Goal: Task Accomplishment & Management: Use online tool/utility

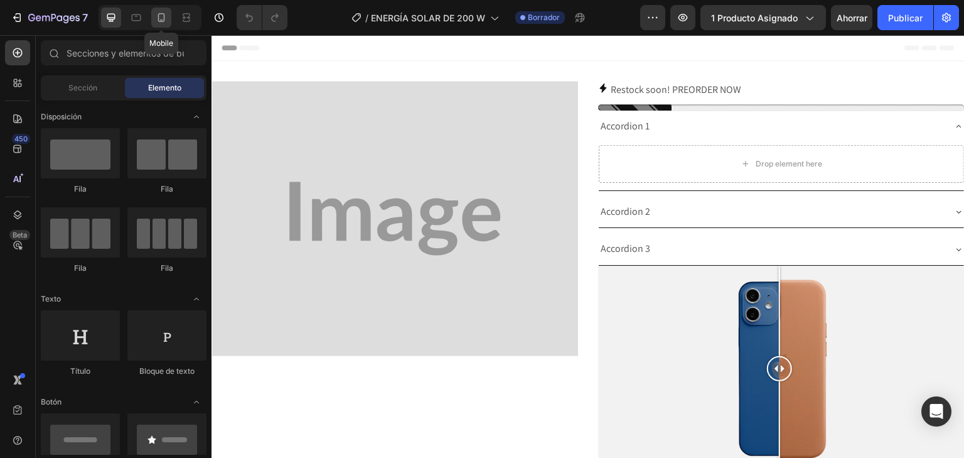
click at [158, 28] on div at bounding box center [161, 18] width 20 height 20
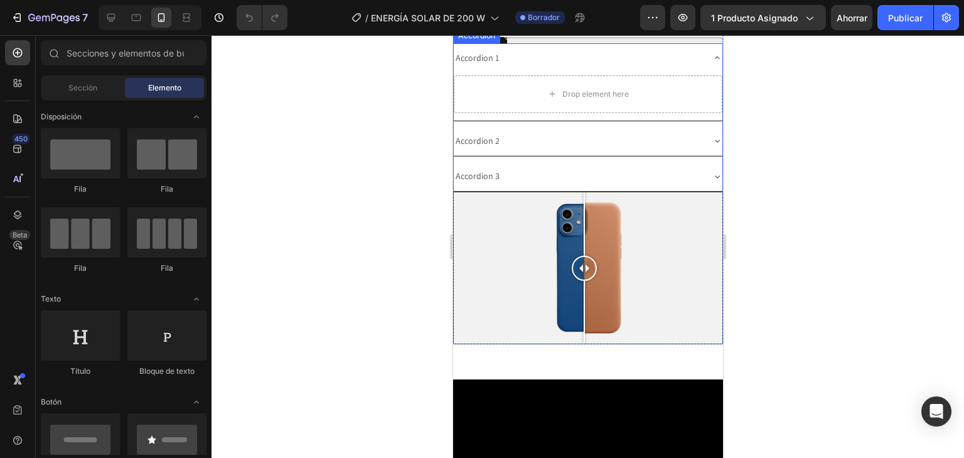
scroll to position [251, 0]
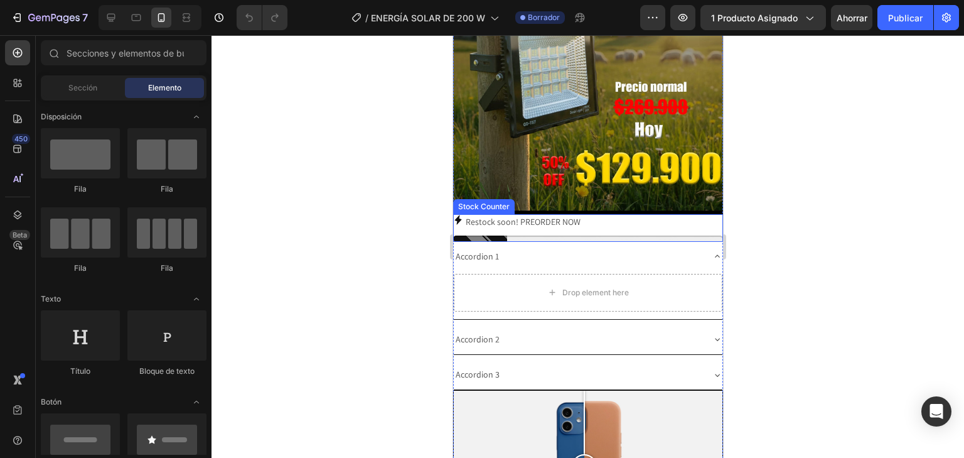
click at [533, 214] on p "Restock soon! PREORDER NOW" at bounding box center [522, 222] width 115 height 16
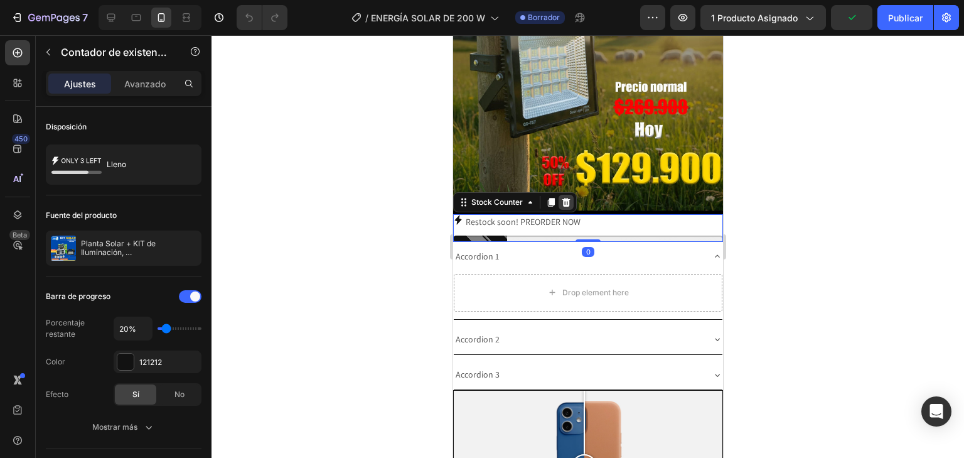
click at [572, 195] on div at bounding box center [565, 202] width 15 height 15
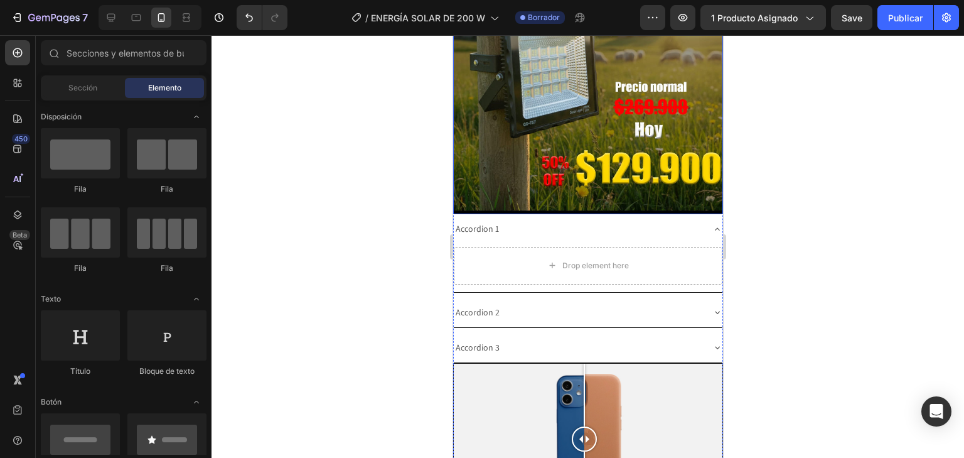
drag, startPoint x: 685, startPoint y: 198, endPoint x: 684, endPoint y: 210, distance: 12.0
click at [685, 200] on img at bounding box center [588, 12] width 270 height 404
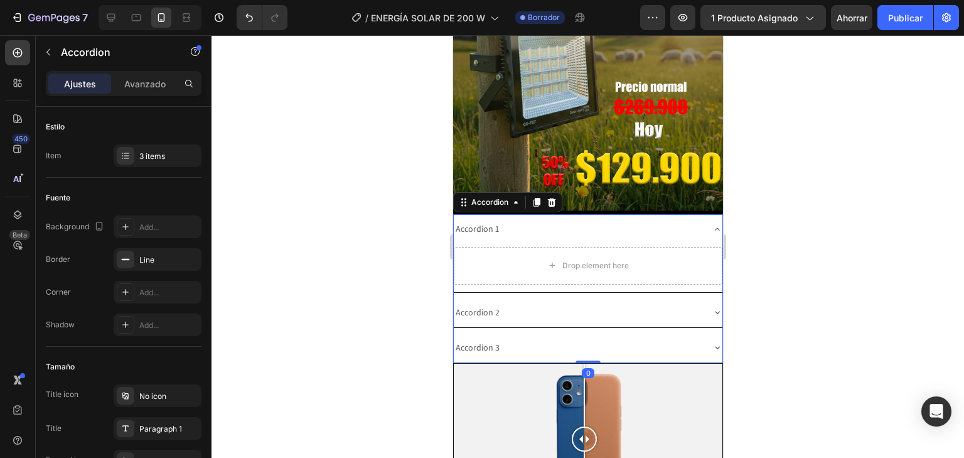
click at [682, 219] on div "Accordion 1" at bounding box center [577, 228] width 249 height 19
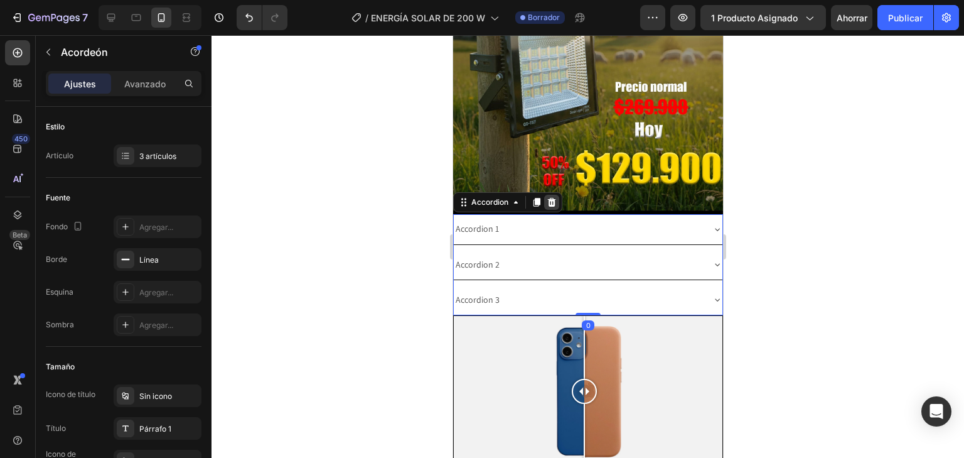
click at [555, 195] on div at bounding box center [551, 202] width 15 height 15
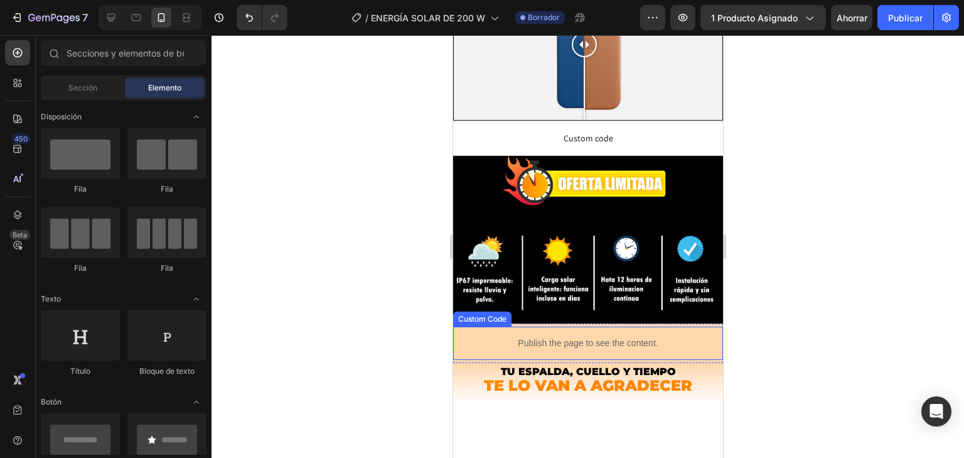
scroll to position [603, 0]
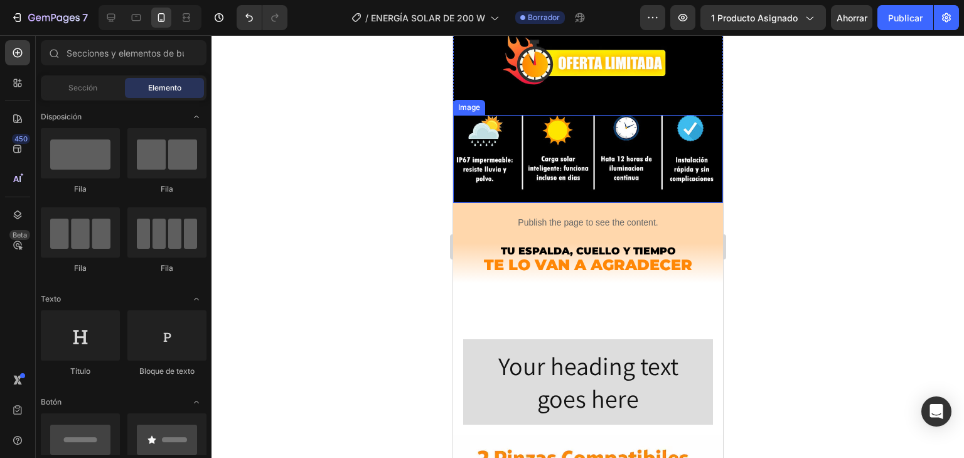
click at [558, 194] on img at bounding box center [588, 159] width 270 height 88
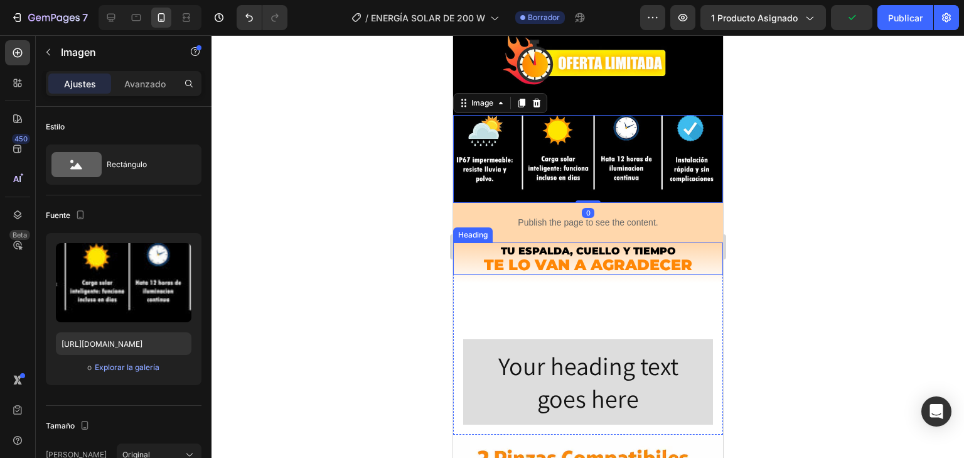
click at [609, 245] on span "Tu espalda, cuello y tiempo" at bounding box center [587, 251] width 175 height 12
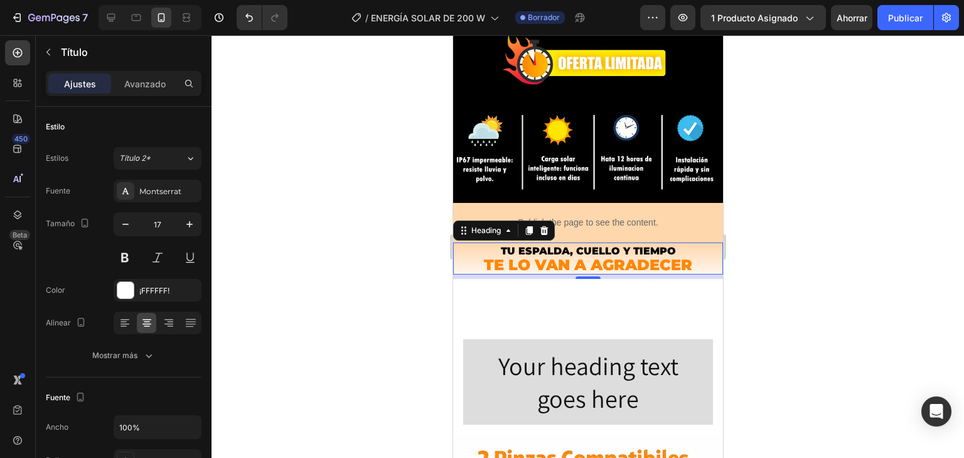
drag, startPoint x: 546, startPoint y: 225, endPoint x: 576, endPoint y: 280, distance: 62.1
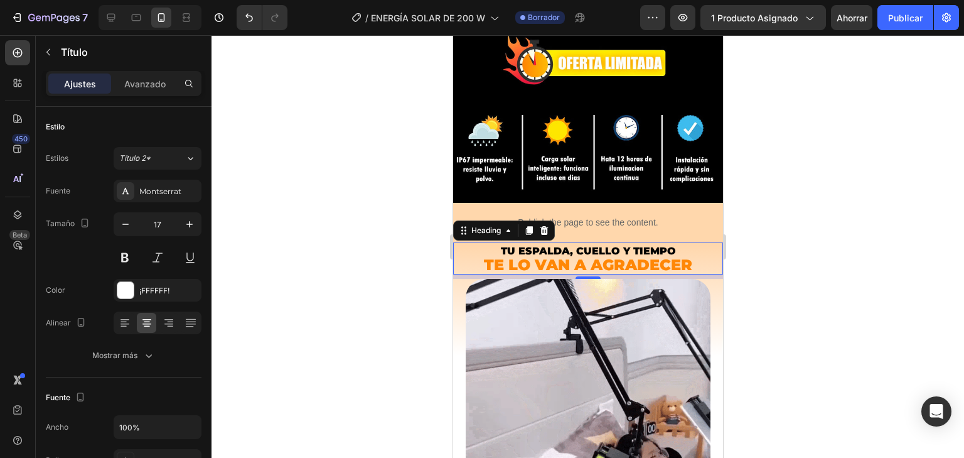
click at [546, 226] on icon at bounding box center [544, 230] width 8 height 9
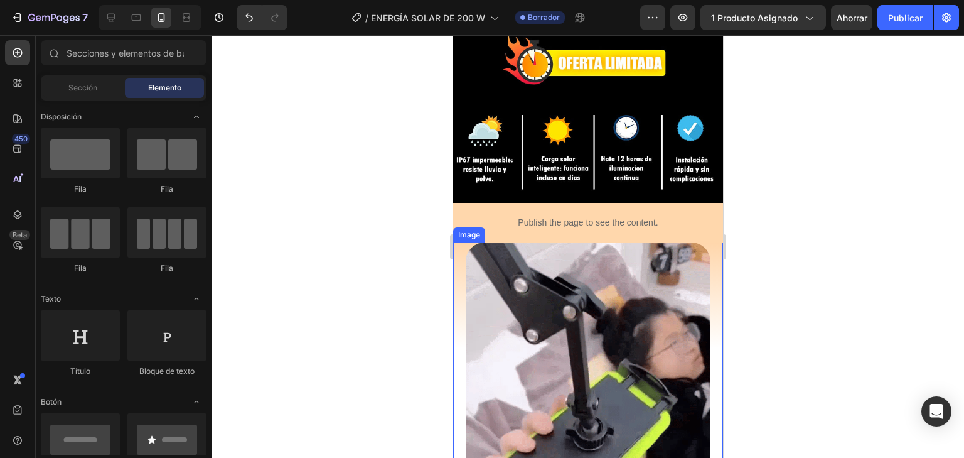
click at [579, 299] on img at bounding box center [587, 416] width 245 height 348
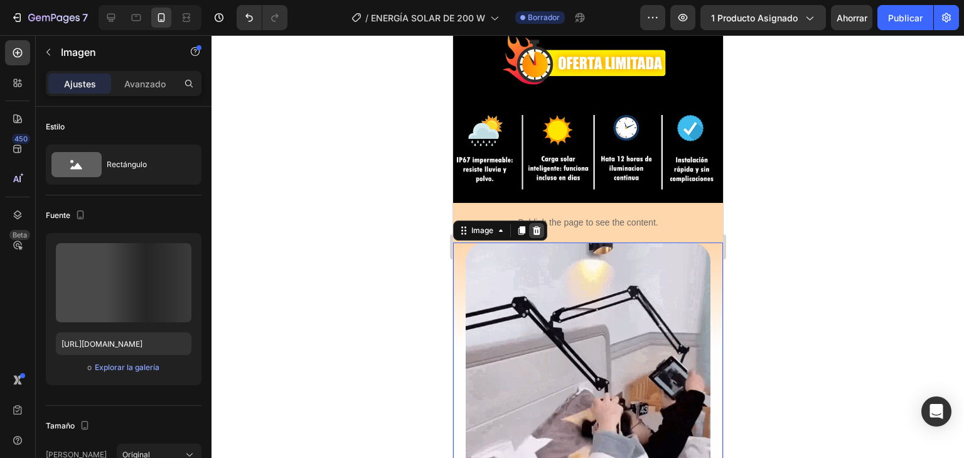
click at [538, 229] on icon at bounding box center [536, 230] width 8 height 9
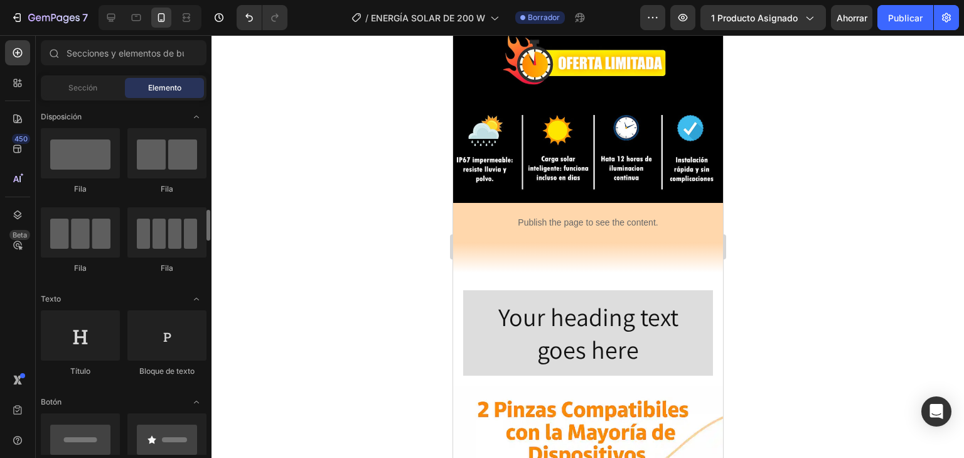
scroll to position [100, 0]
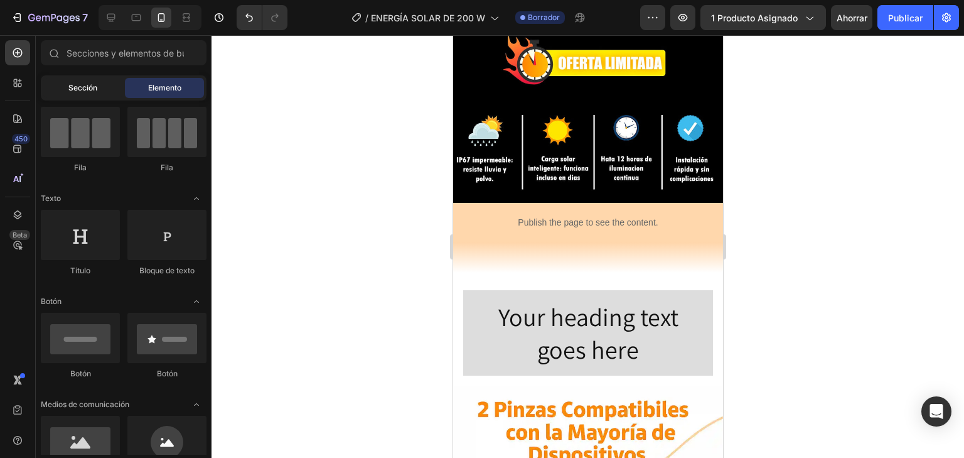
click at [72, 94] on div "Sección" at bounding box center [82, 88] width 79 height 20
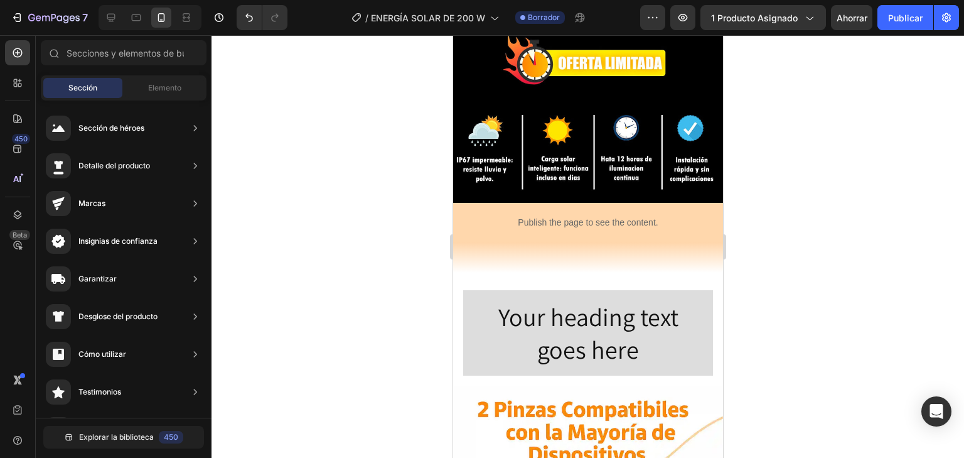
click at [154, 76] on div "Secciones(18) Elementos(84) Sección Elemento Sección de héroes Detalle del prod…" at bounding box center [124, 248] width 176 height 416
click at [158, 88] on font "Elemento" at bounding box center [164, 87] width 33 height 9
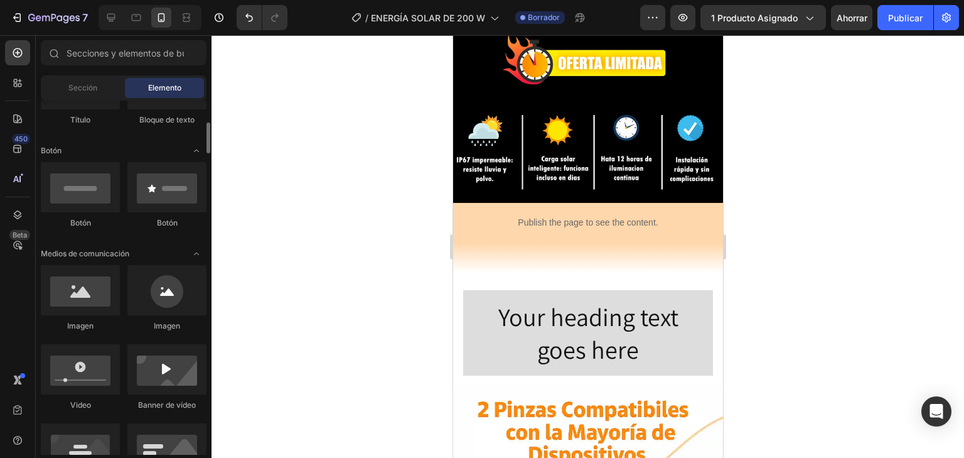
scroll to position [301, 0]
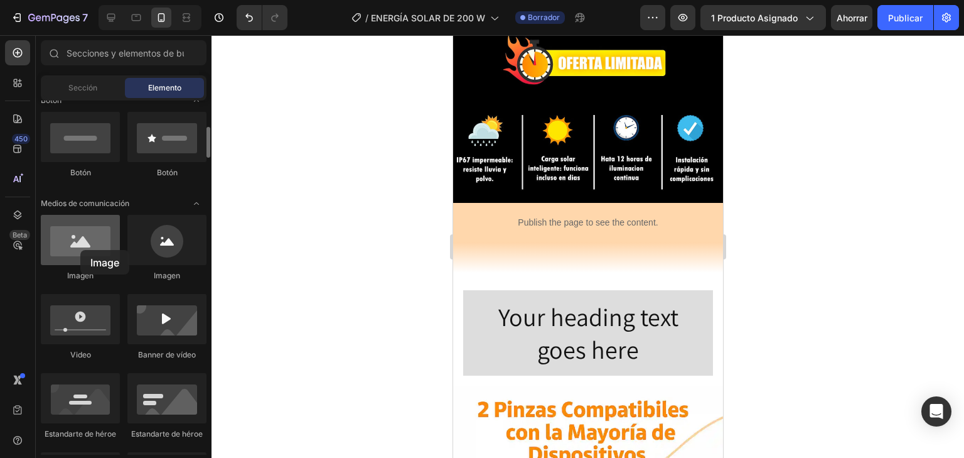
click at [80, 250] on div at bounding box center [80, 240] width 79 height 50
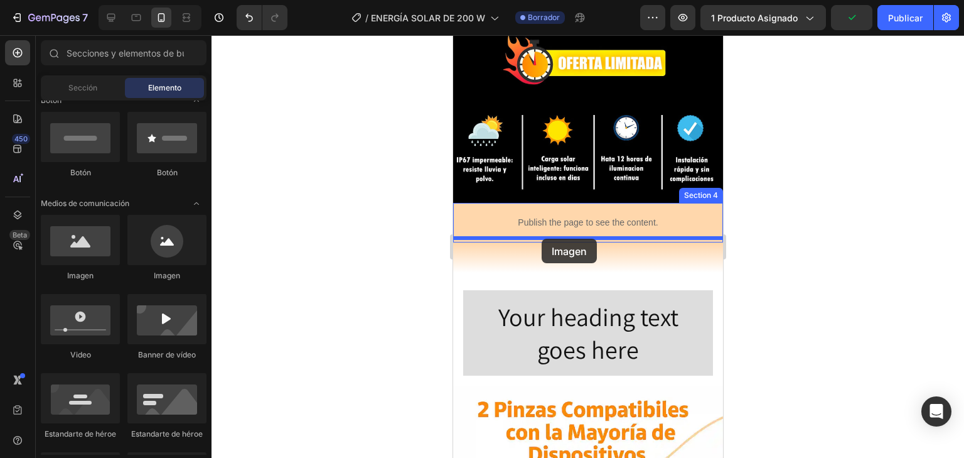
drag, startPoint x: 525, startPoint y: 285, endPoint x: 540, endPoint y: 238, distance: 49.4
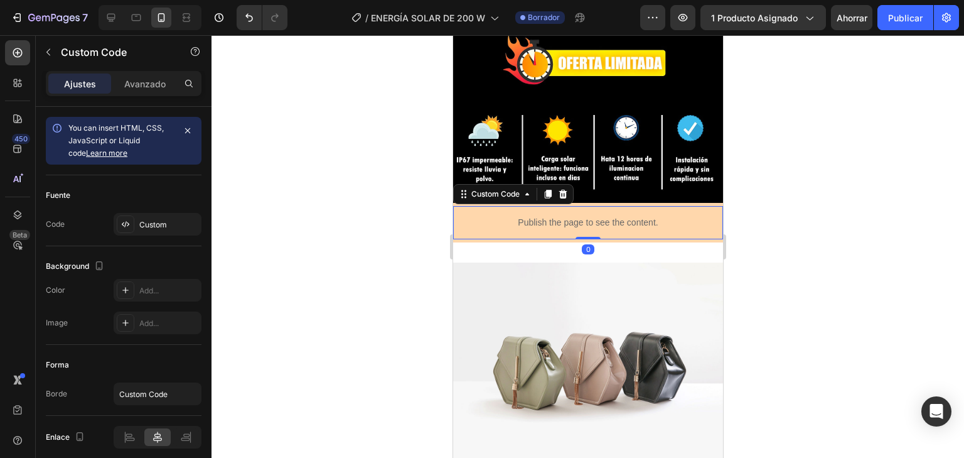
click at [705, 216] on p "Publish the page to see the content." at bounding box center [588, 222] width 270 height 13
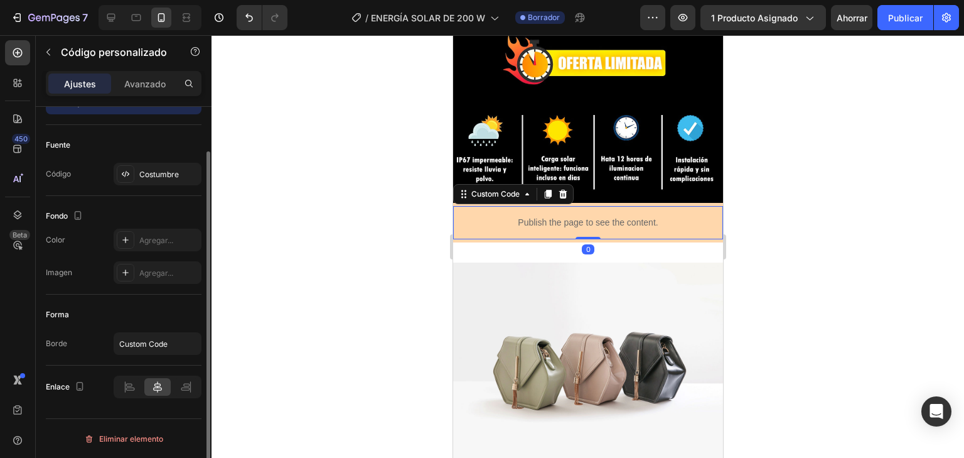
scroll to position [0, 0]
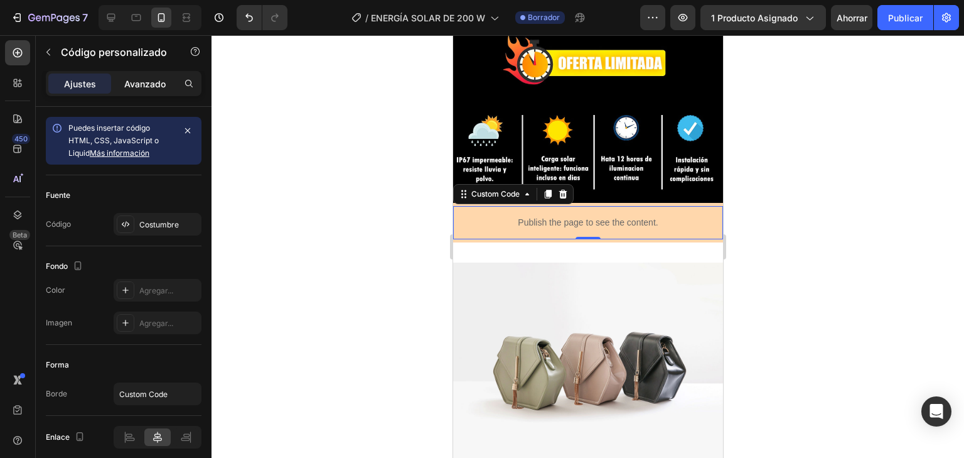
click at [158, 86] on font "Avanzado" at bounding box center [144, 83] width 41 height 11
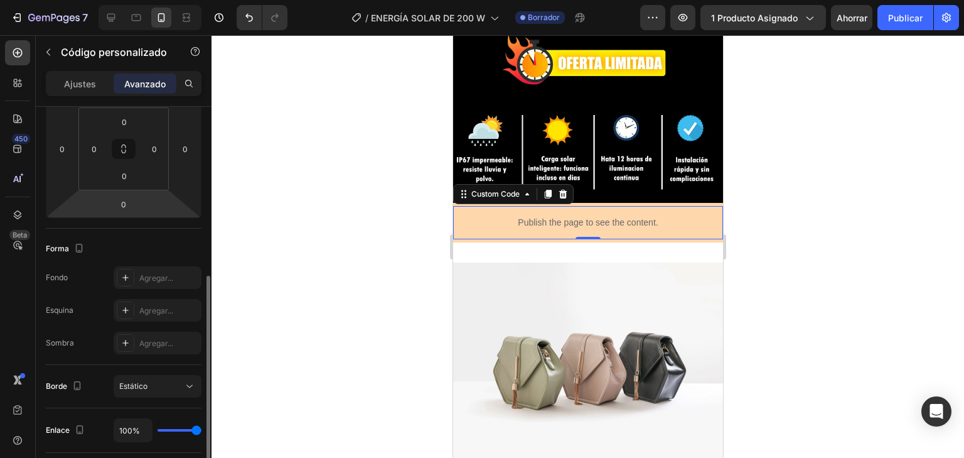
scroll to position [251, 0]
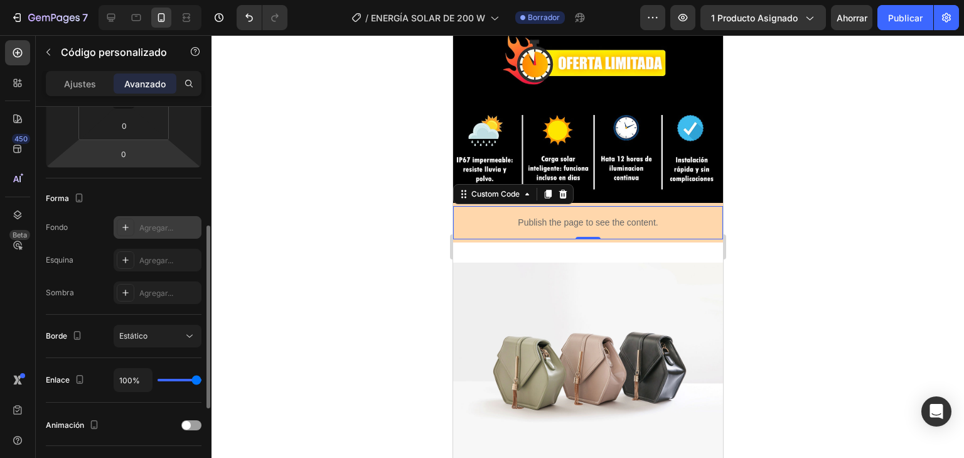
click at [159, 223] on font "Agregar..." at bounding box center [156, 227] width 34 height 9
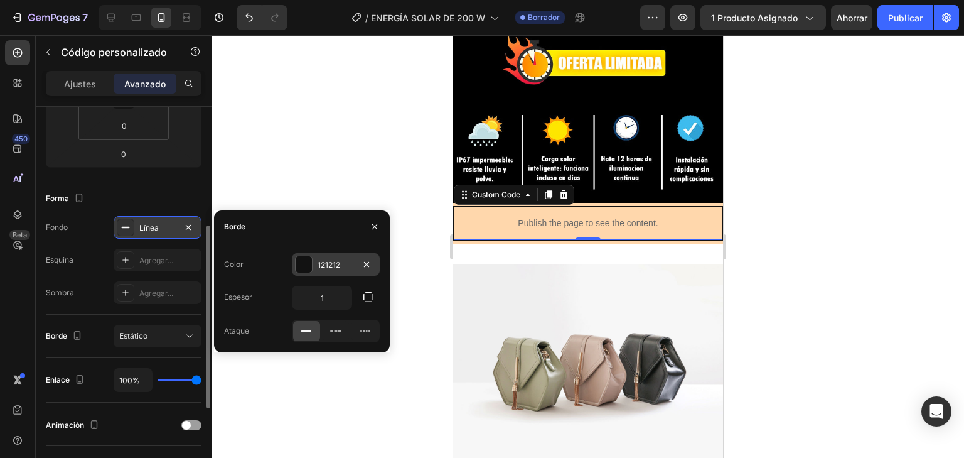
click at [314, 259] on div "121212" at bounding box center [336, 264] width 88 height 23
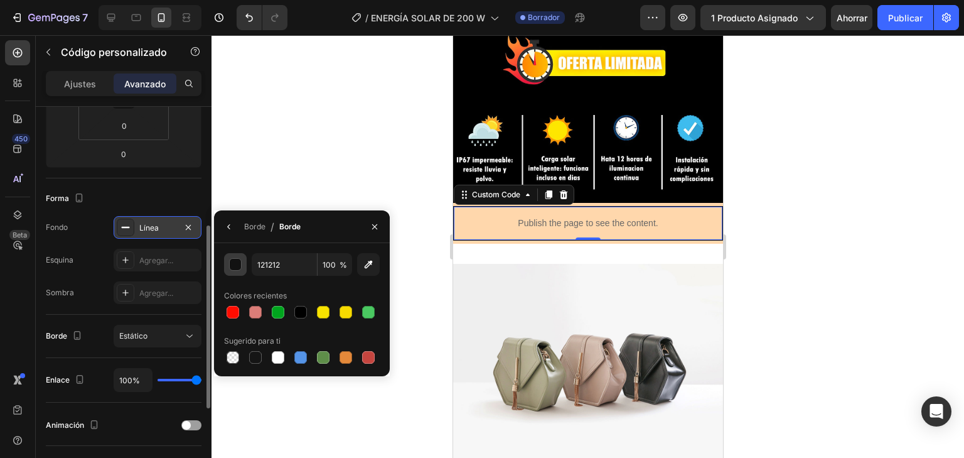
click at [235, 266] on div "button" at bounding box center [236, 265] width 13 height 13
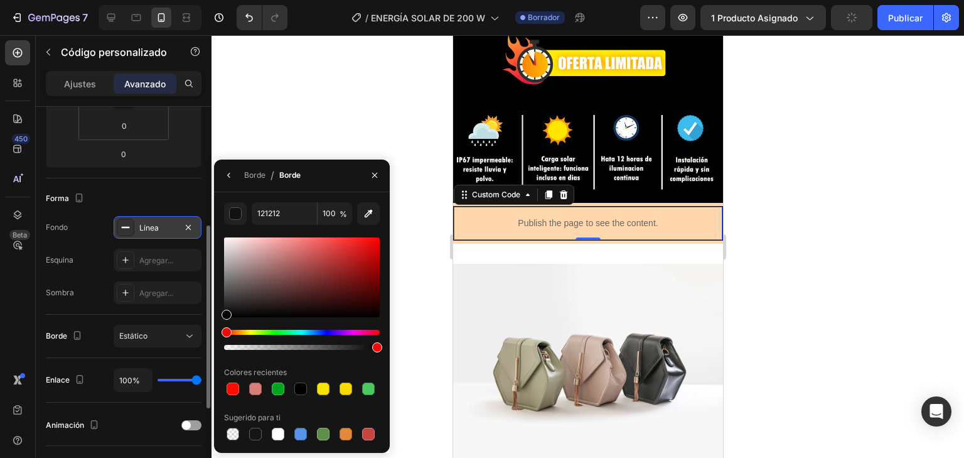
click at [696, 217] on p "Publish the page to see the content." at bounding box center [587, 223] width 269 height 13
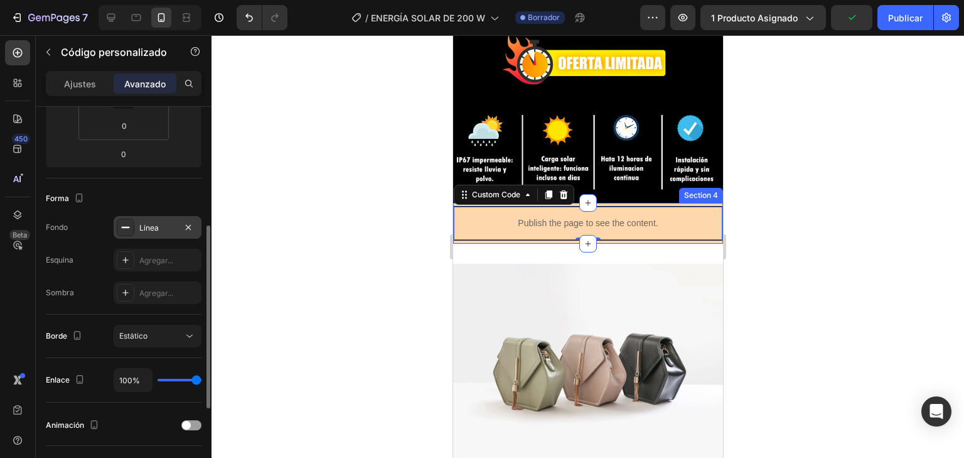
click at [706, 203] on div "Publish the page to see the content. Custom Code 0 Section 4" at bounding box center [588, 223] width 270 height 41
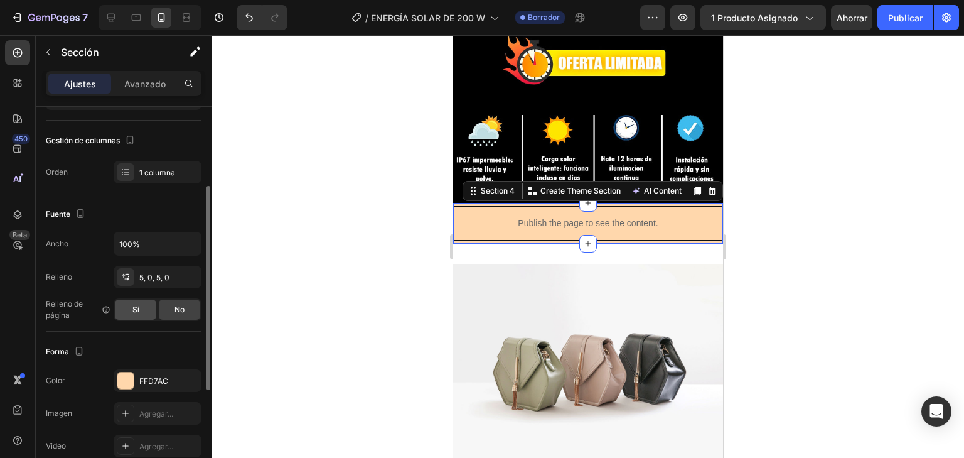
scroll to position [201, 0]
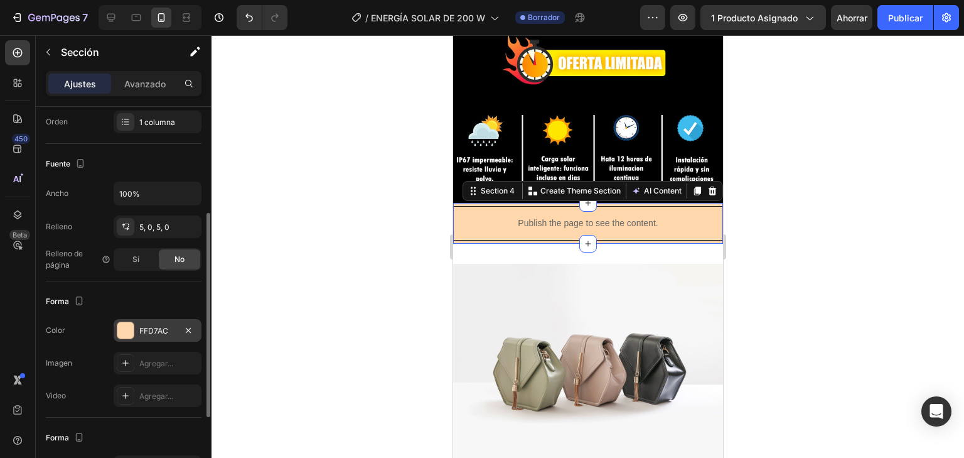
click at [128, 330] on div at bounding box center [125, 330] width 16 height 16
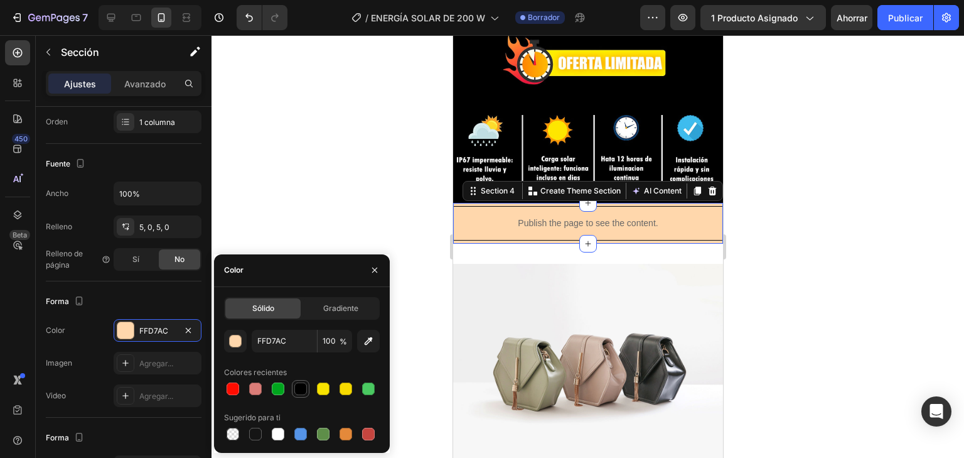
click at [299, 381] on div at bounding box center [300, 388] width 15 height 15
type input "000000"
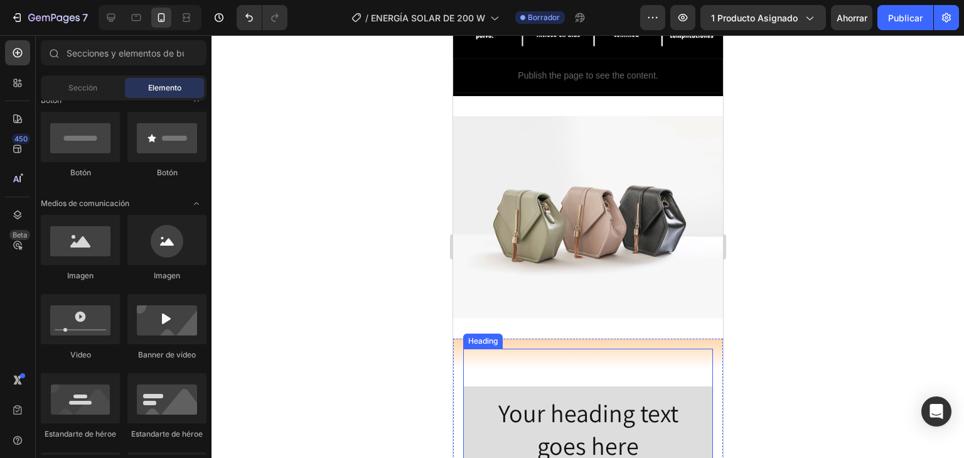
scroll to position [620, 0]
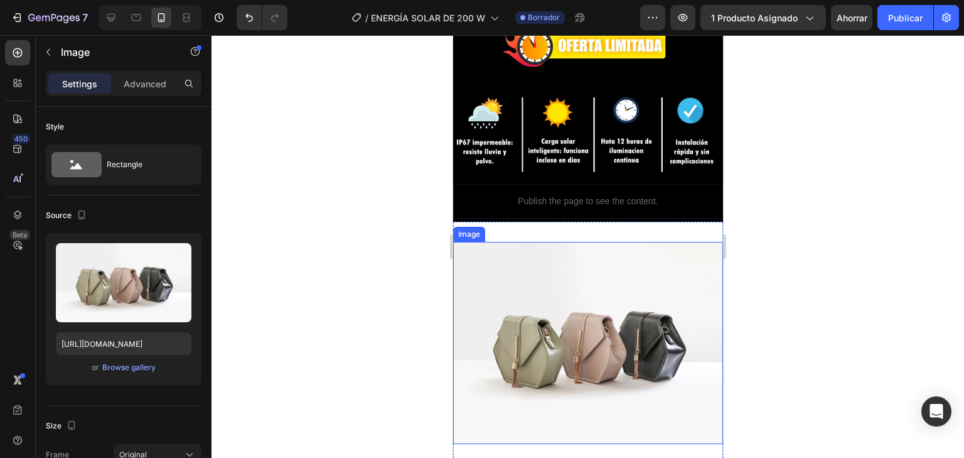
click at [623, 367] on img at bounding box center [588, 343] width 270 height 203
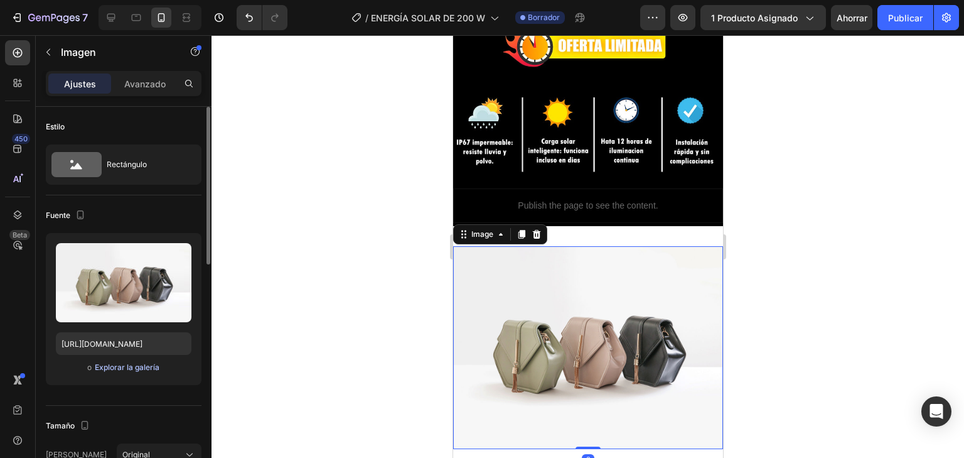
click at [148, 372] on font "Explorar la galería" at bounding box center [127, 367] width 65 height 11
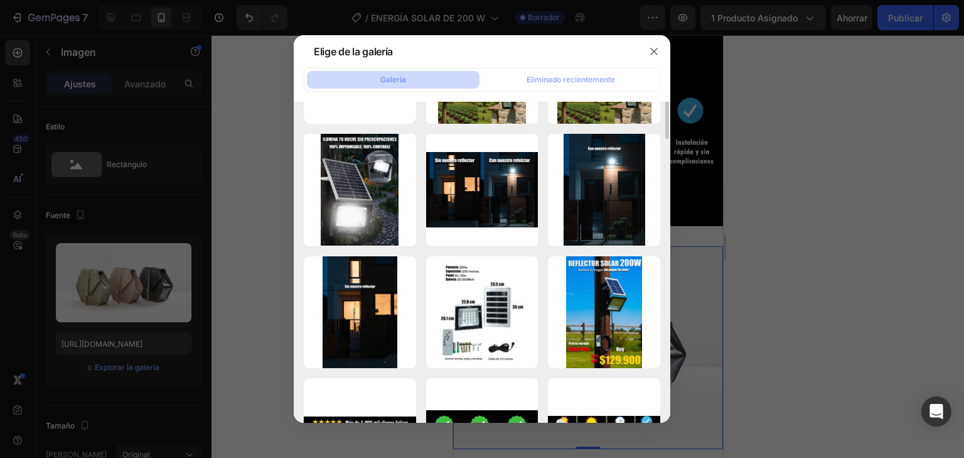
scroll to position [0, 0]
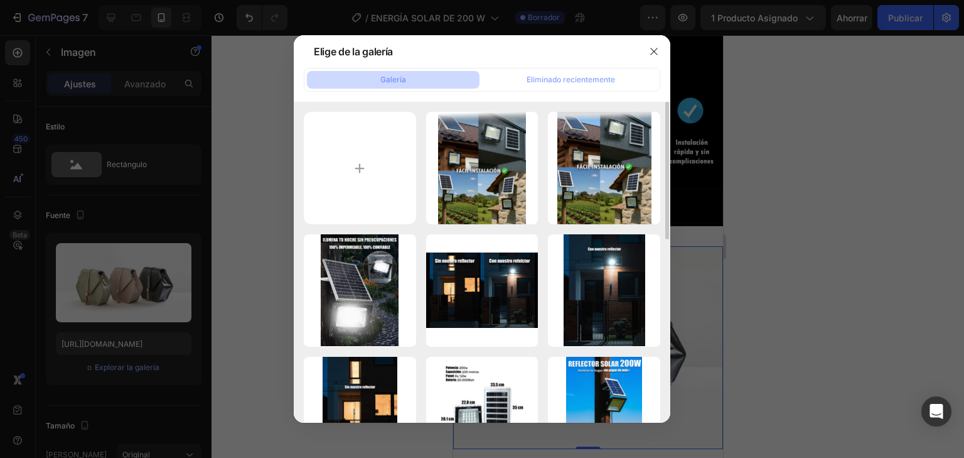
click at [776, 249] on div at bounding box center [482, 229] width 964 height 458
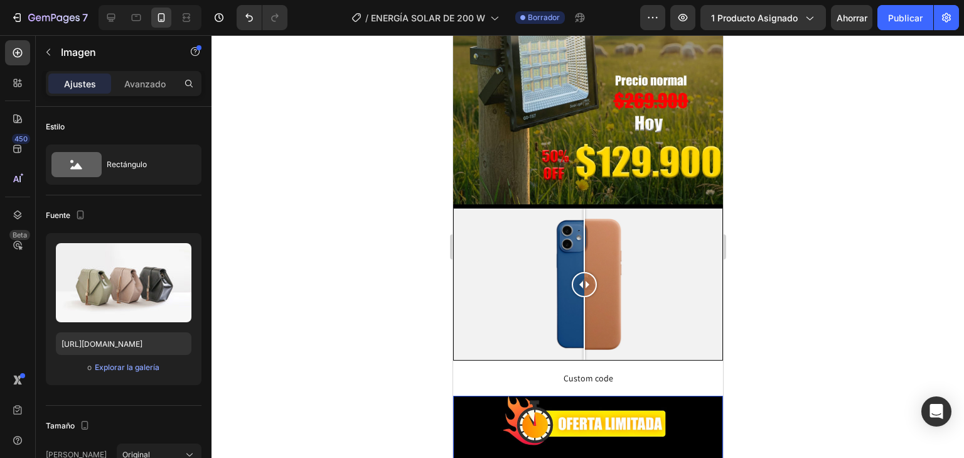
scroll to position [319, 0]
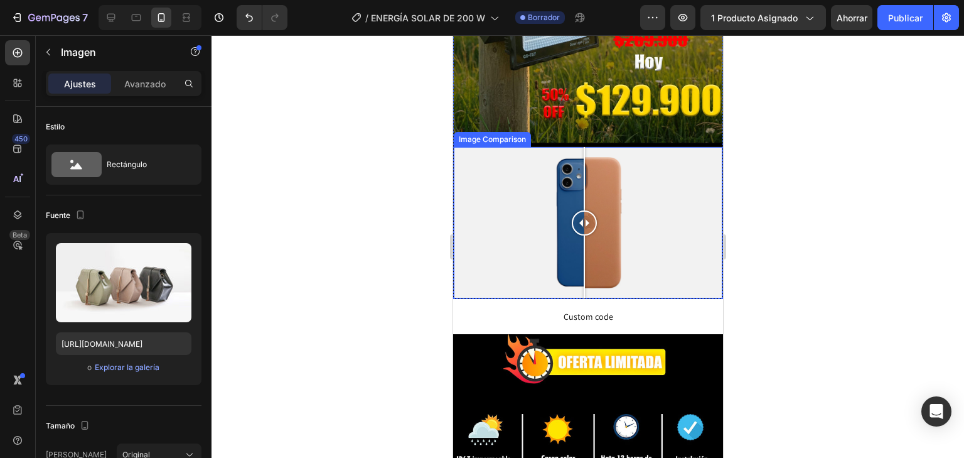
click at [620, 183] on div at bounding box center [587, 222] width 269 height 151
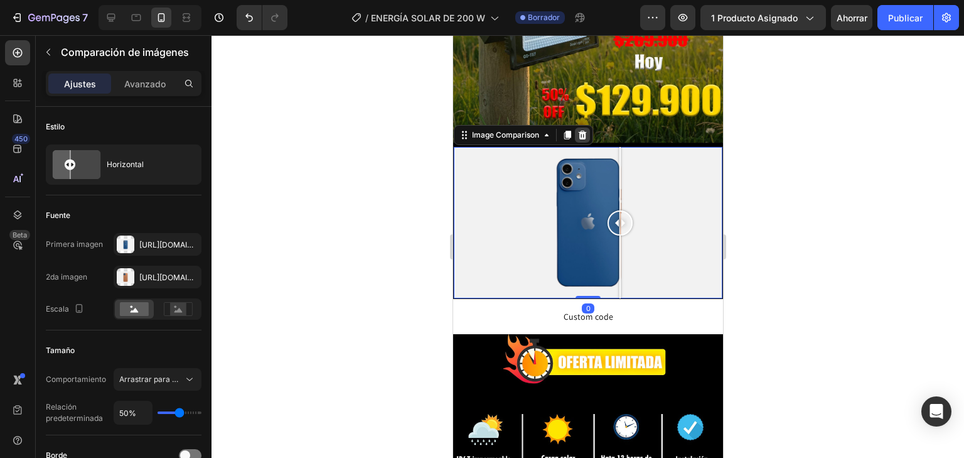
click at [580, 131] on icon at bounding box center [582, 135] width 8 height 9
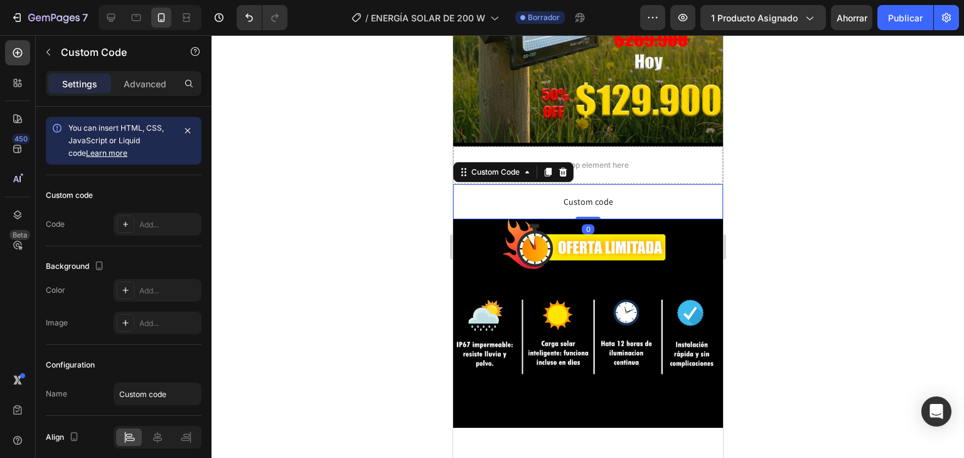
click at [566, 194] on span "Custom code" at bounding box center [588, 201] width 270 height 15
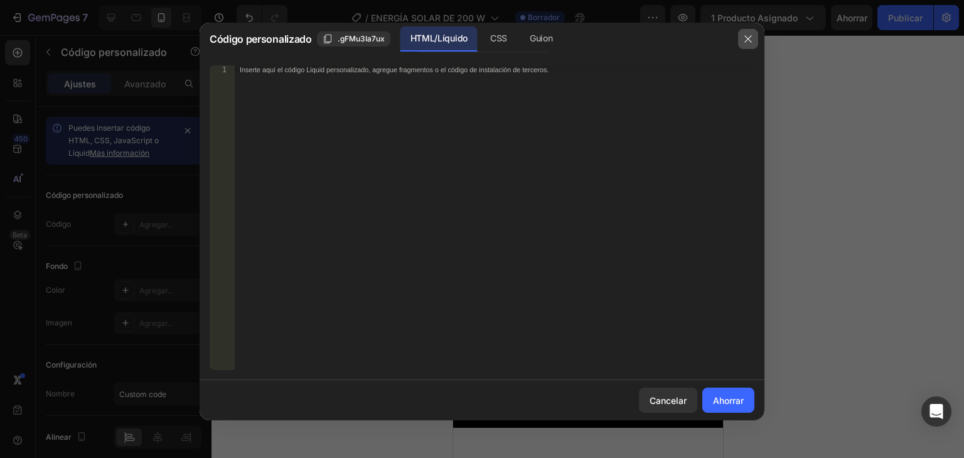
click at [749, 33] on button "button" at bounding box center [748, 39] width 20 height 20
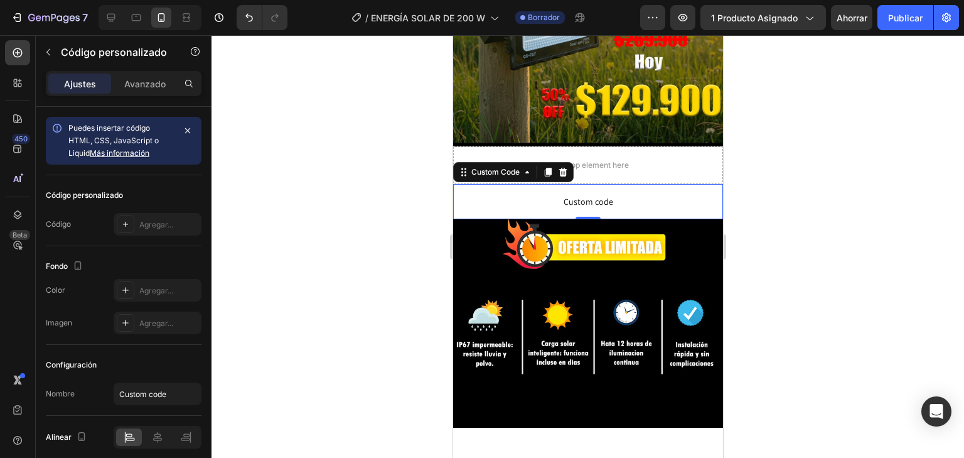
click at [642, 194] on span "Custom code" at bounding box center [588, 201] width 270 height 15
click at [565, 168] on icon at bounding box center [563, 172] width 8 height 9
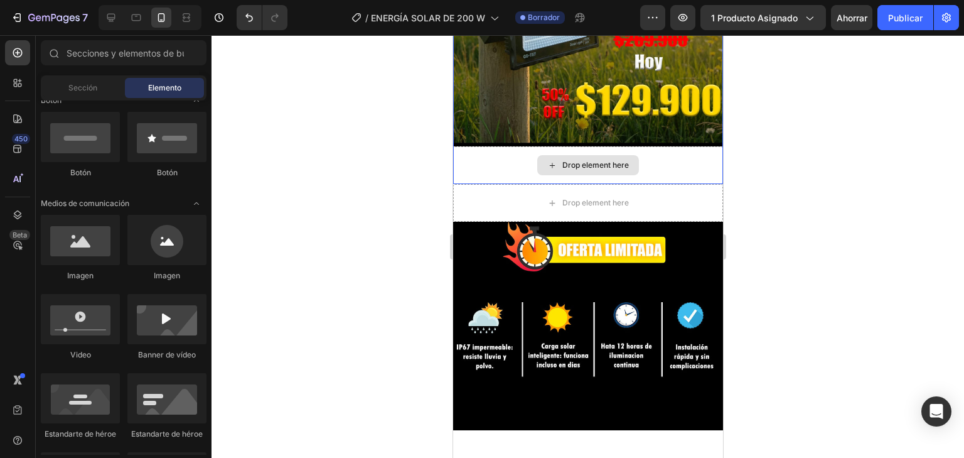
click at [653, 156] on div "Drop element here" at bounding box center [588, 165] width 270 height 38
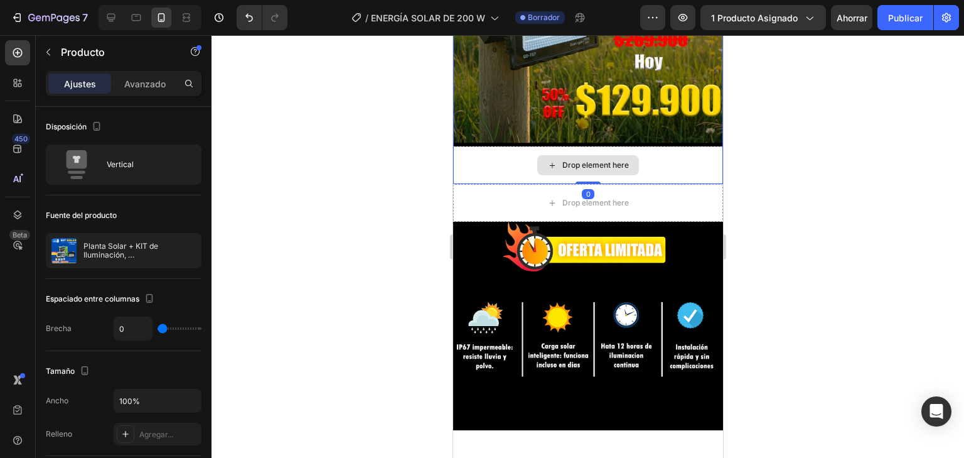
click at [653, 156] on div "Drop element here" at bounding box center [588, 165] width 270 height 38
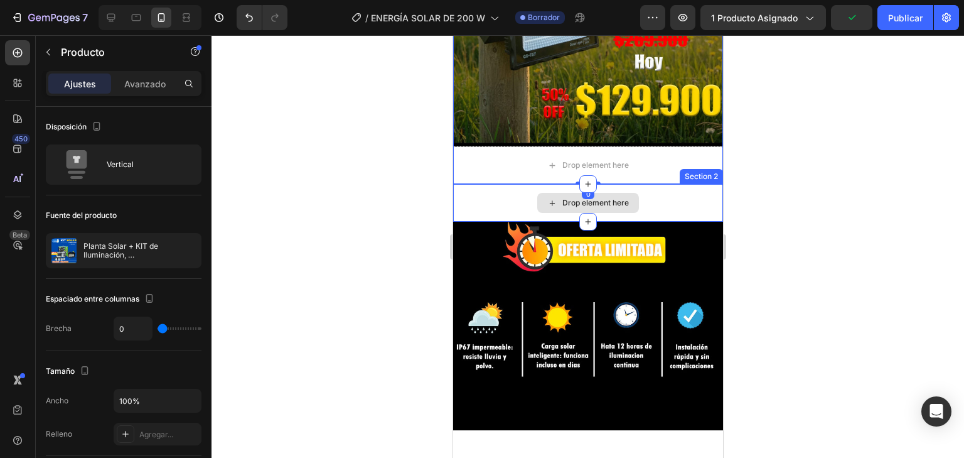
click at [650, 184] on div "Drop element here" at bounding box center [588, 203] width 270 height 38
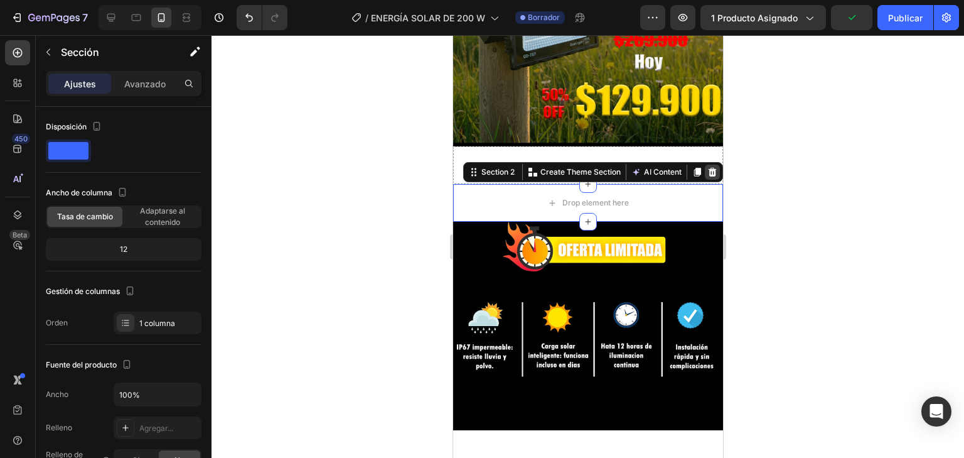
click at [707, 167] on icon at bounding box center [712, 172] width 10 height 10
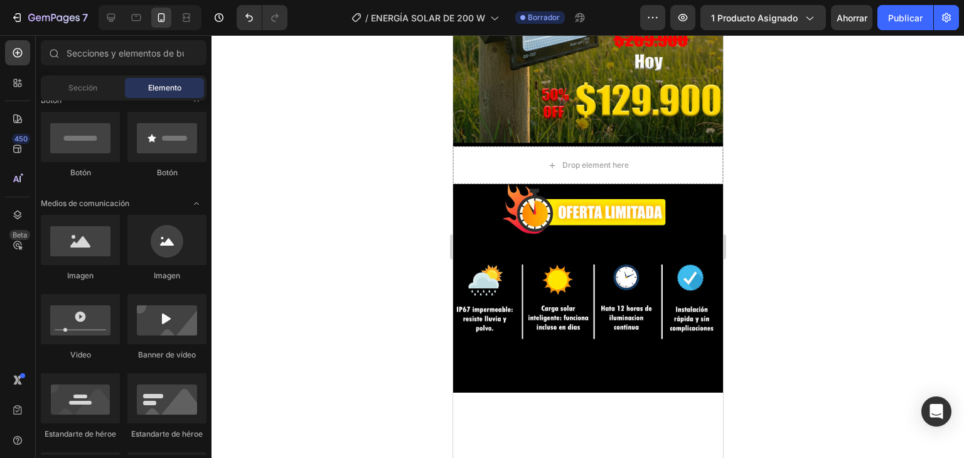
drag, startPoint x: 2, startPoint y: 6, endPoint x: 368, endPoint y: 99, distance: 378.0
click at [368, 99] on div at bounding box center [588, 246] width 753 height 422
click at [584, 160] on div "Drop element here" at bounding box center [595, 165] width 67 height 10
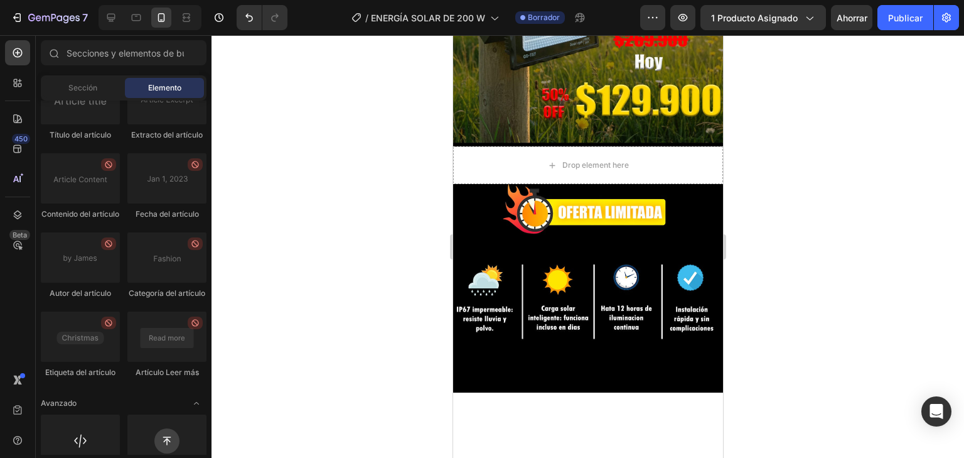
scroll to position [3641, 0]
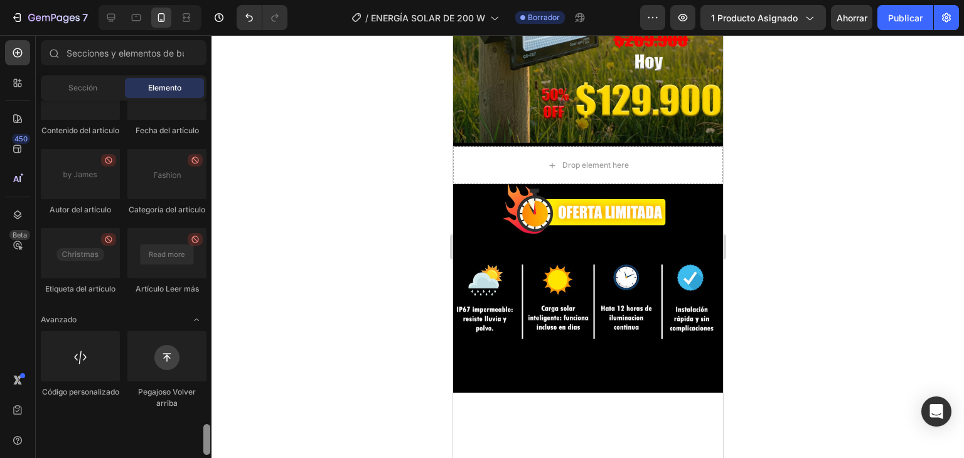
drag, startPoint x: 207, startPoint y: 179, endPoint x: 116, endPoint y: 443, distance: 279.3
click at [155, 0] on html "7 Version history / ENERGÍA SOLAR DE 200 W Borrador Avance 1 producto asignado …" at bounding box center [482, 0] width 964 height 0
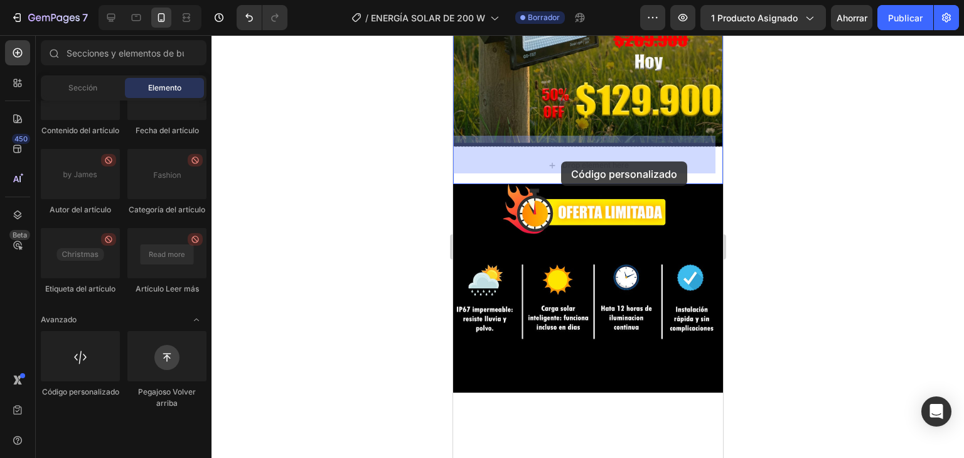
drag, startPoint x: 518, startPoint y: 434, endPoint x: 561, endPoint y: 161, distance: 276.3
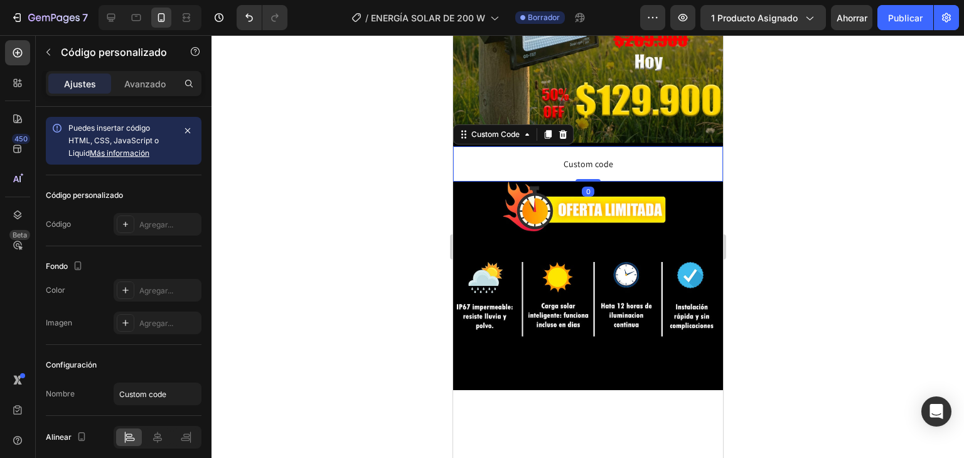
click at [563, 158] on span "Custom code" at bounding box center [588, 163] width 270 height 15
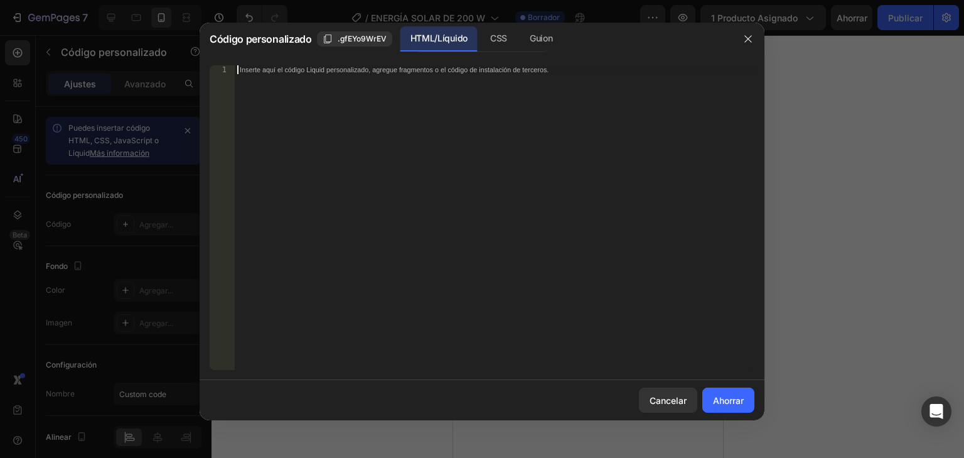
click at [502, 121] on div "Inserte aquí el código Liquid personalizado, agregue fragmentos o el código de …" at bounding box center [495, 226] width 520 height 322
paste textarea "<div id="_rsi-cod-form-embed-custom-hook"></div>"
type textarea "<div id="_rsi-cod-form-embed-custom-hook"></div>"
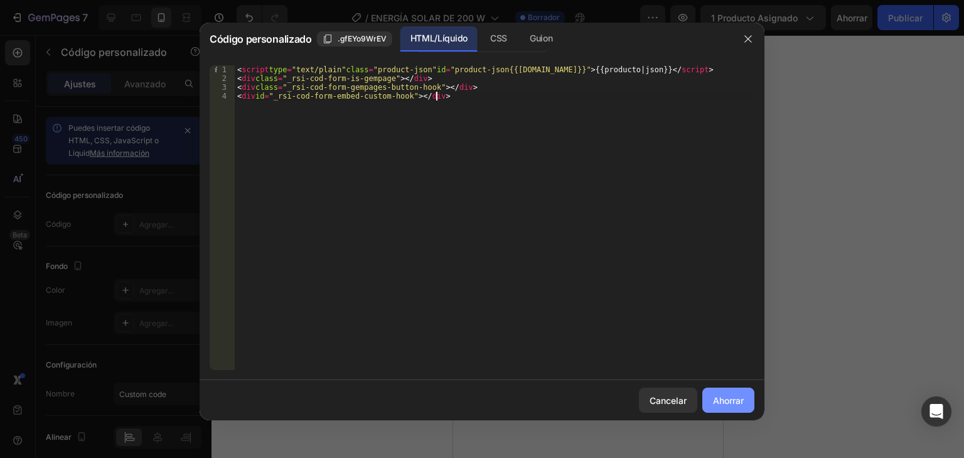
click at [736, 412] on button "Ahorrar" at bounding box center [728, 399] width 52 height 25
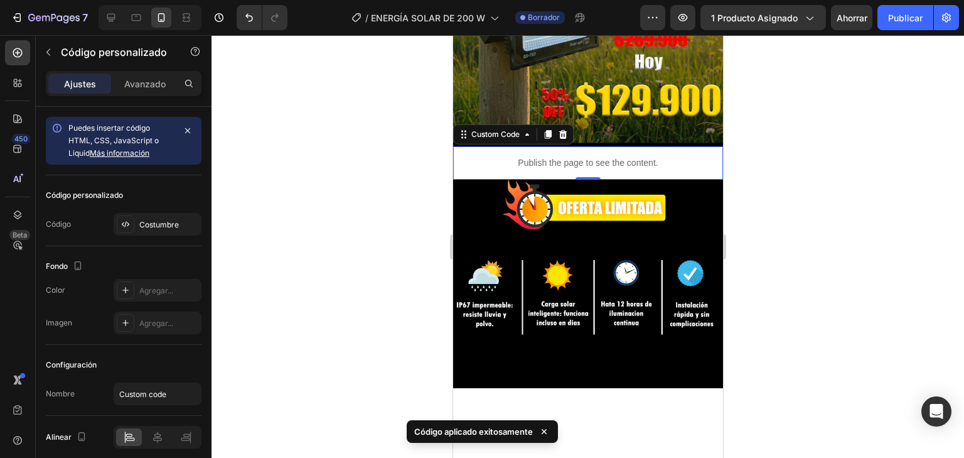
click at [702, 156] on p "Publish the page to see the content." at bounding box center [588, 162] width 270 height 13
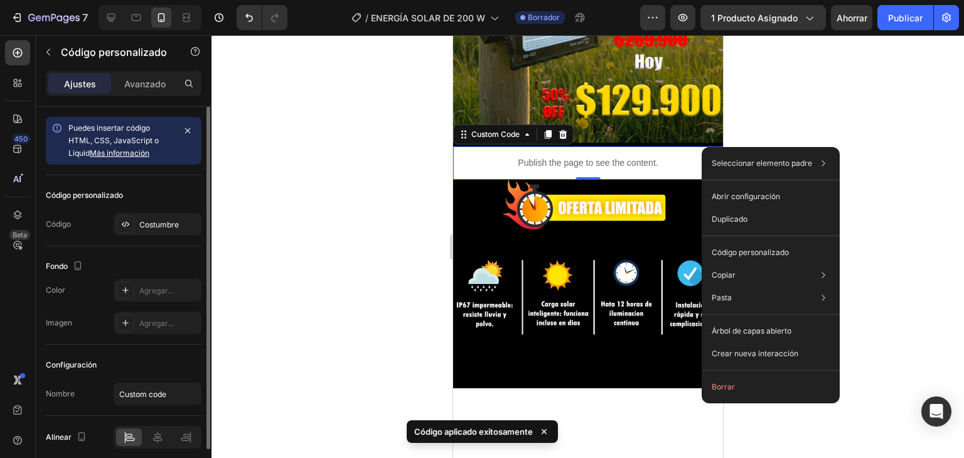
scroll to position [50, 0]
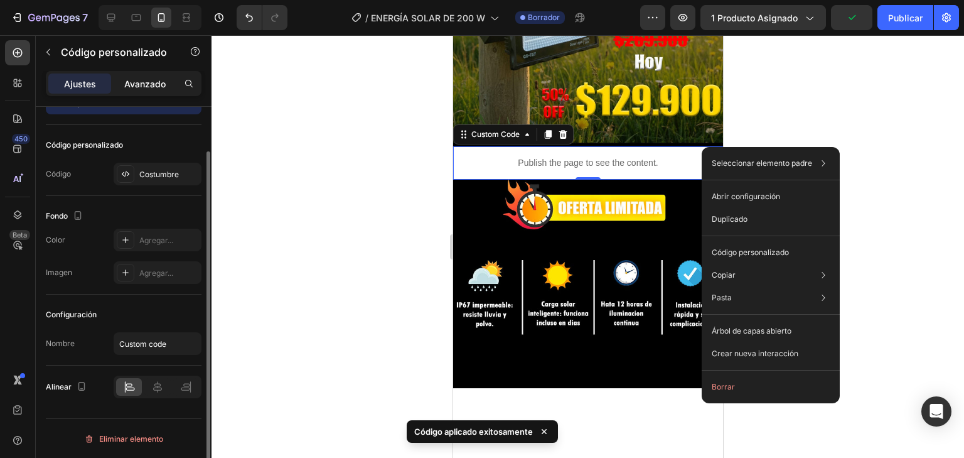
click at [168, 88] on div "Avanzado" at bounding box center [145, 83] width 63 height 20
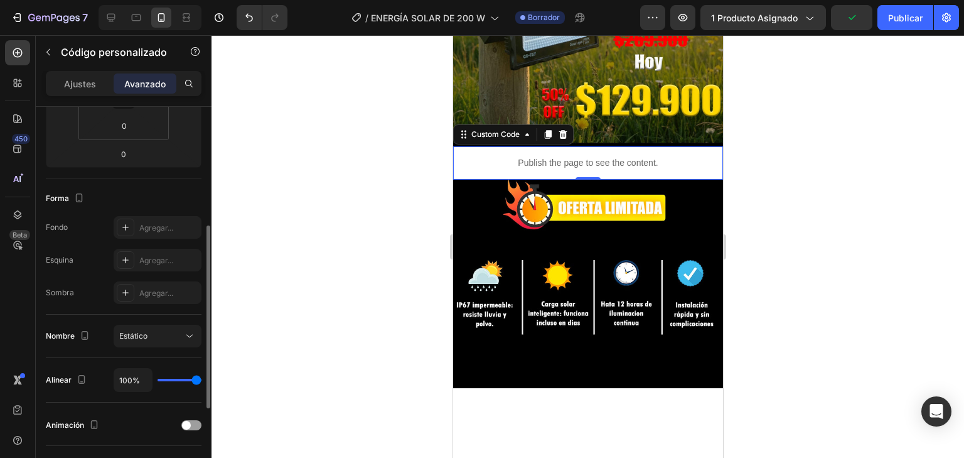
scroll to position [301, 0]
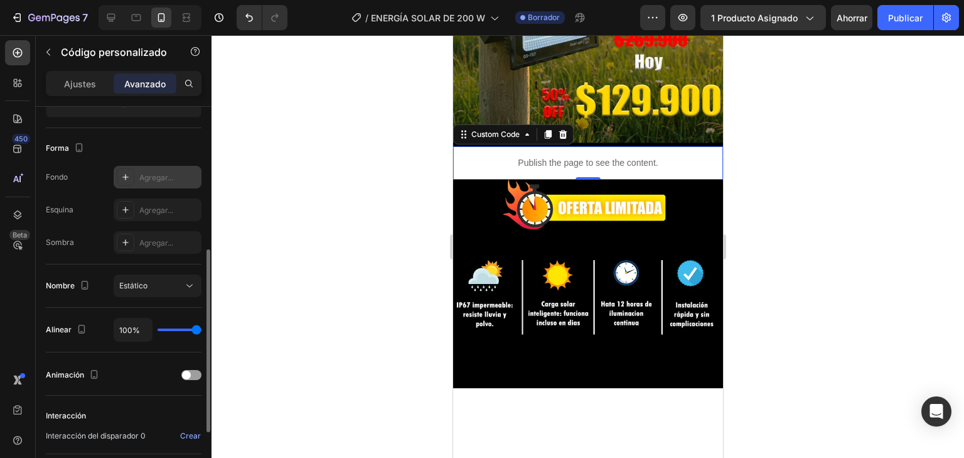
click at [145, 174] on font "Agregar..." at bounding box center [156, 177] width 34 height 9
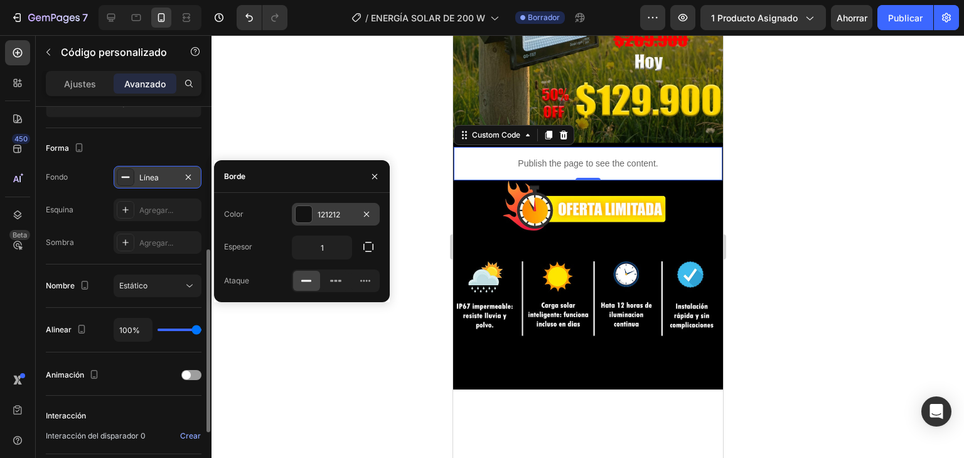
click at [305, 212] on div at bounding box center [304, 214] width 16 height 16
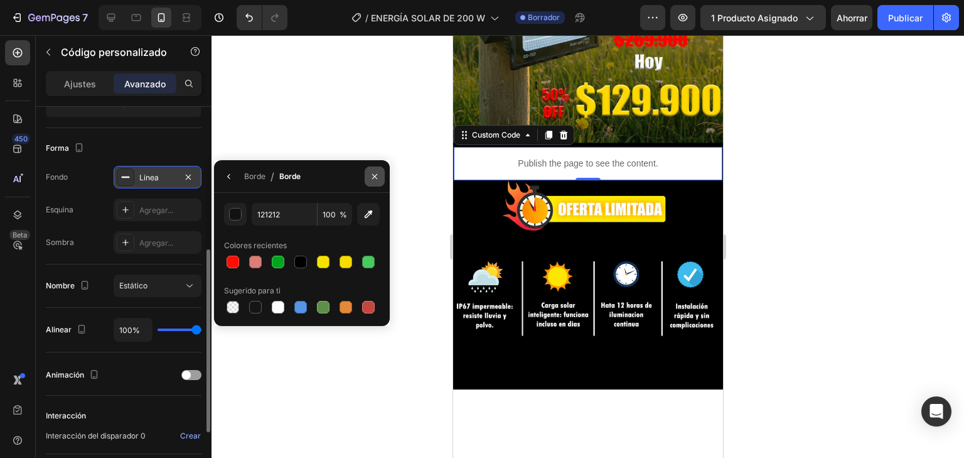
click at [374, 176] on icon "button" at bounding box center [374, 176] width 5 height 5
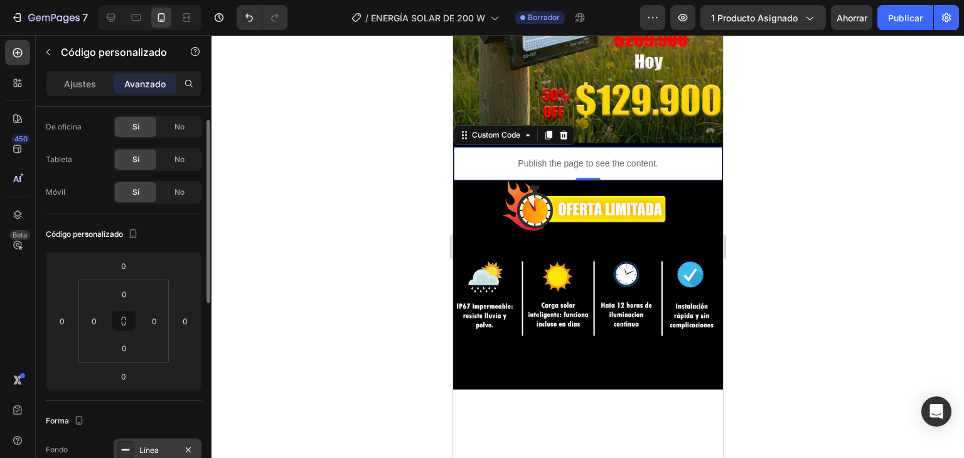
scroll to position [0, 0]
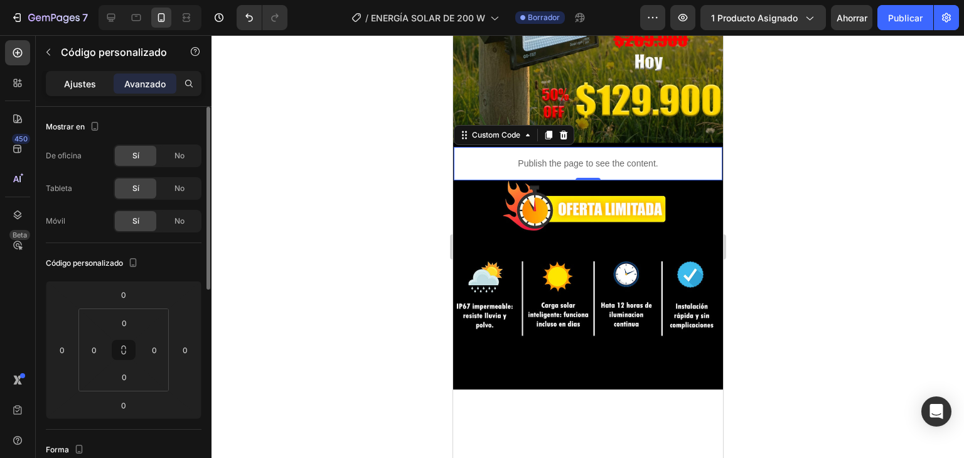
click at [85, 85] on font "Ajustes" at bounding box center [80, 83] width 32 height 11
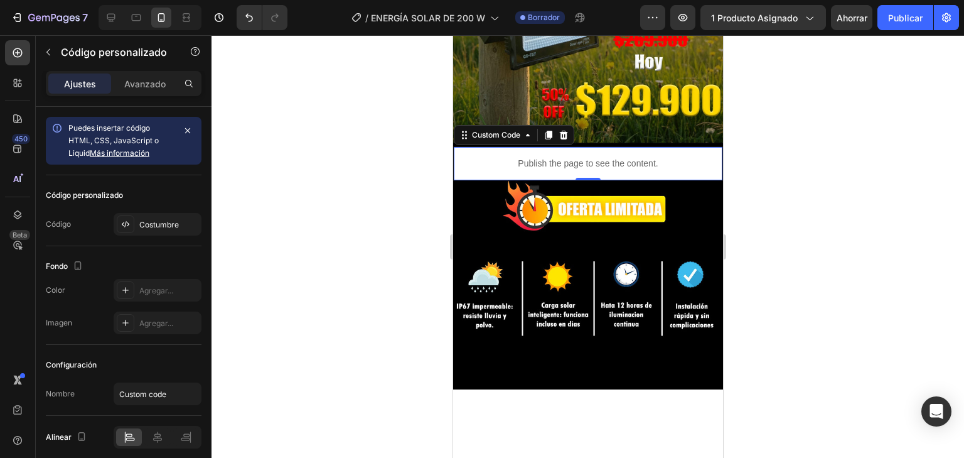
scroll to position [50, 0]
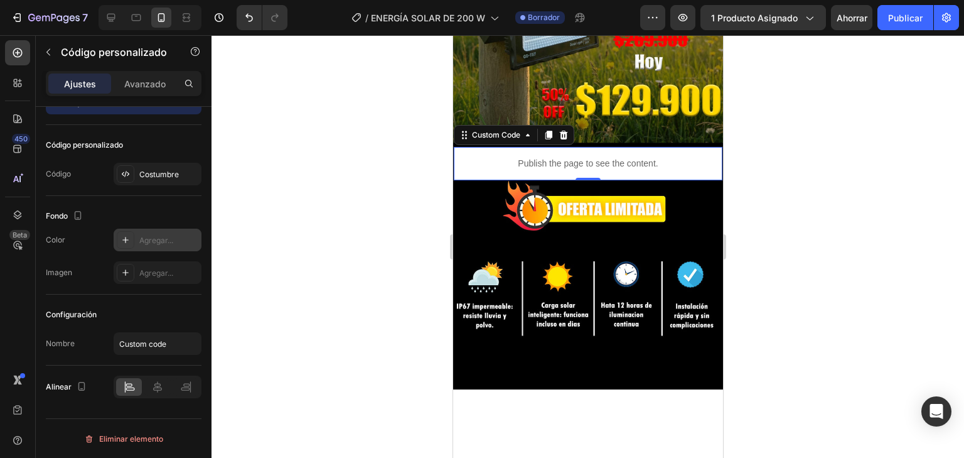
click at [131, 241] on div at bounding box center [126, 240] width 18 height 18
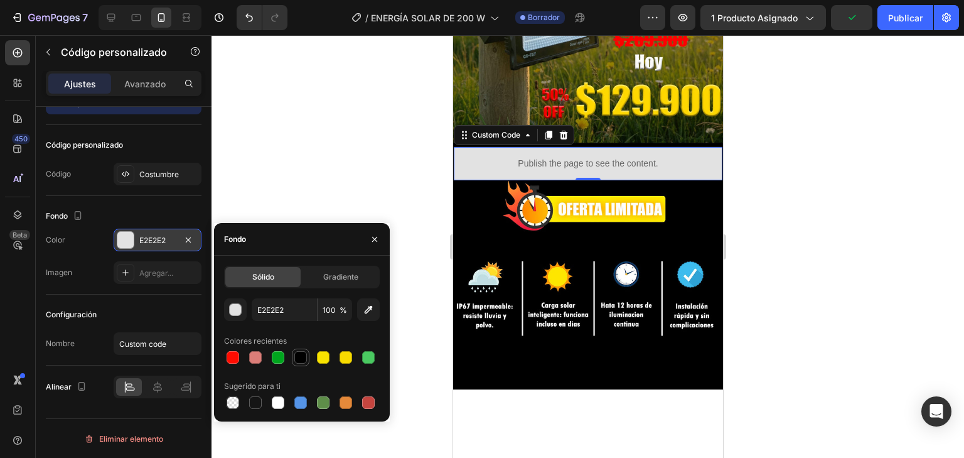
click at [299, 362] on div at bounding box center [300, 357] width 13 height 13
type input "000000"
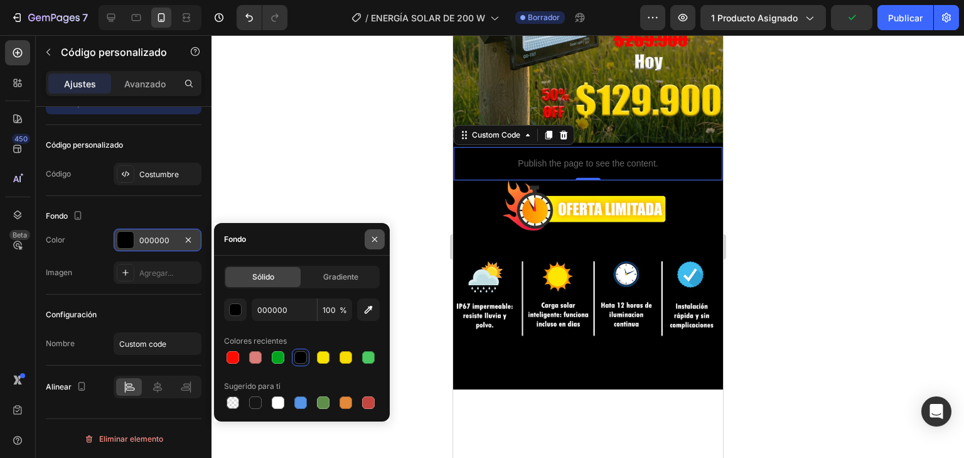
click at [376, 239] on icon "button" at bounding box center [375, 239] width 10 height 10
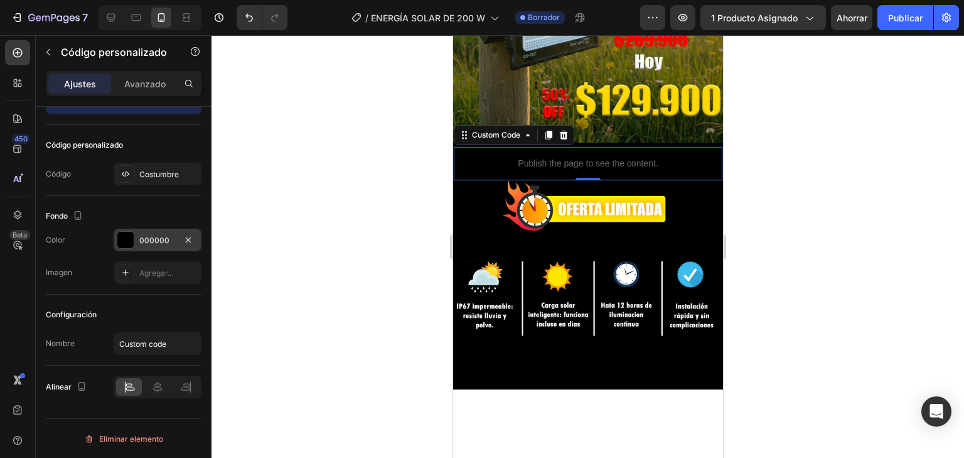
click at [854, 162] on div at bounding box center [588, 246] width 753 height 422
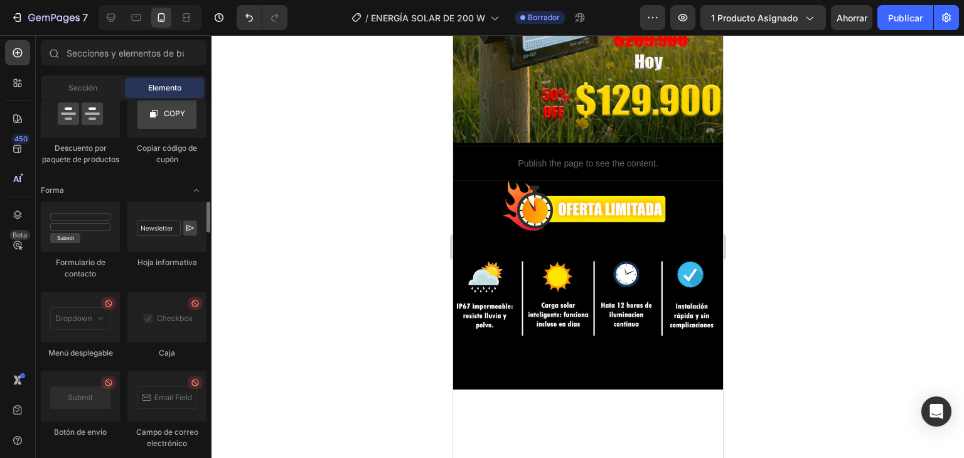
scroll to position [2737, 0]
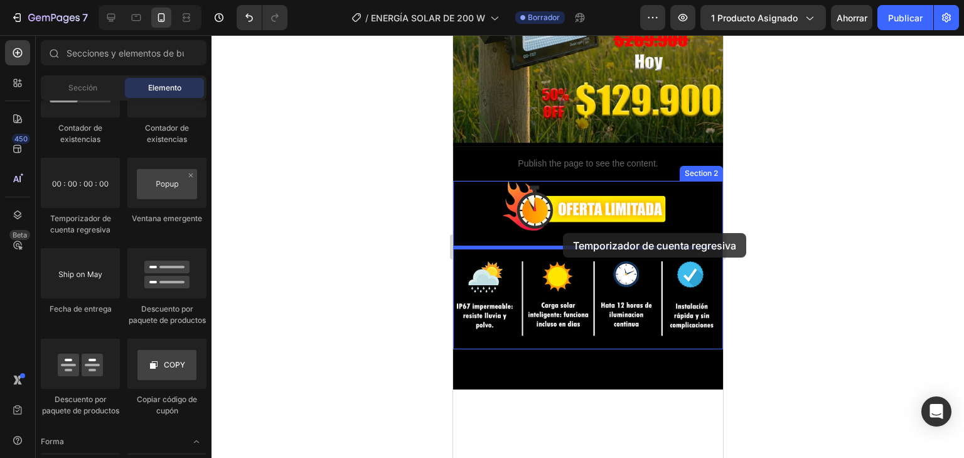
drag, startPoint x: 525, startPoint y: 213, endPoint x: 562, endPoint y: 233, distance: 41.8
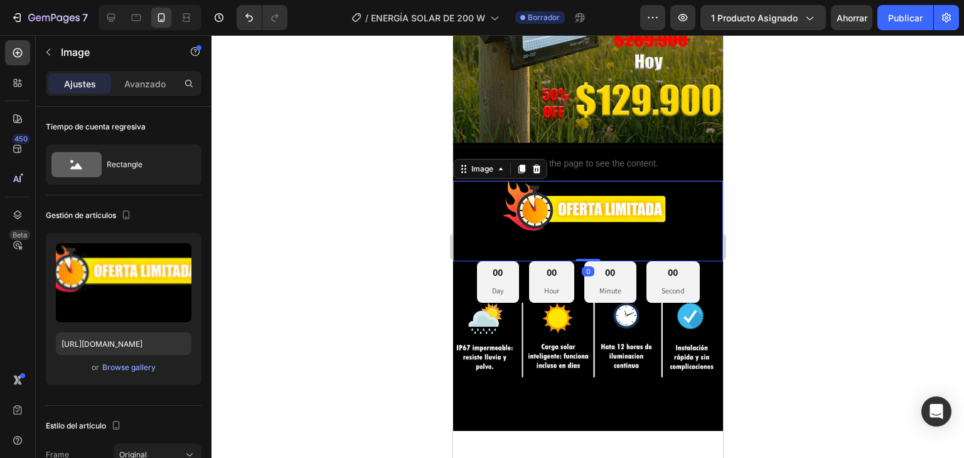
click at [599, 195] on img at bounding box center [588, 221] width 270 height 80
click at [128, 362] on font "Explorar la galería" at bounding box center [127, 366] width 65 height 9
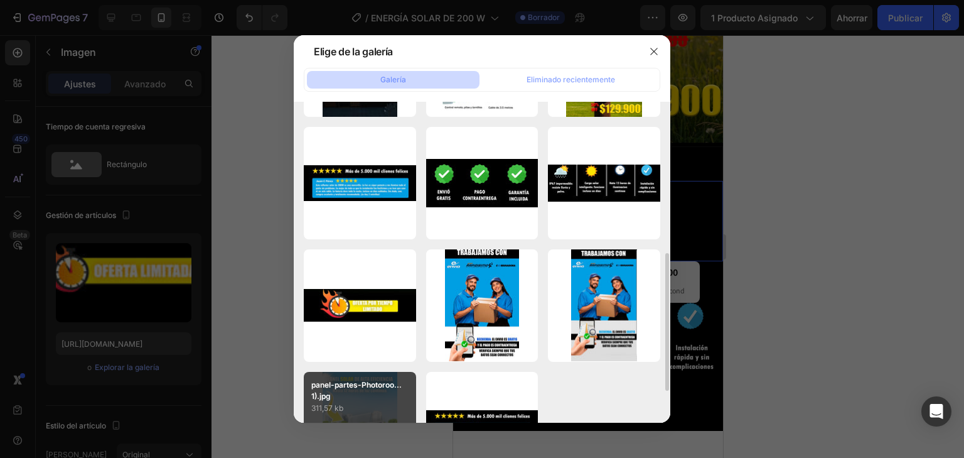
scroll to position [422, 0]
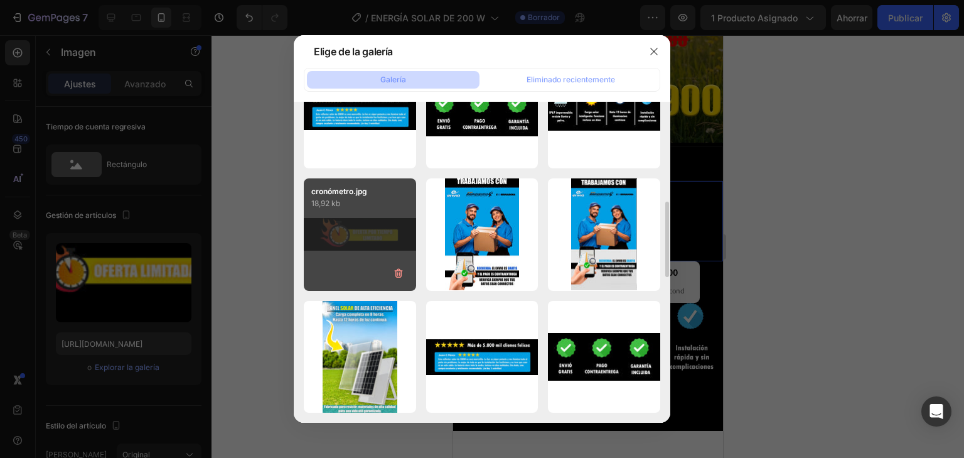
click at [371, 228] on div "cronómetro.jpg 18,92 kb" at bounding box center [360, 234] width 112 height 112
type input "https://cdn.shopify.com/s/files/1/0597/3783/3532/files/gempages_497817723598800…"
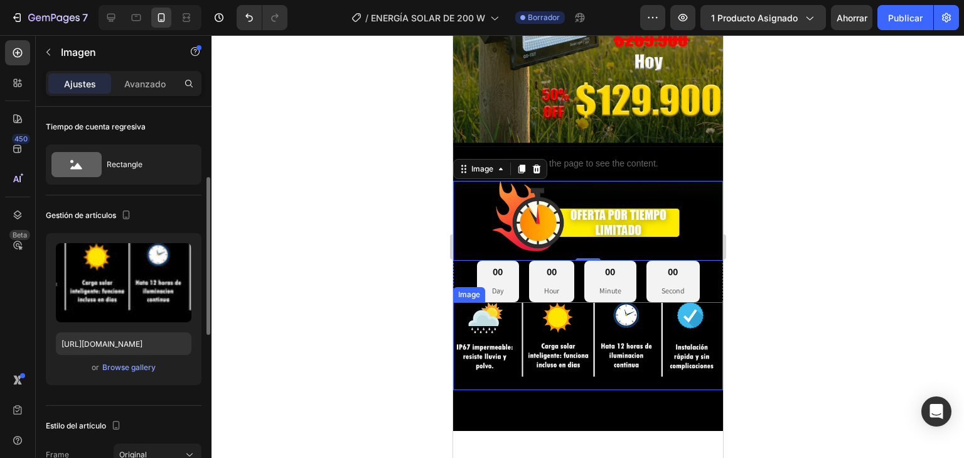
click at [582, 343] on img at bounding box center [588, 346] width 270 height 88
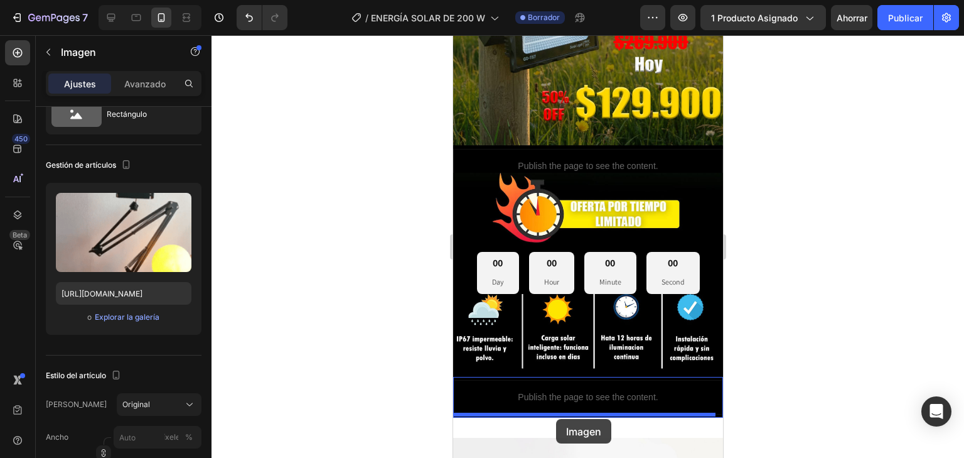
scroll to position [348, 0]
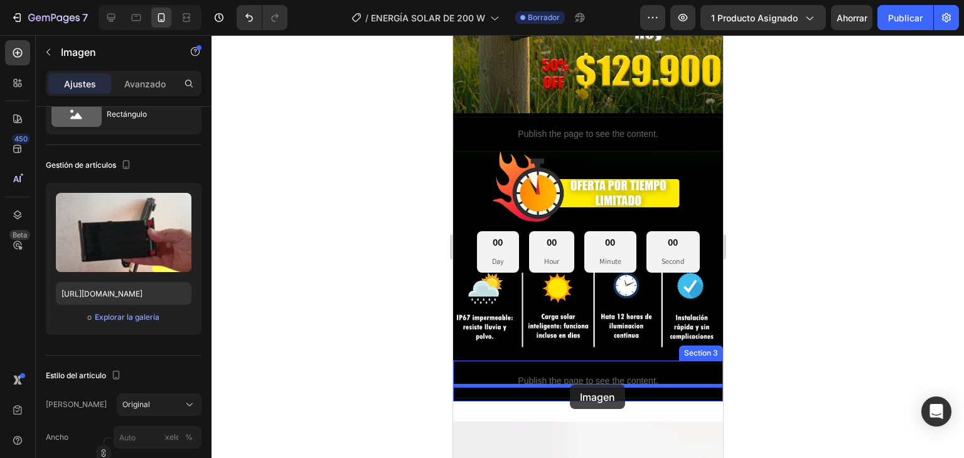
drag, startPoint x: 584, startPoint y: 314, endPoint x: 569, endPoint y: 384, distance: 71.2
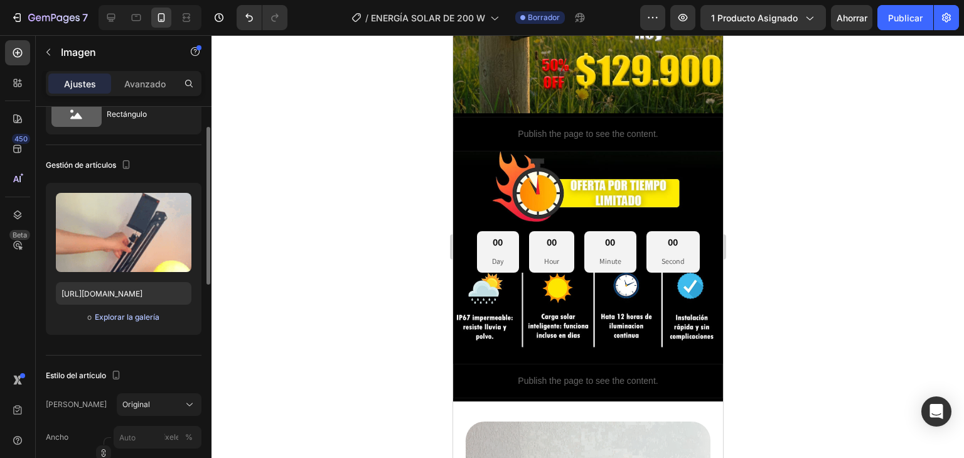
click at [126, 311] on font "Explorar la galería" at bounding box center [127, 316] width 65 height 11
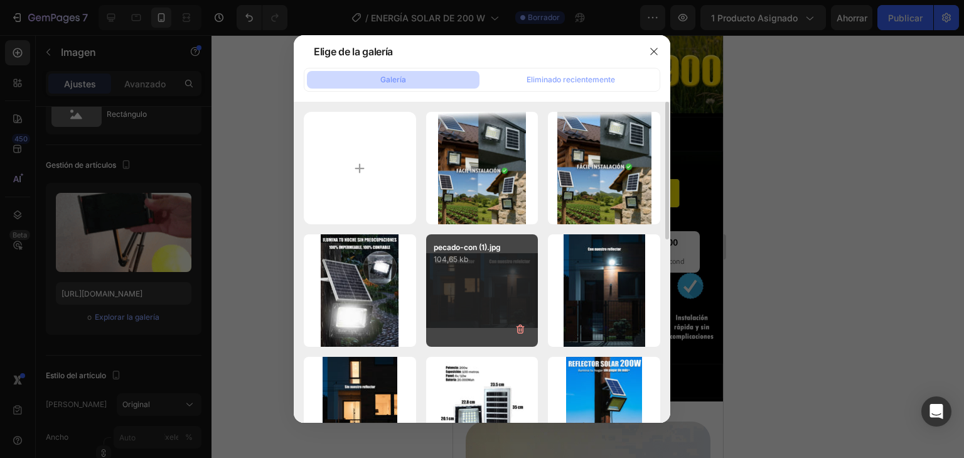
scroll to position [301, 0]
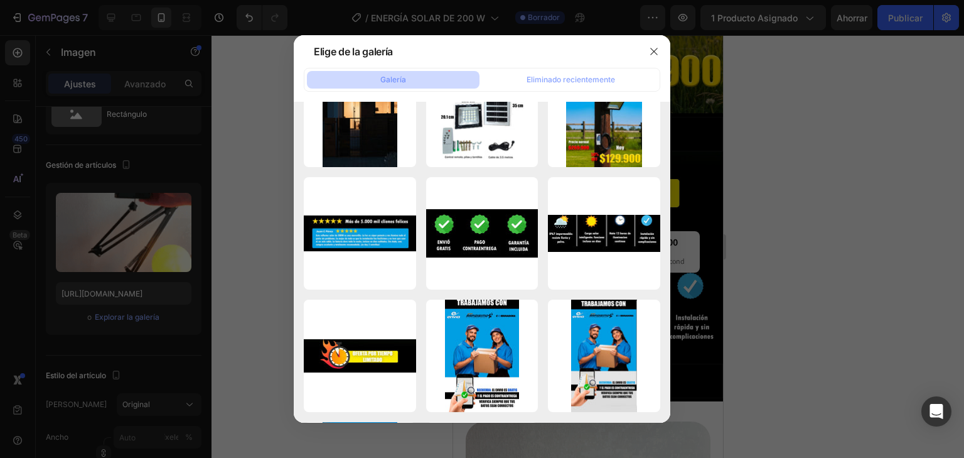
click at [712, 83] on div at bounding box center [482, 229] width 964 height 458
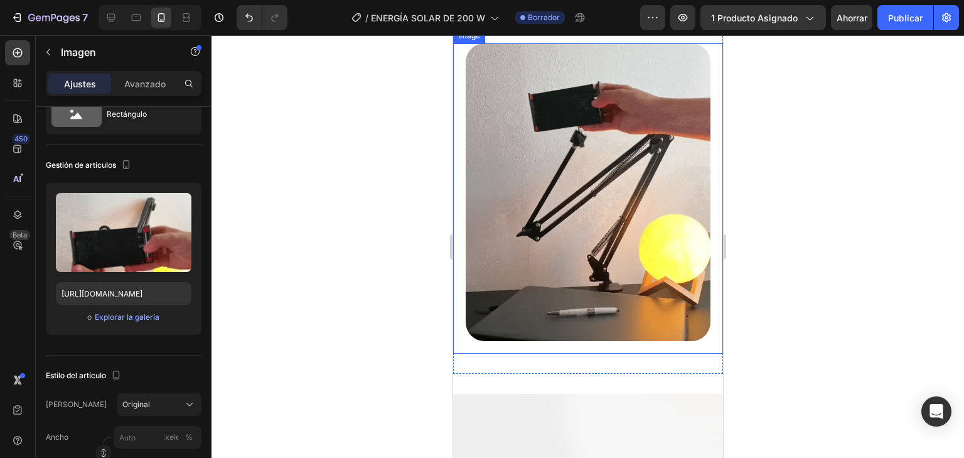
scroll to position [750, 0]
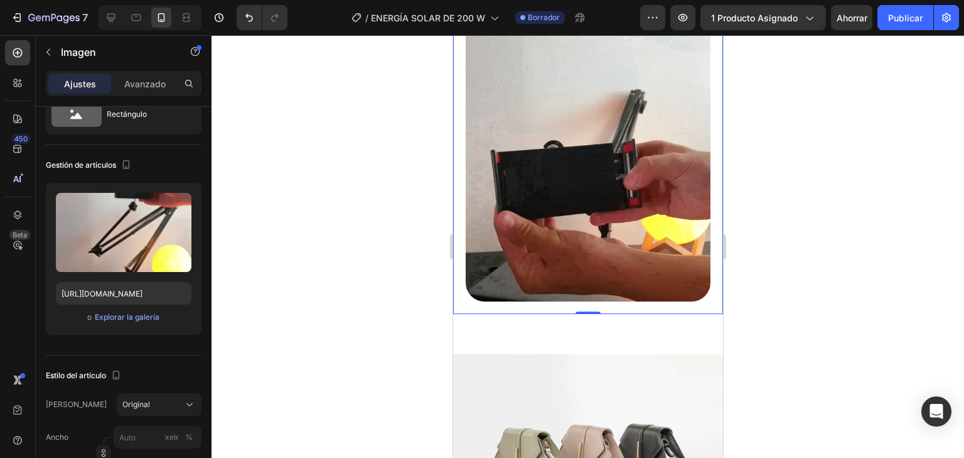
click at [589, 238] on img at bounding box center [587, 153] width 245 height 298
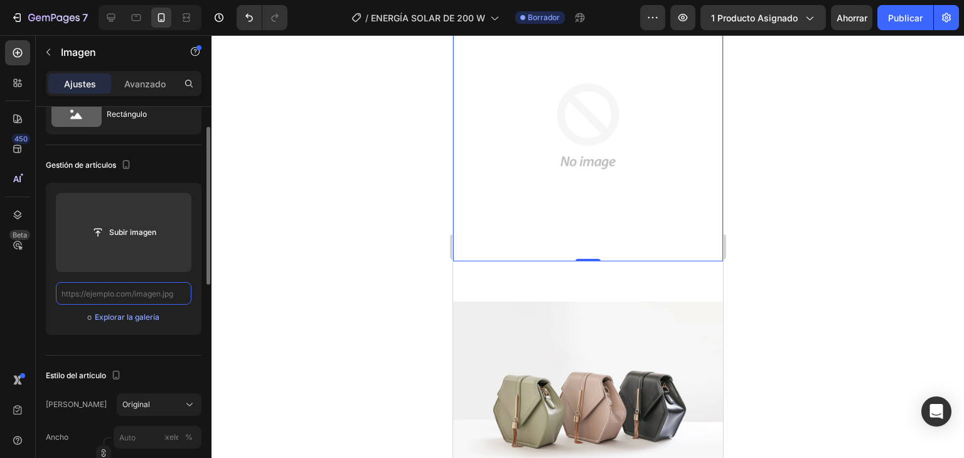
scroll to position [0, 0]
paste input "https://media4.giphy.com/media/v1.Y2lkPTc5MGI3NjExZnN2OWEwd3ljeDJhMmUyanJhNnF2Y…"
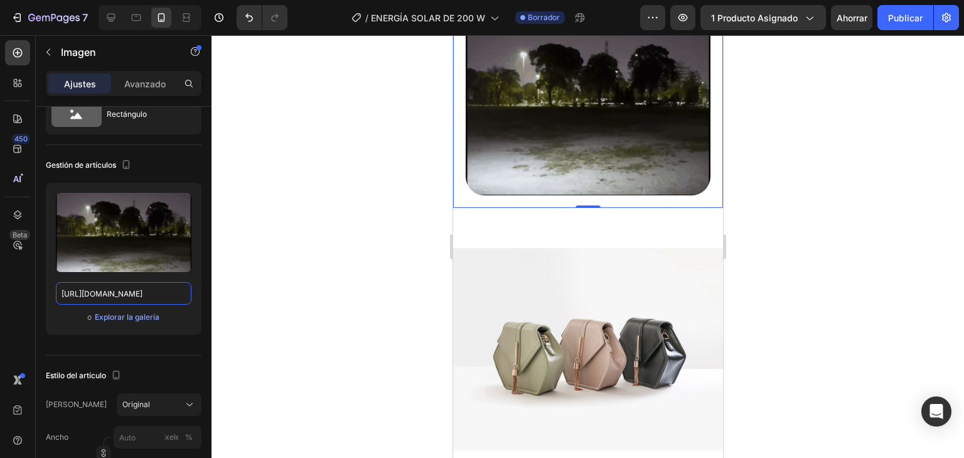
type input "https://media4.giphy.com/media/v1.Y2lkPTc5MGI3NjExZnN2OWEwd3ljeDJhMmUyanJhNnF2Y…"
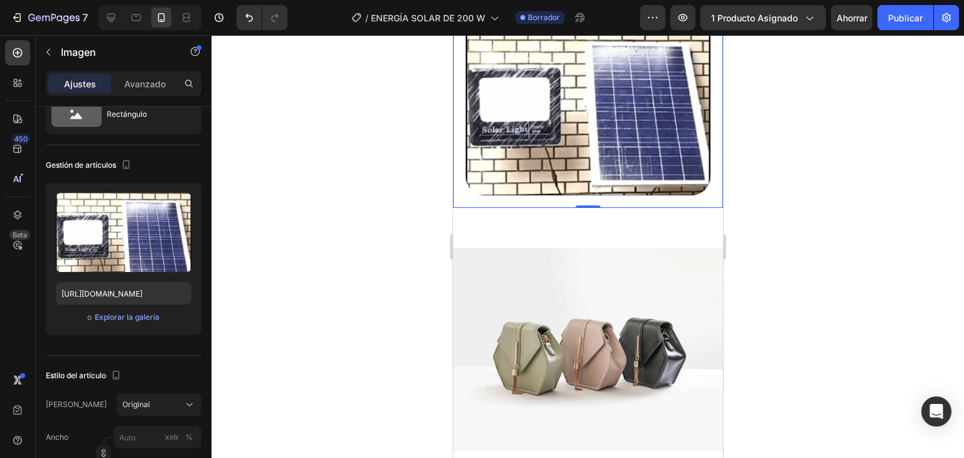
scroll to position [0, 0]
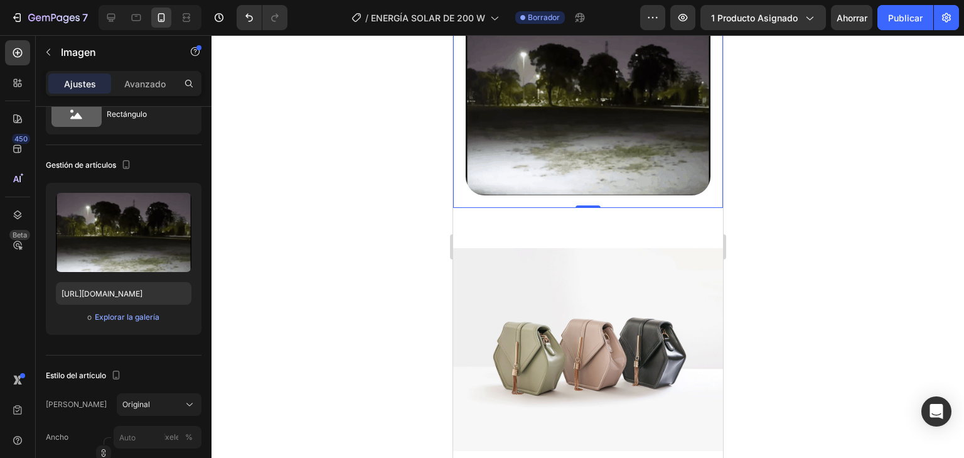
click at [306, 296] on div at bounding box center [588, 246] width 753 height 422
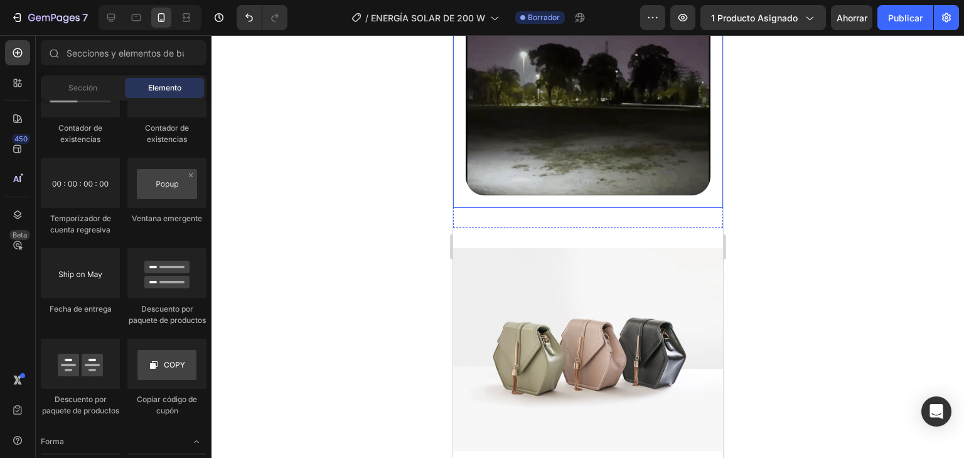
scroll to position [700, 0]
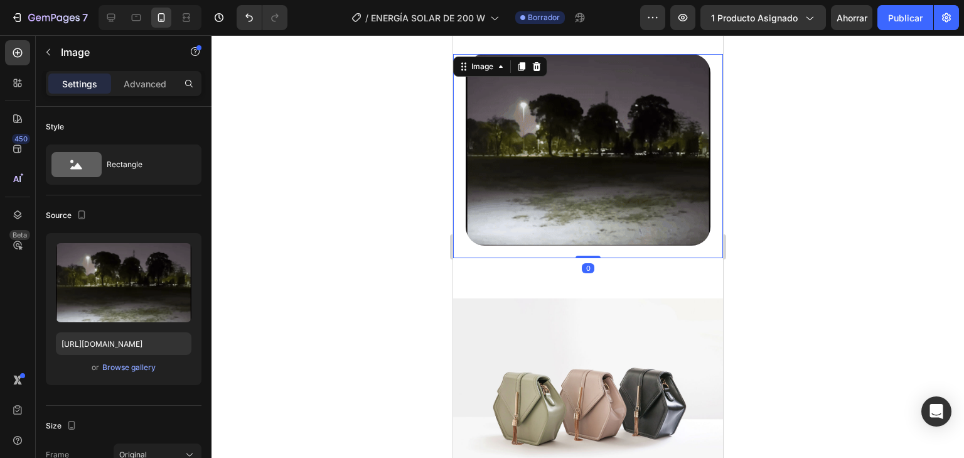
click at [513, 174] on img at bounding box center [587, 150] width 245 height 192
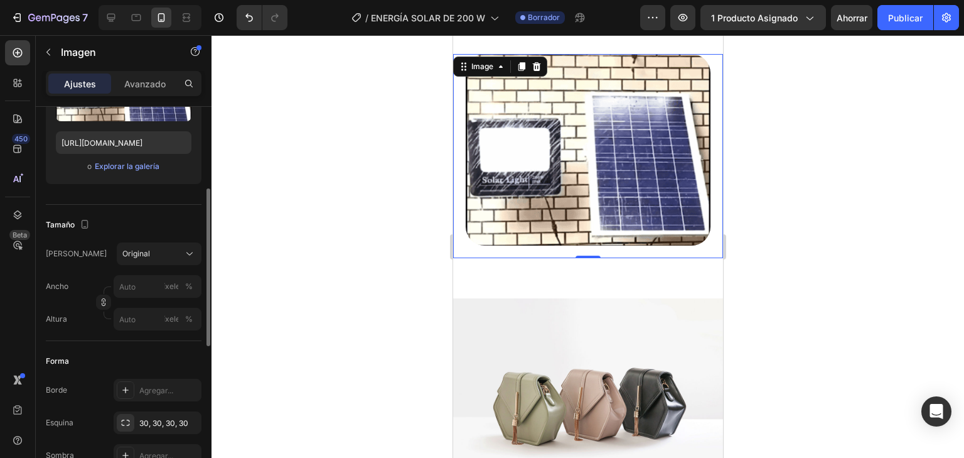
scroll to position [351, 0]
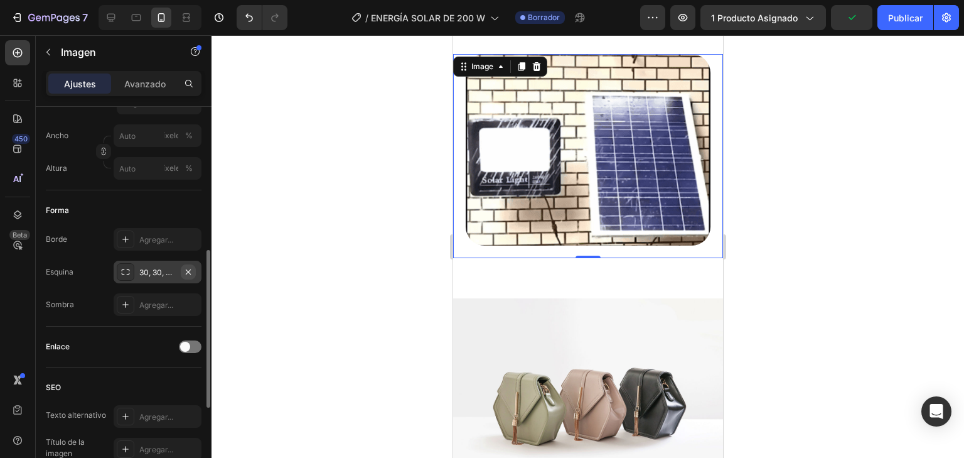
click at [190, 267] on icon "button" at bounding box center [188, 272] width 10 height 10
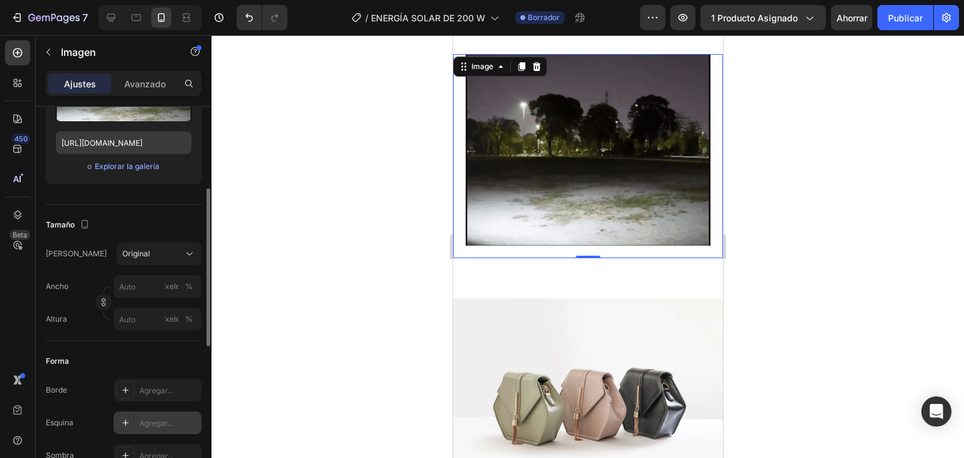
scroll to position [100, 0]
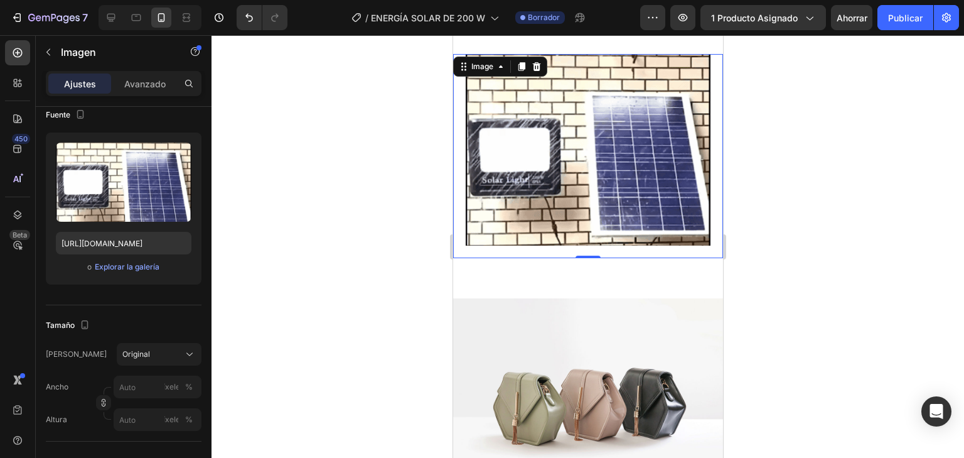
click at [712, 205] on div "Image 0" at bounding box center [588, 156] width 270 height 205
click at [148, 77] on p "Avanzado" at bounding box center [144, 83] width 41 height 13
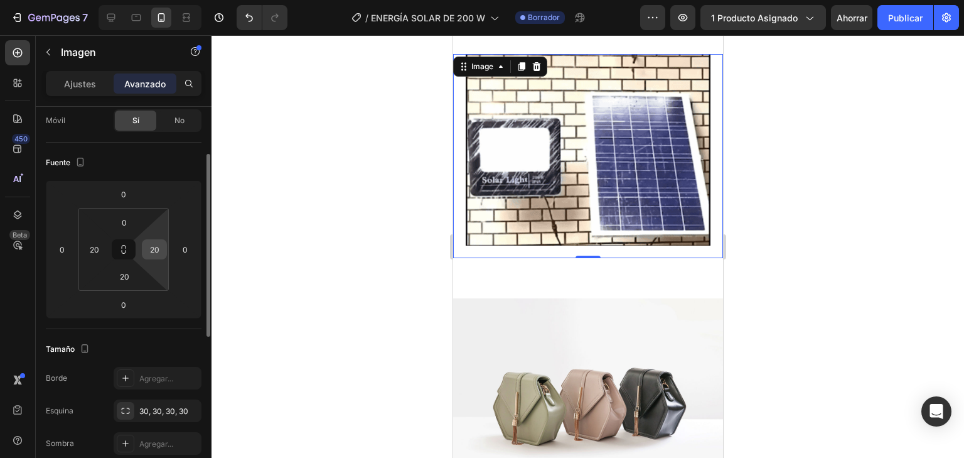
click at [154, 249] on input "20" at bounding box center [154, 249] width 19 height 19
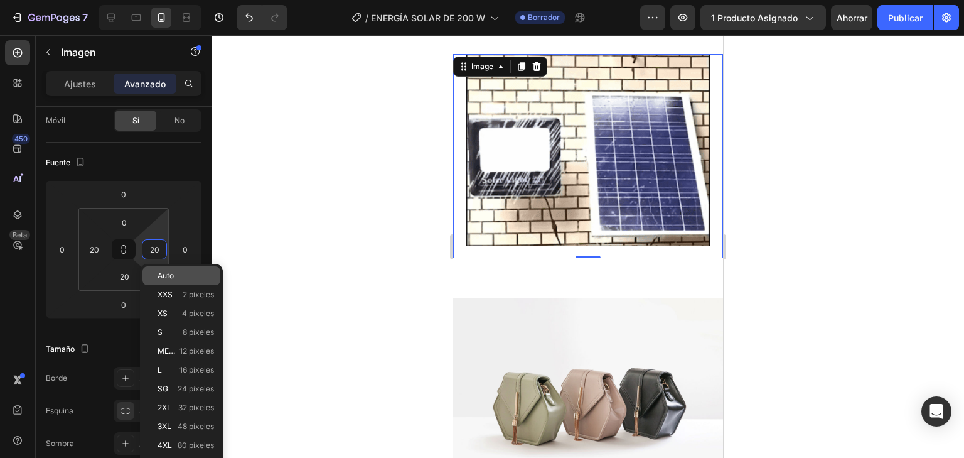
click at [191, 275] on p "Auto" at bounding box center [186, 275] width 56 height 9
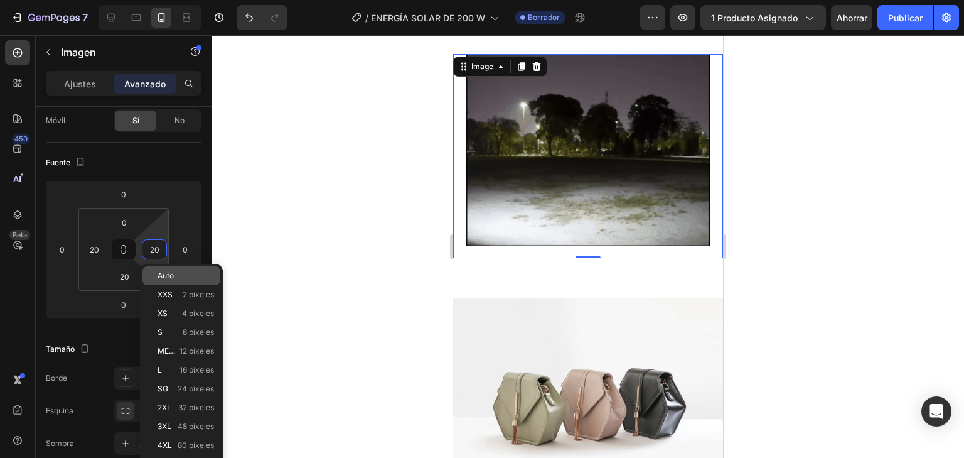
type input "Auto"
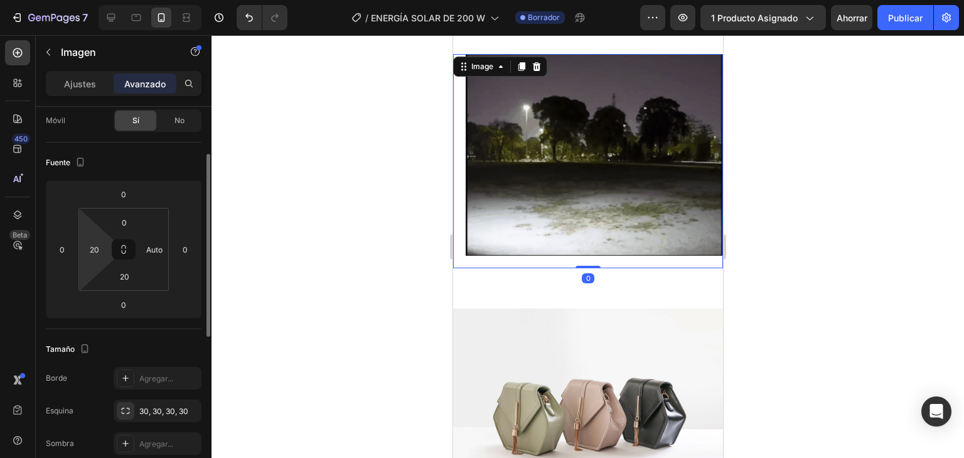
click at [98, 0] on html "7 Version history / ENERGÍA SOLAR DE 200 W Borrador Avance 1 producto asignado …" at bounding box center [482, 0] width 964 height 0
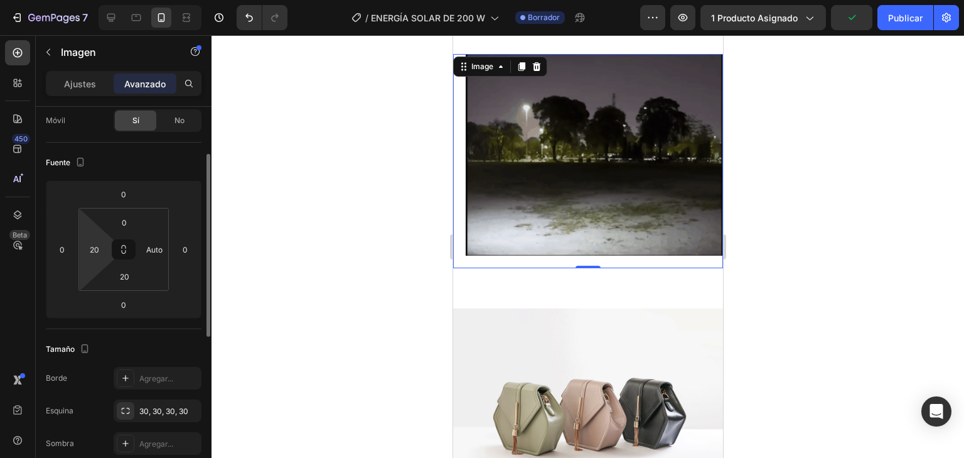
click at [107, 0] on html "7 Version history / ENERGÍA SOLAR DE 200 W Borrador Avance 1 producto asignado …" at bounding box center [482, 0] width 964 height 0
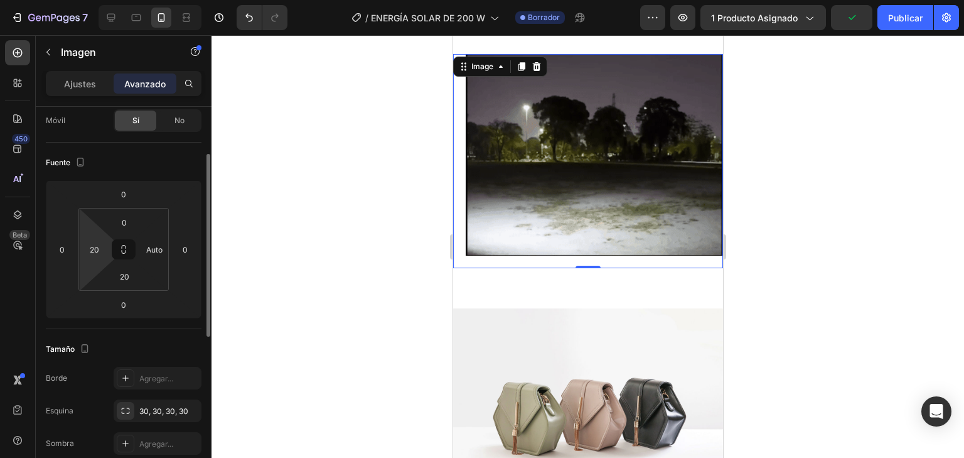
click at [94, 0] on html "7 Version history / ENERGÍA SOLAR DE 200 W Borrador Avance 1 producto asignado …" at bounding box center [482, 0] width 964 height 0
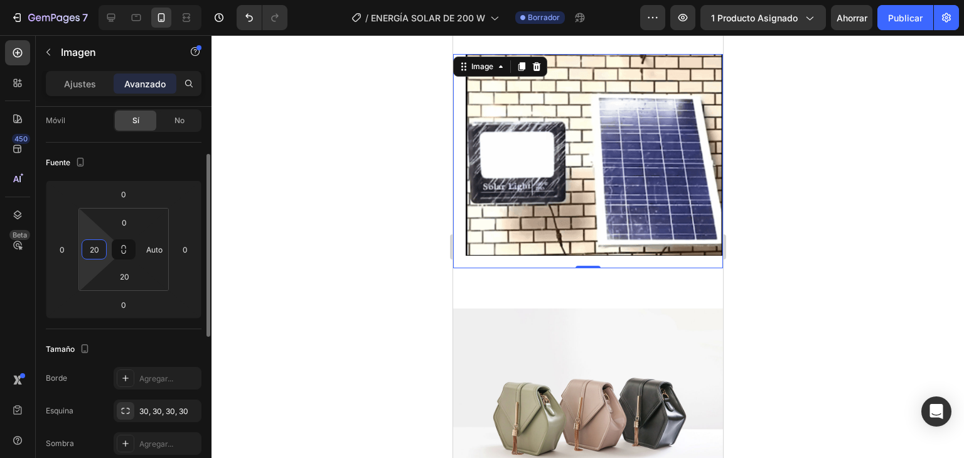
click at [87, 246] on input "20" at bounding box center [94, 249] width 19 height 19
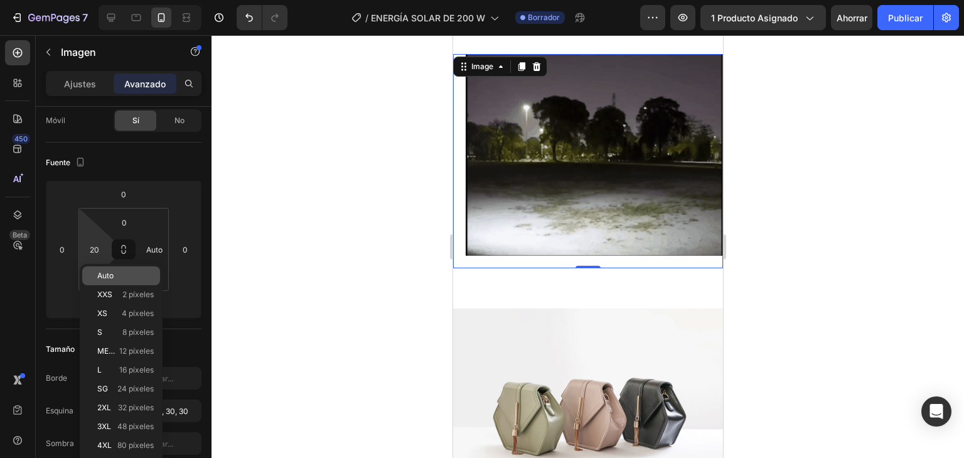
click at [131, 277] on p "Auto" at bounding box center [125, 275] width 56 height 9
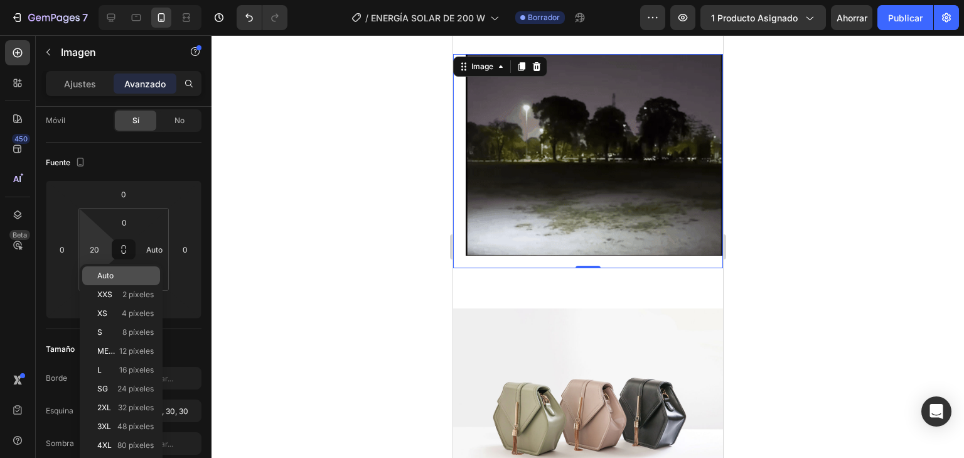
type input "Auto"
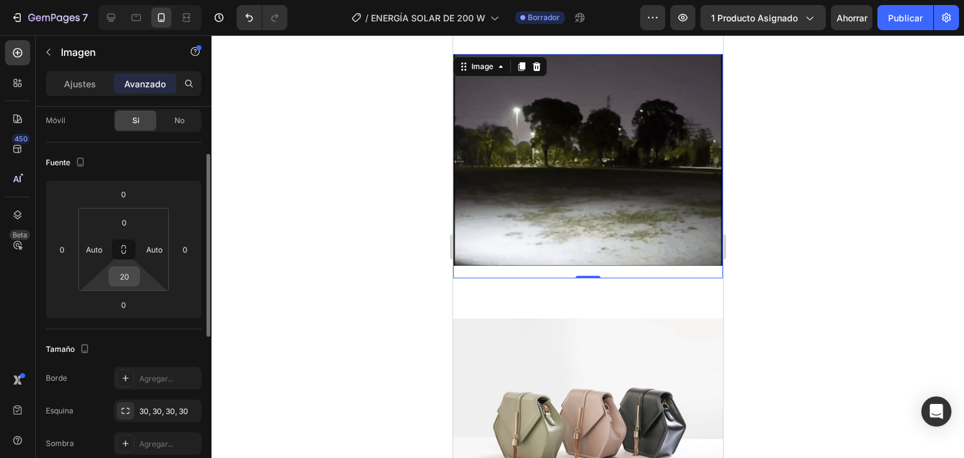
click at [132, 277] on input "20" at bounding box center [124, 276] width 25 height 19
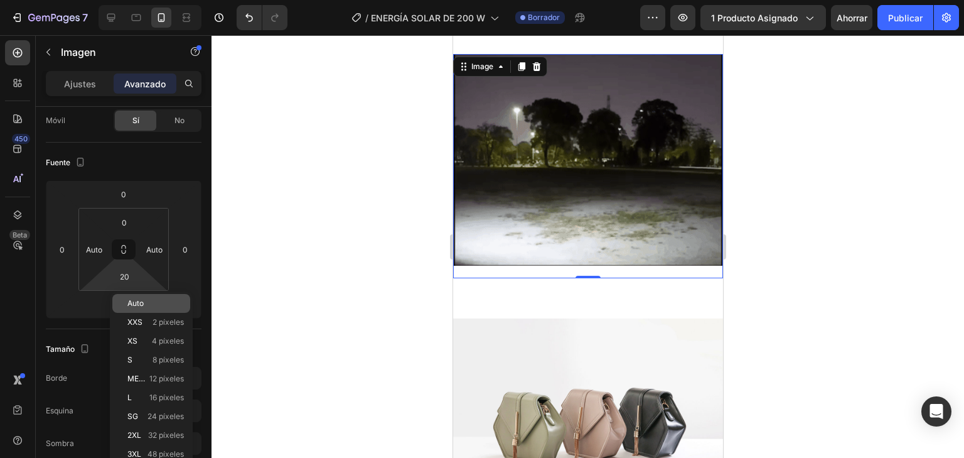
click at [143, 306] on font "Auto" at bounding box center [135, 302] width 16 height 9
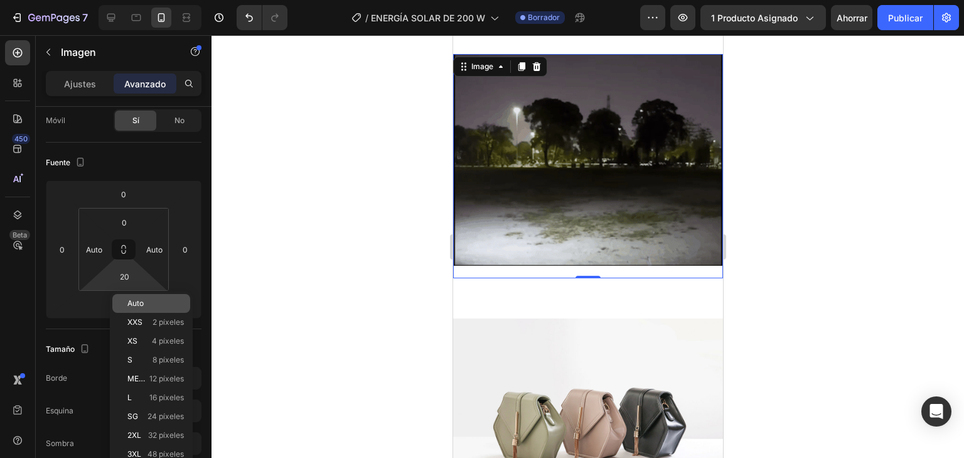
type input "Auto"
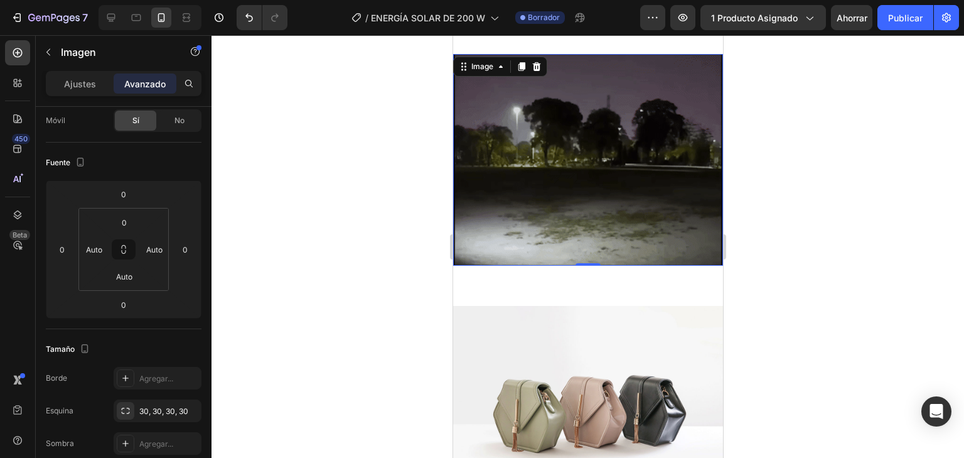
click at [839, 228] on div at bounding box center [588, 246] width 753 height 422
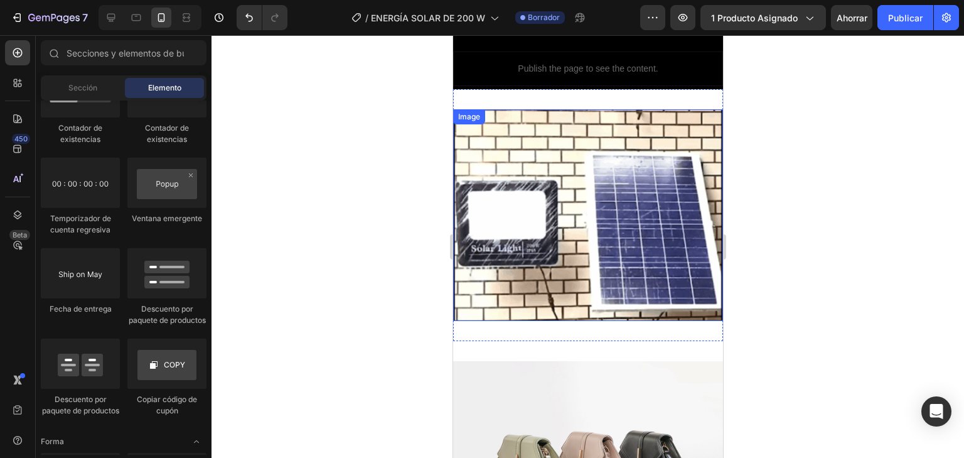
scroll to position [449, 0]
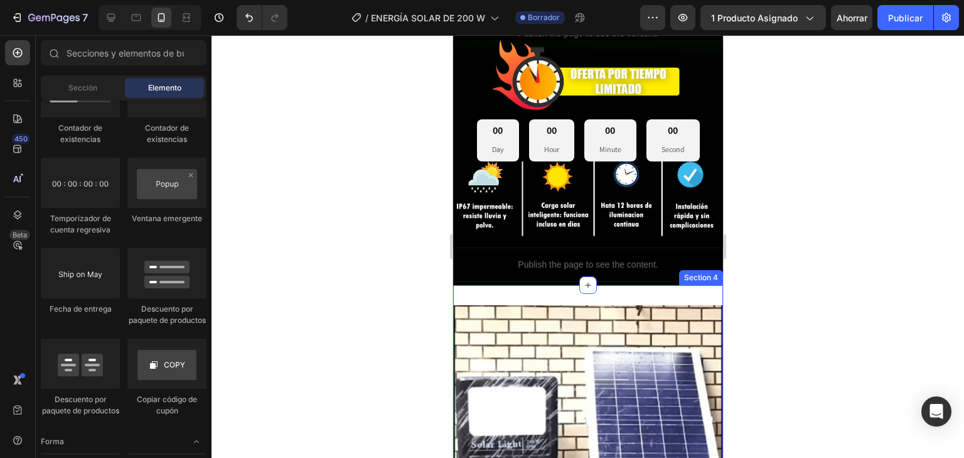
click at [657, 292] on div "Image Section 4" at bounding box center [588, 411] width 270 height 252
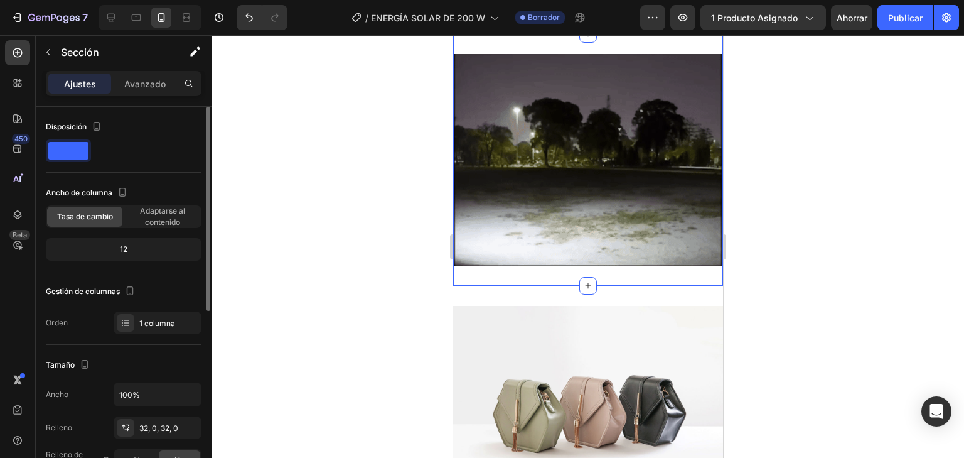
scroll to position [100, 0]
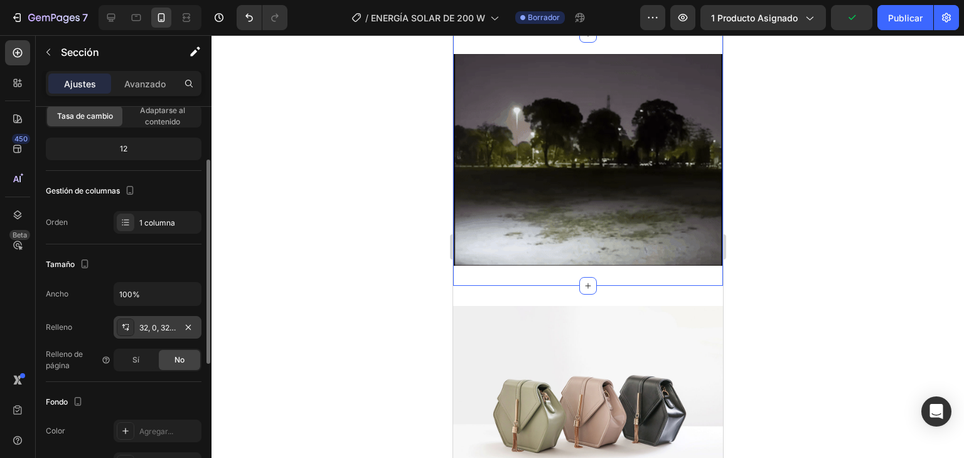
click at [171, 330] on font "32, 0, 32, 0" at bounding box center [158, 327] width 39 height 9
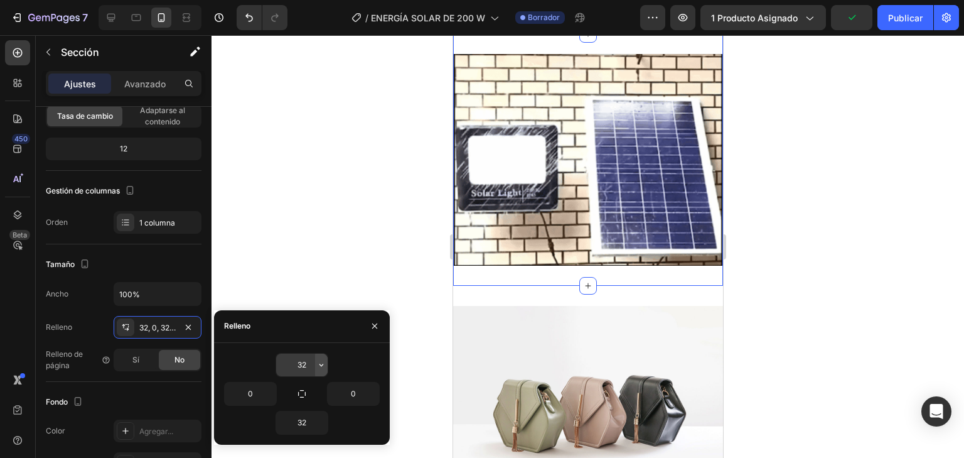
click at [316, 367] on icon "button" at bounding box center [321, 365] width 10 height 10
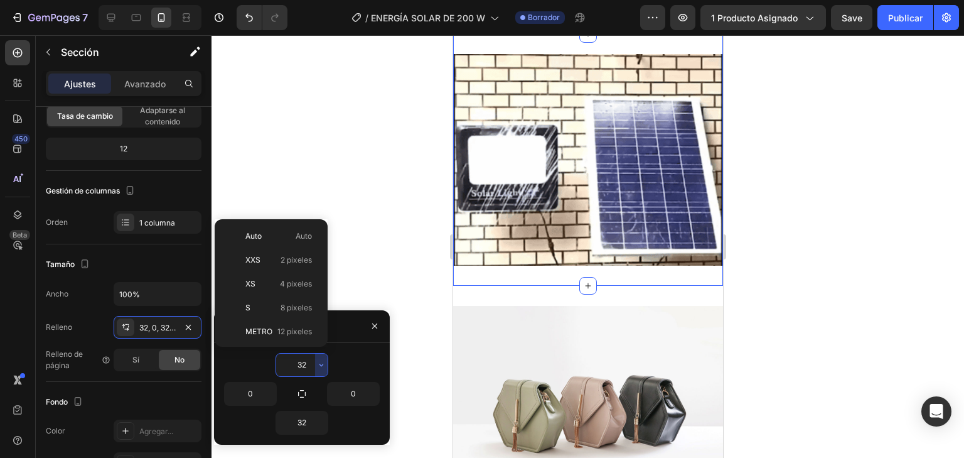
scroll to position [90, 0]
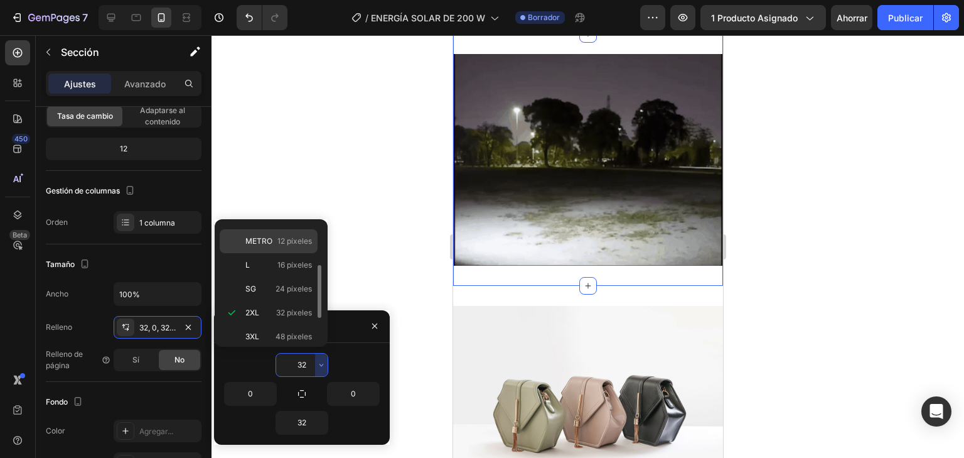
click at [302, 237] on font "12 píxeles" at bounding box center [294, 240] width 35 height 9
type input "12"
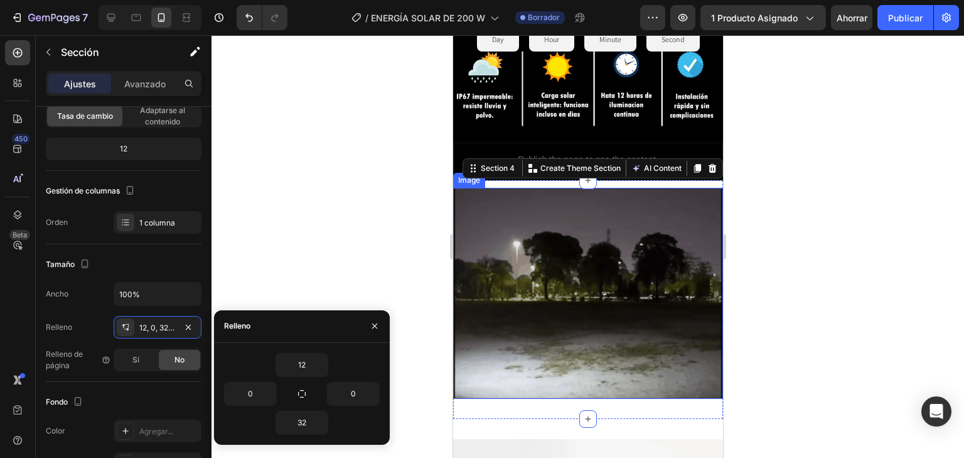
scroll to position [650, 0]
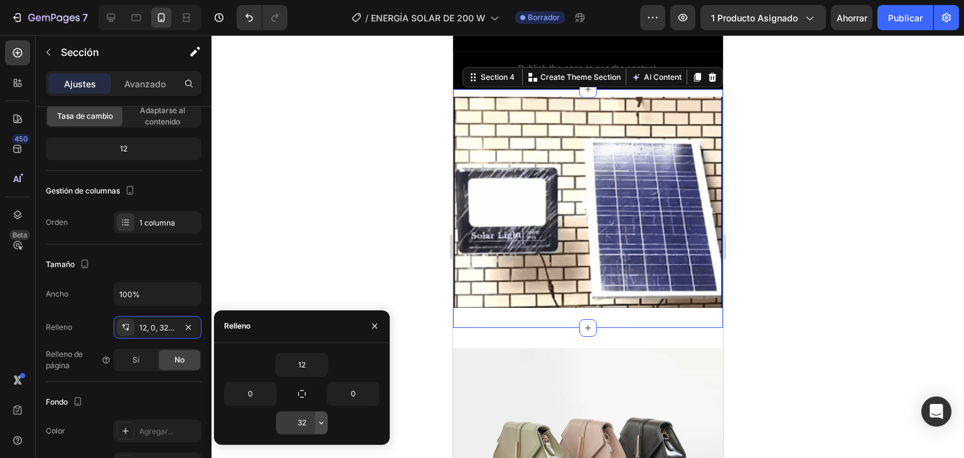
click at [320, 425] on icon "button" at bounding box center [321, 422] width 10 height 10
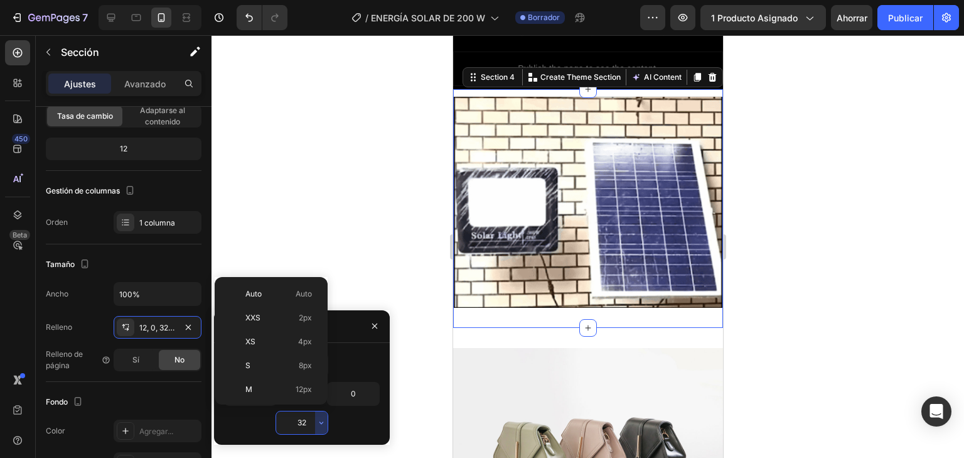
scroll to position [90, 0]
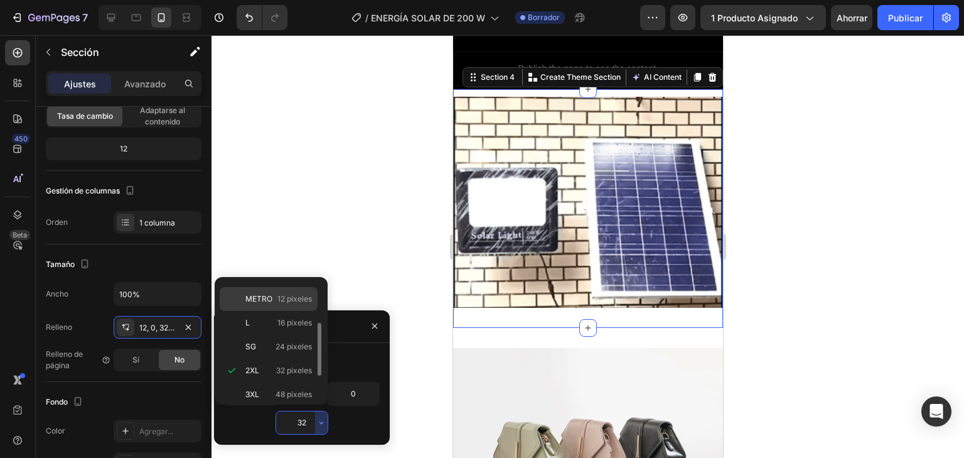
click at [284, 296] on font "12 píxeles" at bounding box center [294, 298] width 35 height 9
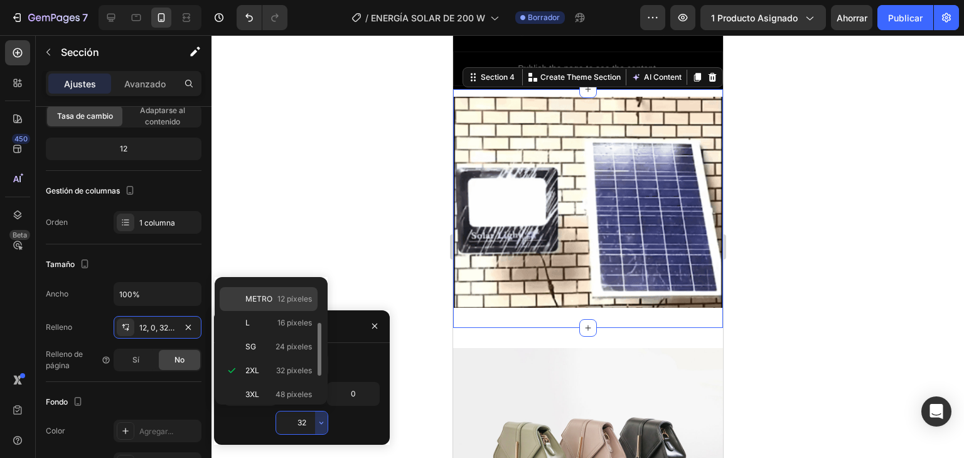
type input "12"
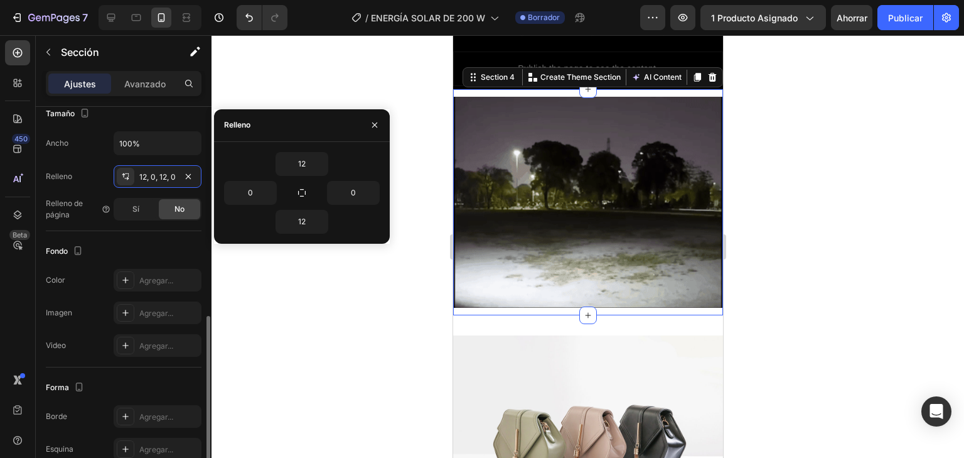
scroll to position [301, 0]
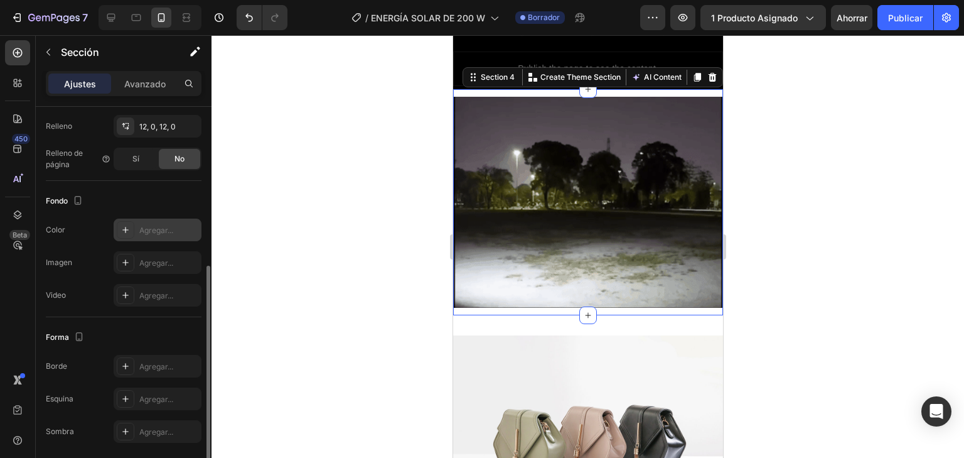
click at [126, 222] on div at bounding box center [126, 230] width 18 height 18
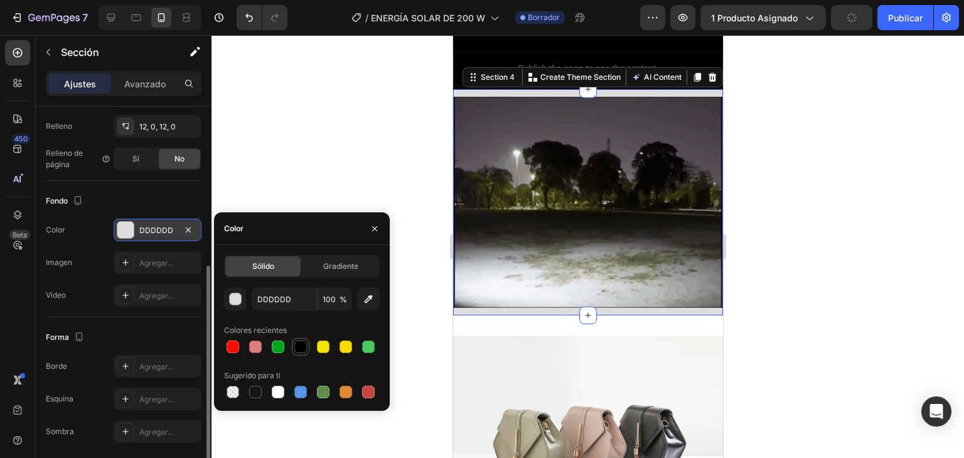
click at [302, 344] on div at bounding box center [300, 346] width 13 height 13
type input "000000"
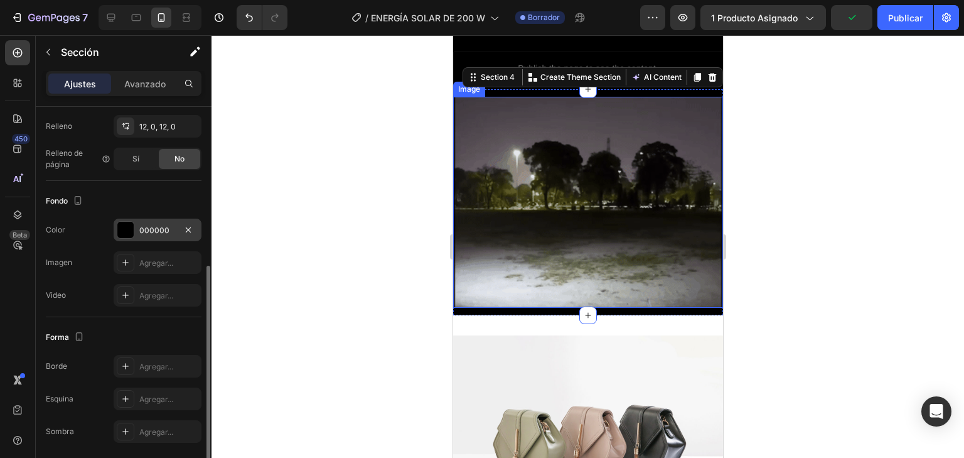
click at [807, 215] on div at bounding box center [588, 246] width 753 height 422
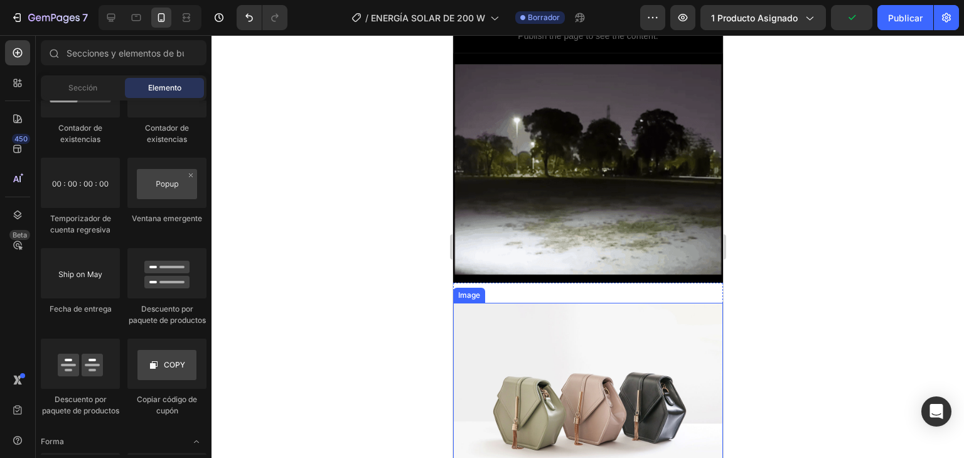
scroll to position [750, 0]
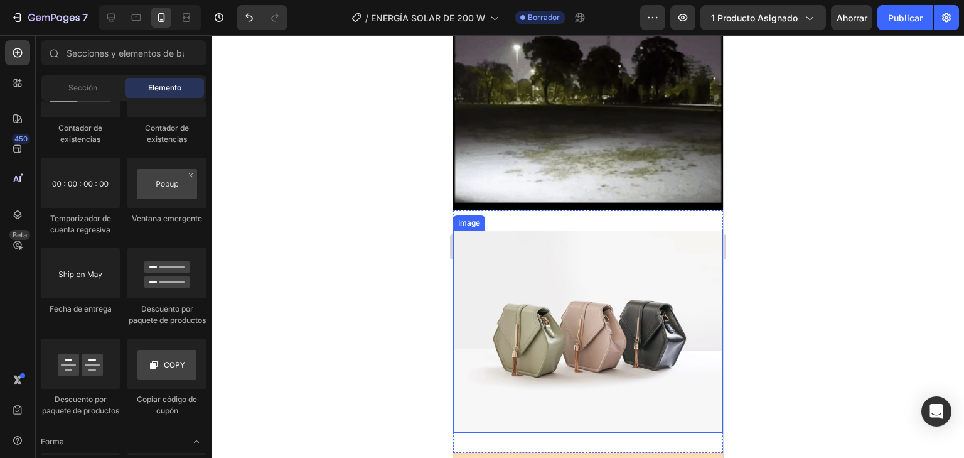
click at [537, 306] on img at bounding box center [588, 331] width 270 height 203
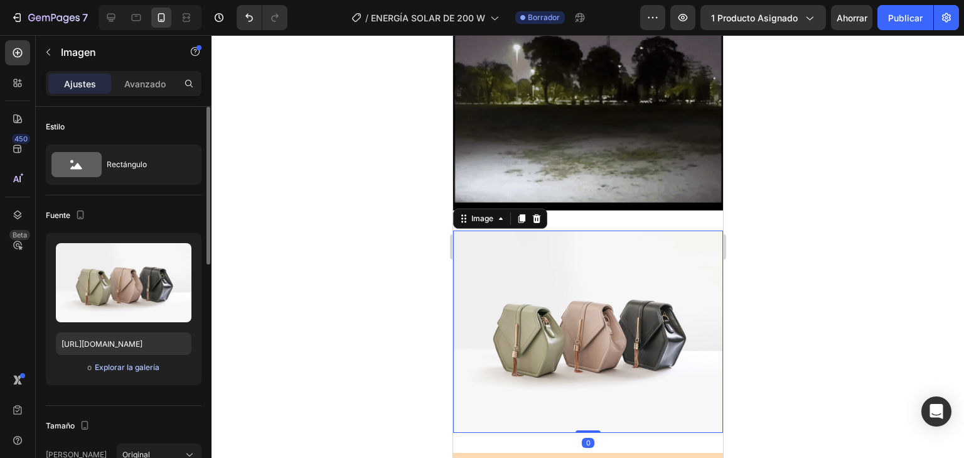
click at [127, 365] on font "Explorar la galería" at bounding box center [127, 366] width 65 height 9
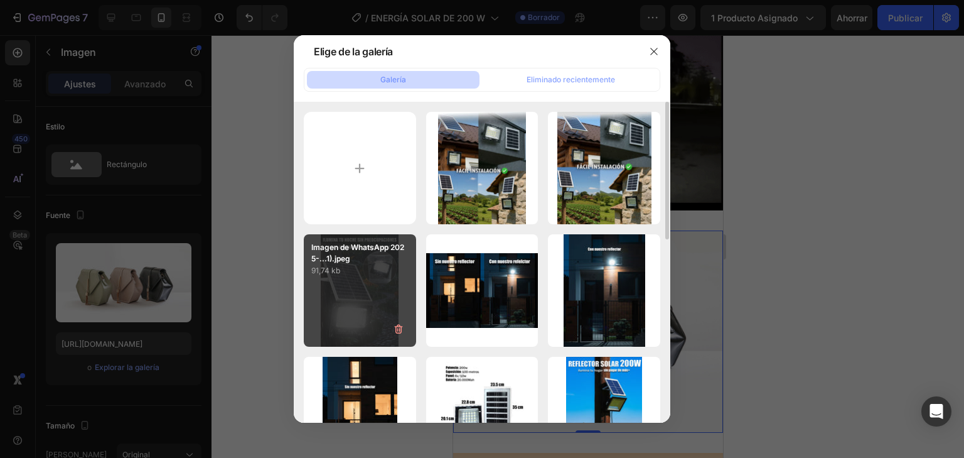
click at [314, 295] on div "Imagen de WhatsApp 2025-...1).jpeg 91,74 kb" at bounding box center [360, 290] width 112 height 112
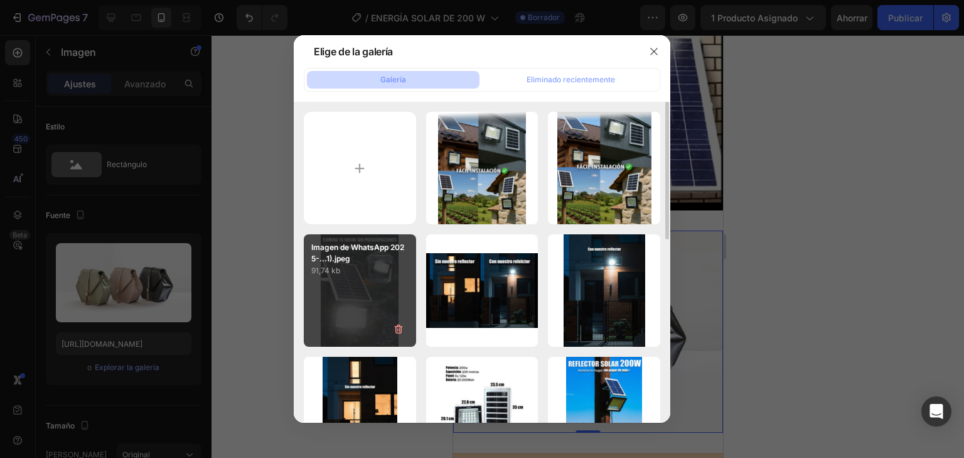
type input "https://cdn.shopify.com/s/files/1/0597/3783/3532/files/gempages_497817723598800…"
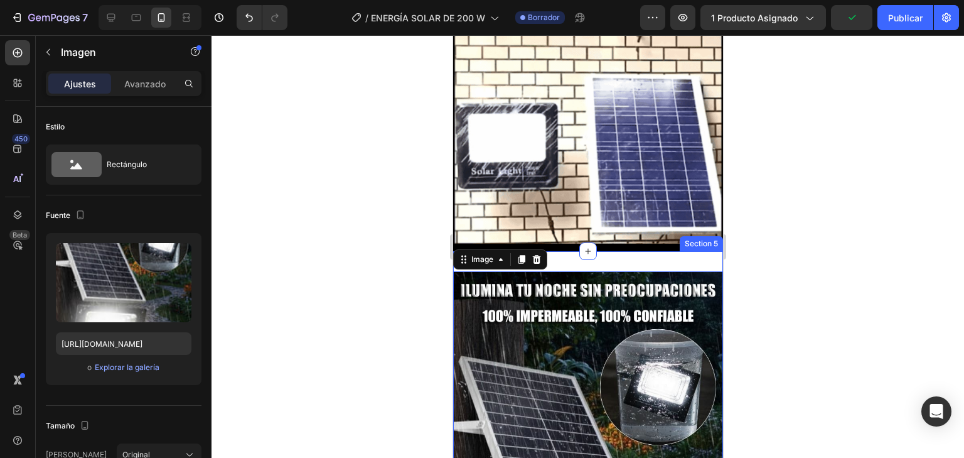
scroll to position [700, 0]
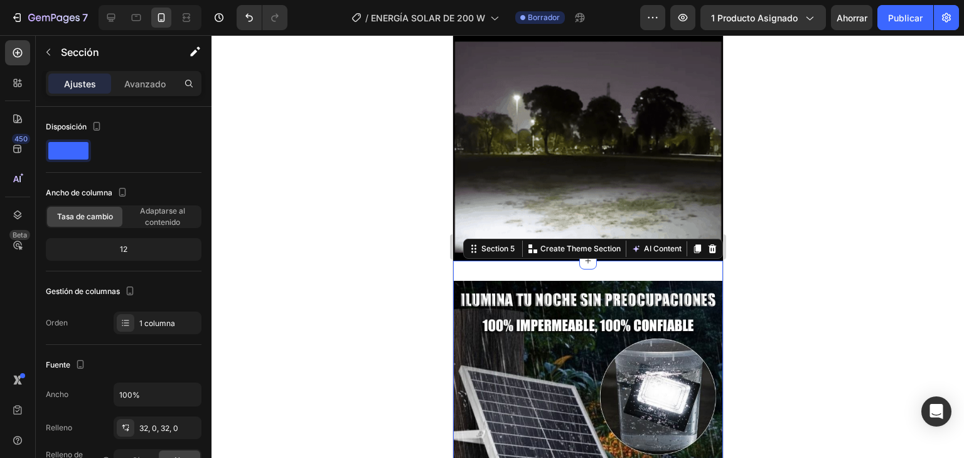
click at [151, 418] on div "32, 0, 32, 0" at bounding box center [158, 427] width 88 height 23
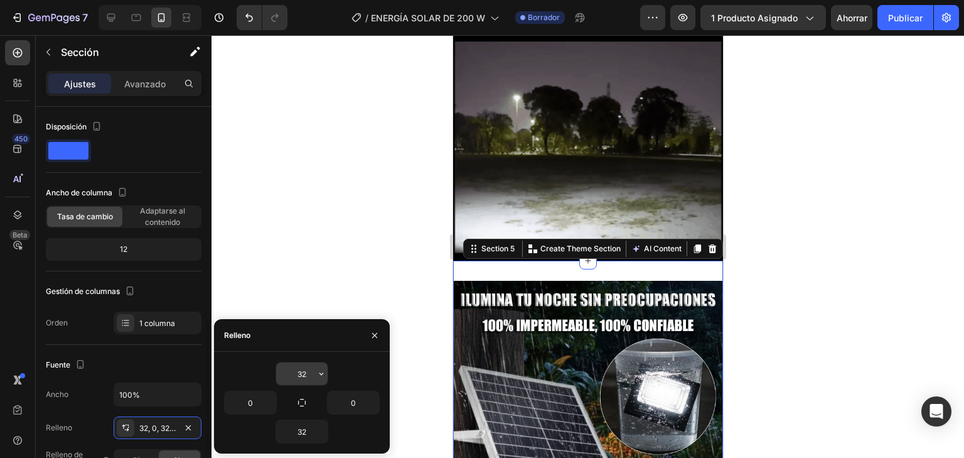
click at [321, 377] on icon "button" at bounding box center [321, 373] width 10 height 10
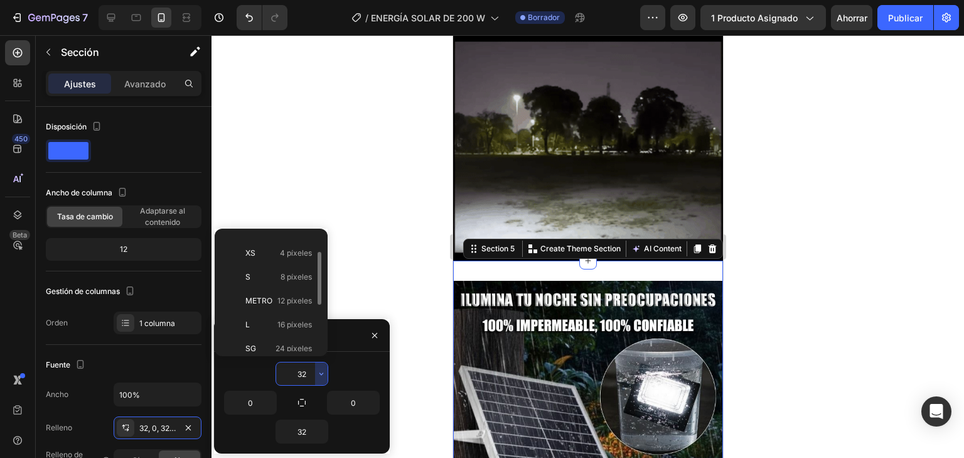
scroll to position [0, 0]
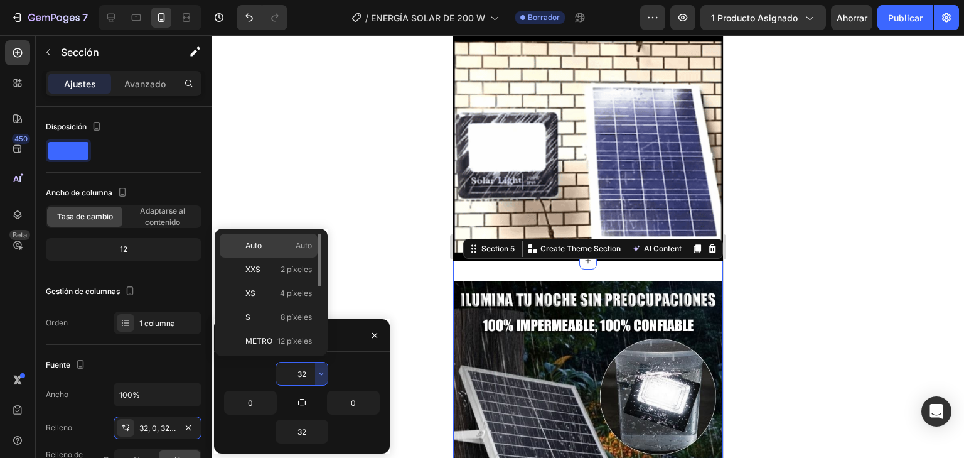
click at [293, 249] on p "Auto Auto" at bounding box center [278, 245] width 67 height 11
type input "Auto"
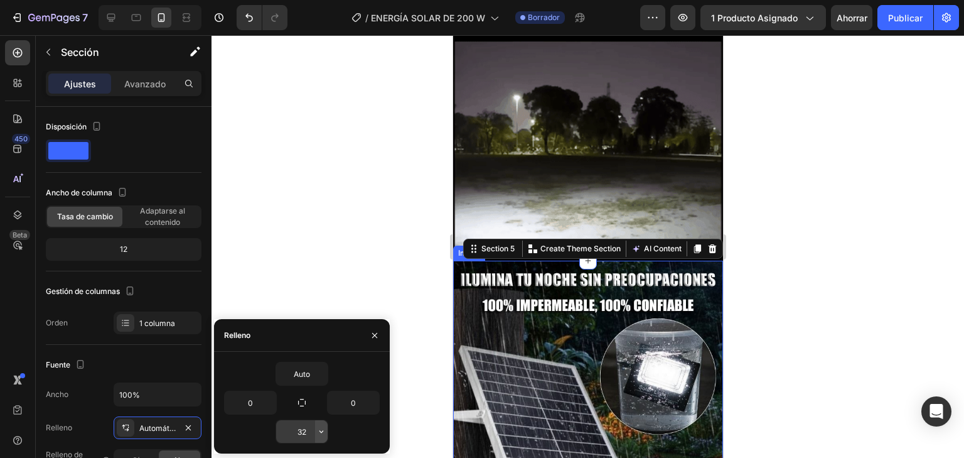
click at [316, 429] on icon "button" at bounding box center [321, 431] width 10 height 10
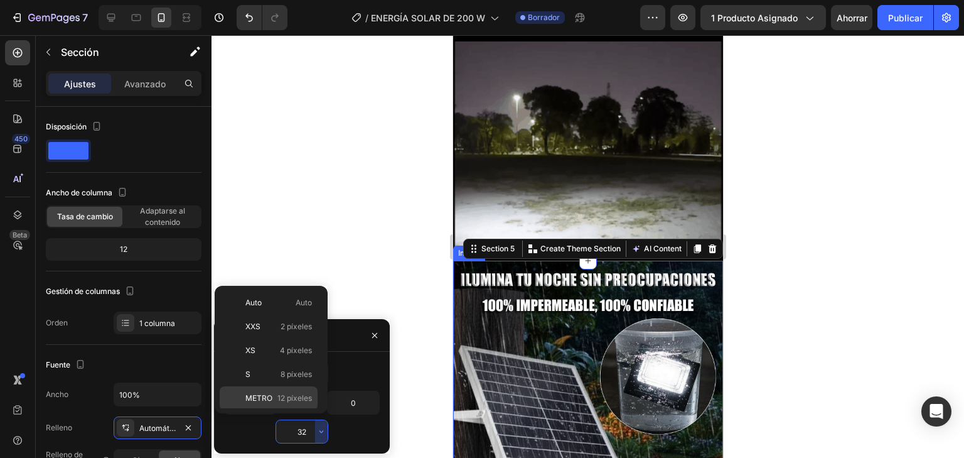
scroll to position [90, 0]
click at [293, 304] on font "12 píxeles" at bounding box center [294, 307] width 35 height 9
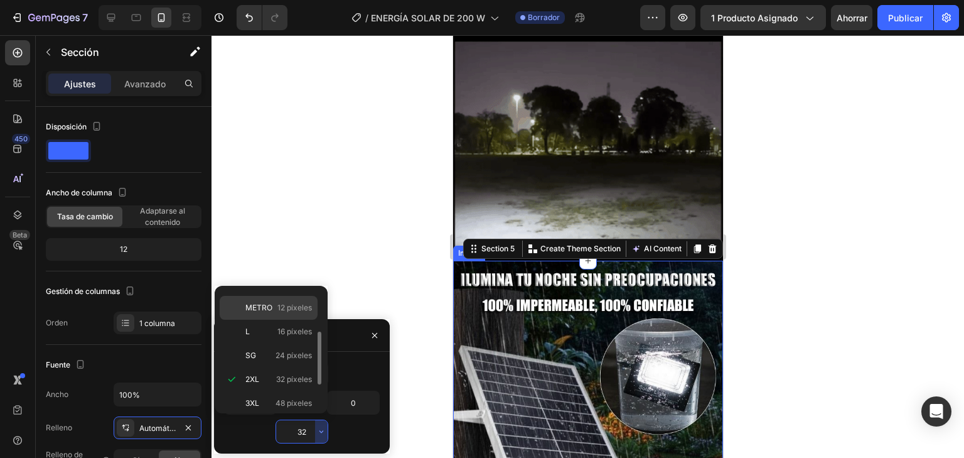
type input "12"
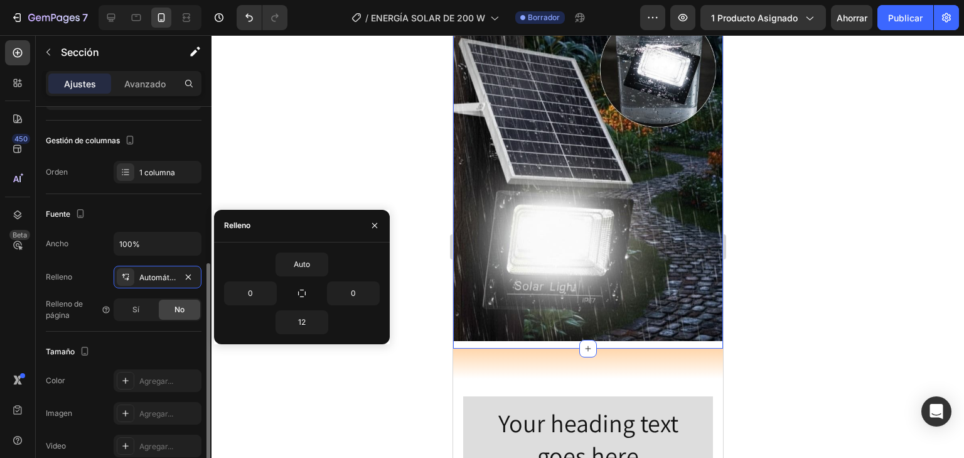
scroll to position [201, 0]
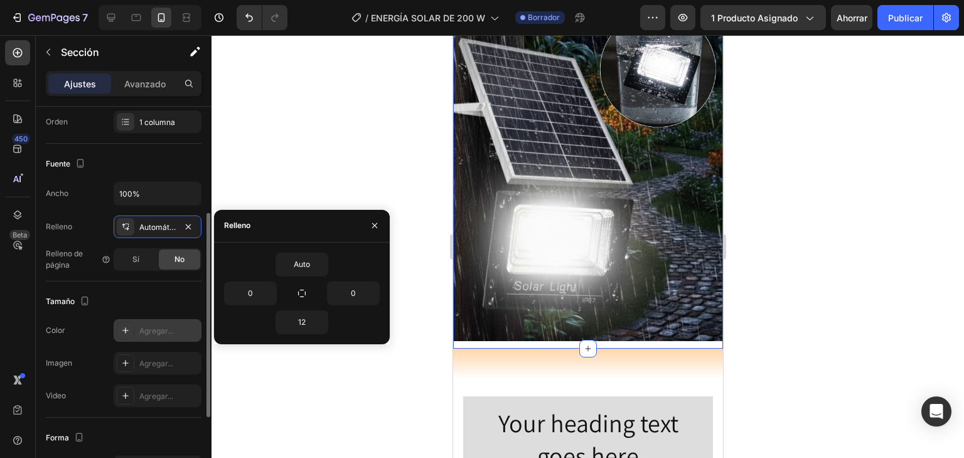
click at [131, 326] on div at bounding box center [126, 330] width 18 height 18
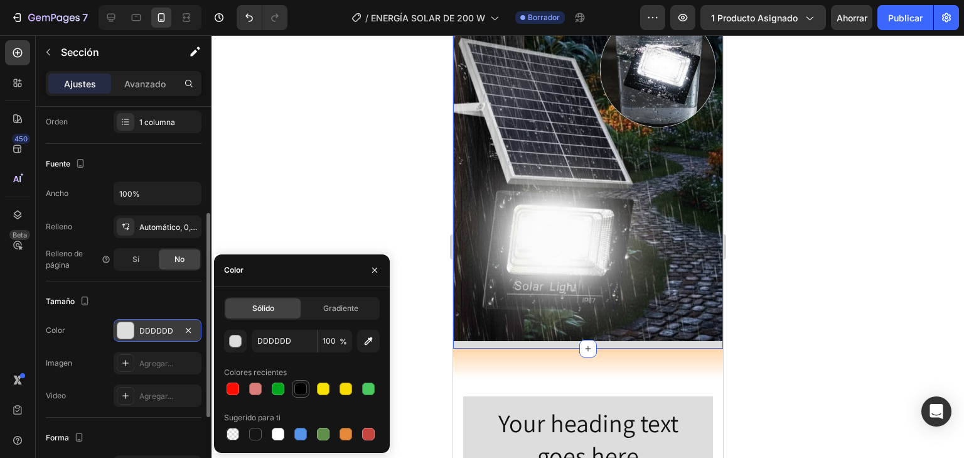
click at [304, 391] on div at bounding box center [300, 388] width 13 height 13
type input "000000"
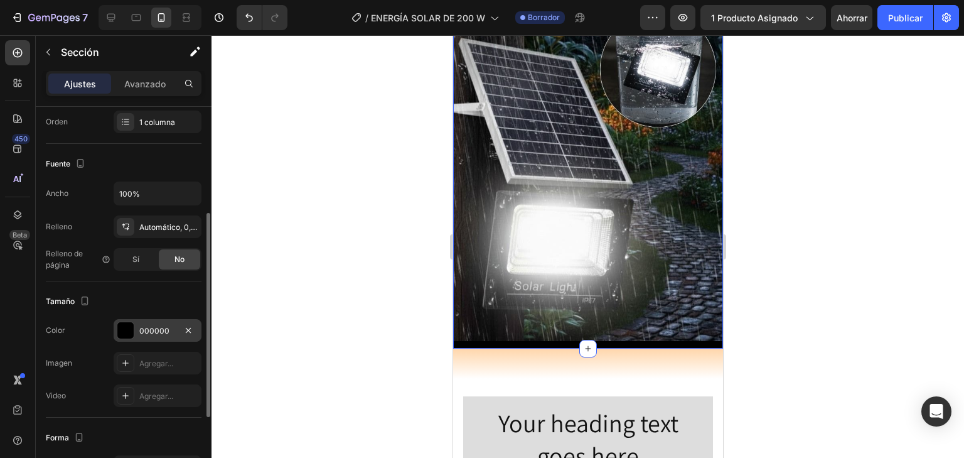
click at [181, 163] on div "Fuente" at bounding box center [124, 164] width 156 height 20
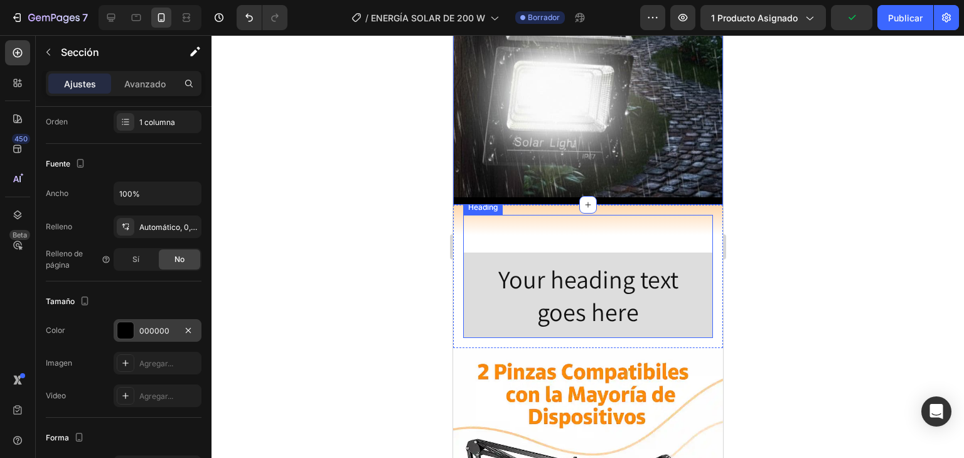
scroll to position [1252, 0]
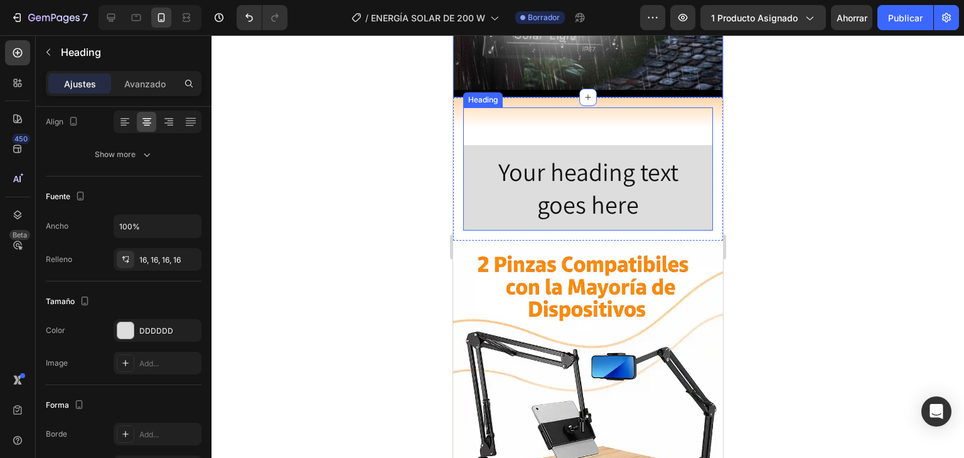
click at [625, 115] on div "Your heading text goes here Heading" at bounding box center [588, 168] width 250 height 123
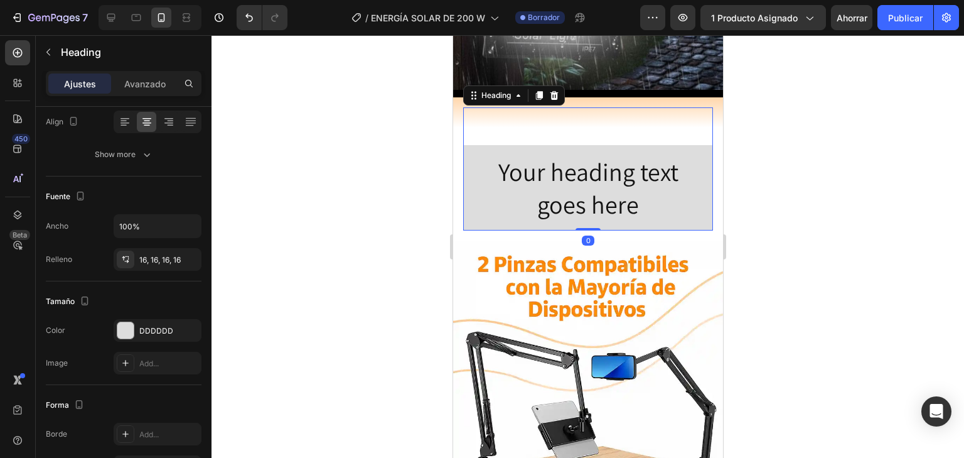
scroll to position [0, 0]
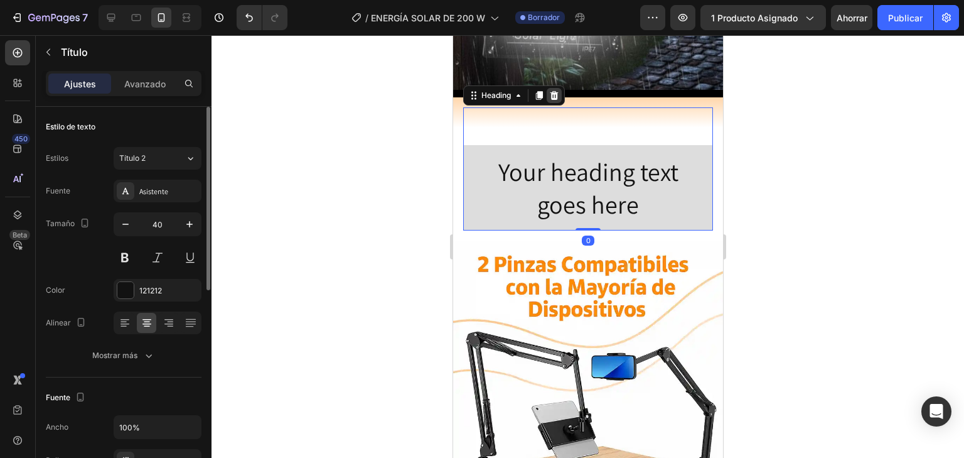
click at [554, 90] on icon at bounding box center [554, 94] width 8 height 9
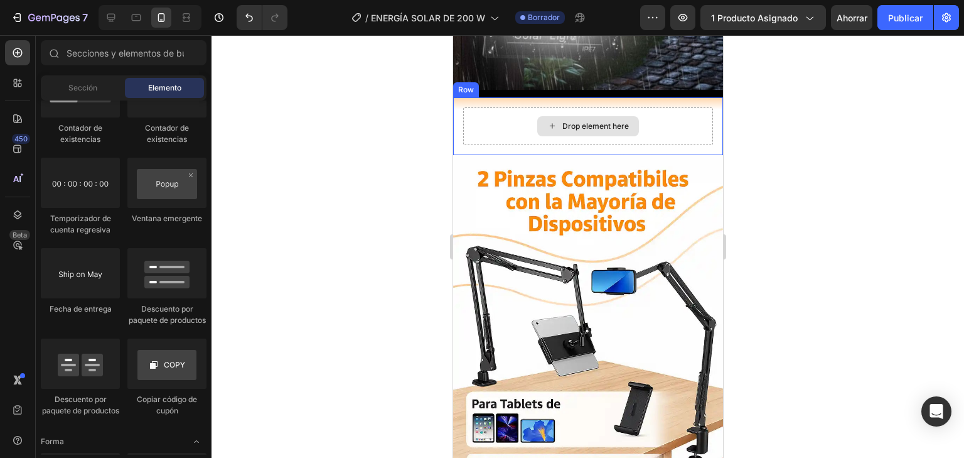
click at [693, 113] on div "Drop element here" at bounding box center [588, 126] width 250 height 38
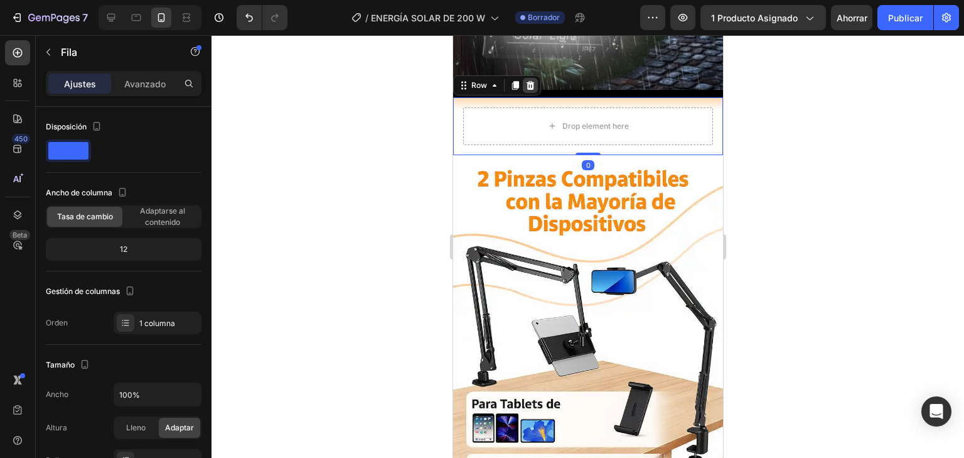
click at [528, 78] on div at bounding box center [529, 85] width 15 height 15
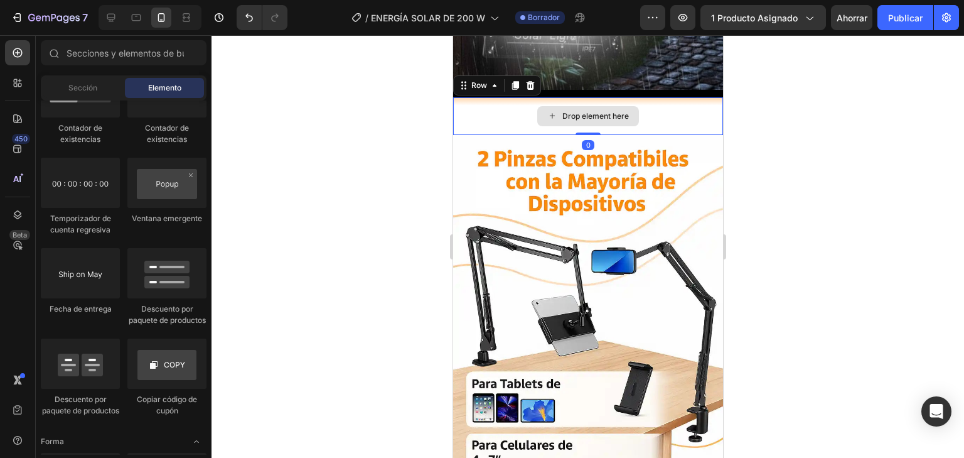
click at [680, 97] on div "Drop element here" at bounding box center [588, 116] width 270 height 38
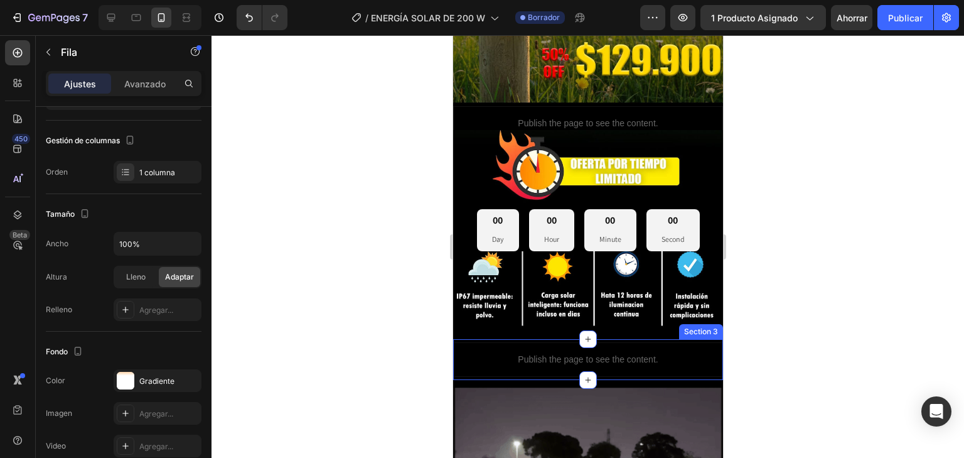
scroll to position [348, 0]
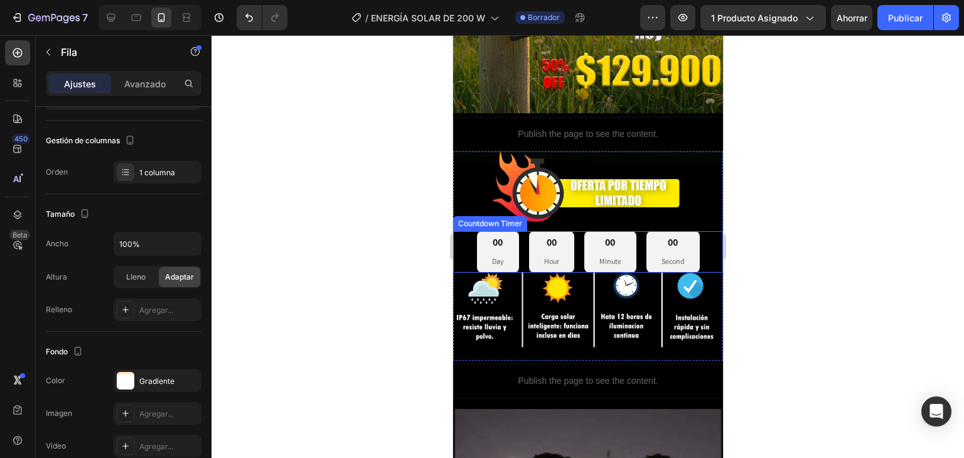
click at [702, 236] on div "00 Day 00 Hour 00 Minute 00 Second" at bounding box center [588, 251] width 270 height 41
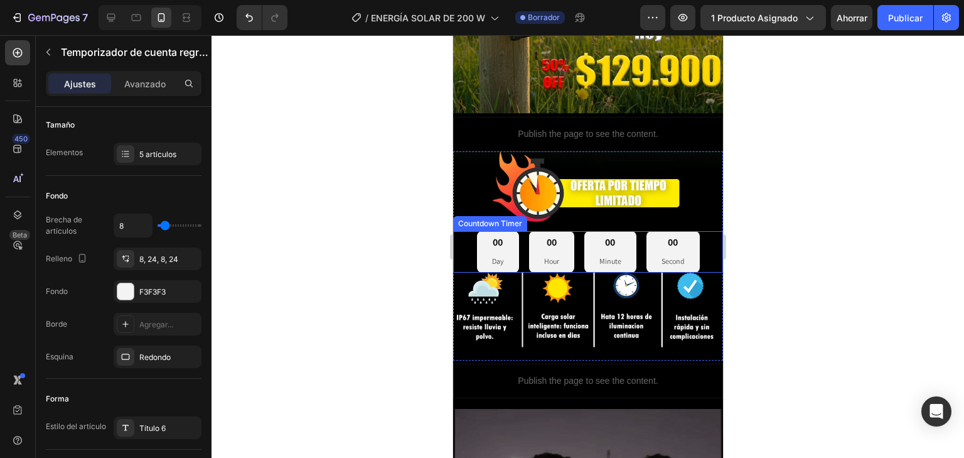
scroll to position [0, 0]
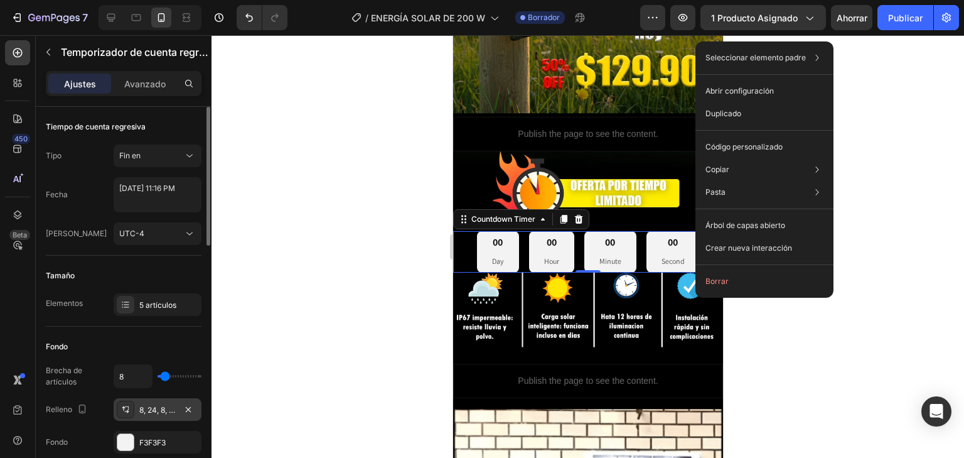
click at [164, 407] on font "8, 24, 8, 24" at bounding box center [158, 409] width 39 height 9
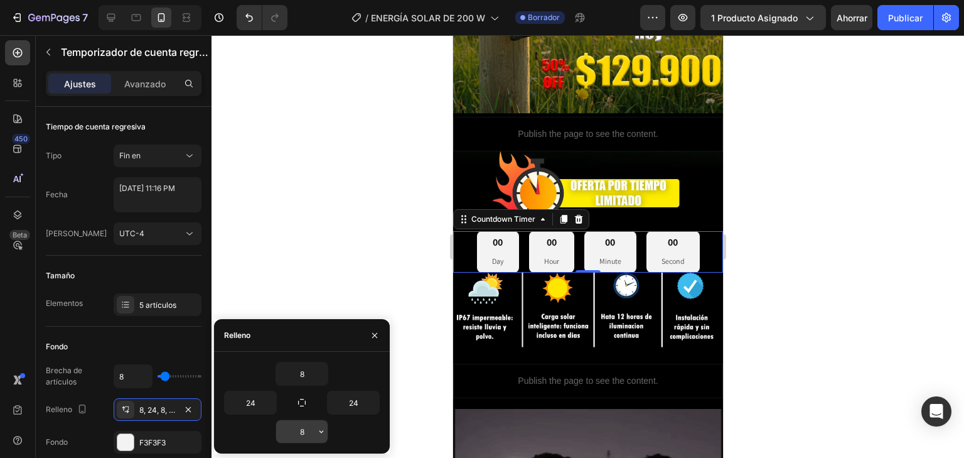
click at [314, 436] on input "8" at bounding box center [301, 431] width 51 height 23
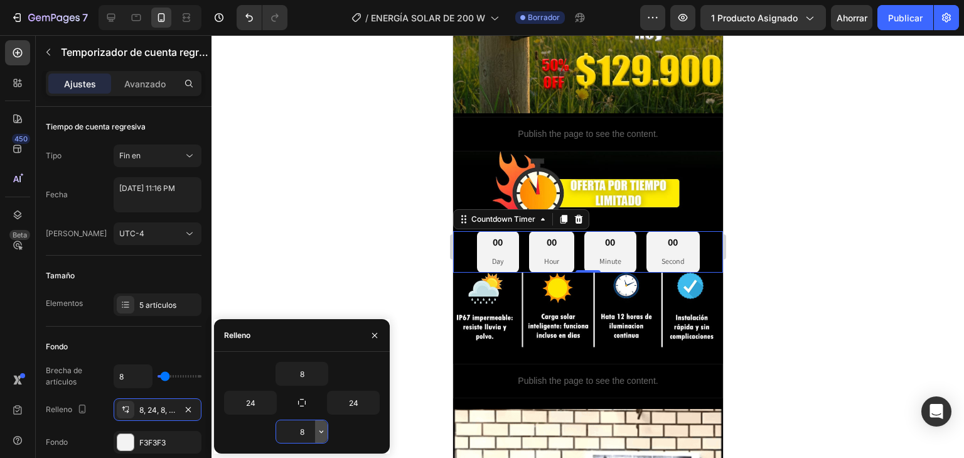
click at [316, 434] on icon "button" at bounding box center [321, 431] width 10 height 10
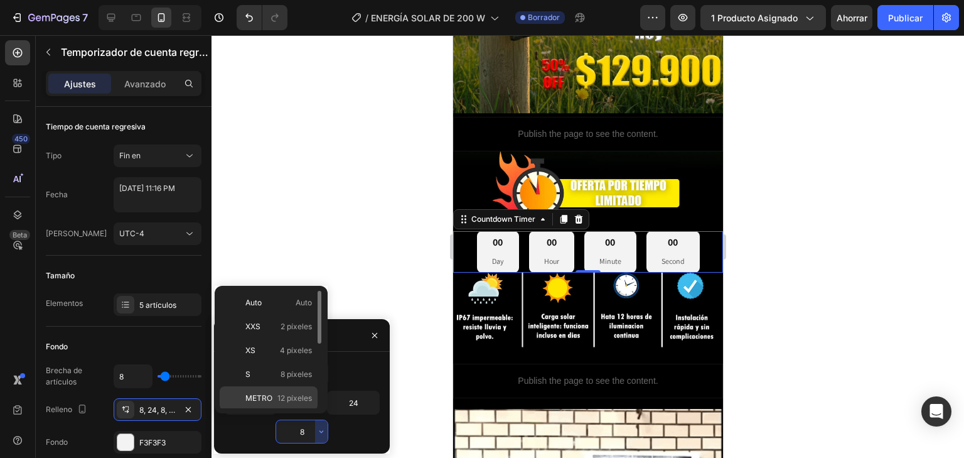
click at [287, 402] on div "METRO 12 píxeles" at bounding box center [269, 398] width 98 height 24
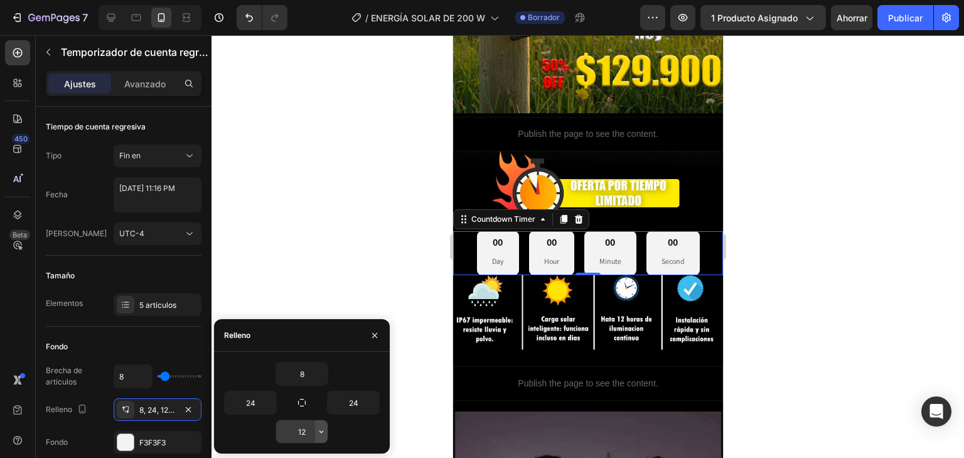
click at [324, 432] on icon "button" at bounding box center [321, 431] width 10 height 10
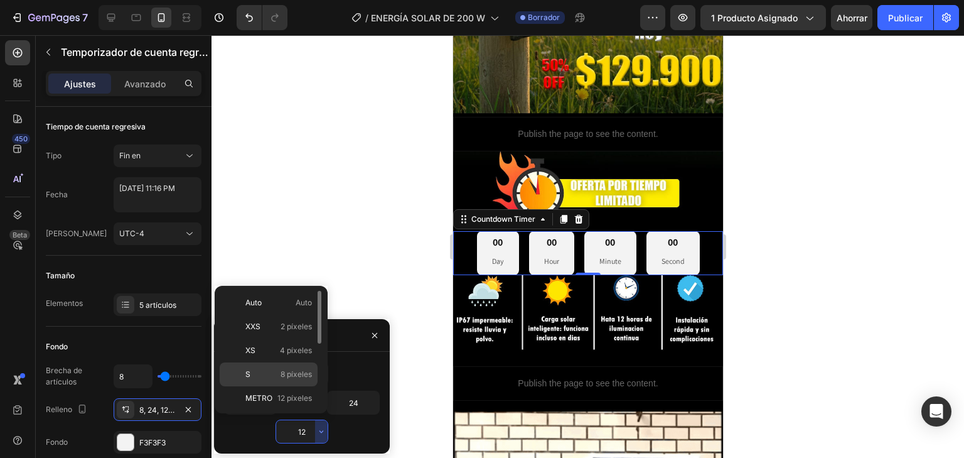
click at [297, 365] on div "S 8 píxeles" at bounding box center [269, 374] width 98 height 24
type input "8"
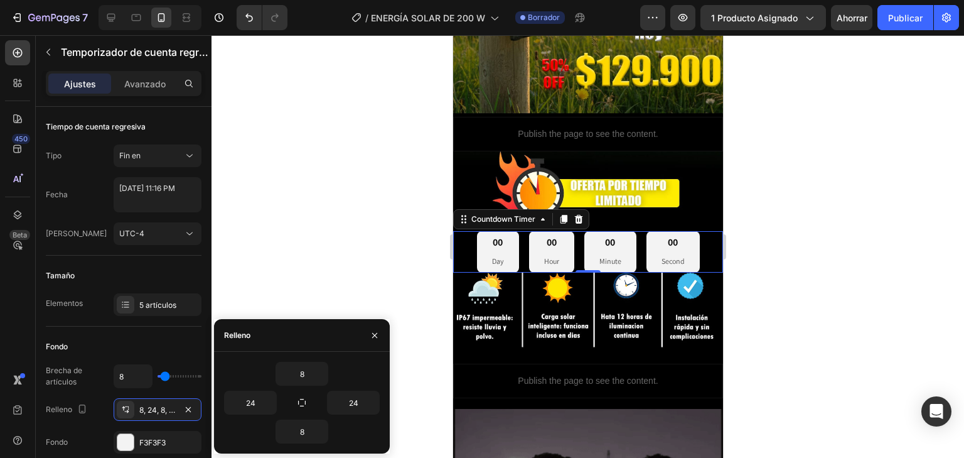
click at [142, 95] on div "Ajustes Avanzado" at bounding box center [124, 83] width 156 height 25
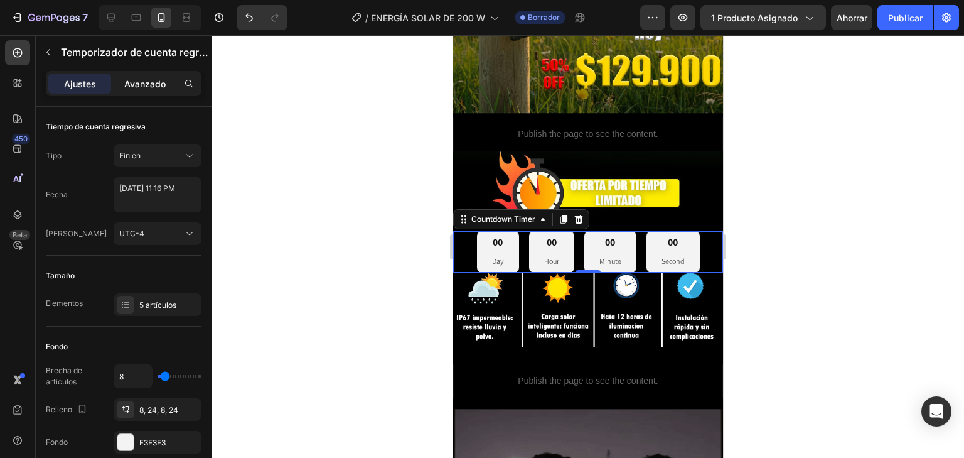
click at [144, 88] on font "Avanzado" at bounding box center [144, 83] width 41 height 11
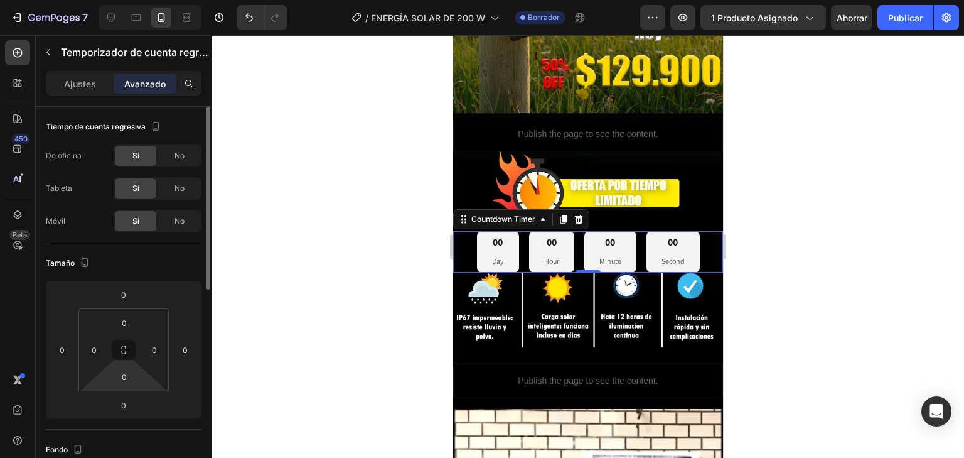
click at [143, 0] on html "7 Version history / ENERGÍA SOLAR DE 200 W Borrador Avance 1 producto asignado …" at bounding box center [482, 0] width 964 height 0
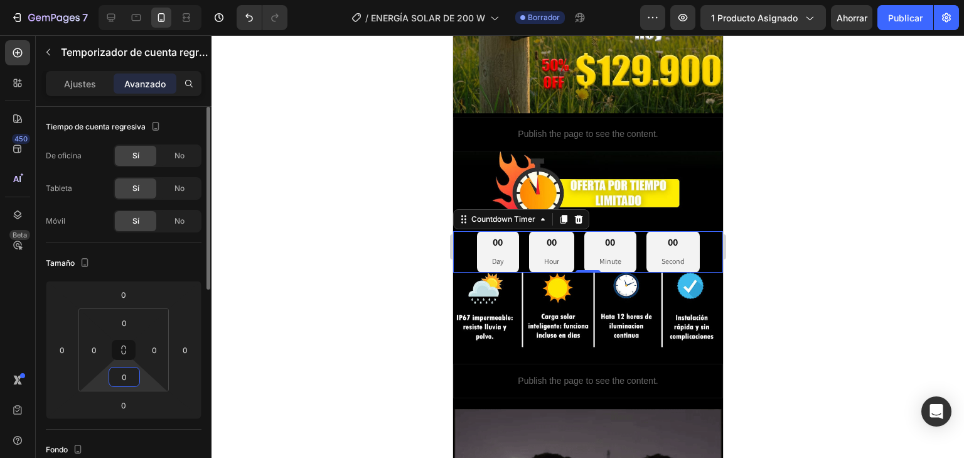
click at [145, 0] on html "7 Version history / ENERGÍA SOLAR DE 200 W Borrador Avance 1 producto asignado …" at bounding box center [482, 0] width 964 height 0
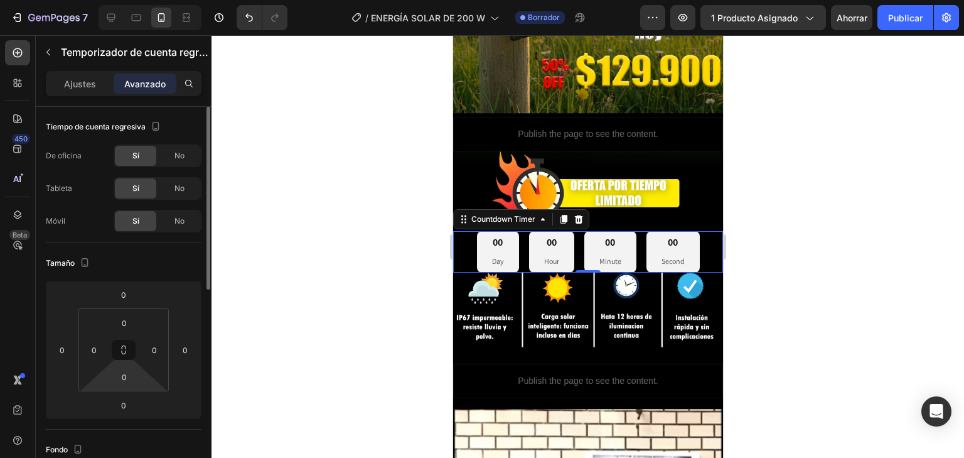
click at [148, 0] on html "7 Version history / ENERGÍA SOLAR DE 200 W Borrador Avance 1 producto asignado …" at bounding box center [482, 0] width 964 height 0
click at [125, 375] on input "0" at bounding box center [124, 376] width 25 height 19
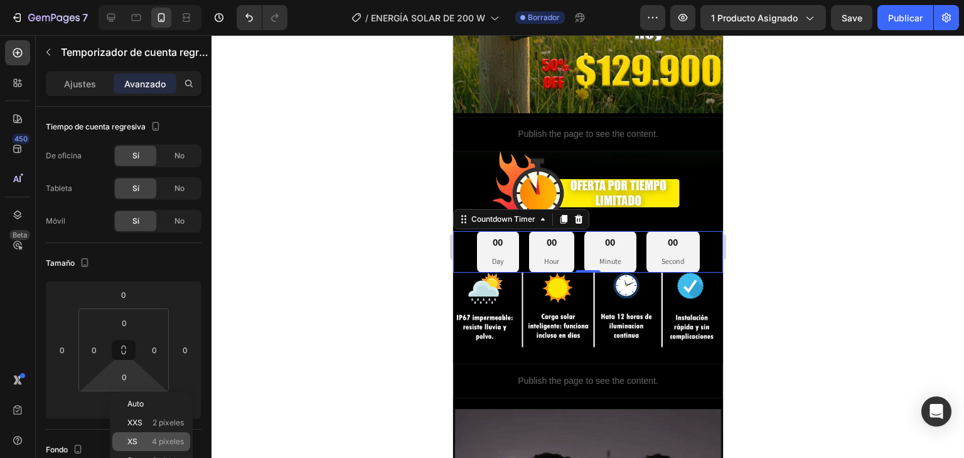
click at [150, 436] on div "XS 4 píxeles" at bounding box center [151, 441] width 78 height 19
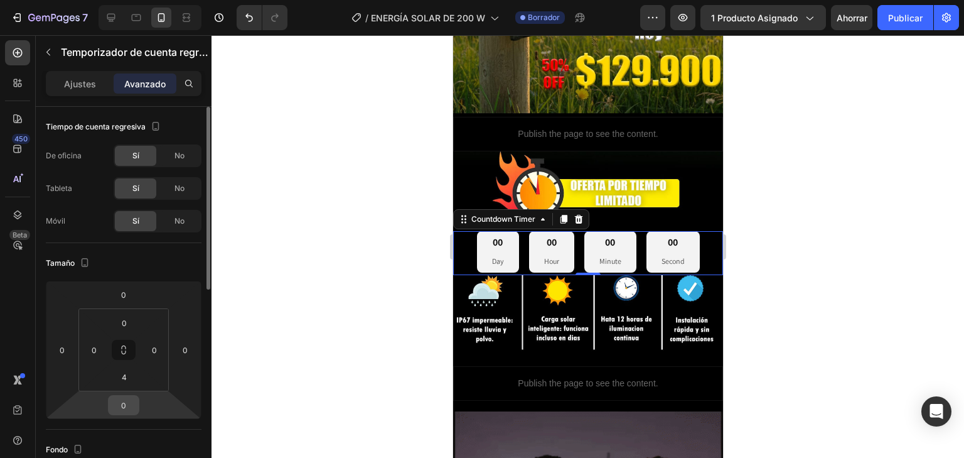
click at [133, 404] on input "0" at bounding box center [123, 404] width 25 height 19
click at [136, 380] on input "4" at bounding box center [124, 376] width 25 height 19
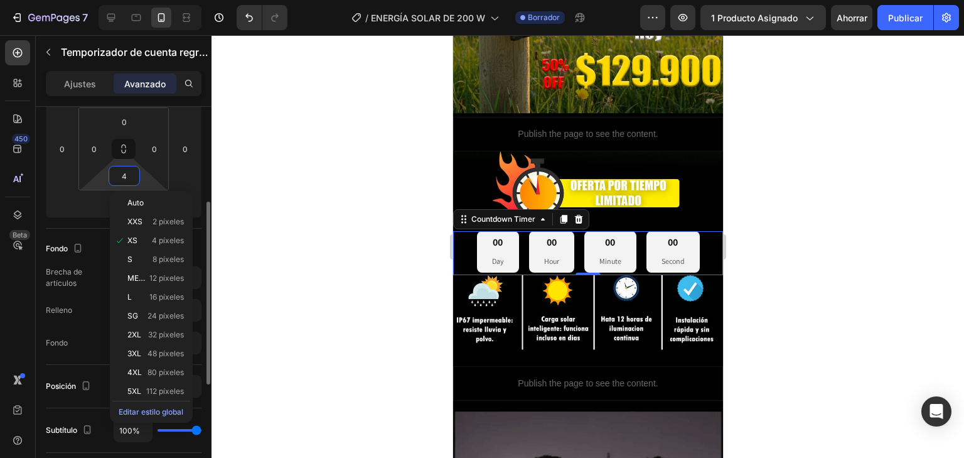
scroll to position [251, 0]
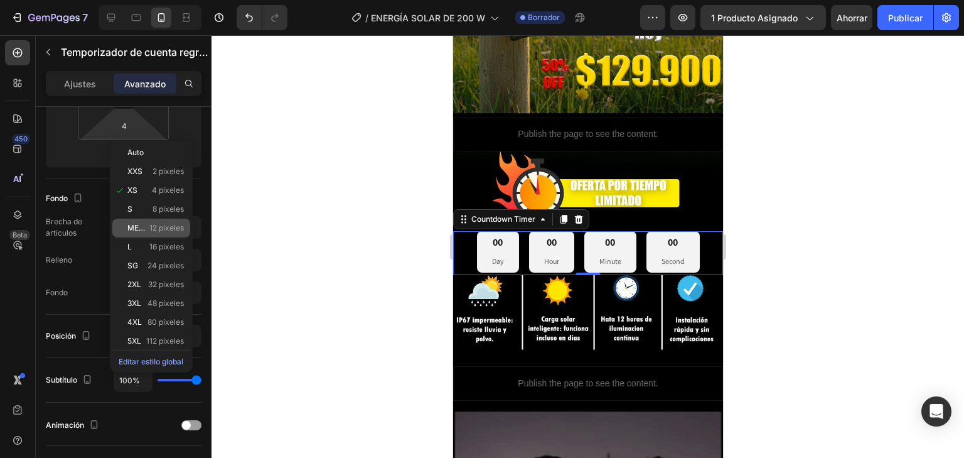
click at [159, 226] on font "12 píxeles" at bounding box center [166, 227] width 35 height 9
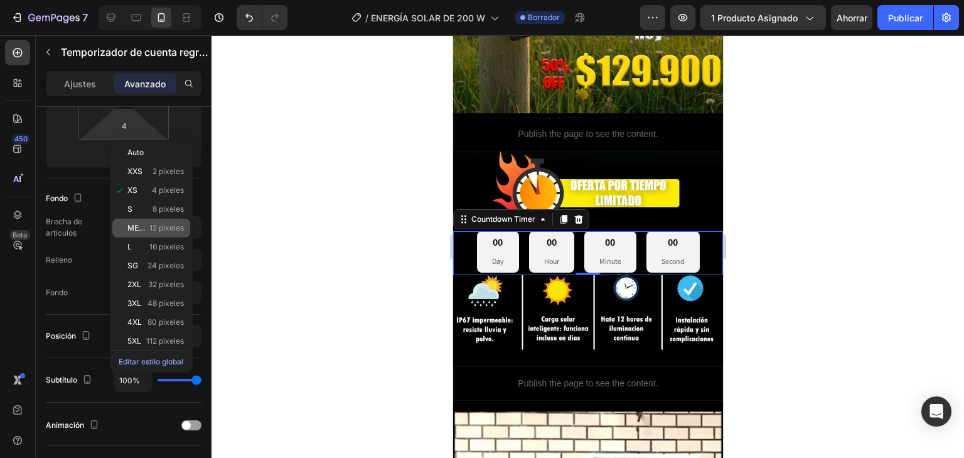
type input "12"
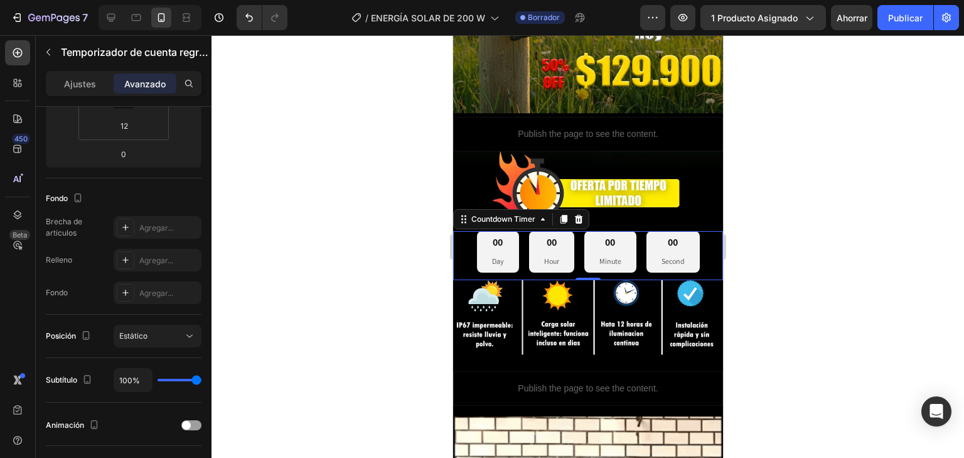
click at [753, 266] on div at bounding box center [588, 246] width 753 height 422
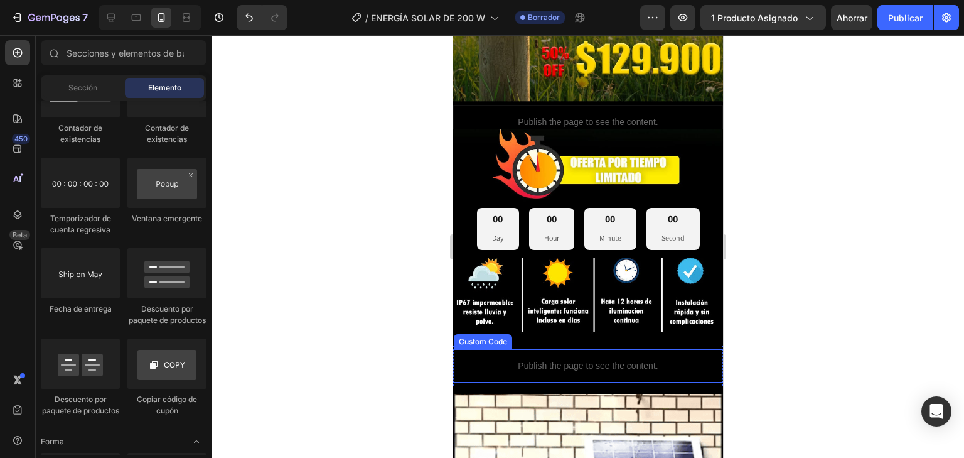
scroll to position [348, 0]
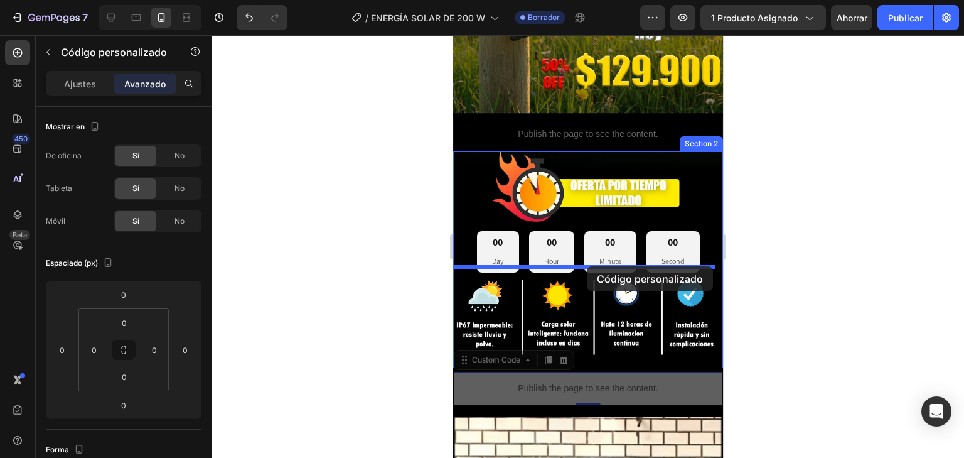
drag, startPoint x: 569, startPoint y: 374, endPoint x: 586, endPoint y: 266, distance: 109.4
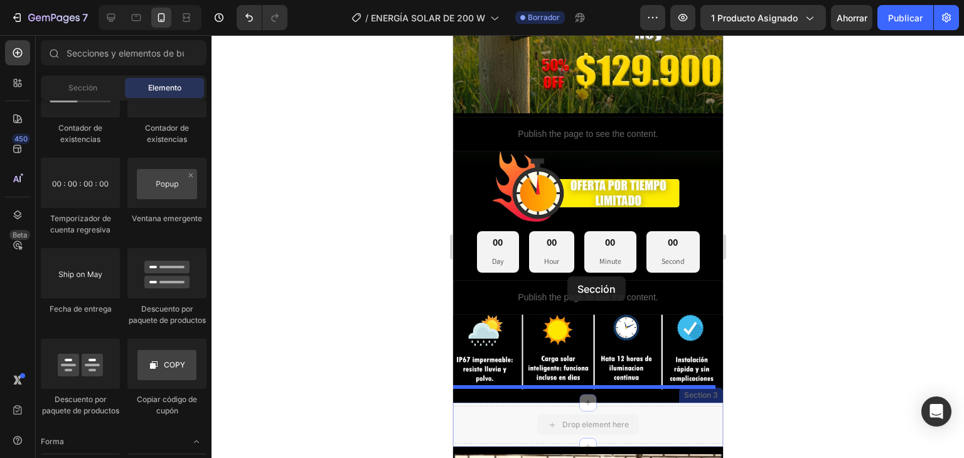
drag, startPoint x: 561, startPoint y: 412, endPoint x: 567, endPoint y: 276, distance: 135.7
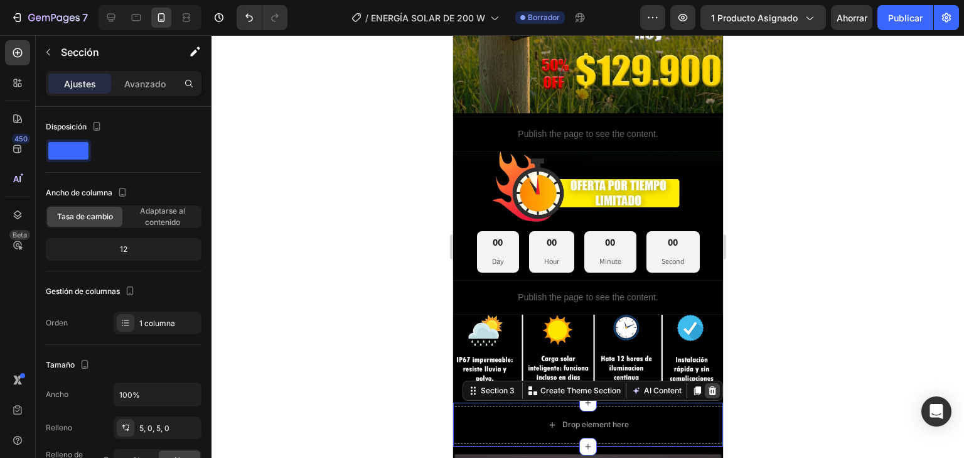
click at [707, 385] on icon at bounding box center [712, 390] width 10 height 10
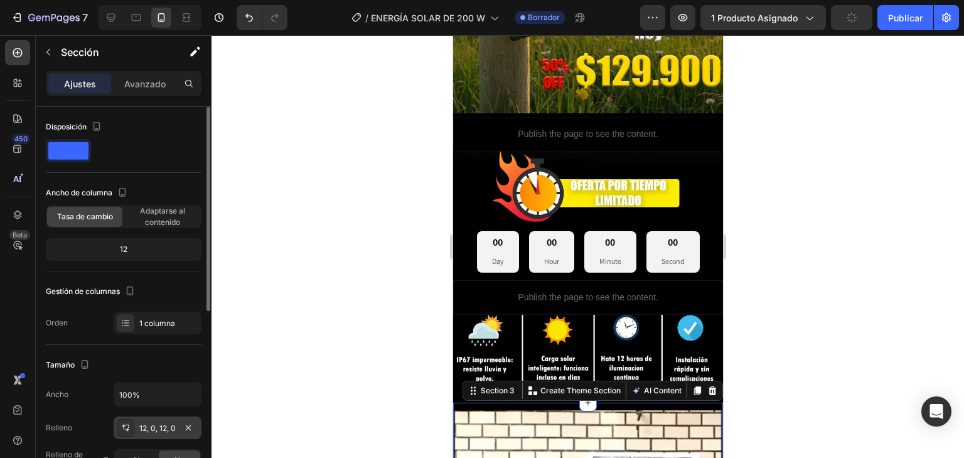
click at [151, 424] on font "12, 0, 12, 0" at bounding box center [157, 427] width 36 height 9
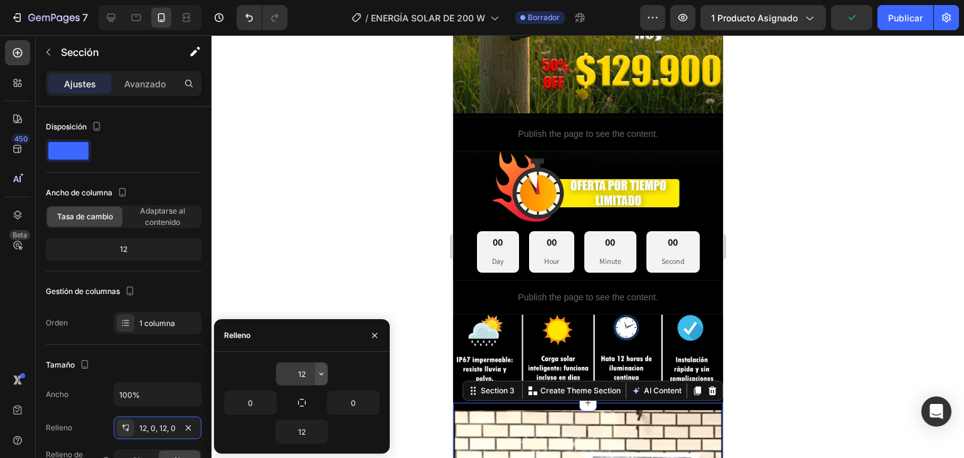
click at [316, 378] on button "button" at bounding box center [321, 373] width 13 height 23
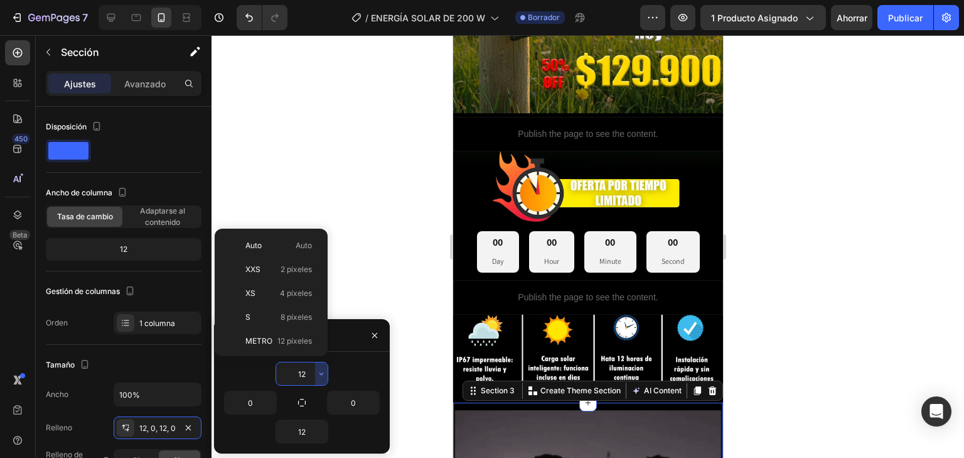
click at [304, 245] on font "Auto" at bounding box center [304, 244] width 16 height 9
type input "Auto"
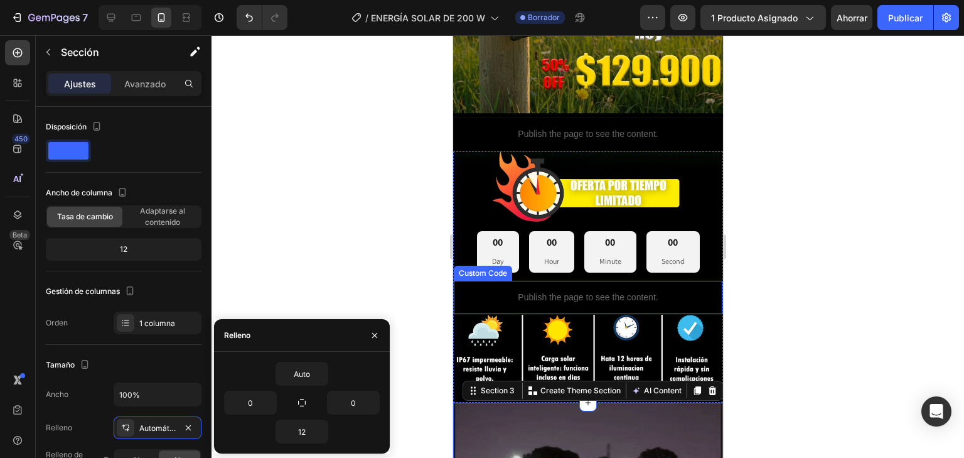
click at [786, 282] on div at bounding box center [588, 246] width 753 height 422
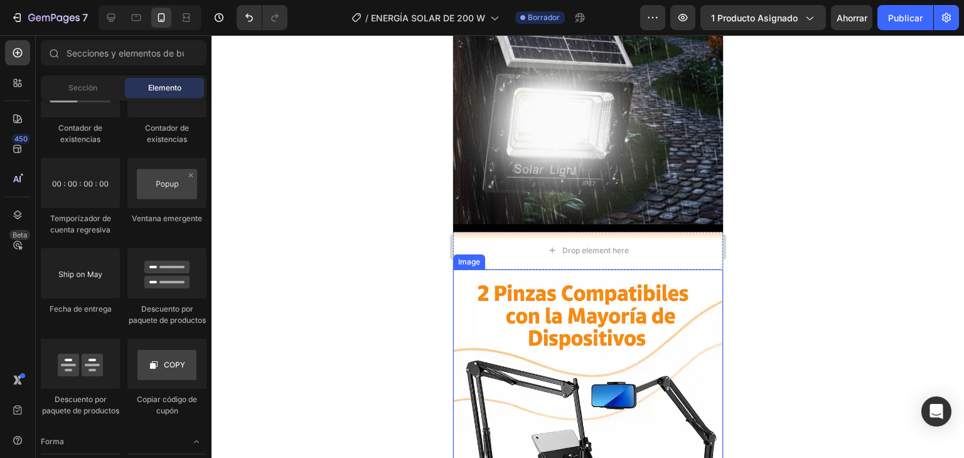
scroll to position [1202, 0]
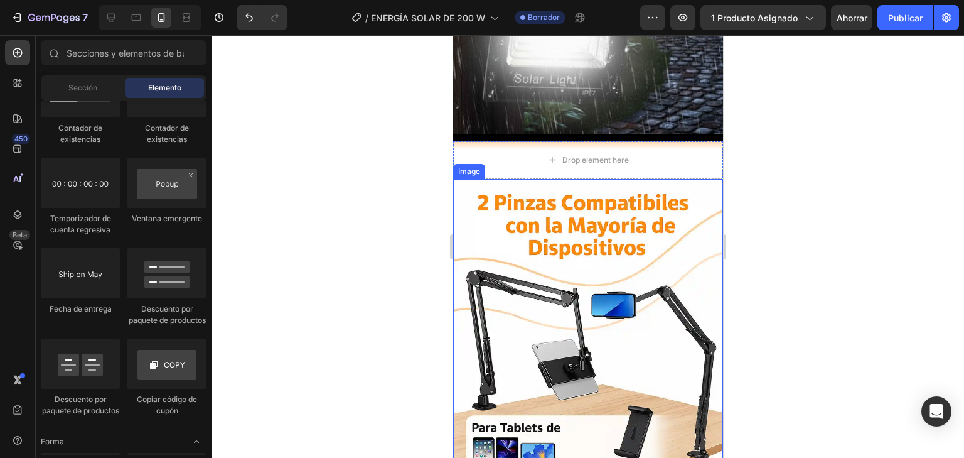
click at [654, 179] on img at bounding box center [588, 376] width 270 height 395
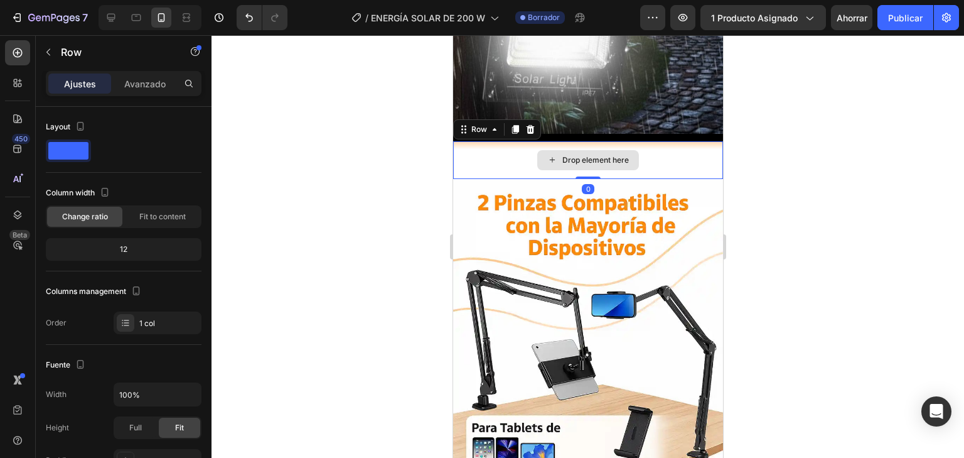
click at [665, 159] on div "Drop element here" at bounding box center [588, 160] width 270 height 38
click at [535, 122] on div at bounding box center [529, 129] width 15 height 15
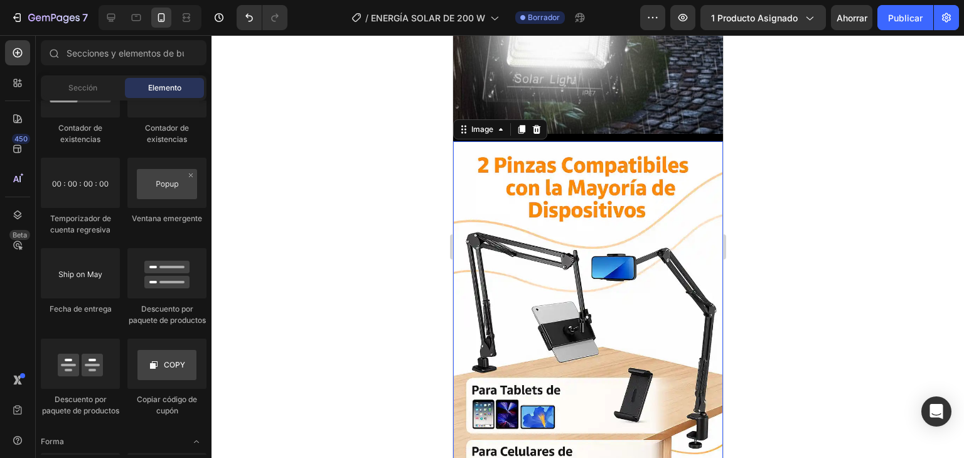
click at [591, 225] on img at bounding box center [588, 338] width 270 height 395
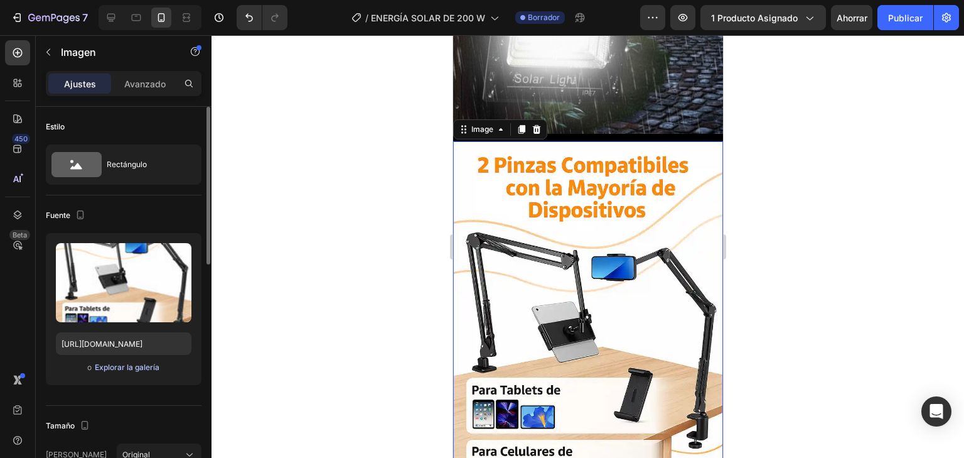
click at [141, 368] on font "Explorar la galería" at bounding box center [127, 366] width 65 height 9
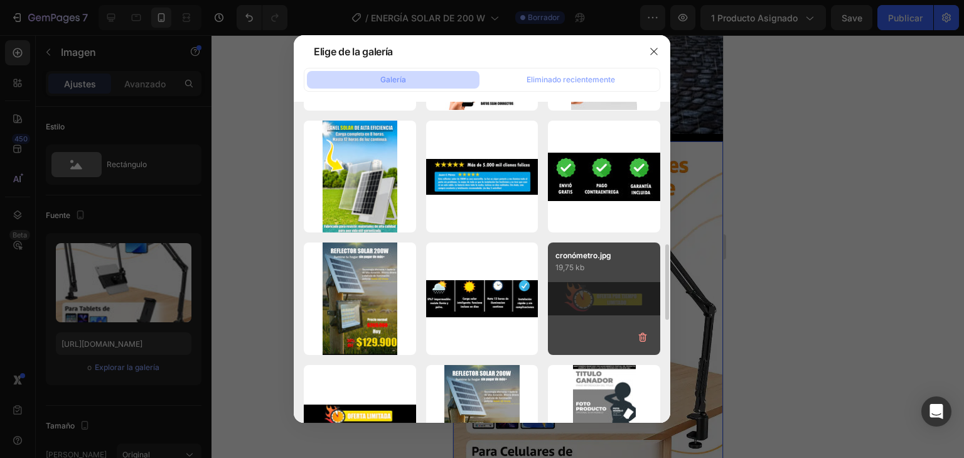
scroll to position [452, 0]
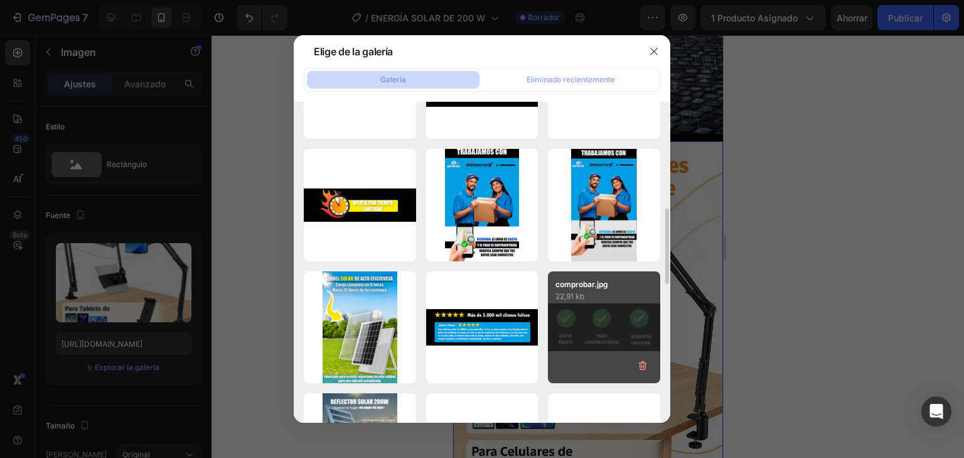
click at [575, 323] on div "comprobar.jpg 22,91 kb" at bounding box center [604, 327] width 112 height 112
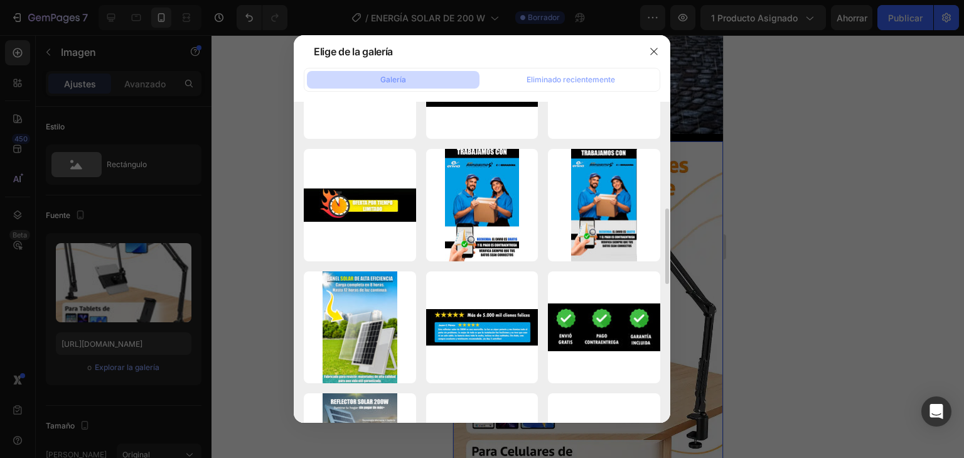
type input "https://cdn.shopify.com/s/files/1/0597/3783/3532/files/gempages_497817723598800…"
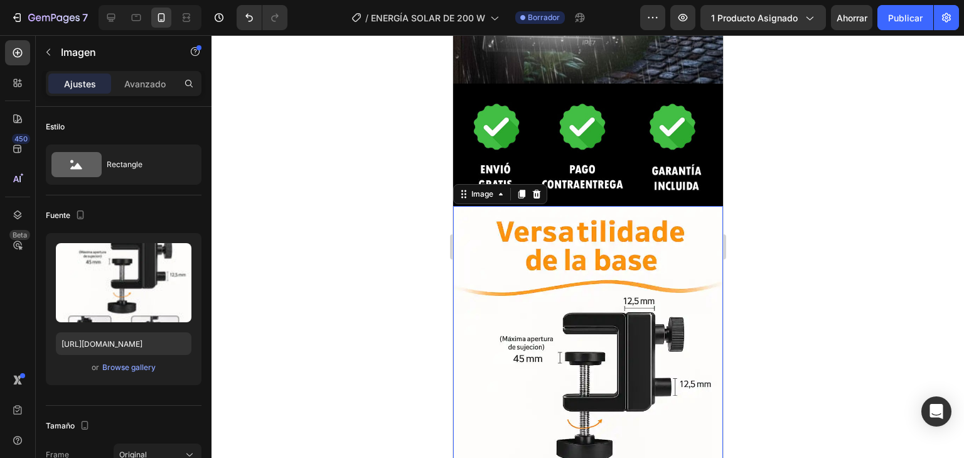
scroll to position [251, 0]
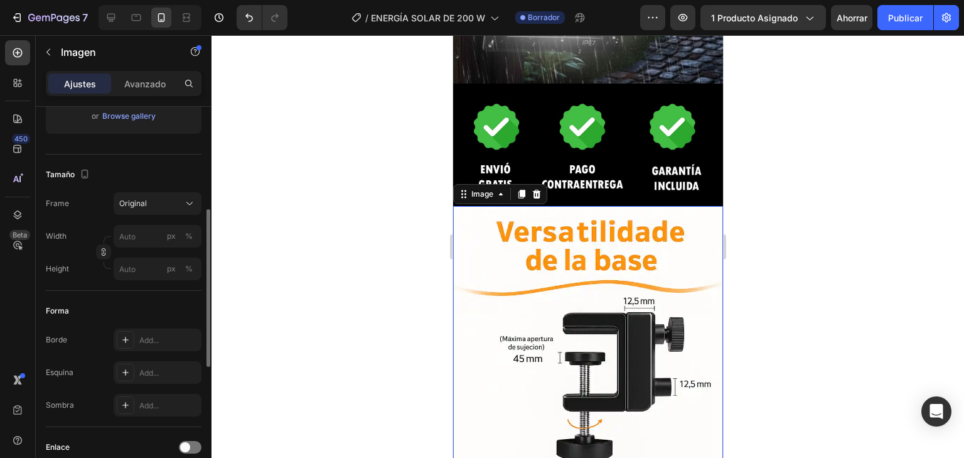
drag, startPoint x: 516, startPoint y: 225, endPoint x: 792, endPoint y: 291, distance: 283.9
click at [516, 225] on img at bounding box center [588, 399] width 270 height 387
click at [613, 276] on img at bounding box center [588, 399] width 270 height 387
click at [539, 373] on img at bounding box center [588, 399] width 270 height 387
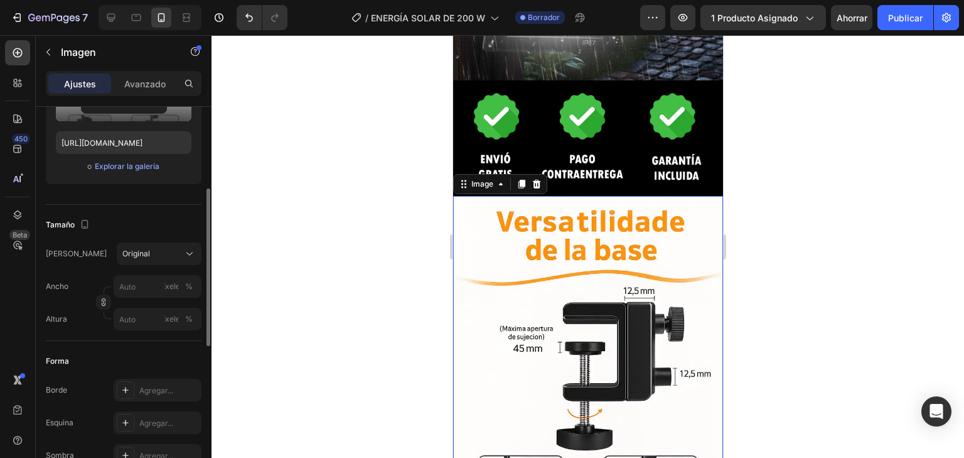
scroll to position [0, 0]
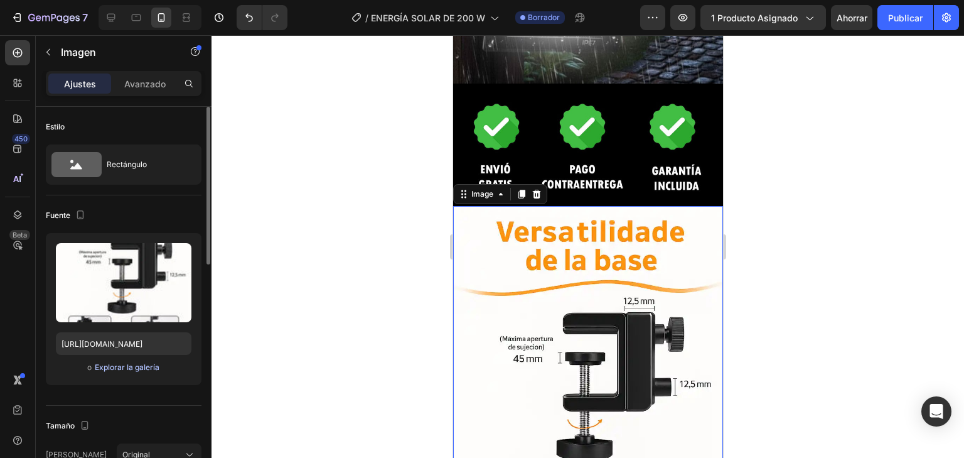
click at [146, 364] on font "Explorar la galería" at bounding box center [127, 366] width 65 height 9
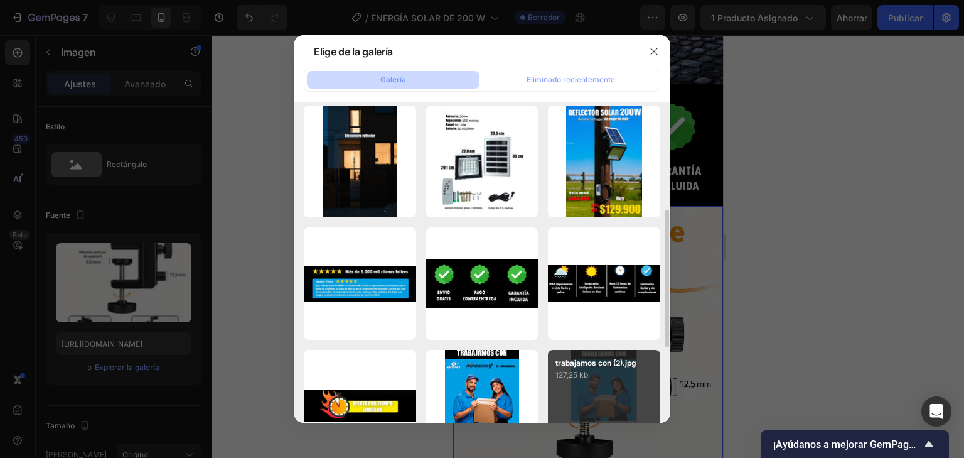
scroll to position [452, 0]
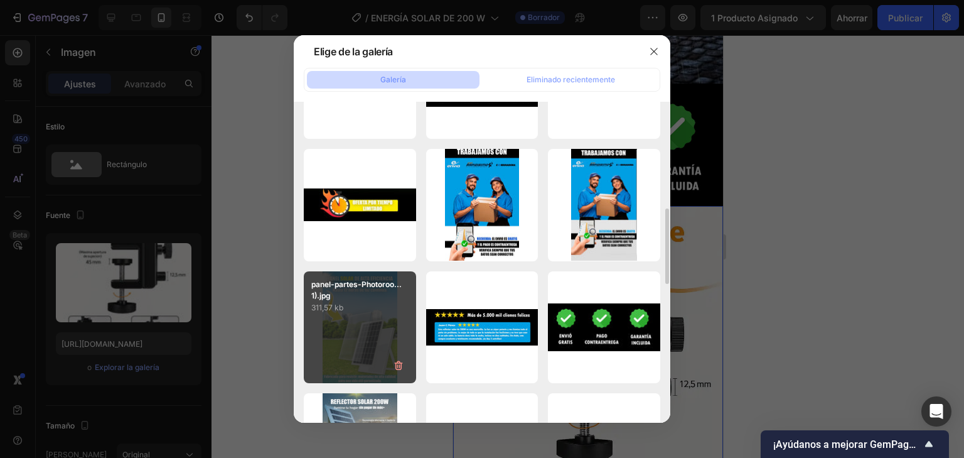
click at [396, 298] on p "panel-partes-Photoroo...1).jpg" at bounding box center [359, 290] width 97 height 23
type input "https://cdn.shopify.com/s/files/1/0597/3783/3532/files/gempages_497817723598800…"
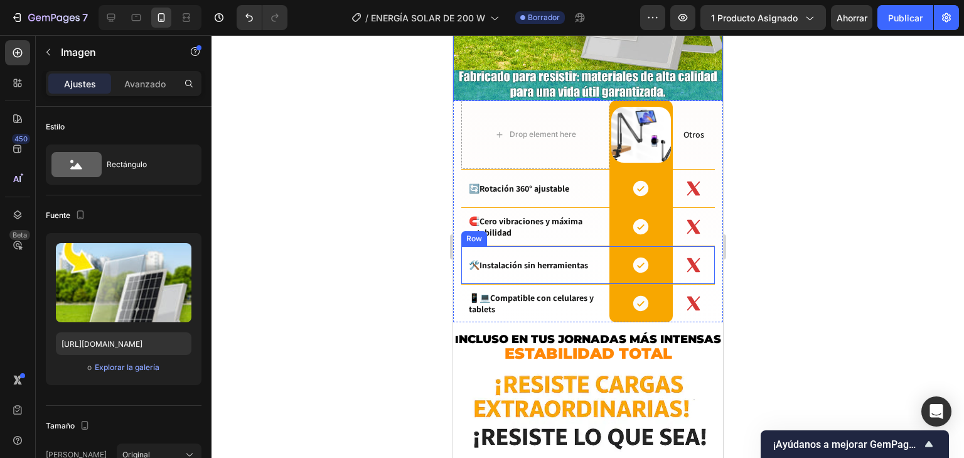
scroll to position [1754, 0]
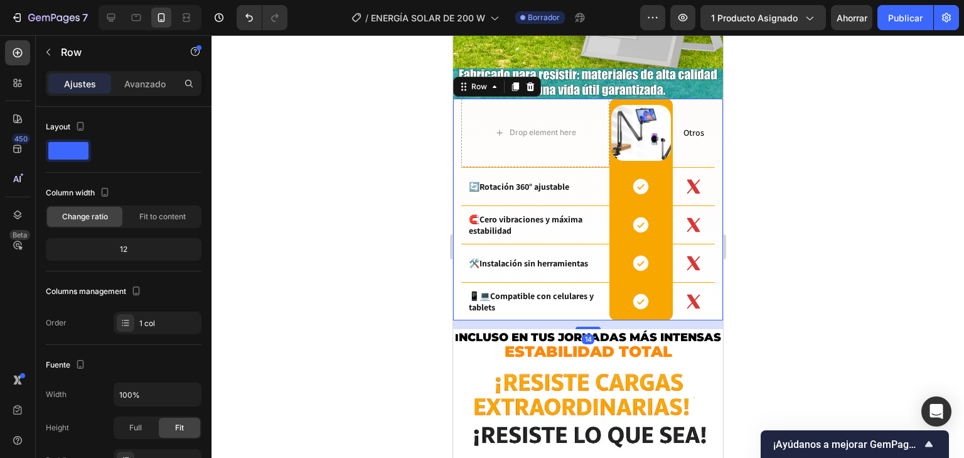
click at [454, 99] on div "Drop element here Image Row Otros Text Block Row 🔄 Rotación 360° ajustable Text…" at bounding box center [588, 210] width 270 height 222
click at [528, 82] on icon at bounding box center [530, 86] width 8 height 9
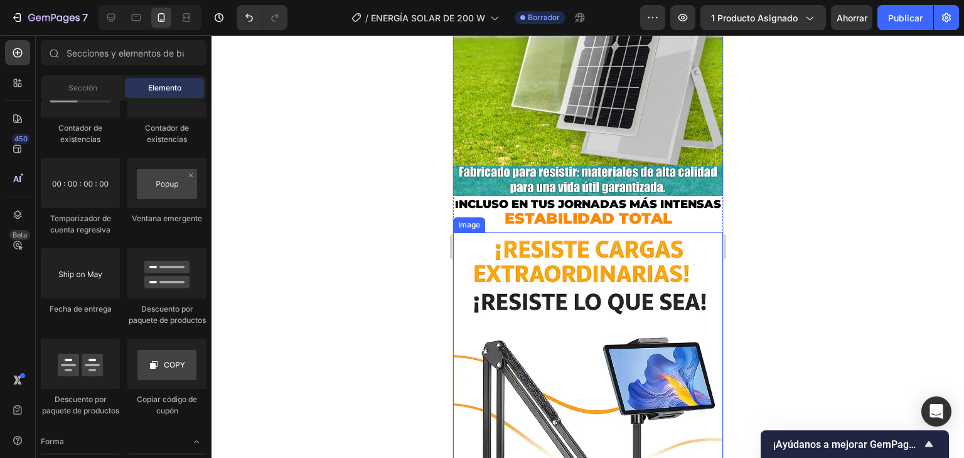
scroll to position [1654, 0]
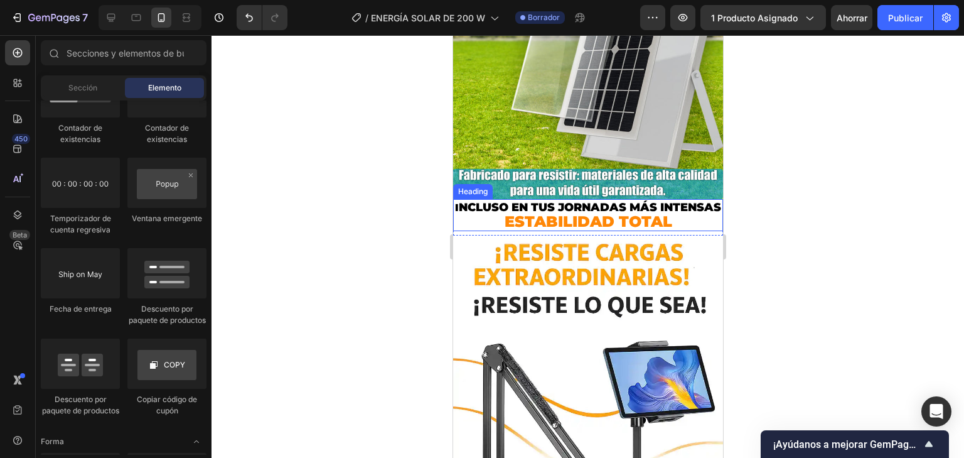
click at [616, 201] on h2 "i ncluso en tus jornadas más intensas Estabilidad total" at bounding box center [588, 215] width 270 height 32
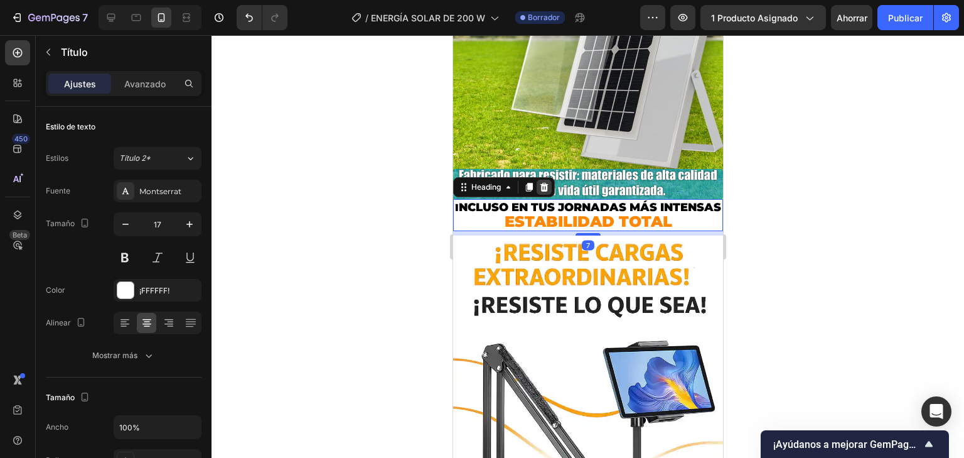
click at [545, 182] on icon at bounding box center [544, 187] width 10 height 10
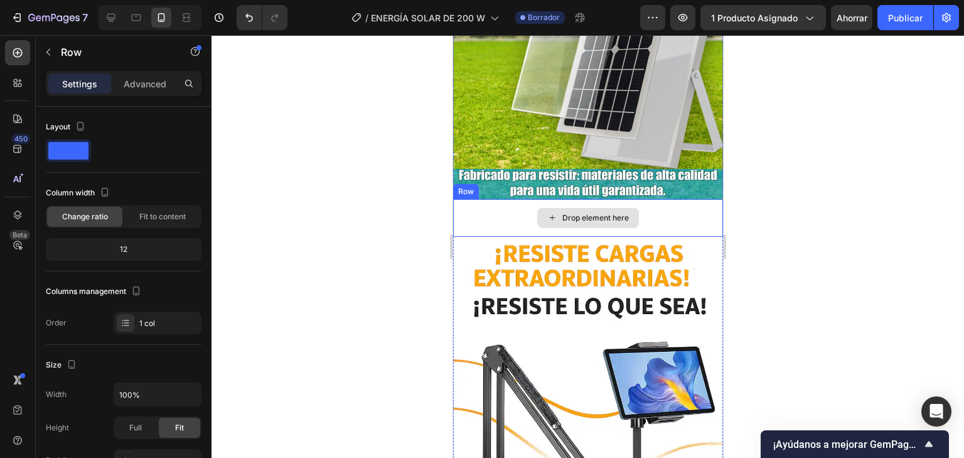
click at [648, 210] on div "Drop element here" at bounding box center [588, 218] width 270 height 38
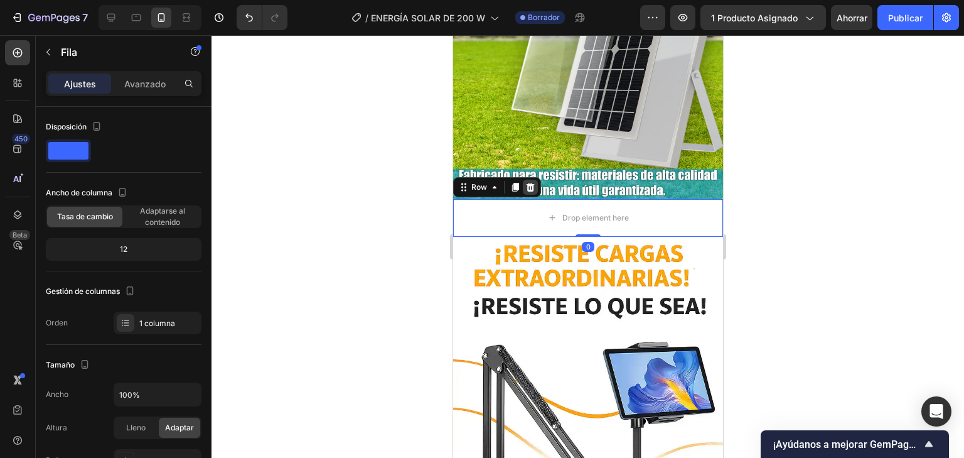
click at [531, 182] on icon at bounding box center [530, 186] width 8 height 9
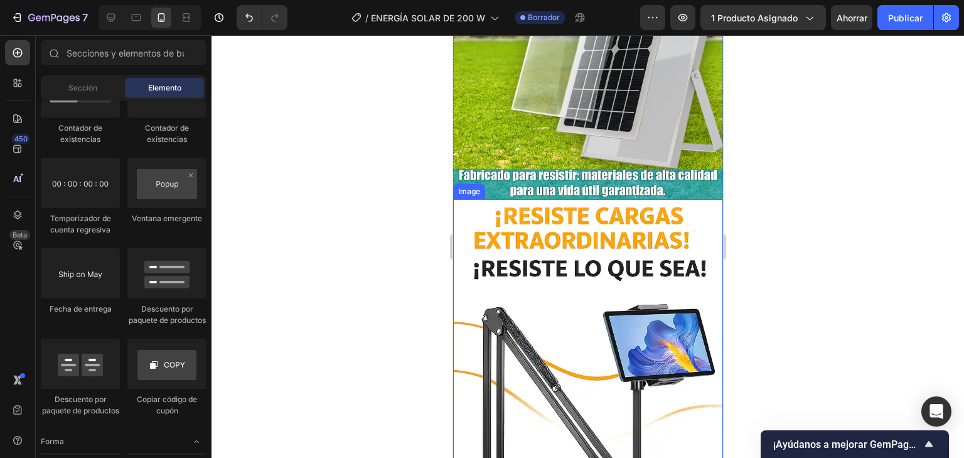
click at [523, 244] on img at bounding box center [588, 405] width 270 height 413
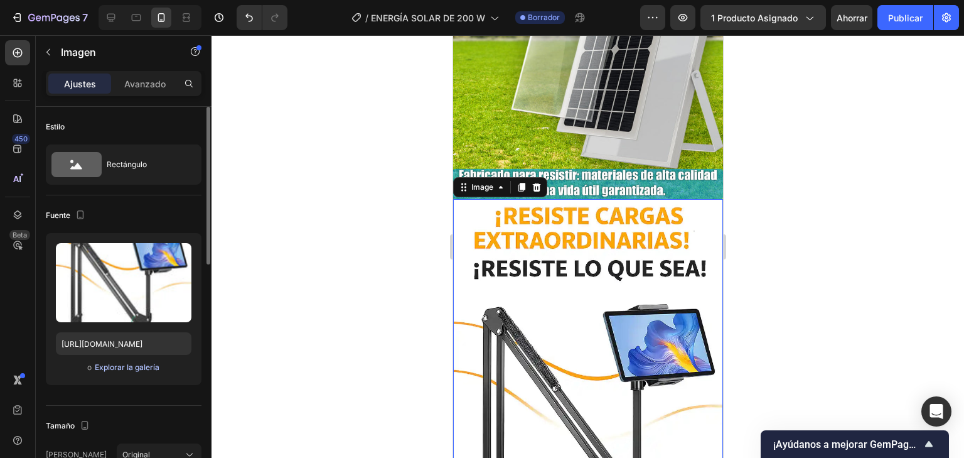
click at [155, 370] on font "Explorar la galería" at bounding box center [127, 366] width 65 height 9
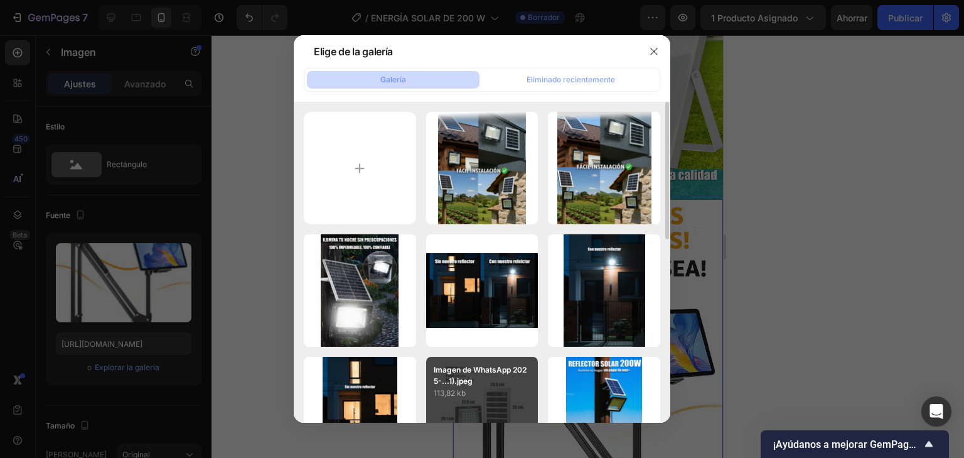
click at [487, 387] on p "113,82 kb" at bounding box center [482, 393] width 97 height 13
type input "https://cdn.shopify.com/s/files/1/0597/3783/3532/files/gempages_497817723598800…"
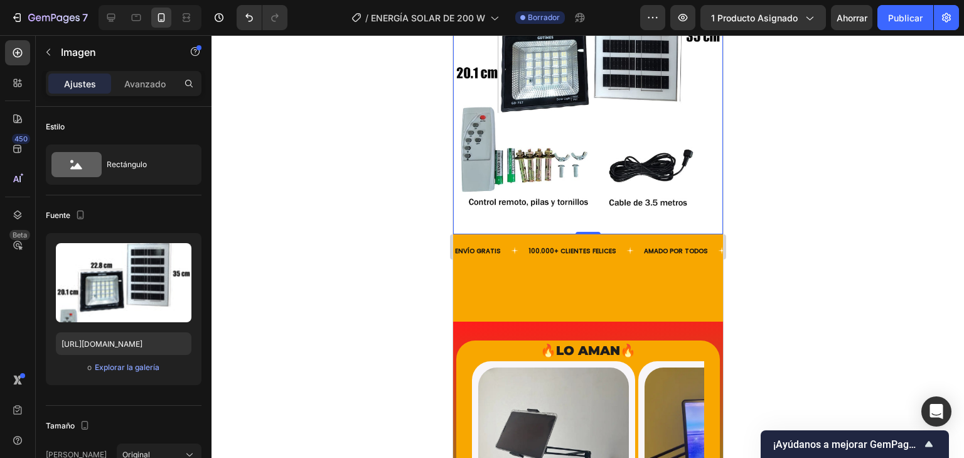
scroll to position [2005, 0]
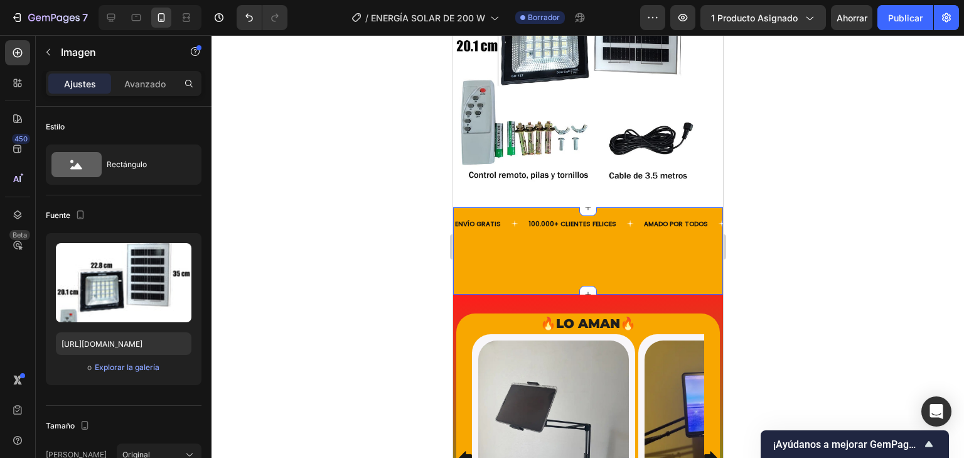
click at [582, 230] on div "ENVÍO GRATIS Text 100.000+ CLIENTES FELICES Text AMADO POR TODOS Text ENVÍO GRA…" at bounding box center [588, 250] width 270 height 63
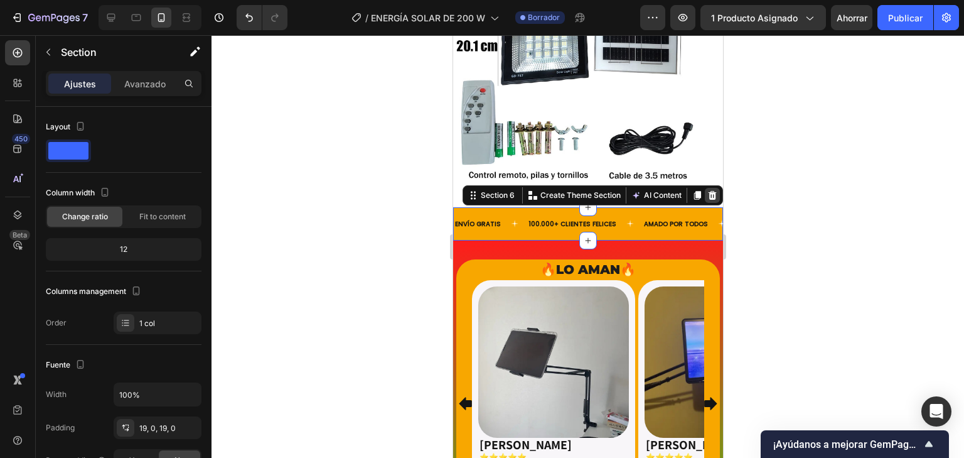
click at [708, 191] on icon at bounding box center [712, 195] width 8 height 9
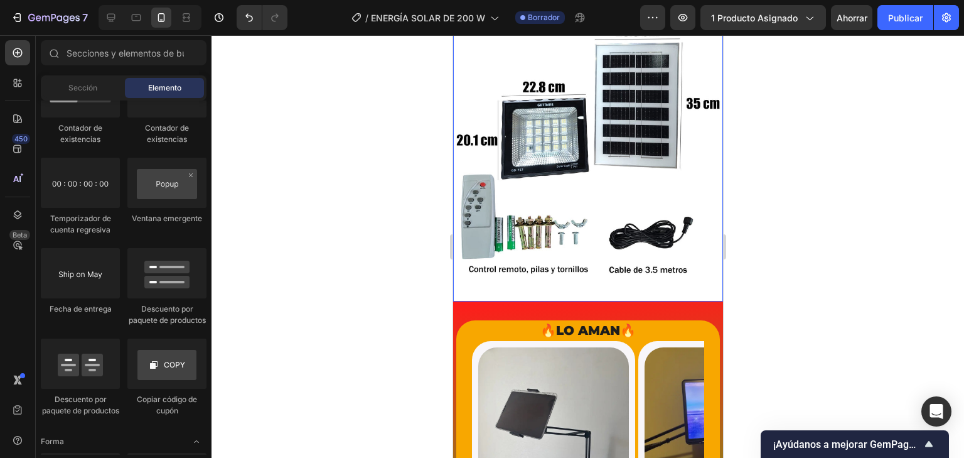
scroll to position [1905, 0]
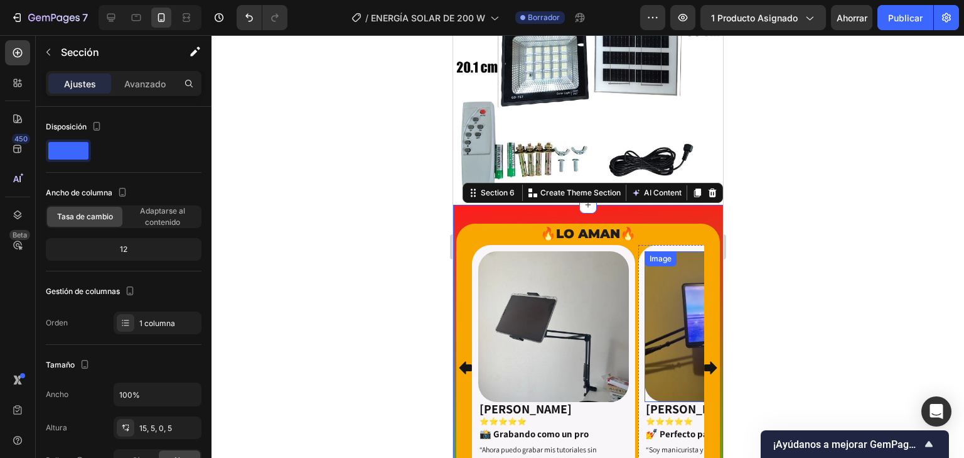
scroll to position [1955, 0]
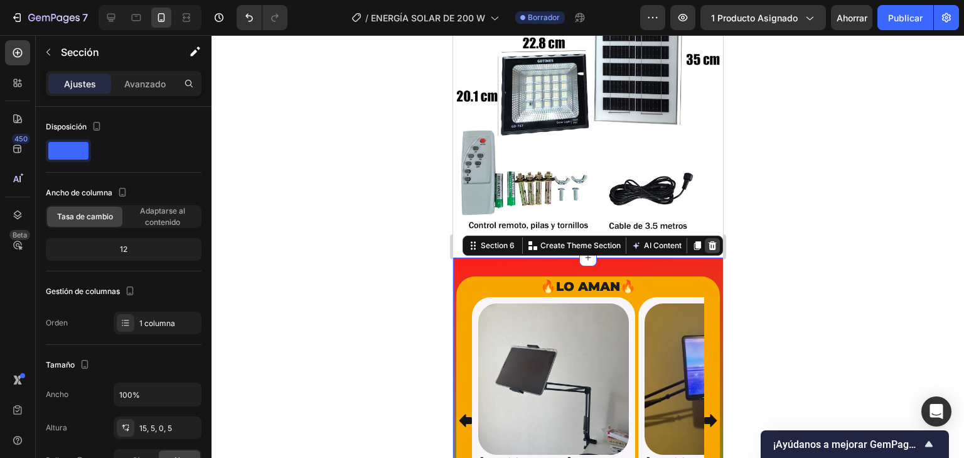
click at [708, 241] on icon at bounding box center [712, 245] width 8 height 9
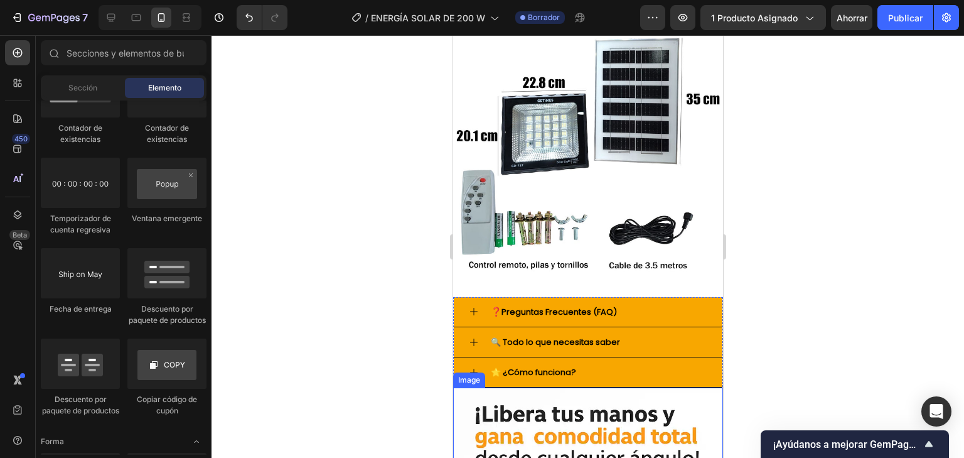
scroll to position [1887, 0]
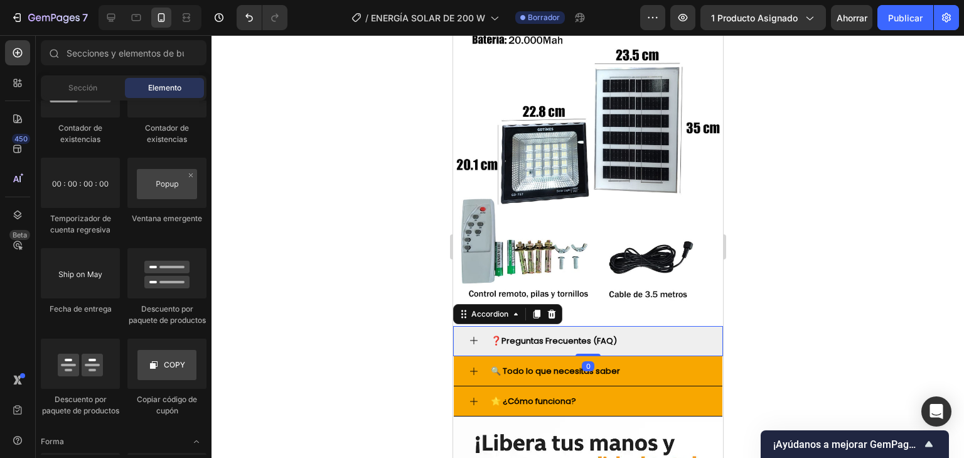
click at [635, 331] on div "❓ Preguntas Frecuentes (FAQ)" at bounding box center [597, 340] width 218 height 19
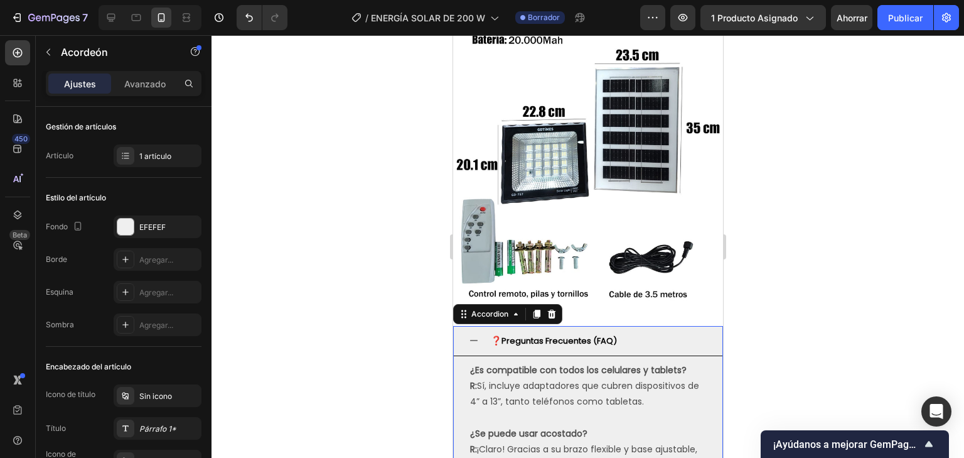
click at [630, 331] on div "❓ Preguntas Frecuentes (FAQ)" at bounding box center [597, 340] width 218 height 19
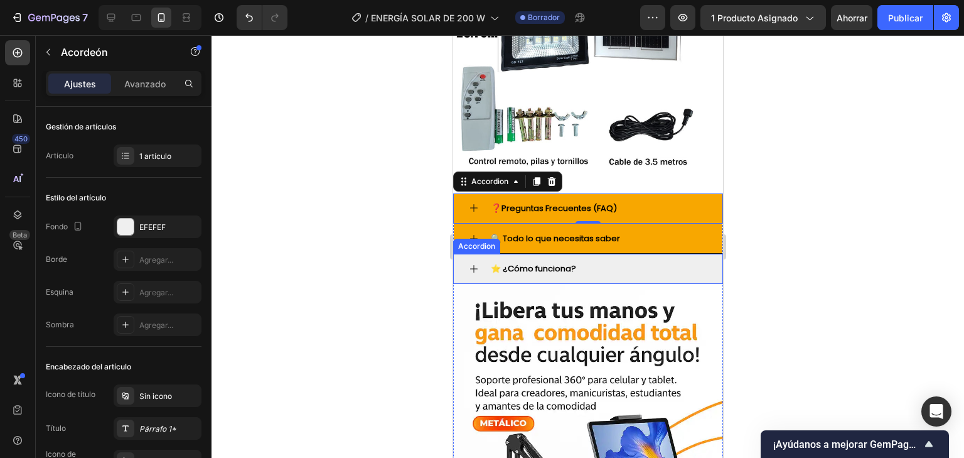
scroll to position [2037, 0]
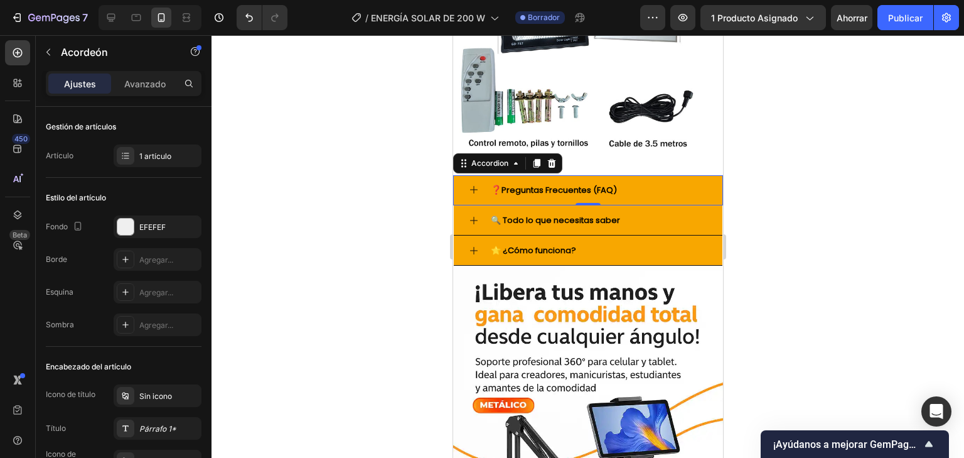
click at [409, 171] on div at bounding box center [588, 246] width 753 height 422
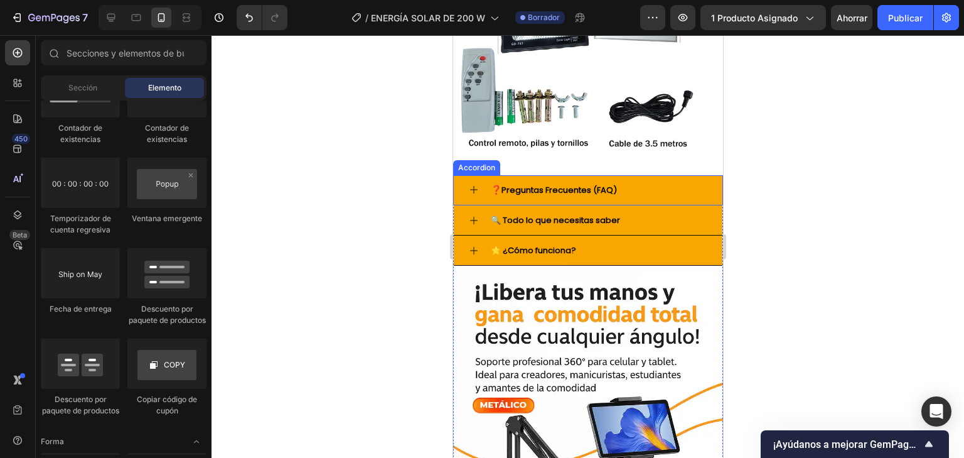
click at [456, 160] on div "Accordion" at bounding box center [476, 167] width 47 height 15
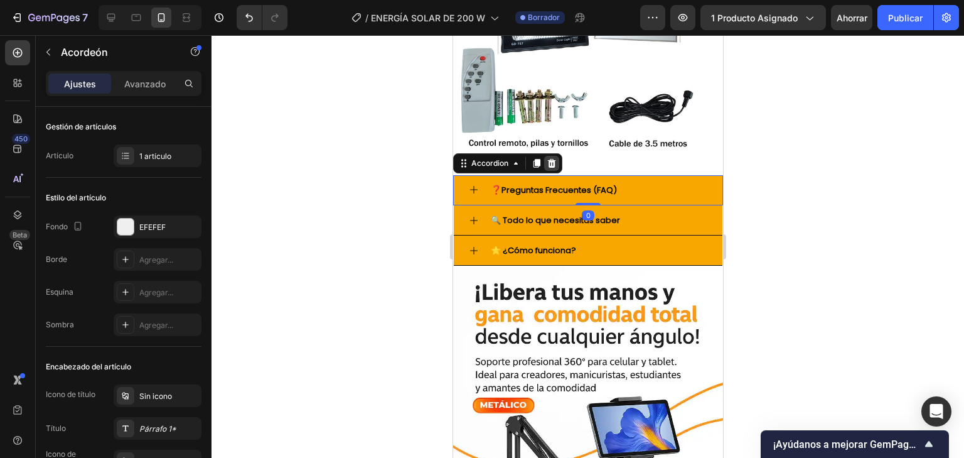
click at [550, 159] on icon at bounding box center [551, 163] width 8 height 9
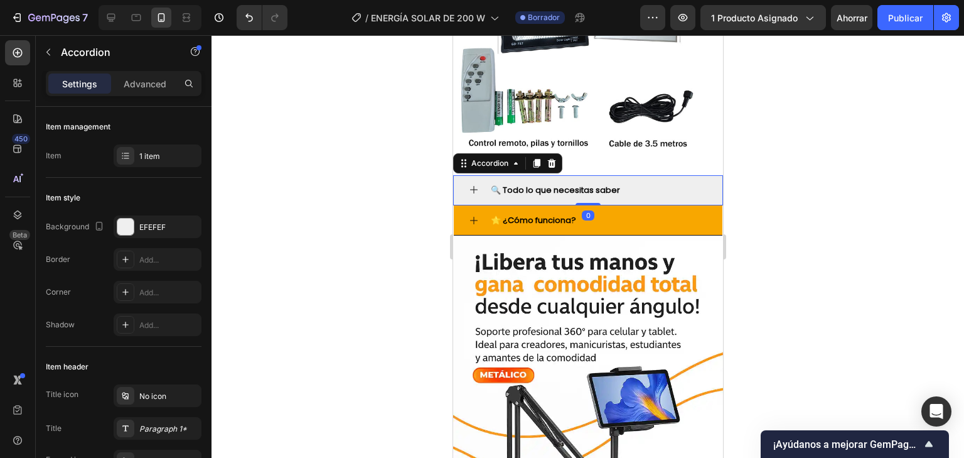
click at [545, 184] on strong "🔍 Todo lo que necesitas saber" at bounding box center [554, 190] width 129 height 12
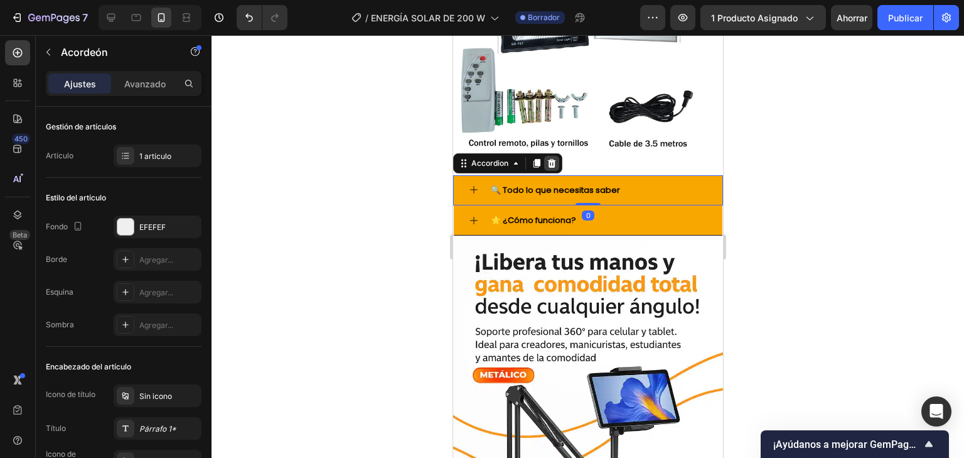
click at [549, 159] on icon at bounding box center [551, 163] width 8 height 9
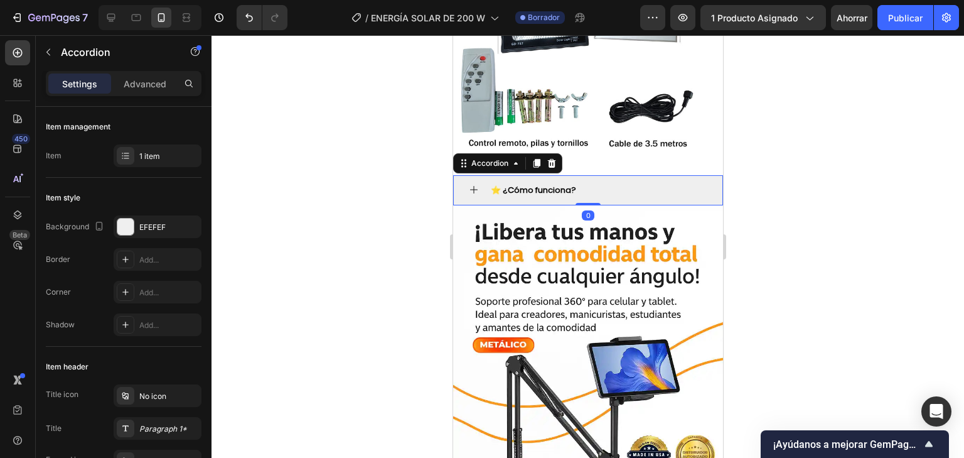
click at [544, 184] on strong "⭐ ¿Cómo funciona?" at bounding box center [532, 190] width 85 height 12
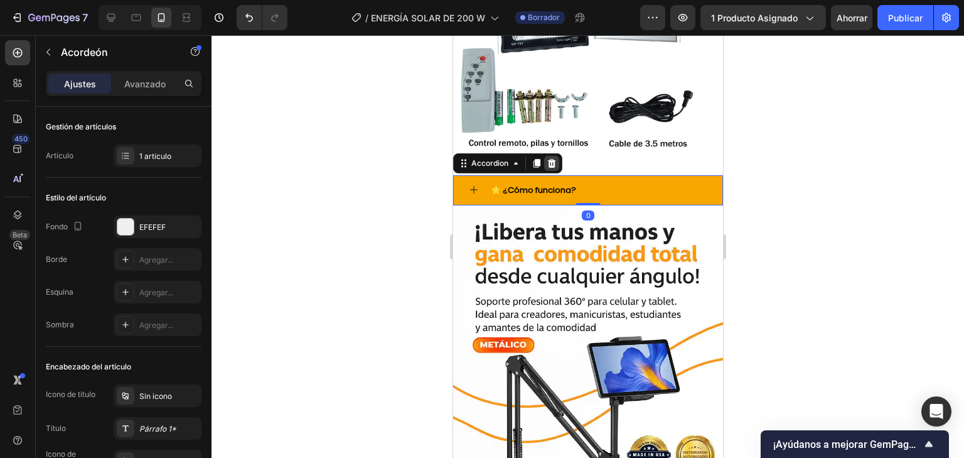
click at [552, 159] on icon at bounding box center [551, 163] width 8 height 9
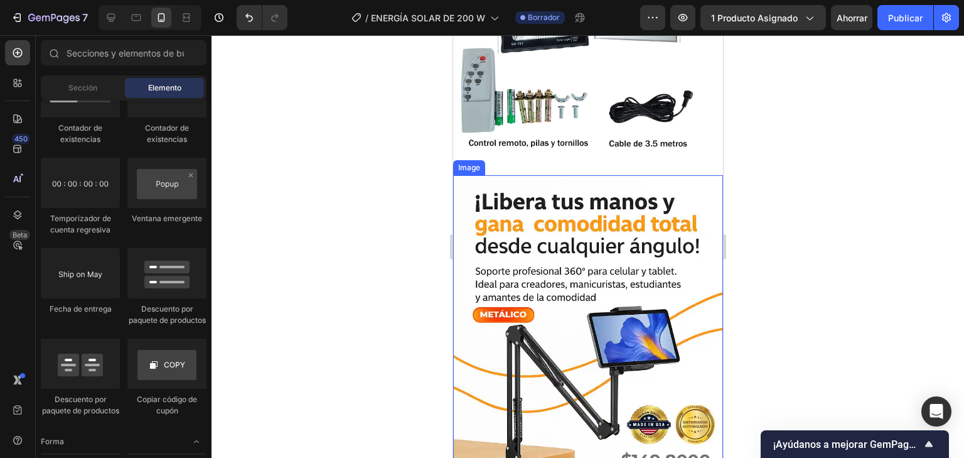
click at [608, 191] on img at bounding box center [588, 386] width 270 height 422
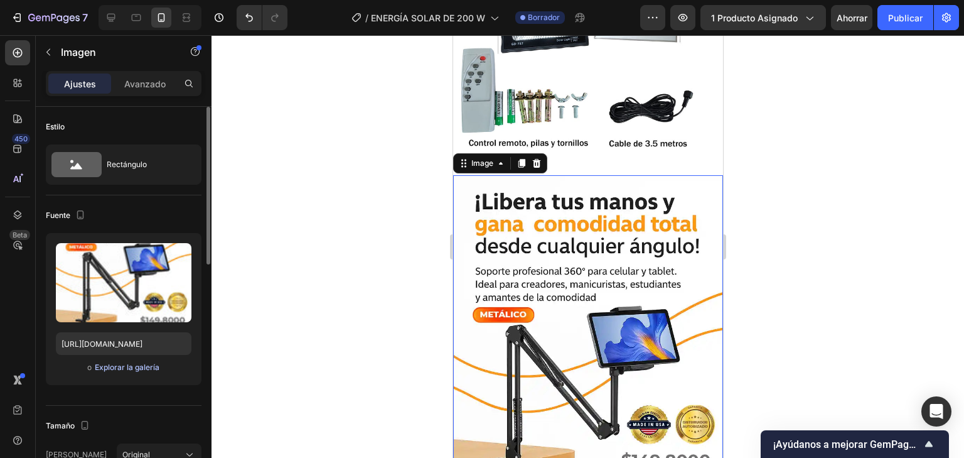
click at [138, 364] on font "Explorar la galería" at bounding box center [127, 366] width 65 height 9
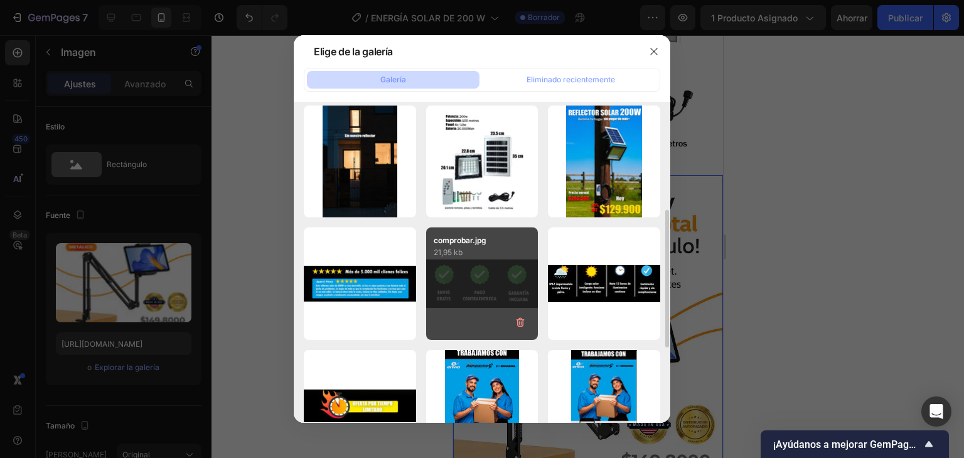
scroll to position [301, 0]
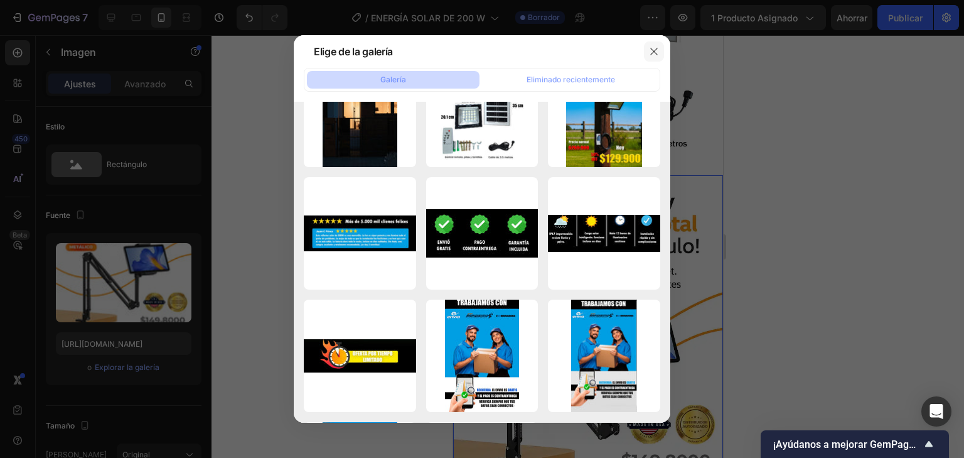
click at [653, 58] on button "button" at bounding box center [654, 51] width 20 height 20
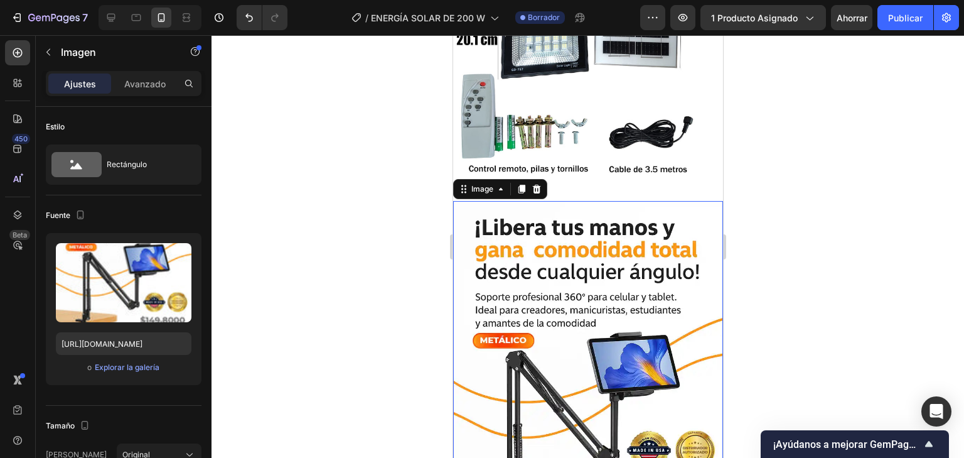
scroll to position [1987, 0]
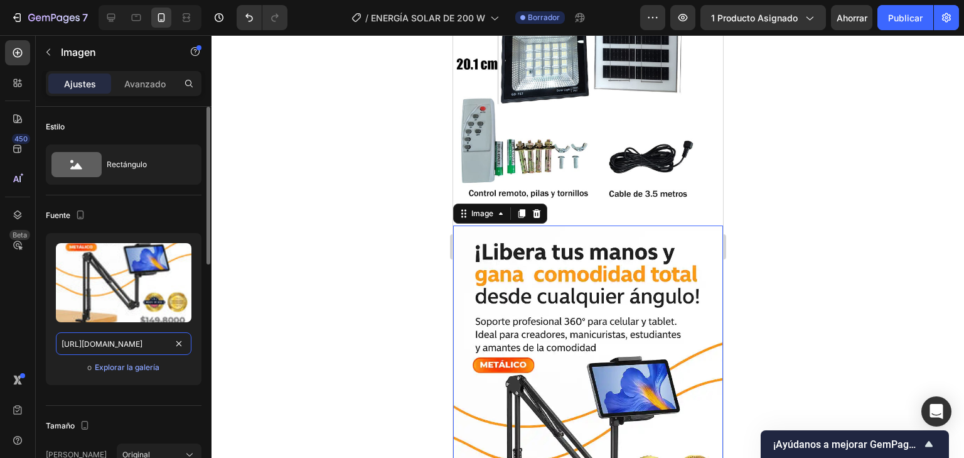
click at [169, 332] on input "https://cdn.shopify.com/s/files/1/0597/3783/3532/files/gempages_497817723598800…" at bounding box center [124, 343] width 136 height 23
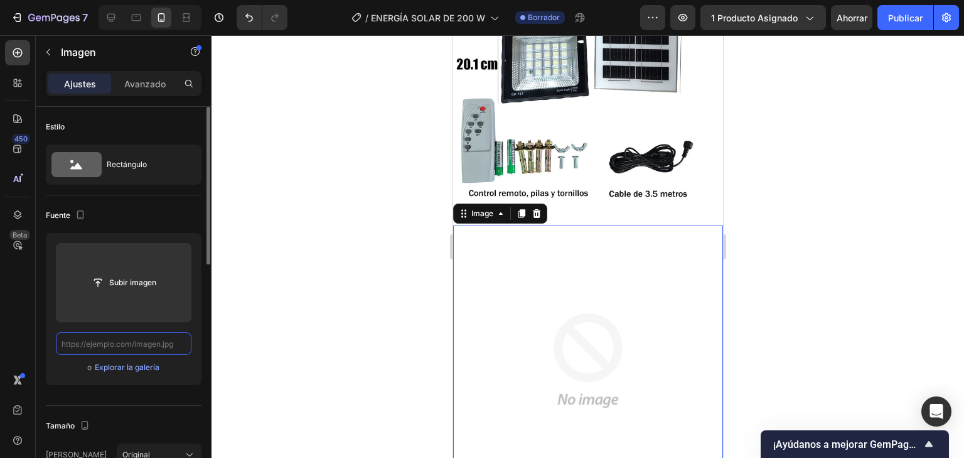
paste input "https://media1.giphy.com/media/v1.Y2lkPTc5MGI3NjExZHp4bnRydDBmMGVydmFwMHFpcXBwY…"
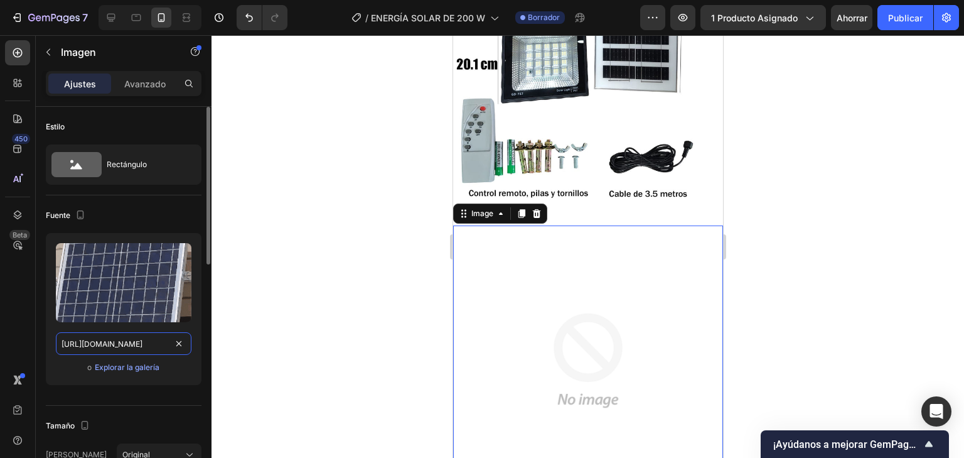
scroll to position [0, 666]
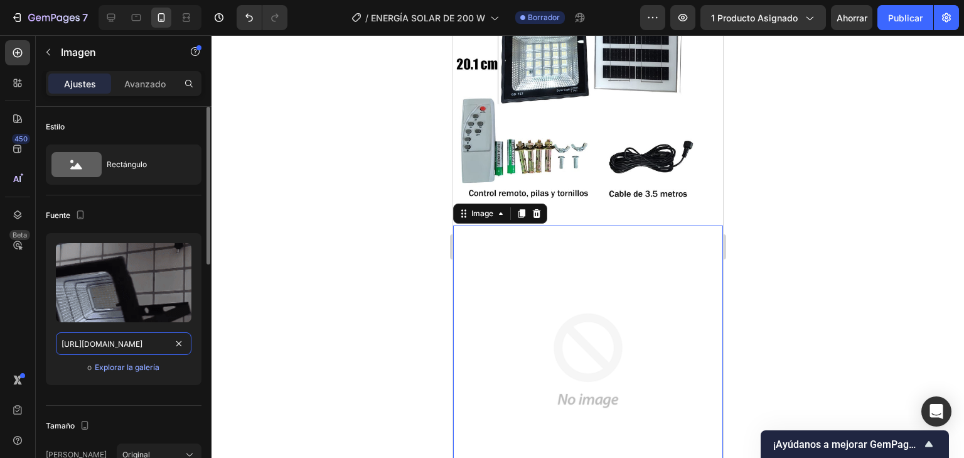
type input "https://media1.giphy.com/media/v1.Y2lkPTc5MGI3NjExZHp4bnRydDBmMGVydmFwMHFpcXBwY…"
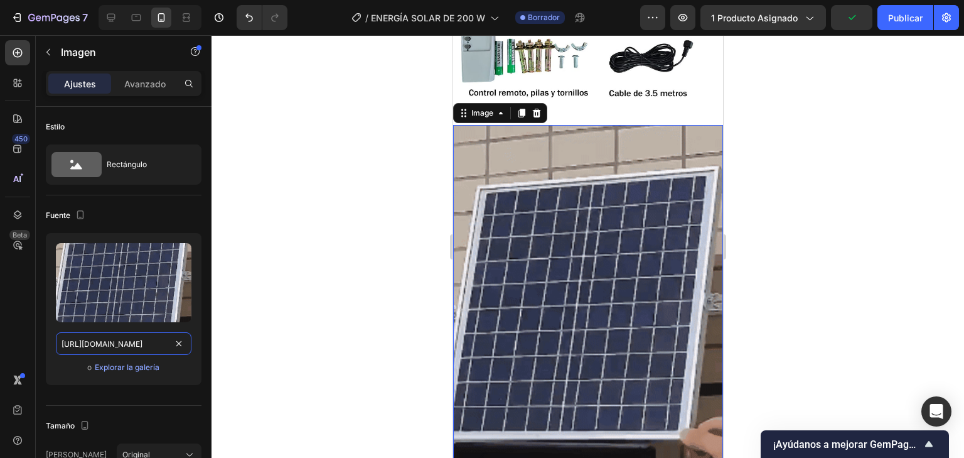
scroll to position [2288, 0]
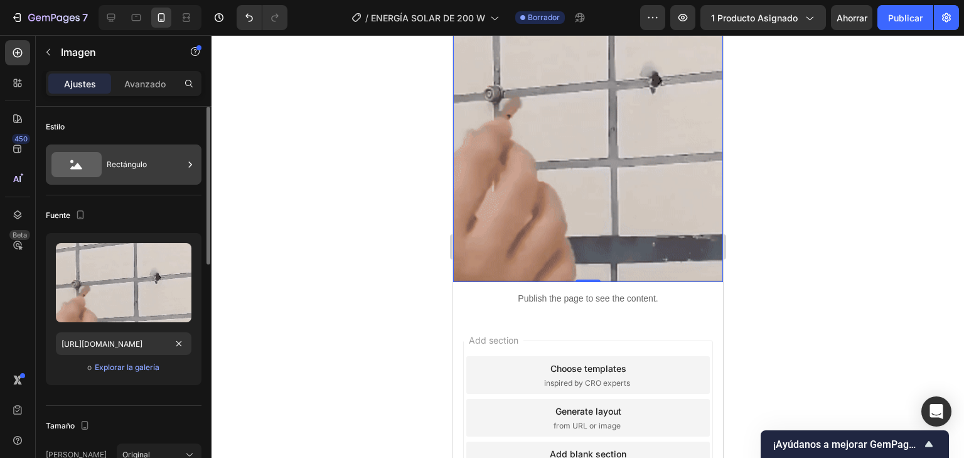
click at [134, 156] on div "Rectángulo" at bounding box center [145, 164] width 77 height 29
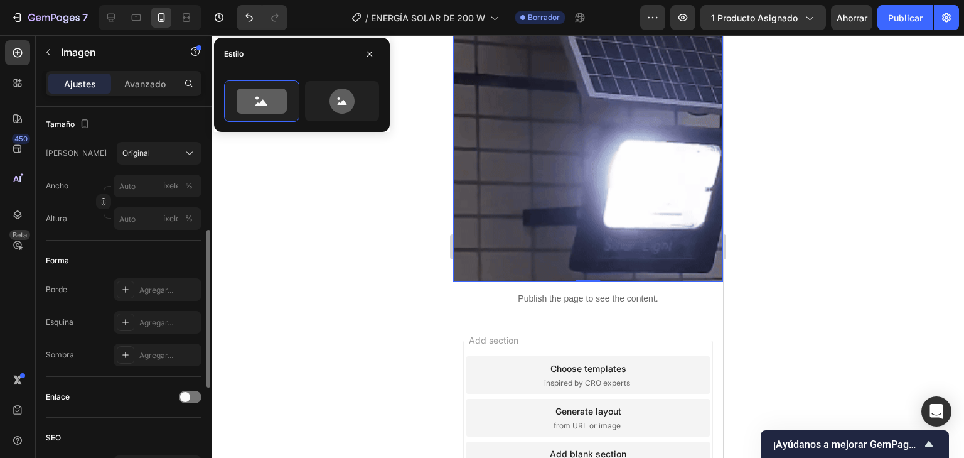
scroll to position [201, 0]
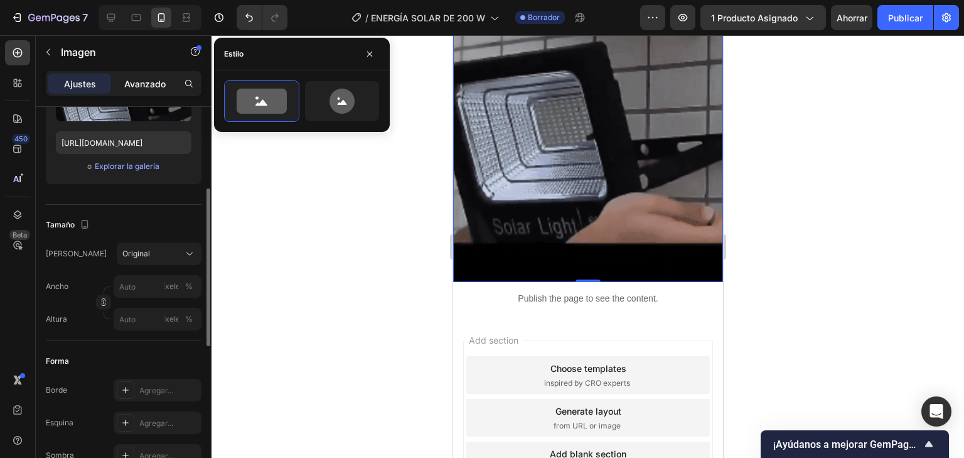
click at [132, 91] on div "Avanzado" at bounding box center [145, 83] width 63 height 20
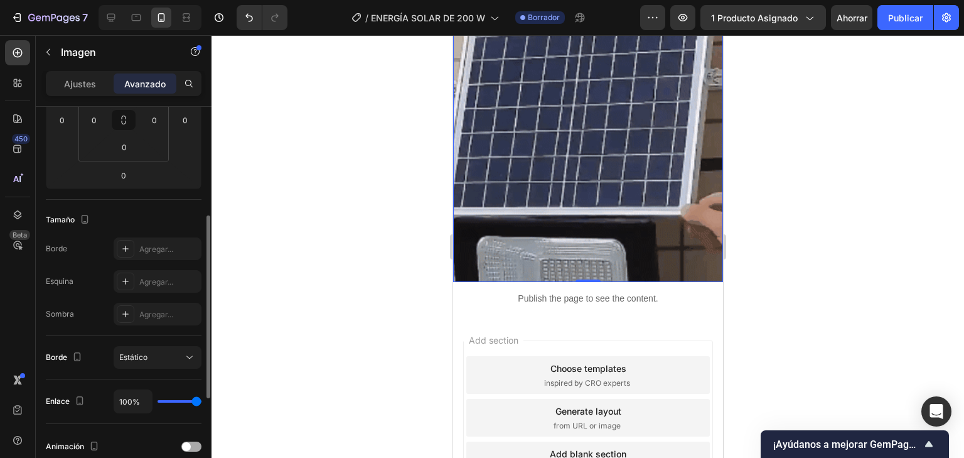
scroll to position [0, 0]
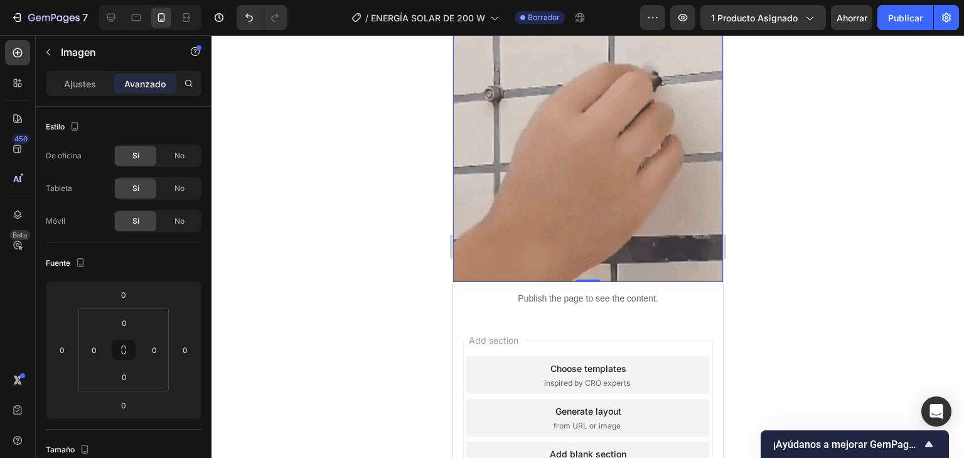
click at [756, 282] on div at bounding box center [588, 246] width 753 height 422
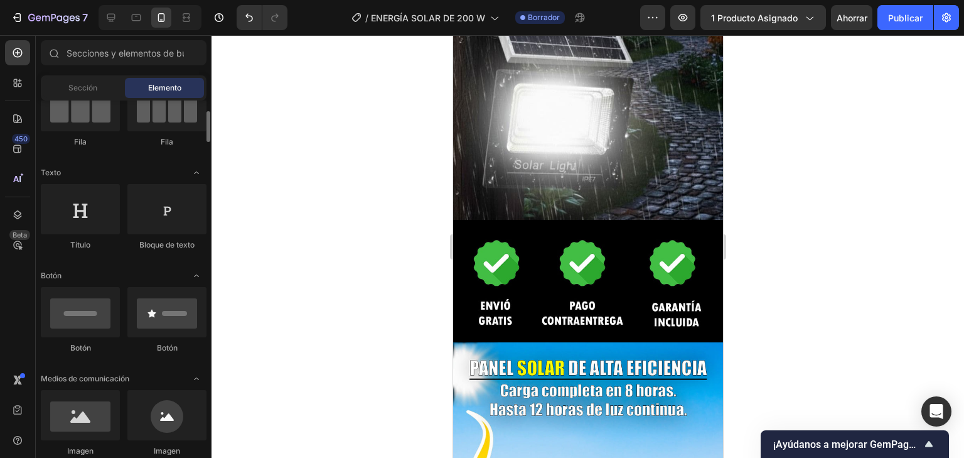
scroll to position [327, 0]
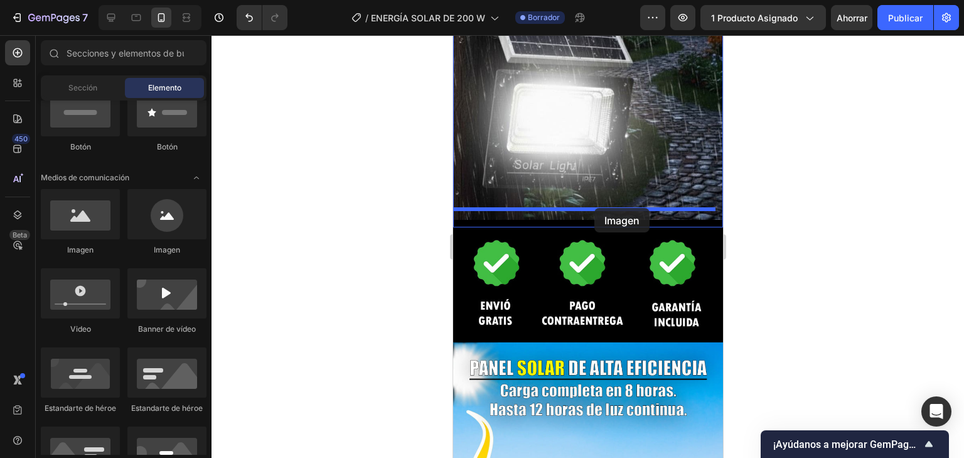
drag, startPoint x: 544, startPoint y: 246, endPoint x: 594, endPoint y: 208, distance: 62.6
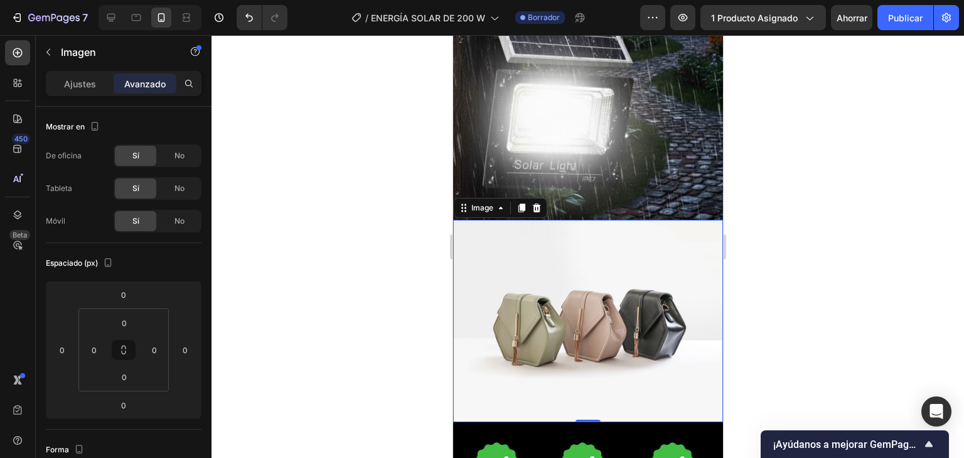
drag, startPoint x: 58, startPoint y: 92, endPoint x: 66, endPoint y: 93, distance: 8.2
click at [58, 92] on div "Ajustes" at bounding box center [79, 83] width 63 height 20
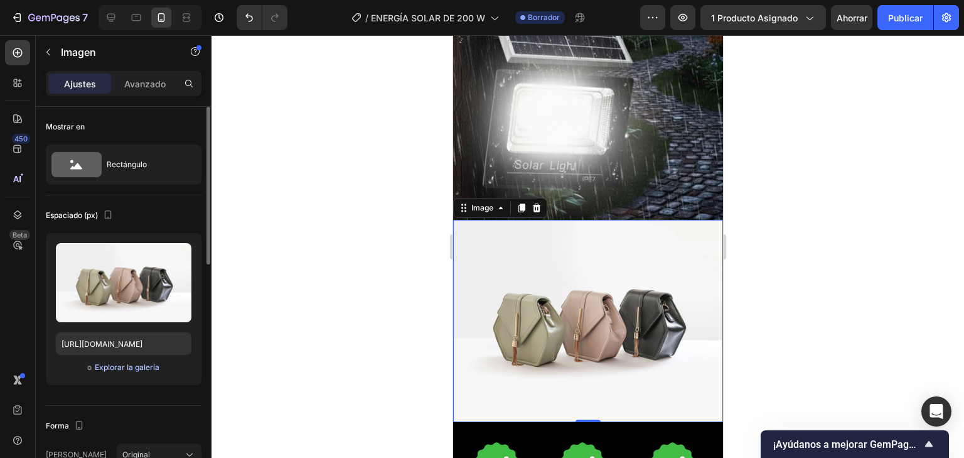
click at [110, 369] on font "Explorar la galería" at bounding box center [127, 366] width 65 height 9
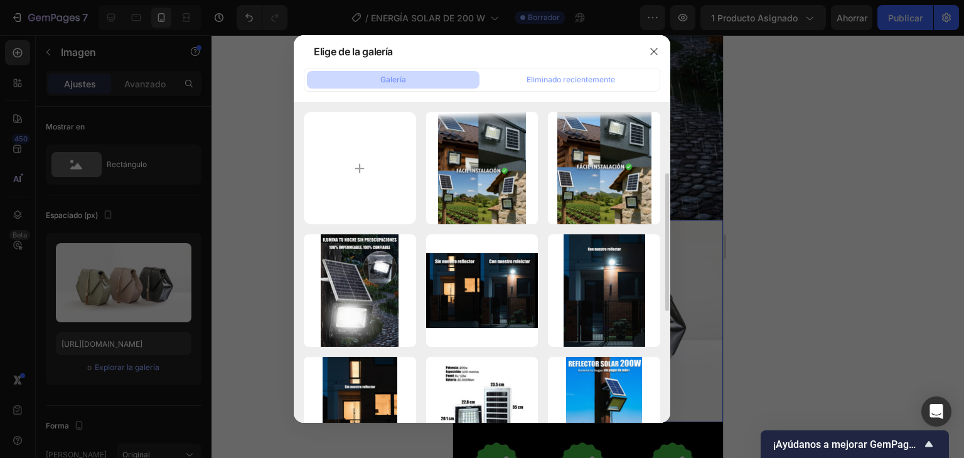
scroll to position [251, 0]
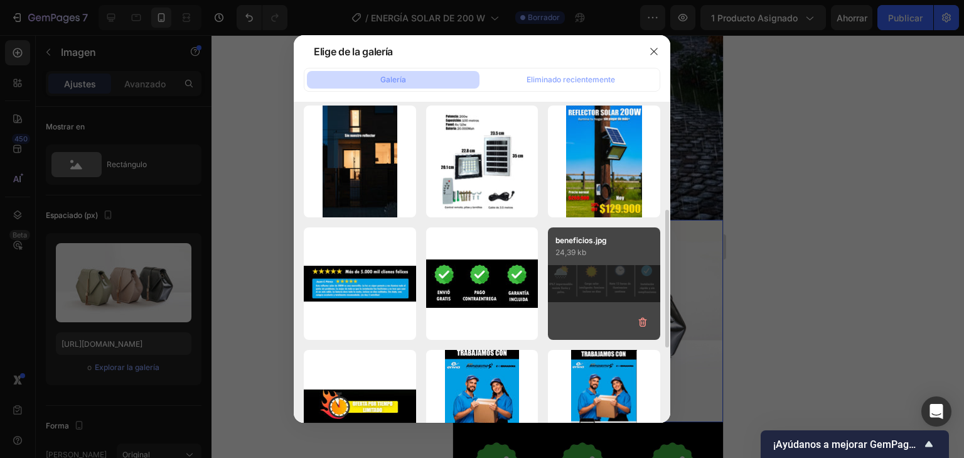
click at [650, 269] on div "beneficios.jpg 24,39 kb" at bounding box center [604, 283] width 112 height 112
type input "https://cdn.shopify.com/s/files/1/0597/3783/3532/files/gempages_497817723598800…"
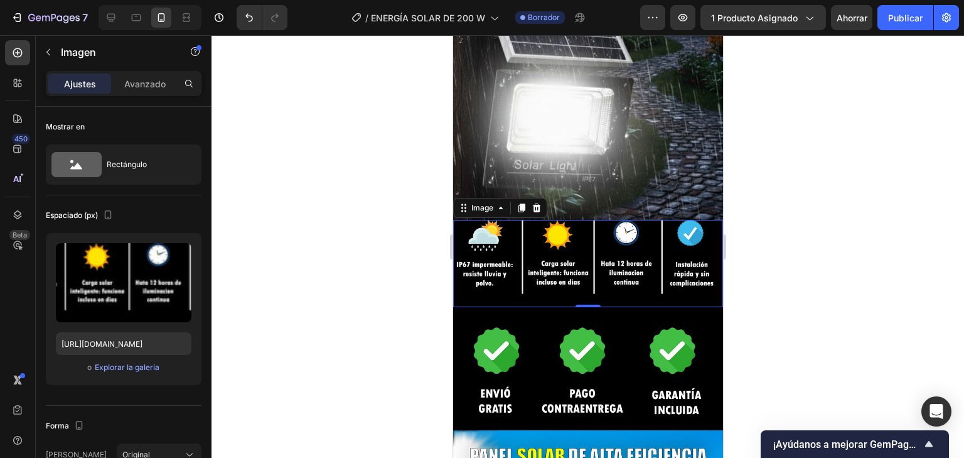
click at [818, 260] on div at bounding box center [588, 246] width 753 height 422
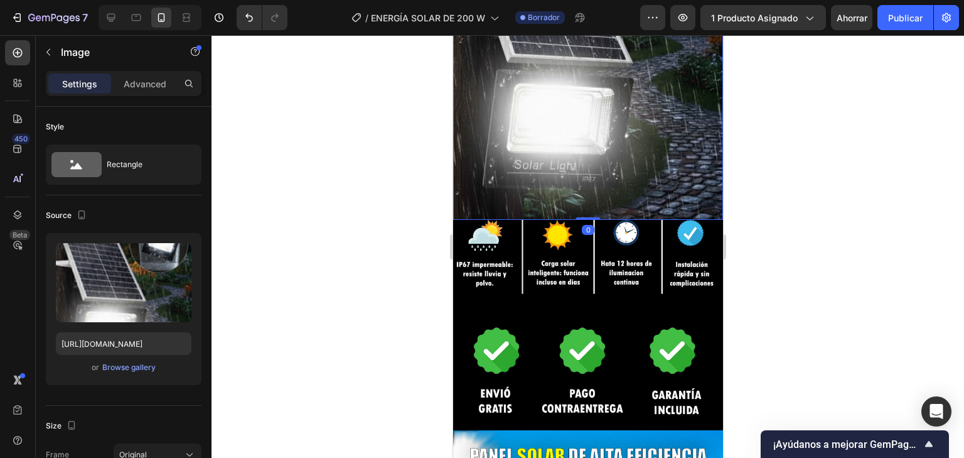
click at [671, 173] on img at bounding box center [588, 25] width 270 height 387
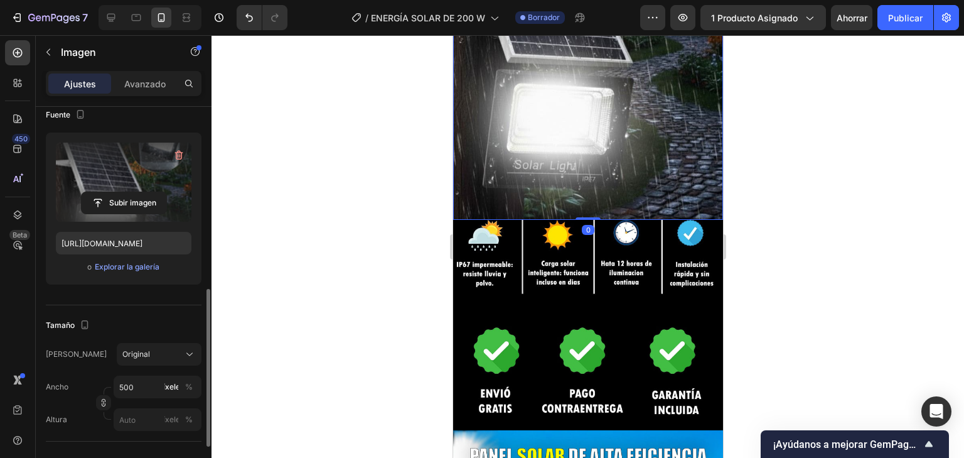
scroll to position [201, 0]
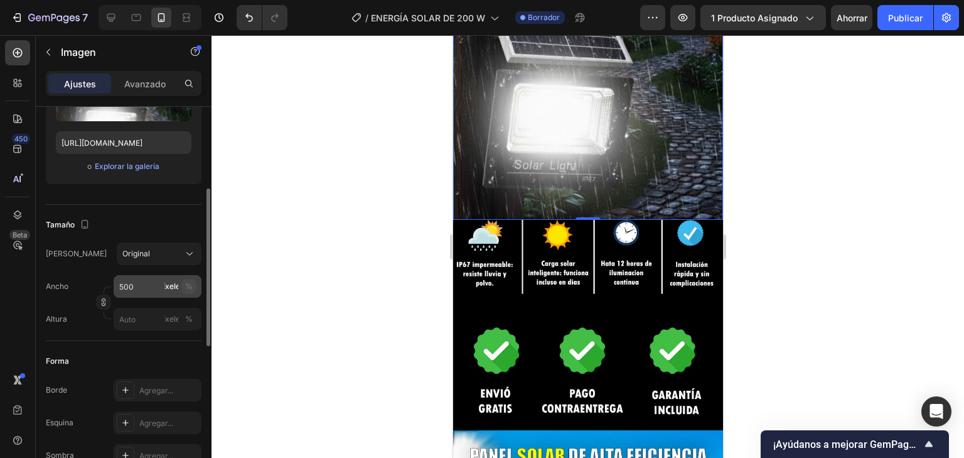
click at [192, 284] on font "%" at bounding box center [189, 285] width 8 height 9
click at [148, 287] on input "500" at bounding box center [158, 286] width 88 height 23
drag, startPoint x: 148, startPoint y: 287, endPoint x: 94, endPoint y: 286, distance: 53.4
click at [94, 286] on div "Ancho 500 píxeles %" at bounding box center [124, 286] width 156 height 23
type input "100"
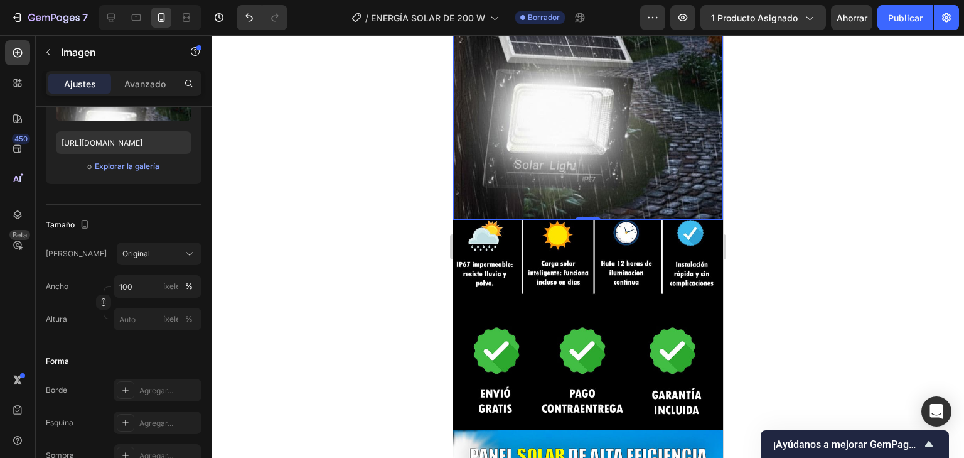
click at [416, 196] on div at bounding box center [588, 246] width 753 height 422
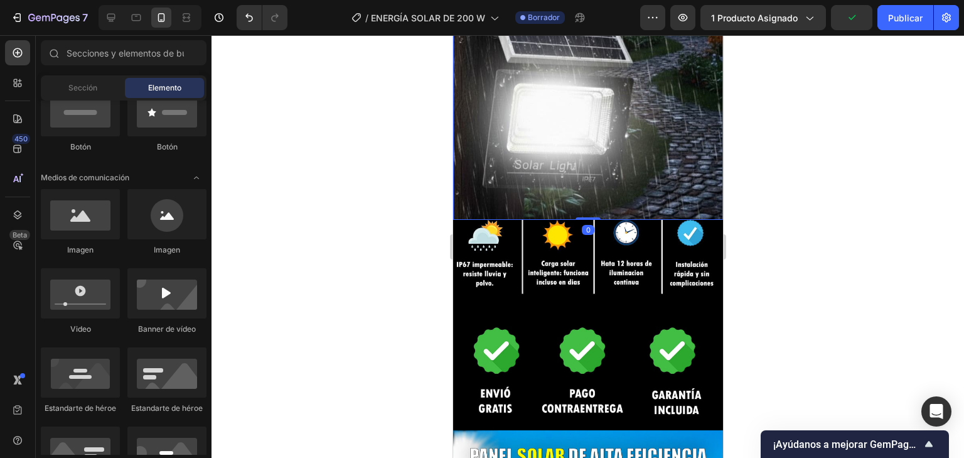
click at [555, 99] on img at bounding box center [588, 25] width 270 height 387
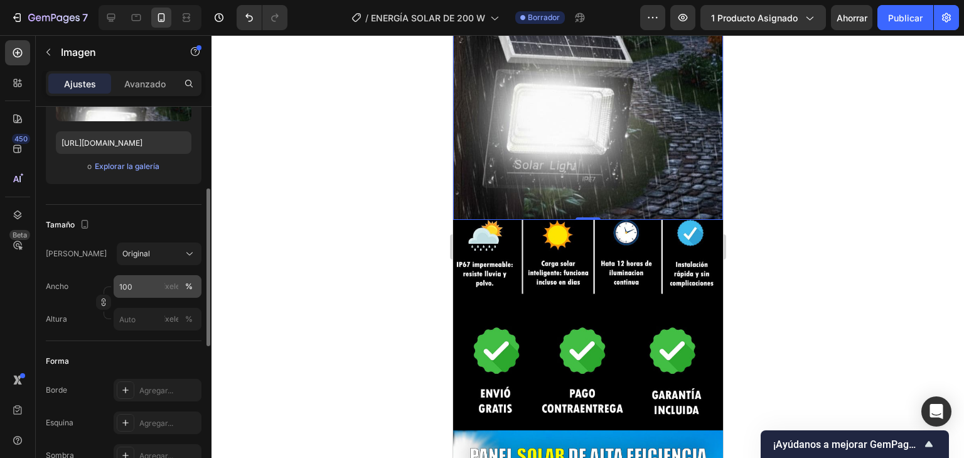
scroll to position [351, 0]
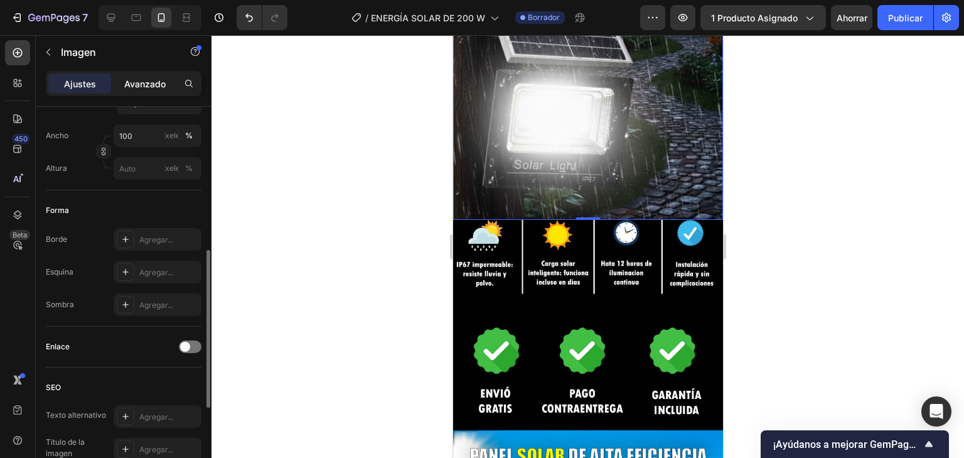
click at [148, 88] on p "Avanzado" at bounding box center [144, 83] width 41 height 13
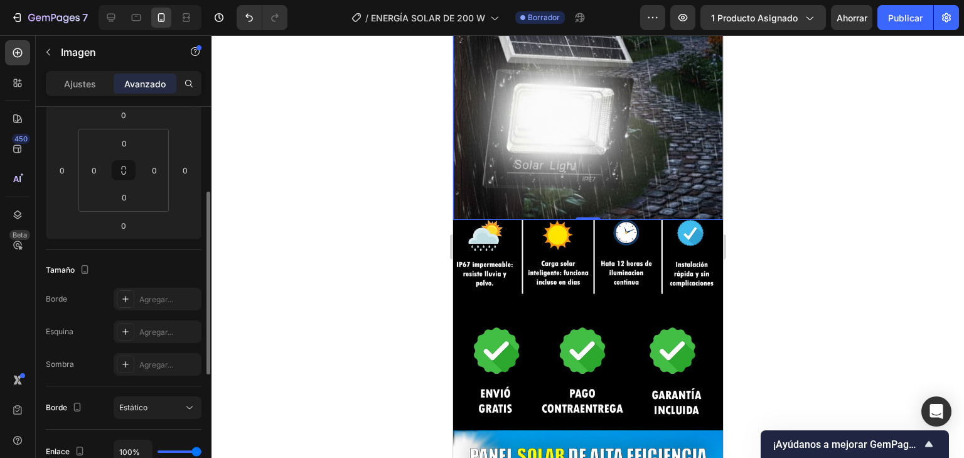
scroll to position [79, 0]
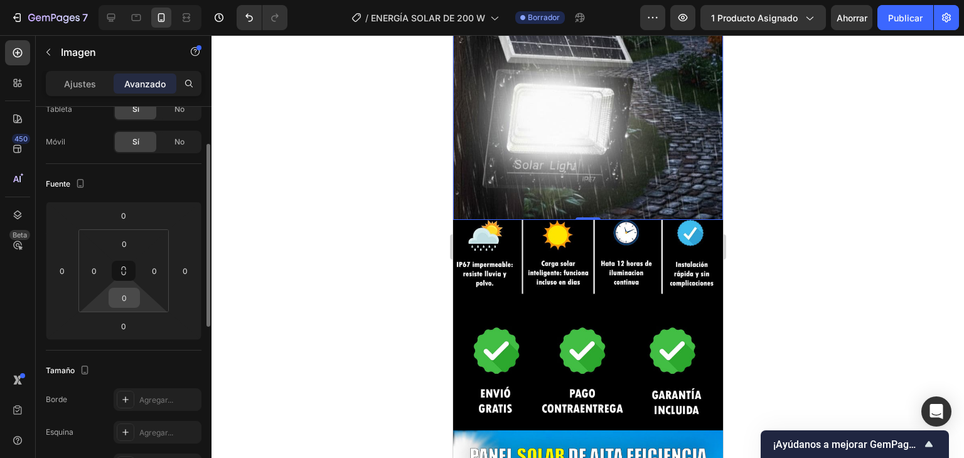
click at [113, 298] on input "0" at bounding box center [124, 297] width 25 height 19
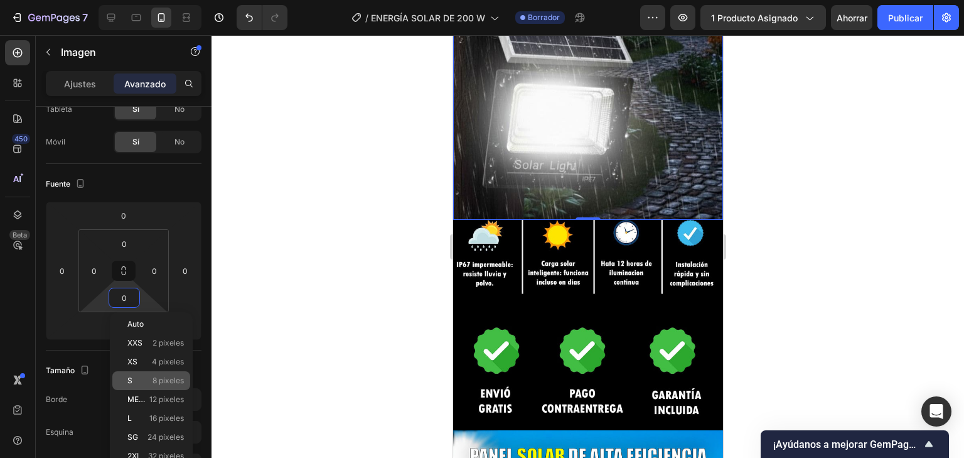
click at [162, 384] on font "8 píxeles" at bounding box center [168, 379] width 31 height 9
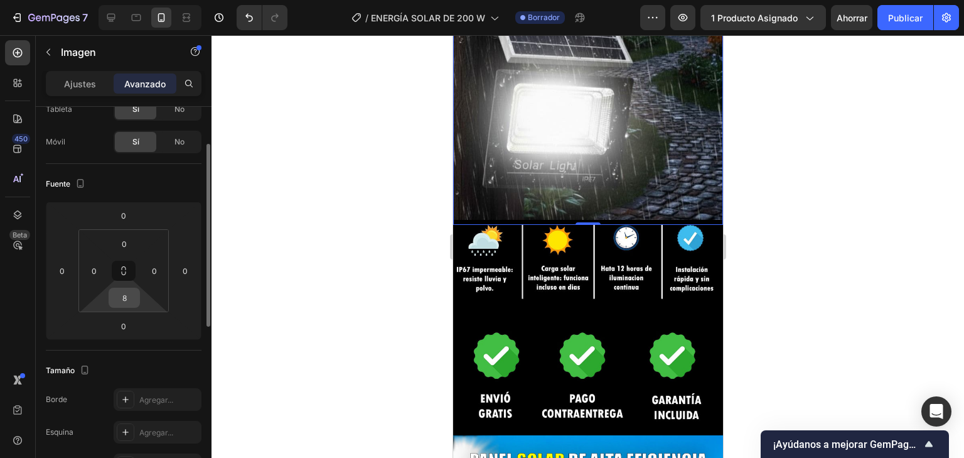
click at [136, 304] on input "8" at bounding box center [124, 297] width 25 height 19
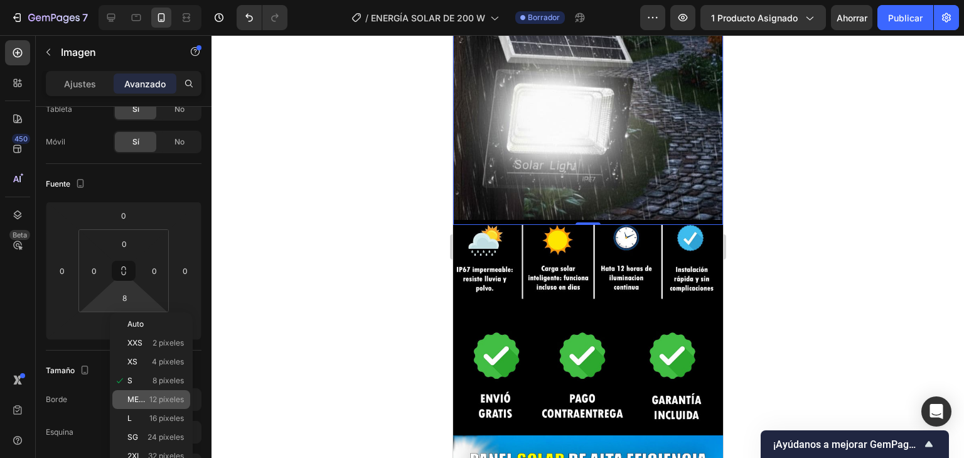
click at [166, 399] on font "12 píxeles" at bounding box center [166, 398] width 35 height 9
type input "12"
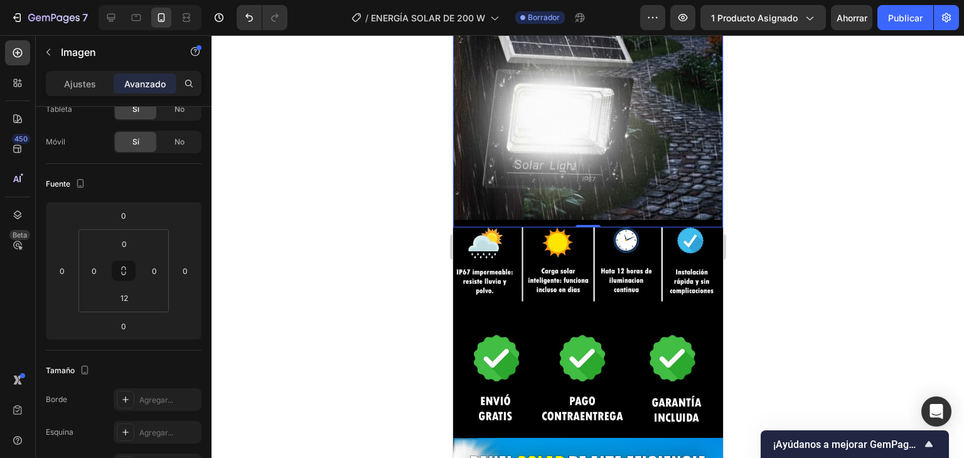
click at [336, 309] on div at bounding box center [588, 246] width 753 height 422
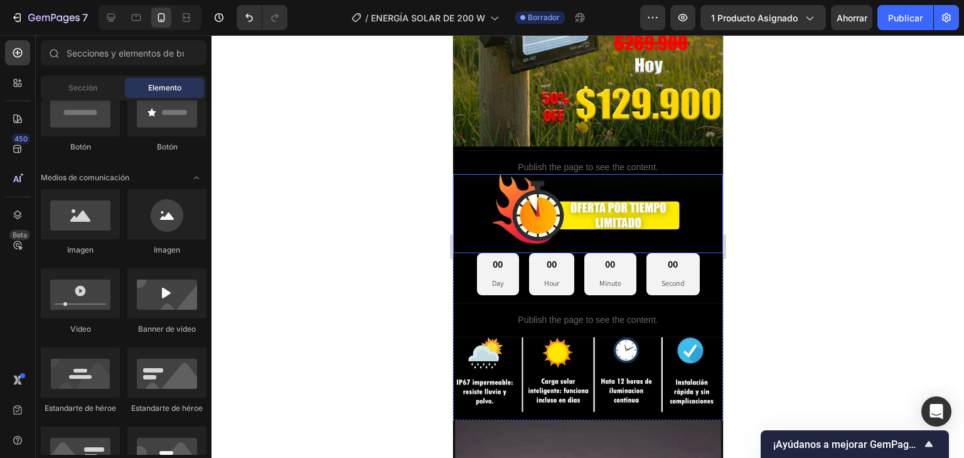
scroll to position [313, 0]
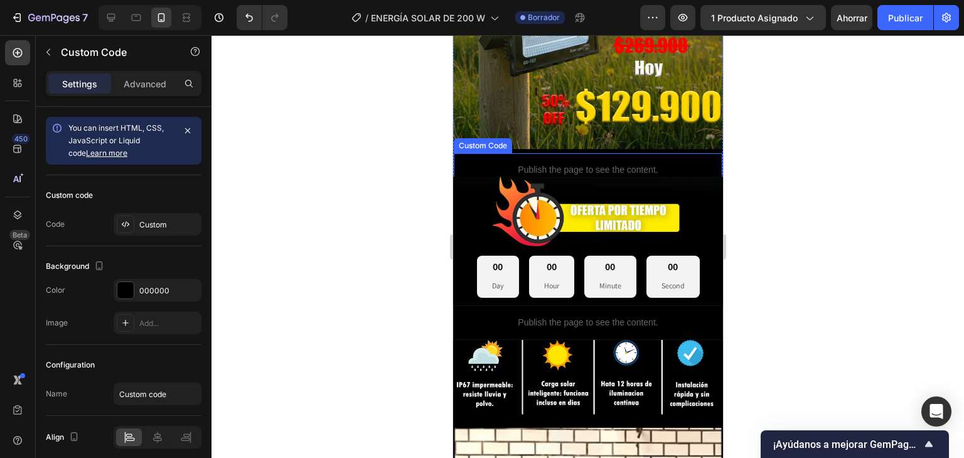
click at [621, 163] on p "Publish the page to see the content." at bounding box center [587, 169] width 269 height 13
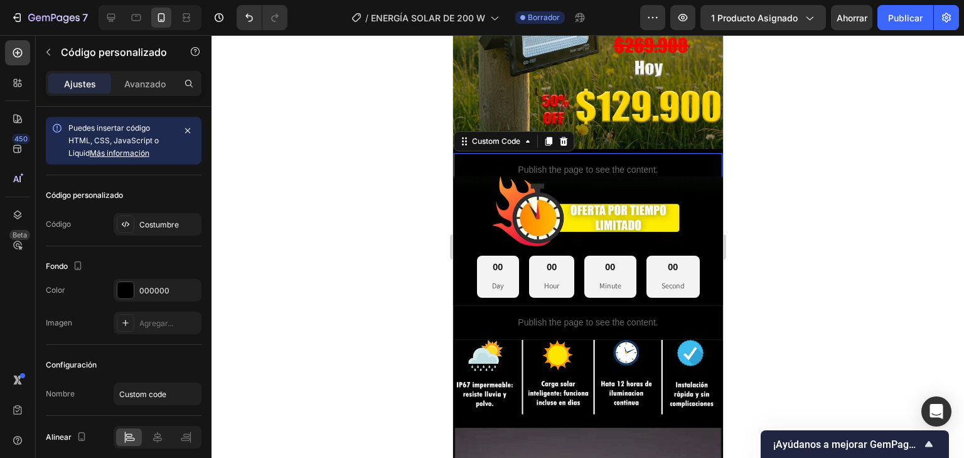
click at [621, 163] on p "Publish the page to see the content." at bounding box center [587, 169] width 269 height 13
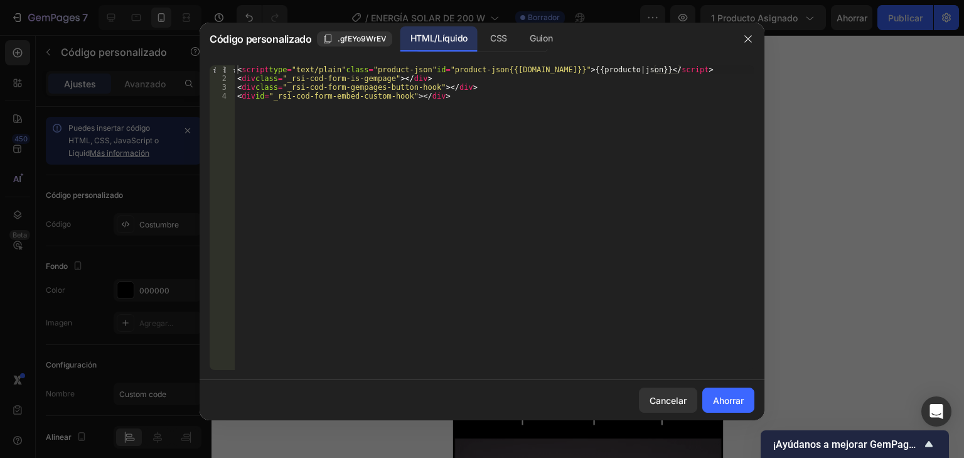
click at [500, 113] on div "< script type = "text/plain" class = "product-json" id = "product-json{{product…" at bounding box center [495, 226] width 520 height 322
click at [502, 111] on div "< script type = "text/plain" class = "product-json" id = "product-json{{product…" at bounding box center [495, 226] width 520 height 322
click at [538, 102] on div "< script type = "text/plain" class = "product-json" id = "product-json{{product…" at bounding box center [495, 226] width 520 height 322
click at [475, 97] on div "< script type = "text/plain" class = "product-json" id = "product-json{{product…" at bounding box center [495, 226] width 520 height 322
click at [272, 126] on div "< script type = "text/plain" class = "product-json" id = "product-json{{product…" at bounding box center [495, 226] width 520 height 322
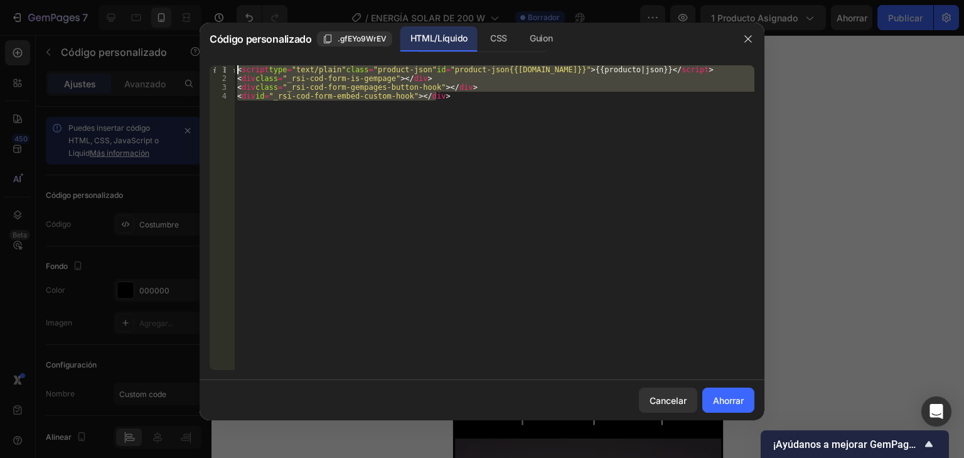
drag, startPoint x: 446, startPoint y: 99, endPoint x: 241, endPoint y: 55, distance: 209.8
click at [241, 55] on div "<div id="_rsi-cod-form-embed-custom-hook"></div> 1 2 3 4 < script type = "text/…" at bounding box center [482, 217] width 565 height 325
click at [594, 242] on div "< script type = "text/plain" class = "product-json" id = "product-json{{product…" at bounding box center [495, 217] width 520 height 304
type textarea "<div id="_rsi-cod-form-embed-custom-hook"></div>"
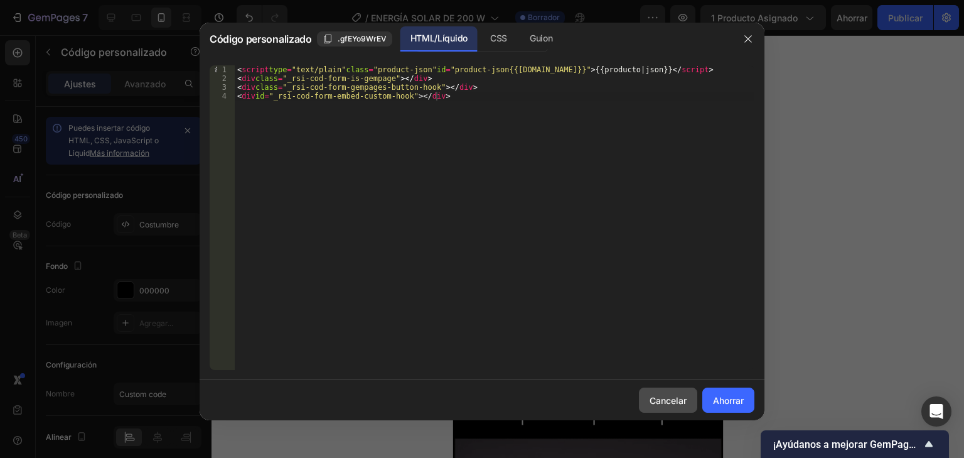
click at [650, 391] on button "Cancelar" at bounding box center [668, 399] width 58 height 25
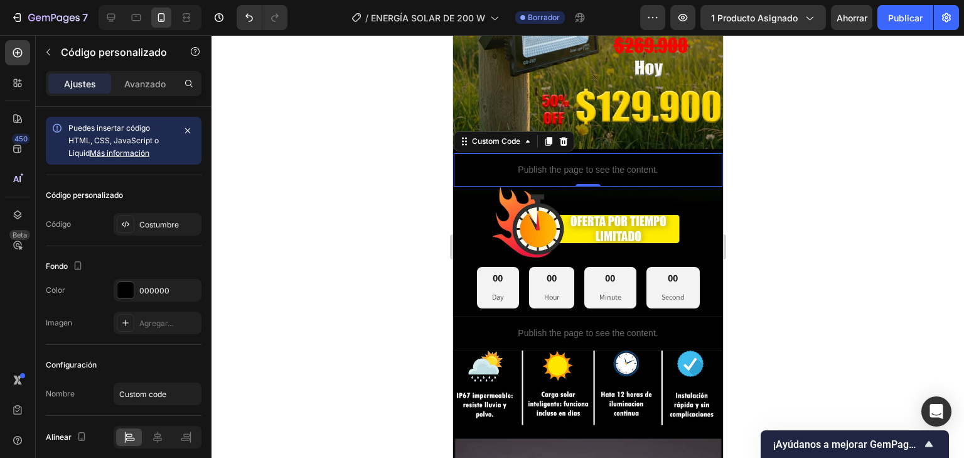
click at [566, 163] on p "Publish the page to see the content." at bounding box center [587, 169] width 269 height 13
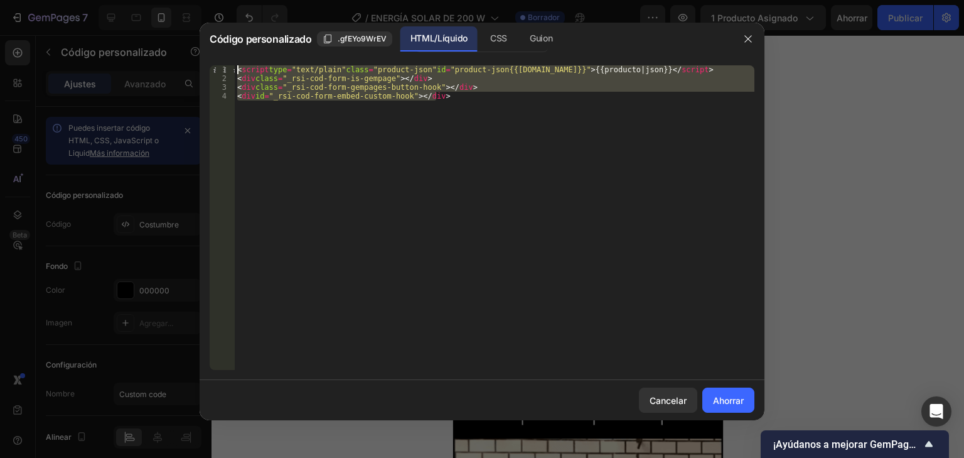
drag, startPoint x: 522, startPoint y: 100, endPoint x: 243, endPoint y: 58, distance: 282.6
click at [243, 58] on div "<div id="_rsi-cod-form-embed-custom-hook"></div> 1 2 3 4 < script type = "text/…" at bounding box center [482, 217] width 565 height 325
type textarea "<script type="text/plain" class="product-json" id="product-json{{product.id}}">…"
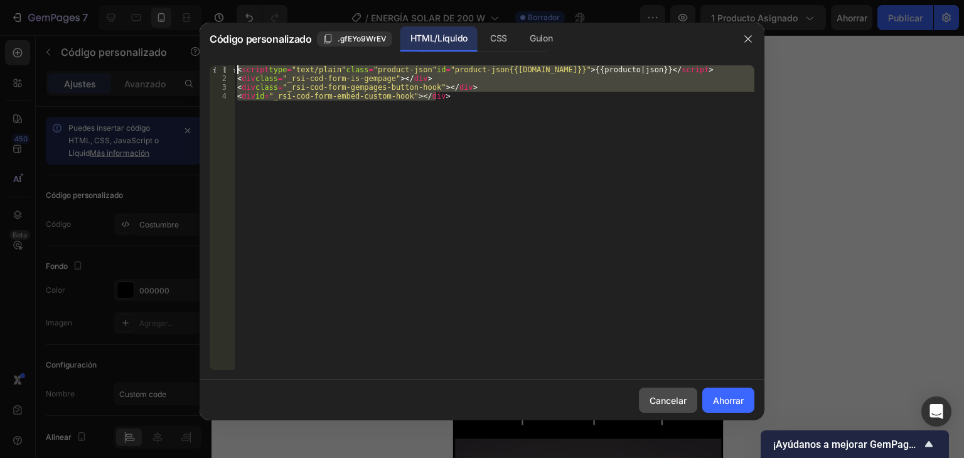
click at [664, 403] on font "Cancelar" at bounding box center [668, 400] width 37 height 11
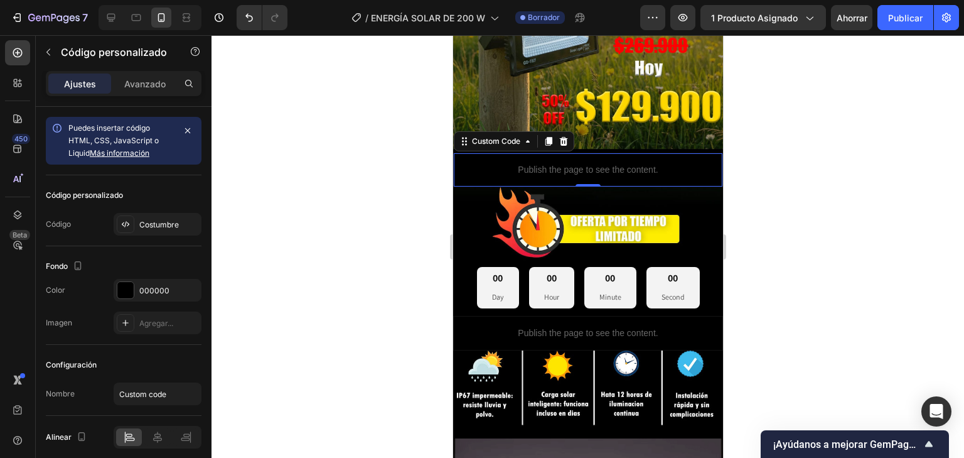
click at [661, 163] on p "Publish the page to see the content." at bounding box center [587, 169] width 269 height 13
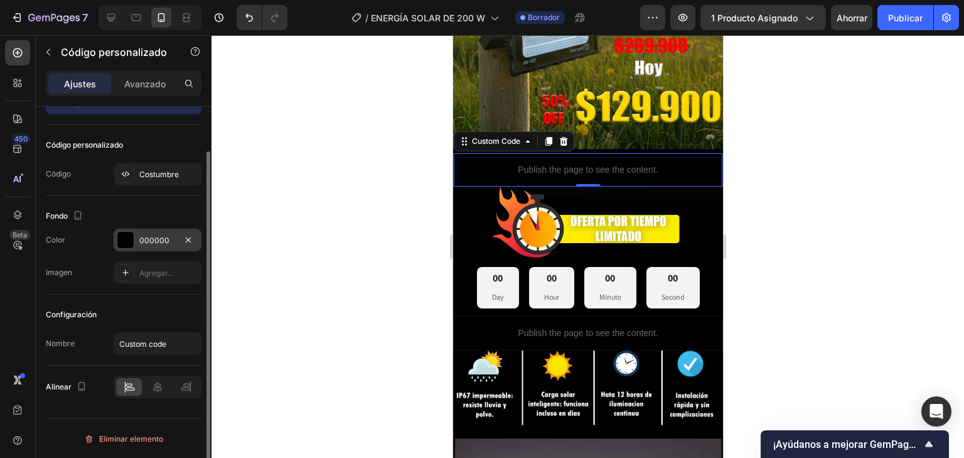
scroll to position [0, 0]
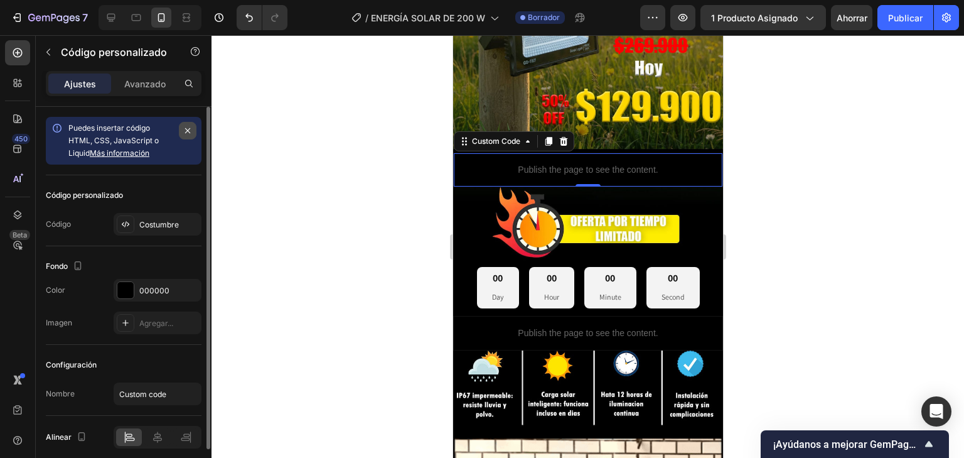
click at [181, 129] on button "button" at bounding box center [188, 131] width 18 height 18
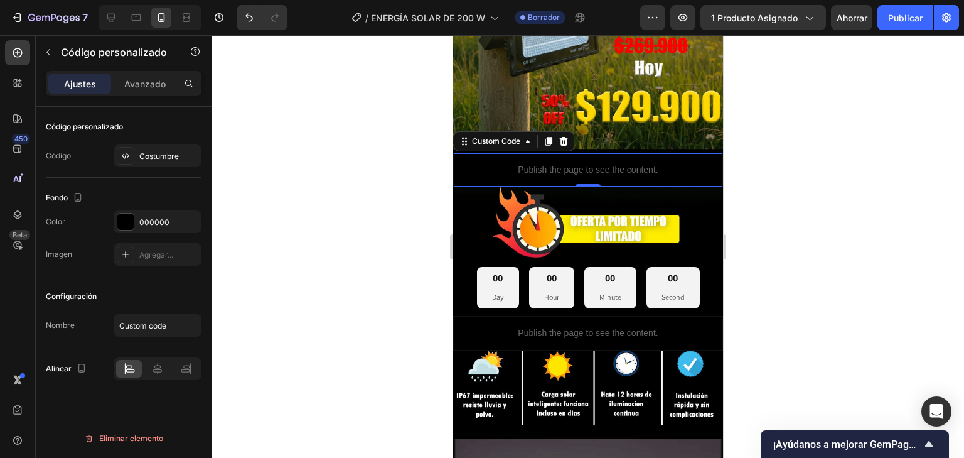
click at [269, 234] on div at bounding box center [588, 246] width 753 height 422
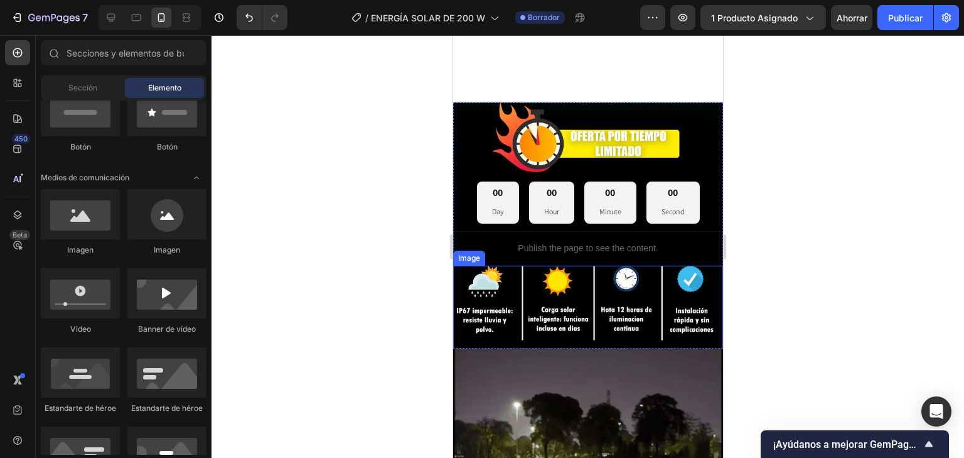
scroll to position [313, 0]
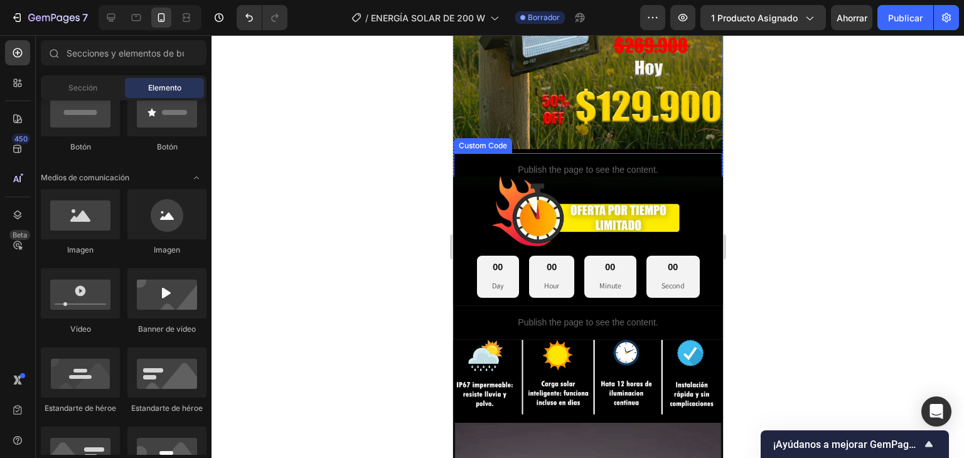
click at [662, 163] on p "Publish the page to see the content." at bounding box center [587, 169] width 269 height 13
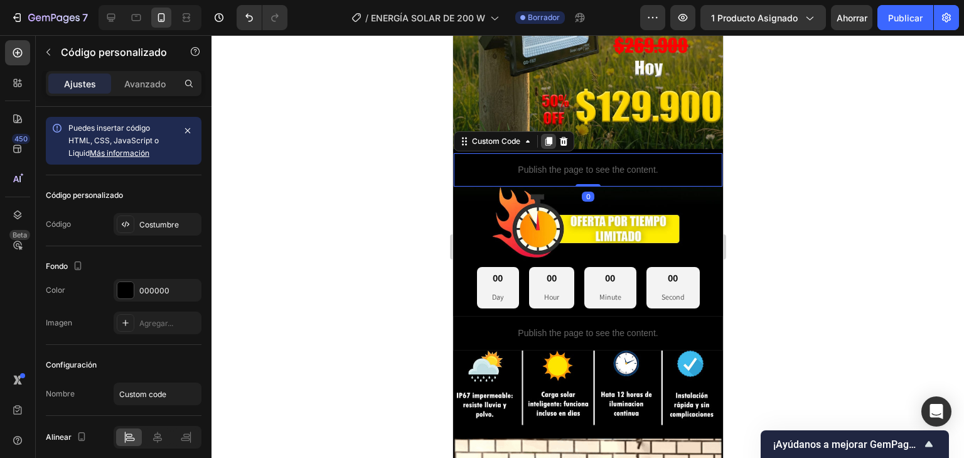
click at [544, 136] on icon at bounding box center [548, 141] width 10 height 10
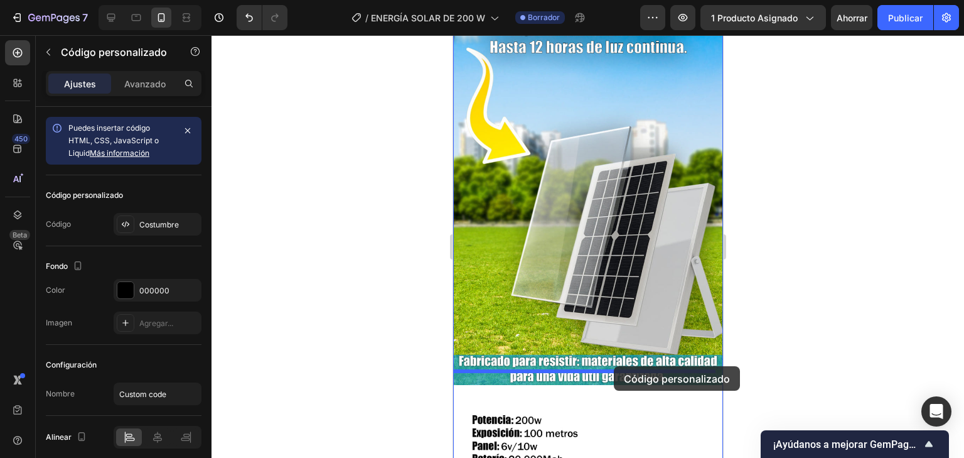
scroll to position [1599, 0]
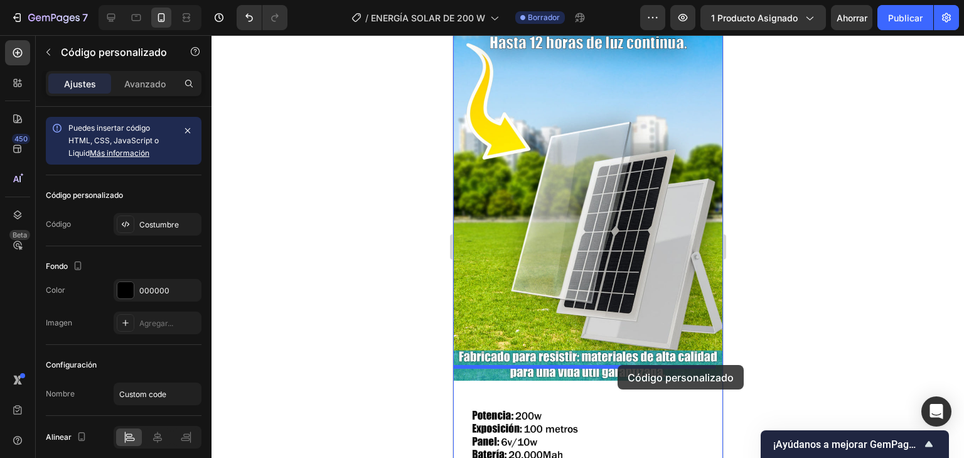
drag, startPoint x: 604, startPoint y: 186, endPoint x: 617, endPoint y: 365, distance: 179.4
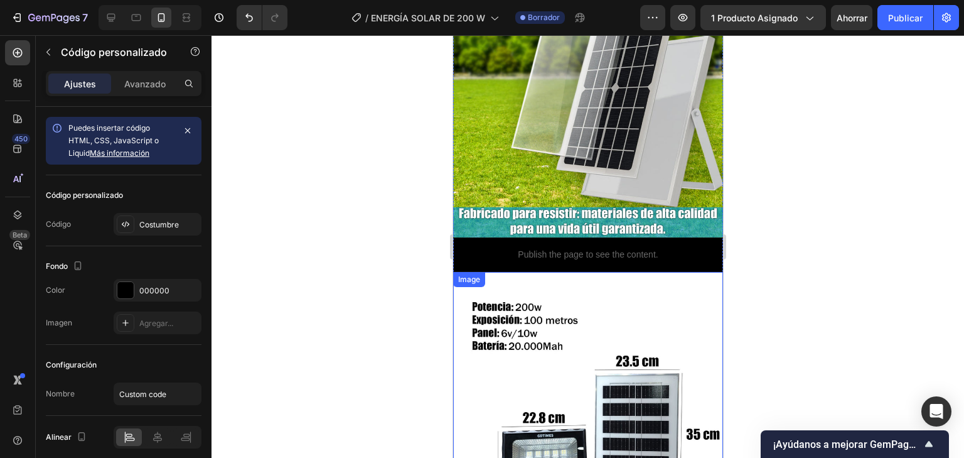
scroll to position [1680, 0]
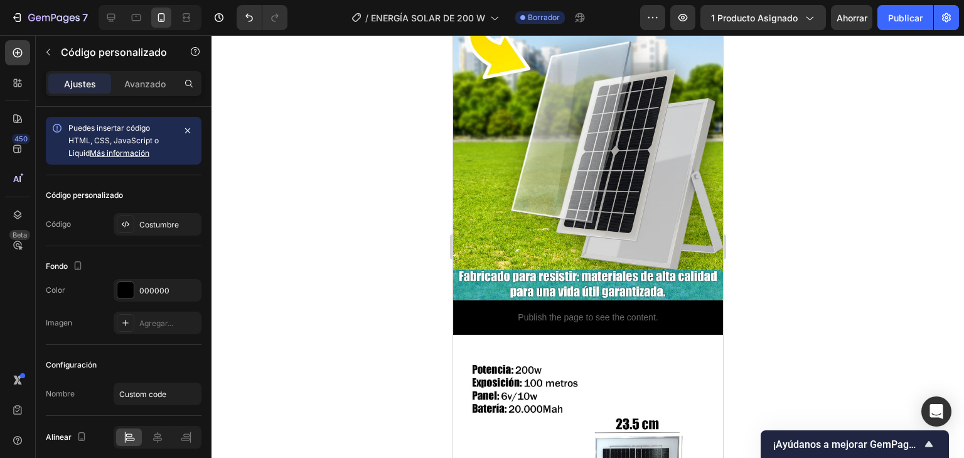
click at [640, 311] on p "Publish the page to see the content." at bounding box center [587, 317] width 269 height 13
click at [707, 311] on p "Publish the page to see the content." at bounding box center [587, 317] width 269 height 13
click at [682, 311] on p "Publish the page to see the content." at bounding box center [587, 317] width 269 height 13
drag, startPoint x: 860, startPoint y: 254, endPoint x: 778, endPoint y: 271, distance: 83.3
click at [861, 254] on div at bounding box center [588, 246] width 753 height 422
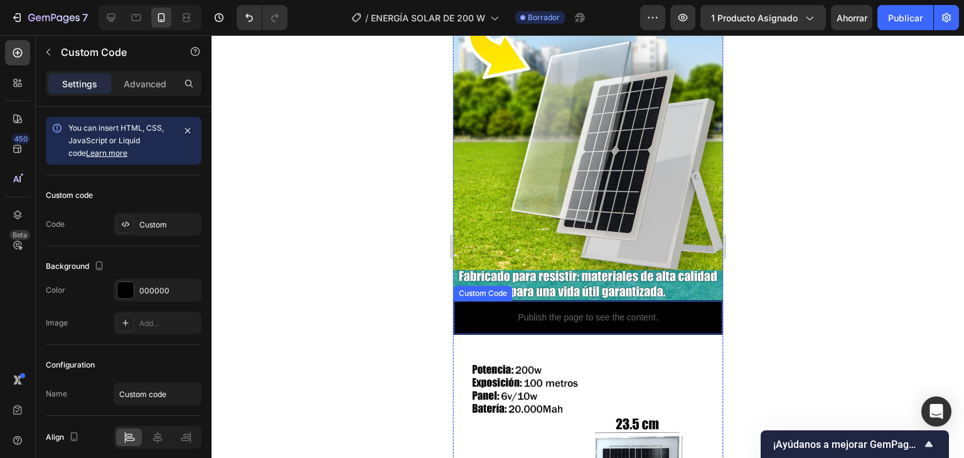
click at [677, 311] on p "Publish the page to see the content." at bounding box center [587, 317] width 269 height 13
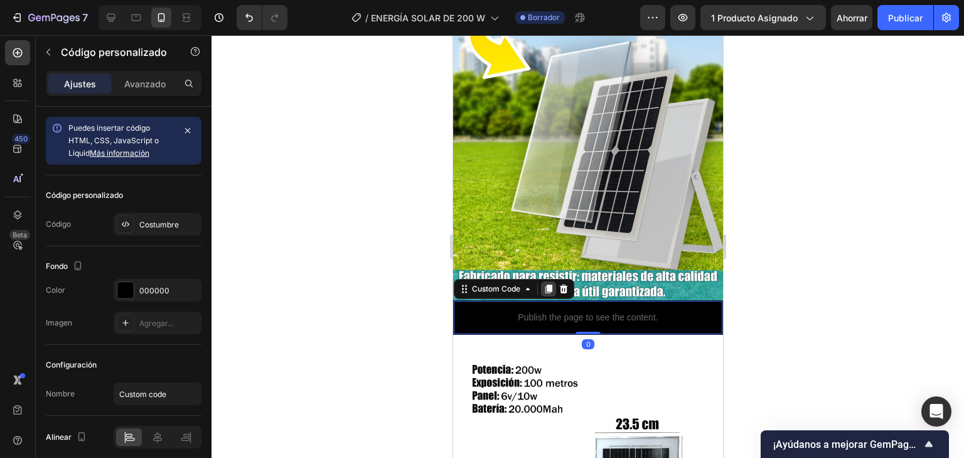
click at [548, 285] on icon at bounding box center [548, 289] width 7 height 9
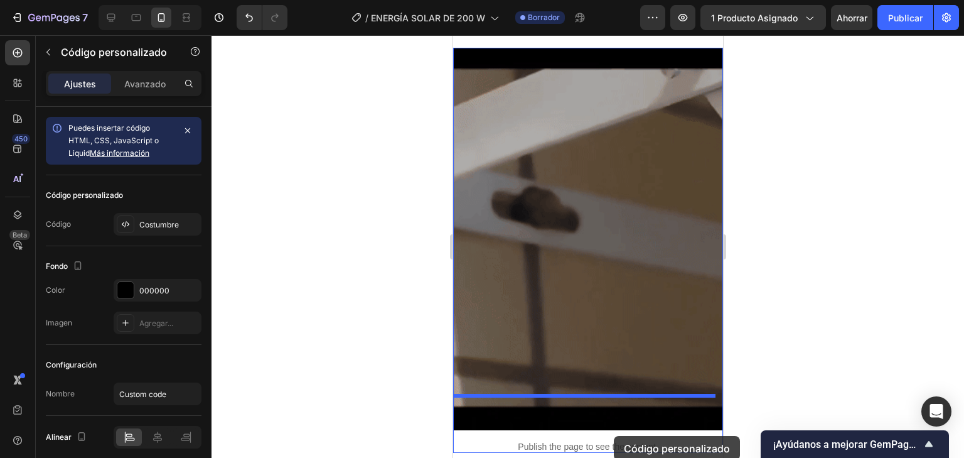
scroll to position [2439, 0]
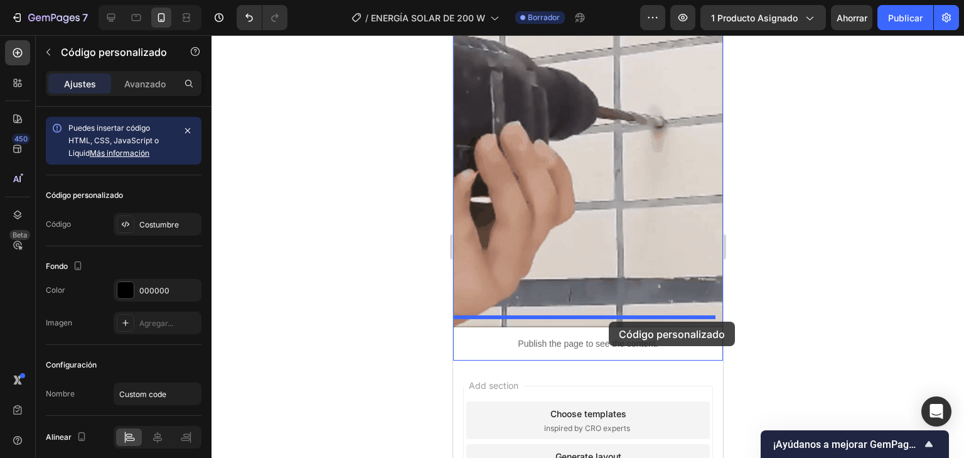
drag, startPoint x: 600, startPoint y: 325, endPoint x: 608, endPoint y: 321, distance: 9.0
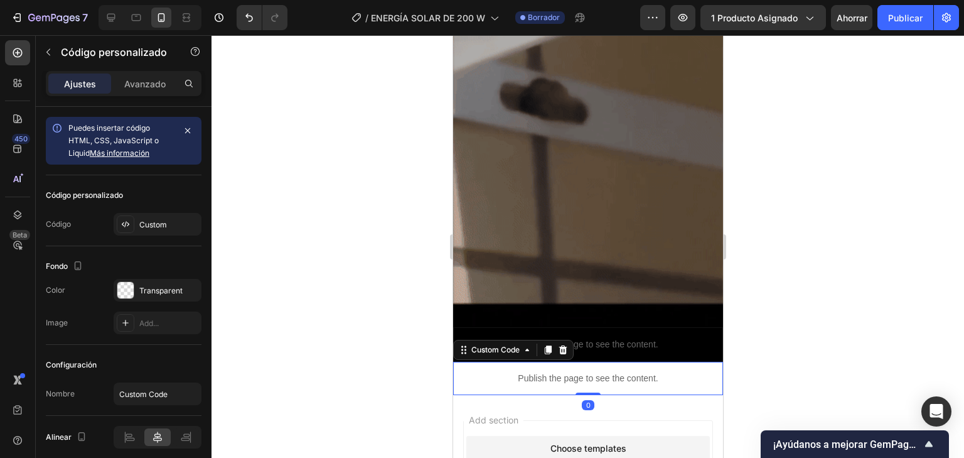
click at [656, 372] on p "Publish the page to see the content." at bounding box center [588, 378] width 270 height 13
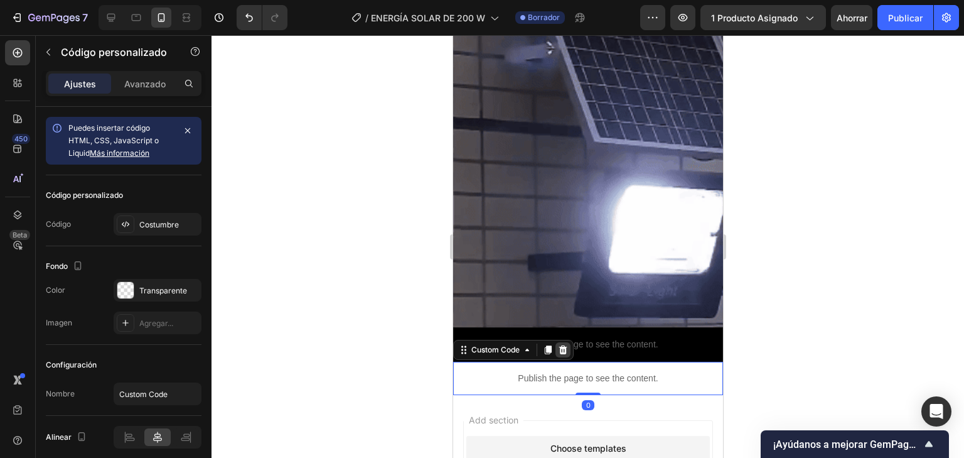
click at [565, 345] on icon at bounding box center [563, 349] width 8 height 9
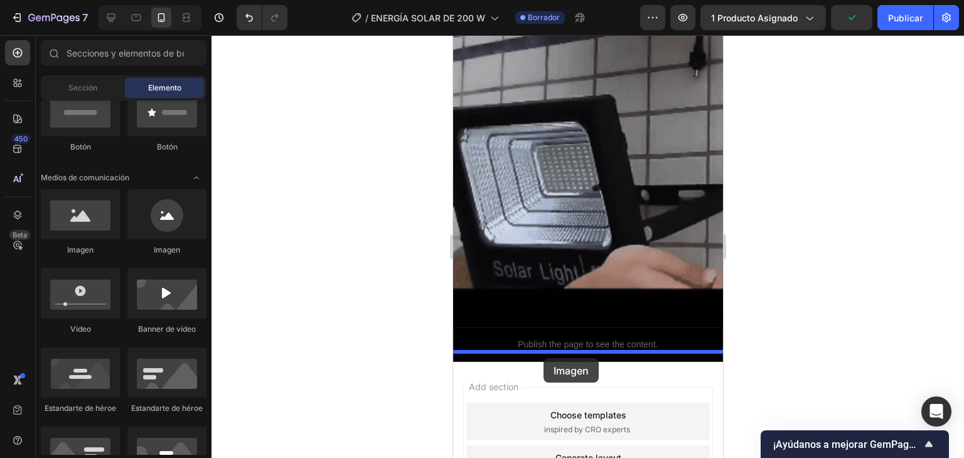
drag, startPoint x: 544, startPoint y: 256, endPoint x: 543, endPoint y: 358, distance: 101.7
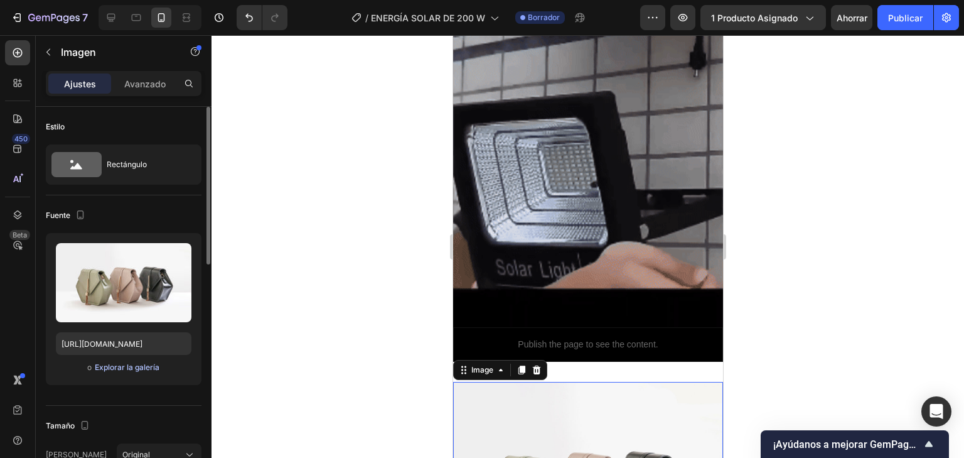
click at [123, 367] on font "Explorar la galería" at bounding box center [127, 366] width 65 height 9
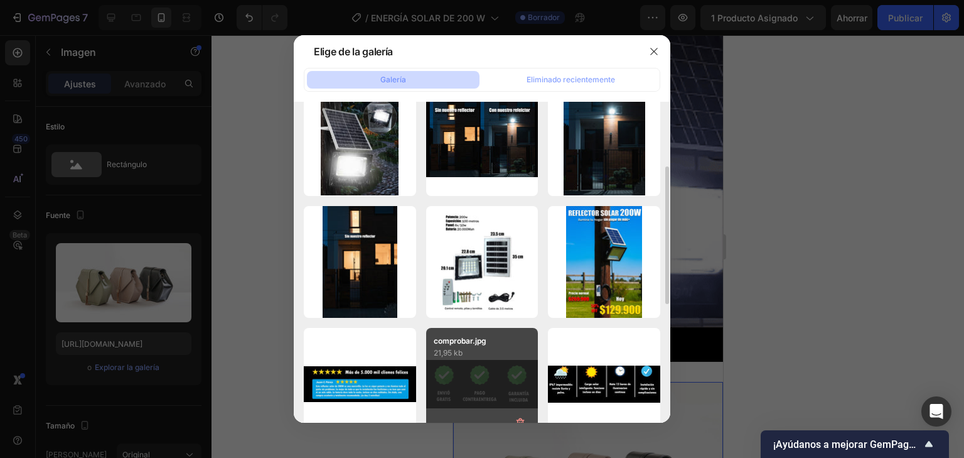
scroll to position [251, 0]
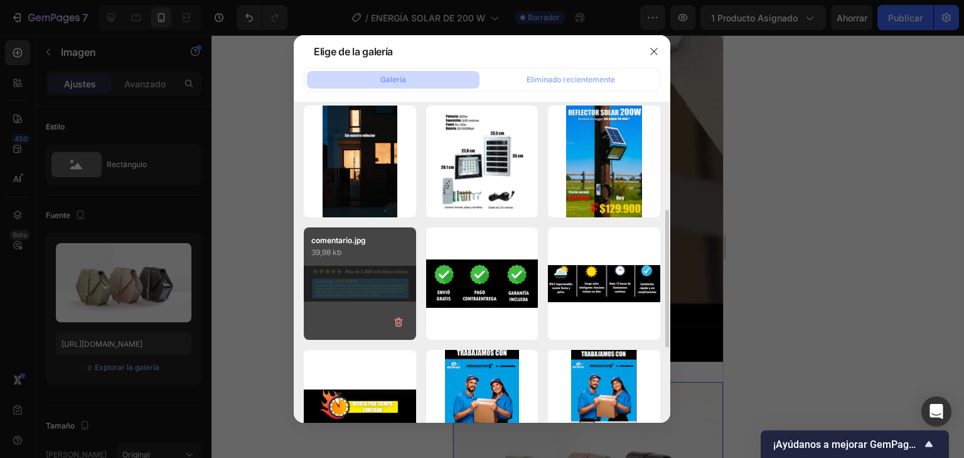
click at [345, 267] on div "comentario.jpg 39,98 kb" at bounding box center [360, 283] width 112 height 112
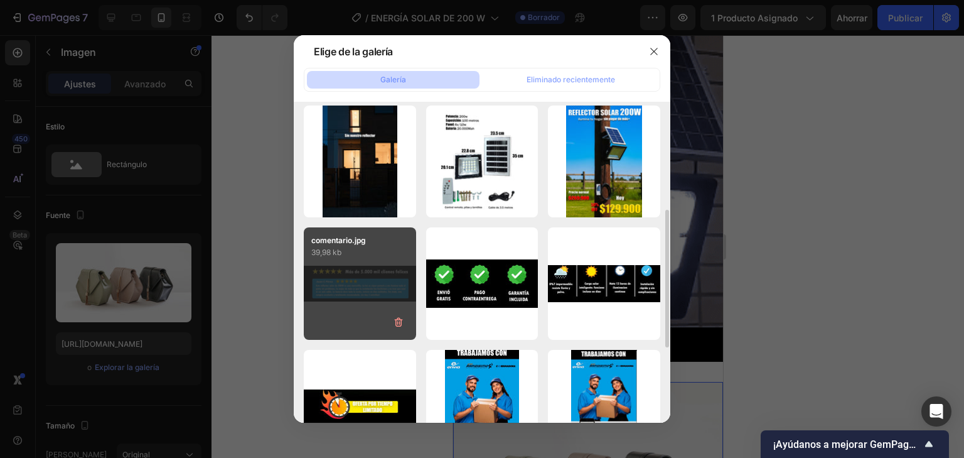
type input "https://cdn.shopify.com/s/files/1/0597/3783/3532/files/gempages_497817723598800…"
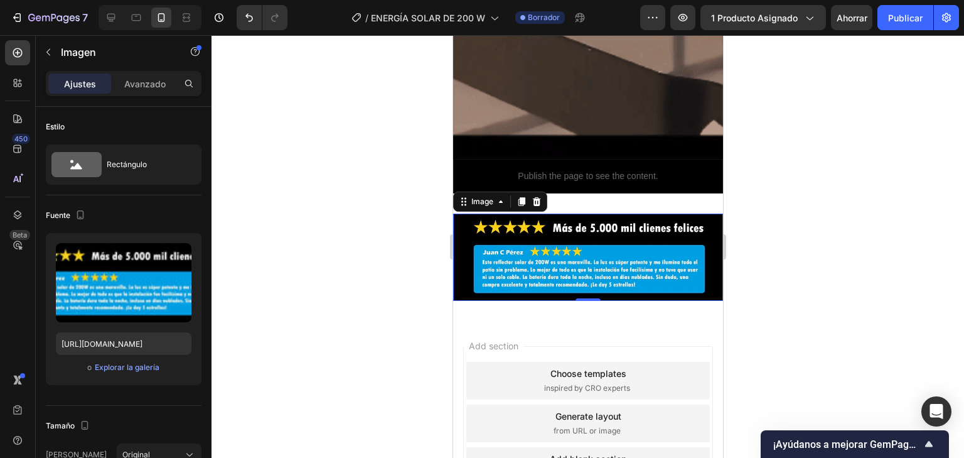
scroll to position [2590, 0]
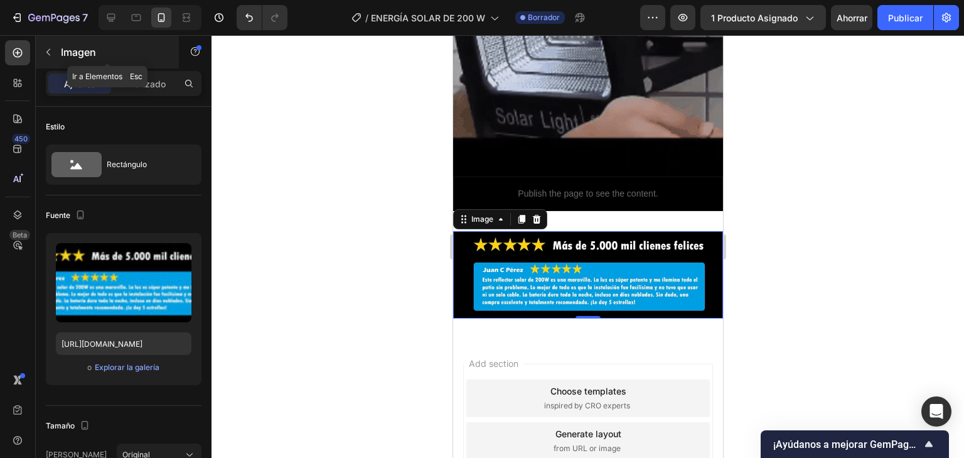
click at [53, 43] on button "button" at bounding box center [48, 52] width 20 height 20
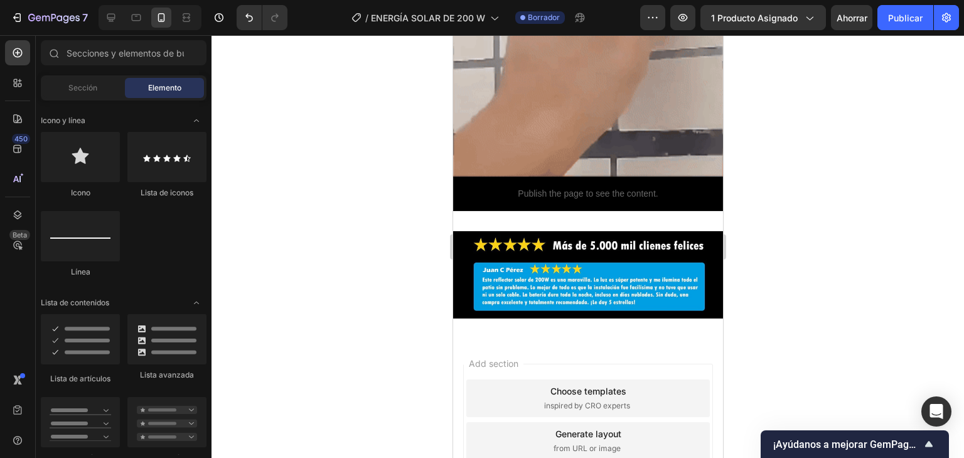
scroll to position [3641, 0]
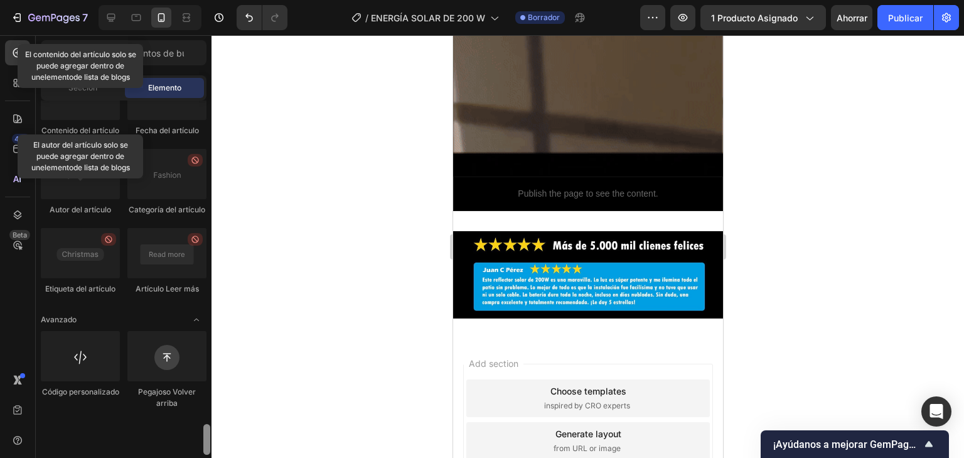
drag, startPoint x: 202, startPoint y: 136, endPoint x: 65, endPoint y: 454, distance: 347.0
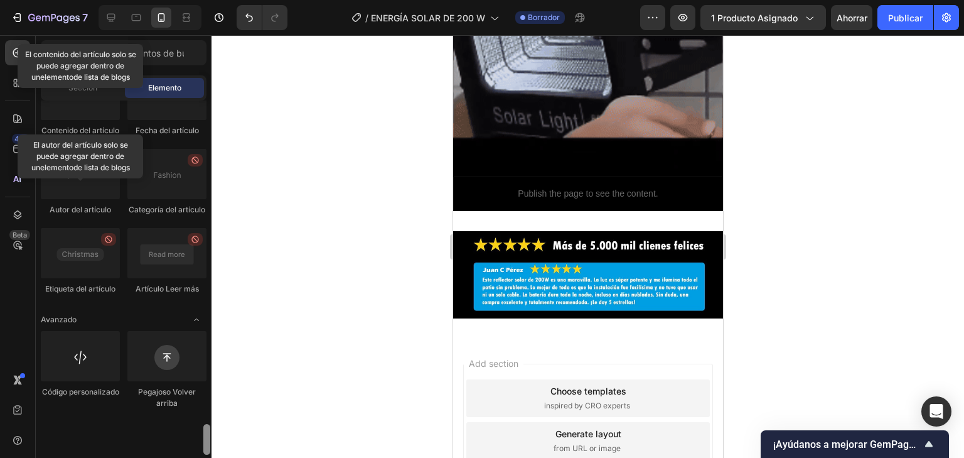
click at [139, 0] on html "7 Version history / ENERGÍA SOLAR DE 200 W Borrador Avance 1 producto asignado …" at bounding box center [482, 0] width 964 height 0
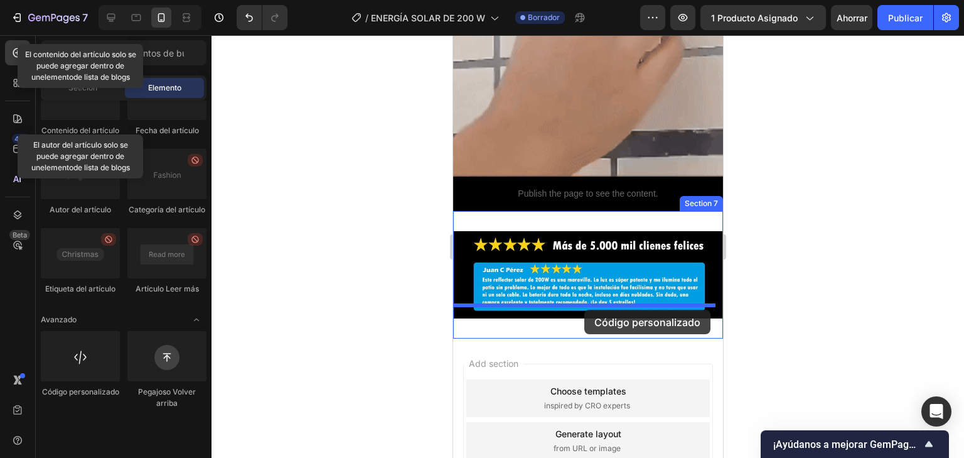
drag, startPoint x: 537, startPoint y: 422, endPoint x: 584, endPoint y: 309, distance: 121.8
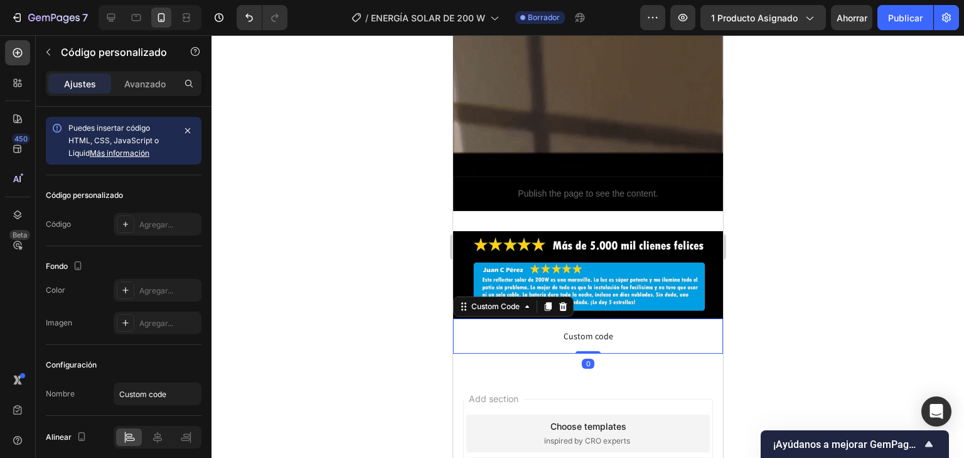
click at [592, 328] on span "Custom code" at bounding box center [588, 335] width 270 height 15
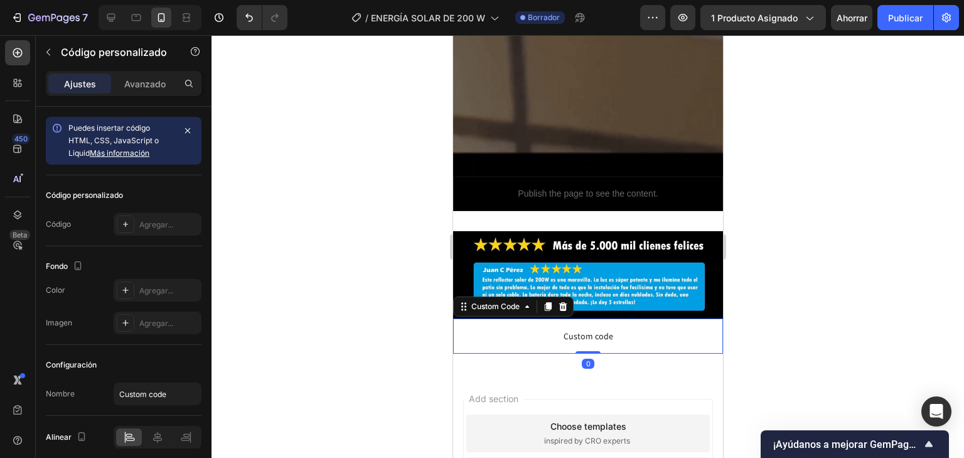
click at [592, 328] on span "Custom code" at bounding box center [588, 335] width 270 height 15
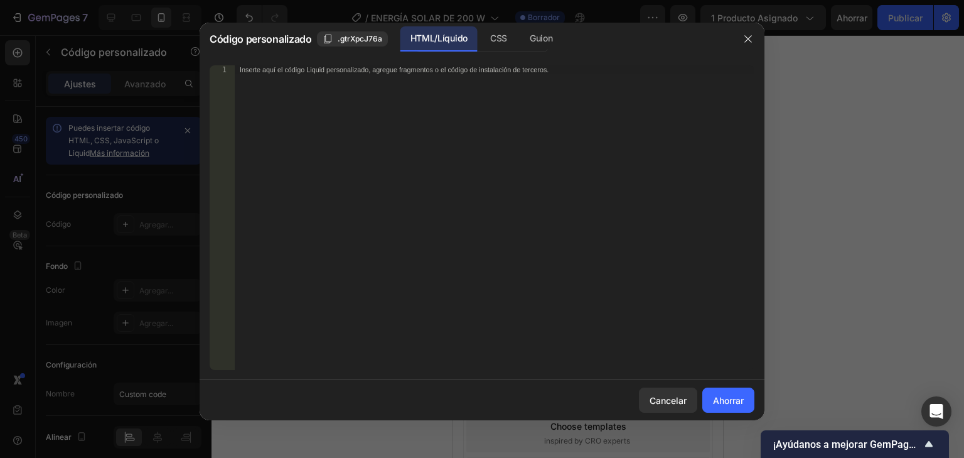
click at [490, 153] on div "Inserte aquí el código Liquid personalizado, agregue fragmentos o el código de …" at bounding box center [495, 226] width 520 height 322
paste textarea "</div>"
type textarea "</div>"
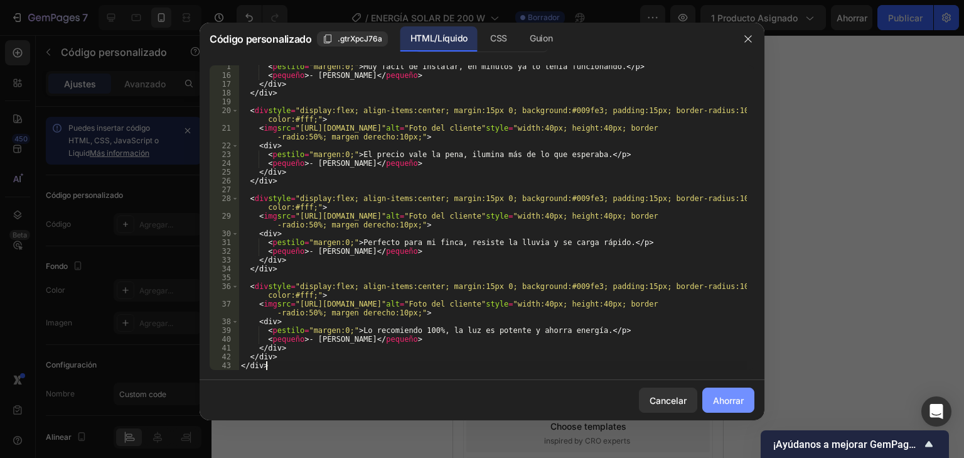
click at [727, 395] on font "Ahorrar" at bounding box center [728, 400] width 31 height 11
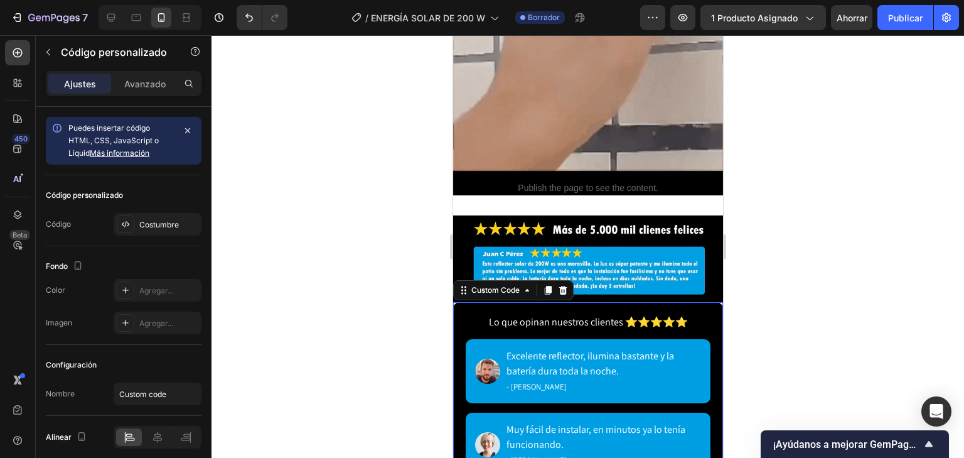
scroll to position [2590, 0]
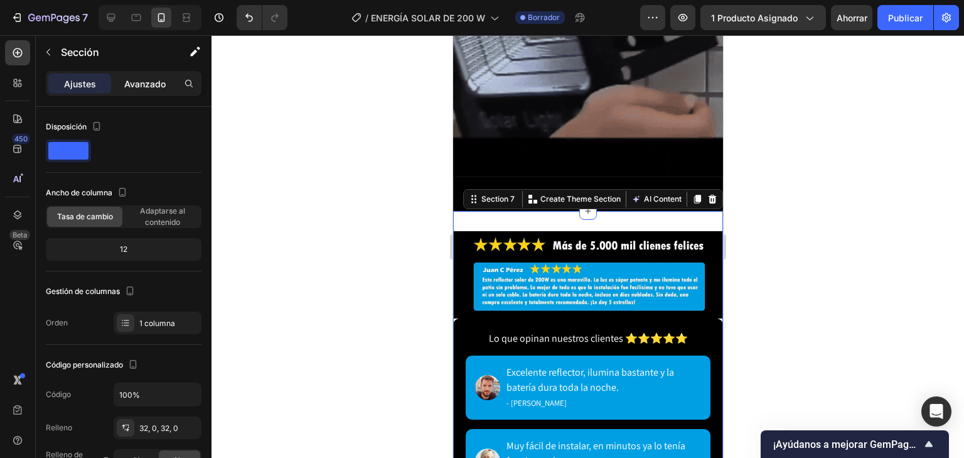
click at [140, 83] on font "Avanzado" at bounding box center [144, 83] width 41 height 11
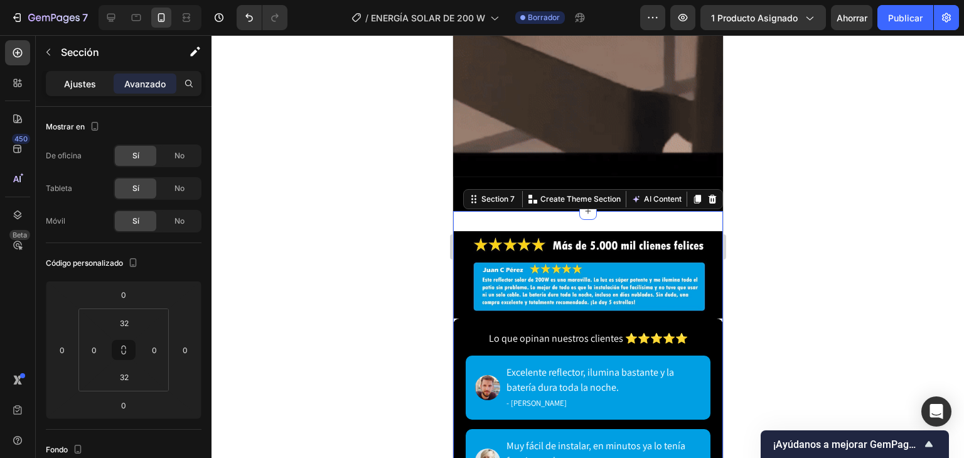
click at [96, 83] on div "Ajustes" at bounding box center [79, 83] width 63 height 20
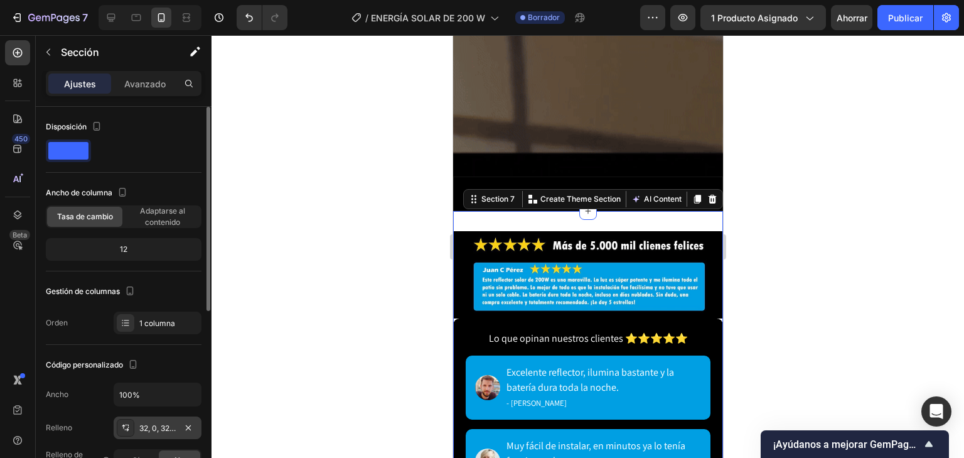
click at [158, 427] on font "32, 0, 32, 0" at bounding box center [158, 427] width 39 height 9
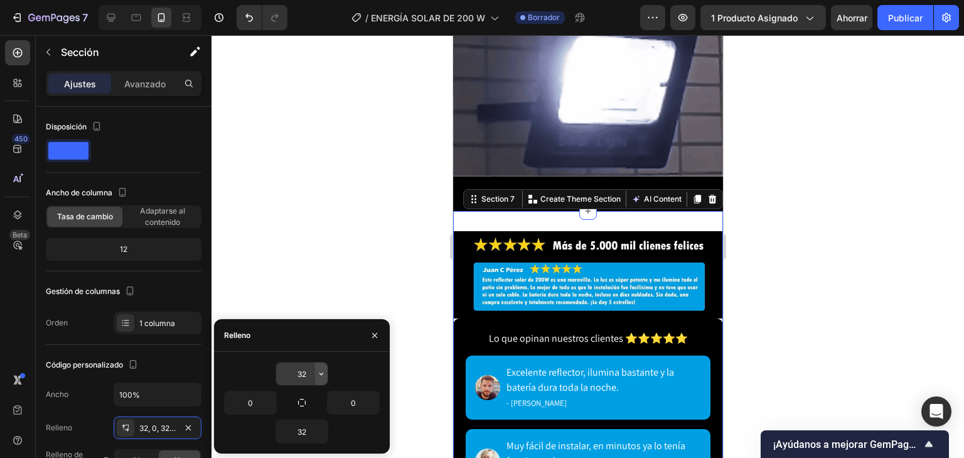
click at [318, 375] on icon "button" at bounding box center [321, 373] width 10 height 10
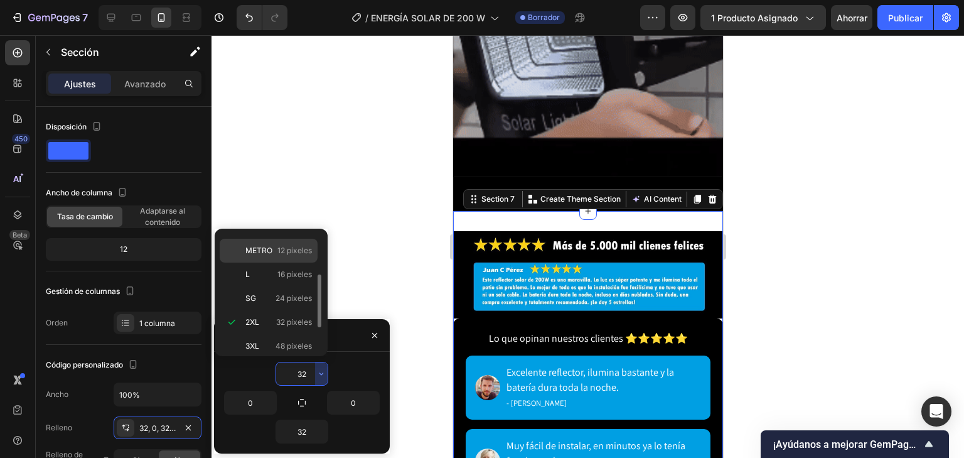
scroll to position [0, 0]
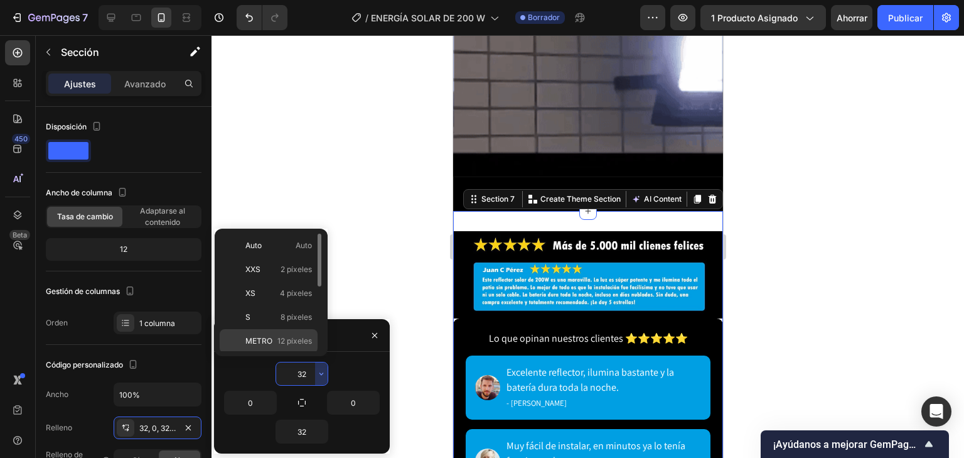
click at [286, 250] on p "Auto Auto" at bounding box center [278, 245] width 67 height 11
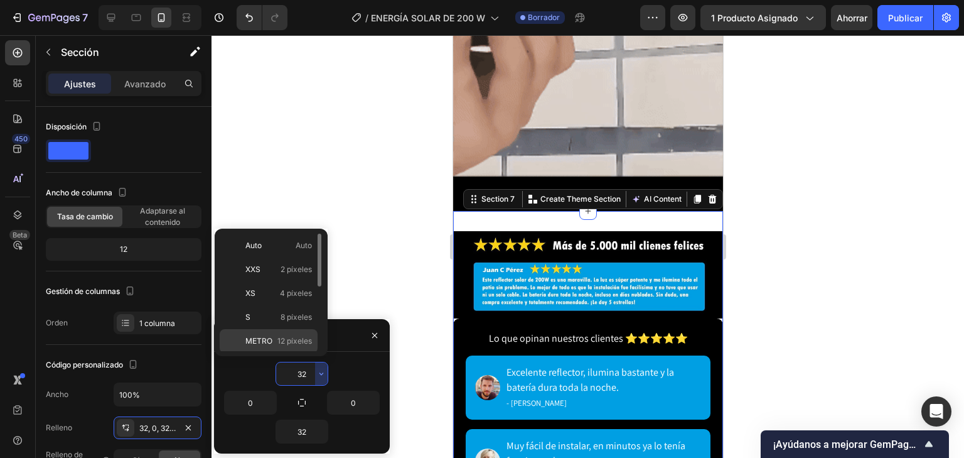
type input "Auto"
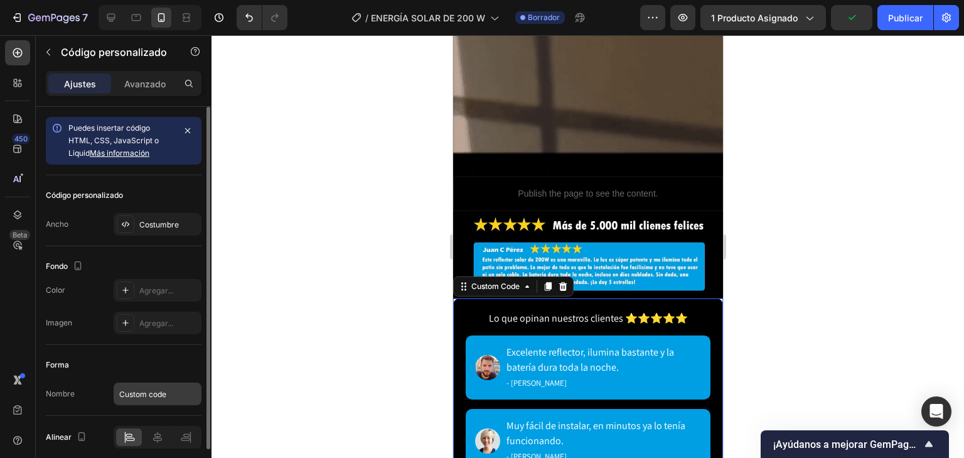
scroll to position [50, 0]
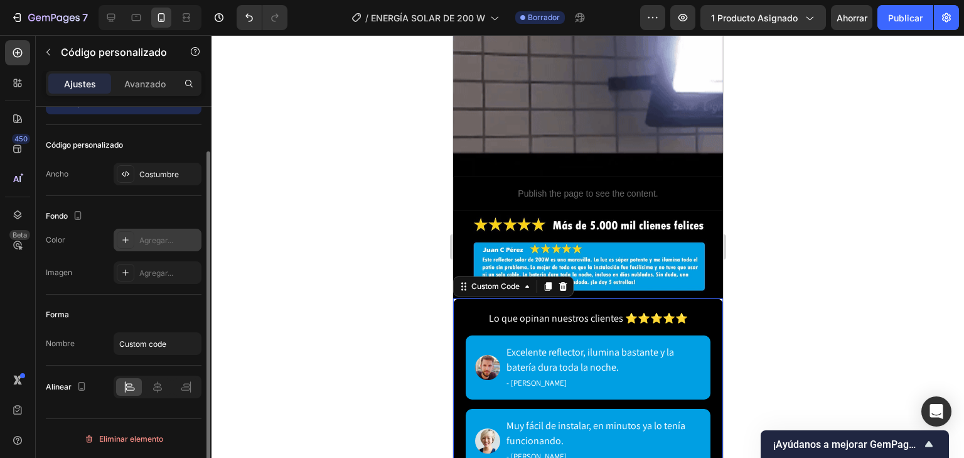
click at [156, 241] on font "Agregar..." at bounding box center [156, 239] width 34 height 9
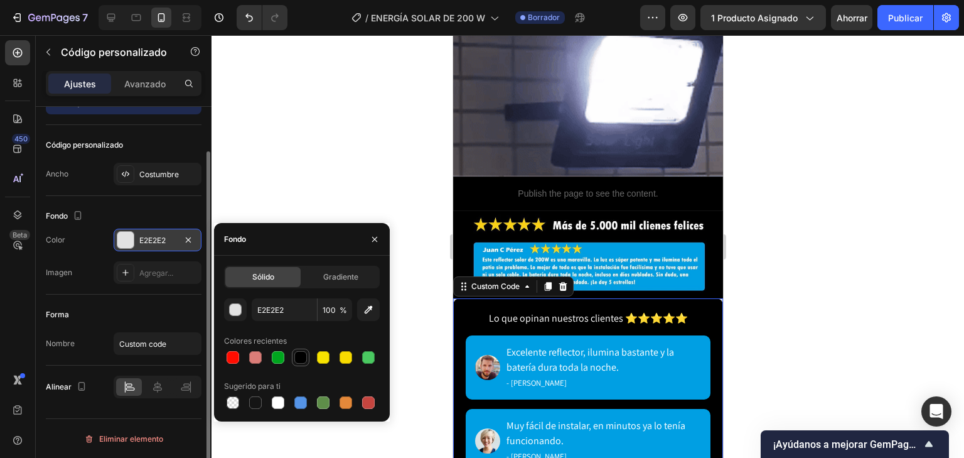
click at [305, 360] on div at bounding box center [300, 357] width 13 height 13
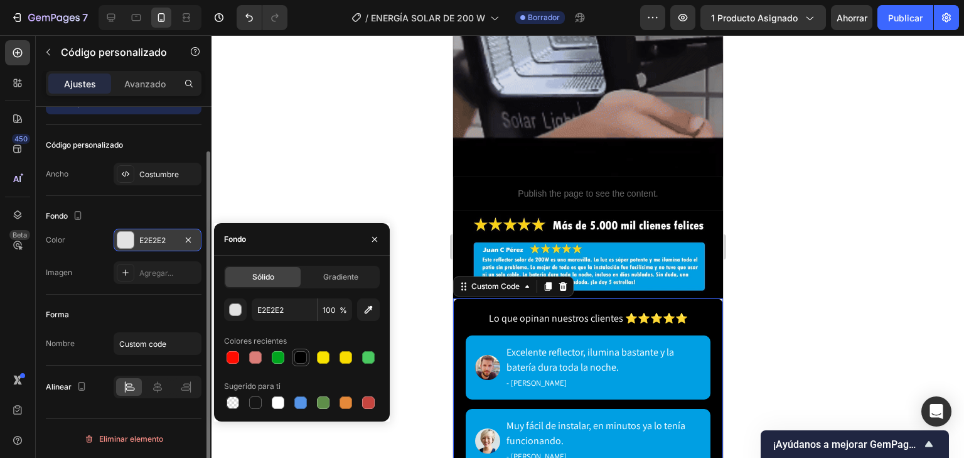
type input "000000"
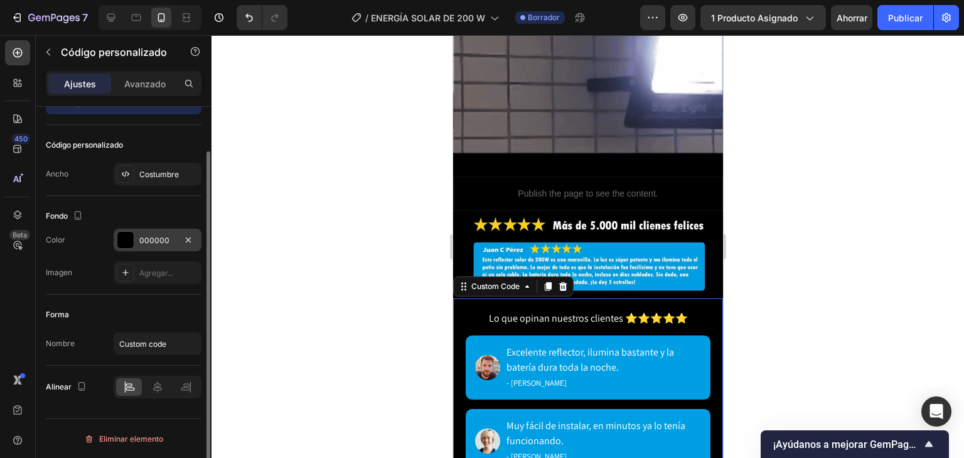
click at [431, 309] on div at bounding box center [588, 246] width 753 height 422
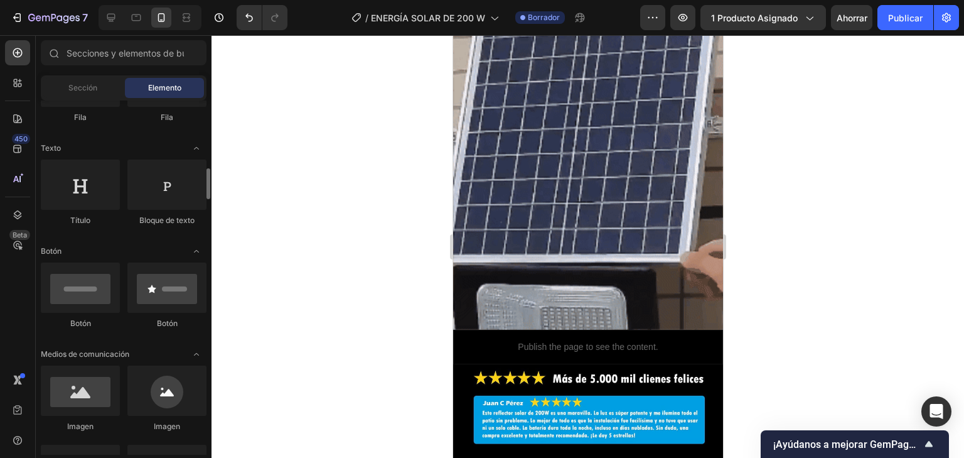
scroll to position [201, 0]
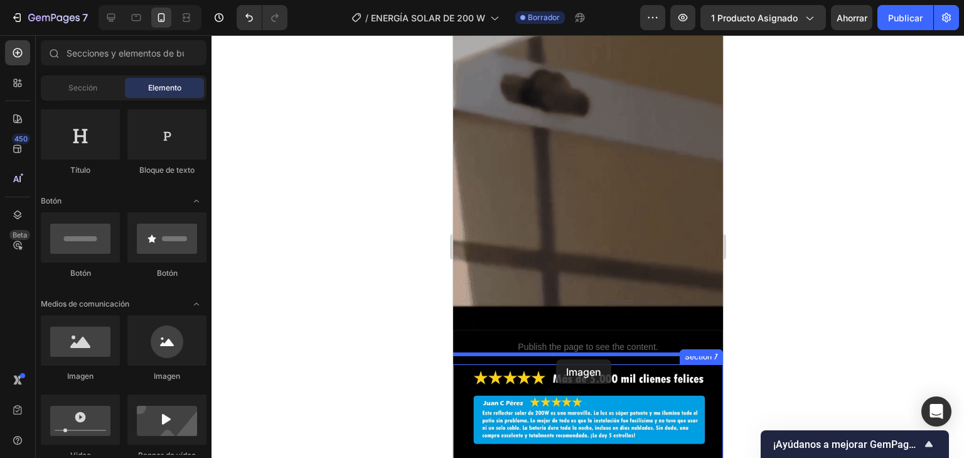
drag, startPoint x: 522, startPoint y: 387, endPoint x: 555, endPoint y: 359, distance: 43.7
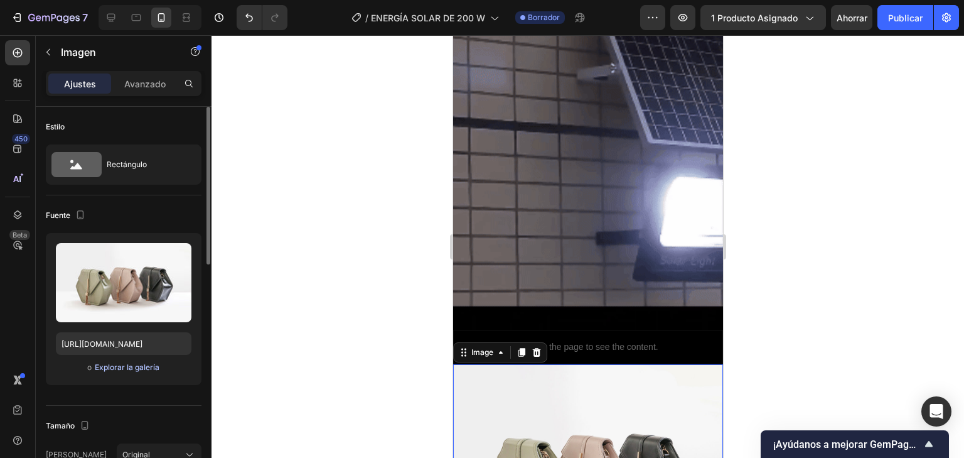
click at [115, 372] on button "Explorar la galería" at bounding box center [127, 367] width 66 height 13
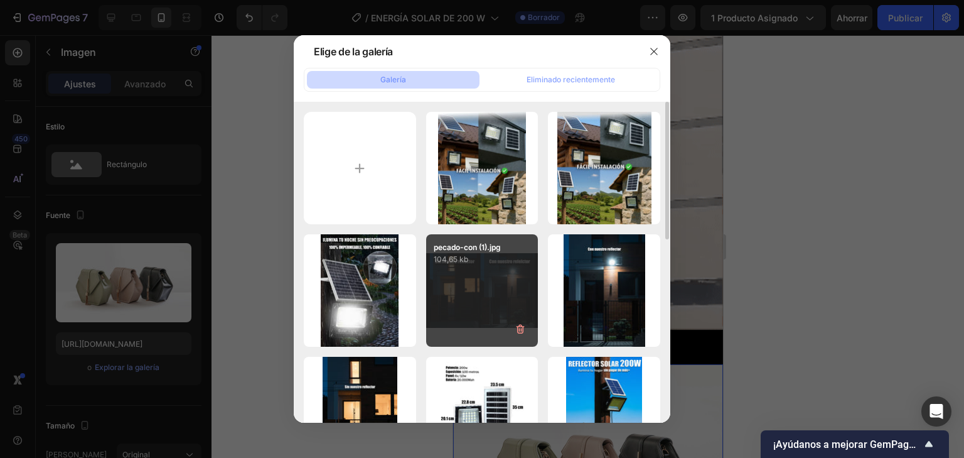
click at [459, 284] on div "pecado-con (1).jpg 104,65 kb" at bounding box center [482, 290] width 112 height 112
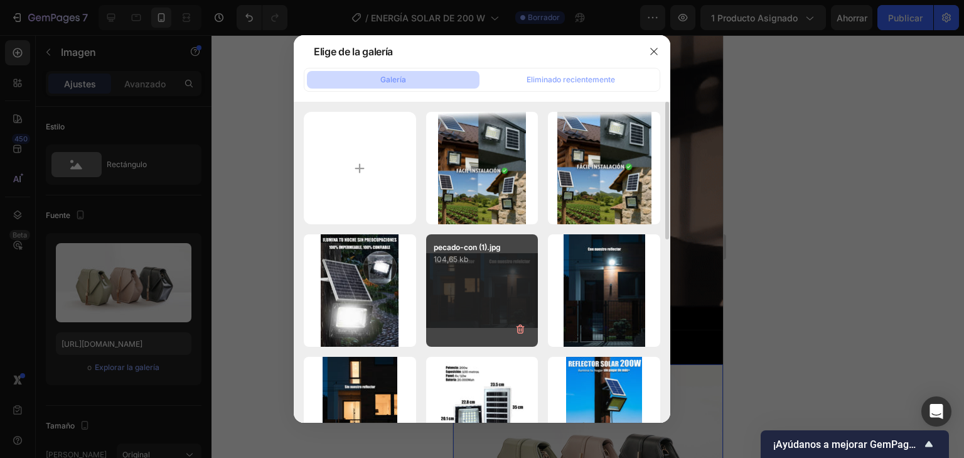
type input "https://cdn.shopify.com/s/files/1/0597/3783/3532/files/gempages_497817723598800…"
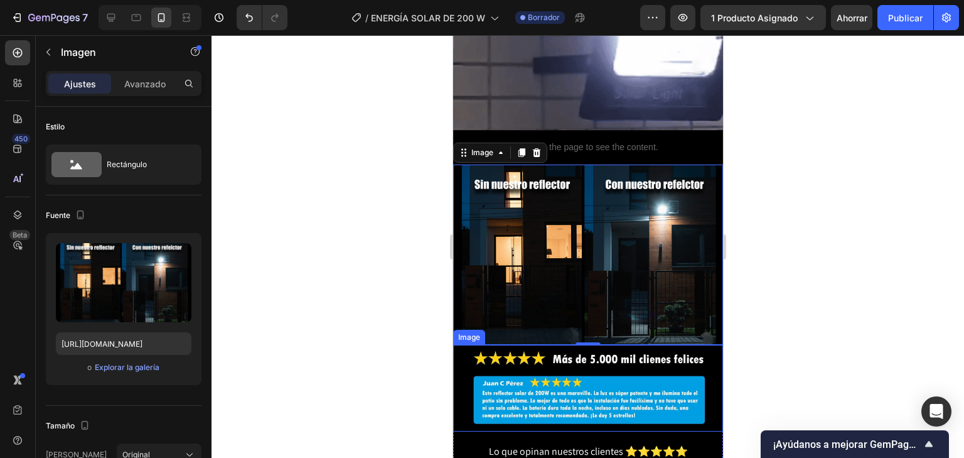
scroll to position [2637, 0]
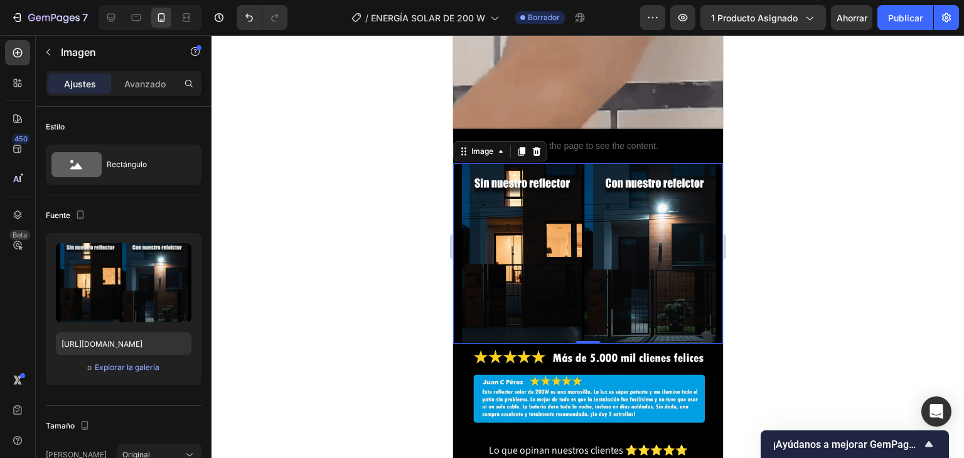
click at [765, 301] on div at bounding box center [588, 246] width 753 height 422
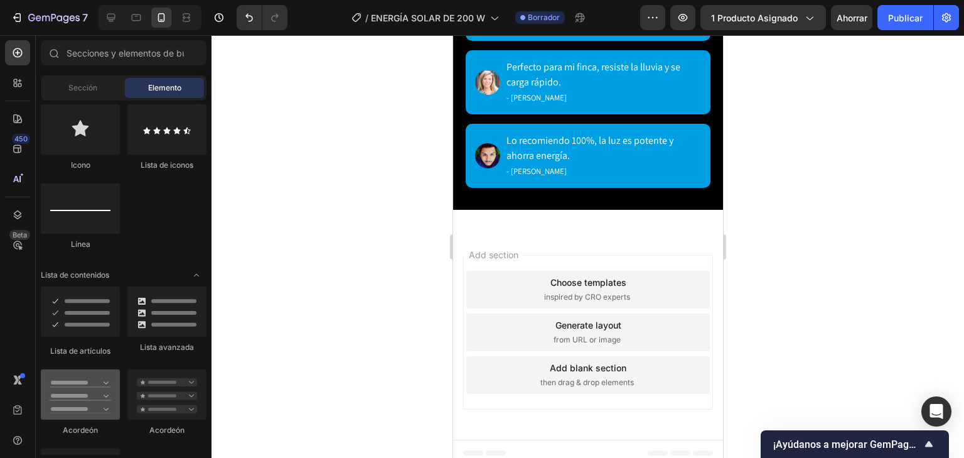
scroll to position [954, 0]
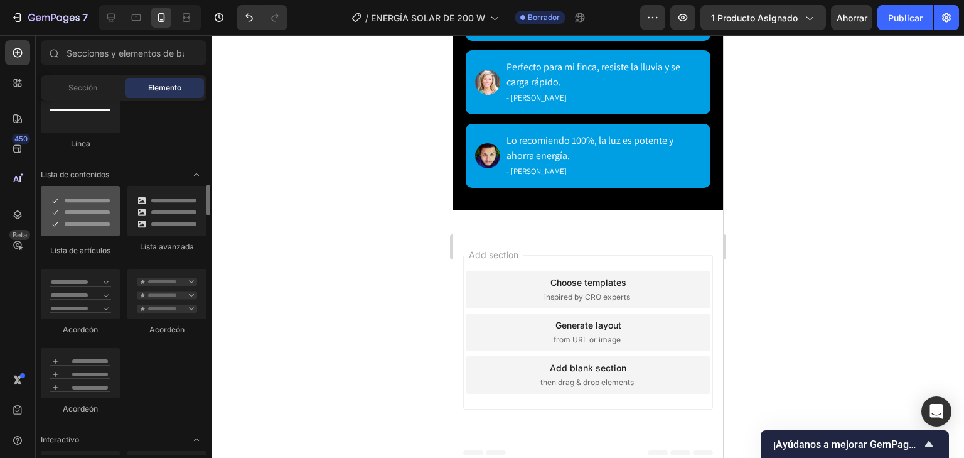
click at [89, 228] on div at bounding box center [80, 211] width 79 height 50
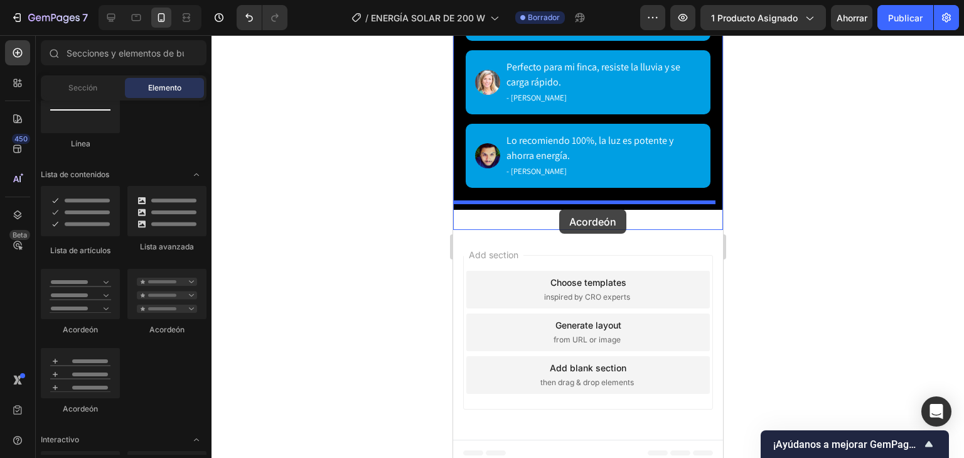
drag, startPoint x: 523, startPoint y: 323, endPoint x: 559, endPoint y: 209, distance: 119.7
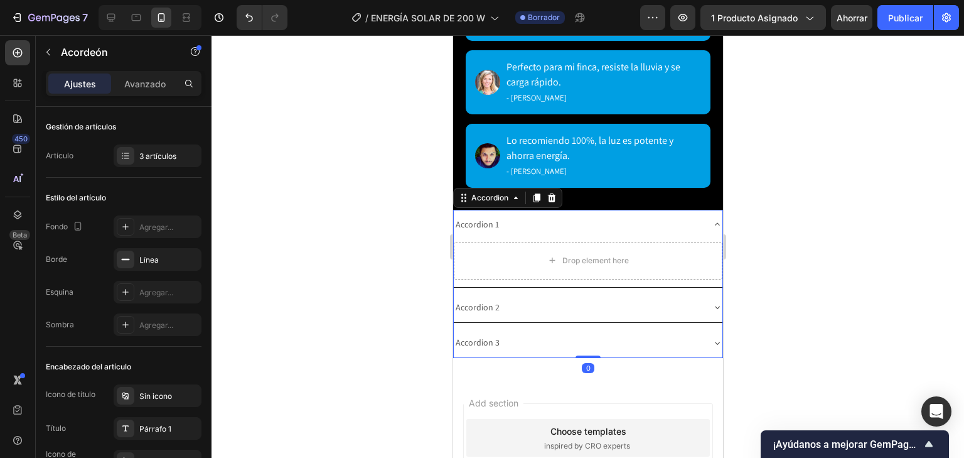
click at [487, 215] on div "Accordion 1" at bounding box center [476, 224] width 47 height 19
click at [487, 217] on p "Accordion 1" at bounding box center [476, 225] width 43 height 16
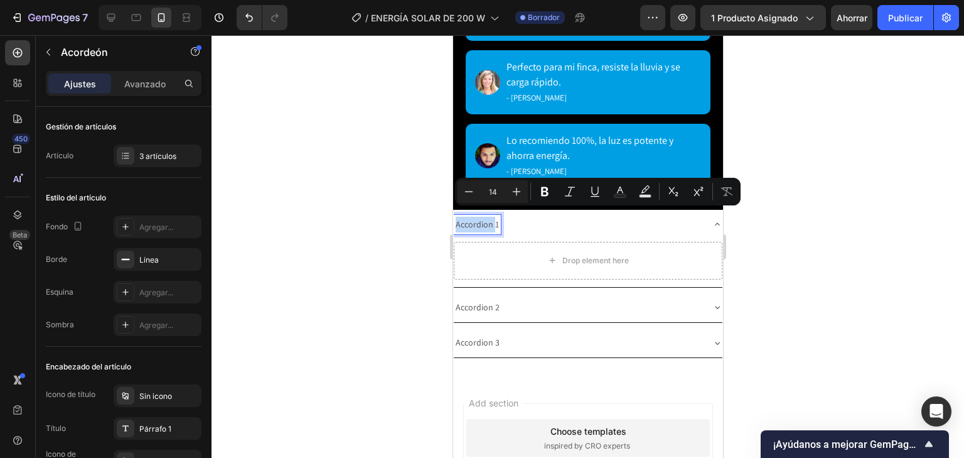
click at [493, 217] on p "Accordion 1" at bounding box center [476, 225] width 43 height 16
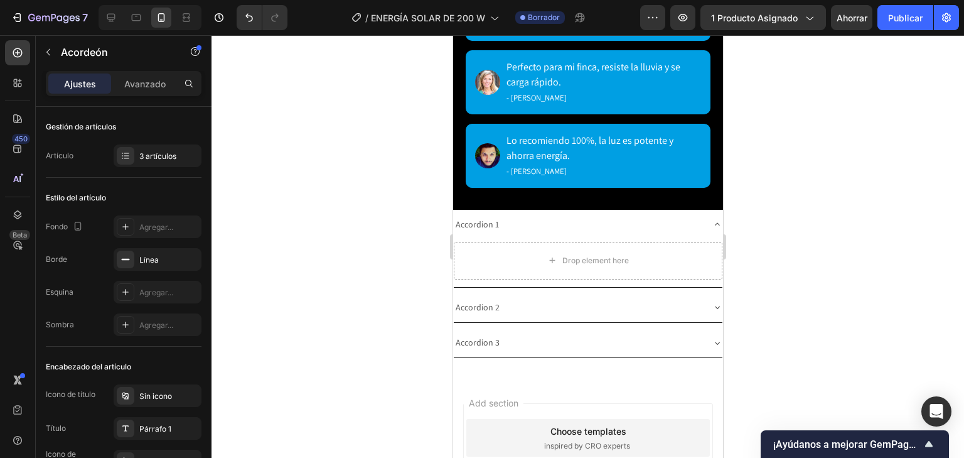
click at [500, 218] on div "Accordion 1" at bounding box center [577, 224] width 249 height 19
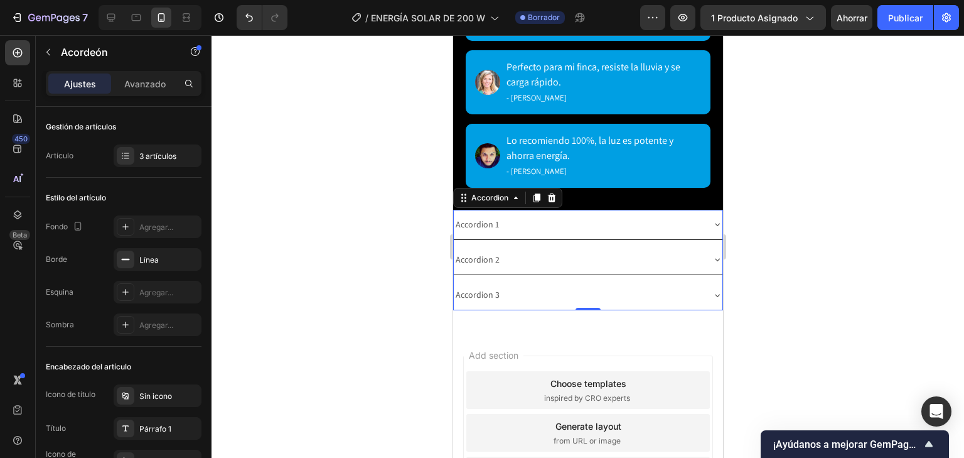
click at [498, 217] on div "Accordion 1" at bounding box center [476, 224] width 47 height 19
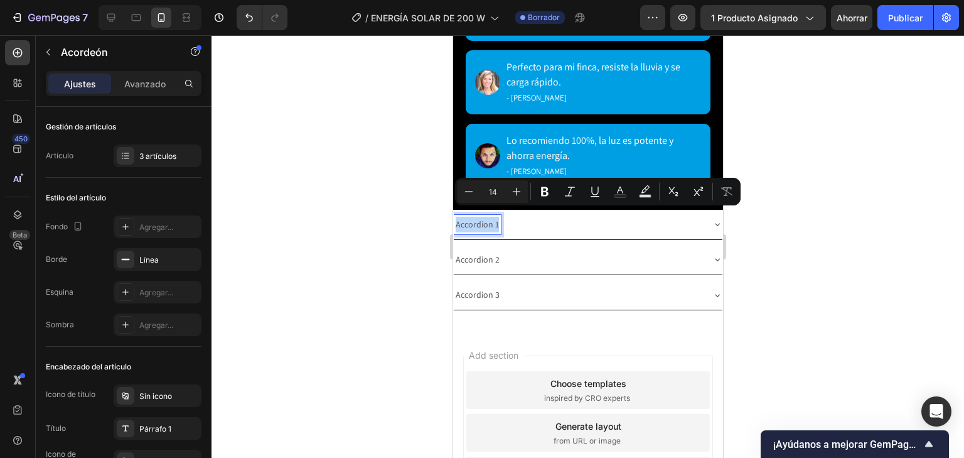
drag, startPoint x: 498, startPoint y: 217, endPoint x: 440, endPoint y: 215, distance: 57.8
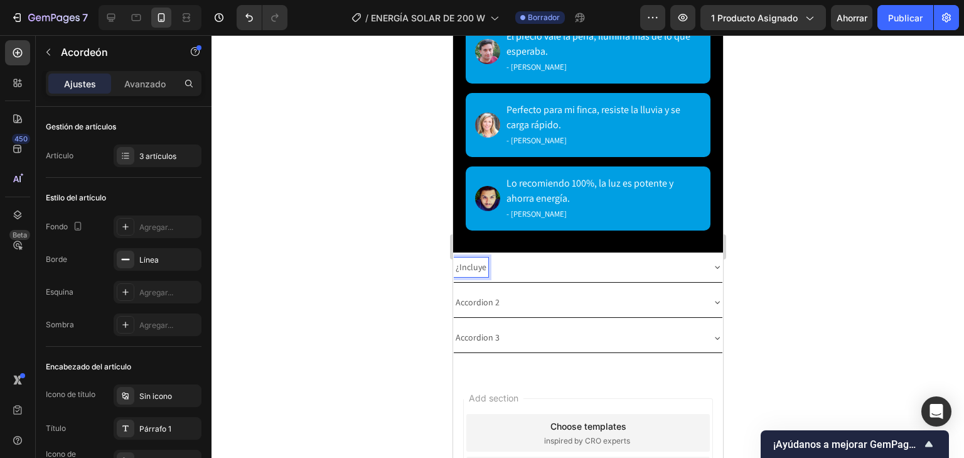
scroll to position [3164, 0]
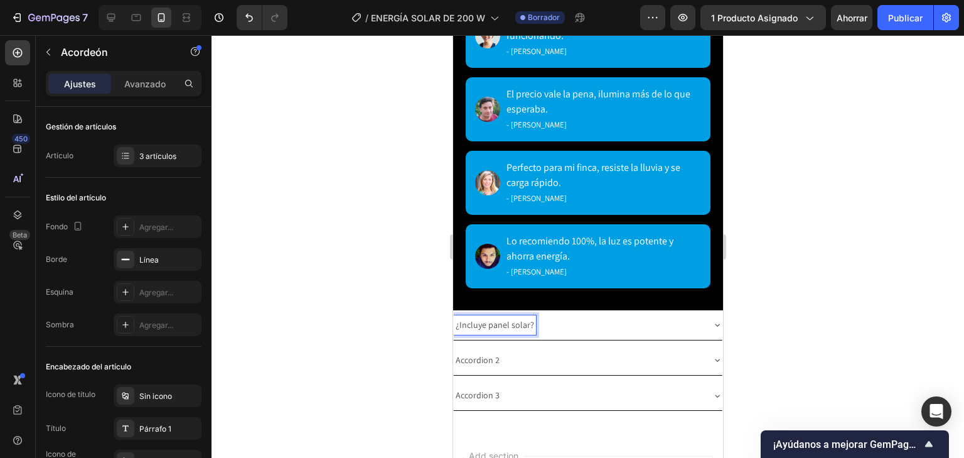
drag, startPoint x: 708, startPoint y: 321, endPoint x: 620, endPoint y: 351, distance: 93.7
click at [712, 321] on icon at bounding box center [717, 324] width 10 height 10
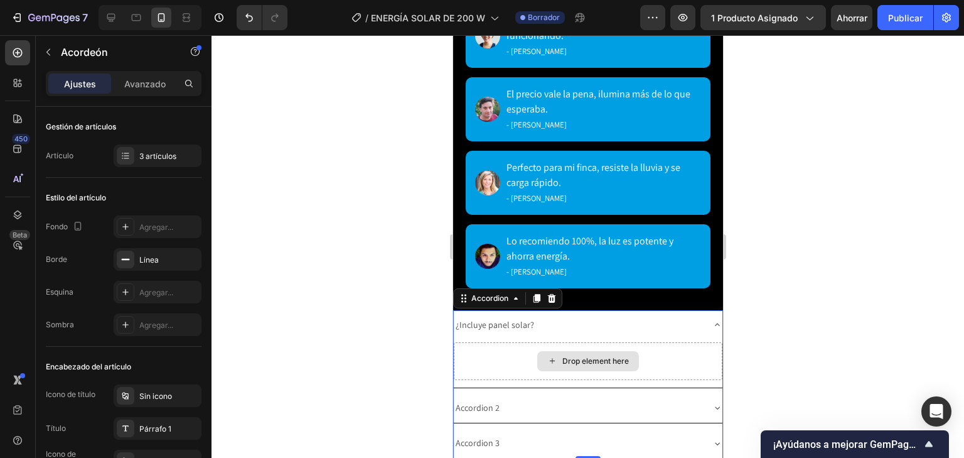
click at [533, 362] on div "Drop element here" at bounding box center [587, 361] width 269 height 38
click at [515, 350] on div "Drop element here" at bounding box center [587, 361] width 269 height 38
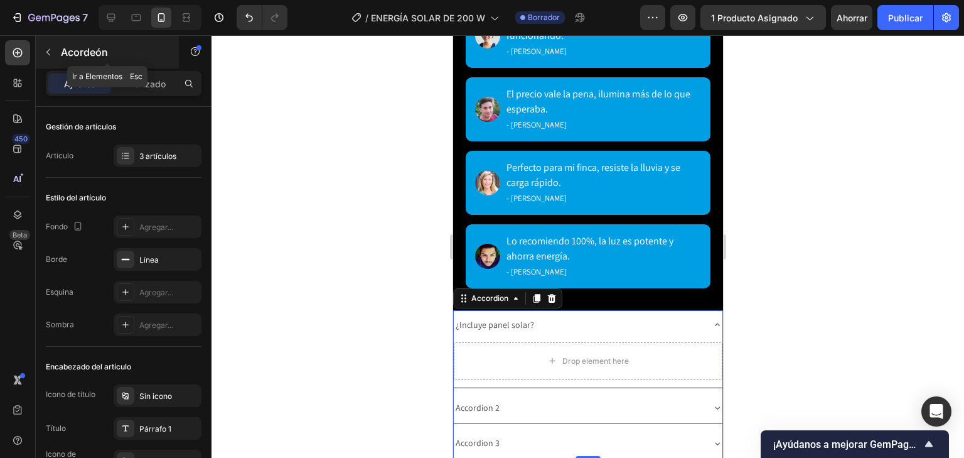
click at [44, 53] on icon "button" at bounding box center [48, 52] width 10 height 10
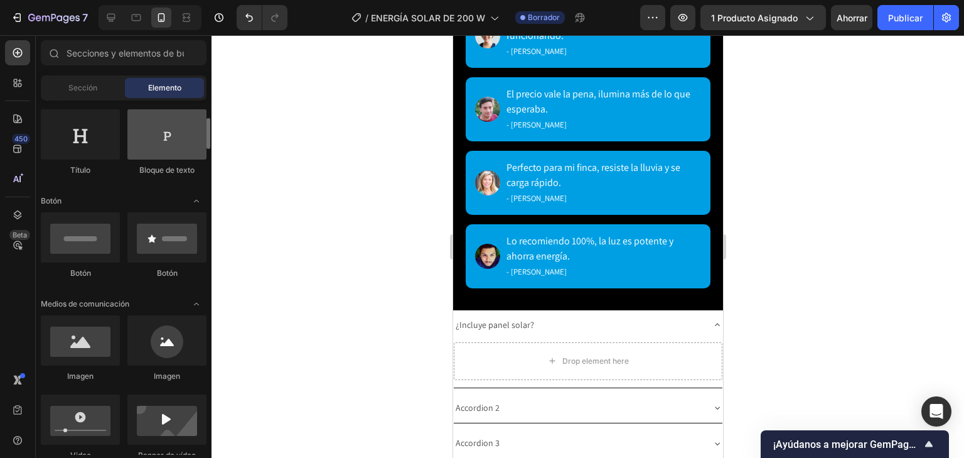
scroll to position [100, 0]
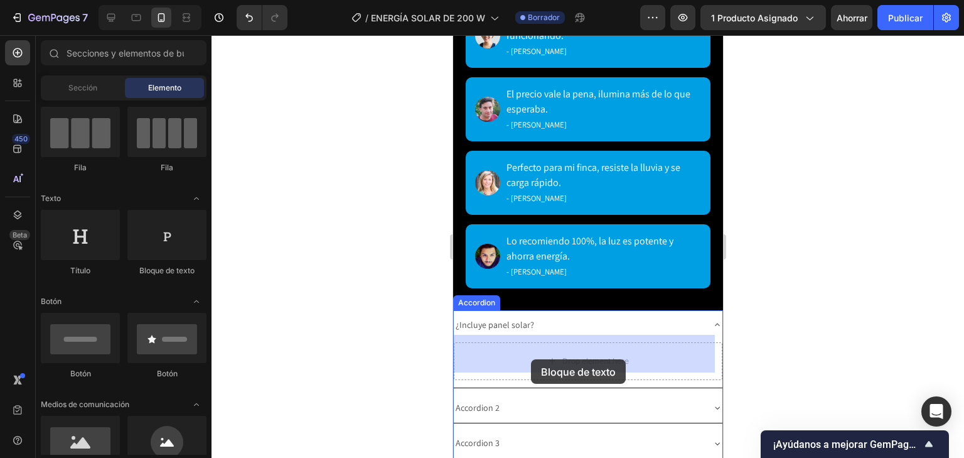
drag, startPoint x: 611, startPoint y: 294, endPoint x: 530, endPoint y: 352, distance: 100.3
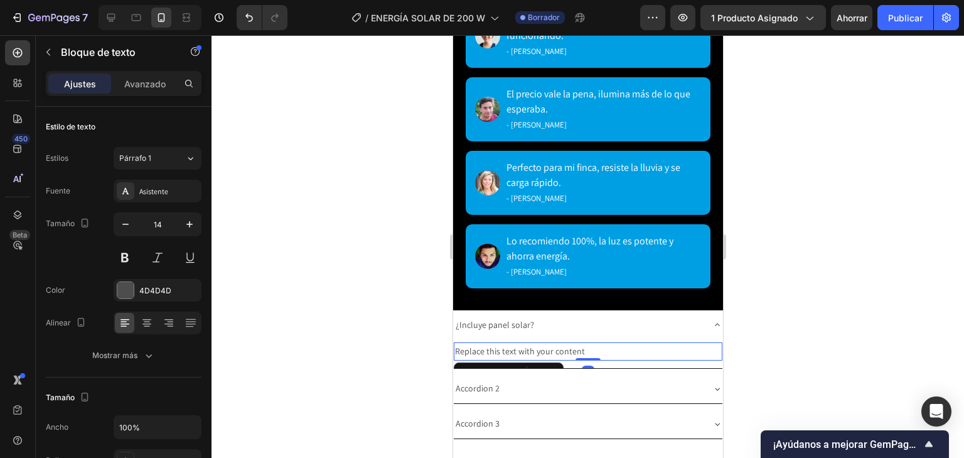
click at [606, 348] on div "Replace this text with your content" at bounding box center [587, 351] width 269 height 18
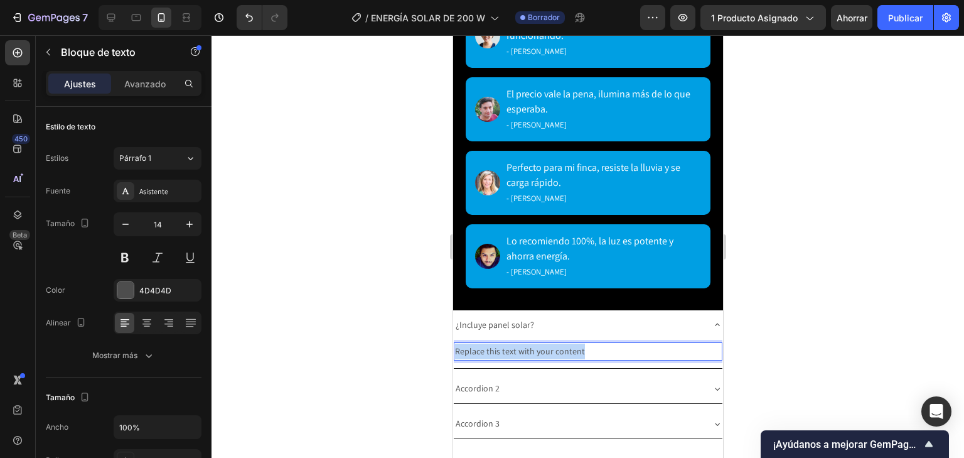
drag, startPoint x: 606, startPoint y: 346, endPoint x: 407, endPoint y: 350, distance: 199.0
click at [557, 345] on span "Sí, el kit trae lámpara, panel solar, control remoto y kit de instalación." at bounding box center [583, 350] width 258 height 11
click at [553, 345] on span "Sí, el kit trae lámpara, panel solar, control remoto y kit de instalación." at bounding box center [583, 350] width 258 height 11
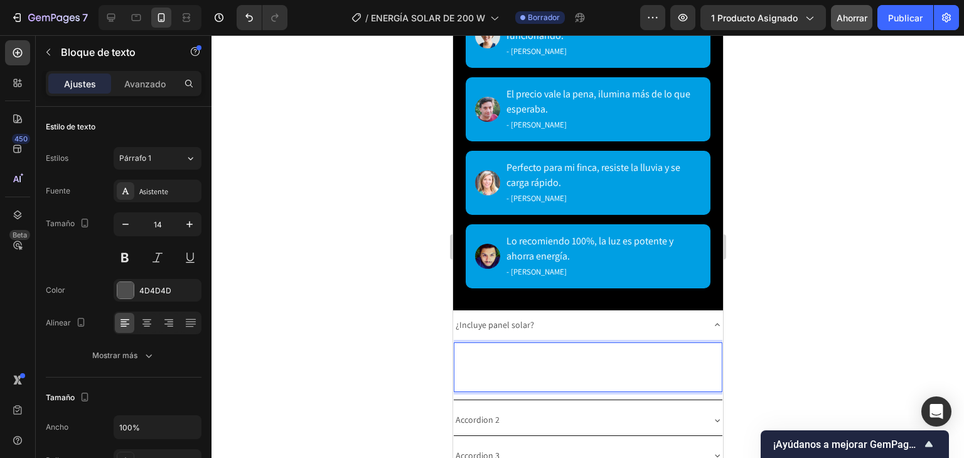
click at [542, 357] on span "Sí, el kit trae lámpara, paneSí, el kit trae lámpara, panel solar, control remo…" at bounding box center [585, 366] width 262 height 43
click at [581, 360] on span "Sí, el kit trae lámpara, paneSí, el kit trae lámpara, panel solar, control remo…" at bounding box center [585, 366] width 262 height 43
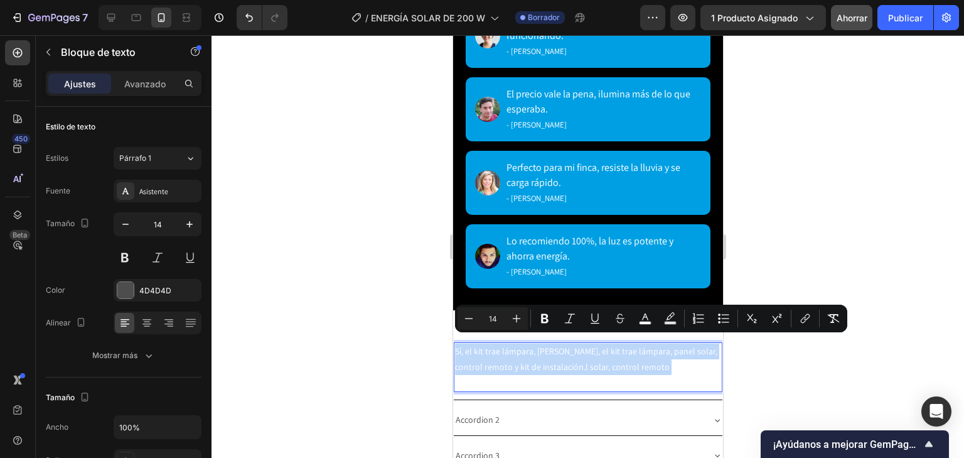
drag, startPoint x: 658, startPoint y: 357, endPoint x: 893, endPoint y: 372, distance: 235.2
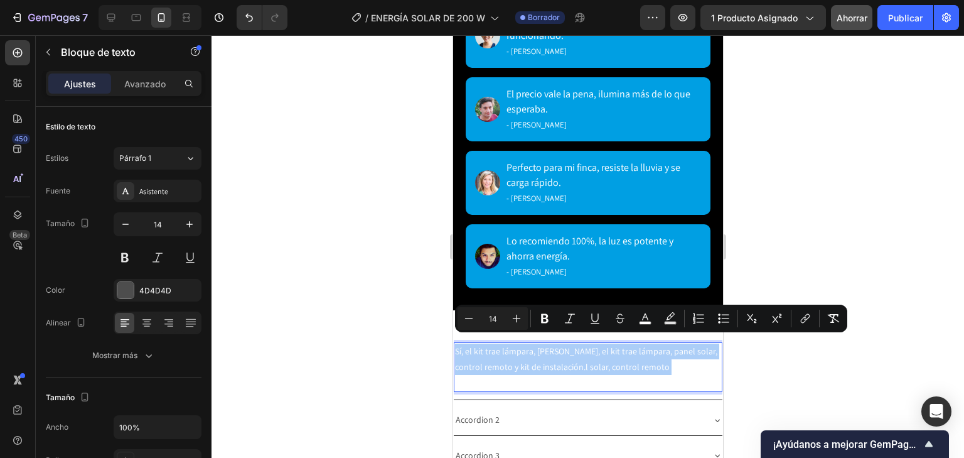
drag, startPoint x: 648, startPoint y: 318, endPoint x: 636, endPoint y: 329, distance: 16.5
click at [648, 319] on icon "Barra de herramientas contextual del editor" at bounding box center [645, 318] width 13 height 13
type input "FFFFFF"
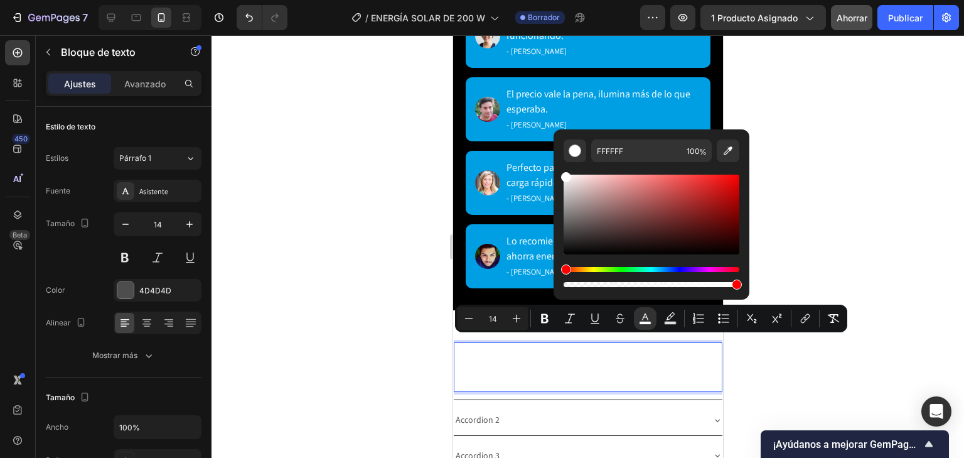
click at [705, 354] on p "Sí, el kit trae lámpara, paneSí, el kit trae lámpara, panel solar, control remo…" at bounding box center [587, 367] width 266 height 48
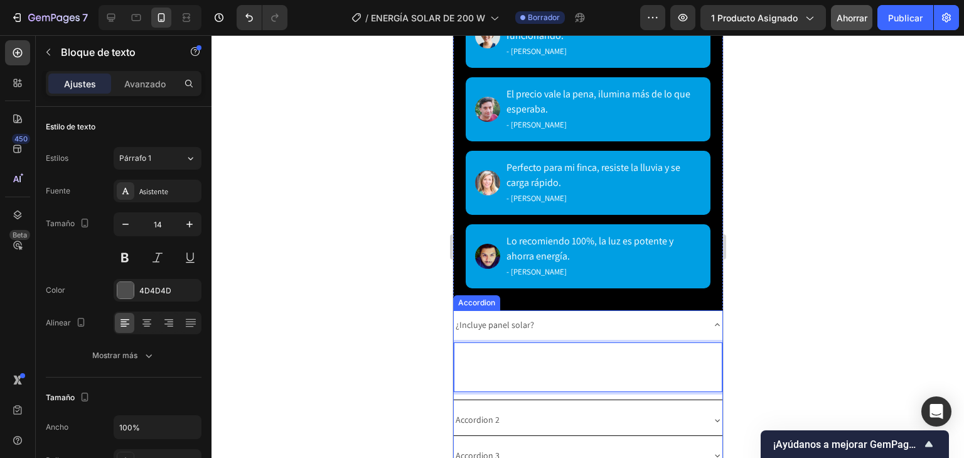
click at [531, 319] on div "¿Incluye panel solar?" at bounding box center [494, 324] width 82 height 19
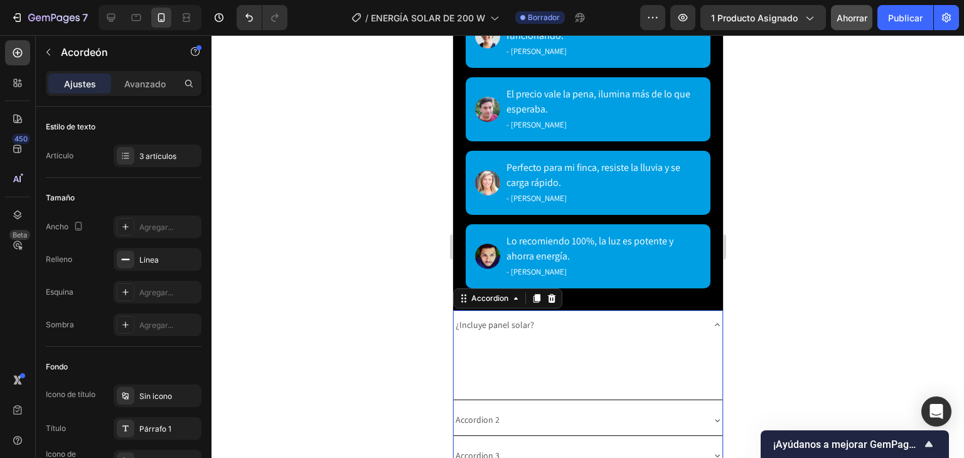
click at [701, 310] on div "¿Incluye panel solar?" at bounding box center [587, 325] width 269 height 30
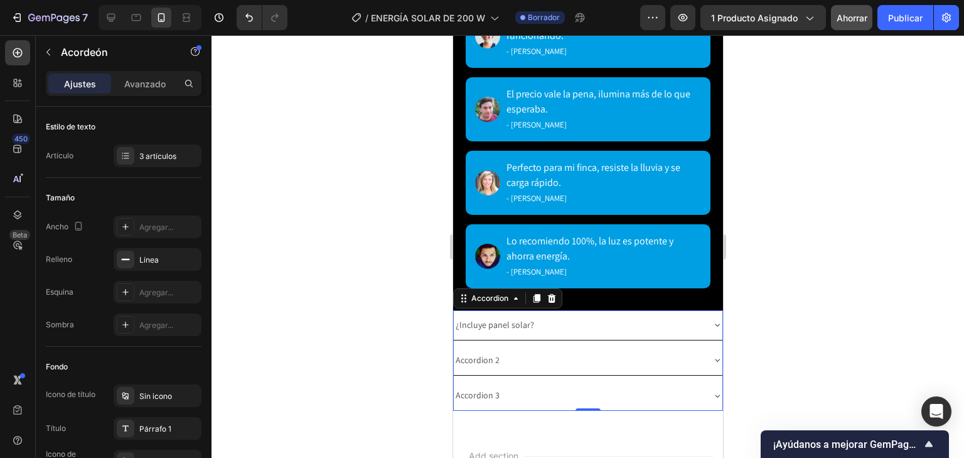
click at [711, 310] on div "¿Incluye panel solar?" at bounding box center [587, 325] width 269 height 30
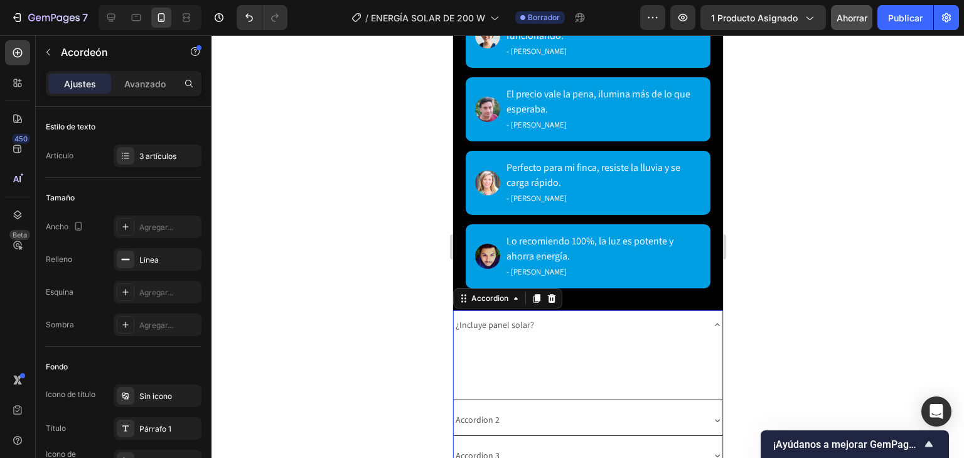
click at [709, 310] on div "¿Incluye panel solar?" at bounding box center [587, 325] width 269 height 30
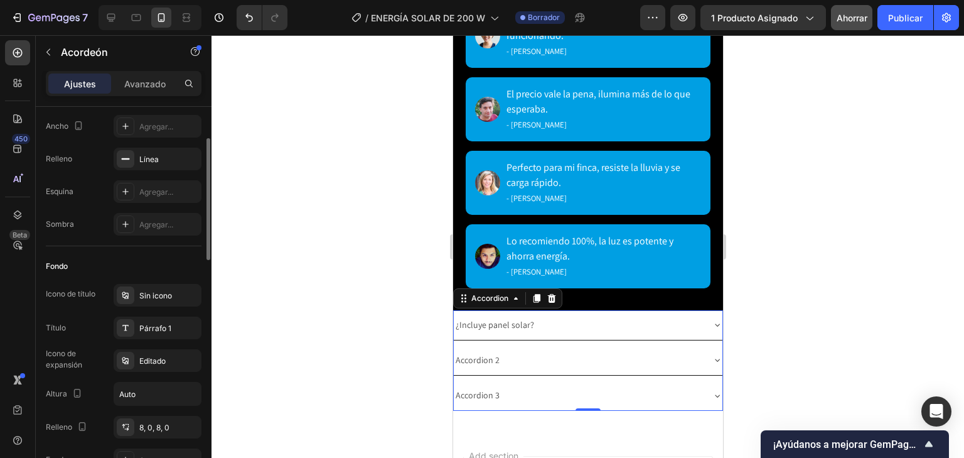
click at [62, 257] on div "Fondo" at bounding box center [124, 266] width 156 height 20
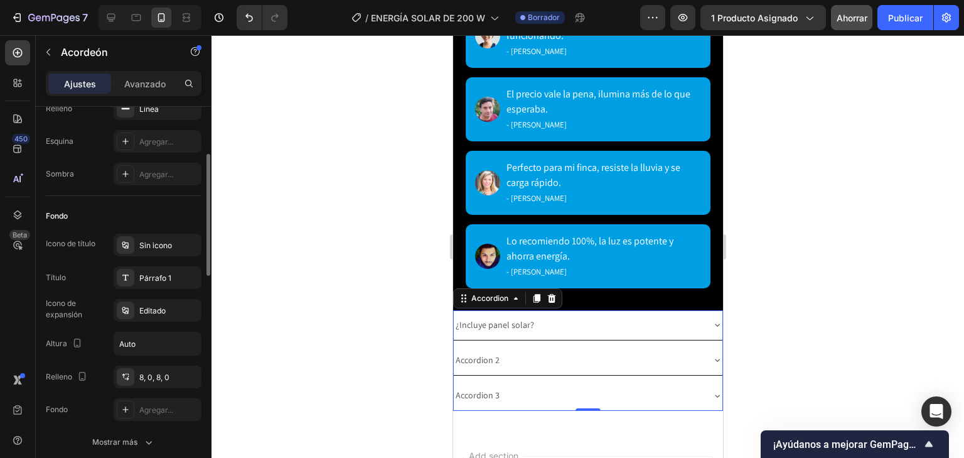
scroll to position [201, 0]
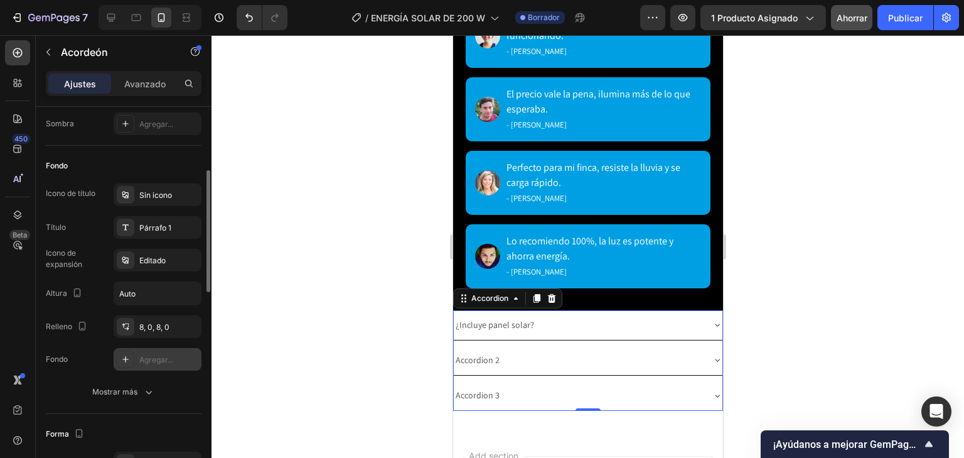
click at [133, 350] on div at bounding box center [126, 359] width 18 height 18
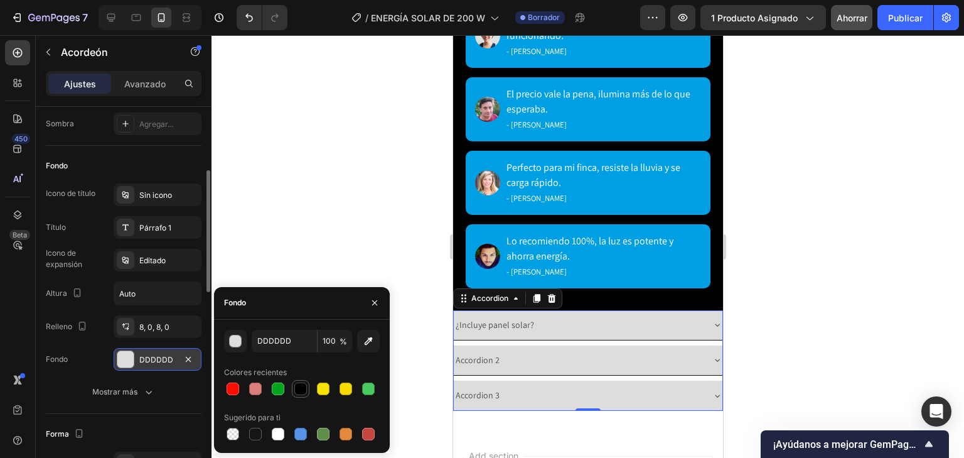
click at [301, 381] on div at bounding box center [300, 388] width 15 height 15
type input "000000"
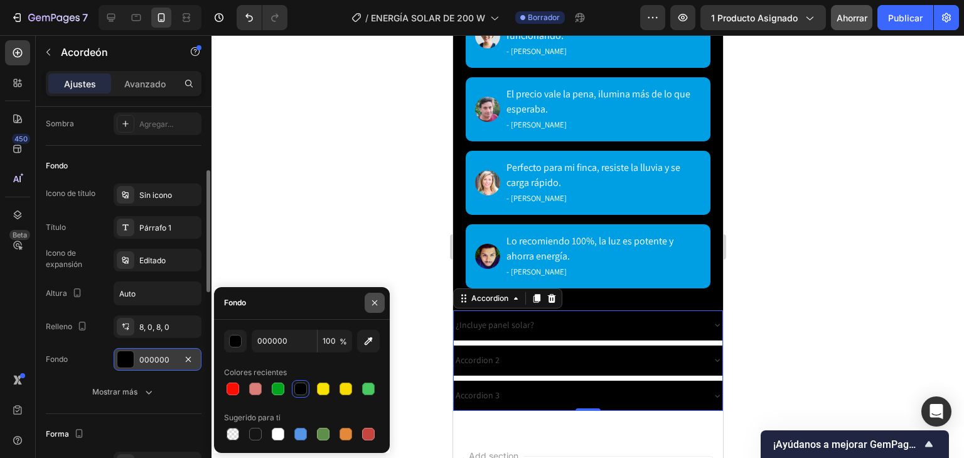
click at [380, 303] on button "button" at bounding box center [375, 302] width 20 height 20
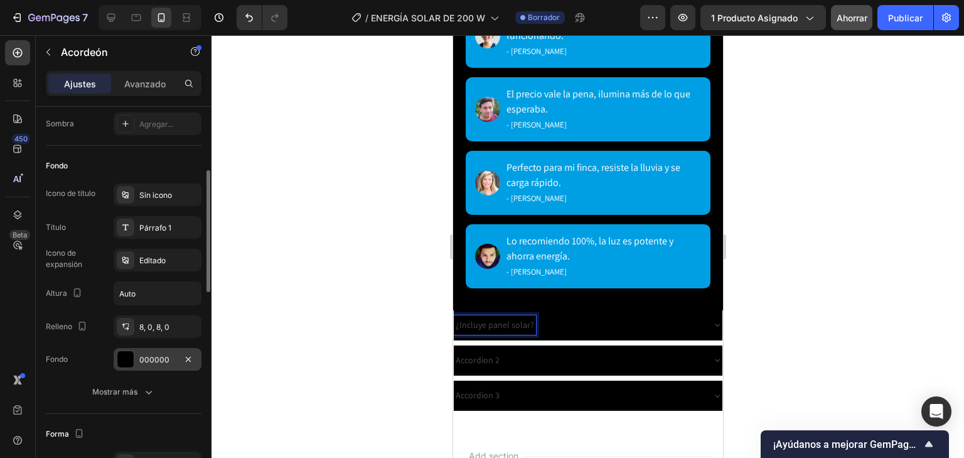
click at [528, 319] on p "¿Incluye panel solar?" at bounding box center [494, 325] width 78 height 16
click at [529, 318] on p "¿Incluye panel solar?" at bounding box center [494, 325] width 78 height 16
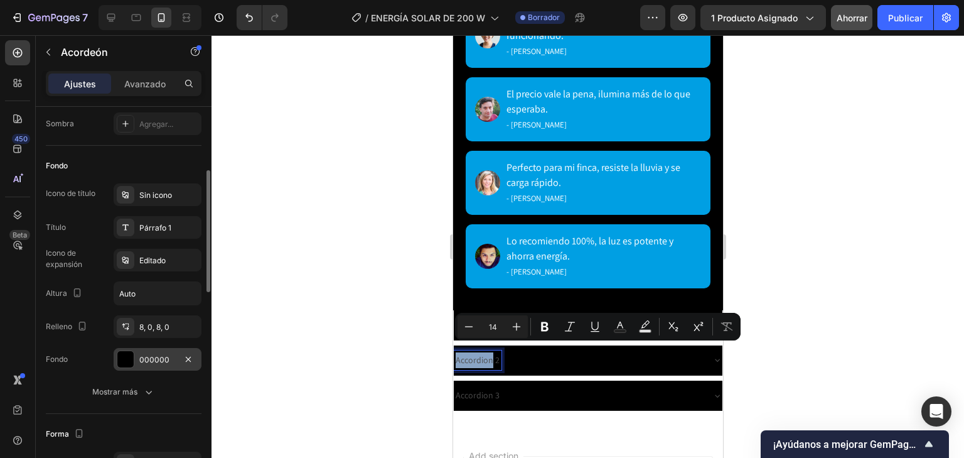
drag, startPoint x: 528, startPoint y: 317, endPoint x: 455, endPoint y: 316, distance: 72.8
click at [455, 317] on p "¿Incluye panel solar?" at bounding box center [494, 325] width 78 height 16
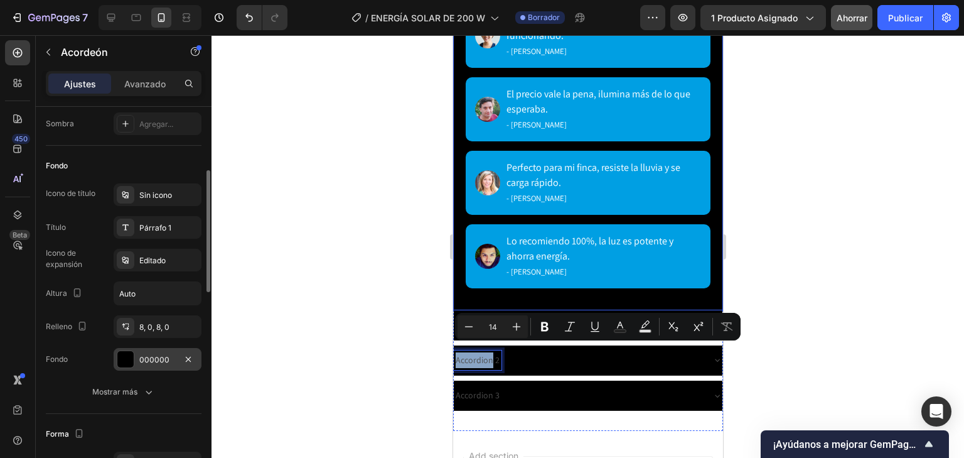
click at [594, 295] on div "Lo que opinan nuestros clientes ⭐⭐⭐⭐⭐ Excelente reflector, ilumina bastante y l…" at bounding box center [588, 101] width 270 height 417
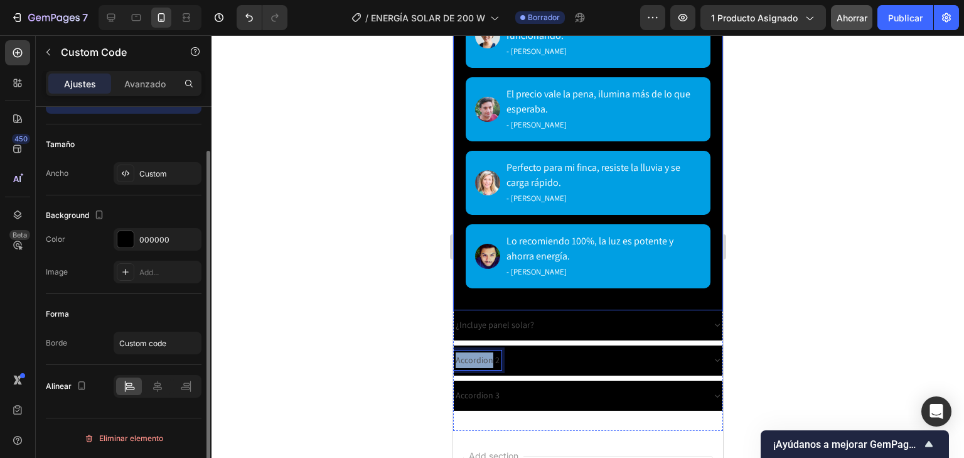
scroll to position [0, 0]
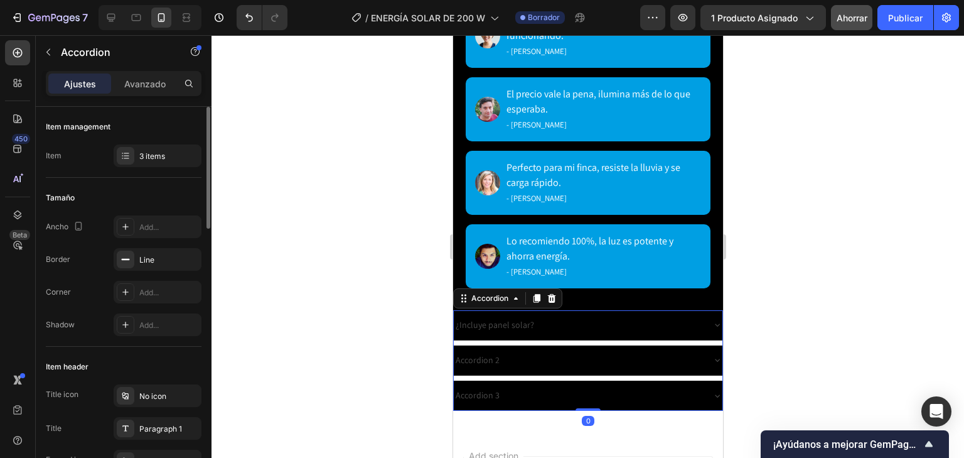
click at [526, 317] on p "¿Incluye panel solar?" at bounding box center [494, 325] width 78 height 16
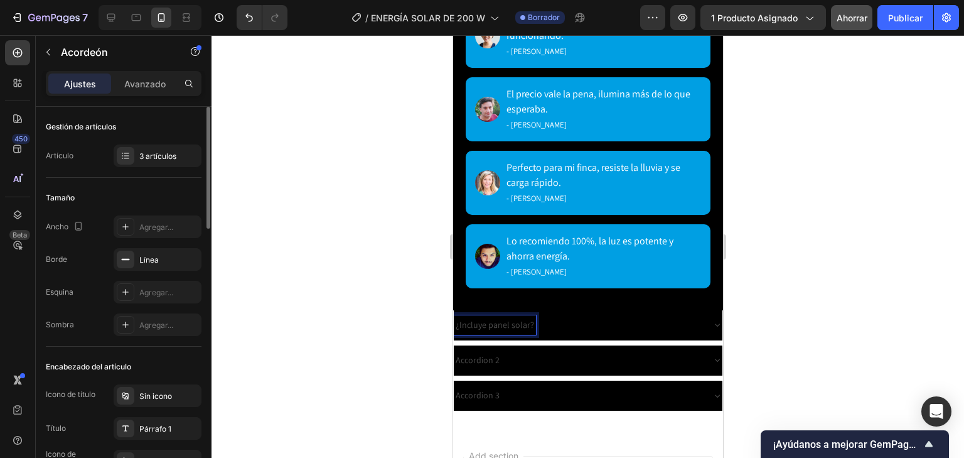
click at [530, 317] on p "¿Incluye panel solar?" at bounding box center [494, 325] width 78 height 16
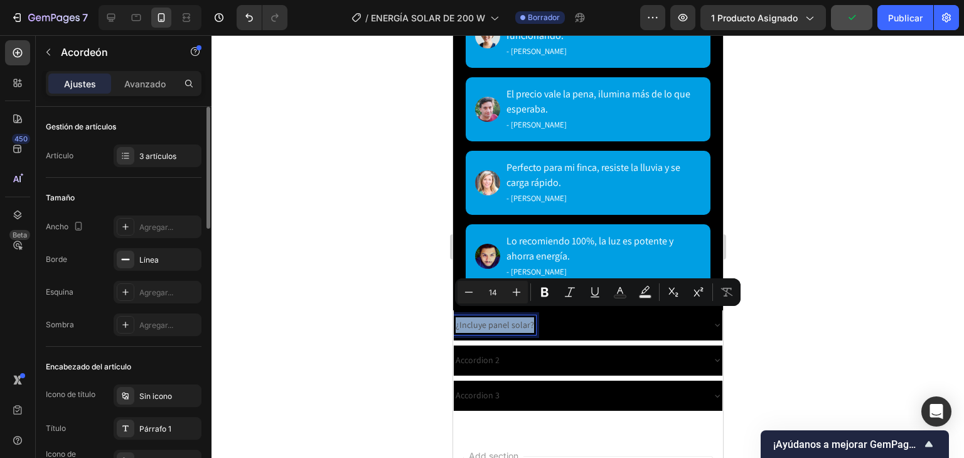
drag, startPoint x: 530, startPoint y: 315, endPoint x: 455, endPoint y: 318, distance: 75.4
click at [455, 318] on p "¿Incluye panel solar?" at bounding box center [494, 325] width 78 height 16
click at [625, 288] on icon "Barra de herramientas contextual del editor" at bounding box center [620, 292] width 13 height 13
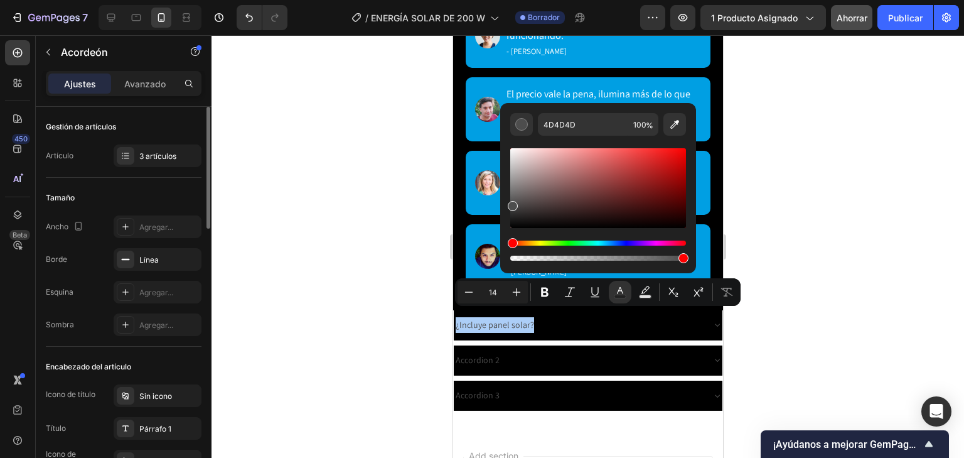
drag, startPoint x: 959, startPoint y: 220, endPoint x: 959, endPoint y: 207, distance: 13.2
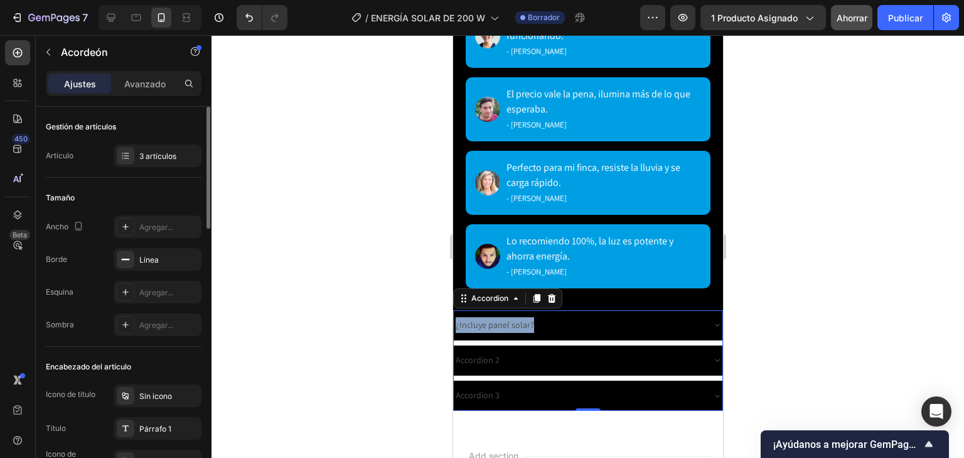
click at [519, 319] on p "¿Incluye panel solar?" at bounding box center [494, 325] width 78 height 16
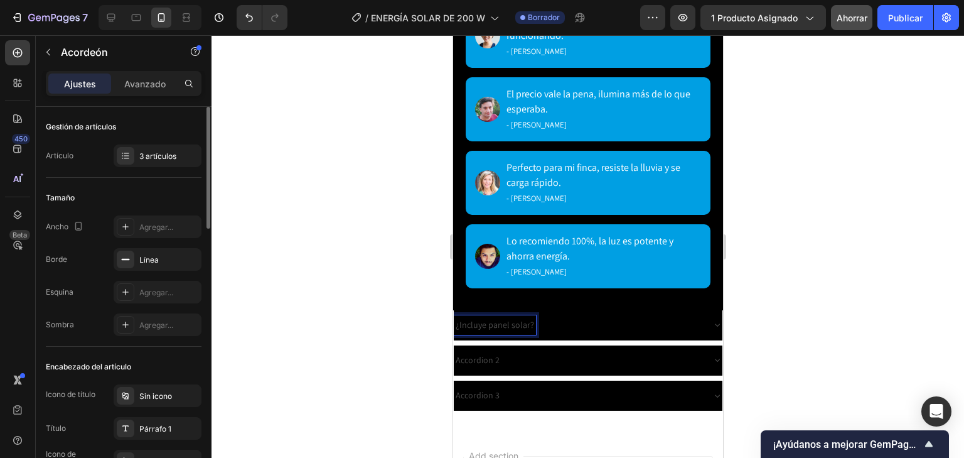
click at [532, 316] on div "¿Incluye panel solar?" at bounding box center [494, 324] width 82 height 19
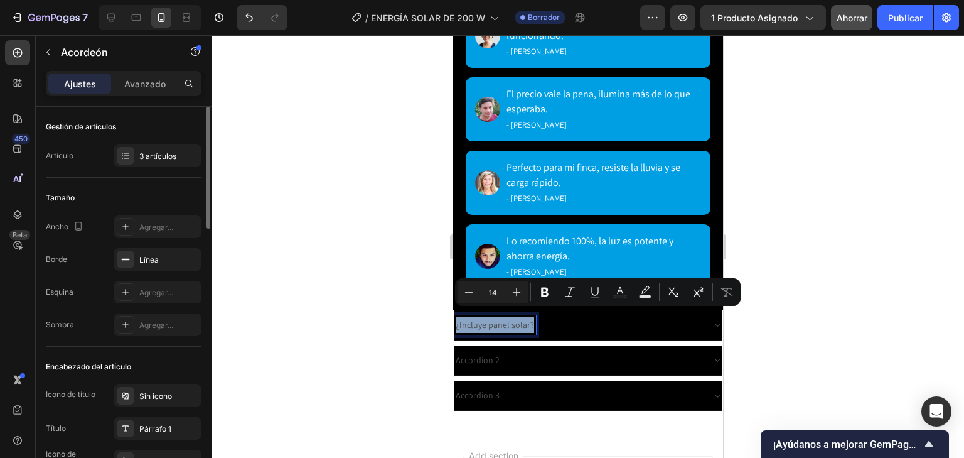
drag, startPoint x: 532, startPoint y: 316, endPoint x: 904, endPoint y: 350, distance: 374.4
click at [623, 287] on icon "Barra de herramientas contextual del editor" at bounding box center [620, 292] width 13 height 13
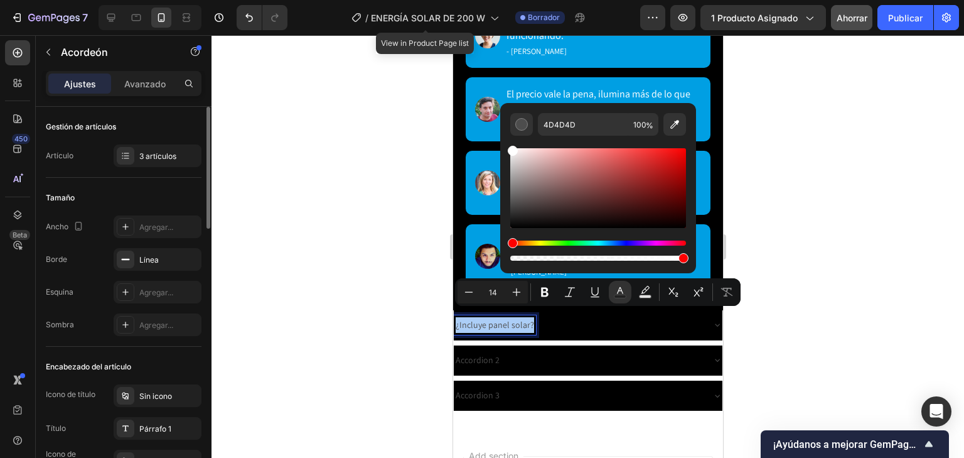
drag, startPoint x: 511, startPoint y: 201, endPoint x: 467, endPoint y: 31, distance: 175.7
click at [467, 0] on body "7 Version history / ENERGÍA SOLAR DE 200 W View in Product Page list Borrador A…" at bounding box center [482, 0] width 964 height 0
type input "FFFFFF"
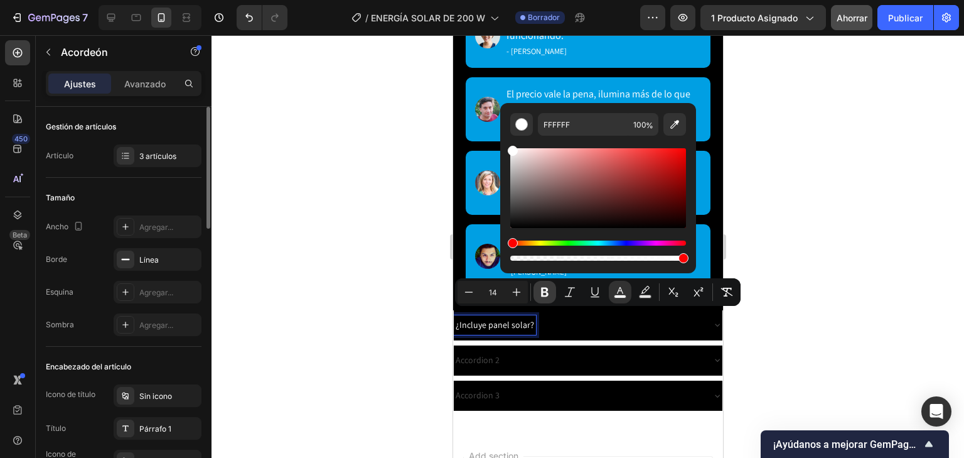
click at [547, 286] on icon "Barra de herramientas contextual del editor" at bounding box center [545, 292] width 13 height 13
click at [635, 323] on div "¿Incluye panel solar?" at bounding box center [577, 324] width 249 height 19
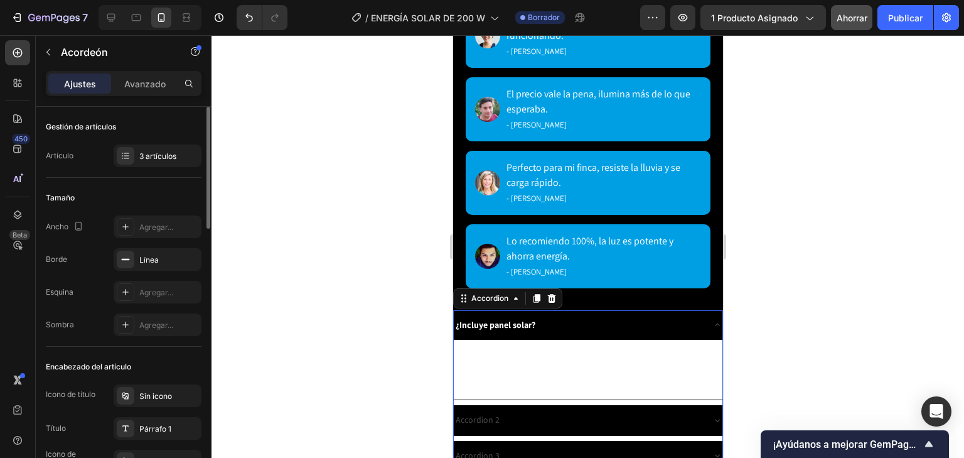
click at [701, 325] on div "¿Incluye panel solar?" at bounding box center [587, 325] width 269 height 30
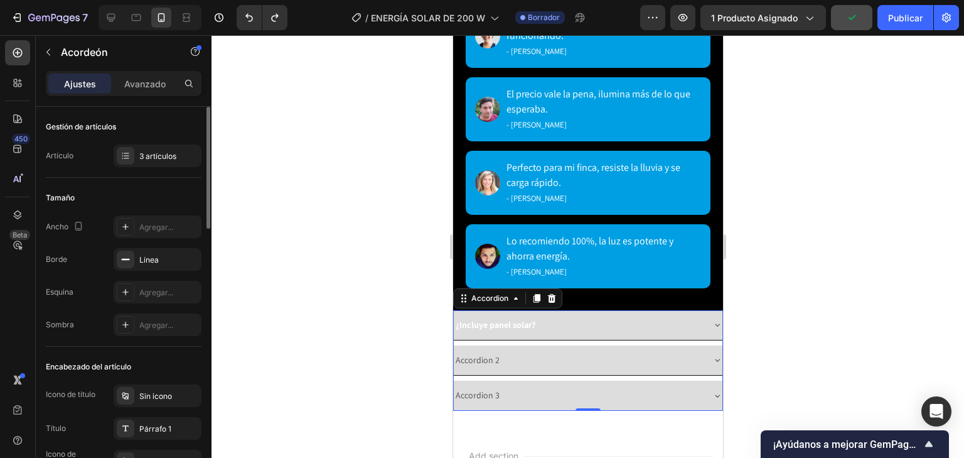
click at [712, 319] on icon at bounding box center [717, 324] width 10 height 10
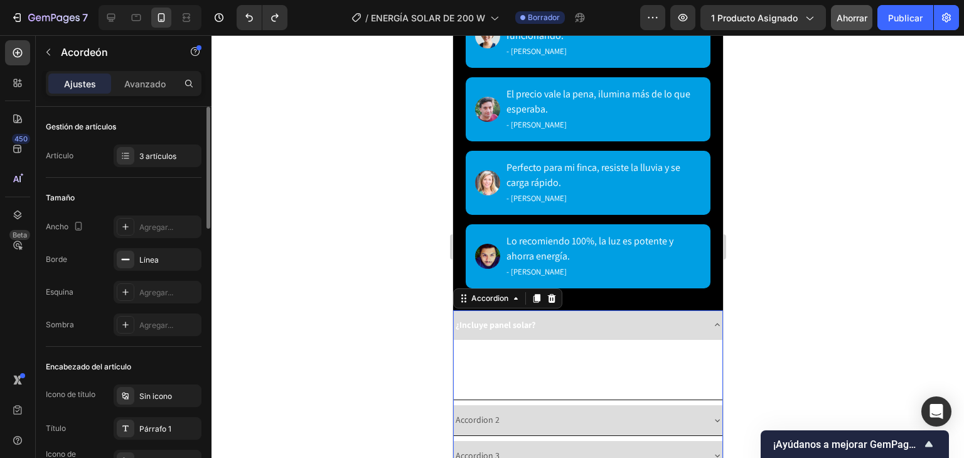
click at [707, 372] on div "Sí, el kit trae lámpara, paneSí, el kit trae lámpara, panel solar, control remo…" at bounding box center [587, 370] width 269 height 60
click at [708, 372] on div "Sí, el kit trae lámpara, paneSí, el kit trae lámpara, panel solar, control remo…" at bounding box center [587, 370] width 269 height 60
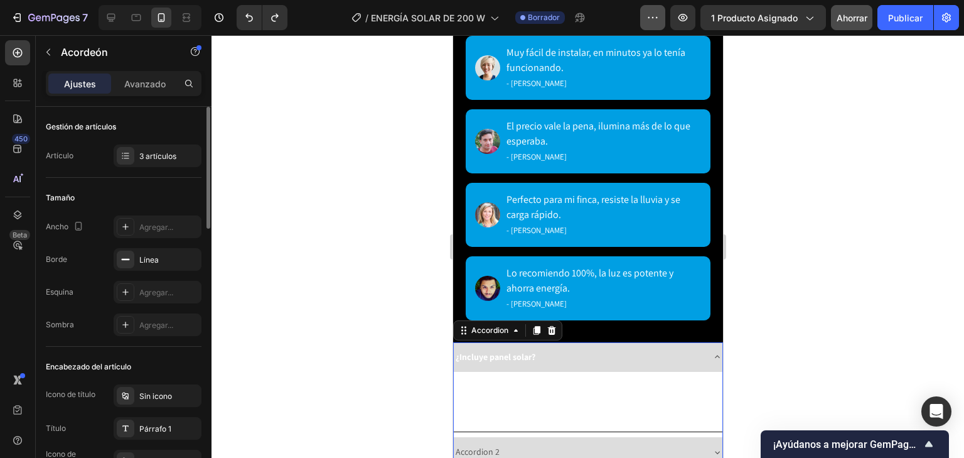
scroll to position [3114, 0]
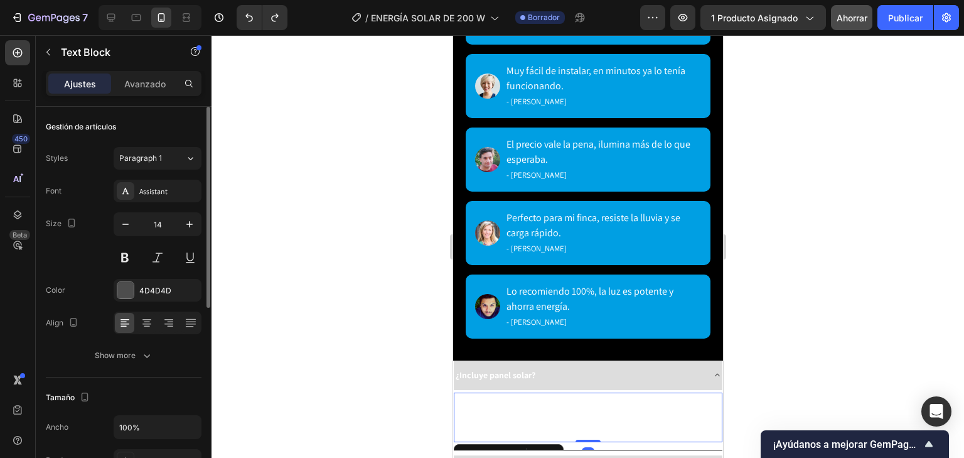
click at [517, 404] on span "Sí, el kit trae lámpara, paneSí, el kit trae lámpara, panel solar, control remo…" at bounding box center [585, 416] width 262 height 43
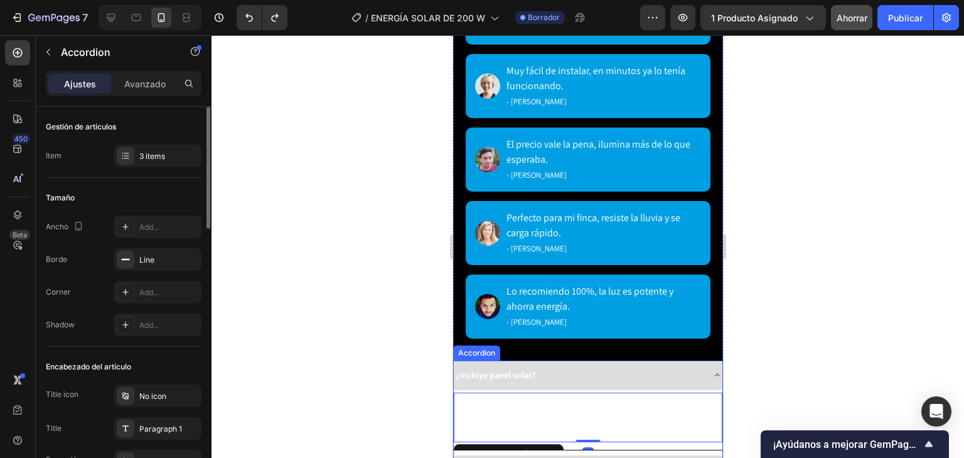
click at [709, 421] on div "Sí, el kit trae lámpara, paneSí, el kit trae lámpara, panel solar, control remo…" at bounding box center [587, 420] width 269 height 60
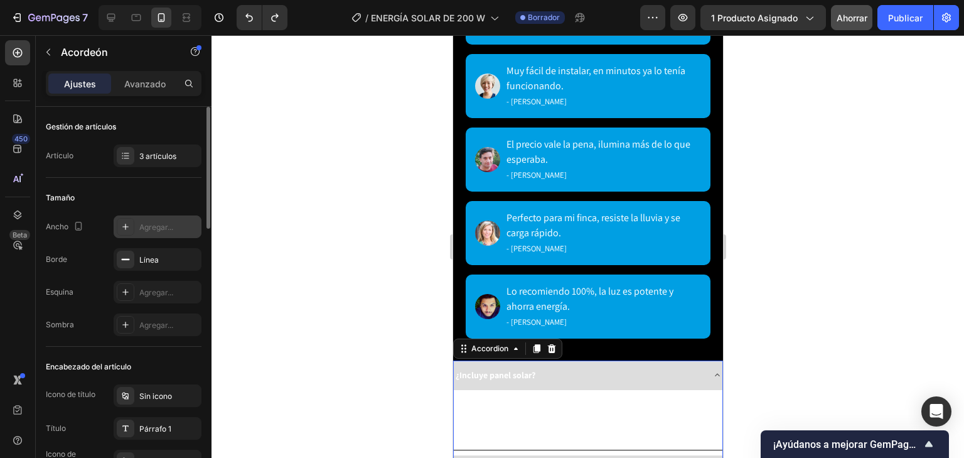
scroll to position [201, 0]
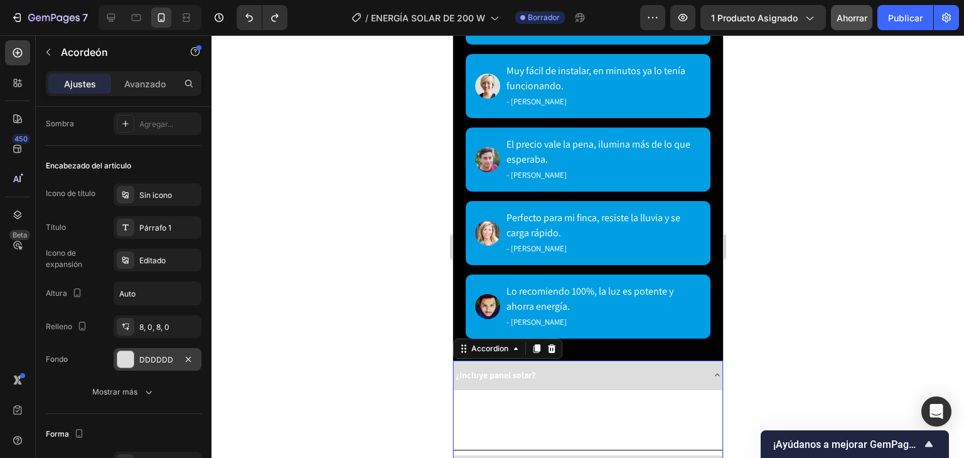
click at [129, 355] on div at bounding box center [125, 359] width 16 height 16
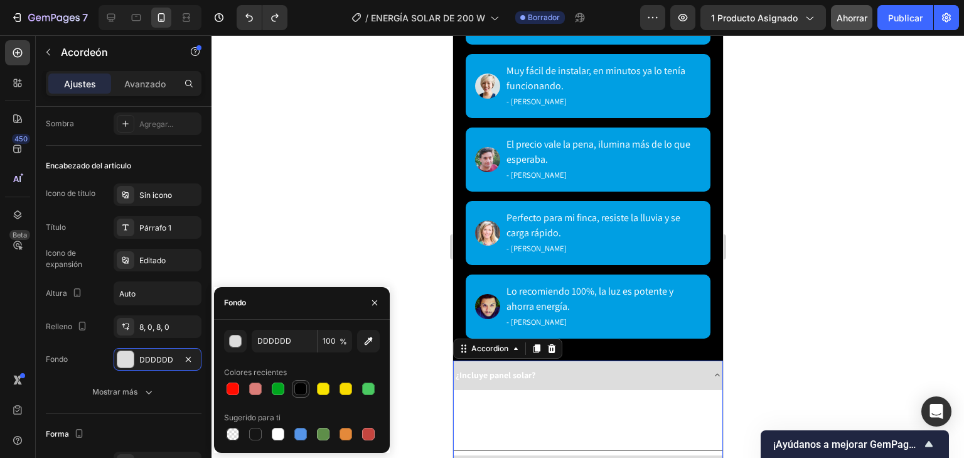
click at [306, 388] on div at bounding box center [300, 388] width 13 height 13
type input "000000"
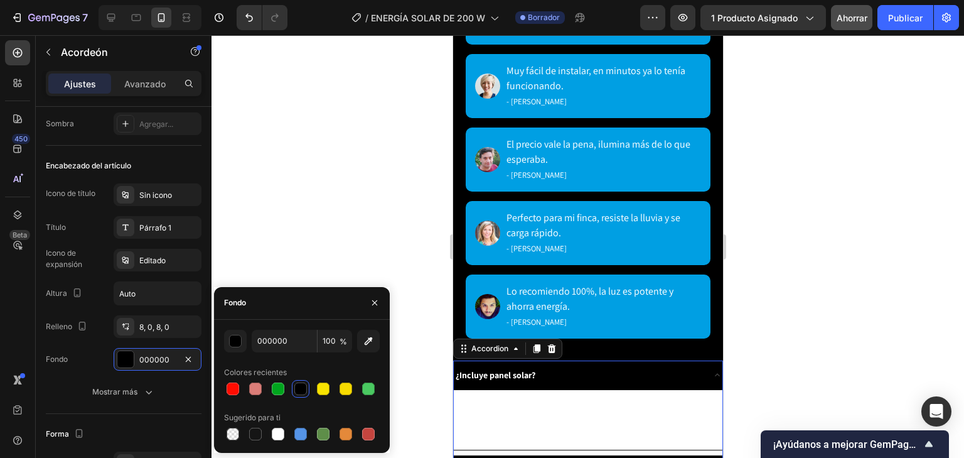
click at [707, 425] on div "Sí, el kit trae lámpara, paneSí, el kit trae lámpara, panel solar, control remo…" at bounding box center [587, 420] width 269 height 60
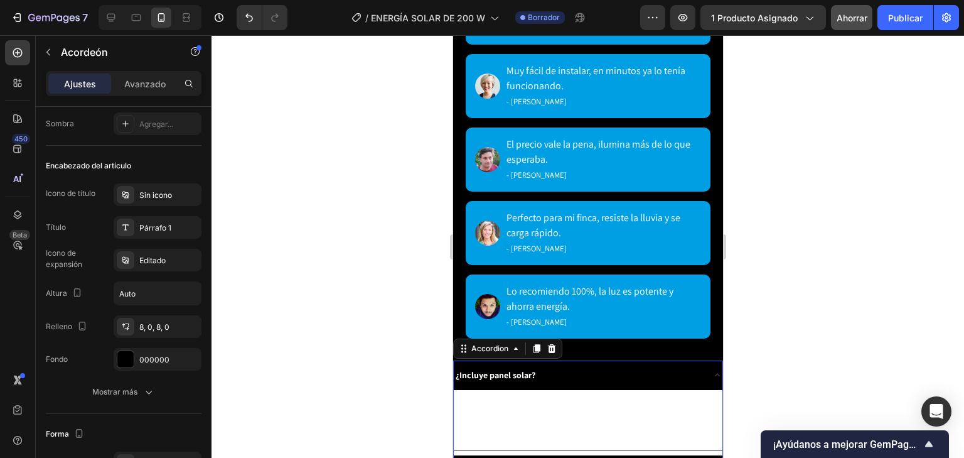
click at [708, 423] on div "Sí, el kit trae lámpara, paneSí, el kit trae lámpara, panel solar, control remo…" at bounding box center [587, 420] width 269 height 60
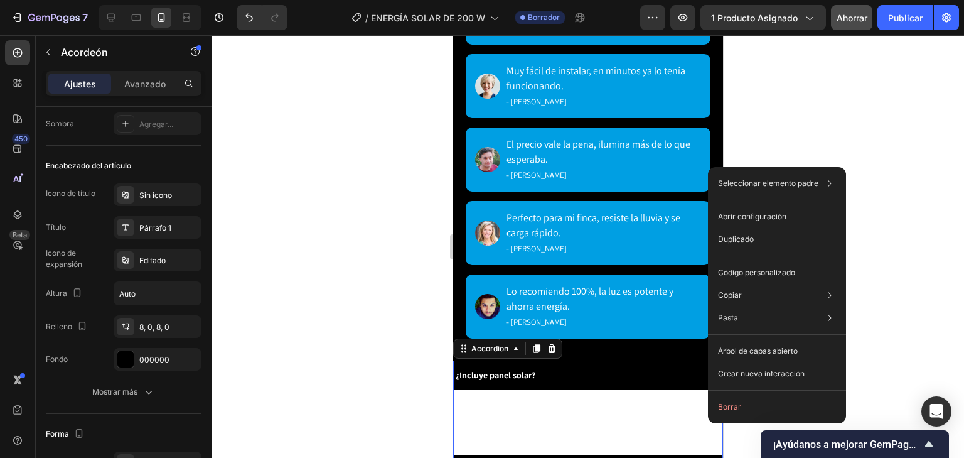
click at [709, 422] on div "Seleccionar elemento padre Sección Acordeón Abrir configuración Duplicado Códig…" at bounding box center [777, 295] width 138 height 256
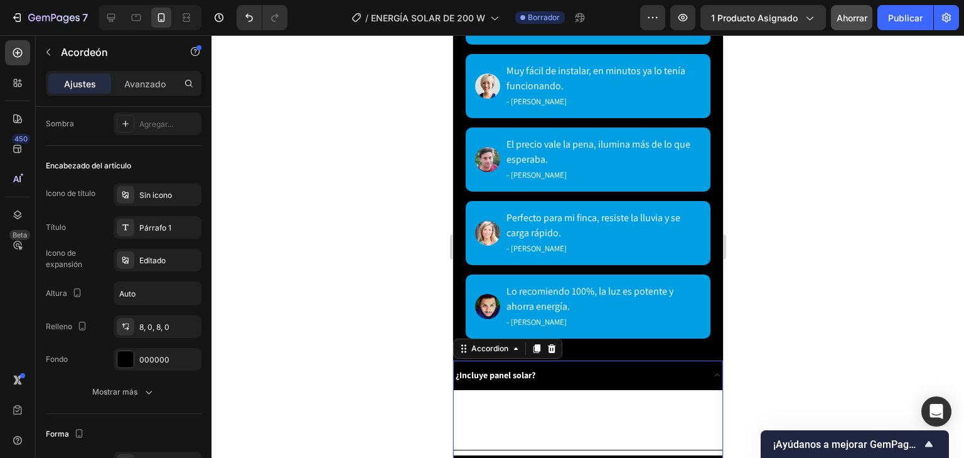
click at [699, 420] on div "Sí, el kit trae lámpara, paneSí, el kit trae lámpara, panel solar, control remo…" at bounding box center [587, 420] width 269 height 60
click at [699, 422] on div "Sí, el kit trae lámpara, paneSí, el kit trae lámpara, panel solar, control remo…" at bounding box center [587, 420] width 269 height 60
click at [640, 366] on div "¿Incluye panel solar?" at bounding box center [577, 374] width 249 height 19
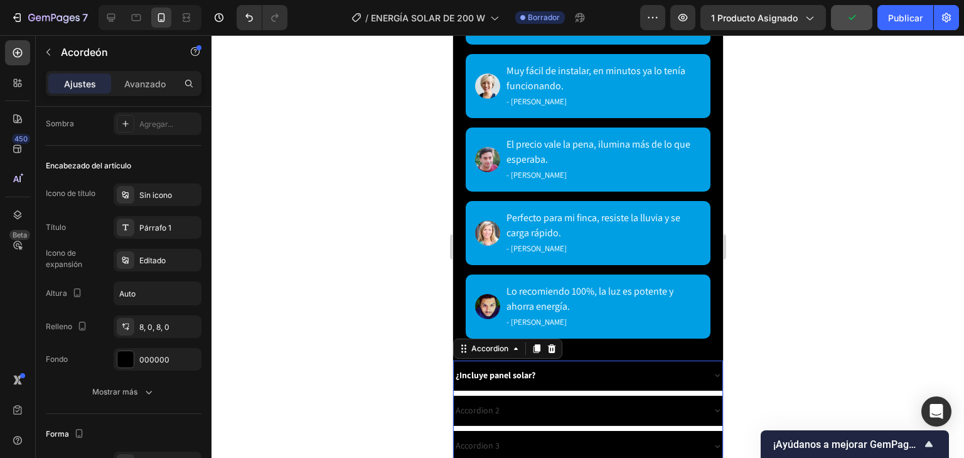
click at [705, 373] on div "¿Incluye panel solar?" at bounding box center [587, 375] width 269 height 30
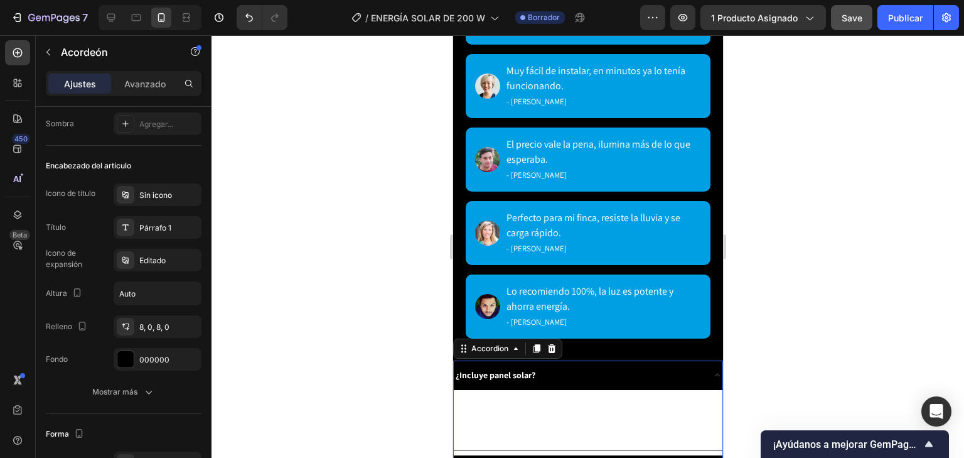
click at [706, 373] on div "¿Incluye panel solar?" at bounding box center [587, 375] width 269 height 30
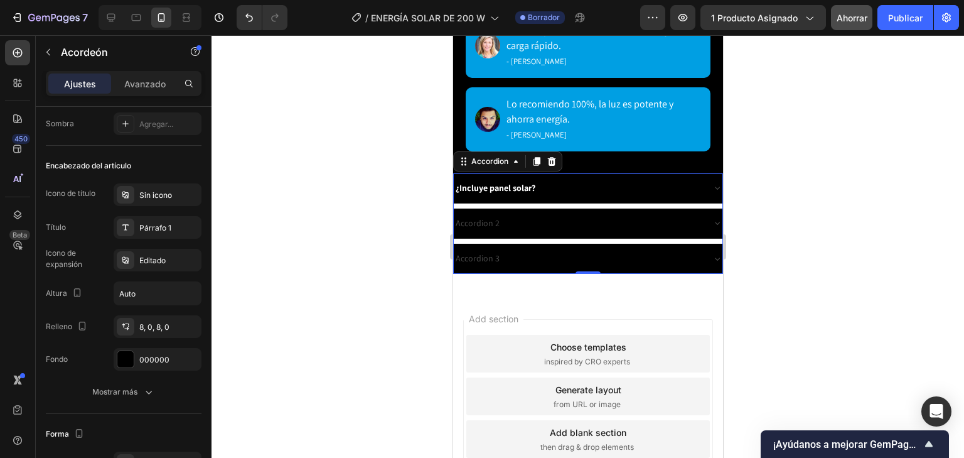
scroll to position [3315, 0]
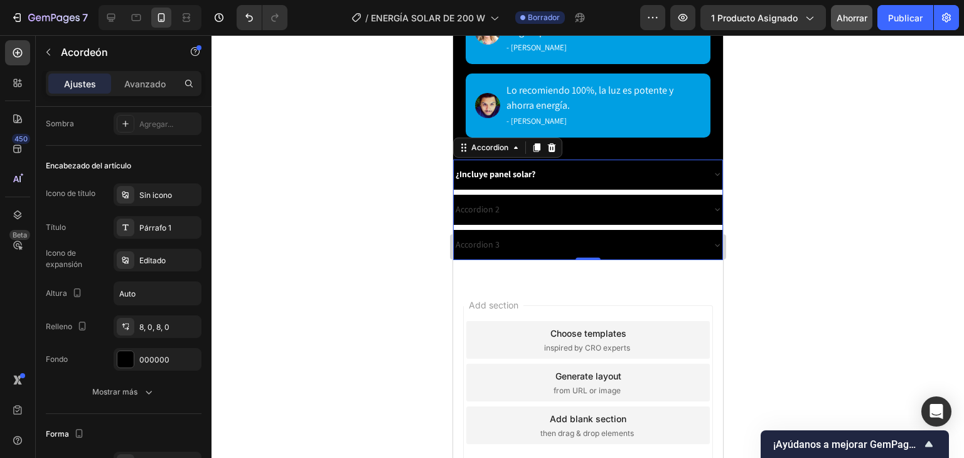
click at [699, 171] on div "¿Incluye panel solar?" at bounding box center [587, 174] width 269 height 30
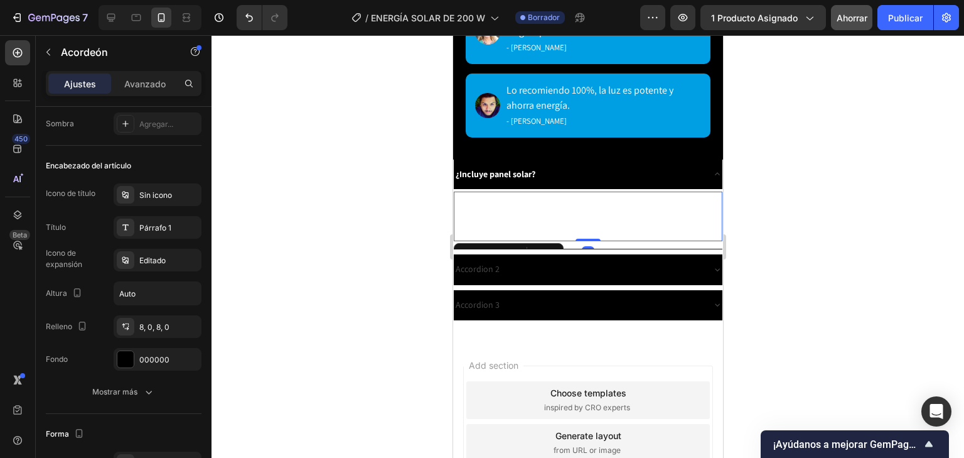
click at [554, 195] on span "Sí, el kit trae lámpara, paneSí, el kit trae lámpara, panel solar, control remo…" at bounding box center [585, 216] width 262 height 43
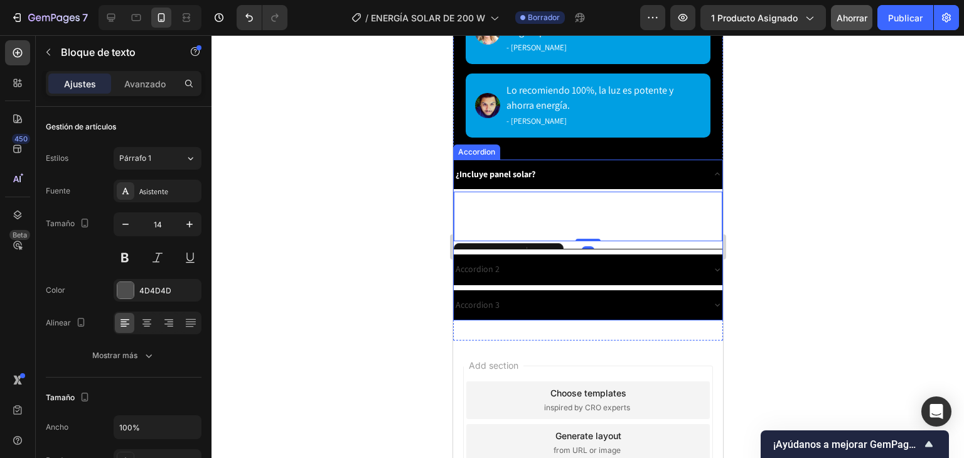
click at [691, 222] on div "Sí, el kit trae lámpara, paneSí, el kit trae lámpara, panel solar, control remo…" at bounding box center [587, 219] width 269 height 60
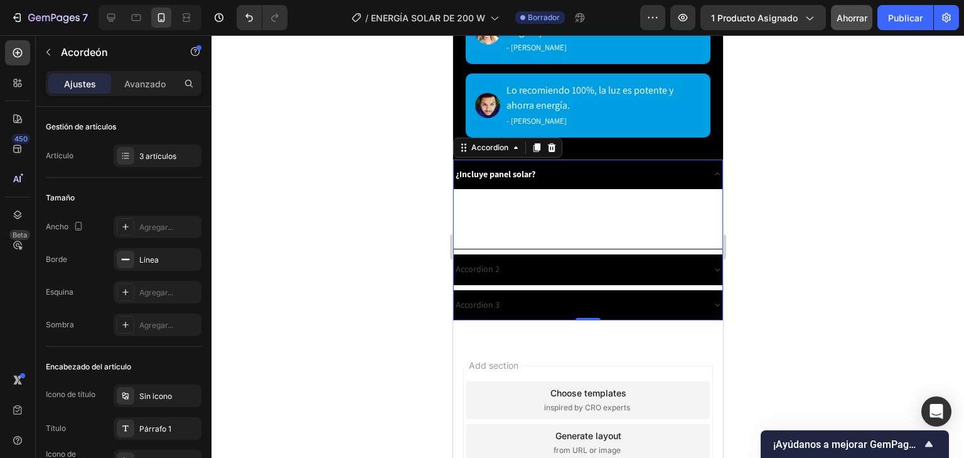
click at [671, 226] on div "¿Incluye panel solar? Sí, el kit trae lámpara, paneSí, el kit trae lámpara, pan…" at bounding box center [588, 239] width 270 height 161
click at [699, 223] on div "Sí, el kit trae lámpara, paneSí, el kit trae lámpara, panel solar, control remo…" at bounding box center [587, 219] width 269 height 60
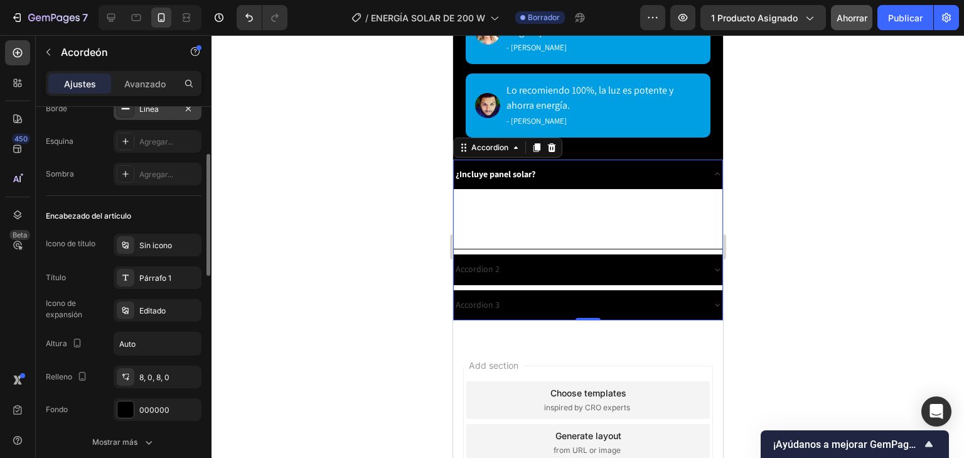
scroll to position [201, 0]
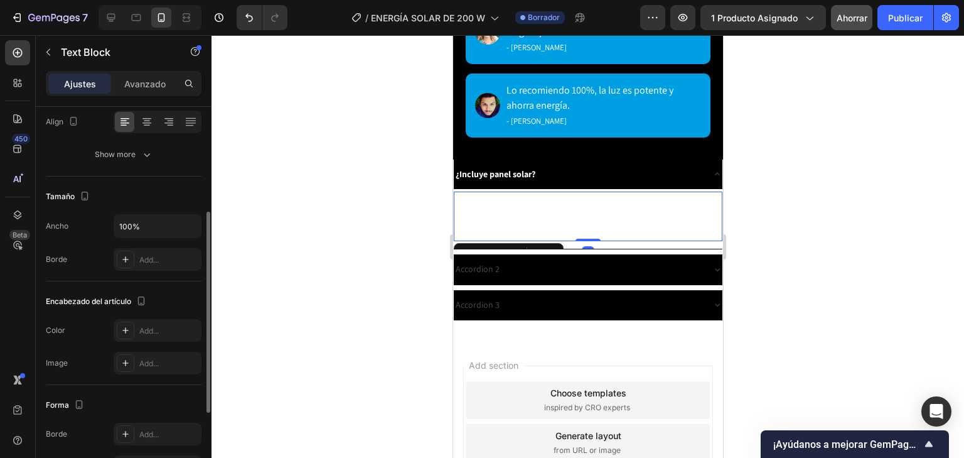
click at [456, 196] on span "Sí, el kit trae lámpara, paneSí, el kit trae lámpara, panel solar, control remo…" at bounding box center [585, 216] width 262 height 43
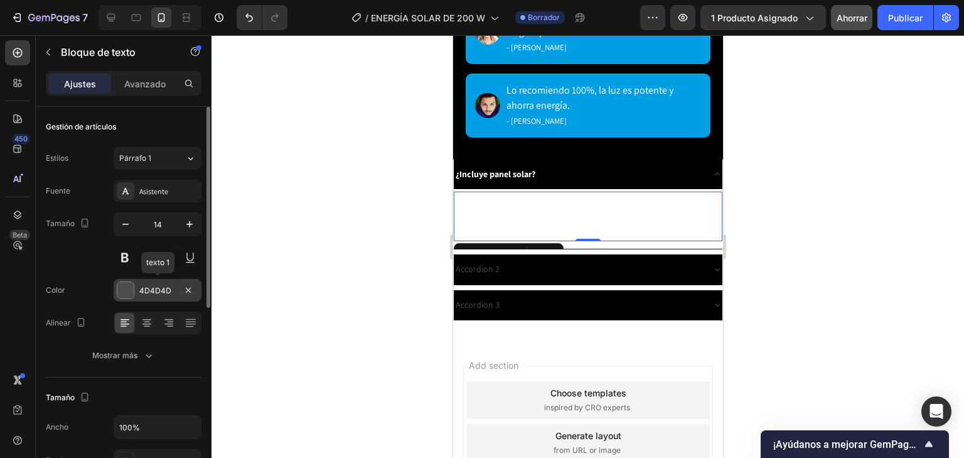
click at [161, 287] on font "4D4D4D" at bounding box center [155, 290] width 32 height 9
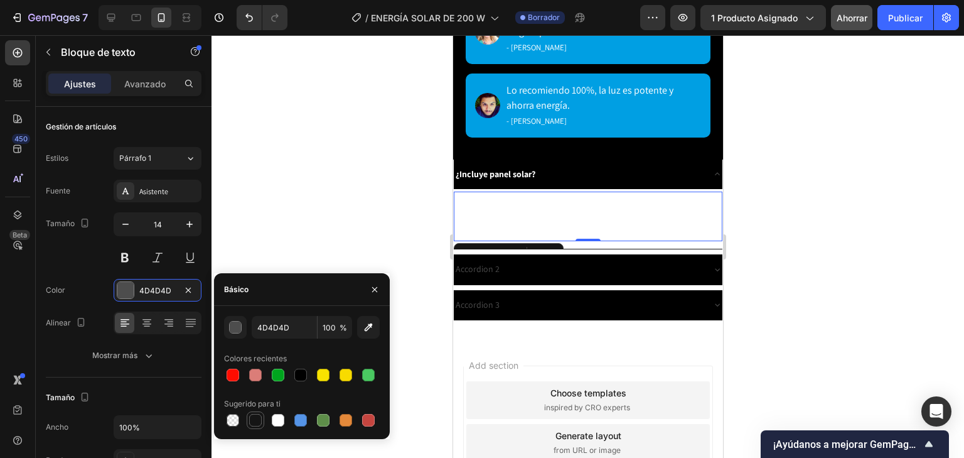
click at [259, 425] on div at bounding box center [255, 420] width 13 height 13
click at [236, 421] on div at bounding box center [233, 420] width 13 height 13
type input "000000"
type input "0"
click at [259, 421] on div at bounding box center [255, 420] width 13 height 13
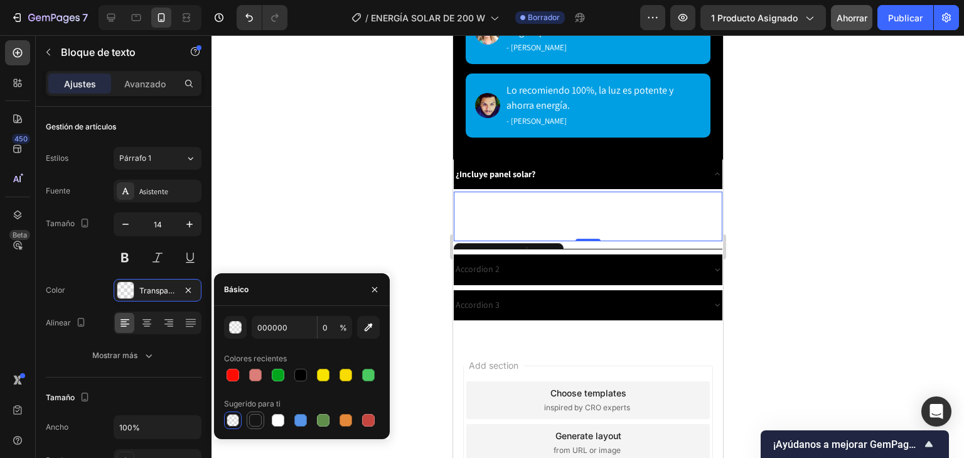
type input "151515"
type input "100"
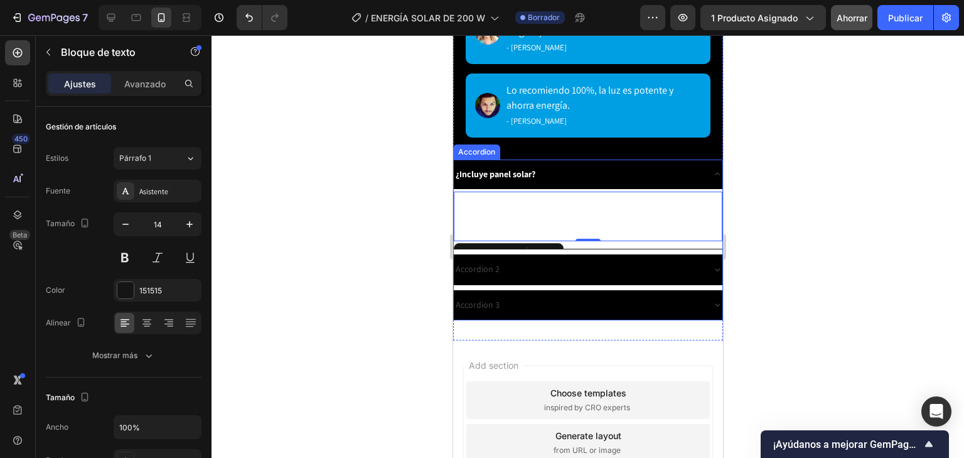
click at [798, 218] on div at bounding box center [588, 246] width 753 height 422
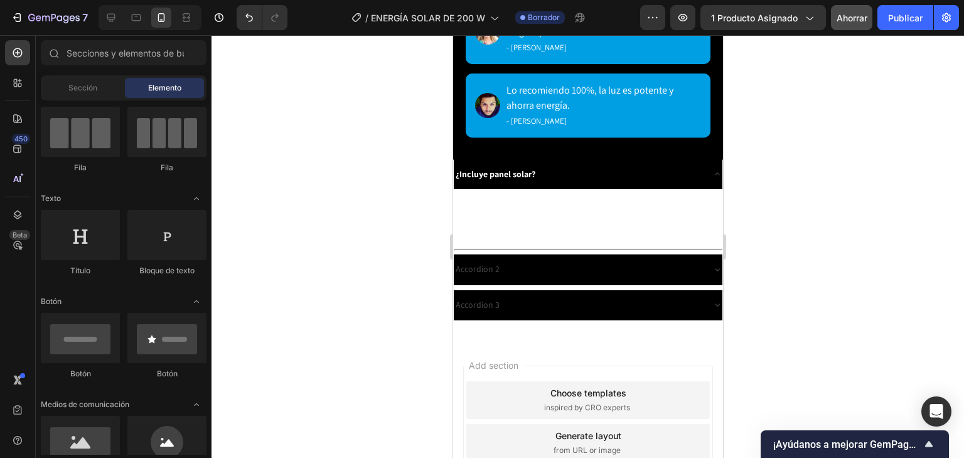
click at [768, 261] on div at bounding box center [588, 246] width 753 height 422
click at [618, 198] on p "Sí, el kit trae lámpara, paneSí, el kit trae lámpara, panel solar, control remo…" at bounding box center [587, 217] width 266 height 48
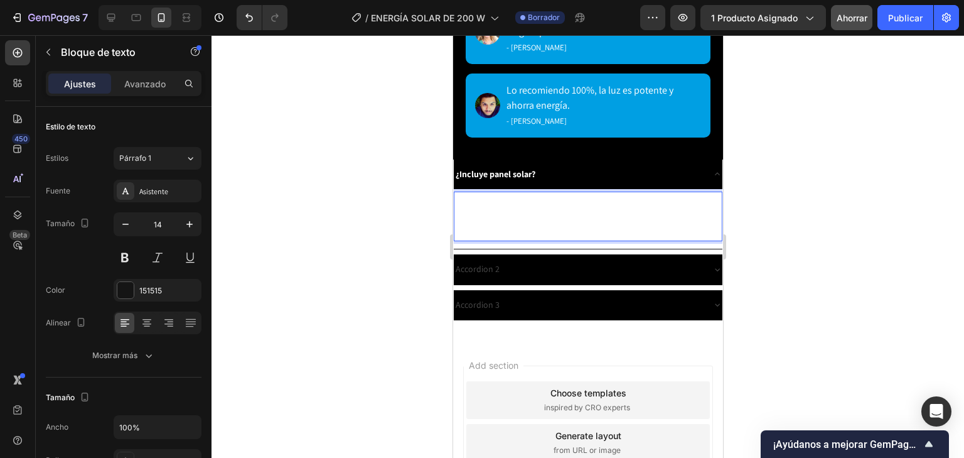
click at [620, 198] on p "Sí, el kit trae lámpara, paneSí, el kit trae lámpara, panel solar, control remo…" at bounding box center [587, 217] width 266 height 48
click at [645, 213] on span "Sí, el kit trae lámpara, paneSí, el kit trae lámpara, panel solar, control remo…" at bounding box center [585, 216] width 262 height 43
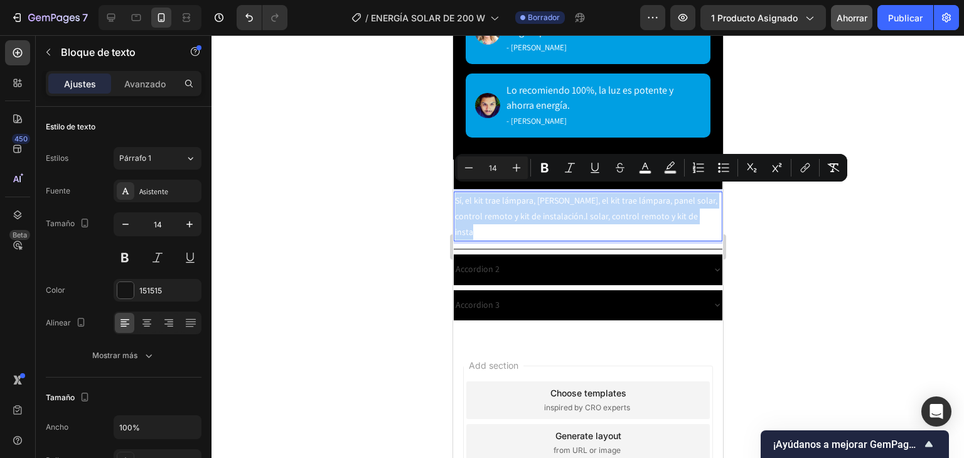
drag, startPoint x: 704, startPoint y: 207, endPoint x: 425, endPoint y: 178, distance: 280.2
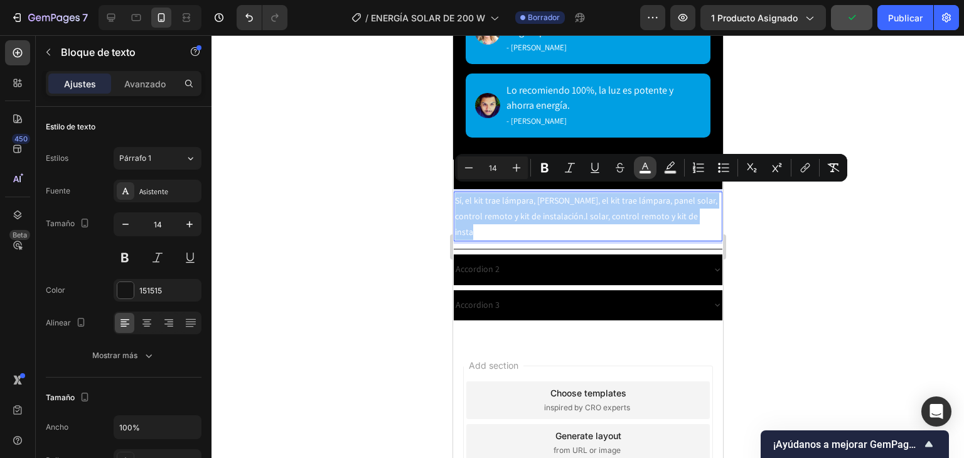
click at [648, 173] on rect "Editor contextual toolbar" at bounding box center [646, 172] width 12 height 3
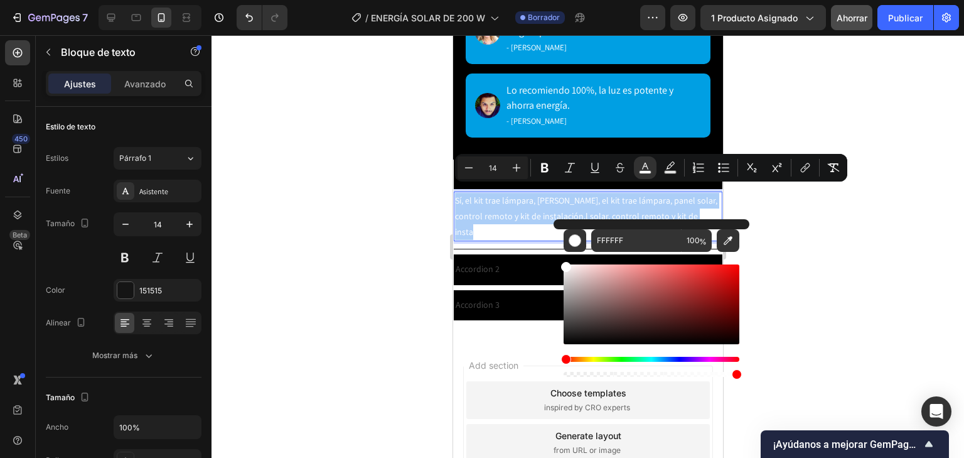
drag, startPoint x: 1012, startPoint y: 302, endPoint x: 1017, endPoint y: 314, distance: 12.7
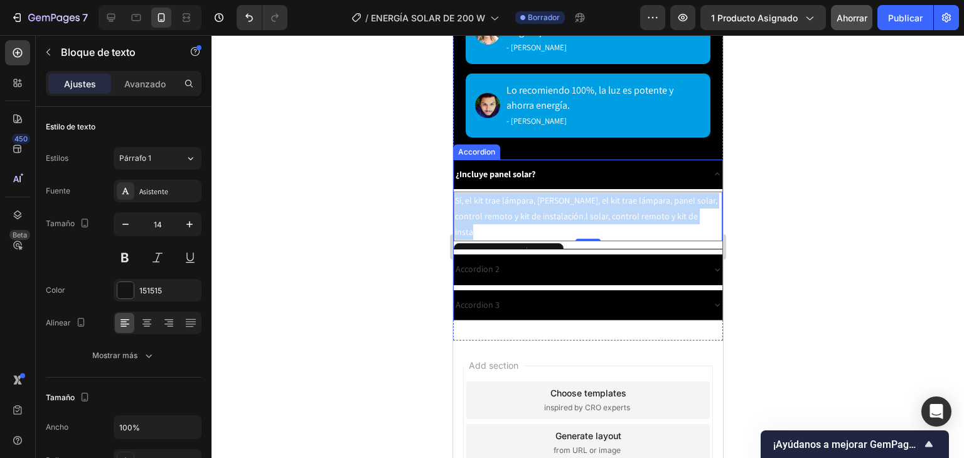
click at [624, 223] on div "Sí, el kit trae lámpara, paneSí, el kit trae lámpara, panel solar, control remo…" at bounding box center [587, 219] width 269 height 60
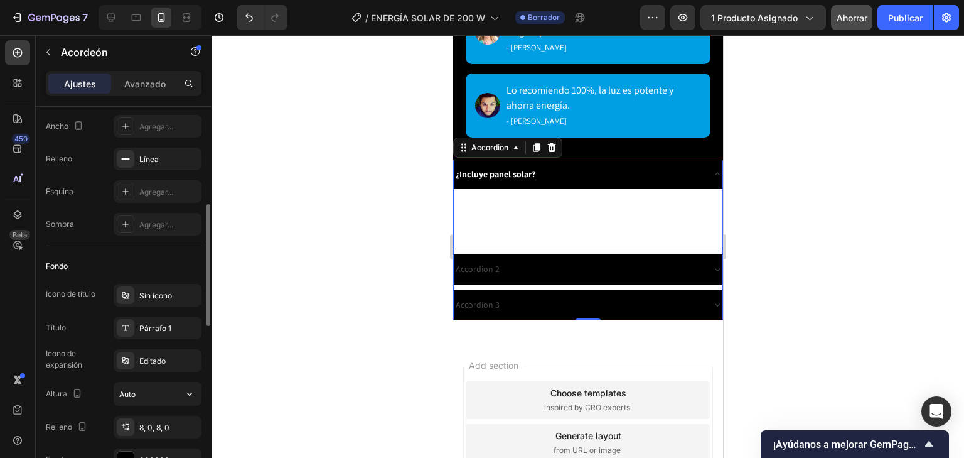
scroll to position [201, 0]
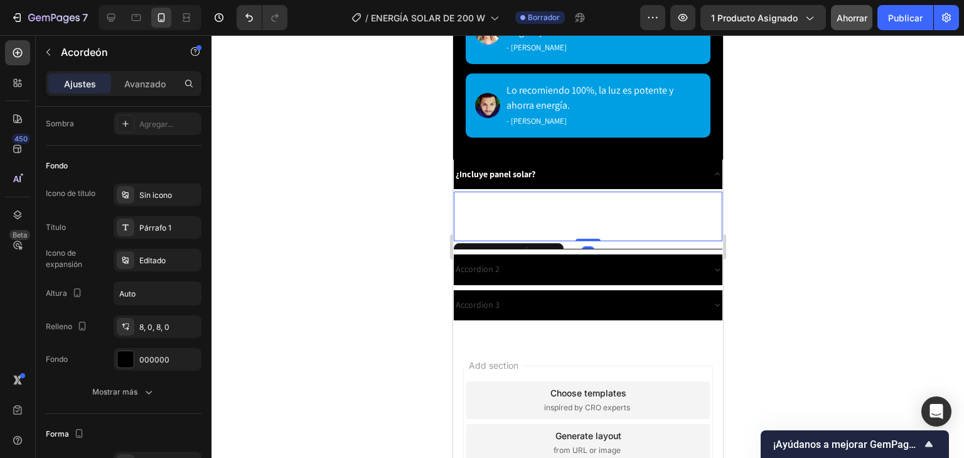
click at [618, 195] on span "Sí, el kit trae lámpara, paneSí, el kit trae lámpara, panel solar, control remo…" at bounding box center [585, 216] width 262 height 43
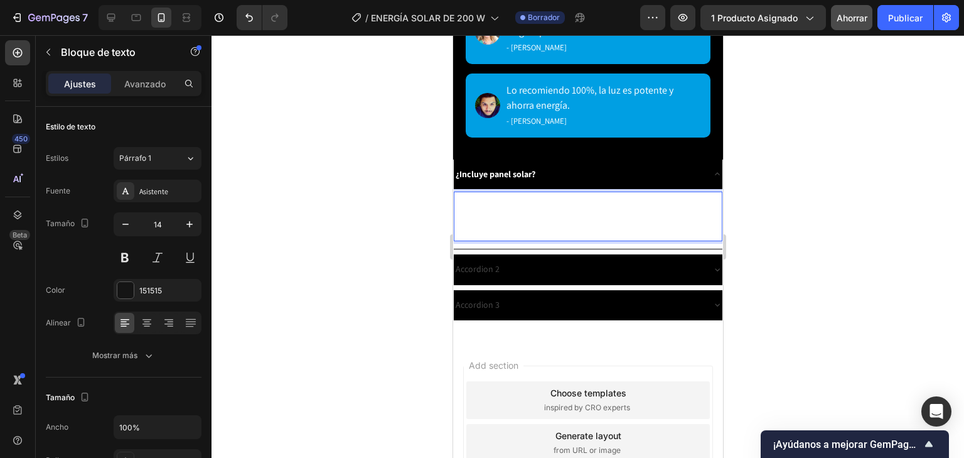
click at [697, 212] on span "Sí, el kit trae lámpara, paneSí, el kit trae lámpara, panel solar, control remo…" at bounding box center [585, 216] width 262 height 43
click at [712, 207] on p "Sí, el kit trae lámpara, paneSí, el kit trae lámpara, panel solar, control remo…" at bounding box center [587, 217] width 266 height 48
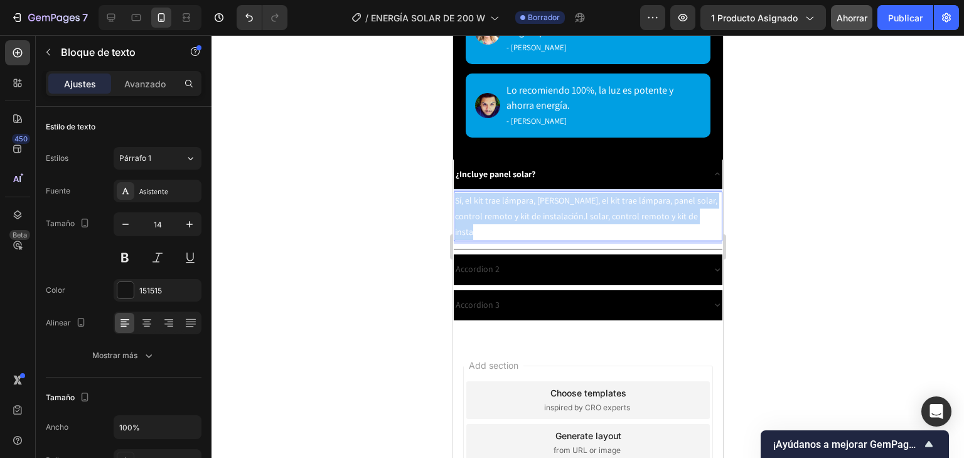
drag, startPoint x: 711, startPoint y: 210, endPoint x: 439, endPoint y: 169, distance: 275.5
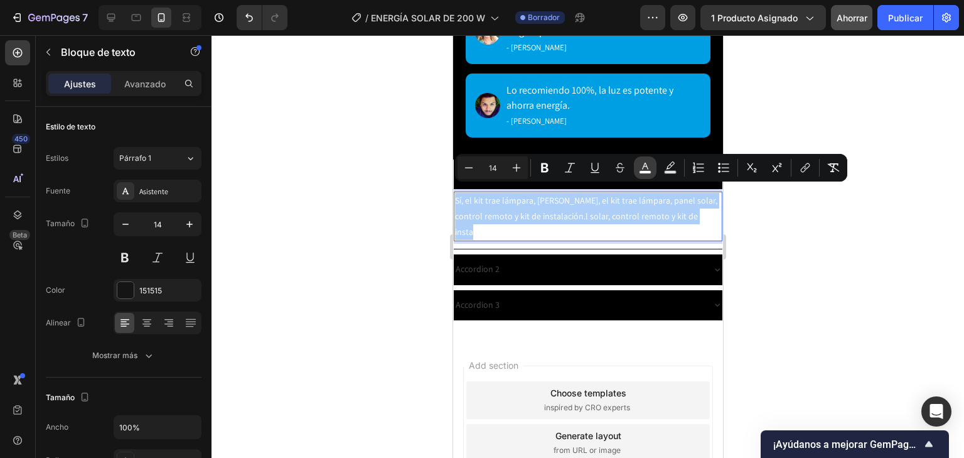
click at [640, 173] on rect "Barra de herramientas contextual del editor" at bounding box center [646, 172] width 12 height 3
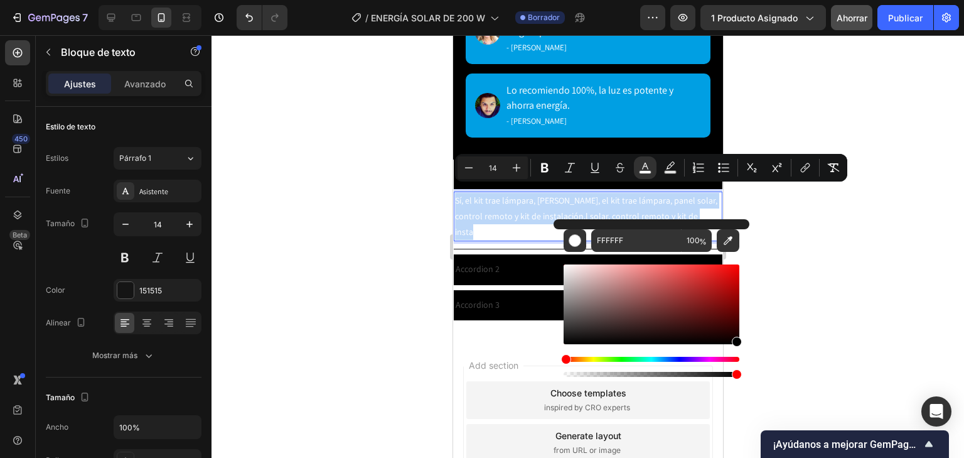
type input "000000"
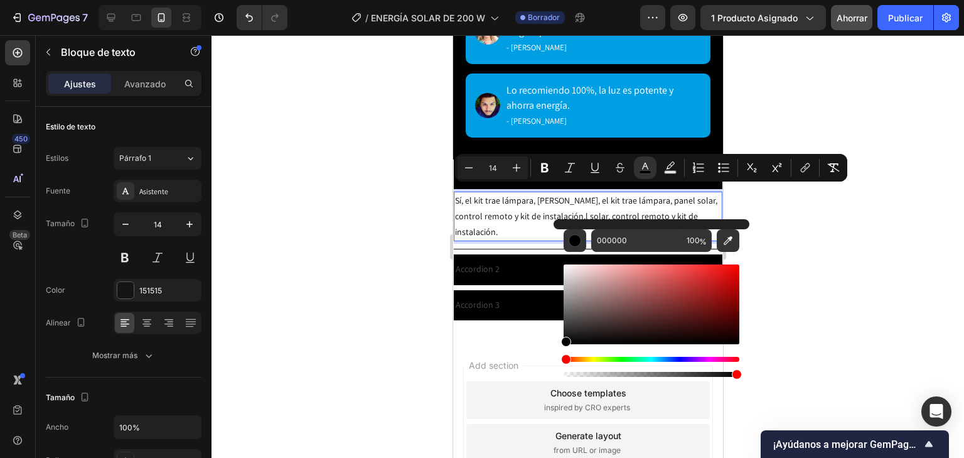
drag, startPoint x: 645, startPoint y: 335, endPoint x: 881, endPoint y: 362, distance: 237.5
click at [881, 0] on body "7 Version history / ENERGÍA SOLAR DE 200 W Borrador Avance 1 producto asignado …" at bounding box center [482, 0] width 964 height 0
click at [894, 319] on div at bounding box center [588, 246] width 753 height 422
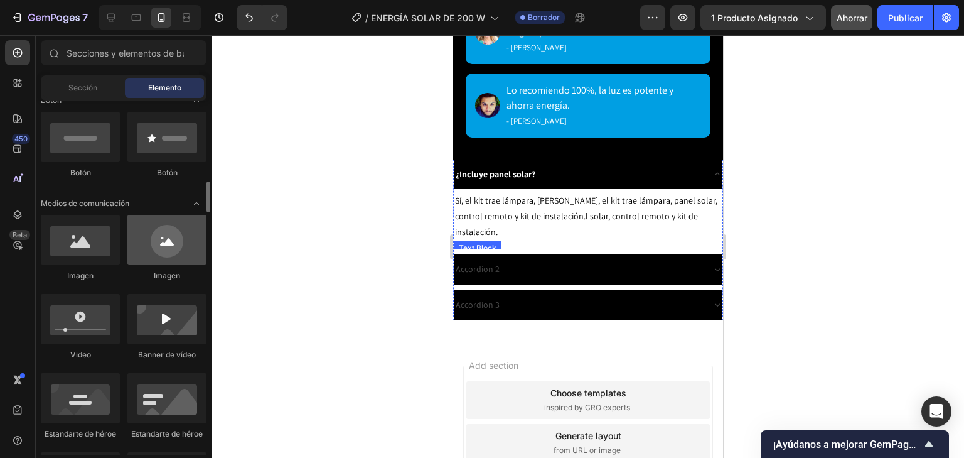
scroll to position [351, 0]
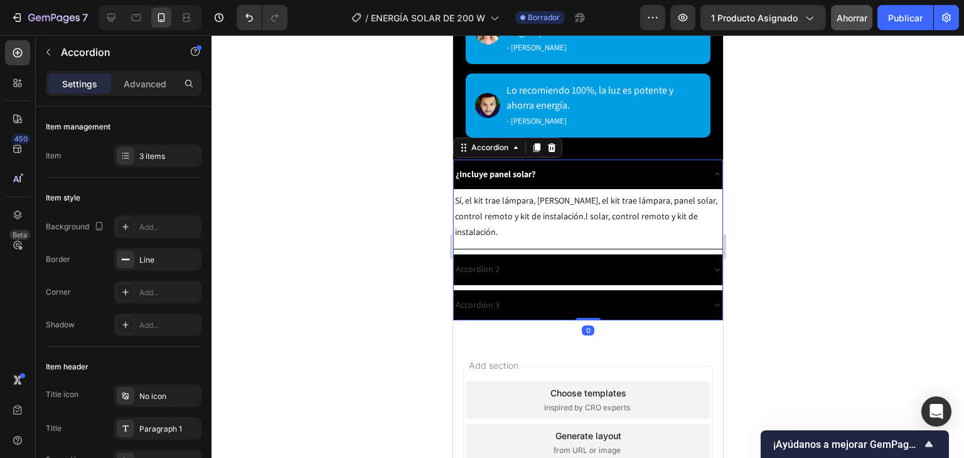
click at [586, 164] on div "¿Incluye panel solar?" at bounding box center [577, 173] width 249 height 19
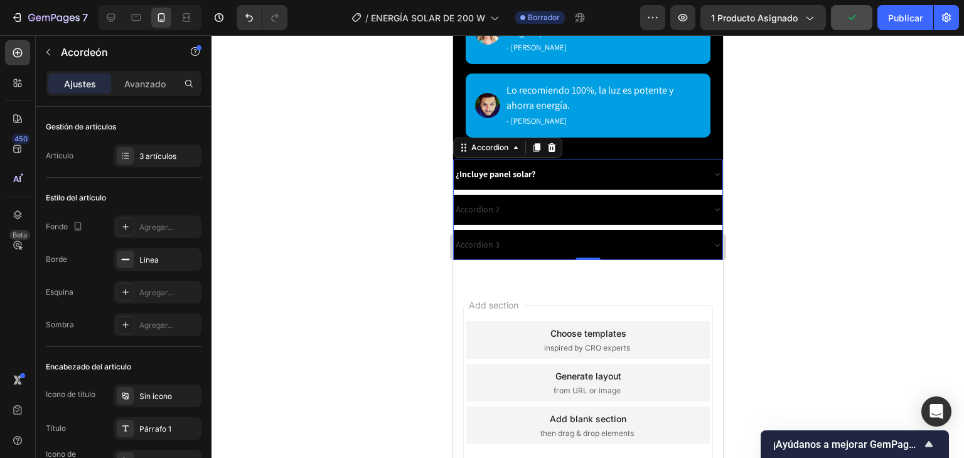
drag, startPoint x: 548, startPoint y: 142, endPoint x: 554, endPoint y: 164, distance: 22.8
click at [548, 142] on icon at bounding box center [551, 146] width 8 height 9
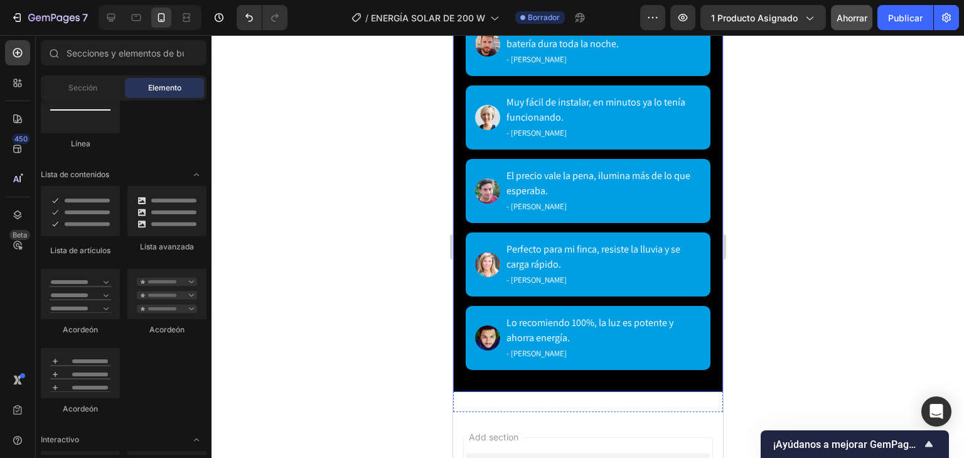
scroll to position [3064, 0]
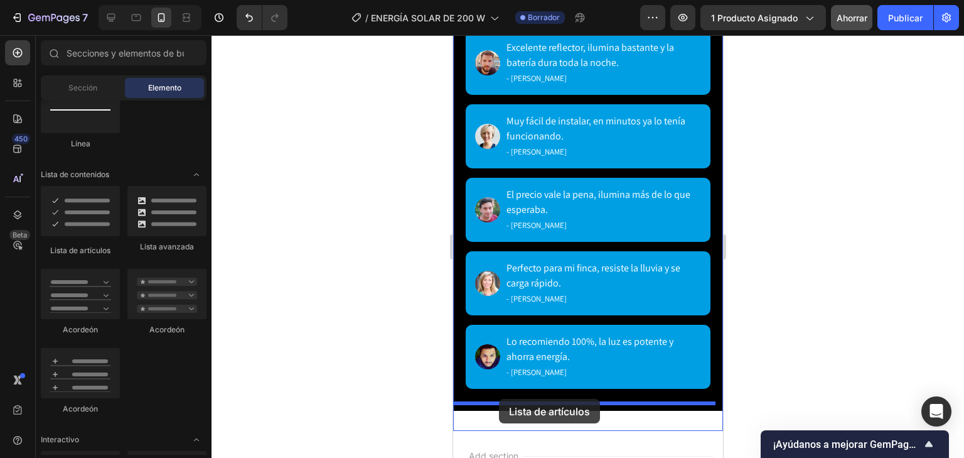
drag, startPoint x: 523, startPoint y: 245, endPoint x: 498, endPoint y: 399, distance: 155.1
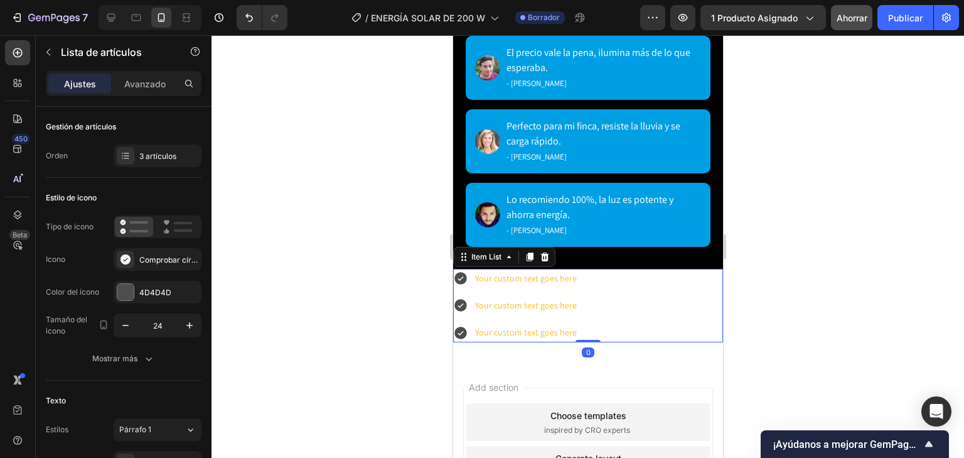
scroll to position [3264, 0]
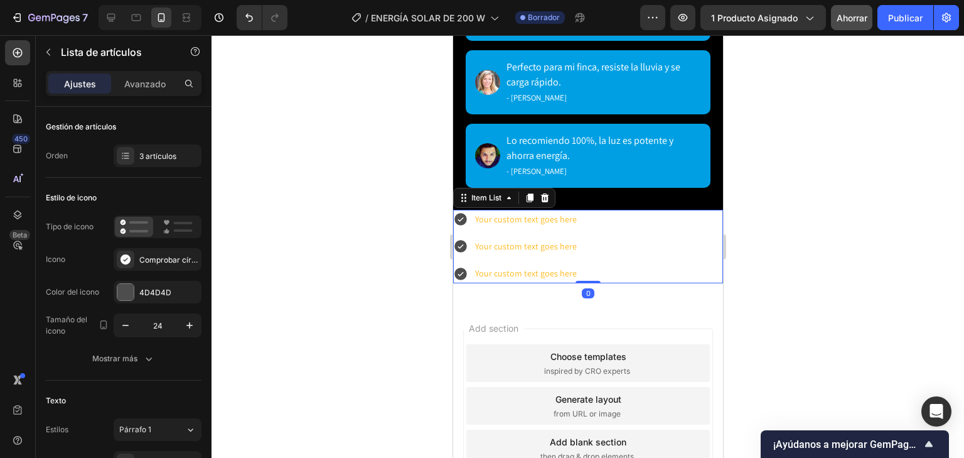
click at [687, 216] on div "Your custom text goes here Your custom text goes here Your custom text goes here" at bounding box center [588, 247] width 270 height 74
click at [151, 256] on font "Comprobar círculo lleno" at bounding box center [182, 259] width 86 height 9
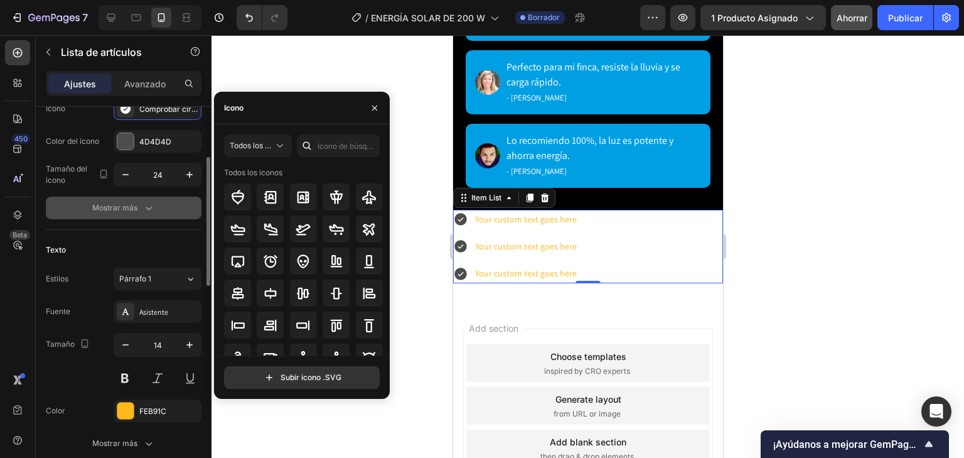
scroll to position [100, 0]
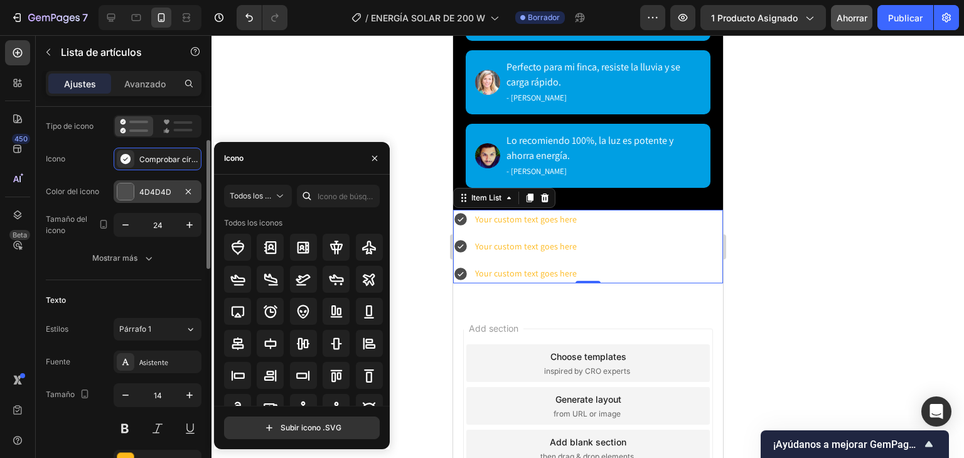
click at [115, 198] on div "4D4D4D" at bounding box center [158, 191] width 88 height 23
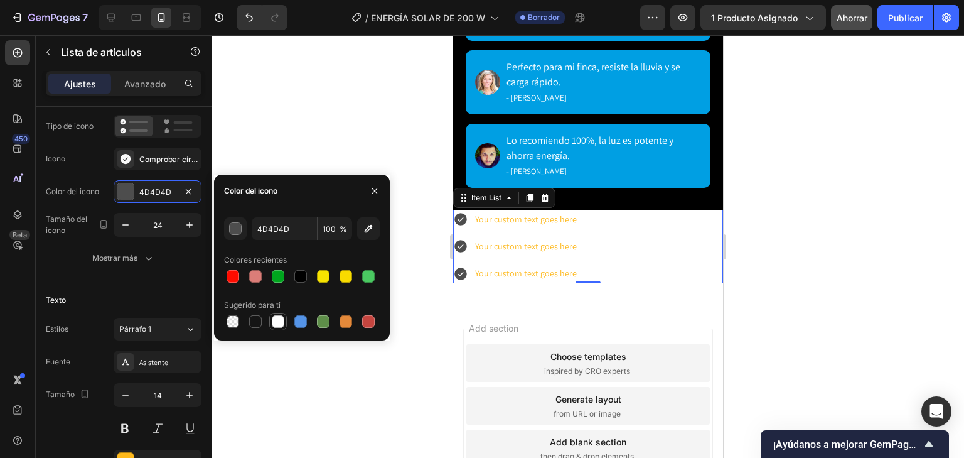
click at [282, 325] on div at bounding box center [278, 321] width 13 height 13
type input "FFFFFF"
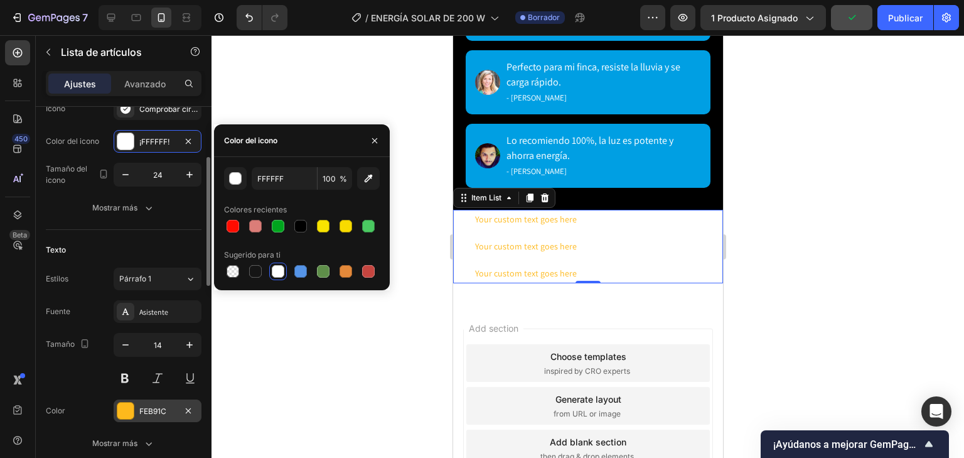
click at [145, 410] on font "FEB91C" at bounding box center [152, 410] width 27 height 9
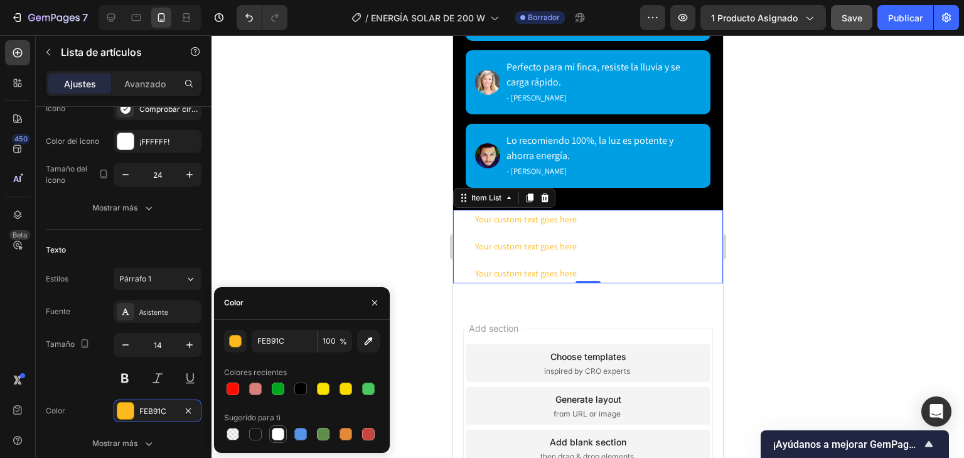
click at [280, 442] on div at bounding box center [278, 434] width 18 height 18
type input "FFFFFF"
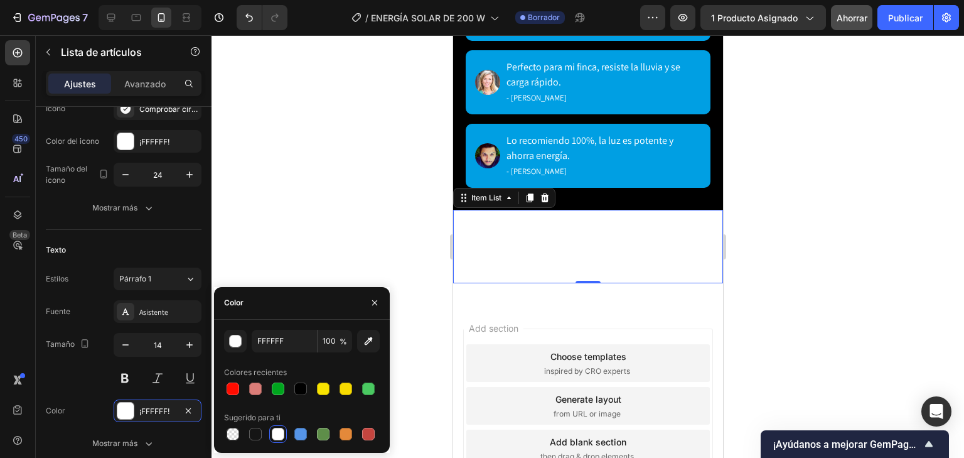
click at [709, 271] on div "Your custom text goes here Your custom text goes here Your custom text goes here" at bounding box center [588, 247] width 270 height 74
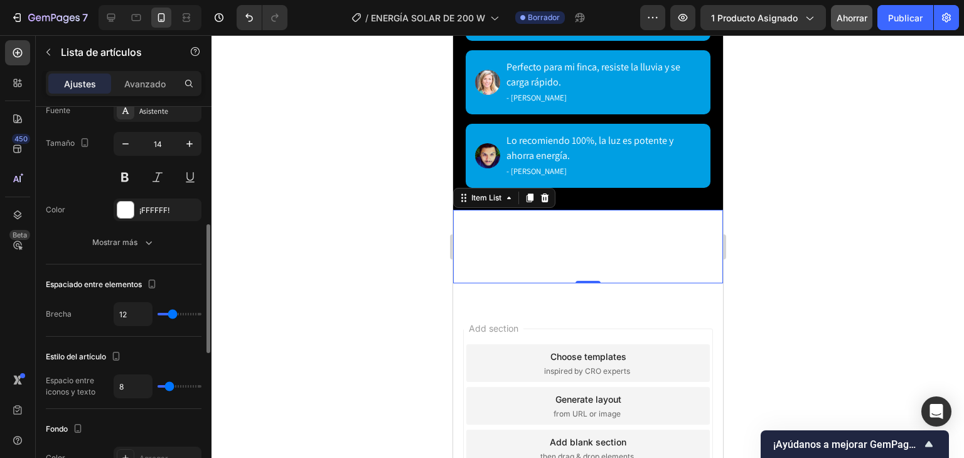
scroll to position [502, 0]
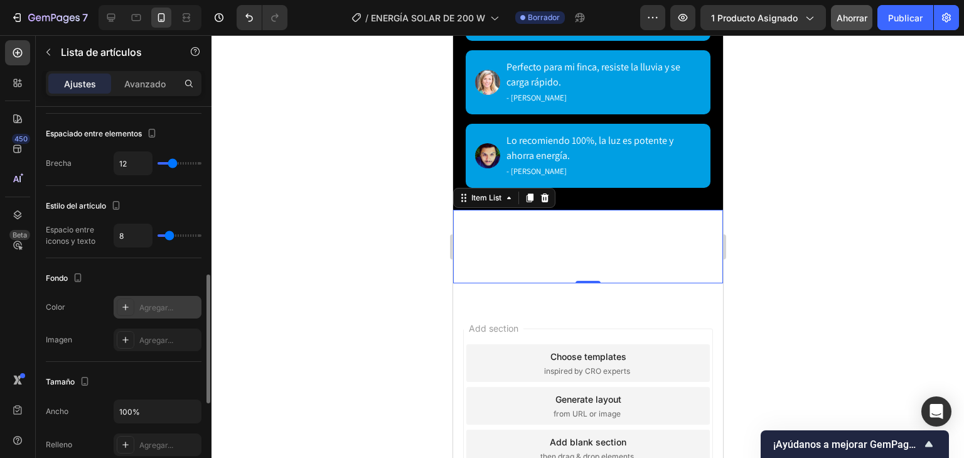
click at [161, 304] on font "Agregar..." at bounding box center [156, 307] width 34 height 9
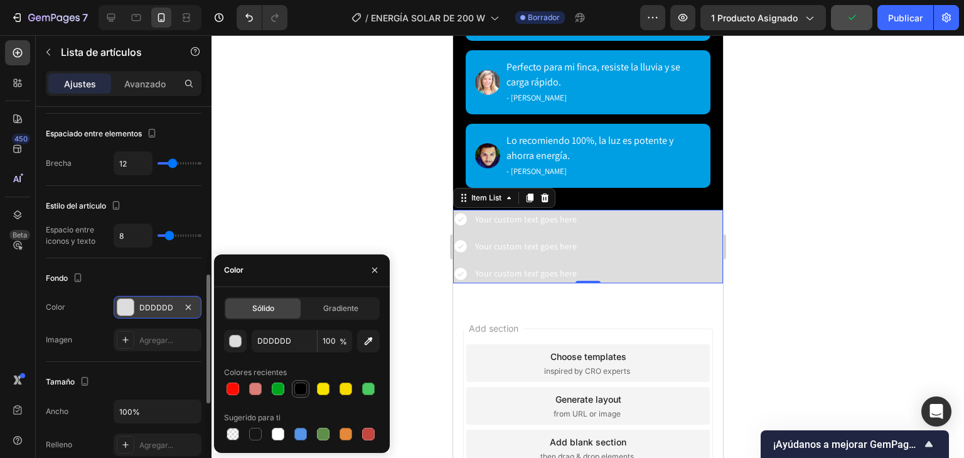
click at [302, 390] on div at bounding box center [300, 388] width 13 height 13
type input "000000"
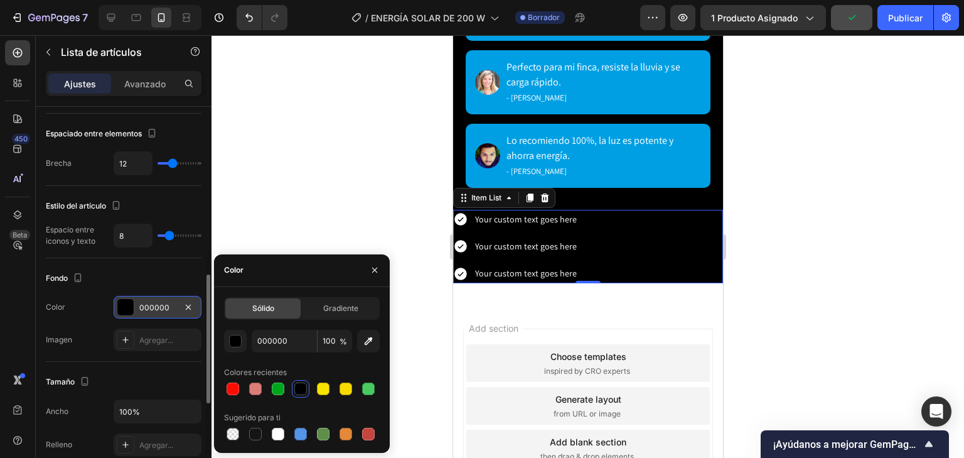
click at [783, 254] on div at bounding box center [588, 246] width 753 height 422
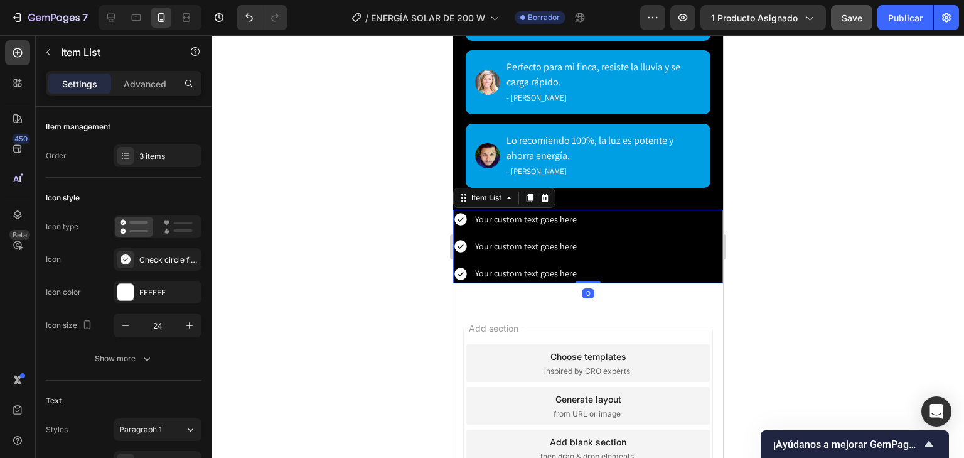
click at [623, 216] on div "Your custom text goes here Your custom text goes here Your custom text goes here" at bounding box center [588, 247] width 270 height 74
click at [562, 213] on div "Your custom text goes here" at bounding box center [525, 219] width 105 height 19
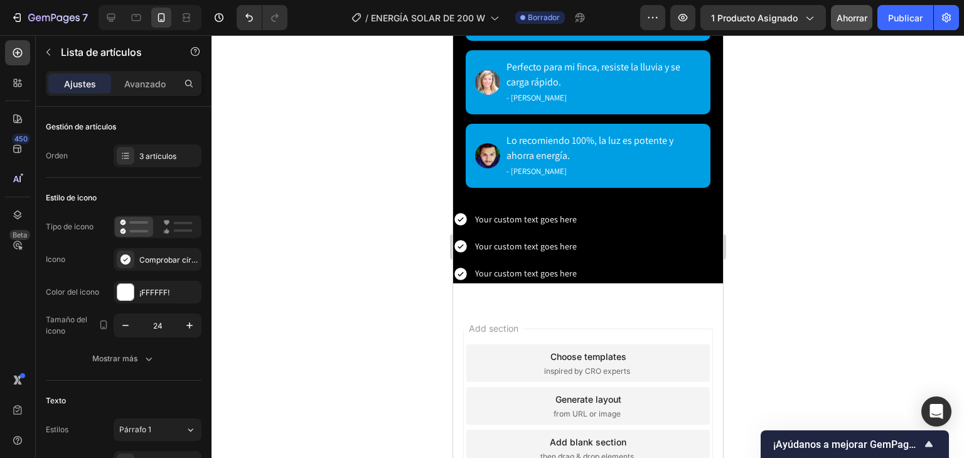
click at [653, 210] on div "Your custom text goes here Your custom text goes here Your custom text goes here" at bounding box center [588, 247] width 270 height 74
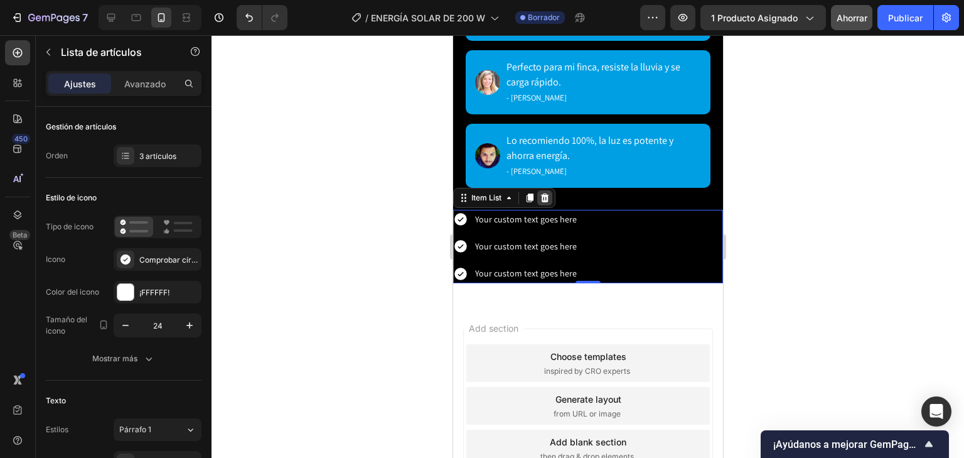
click at [549, 193] on icon at bounding box center [544, 198] width 10 height 10
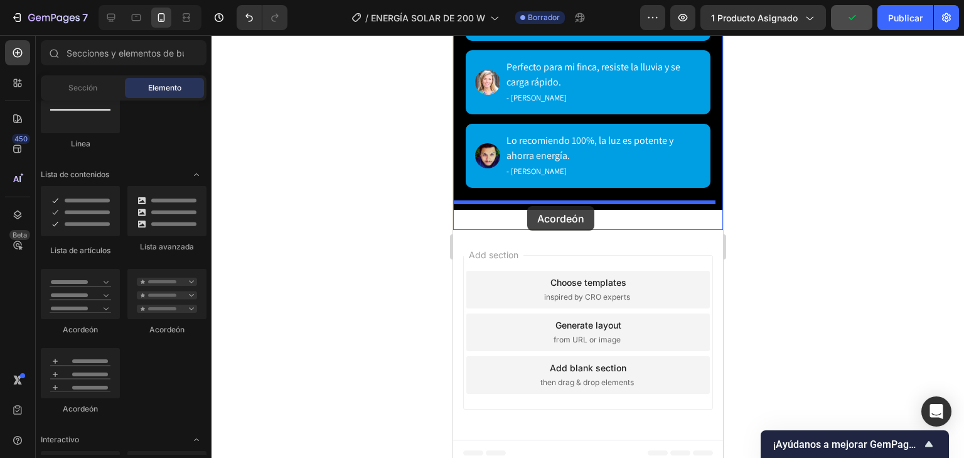
drag, startPoint x: 611, startPoint y: 325, endPoint x: 527, endPoint y: 206, distance: 146.3
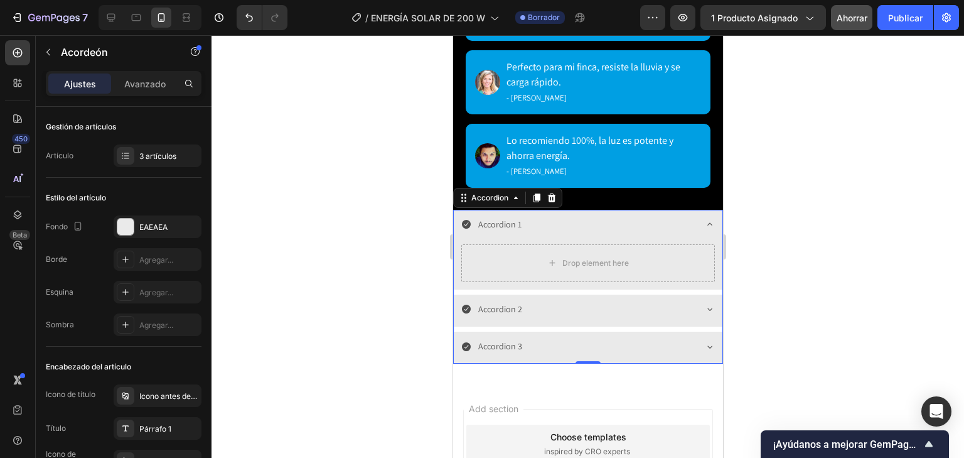
click at [712, 242] on div "Drop element here" at bounding box center [587, 266] width 269 height 48
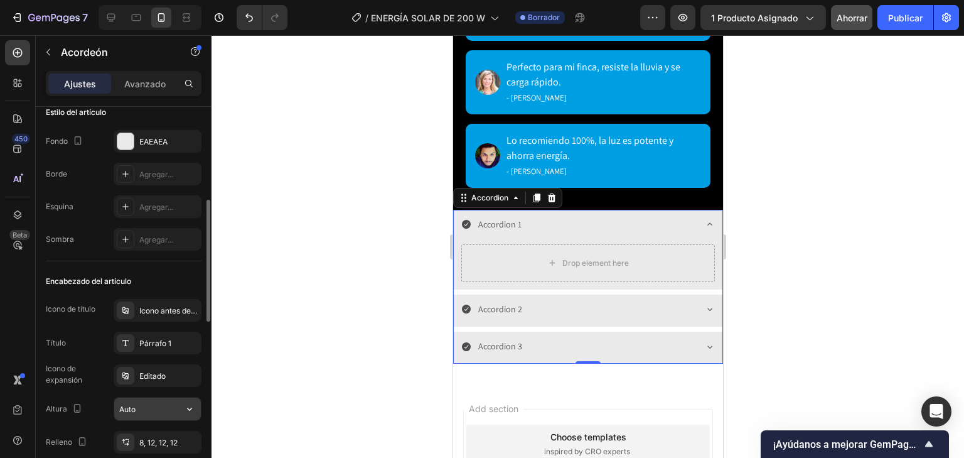
scroll to position [0, 0]
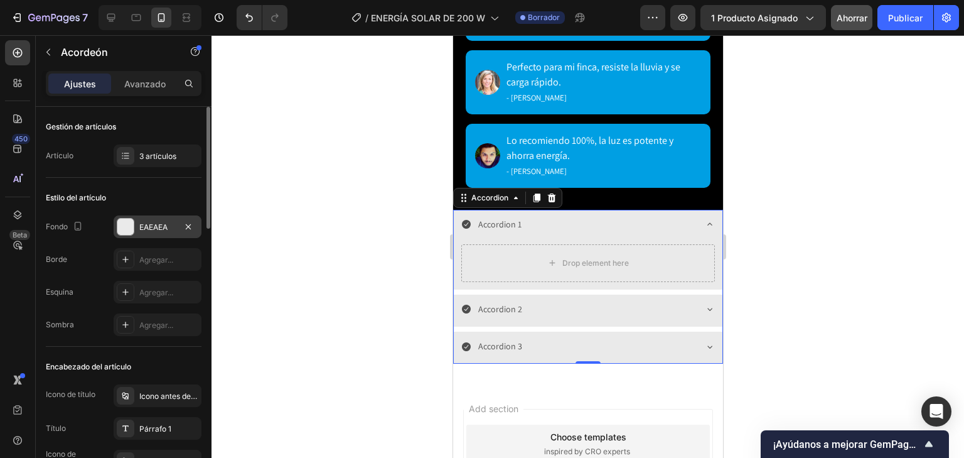
click at [129, 234] on div at bounding box center [126, 227] width 18 height 18
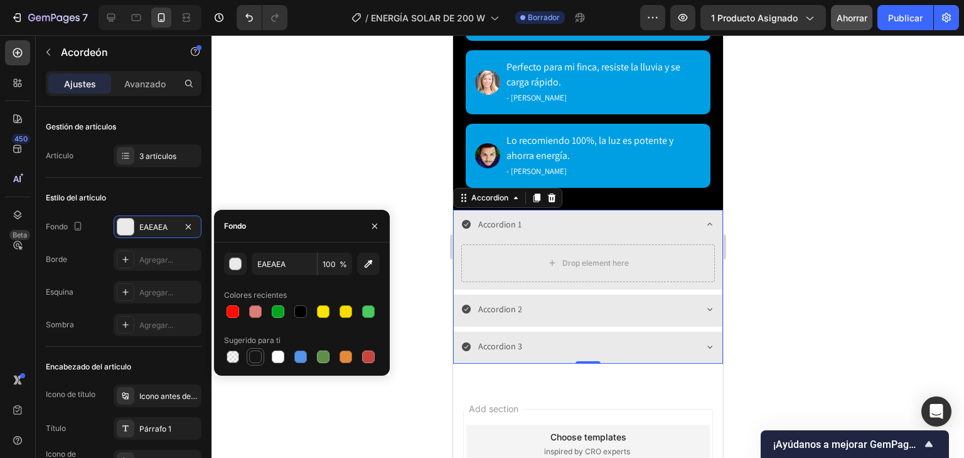
click at [261, 363] on div at bounding box center [255, 356] width 15 height 15
type input "151515"
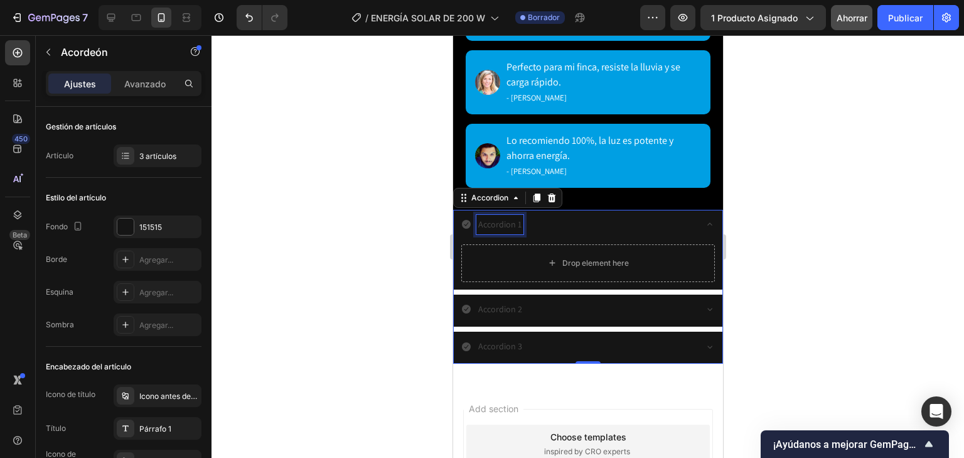
click at [508, 219] on div "Accordion 1" at bounding box center [499, 224] width 47 height 19
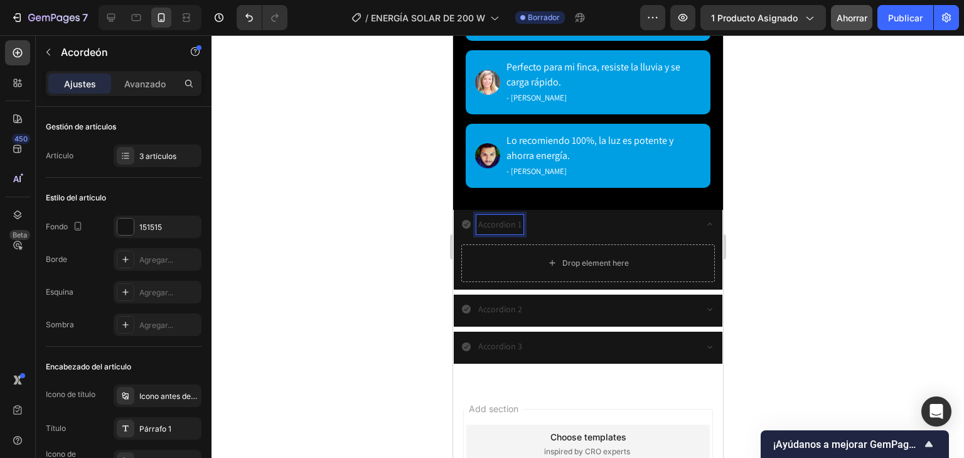
click at [520, 220] on div "Accordion 1" at bounding box center [499, 224] width 47 height 19
drag, startPoint x: 520, startPoint y: 220, endPoint x: 467, endPoint y: 218, distance: 52.7
click at [467, 218] on div "Accordion 1" at bounding box center [577, 224] width 233 height 19
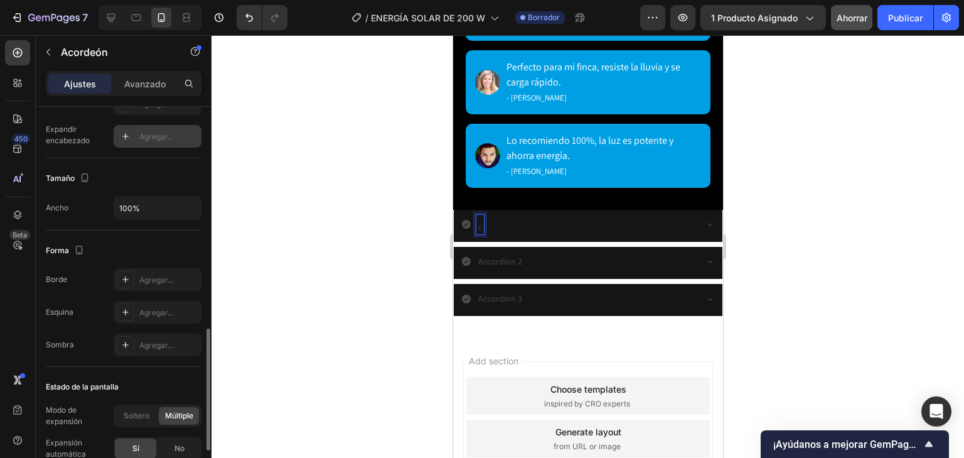
scroll to position [753, 0]
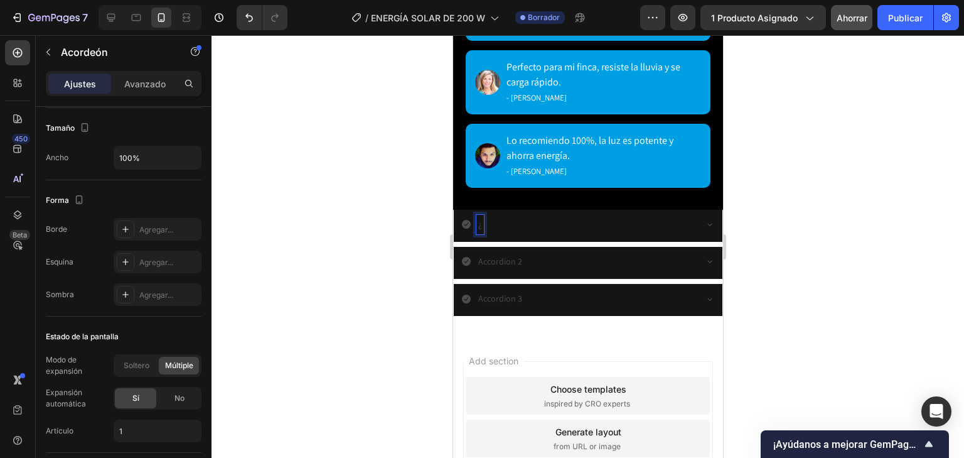
click at [480, 218] on p "¿" at bounding box center [480, 225] width 4 height 16
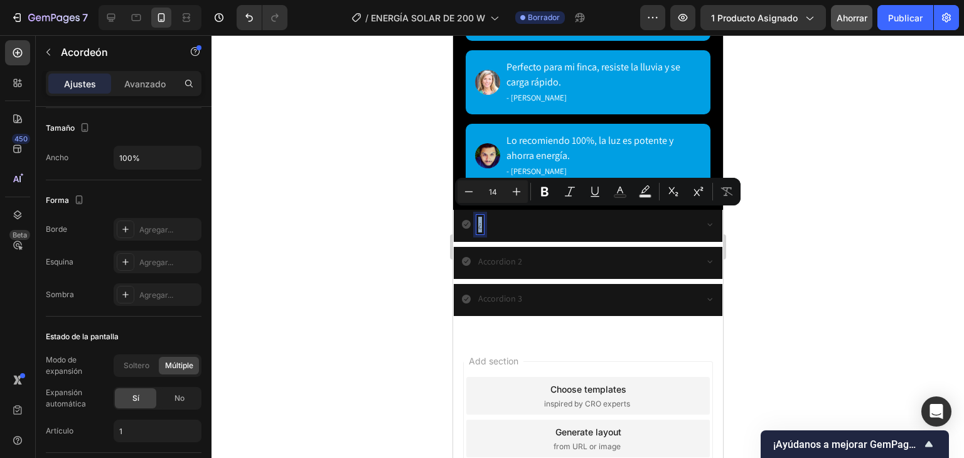
click at [476, 222] on div "¿" at bounding box center [480, 224] width 8 height 19
click at [625, 193] on icon "Barra de herramientas contextual del editor" at bounding box center [620, 191] width 13 height 13
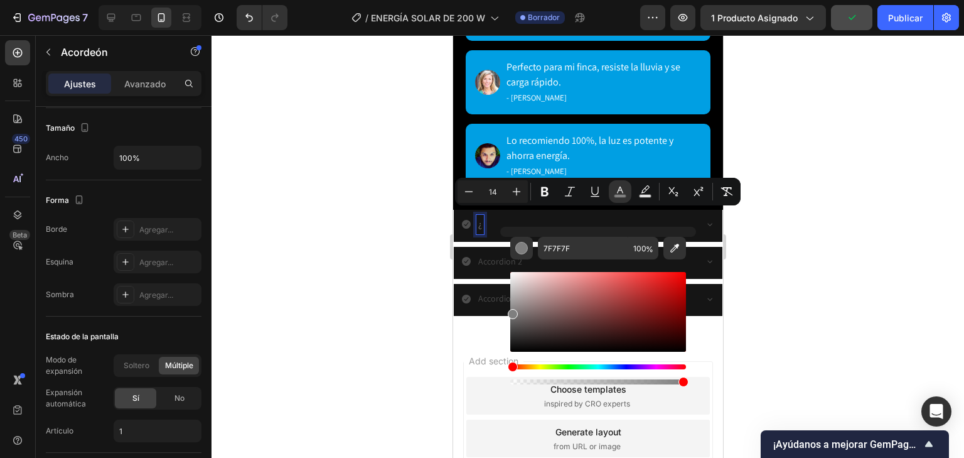
drag, startPoint x: 970, startPoint y: 366, endPoint x: 483, endPoint y: 237, distance: 503.3
drag, startPoint x: 512, startPoint y: 315, endPoint x: 502, endPoint y: 264, distance: 52.4
click at [502, 264] on div "7F7F7F 100 %" at bounding box center [598, 307] width 196 height 160
type input "FFFFFF"
click at [479, 218] on span "¿" at bounding box center [480, 223] width 4 height 11
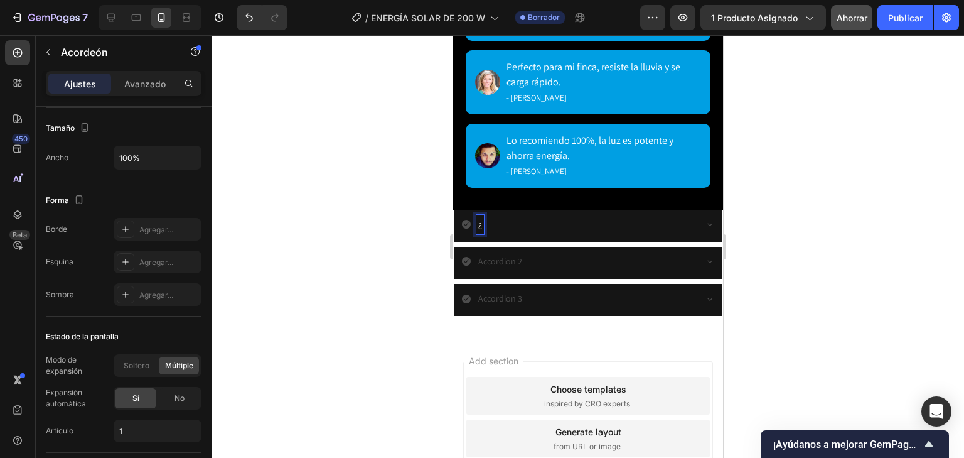
click at [481, 218] on div "¿" at bounding box center [480, 224] width 8 height 19
click at [702, 222] on div "¿Incluye panel solar?" at bounding box center [587, 226] width 269 height 32
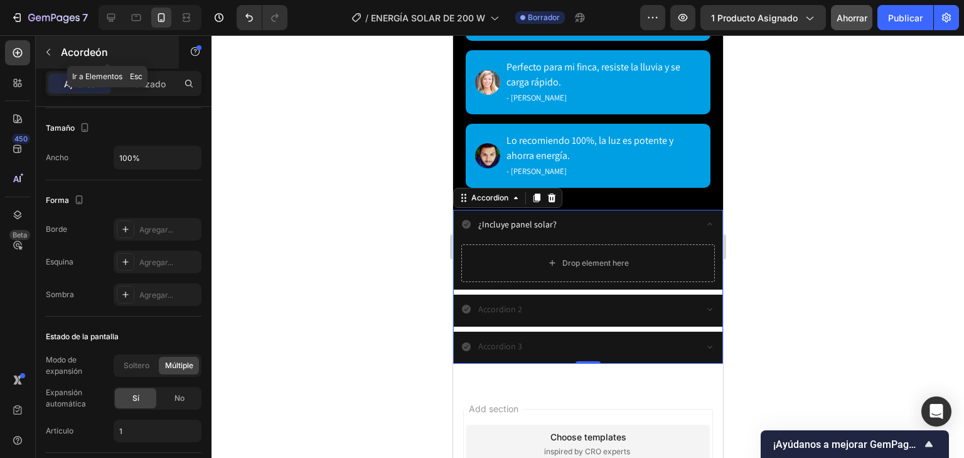
click at [46, 50] on icon "button" at bounding box center [48, 52] width 10 height 10
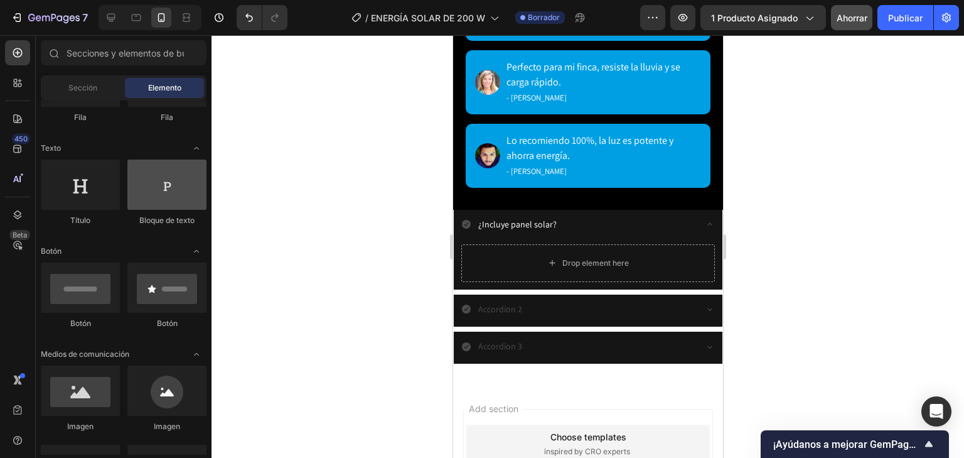
scroll to position [100, 0]
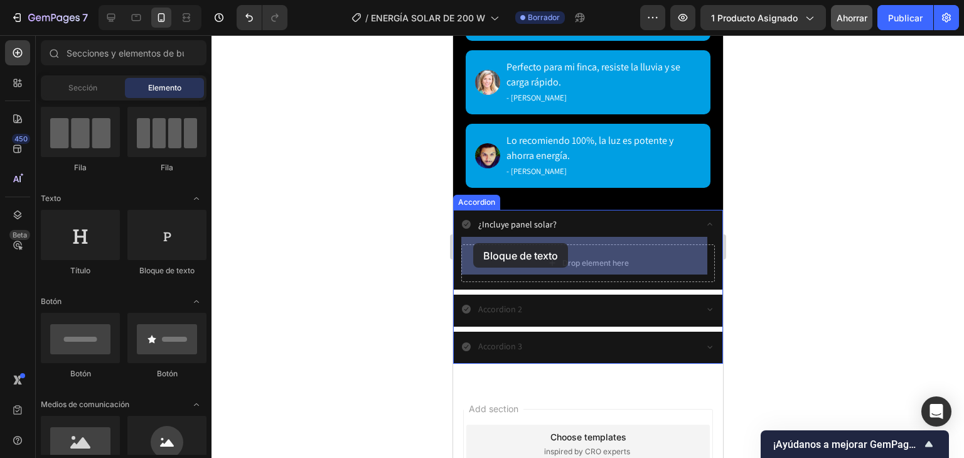
drag, startPoint x: 628, startPoint y: 290, endPoint x: 473, endPoint y: 243, distance: 162.6
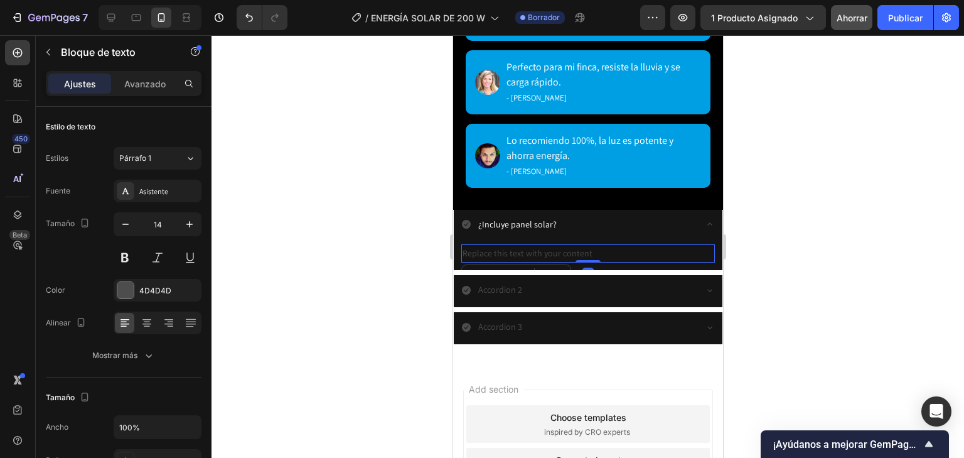
click at [512, 246] on div "Replace this text with your content" at bounding box center [588, 253] width 254 height 18
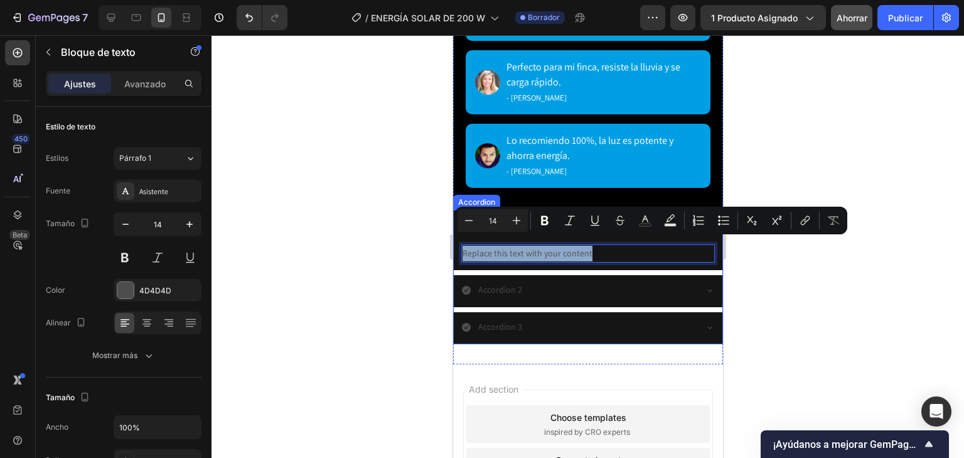
drag, startPoint x: 596, startPoint y: 249, endPoint x: 441, endPoint y: 242, distance: 155.8
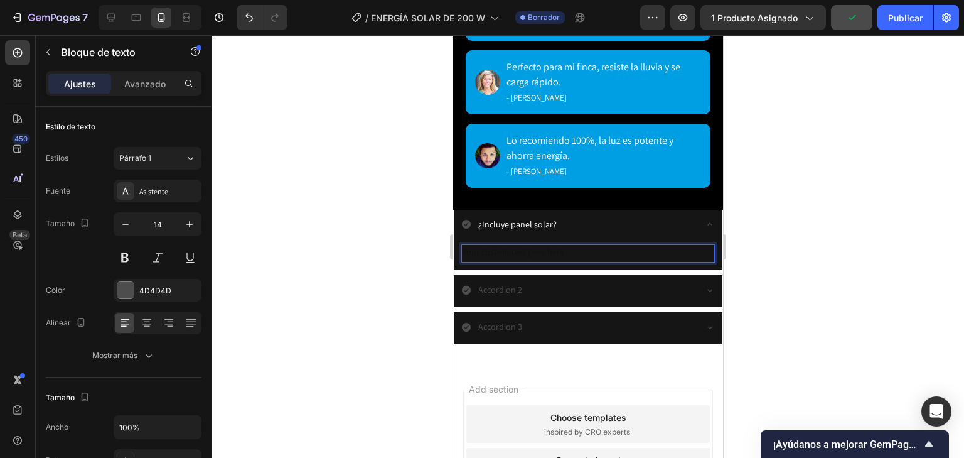
click at [525, 247] on div "Rich Text Editor. Editing area: main" at bounding box center [588, 253] width 254 height 18
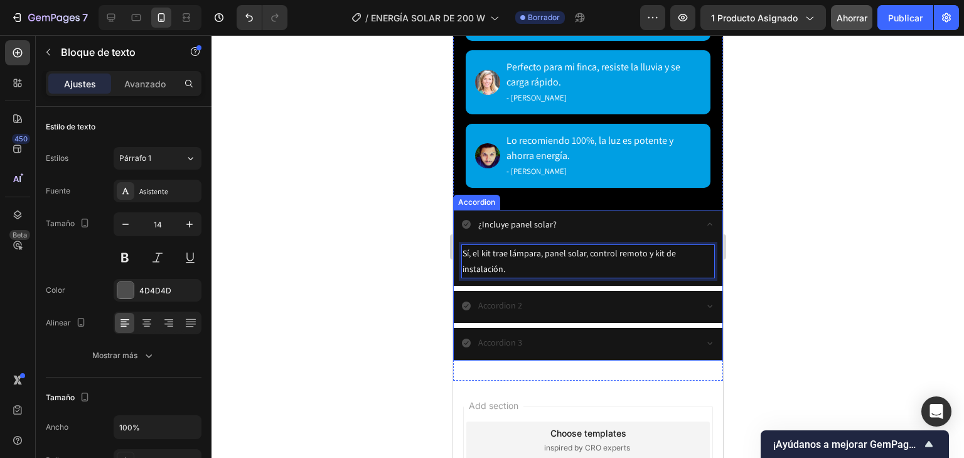
click at [540, 218] on span "¿Incluye panel solar?" at bounding box center [517, 223] width 78 height 11
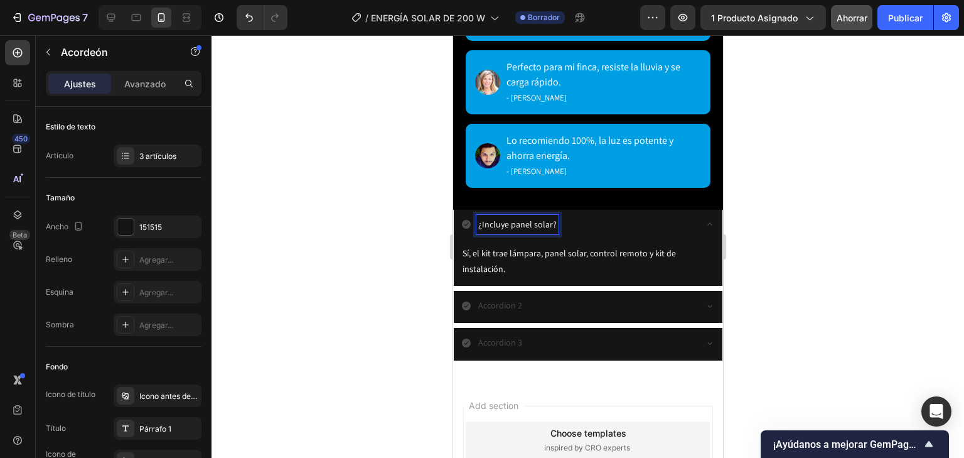
click at [554, 217] on div "¿Incluye panel solar?" at bounding box center [517, 224] width 82 height 19
drag, startPoint x: 554, startPoint y: 217, endPoint x: 476, endPoint y: 211, distance: 78.0
click at [476, 215] on div "¿Incluye panel solar?" at bounding box center [517, 224] width 82 height 19
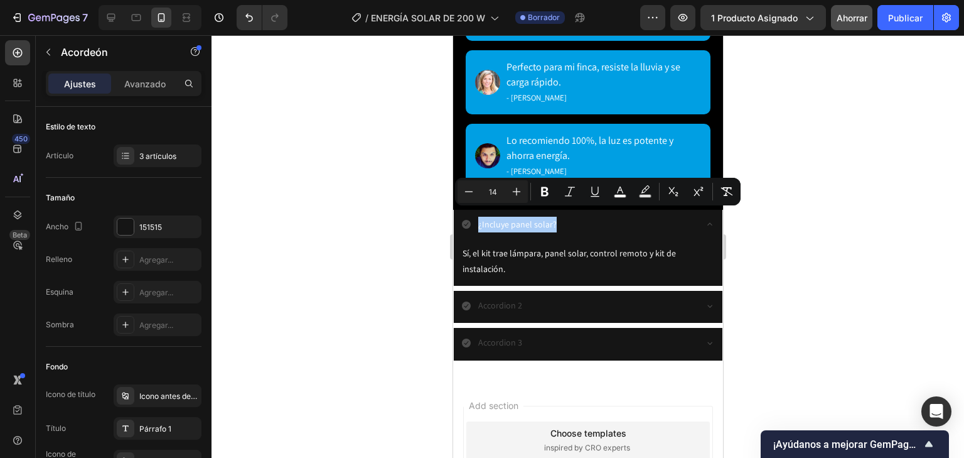
click at [532, 191] on div "Minus 14 Plus Bold Italic Underline color Text Background Color Subscript Super…" at bounding box center [598, 191] width 281 height 23
click at [552, 192] on button "Bold" at bounding box center [545, 191] width 23 height 23
click at [704, 219] on icon at bounding box center [709, 224] width 10 height 10
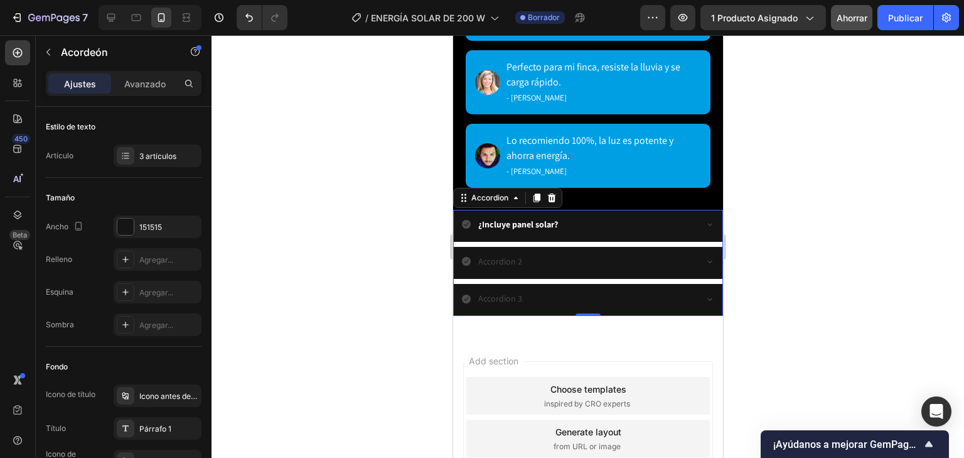
click at [509, 254] on p "Accordion 2" at bounding box center [500, 262] width 44 height 16
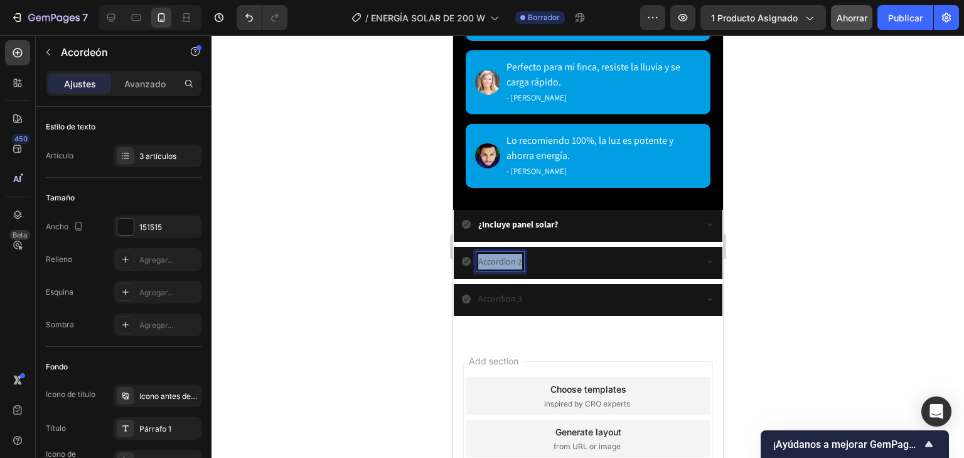
drag, startPoint x: 520, startPoint y: 255, endPoint x: 475, endPoint y: 249, distance: 45.5
click at [475, 252] on div "Accordion 2" at bounding box center [577, 261] width 233 height 19
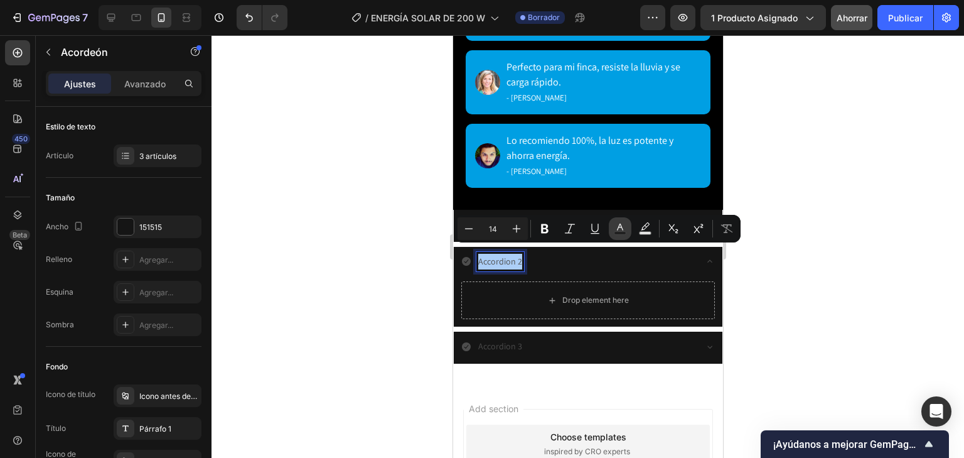
click at [616, 227] on icon "Editor contextual toolbar" at bounding box center [620, 228] width 13 height 13
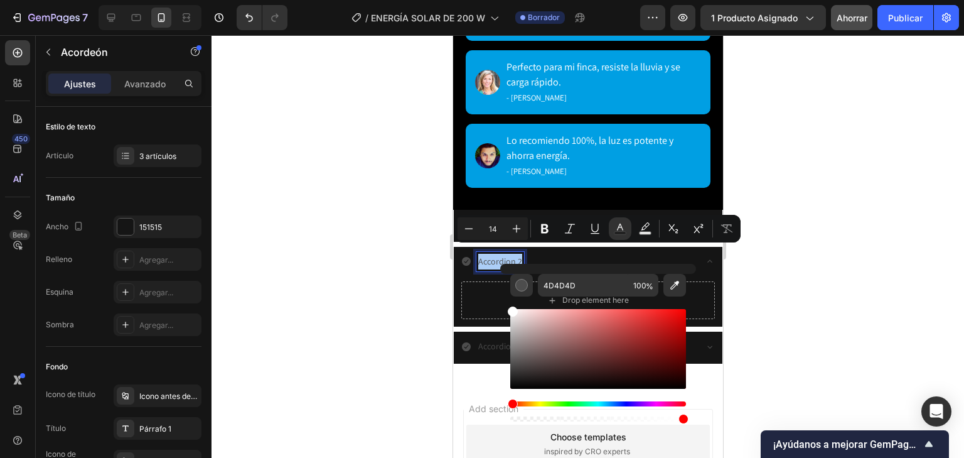
drag, startPoint x: 515, startPoint y: 342, endPoint x: 509, endPoint y: 286, distance: 56.1
click at [509, 286] on div "4D4D4D 100 %" at bounding box center [598, 344] width 196 height 160
type input "FFFFFF"
click at [546, 230] on icon "Editor contextual toolbar" at bounding box center [545, 228] width 13 height 13
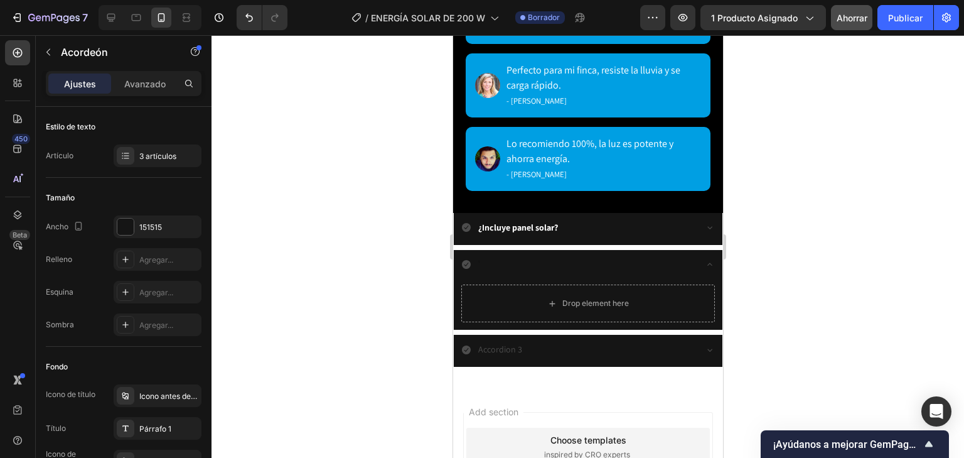
scroll to position [3258, 0]
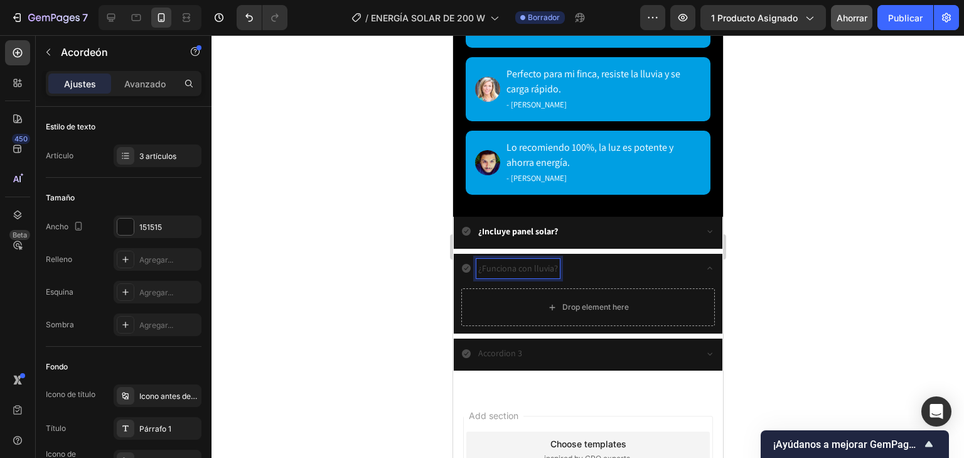
click at [555, 264] on div "¿Funciona con lluvia?" at bounding box center [517, 268] width 83 height 19
drag, startPoint x: 555, startPoint y: 264, endPoint x: 467, endPoint y: 257, distance: 88.8
click at [467, 259] on div "¿Funciona con lluvia?" at bounding box center [577, 268] width 233 height 19
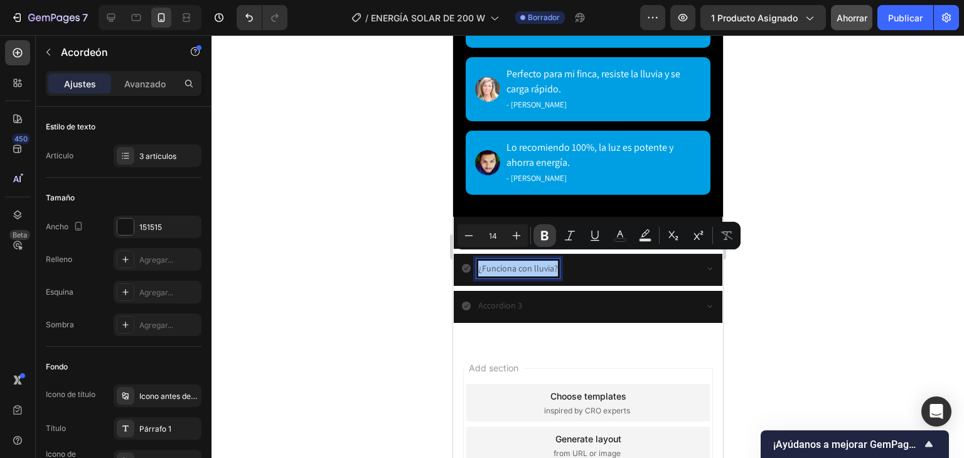
click at [550, 227] on button "Atrevido" at bounding box center [545, 235] width 23 height 23
click at [630, 242] on button "color" at bounding box center [620, 235] width 23 height 23
type input "4D4D4D"
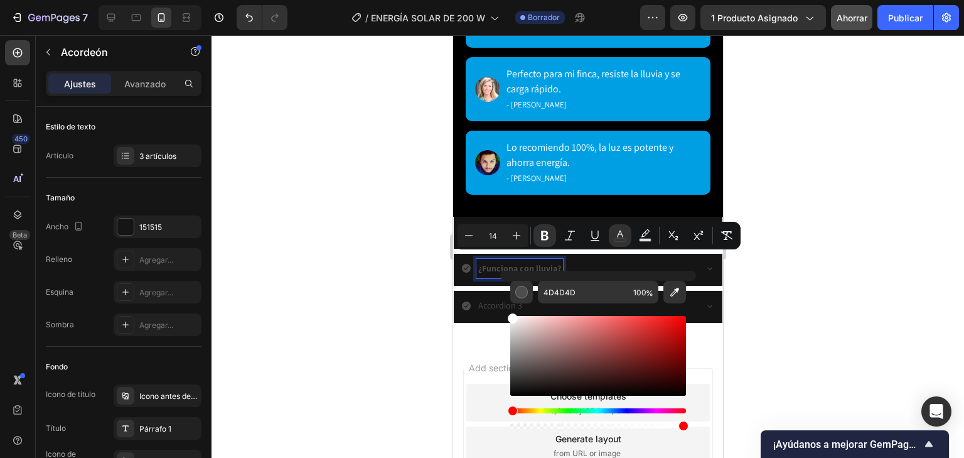
type input "FFFFFF"
drag, startPoint x: 966, startPoint y: 405, endPoint x: 482, endPoint y: 290, distance: 497.5
click at [666, 264] on div "¿Funciona con lluvia?" at bounding box center [577, 268] width 233 height 19
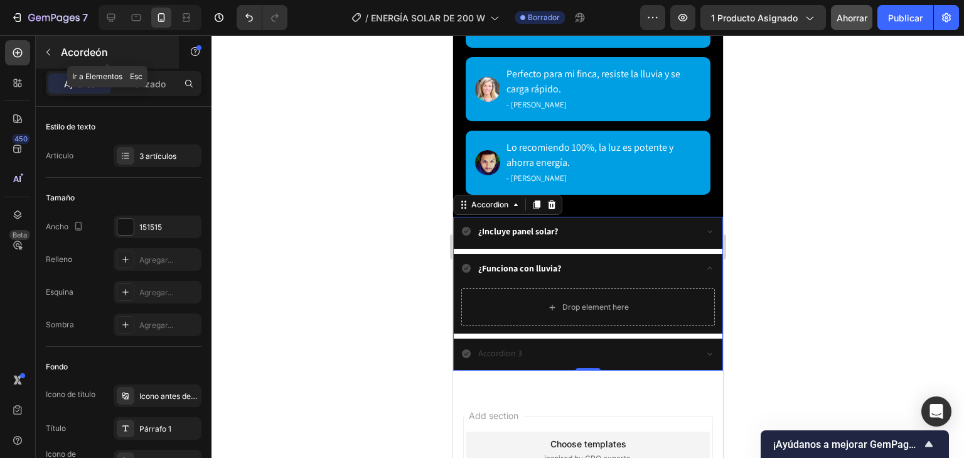
click at [46, 56] on icon "button" at bounding box center [48, 52] width 10 height 10
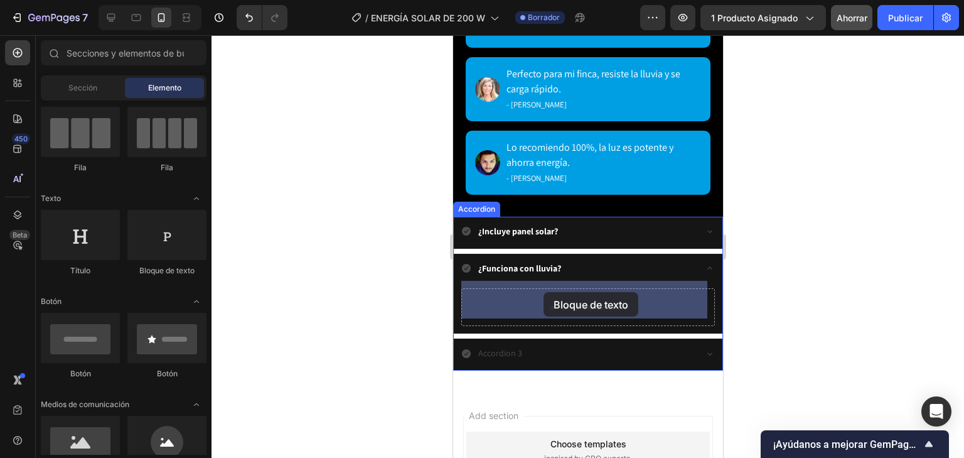
drag, startPoint x: 626, startPoint y: 271, endPoint x: 543, endPoint y: 292, distance: 85.6
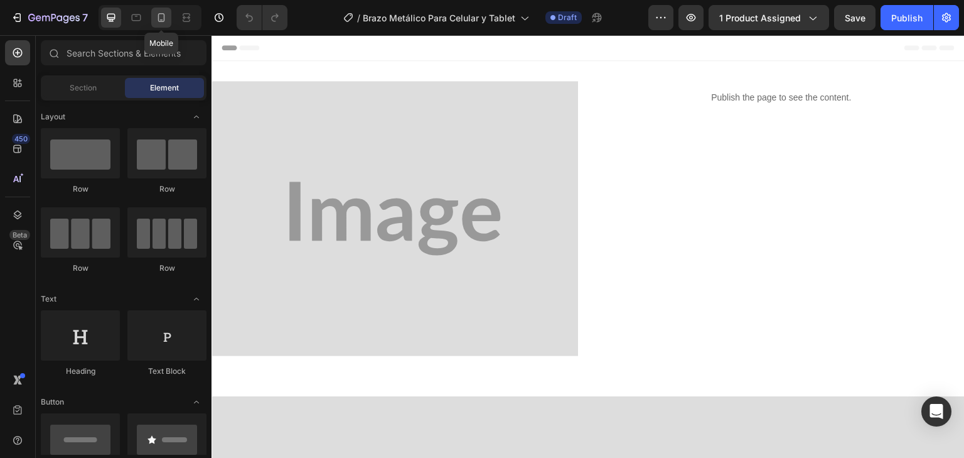
click at [165, 25] on div at bounding box center [161, 18] width 20 height 20
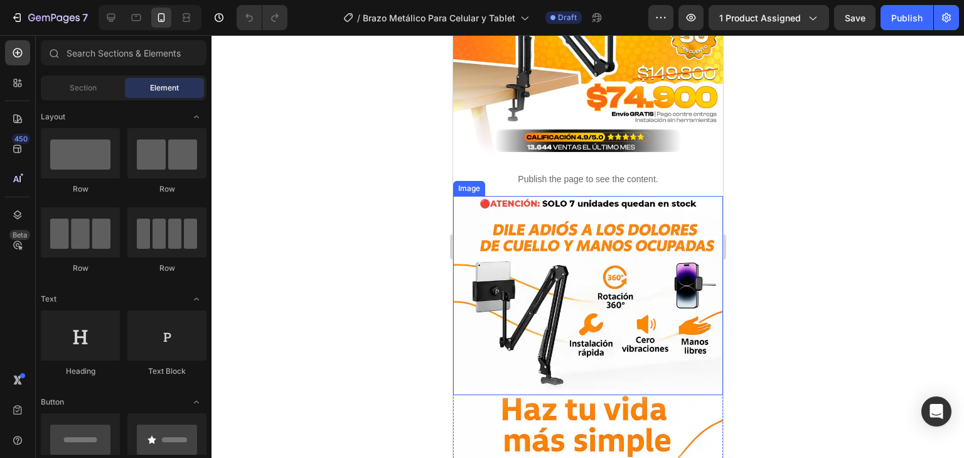
scroll to position [201, 0]
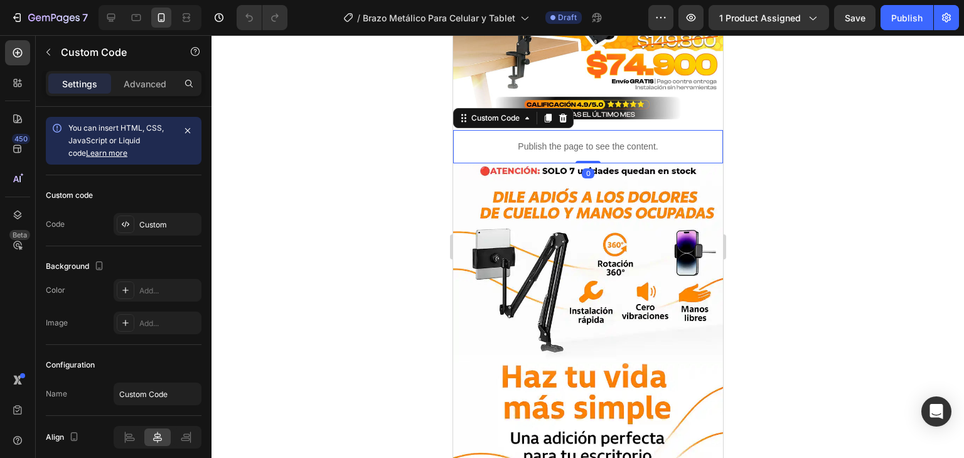
click at [613, 142] on p "Publish the page to see the content." at bounding box center [588, 146] width 270 height 13
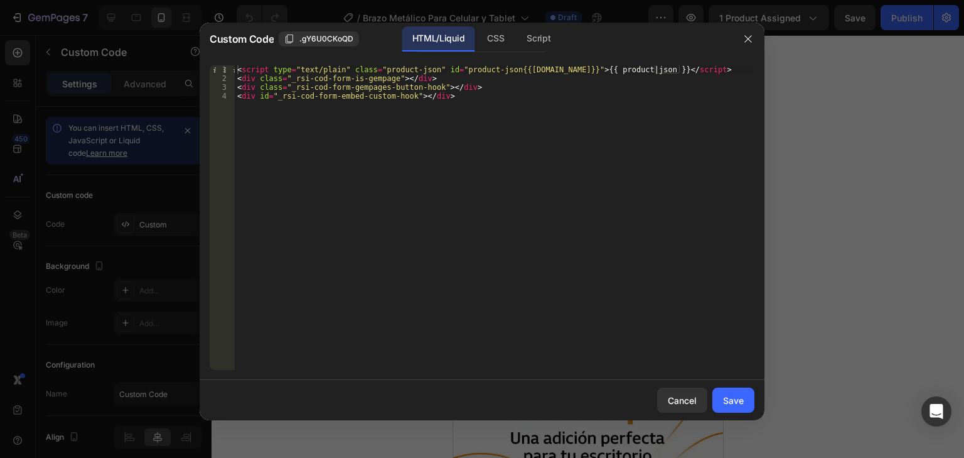
click at [498, 109] on div "< script type = "text/plain" class = "product-json" id = "product-json{{product…" at bounding box center [495, 226] width 520 height 322
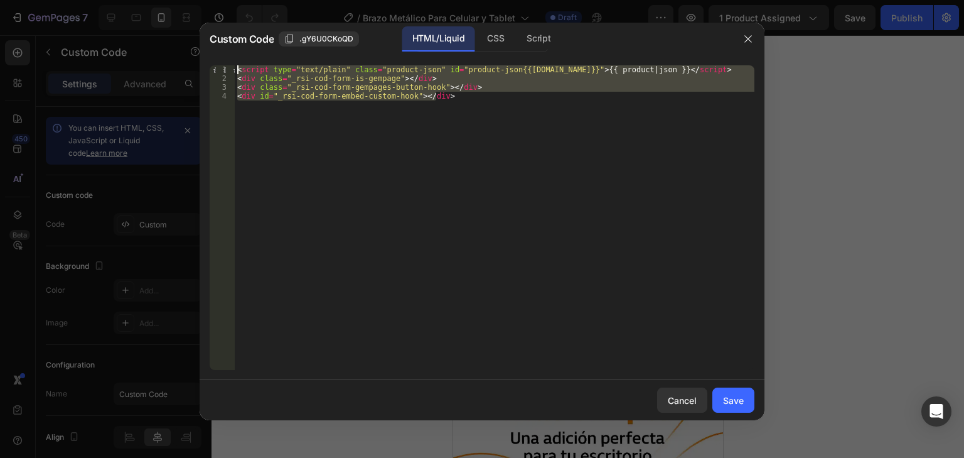
drag, startPoint x: 498, startPoint y: 109, endPoint x: 161, endPoint y: 58, distance: 341.0
click at [161, 58] on div "Custom Code .gY6U0CKoQD HTML/Liquid CSS Script <div id="_rsi-cod-form-embed-cus…" at bounding box center [482, 229] width 964 height 458
type textarea "<script type="text/plain" class="product-json" id="product-json{{product.id}}">…"
click at [758, 40] on button "button" at bounding box center [748, 39] width 20 height 20
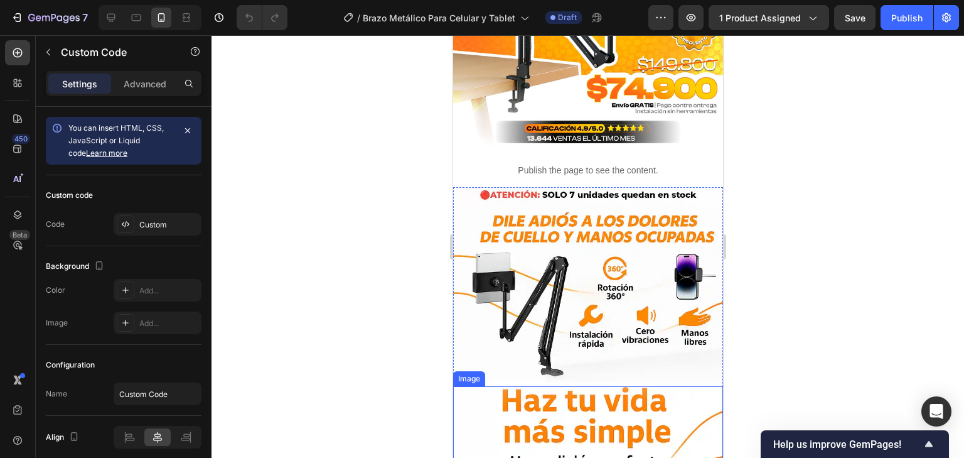
scroll to position [0, 0]
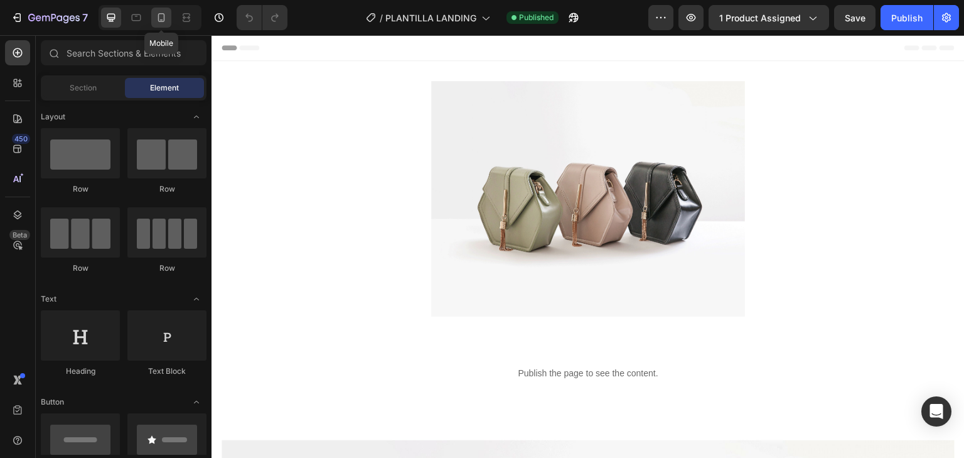
click at [159, 19] on icon at bounding box center [161, 17] width 13 height 13
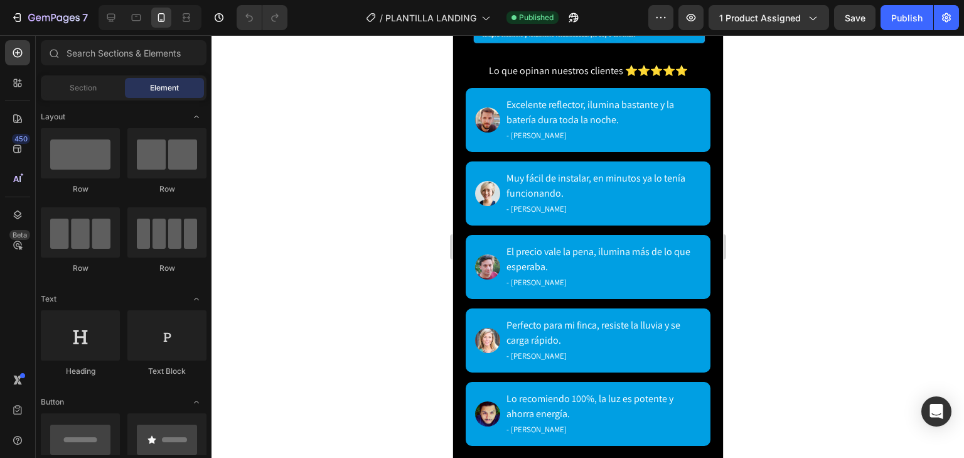
scroll to position [2963, 0]
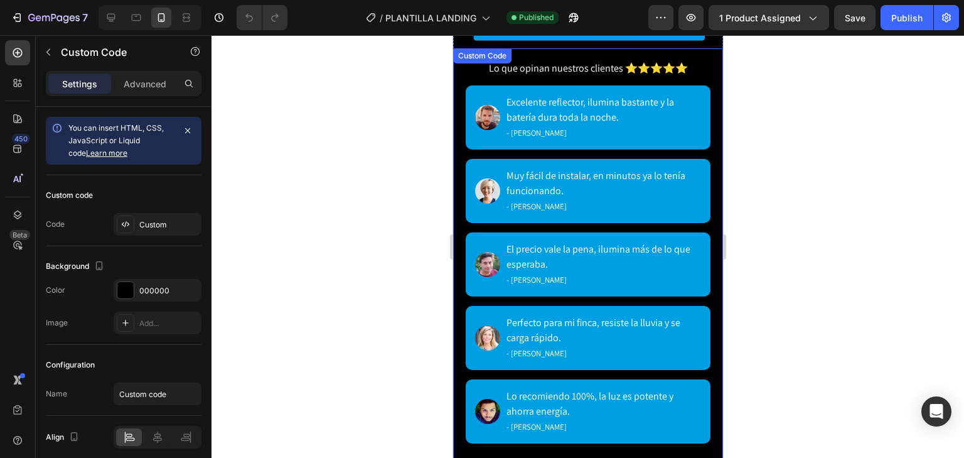
click at [583, 380] on div "Lo recomiendo 100%, la luz es potente y ahorra energía. - [PERSON_NAME]" at bounding box center [587, 411] width 245 height 64
click at [583, 380] on div "Lo recomiendo 100%, la luz es potente y ahorra energía. - Diego Fernández" at bounding box center [587, 411] width 245 height 64
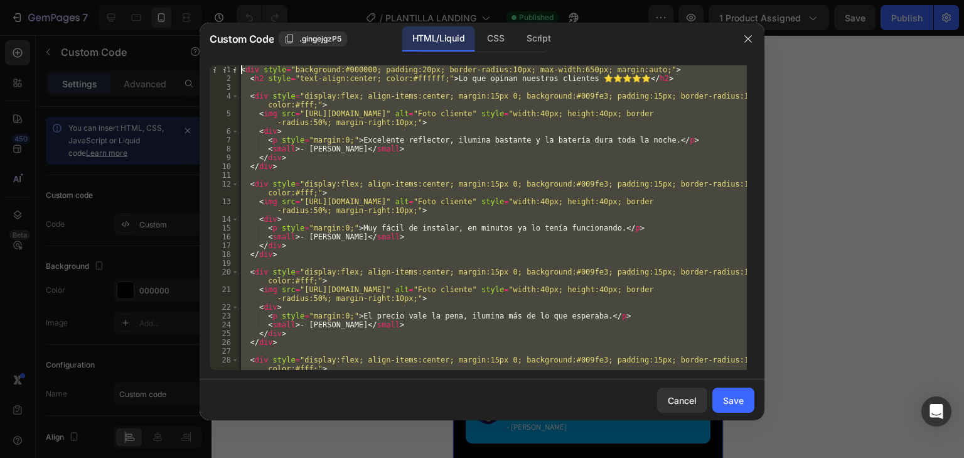
scroll to position [0, 0]
drag, startPoint x: 277, startPoint y: 366, endPoint x: 226, endPoint y: 50, distance: 319.8
click at [226, 50] on div "Custom Code .gingejgzP5 HTML/Liquid CSS Script </div> 1 2 3 4 5 6 7 8 9 10 11 1…" at bounding box center [482, 221] width 565 height 397
type textarea "<div style="background:#000000; padding:20px; border-radius:10px; max-width:650…"
click at [751, 36] on icon "button" at bounding box center [748, 39] width 10 height 10
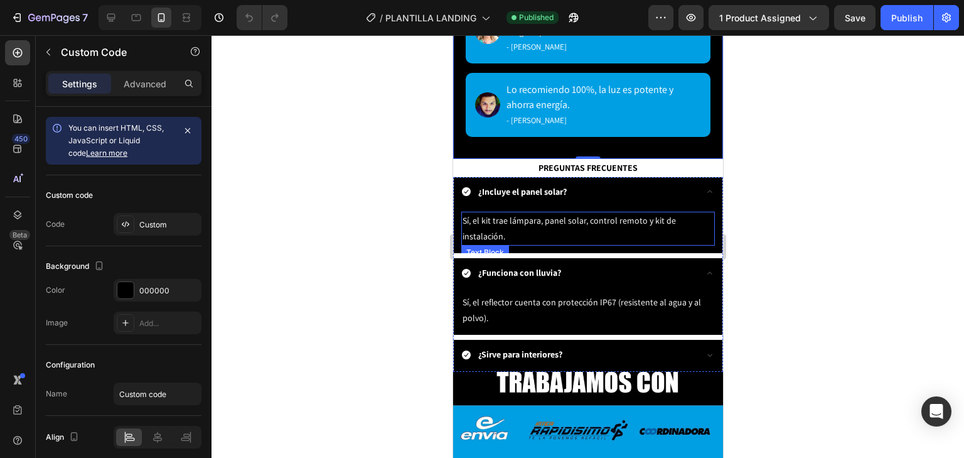
scroll to position [3264, 0]
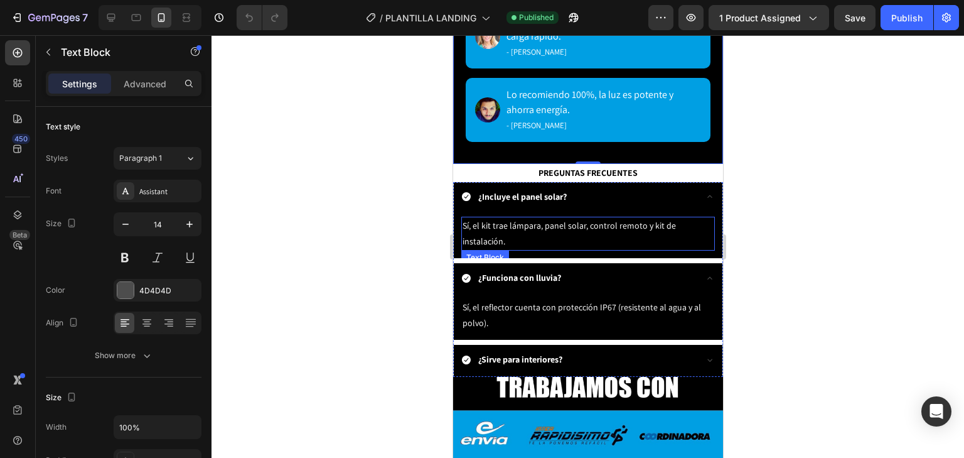
click at [502, 237] on span "Sí, el kit trae lámpara, panel solar, control remoto y kit de instalación." at bounding box center [568, 233] width 213 height 27
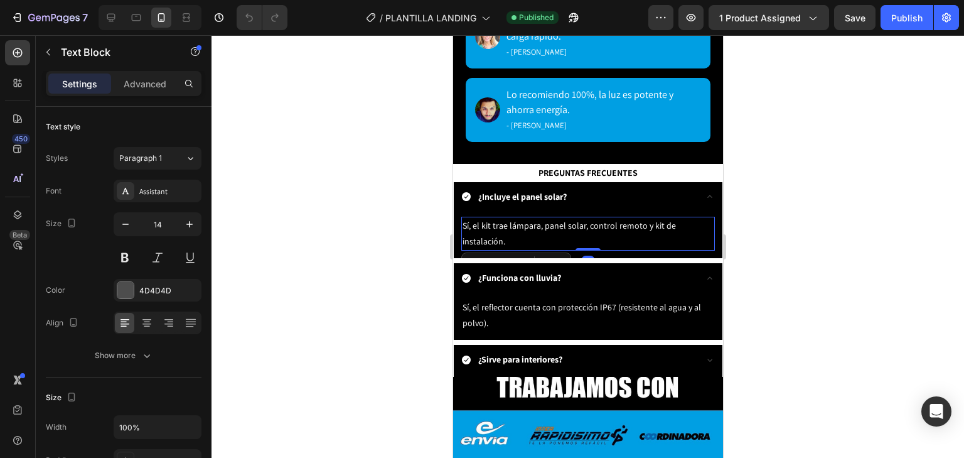
click at [502, 237] on span "Sí, el kit trae lámpara, panel solar, control remoto y kit de instalación." at bounding box center [568, 233] width 213 height 27
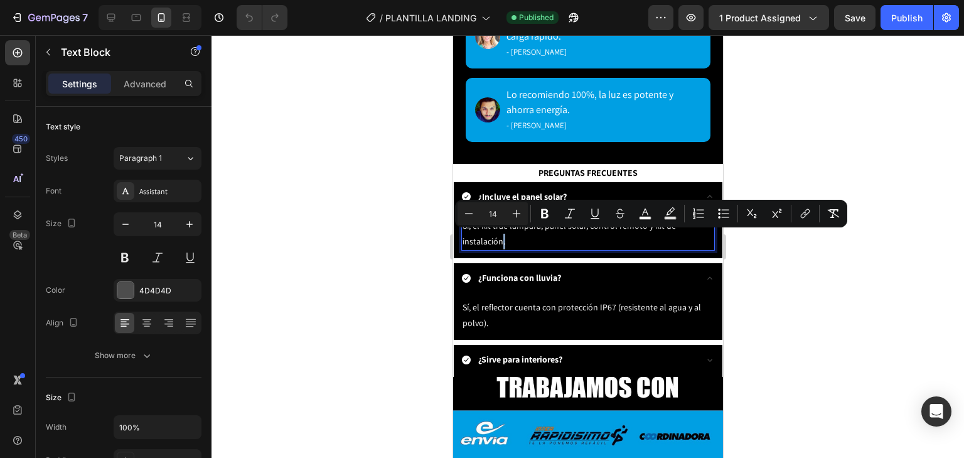
click at [518, 239] on p "Sí, el kit trae lámpara, panel solar, control remoto y kit de instalación." at bounding box center [587, 233] width 251 height 31
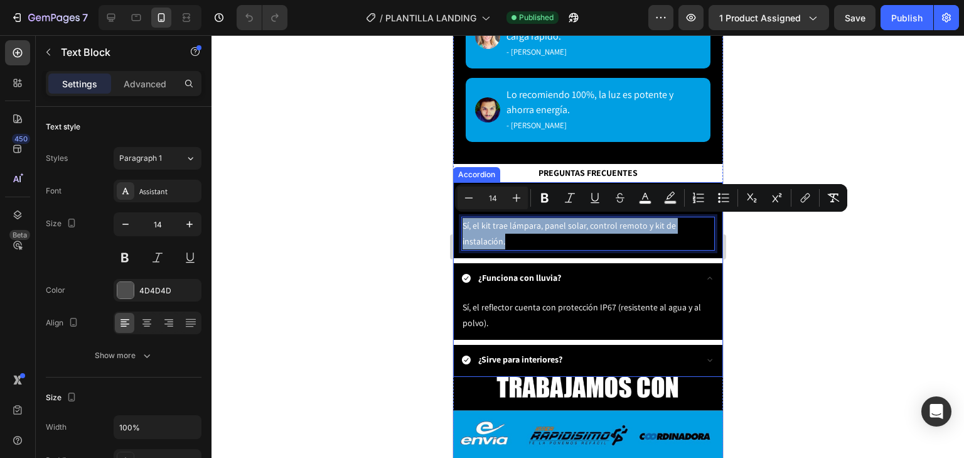
drag, startPoint x: 518, startPoint y: 239, endPoint x: 453, endPoint y: 220, distance: 67.9
click at [453, 220] on div "Sí, el kit trae lámpara, panel solar, control remoto y kit de instalación. Text…" at bounding box center [587, 236] width 269 height 44
copy span "Sí, el kit trae lámpara, panel solar, control remoto y kit de instalación."
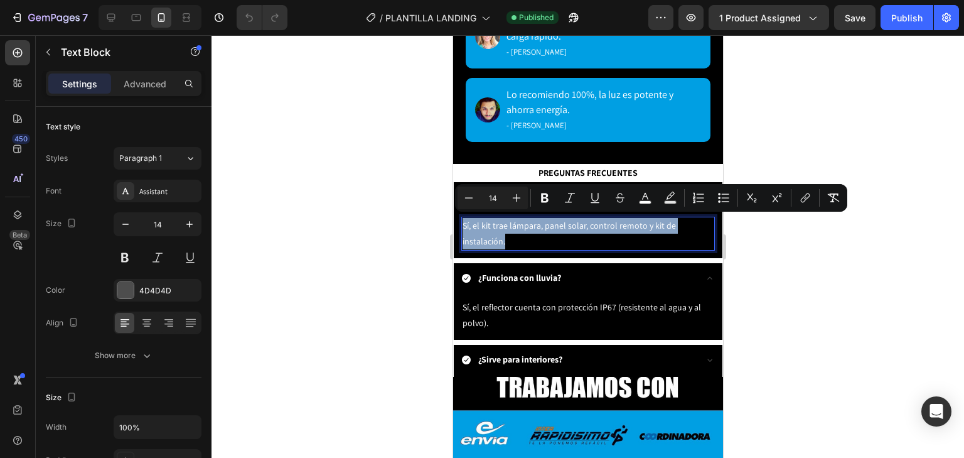
copy span "Sí, el kit trae lámpara, panel solar, control remoto y kit de instalación."
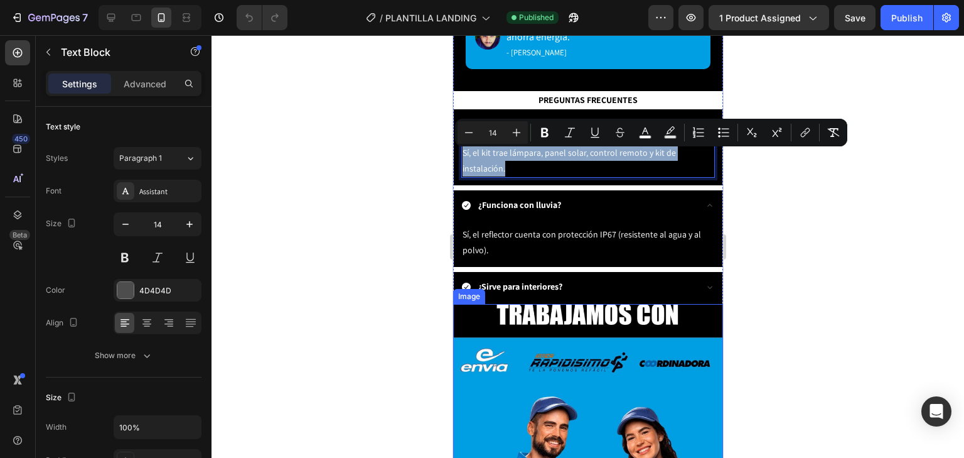
scroll to position [3314, 0]
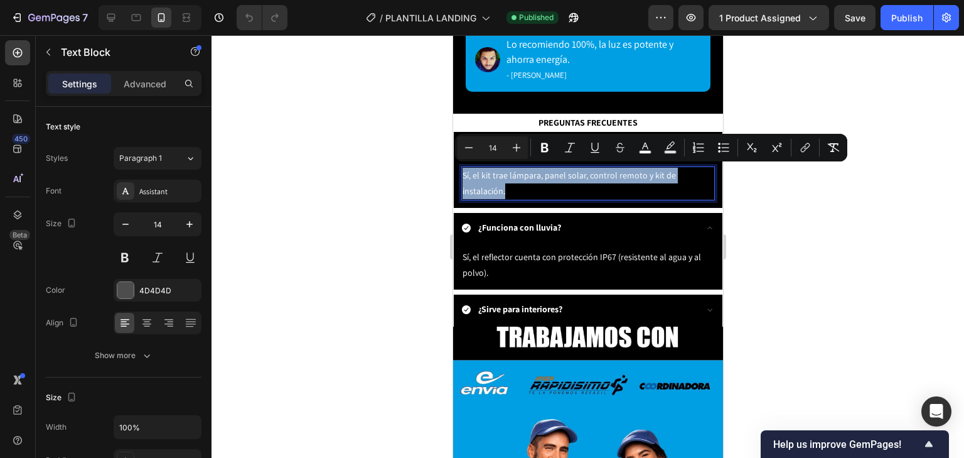
copy span "Sí, el kit trae lámpara, panel solar, control remoto y kit de instalación."
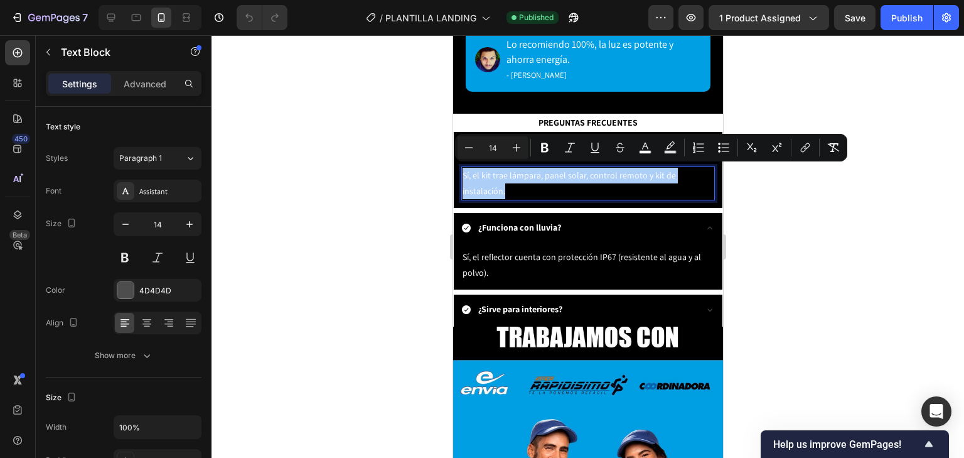
click at [781, 213] on div at bounding box center [588, 246] width 753 height 422
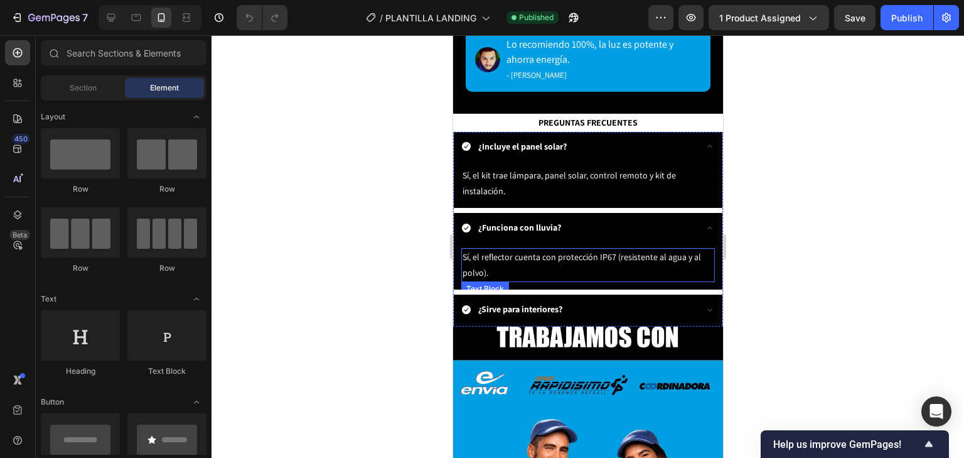
click at [495, 266] on p "Sí, el reflector cuenta con protección IP67 (resistente al agua y al polvo)." at bounding box center [587, 264] width 251 height 31
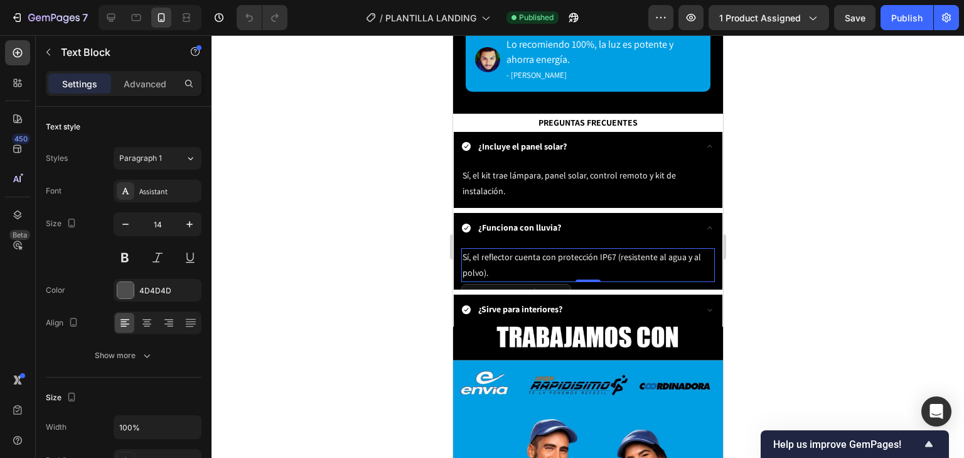
click at [504, 271] on p "Sí, el reflector cuenta con protección IP67 (resistente al agua y al polvo)." at bounding box center [587, 264] width 251 height 31
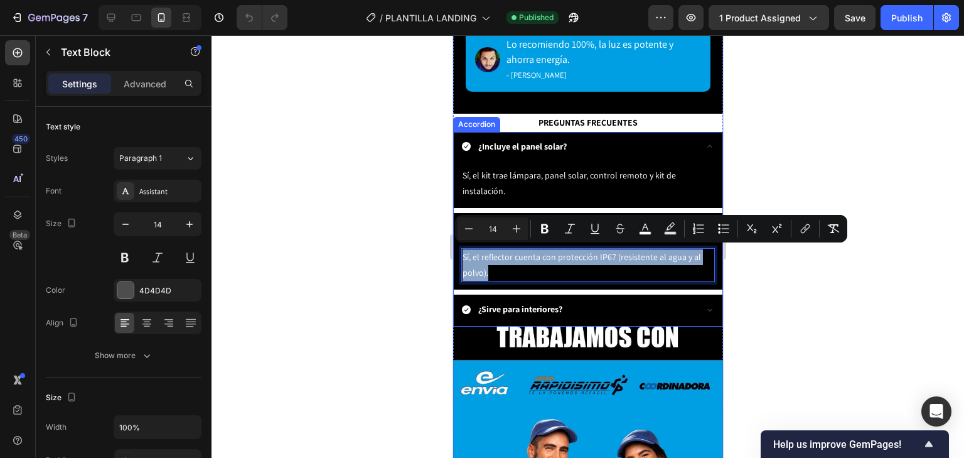
drag, startPoint x: 505, startPoint y: 269, endPoint x: 453, endPoint y: 260, distance: 52.9
click at [453, 260] on div "Sí, el reflector cuenta con protección IP67 (resistente al agua y al polvo). Te…" at bounding box center [587, 267] width 269 height 44
copy span "Sí, el reflector cuenta con protección IP67 (resistente al agua y al polvo)."
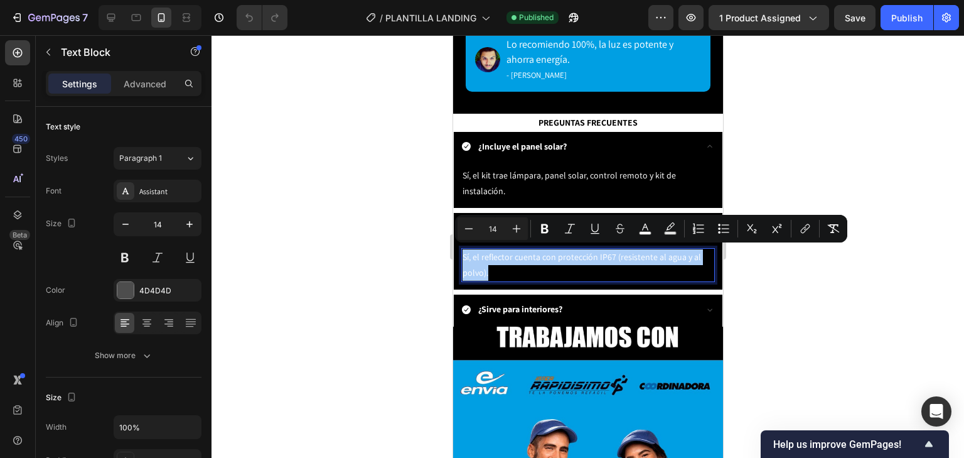
click at [751, 304] on div at bounding box center [588, 246] width 753 height 422
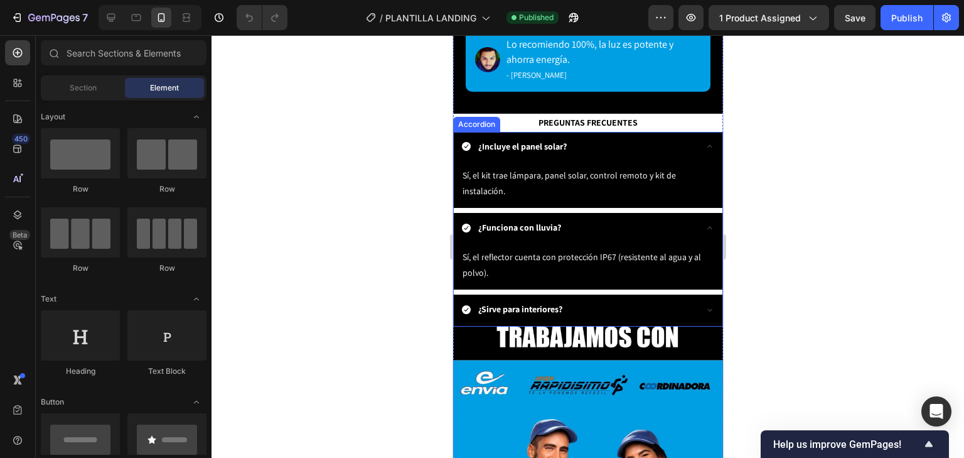
click at [704, 223] on icon at bounding box center [709, 228] width 10 height 10
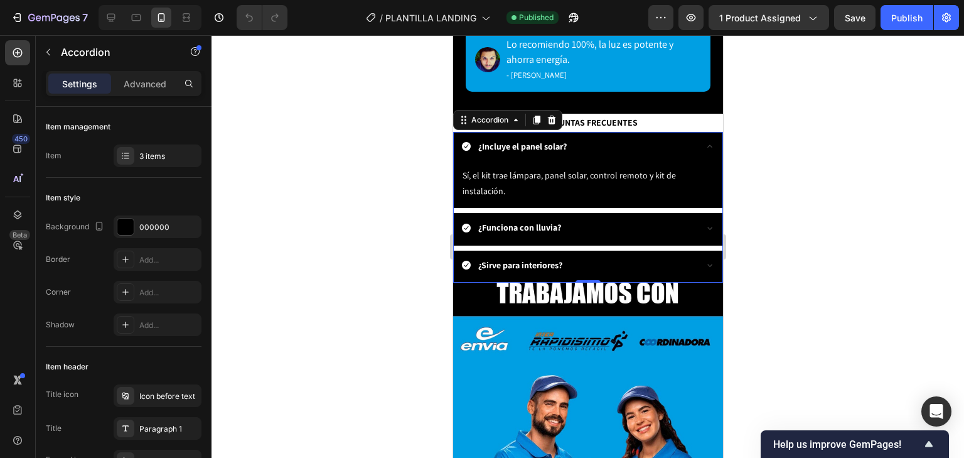
click at [704, 260] on icon at bounding box center [709, 265] width 10 height 10
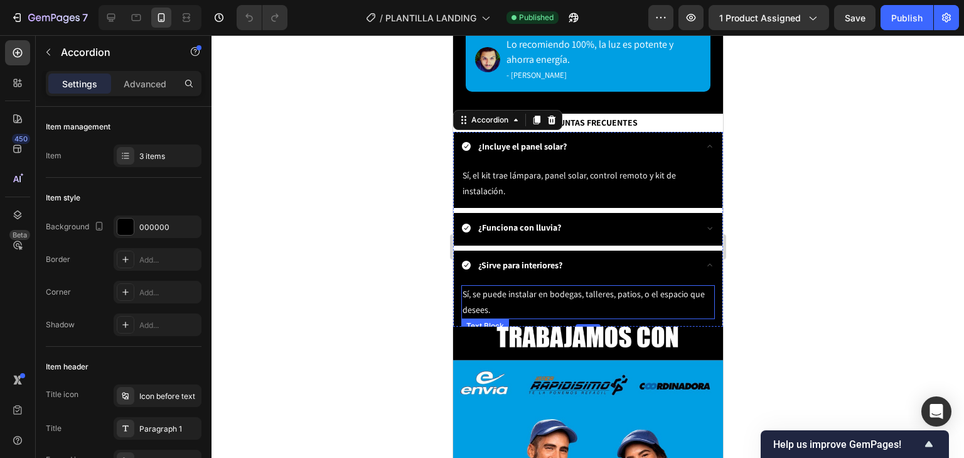
click at [484, 304] on span "Sí, se puede instalar en bodegas, talleres, patios, o el espacio que desees." at bounding box center [583, 301] width 242 height 27
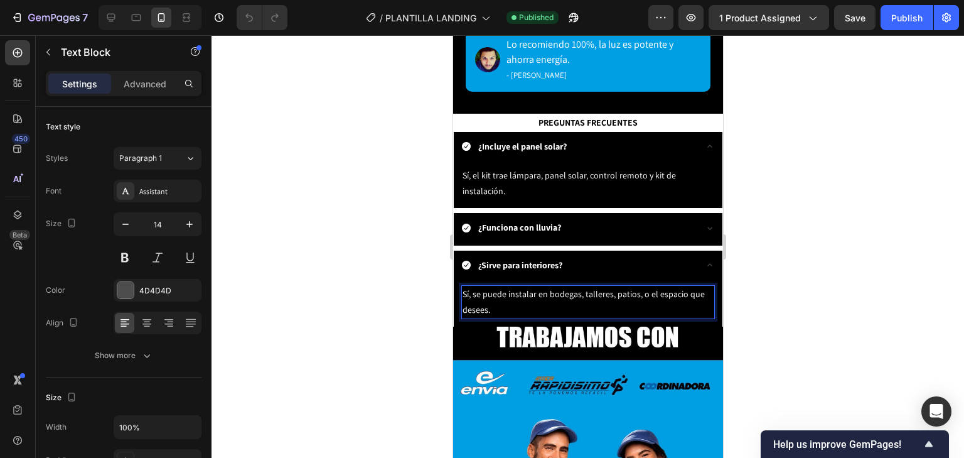
click at [503, 306] on p "Sí, se puede instalar en bodegas, talleres, patios, o el espacio que desees." at bounding box center [587, 301] width 251 height 31
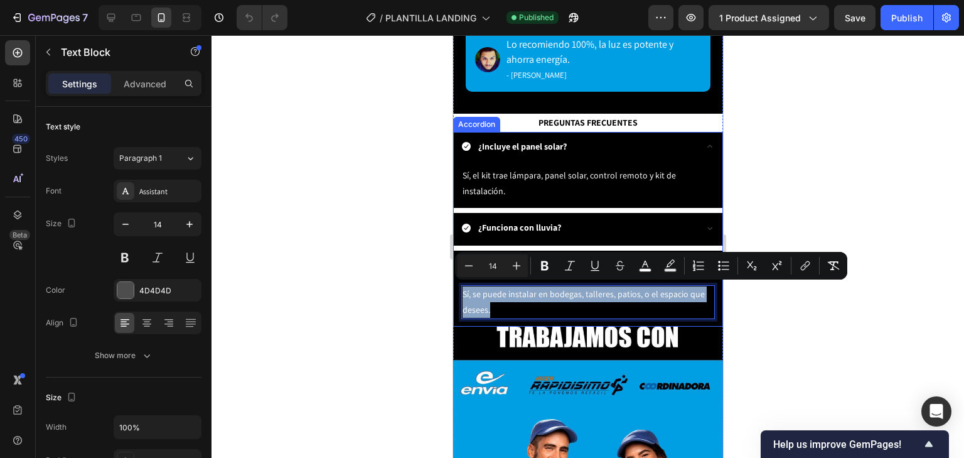
drag, startPoint x: 503, startPoint y: 306, endPoint x: 458, endPoint y: 291, distance: 47.6
click at [458, 291] on div "Sí, se puede instalar en bodegas, talleres, patios, o el espacio que desees. Te…" at bounding box center [587, 304] width 269 height 44
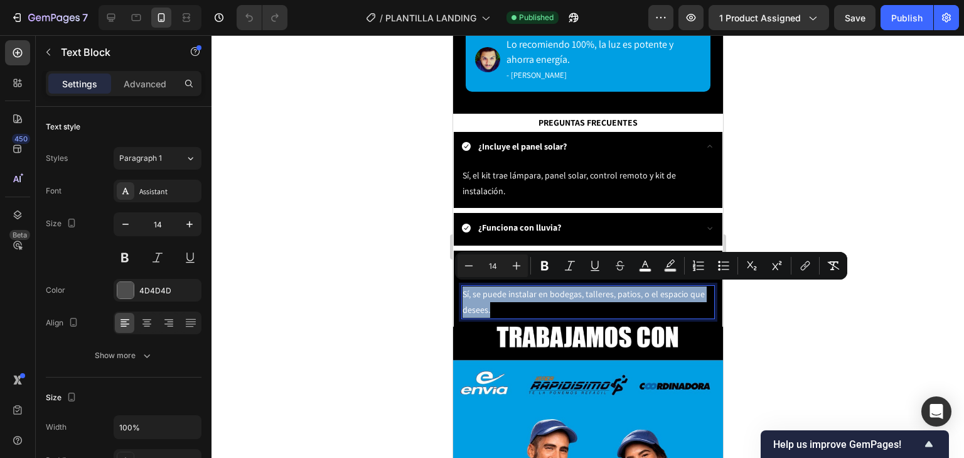
copy span "Sí, se puede instalar en bodegas, talleres, patios, o el espacio que desees."
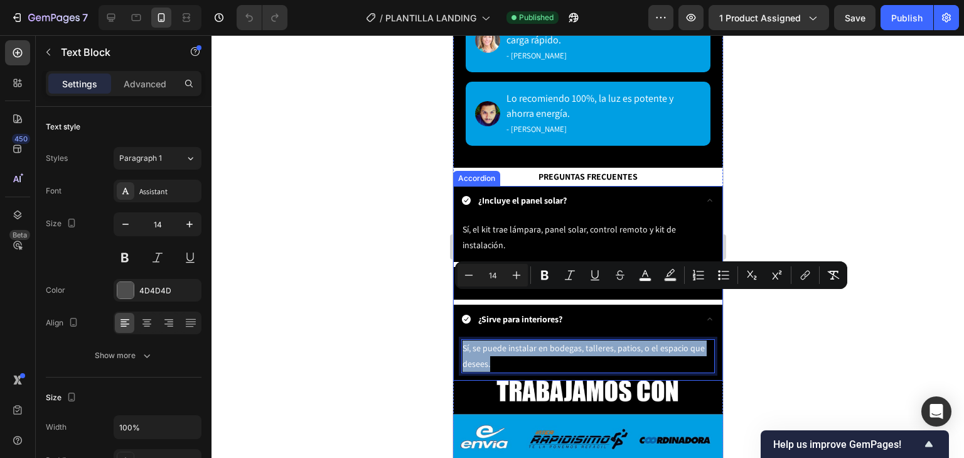
scroll to position [3103, 0]
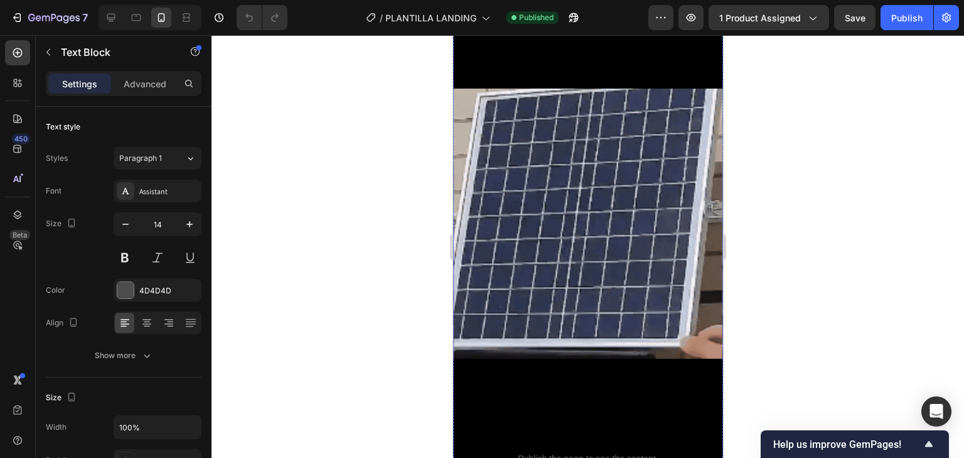
type input "16"
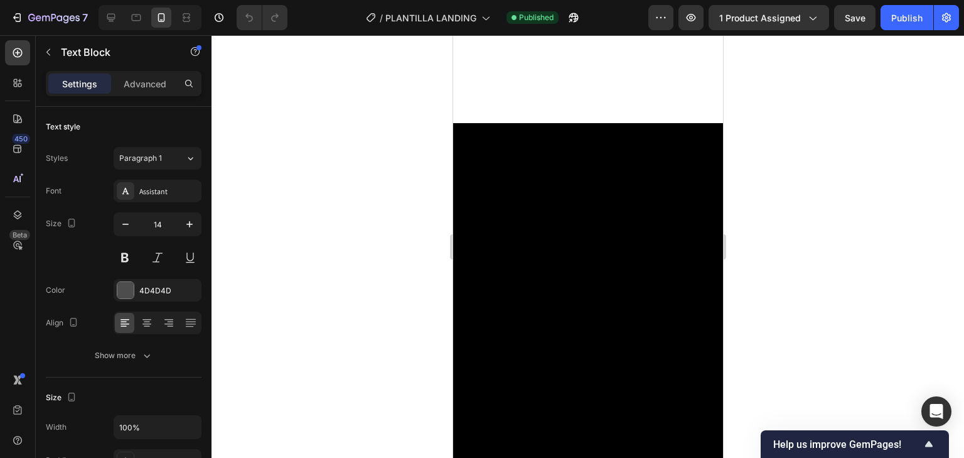
scroll to position [1496, 0]
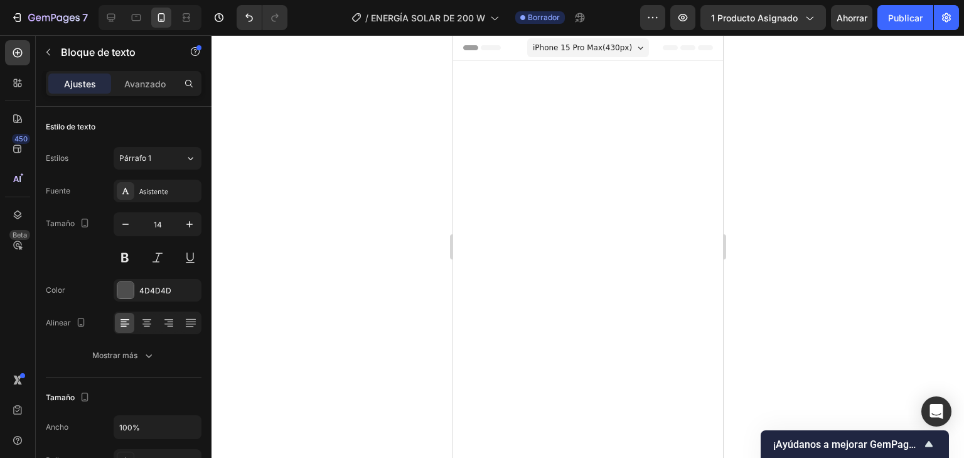
scroll to position [3258, 0]
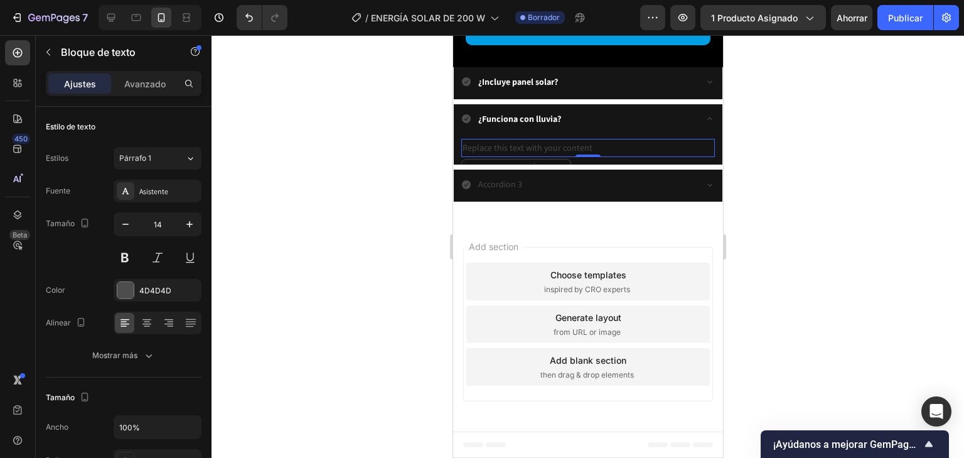
click at [485, 157] on div "Replace this text with your content" at bounding box center [588, 148] width 254 height 18
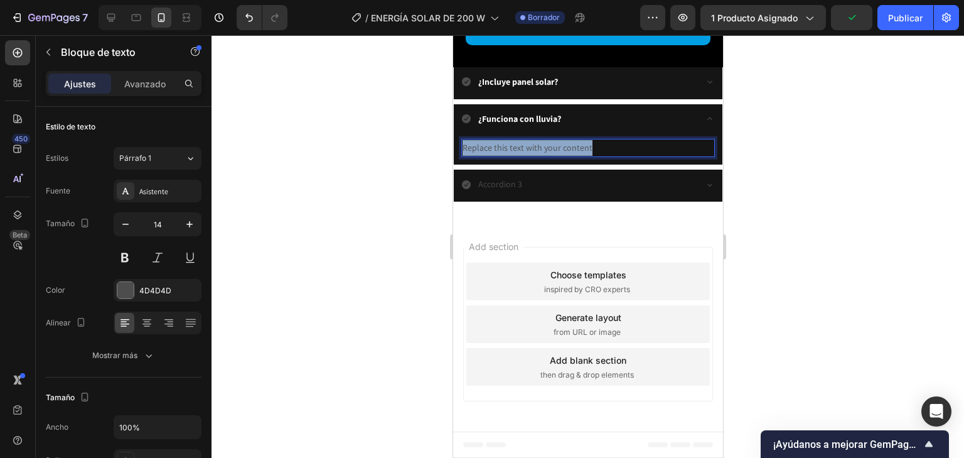
drag, startPoint x: 593, startPoint y: 288, endPoint x: 897, endPoint y: 332, distance: 306.9
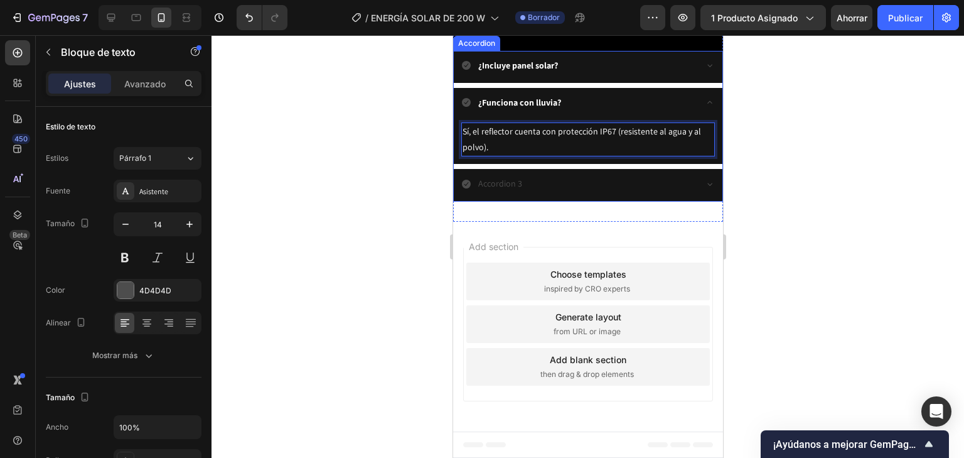
click at [517, 191] on p "Accordion 3" at bounding box center [500, 184] width 44 height 16
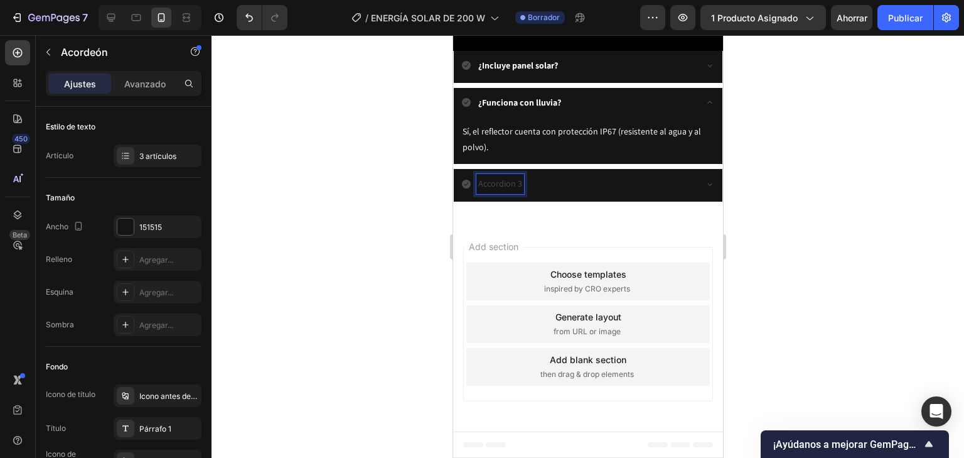
click at [705, 107] on icon at bounding box center [709, 102] width 10 height 10
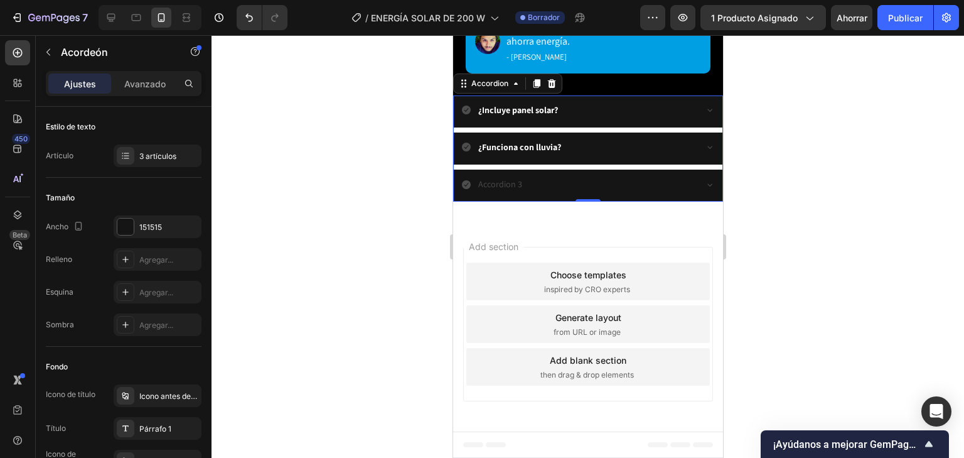
click at [523, 194] on div "Accordion 3" at bounding box center [577, 183] width 233 height 19
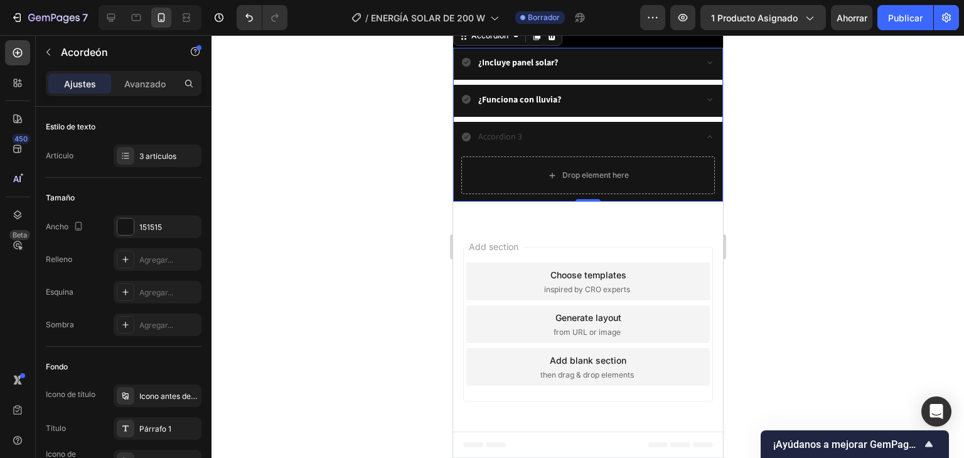
click at [519, 144] on p "Accordion 3" at bounding box center [500, 137] width 44 height 16
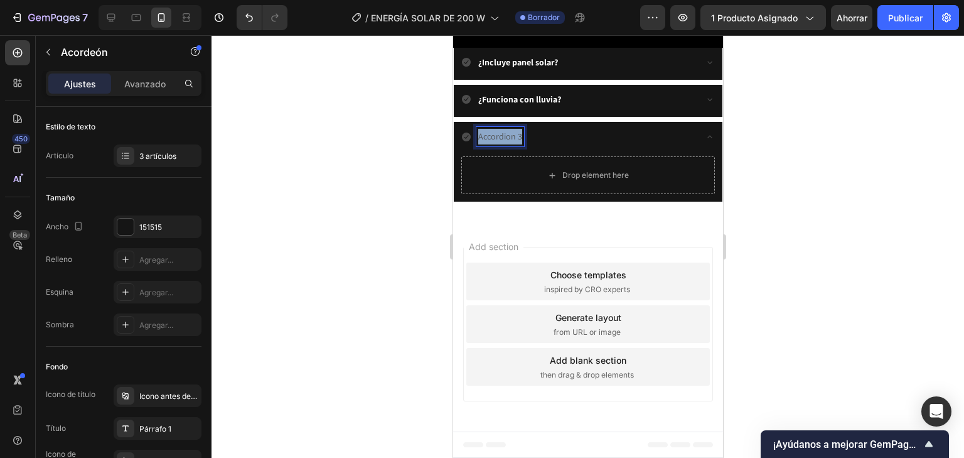
drag, startPoint x: 519, startPoint y: 301, endPoint x: 470, endPoint y: 300, distance: 49.0
click at [470, 146] on div "Accordion 3" at bounding box center [577, 136] width 233 height 19
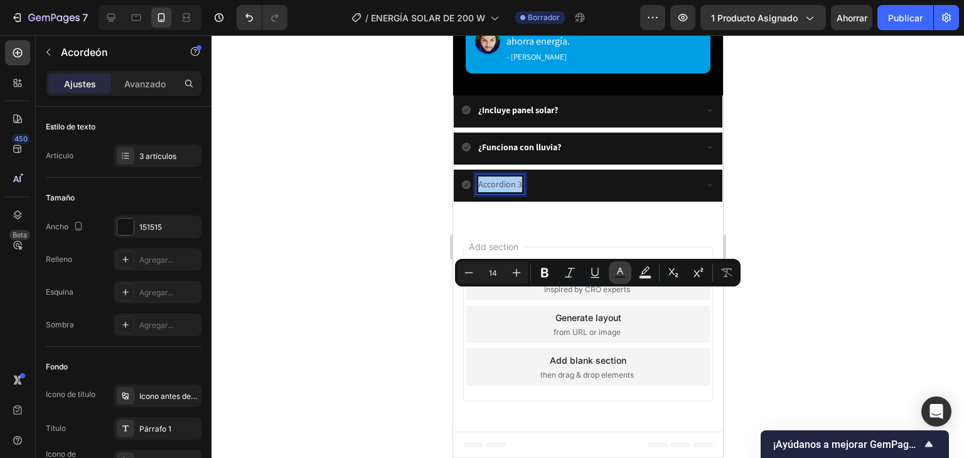
click at [621, 274] on icon "Editor contextual toolbar" at bounding box center [620, 272] width 13 height 13
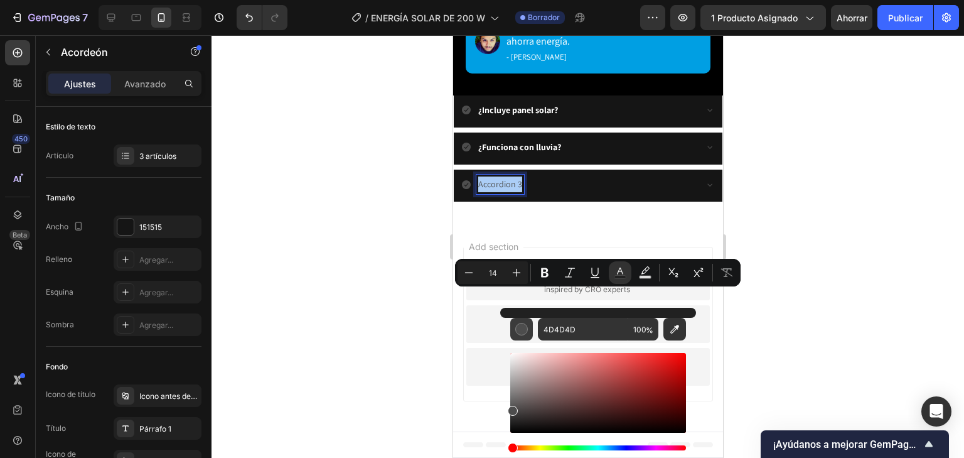
click at [522, 328] on div "Editor contextual toolbar" at bounding box center [521, 329] width 13 height 13
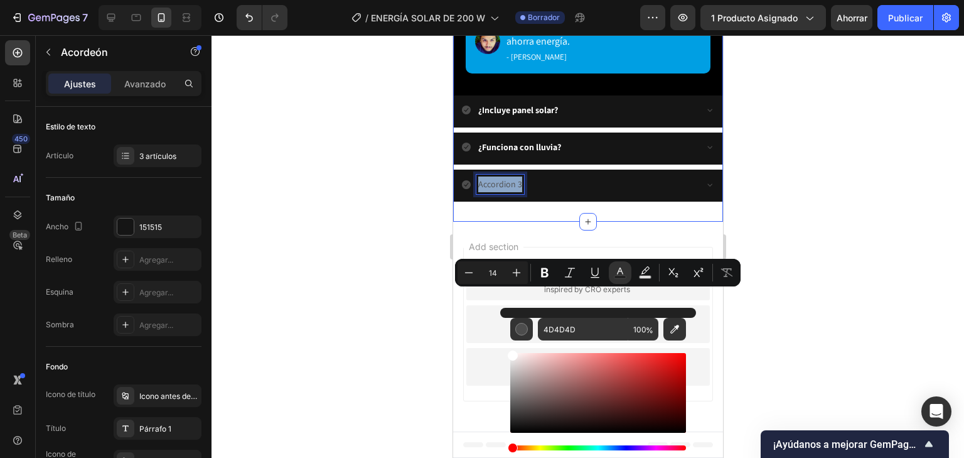
type input "FFFFFF"
drag, startPoint x: 972, startPoint y: 412, endPoint x: 480, endPoint y: 325, distance: 499.8
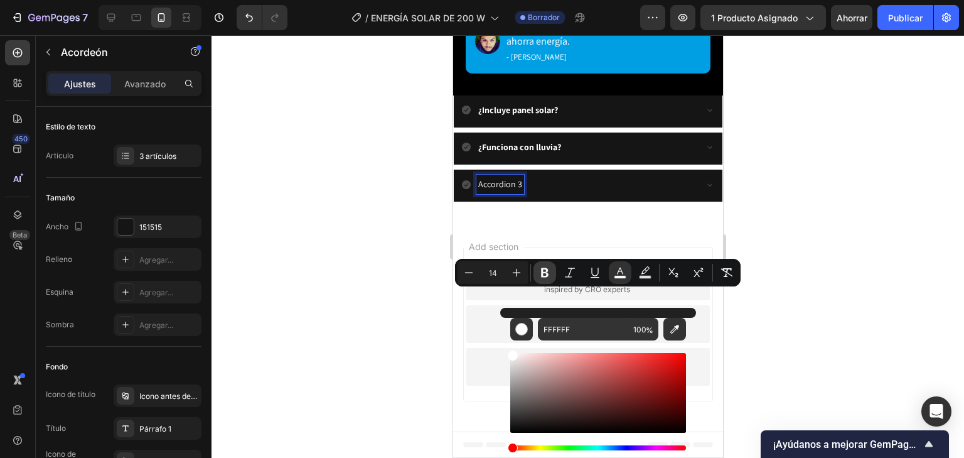
click at [546, 269] on icon "Editor contextual toolbar" at bounding box center [545, 272] width 8 height 9
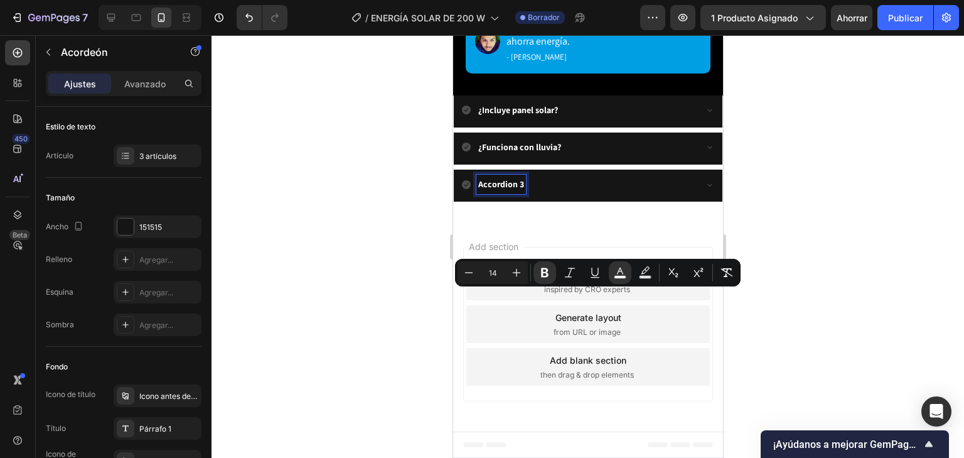
click at [523, 194] on div "Accordion 3" at bounding box center [501, 183] width 50 height 19
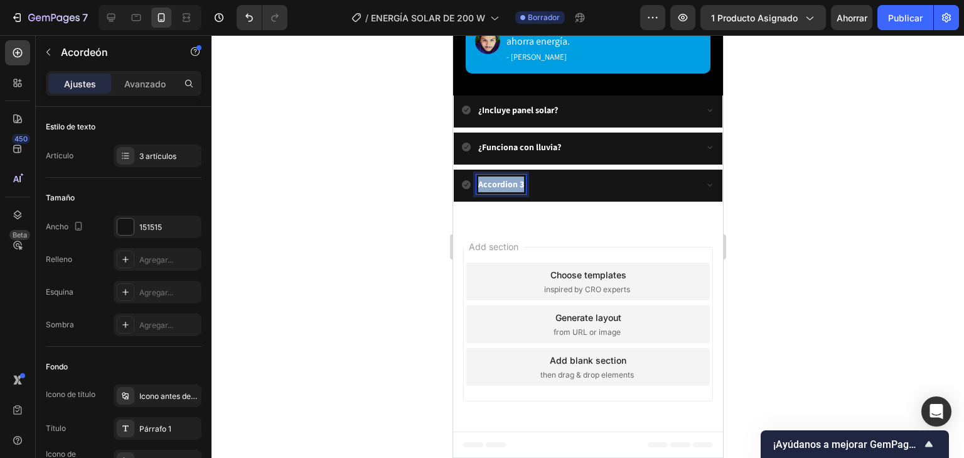
drag, startPoint x: 523, startPoint y: 303, endPoint x: 475, endPoint y: 299, distance: 48.5
click at [475, 194] on div "Accordion 3" at bounding box center [577, 183] width 233 height 19
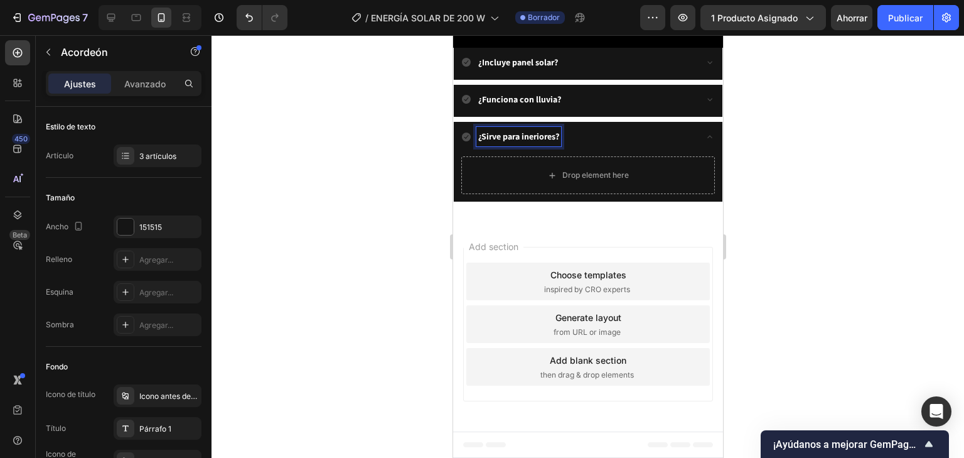
scroll to position [3308, 0]
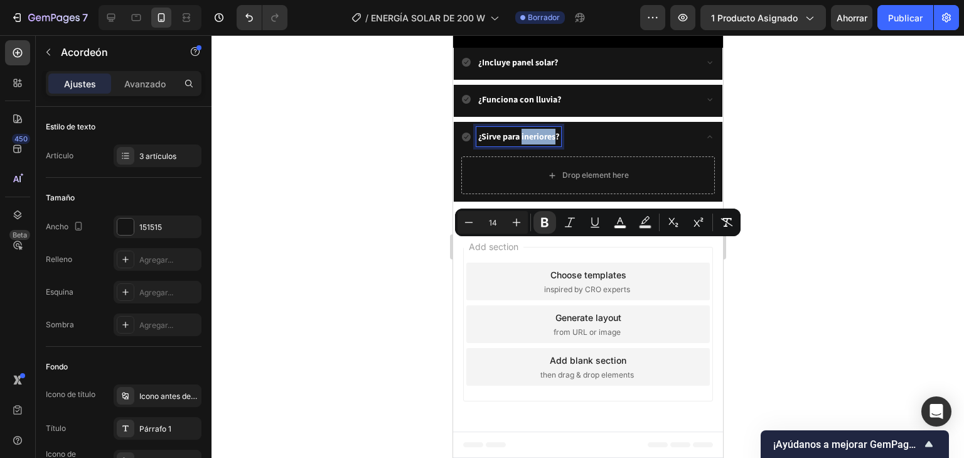
click at [538, 142] on strong "¿Sirve para ineriores?" at bounding box center [518, 136] width 81 height 11
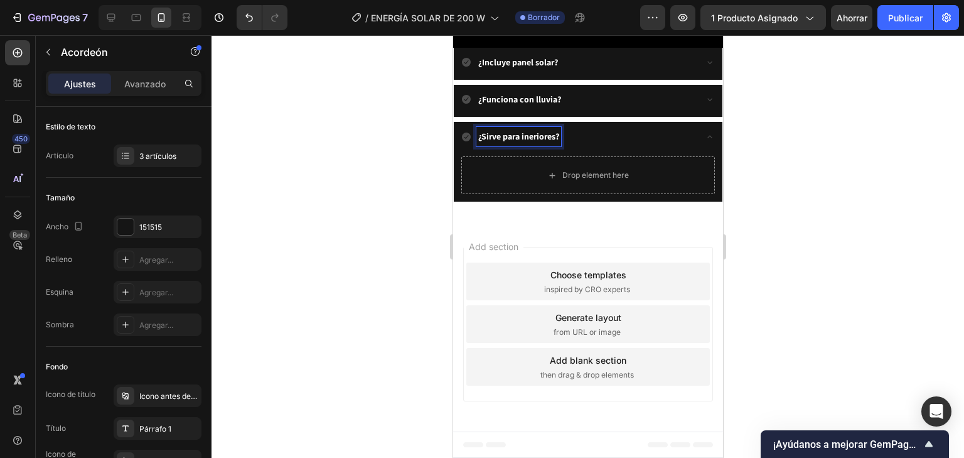
click at [530, 142] on strong "¿Sirve para ineriores?" at bounding box center [518, 136] width 81 height 11
click at [562, 142] on strong "¿Sirve para interiores?" at bounding box center [520, 136] width 84 height 11
click at [55, 51] on button "button" at bounding box center [48, 52] width 20 height 20
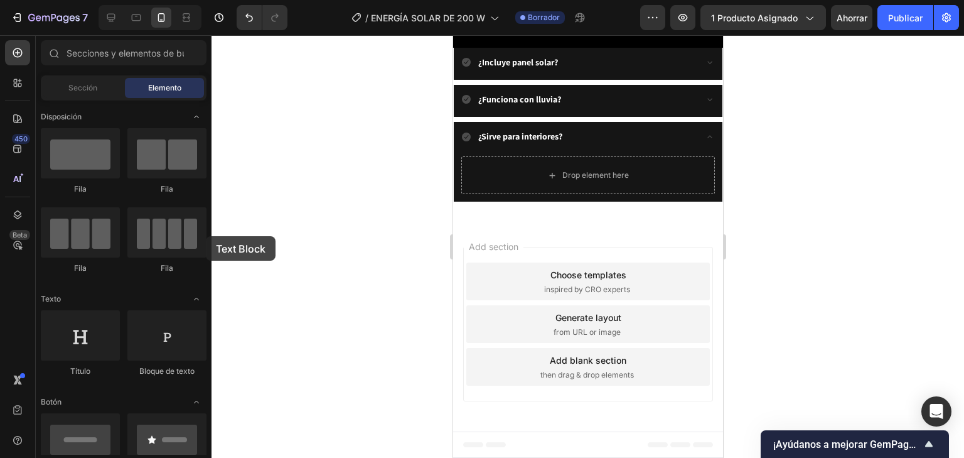
drag, startPoint x: 610, startPoint y: 271, endPoint x: 500, endPoint y: 272, distance: 109.8
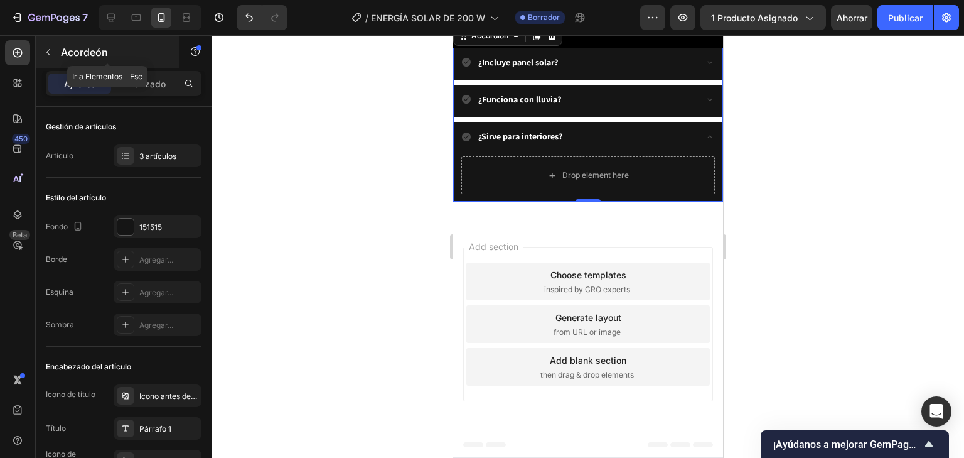
click at [48, 48] on icon "button" at bounding box center [48, 52] width 10 height 10
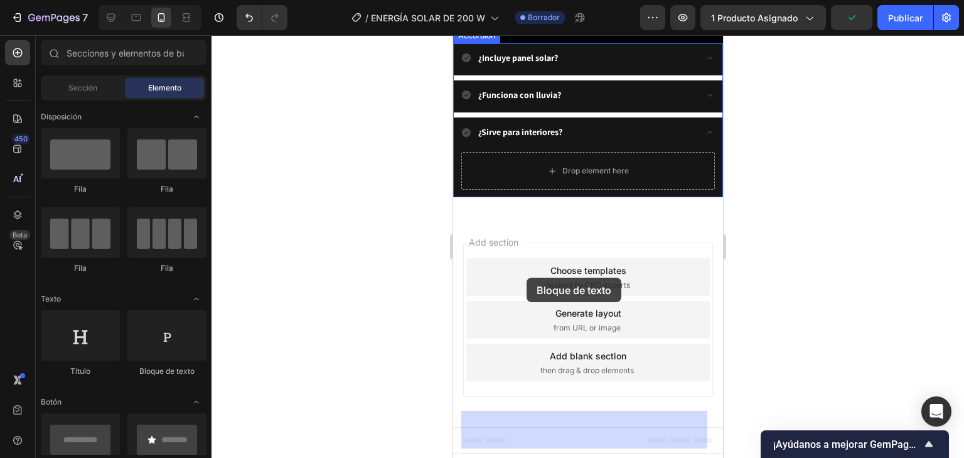
drag, startPoint x: 614, startPoint y: 272, endPoint x: 526, endPoint y: 277, distance: 88.0
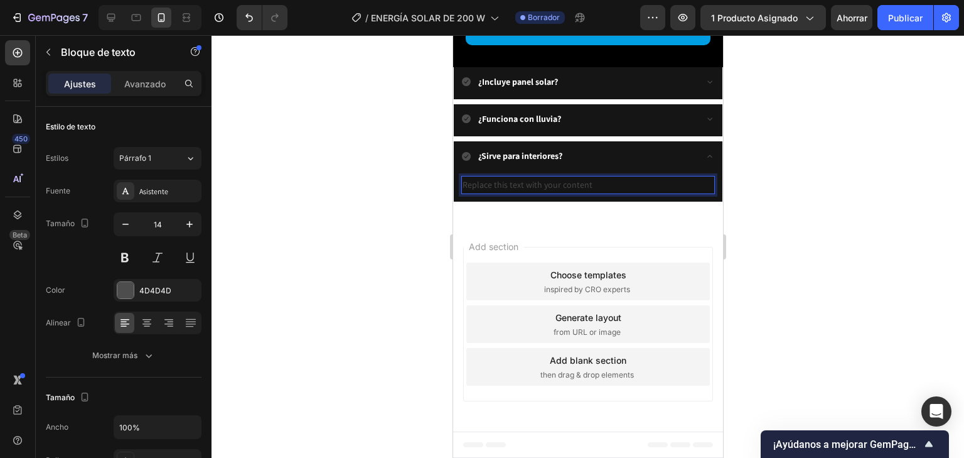
click at [612, 194] on div "Replace this text with your content" at bounding box center [588, 185] width 254 height 18
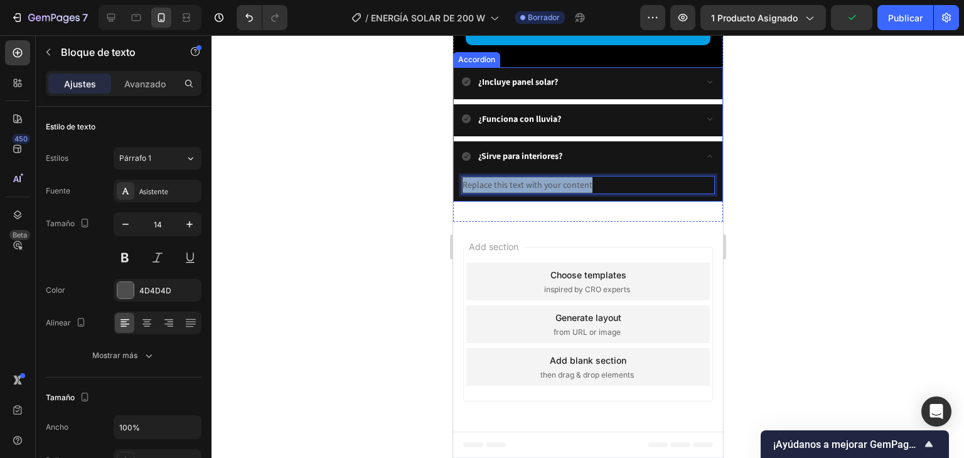
drag, startPoint x: 612, startPoint y: 277, endPoint x: 460, endPoint y: 284, distance: 152.1
click at [460, 201] on div "Replace this text with your content Text Block 0" at bounding box center [587, 187] width 269 height 28
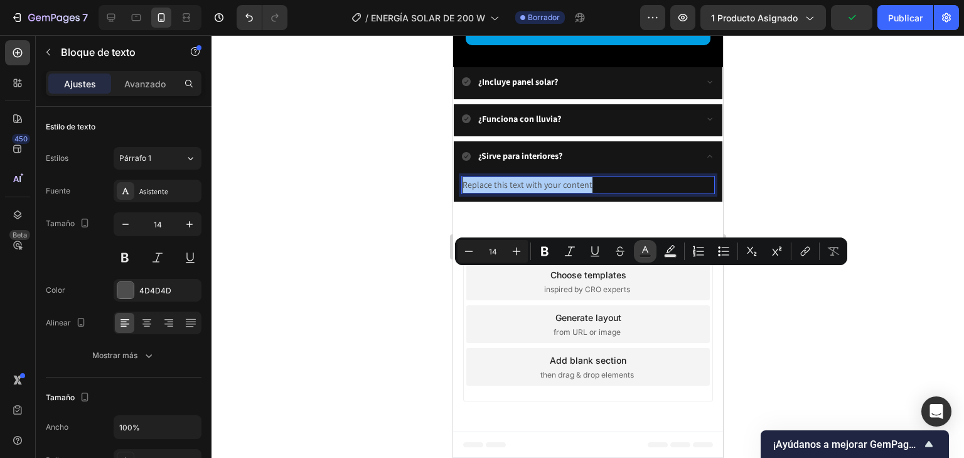
click at [644, 247] on icon "Editor contextual toolbar" at bounding box center [645, 251] width 13 height 13
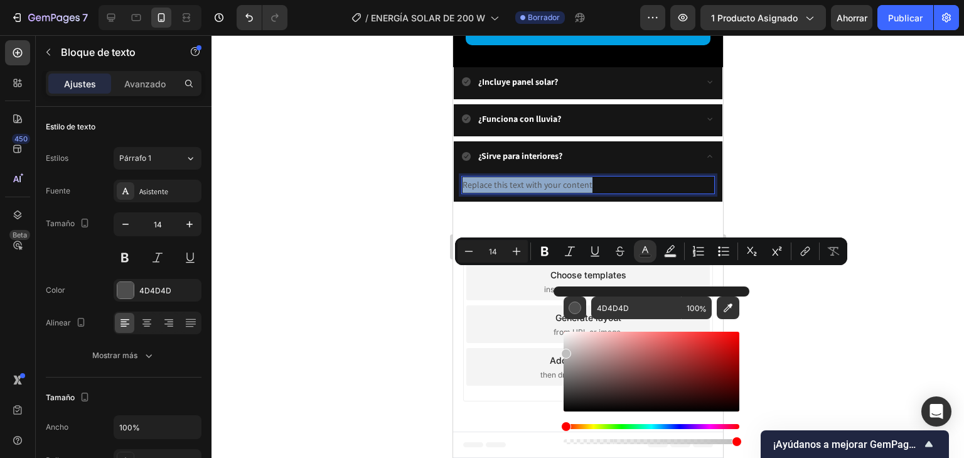
type input "CCCCCC"
drag, startPoint x: 1017, startPoint y: 399, endPoint x: 539, endPoint y: 313, distance: 485.3
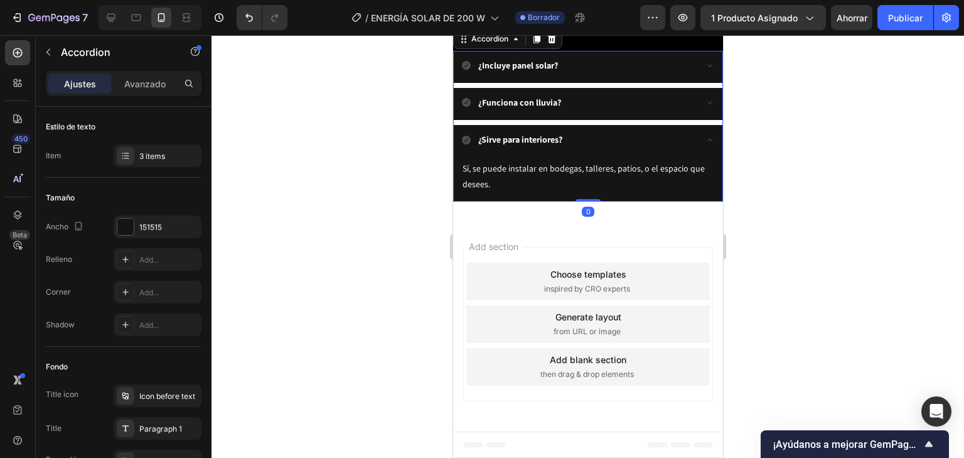
click at [704, 145] on icon at bounding box center [709, 140] width 10 height 10
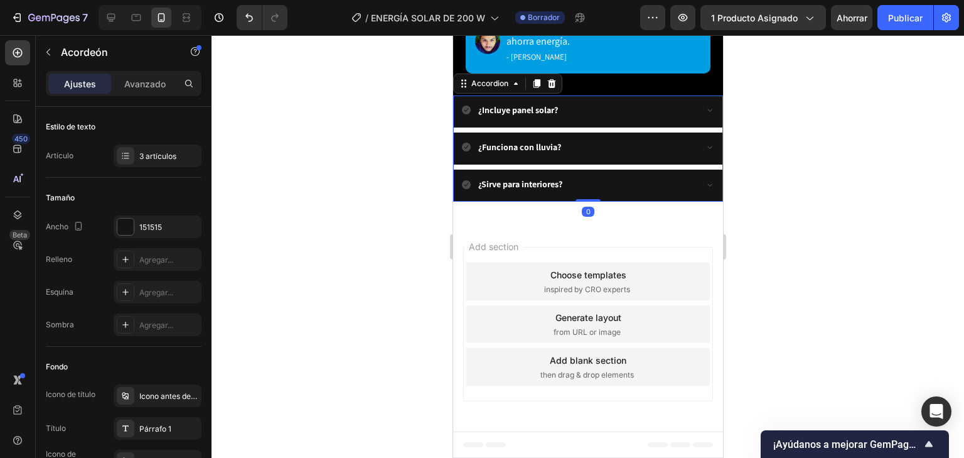
click at [789, 256] on div at bounding box center [588, 246] width 753 height 422
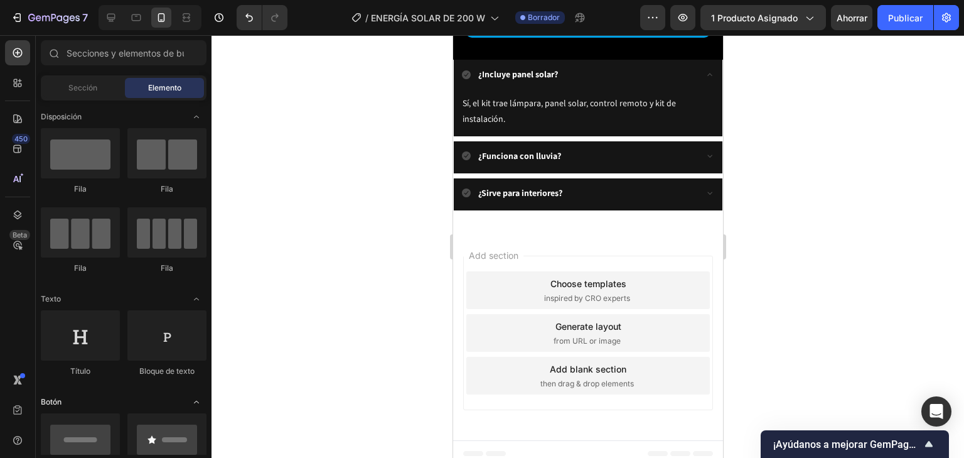
scroll to position [301, 0]
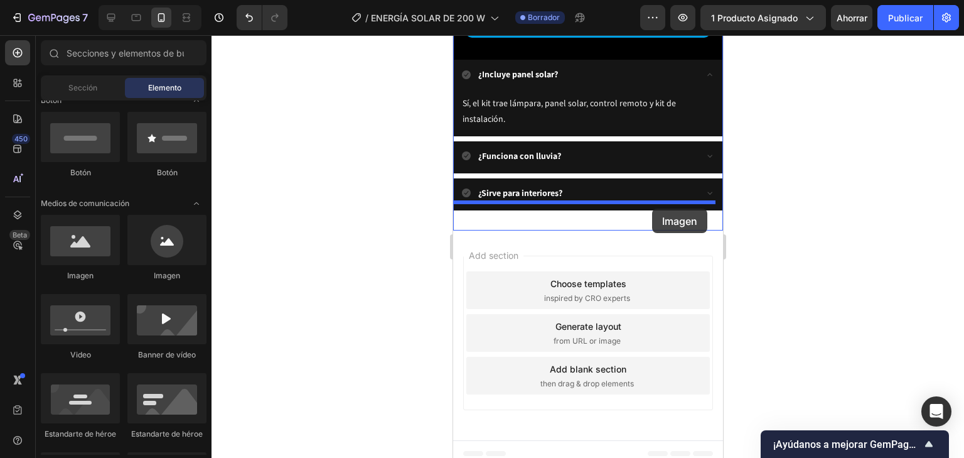
drag, startPoint x: 535, startPoint y: 283, endPoint x: 652, endPoint y: 208, distance: 138.1
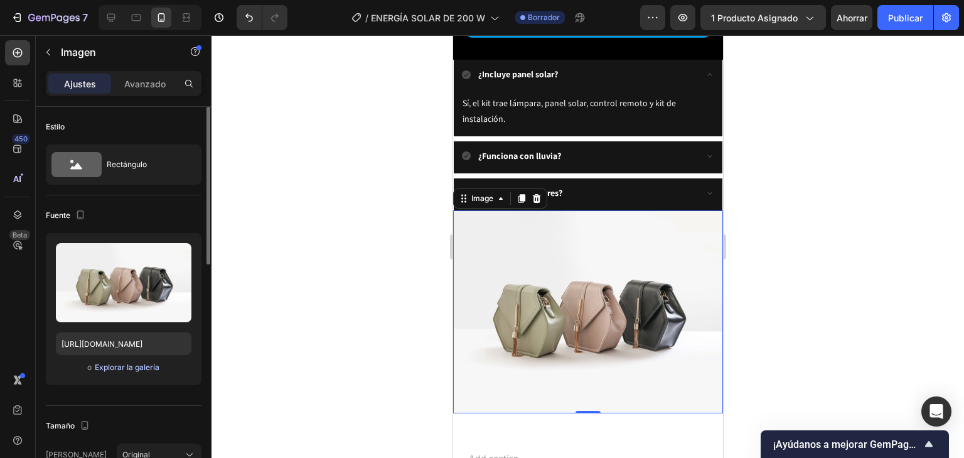
click at [134, 362] on font "Explorar la galería" at bounding box center [127, 366] width 65 height 9
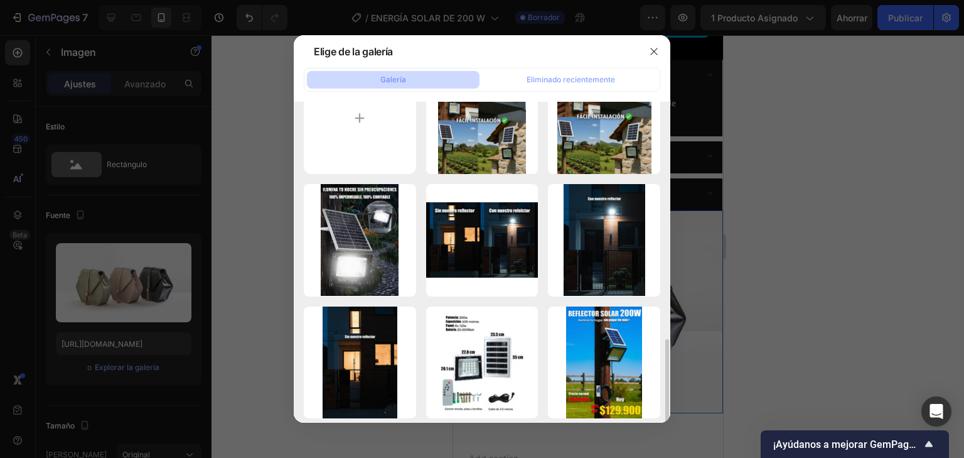
scroll to position [251, 0]
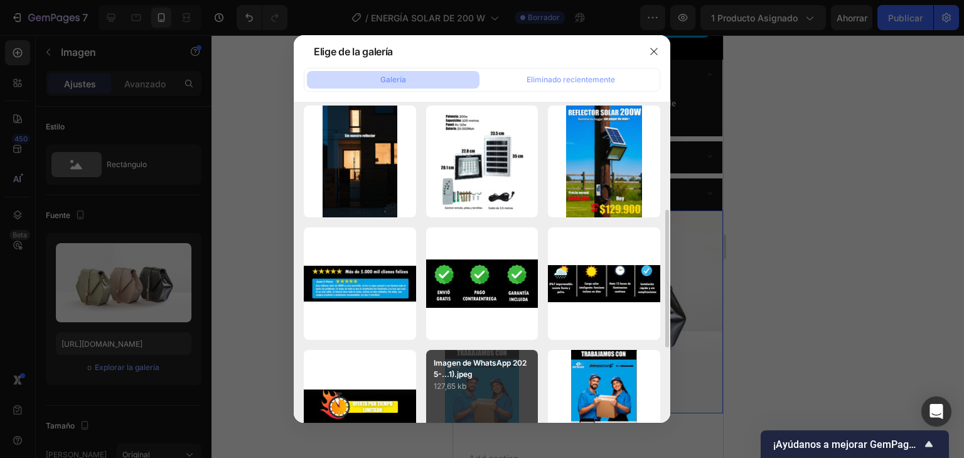
click at [505, 358] on font "Imagen de WhatsApp 2025-...1).jpeg" at bounding box center [480, 368] width 93 height 21
type input "https://cdn.shopify.com/s/files/1/0597/3783/3532/files/gempages_497817723598800…"
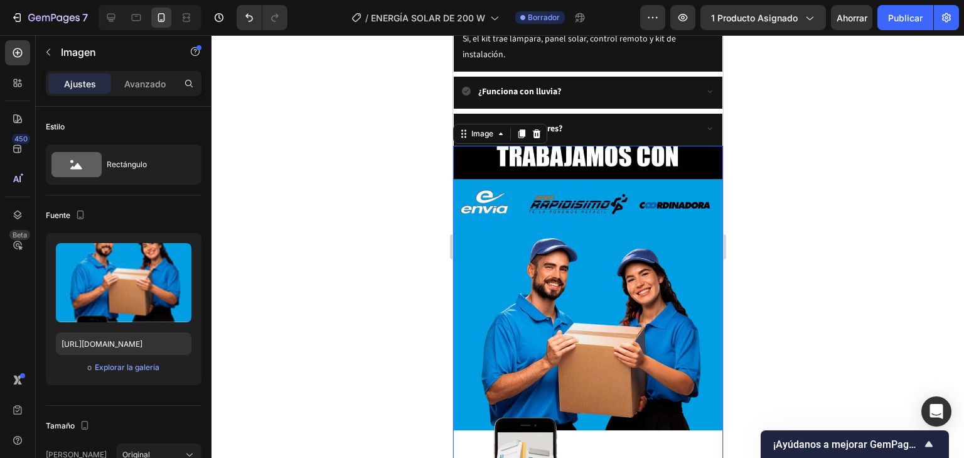
scroll to position [3430, 0]
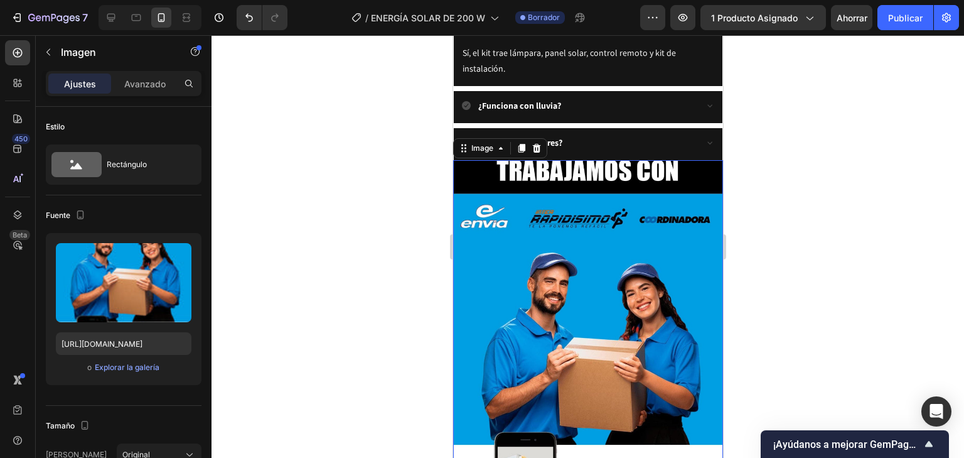
click at [766, 261] on div at bounding box center [588, 246] width 753 height 422
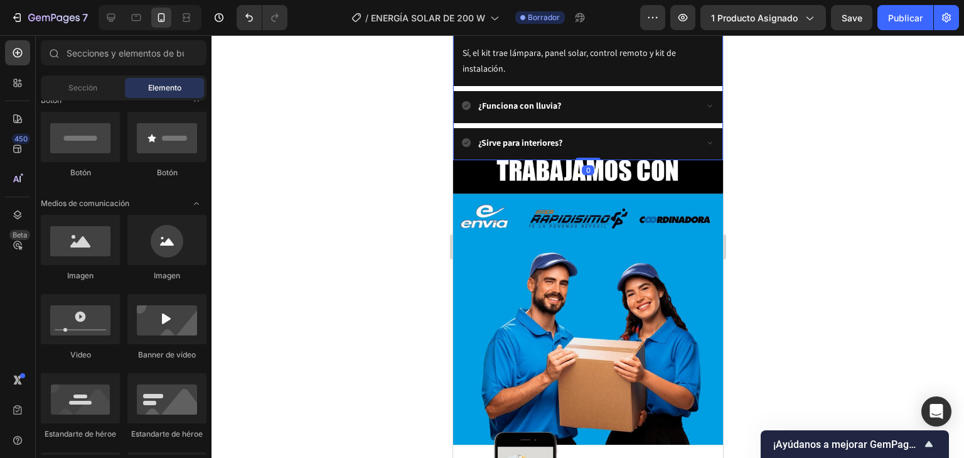
click at [704, 138] on icon at bounding box center [709, 142] width 10 height 10
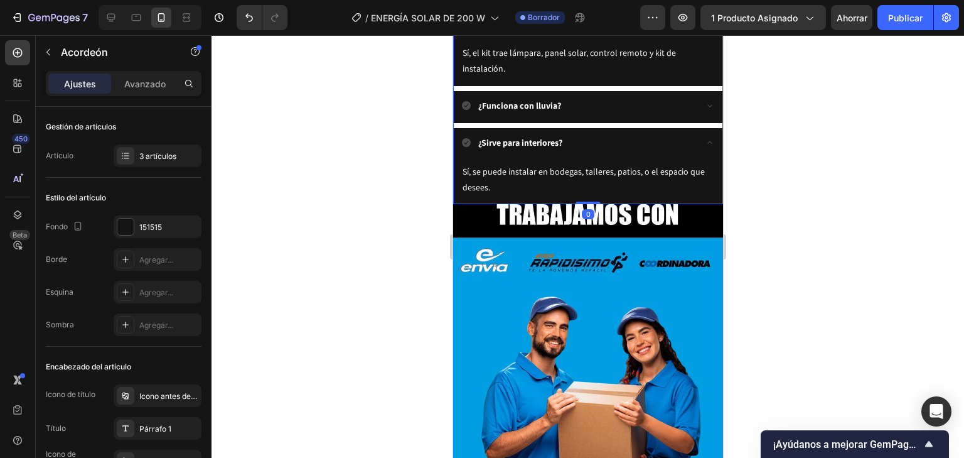
click at [763, 274] on div at bounding box center [588, 246] width 753 height 422
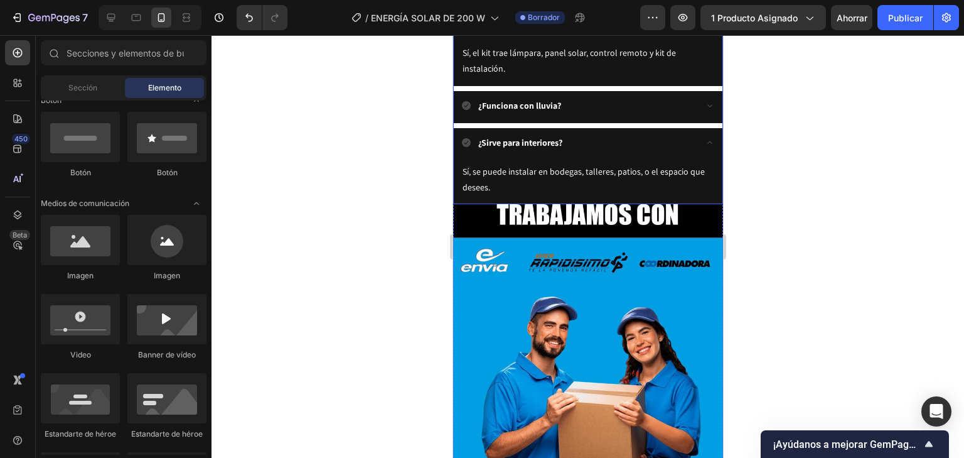
click at [707, 141] on icon at bounding box center [709, 142] width 5 height 3
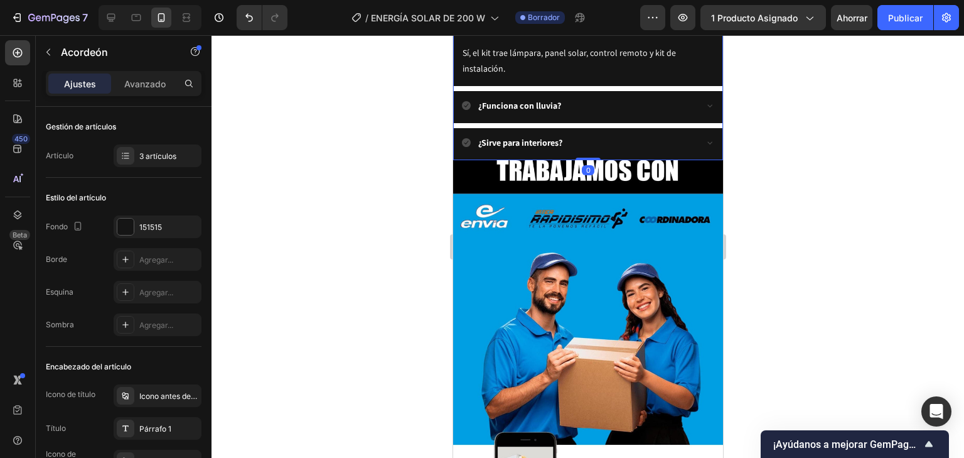
scroll to position [3280, 0]
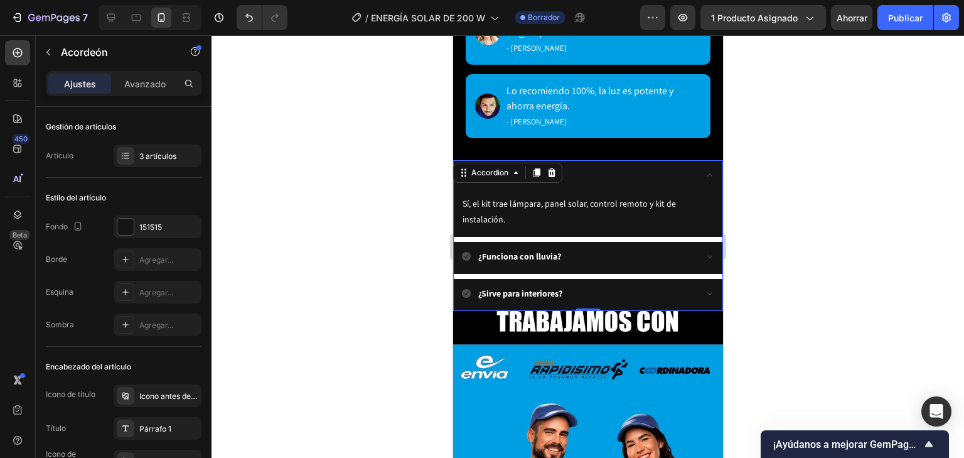
click at [704, 170] on icon at bounding box center [709, 175] width 10 height 10
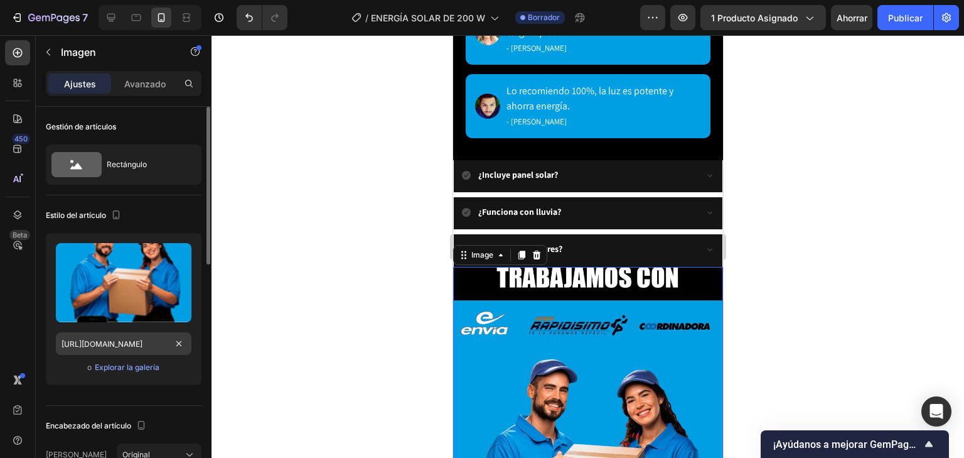
scroll to position [201, 0]
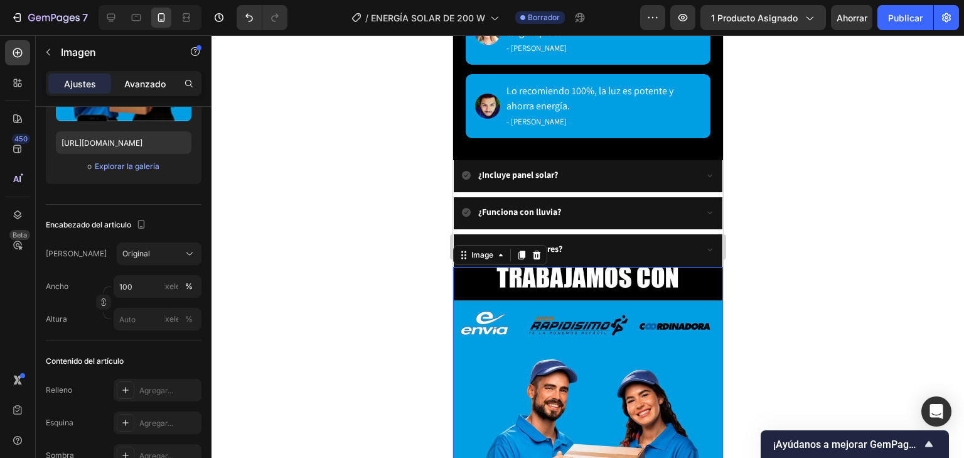
click at [143, 92] on div "Avanzado" at bounding box center [145, 83] width 63 height 20
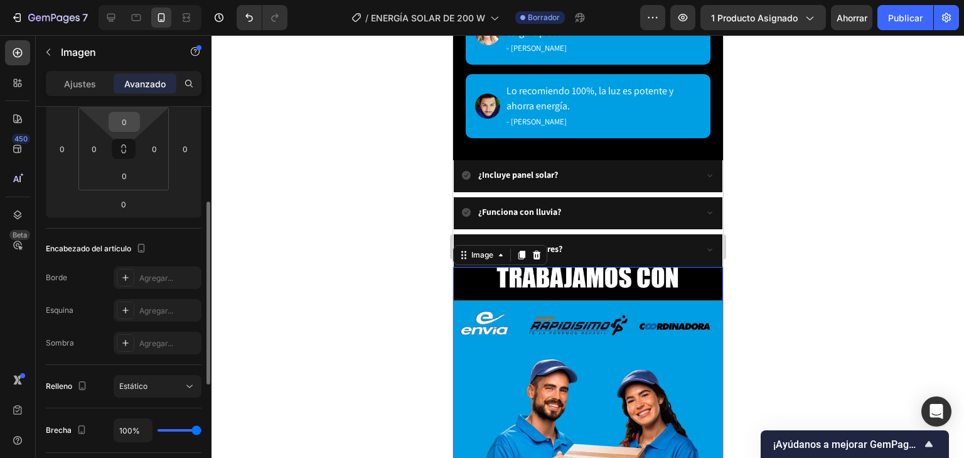
click at [134, 118] on input "0" at bounding box center [124, 121] width 25 height 19
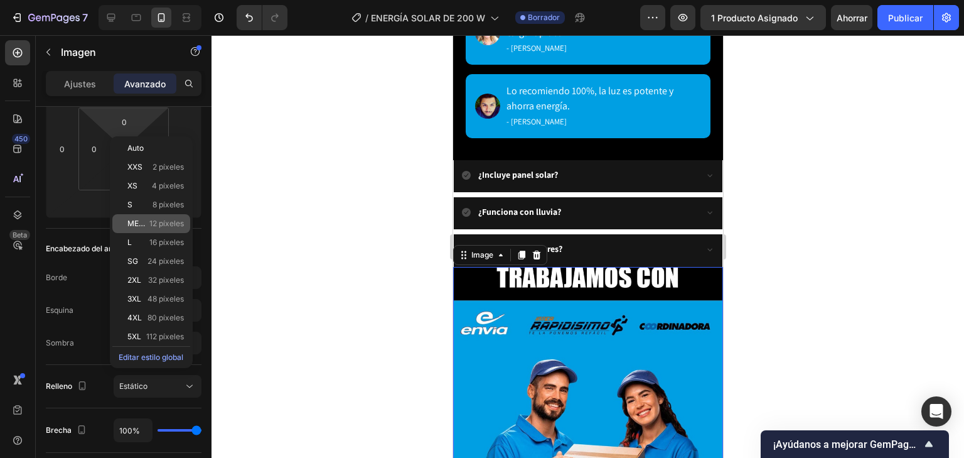
click at [170, 228] on div "METRO 12 píxeles" at bounding box center [151, 223] width 78 height 19
type input "12"
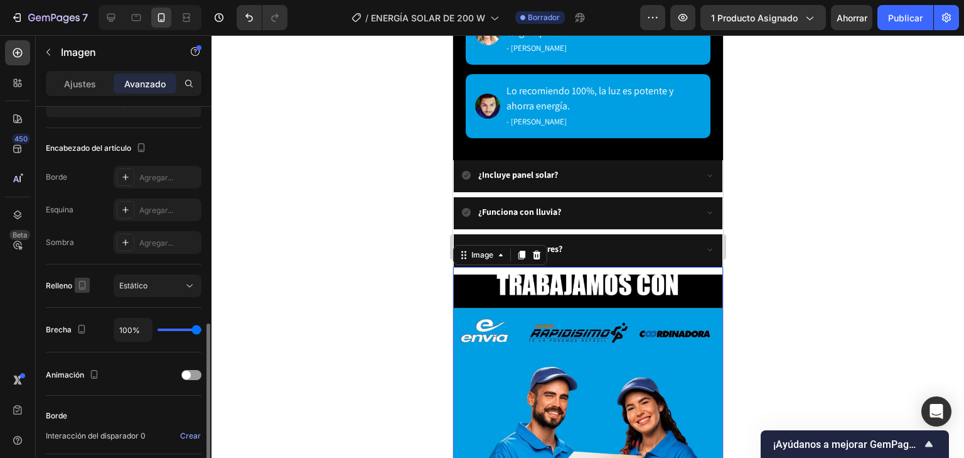
scroll to position [402, 0]
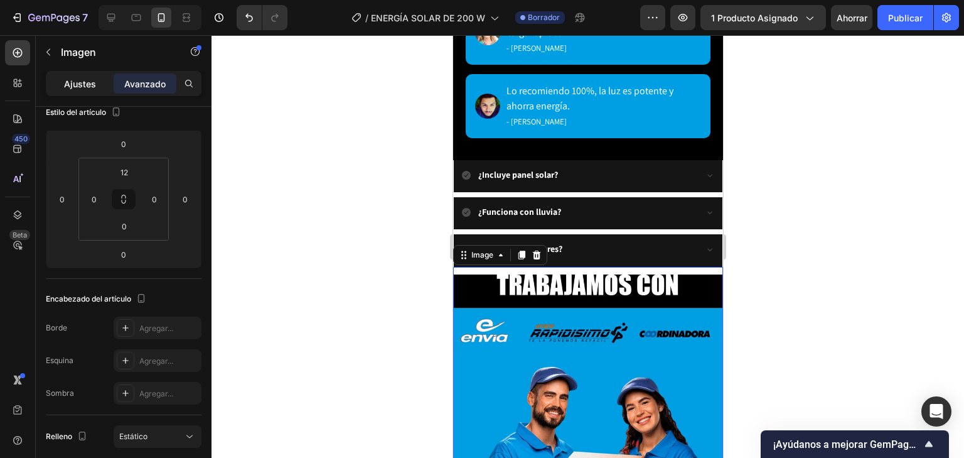
click at [78, 77] on p "Ajustes" at bounding box center [80, 83] width 32 height 13
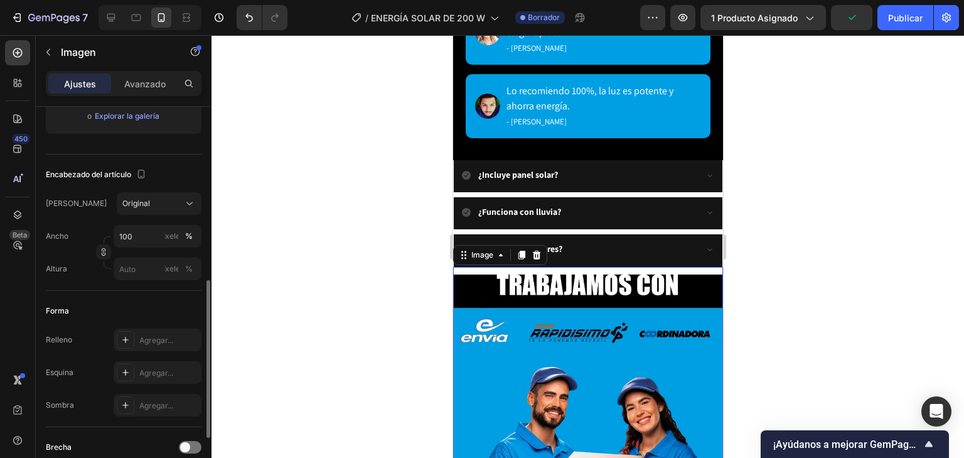
scroll to position [301, 0]
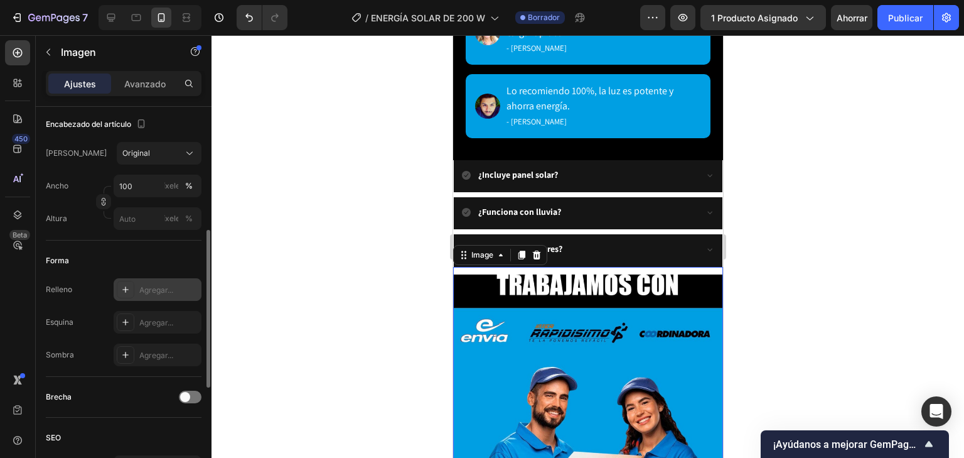
click at [134, 284] on div "Agregar..." at bounding box center [158, 289] width 88 height 23
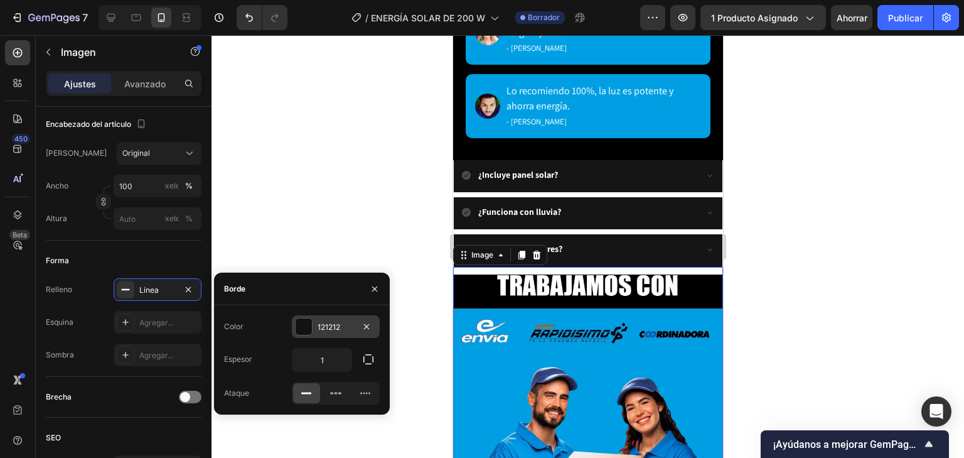
click at [309, 328] on div at bounding box center [304, 326] width 16 height 16
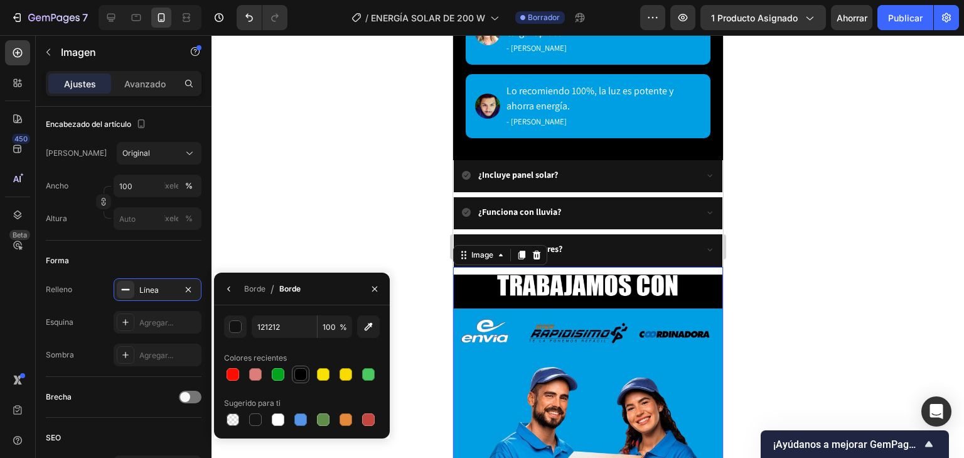
click at [299, 377] on div at bounding box center [300, 374] width 13 height 13
type input "000000"
click at [190, 286] on icon "button" at bounding box center [188, 288] width 5 height 5
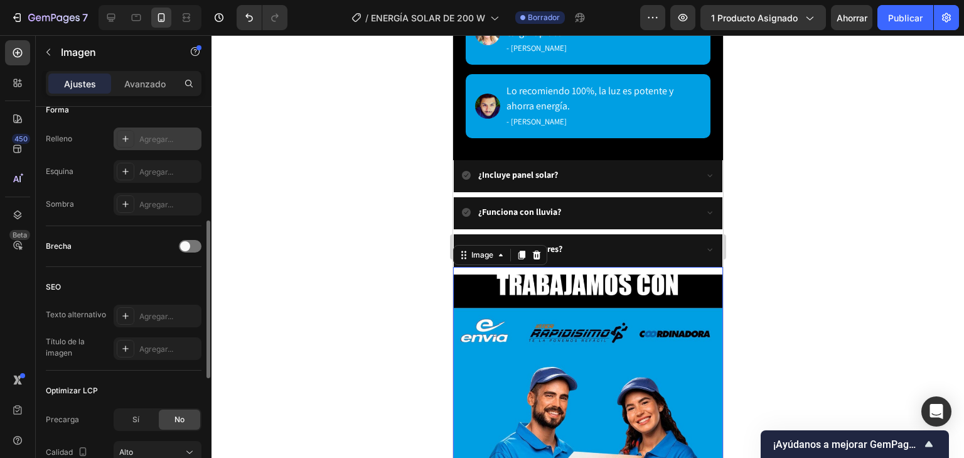
scroll to position [502, 0]
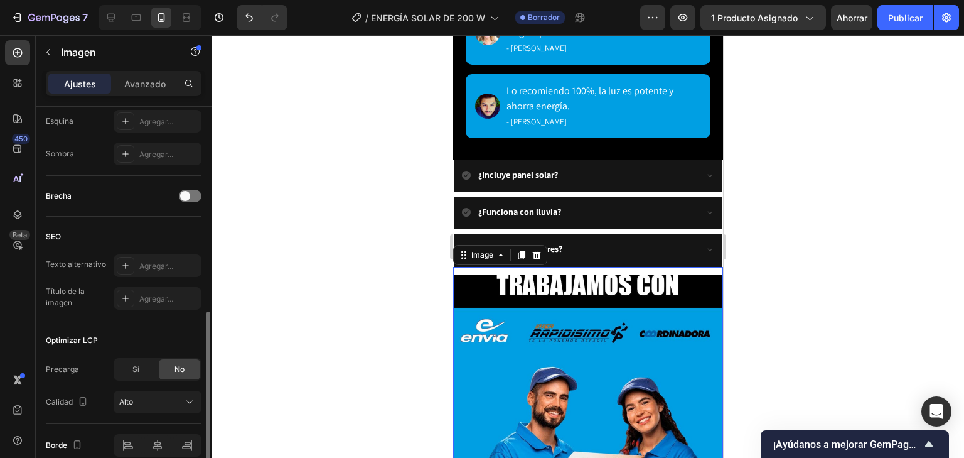
click at [89, 240] on div "SEO" at bounding box center [124, 237] width 156 height 20
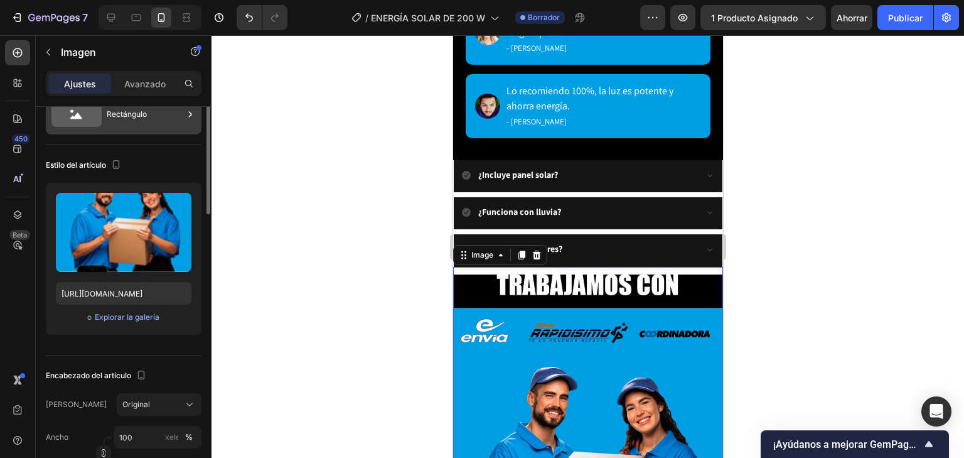
scroll to position [0, 0]
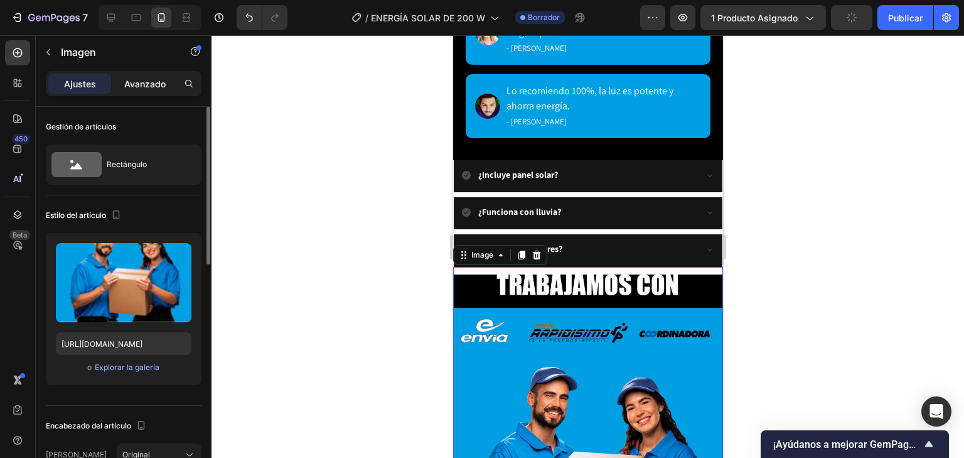
click at [146, 85] on font "Avanzado" at bounding box center [144, 83] width 41 height 11
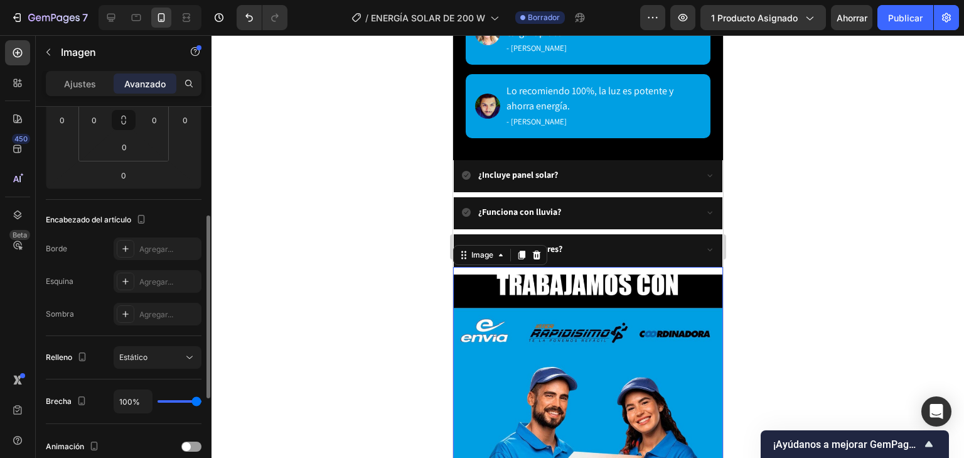
scroll to position [29, 0]
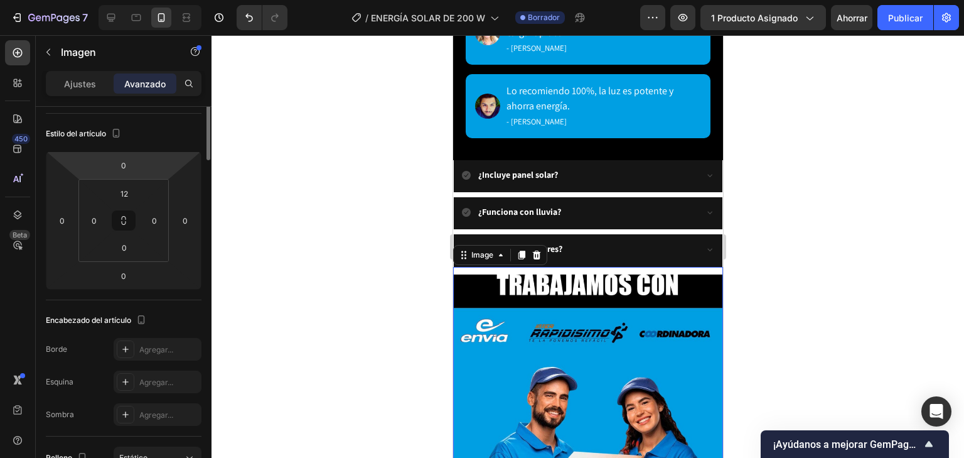
scroll to position [0, 0]
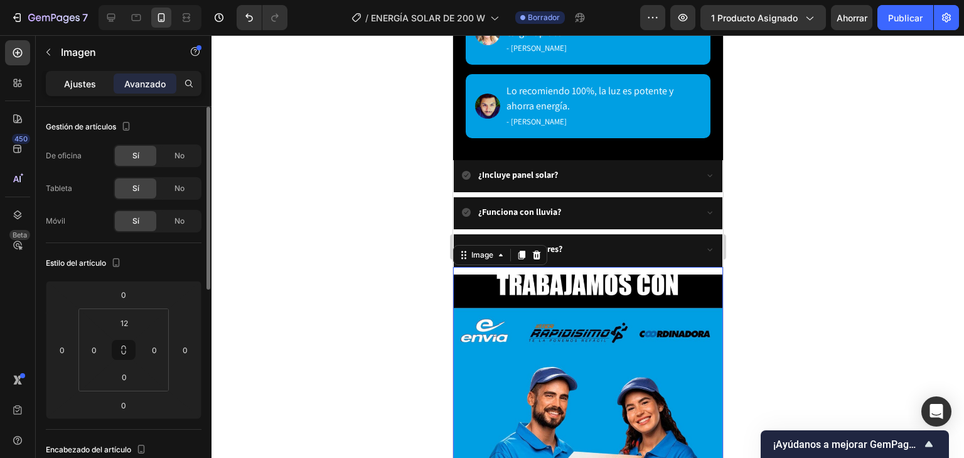
click at [92, 85] on font "Ajustes" at bounding box center [80, 83] width 32 height 11
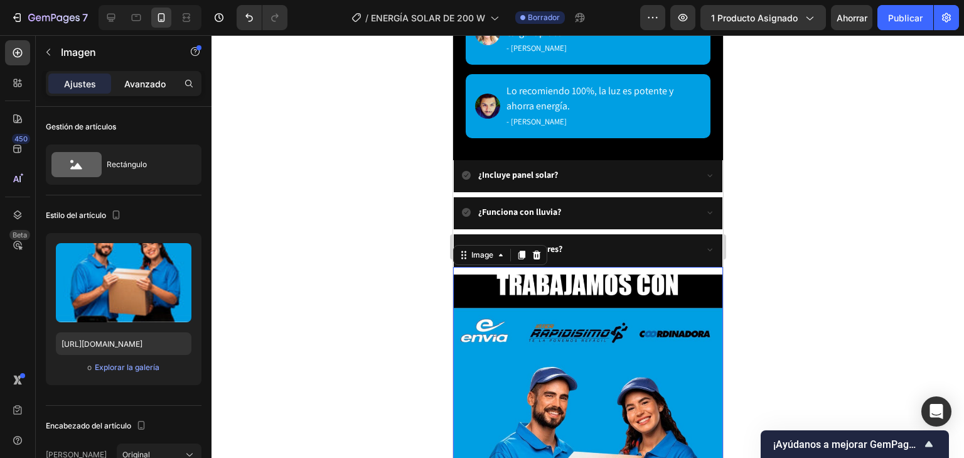
click at [165, 81] on font "Avanzado" at bounding box center [144, 83] width 41 height 11
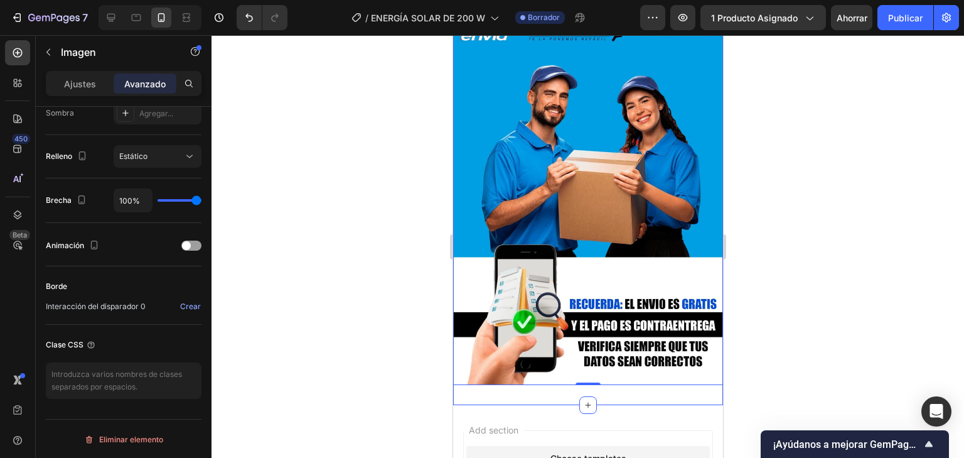
scroll to position [345, 0]
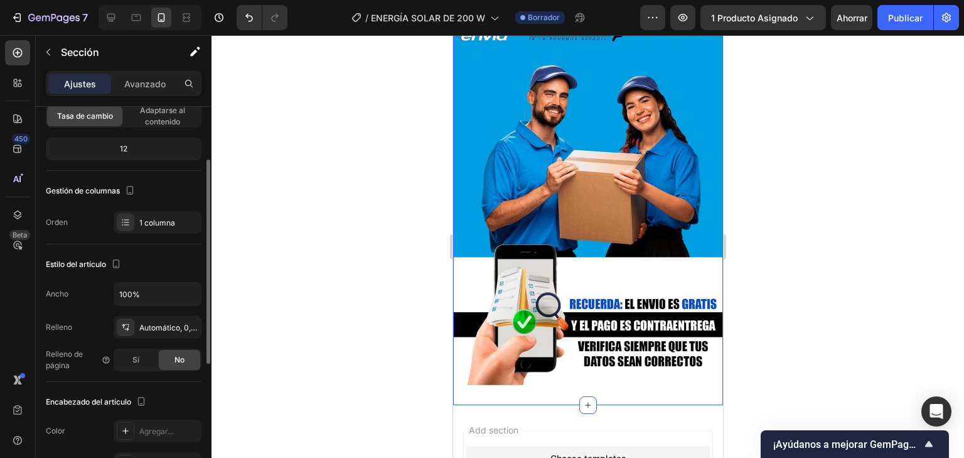
scroll to position [151, 0]
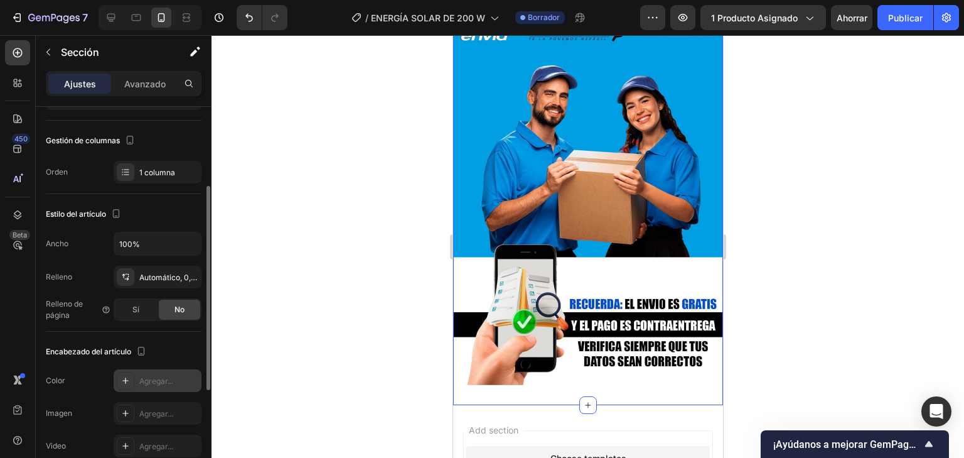
click at [127, 379] on icon at bounding box center [125, 380] width 6 height 6
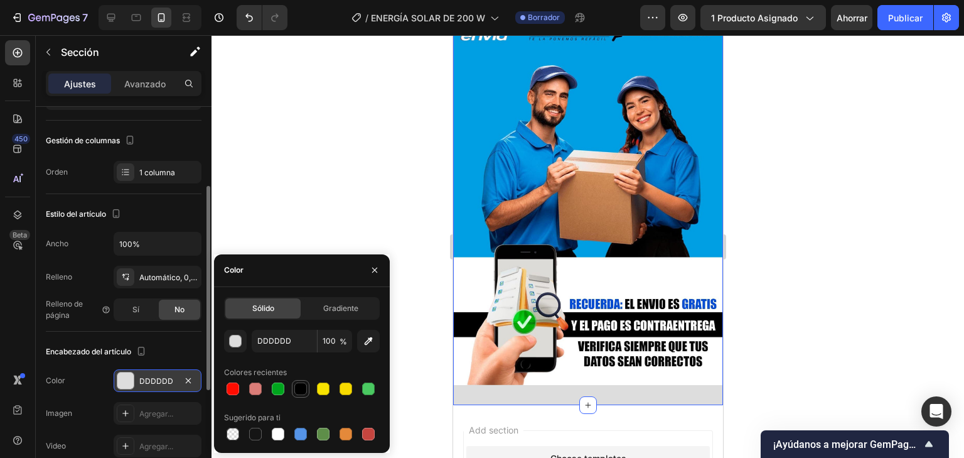
click at [293, 389] on div at bounding box center [300, 388] width 15 height 15
type input "000000"
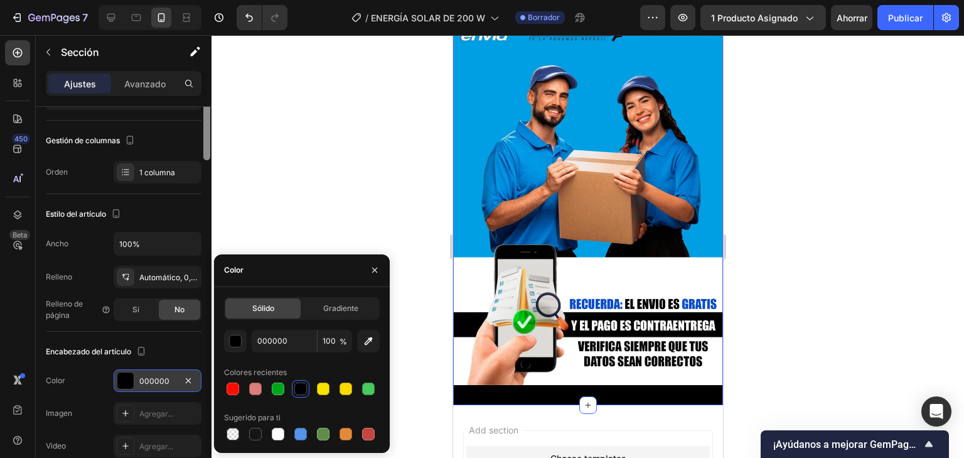
scroll to position [0, 0]
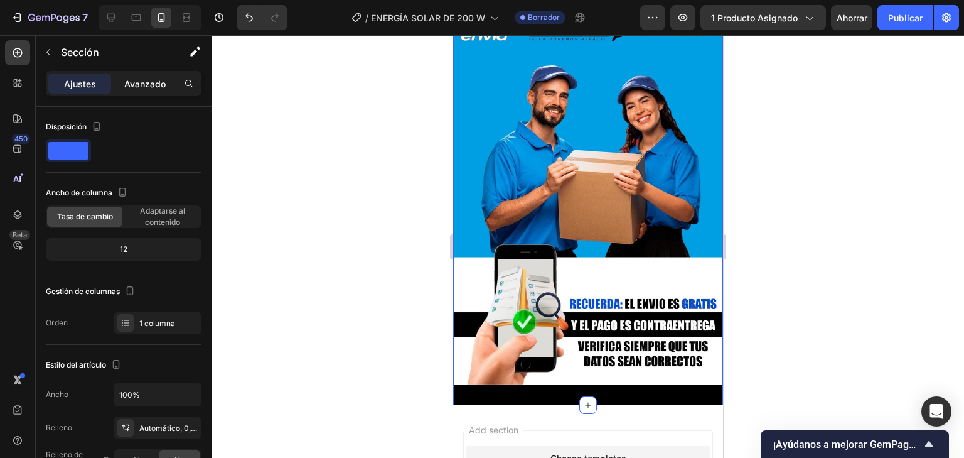
click at [154, 87] on font "Avanzado" at bounding box center [144, 83] width 41 height 11
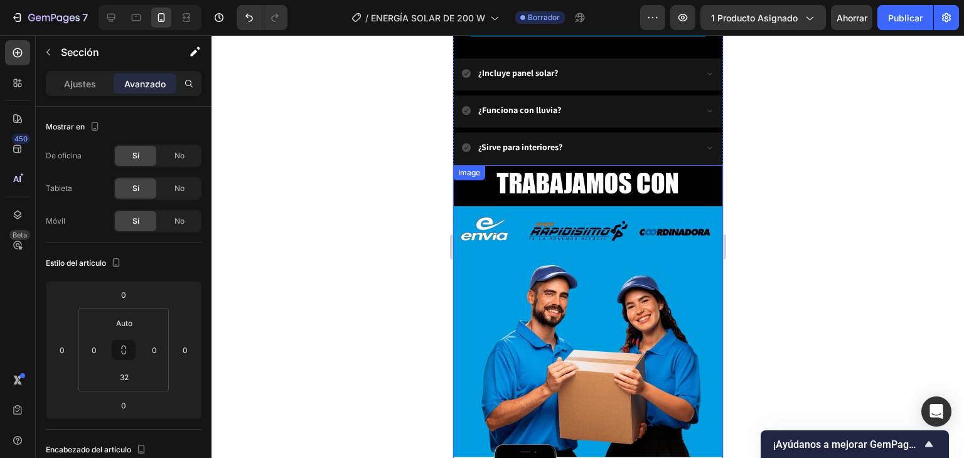
scroll to position [3330, 0]
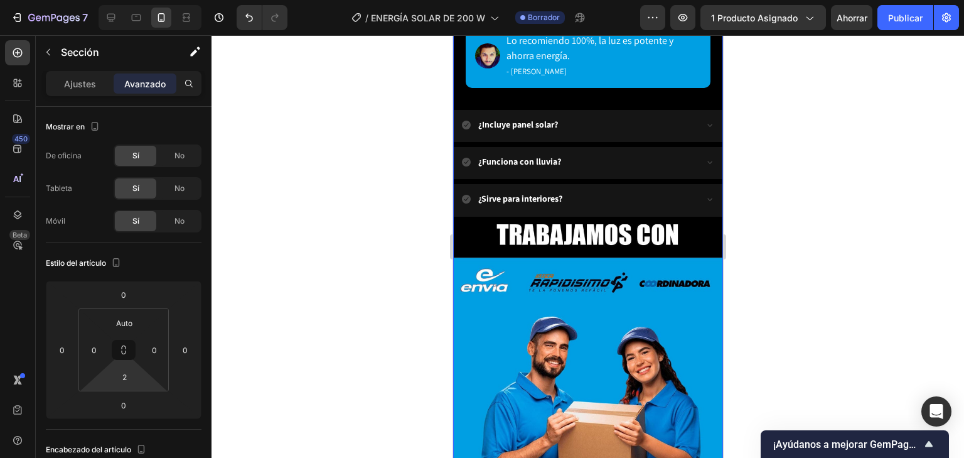
click at [140, 0] on html "7 Version history / ENERGÍA SOLAR DE 200 W Borrador Avance 1 producto asignado …" at bounding box center [482, 0] width 964 height 0
click at [143, 0] on html "7 Version history / ENERGÍA SOLAR DE 200 W Borrador Avance 1 producto asignado …" at bounding box center [482, 0] width 964 height 0
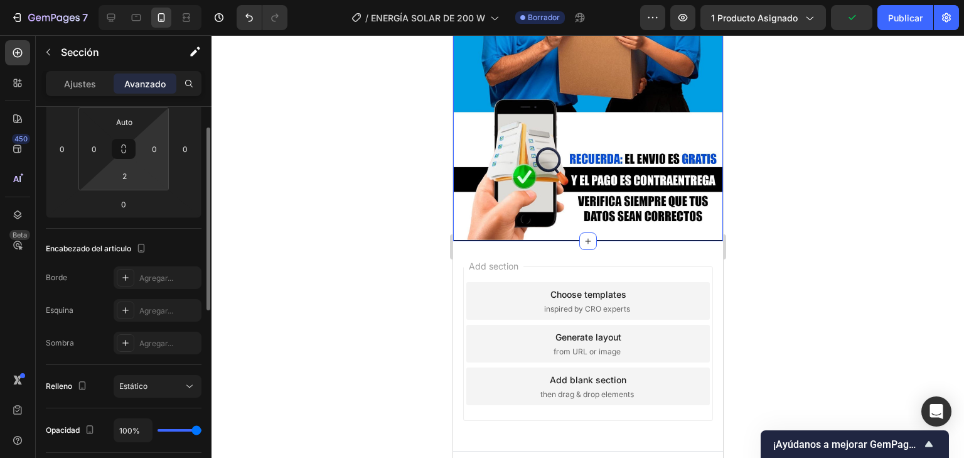
scroll to position [151, 0]
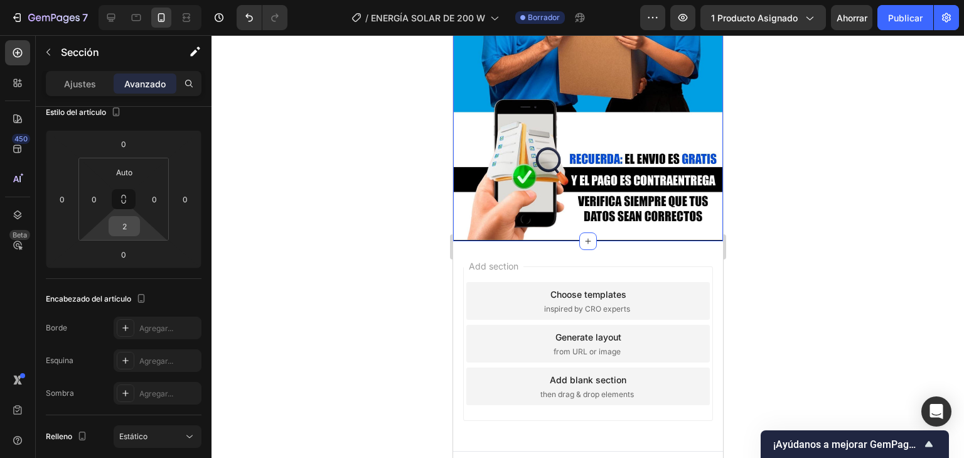
click at [136, 231] on input "2" at bounding box center [124, 226] width 25 height 19
click at [146, 0] on html "7 Version history / ENERGÍA SOLAR DE 200 W Borrador Avance 1 producto asignado …" at bounding box center [482, 0] width 964 height 0
click at [139, 227] on div "2" at bounding box center [124, 226] width 31 height 20
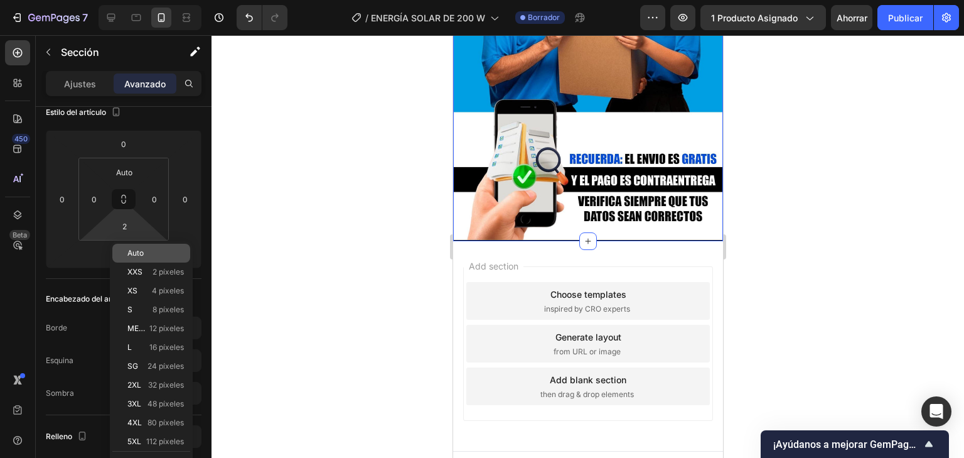
click at [141, 253] on font "Auto" at bounding box center [135, 252] width 16 height 9
type input "Auto"
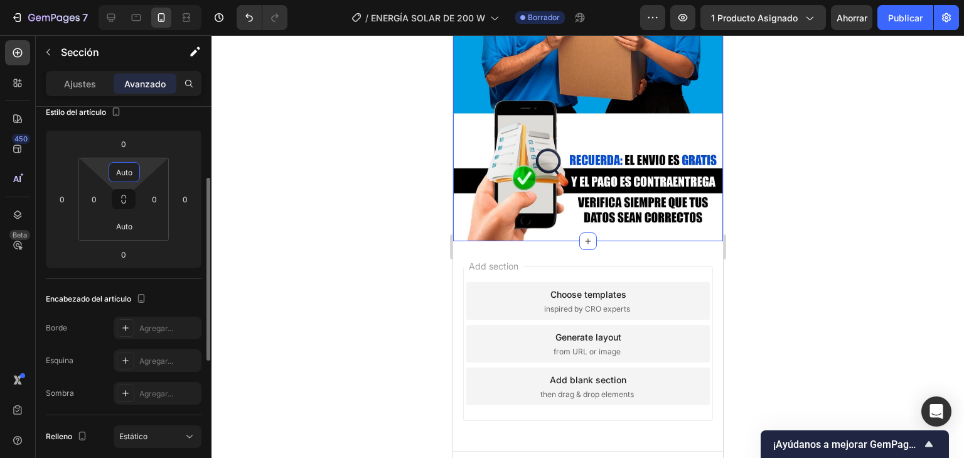
click at [141, 0] on html "7 Version history / ENERGÍA SOLAR DE 200 W Borrador Avance 1 producto asignado …" at bounding box center [482, 0] width 964 height 0
click at [133, 168] on input "Auto" at bounding box center [124, 172] width 25 height 19
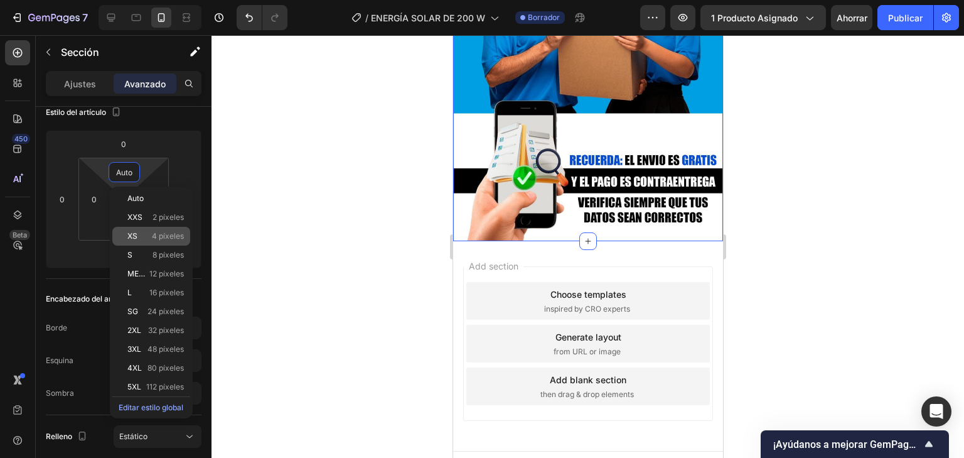
click at [141, 232] on p "XS 4 píxeles" at bounding box center [155, 236] width 56 height 9
type input "4"
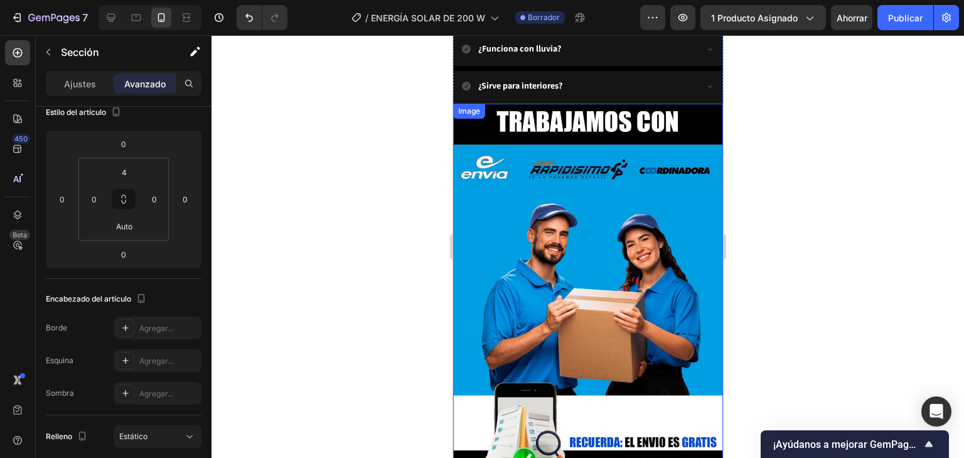
scroll to position [3373, 0]
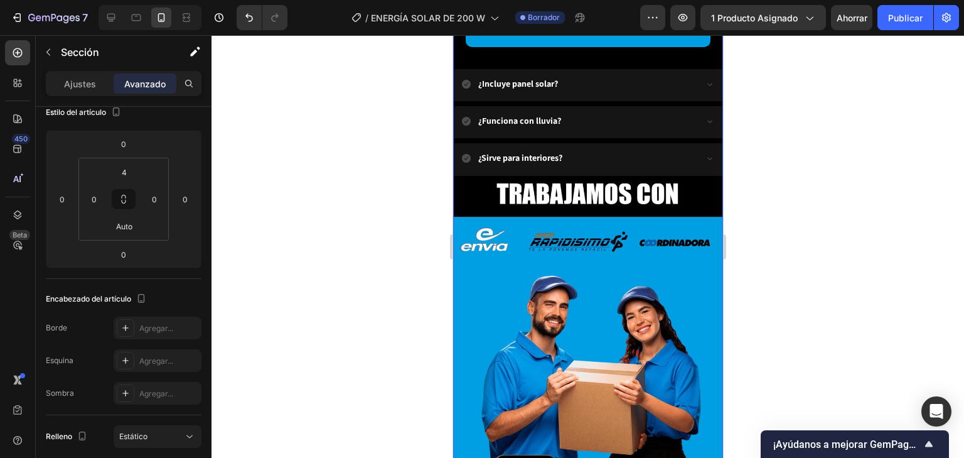
click at [748, 239] on div at bounding box center [588, 246] width 753 height 422
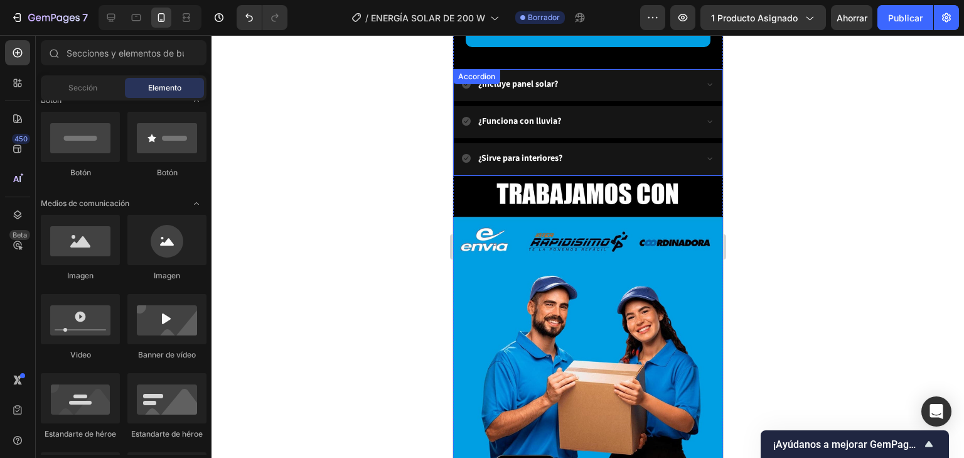
click at [705, 153] on icon at bounding box center [709, 158] width 10 height 10
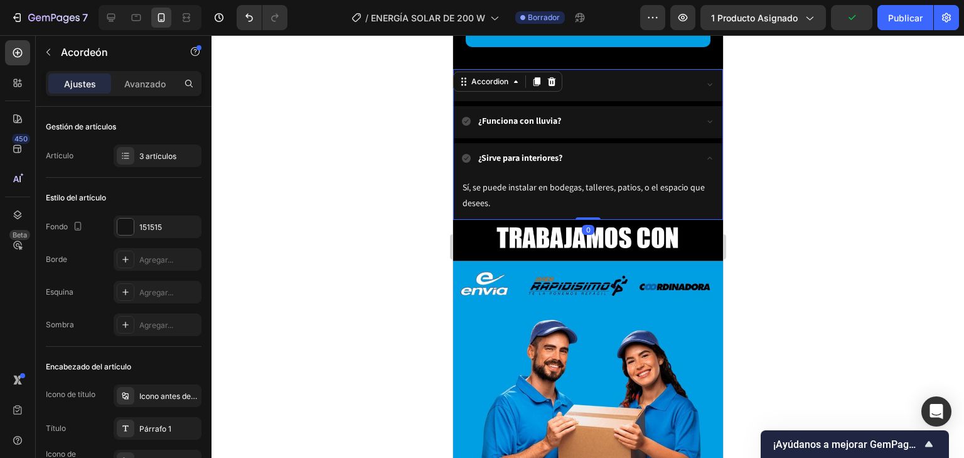
click at [704, 153] on icon at bounding box center [709, 158] width 10 height 10
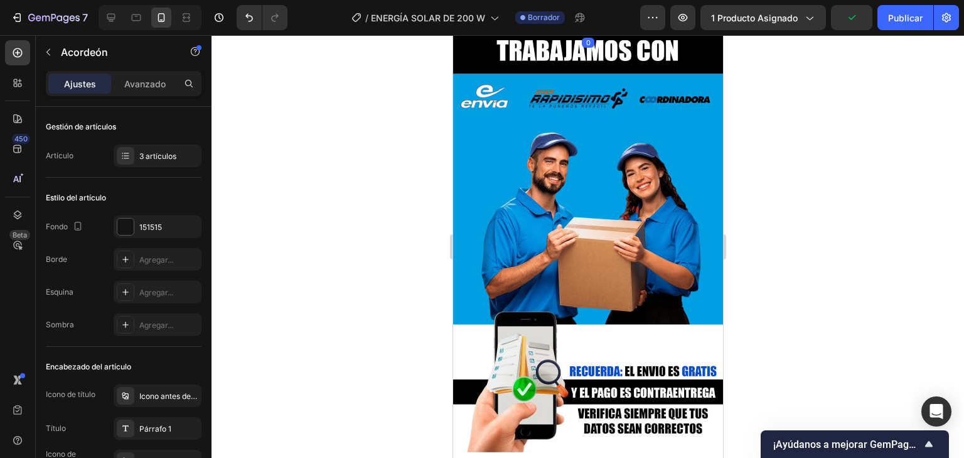
scroll to position [3725, 0]
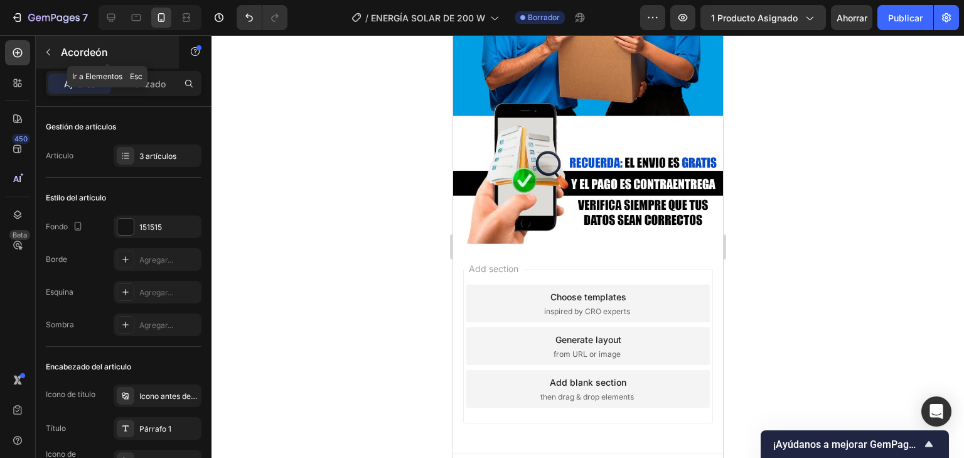
click at [52, 48] on icon "button" at bounding box center [48, 52] width 10 height 10
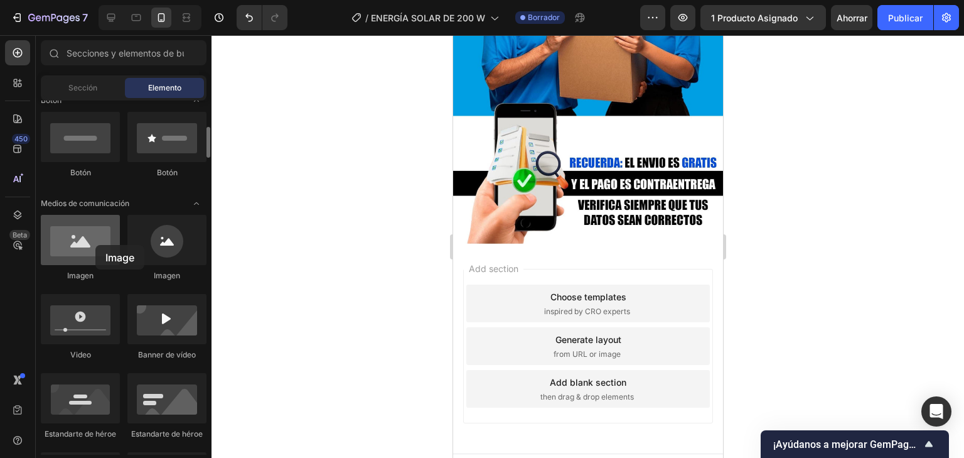
click at [95, 245] on div at bounding box center [80, 240] width 79 height 50
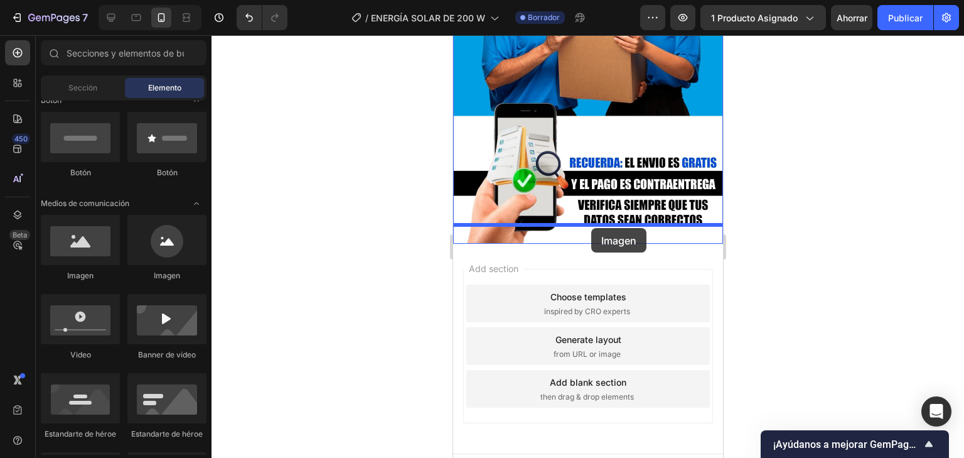
drag, startPoint x: 537, startPoint y: 278, endPoint x: 591, endPoint y: 228, distance: 73.3
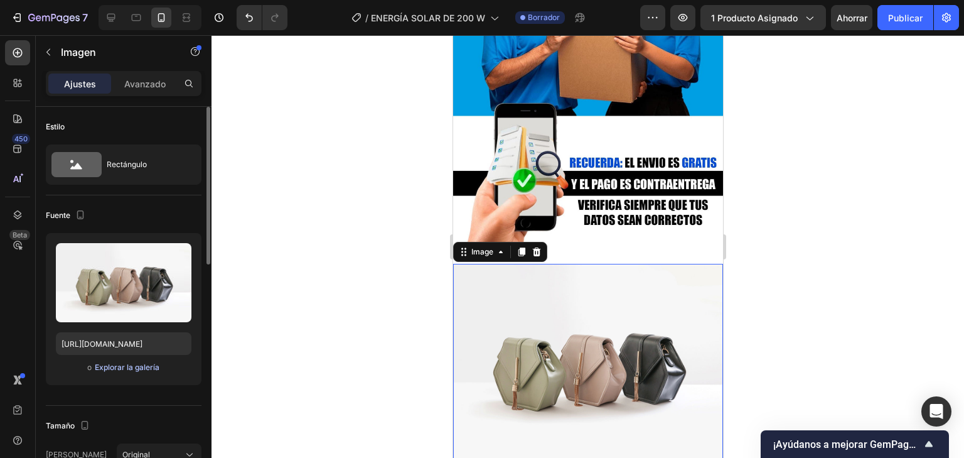
click at [114, 367] on font "Explorar la galería" at bounding box center [127, 366] width 65 height 9
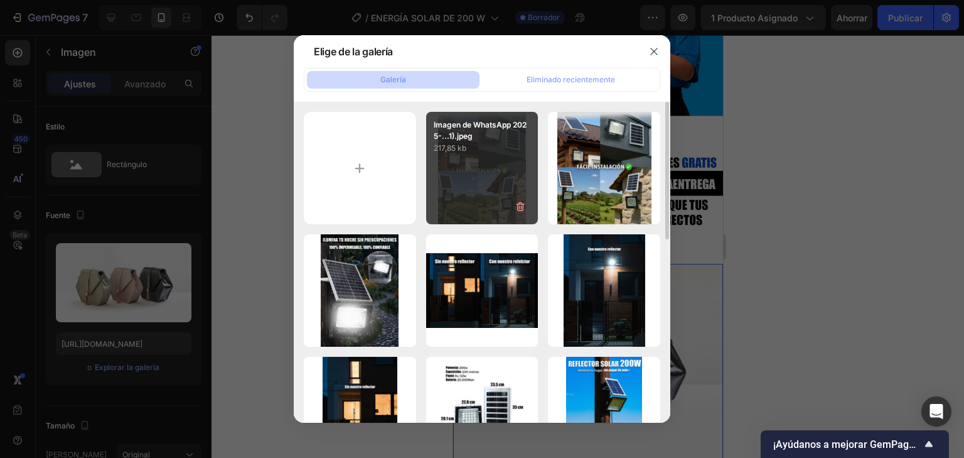
click at [495, 194] on div "Imagen de WhatsApp 2025-...1).jpeg 217,85 kb" at bounding box center [482, 168] width 112 height 112
type input "https://cdn.shopify.com/s/files/1/0597/3783/3532/files/gempages_497817723598800…"
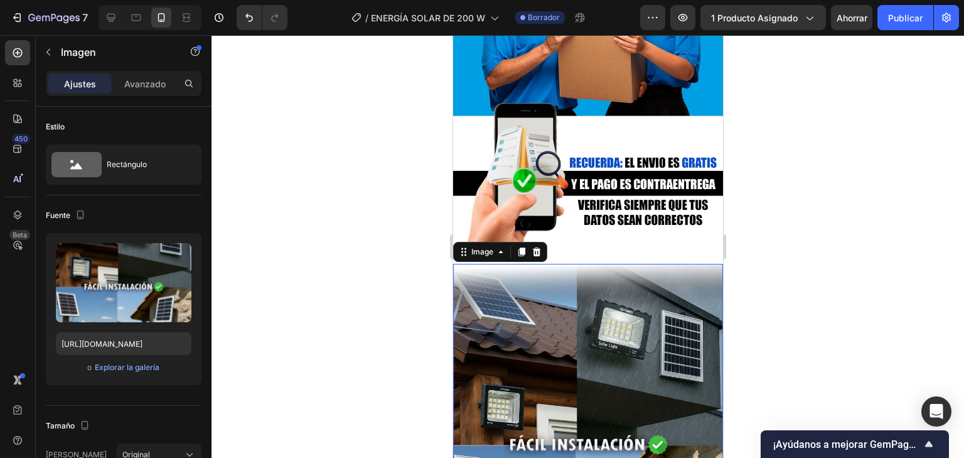
click at [822, 208] on div at bounding box center [588, 246] width 753 height 422
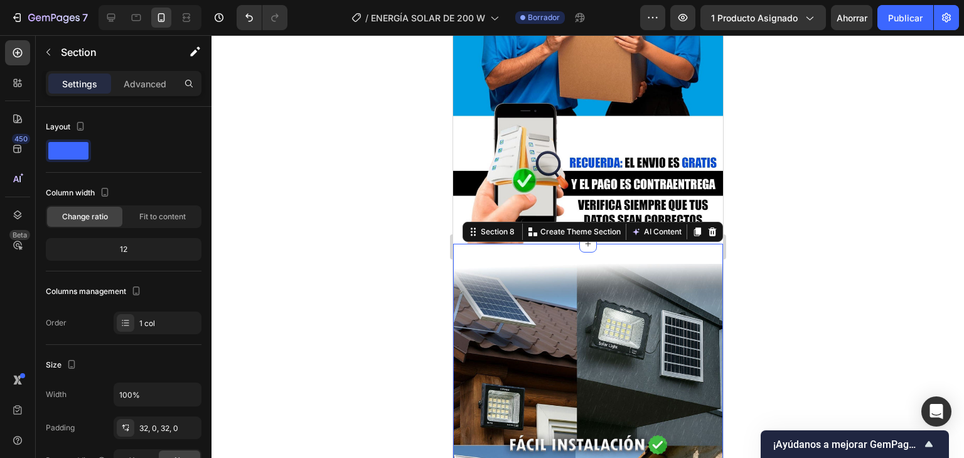
click at [678, 244] on div "Image Section 8 You can create reusable sections Create Theme Section AI Conten…" at bounding box center [588, 436] width 270 height 385
click at [169, 427] on font "32, 0, 32, 0" at bounding box center [158, 427] width 39 height 9
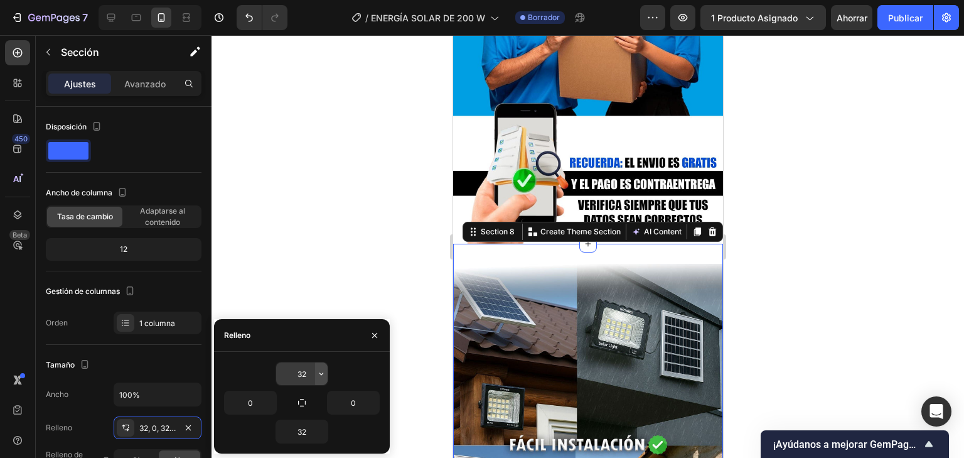
click at [325, 378] on icon "button" at bounding box center [321, 373] width 10 height 10
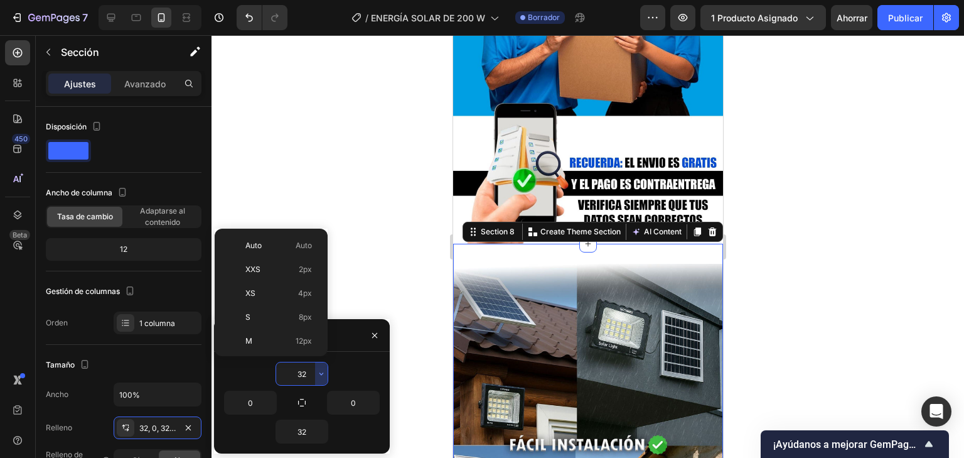
scroll to position [90, 0]
click at [299, 254] on span "12 píxeles" at bounding box center [294, 250] width 35 height 11
type input "12"
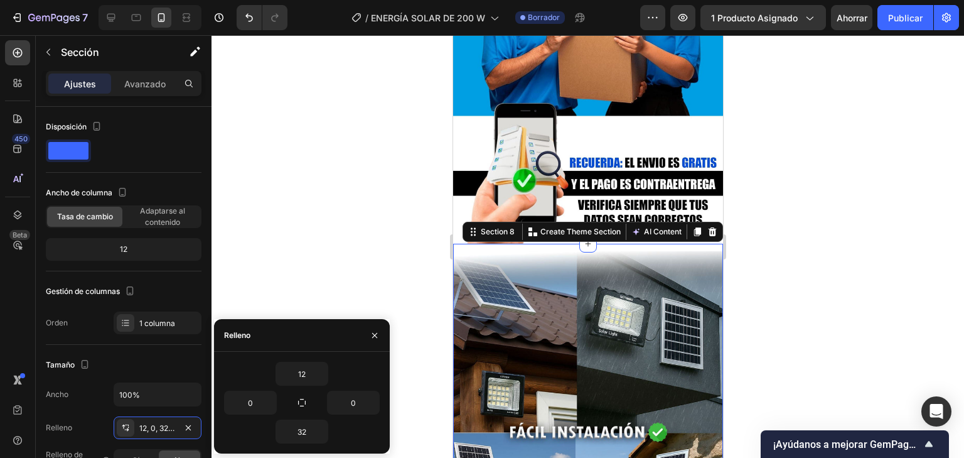
click at [842, 384] on div at bounding box center [588, 246] width 753 height 422
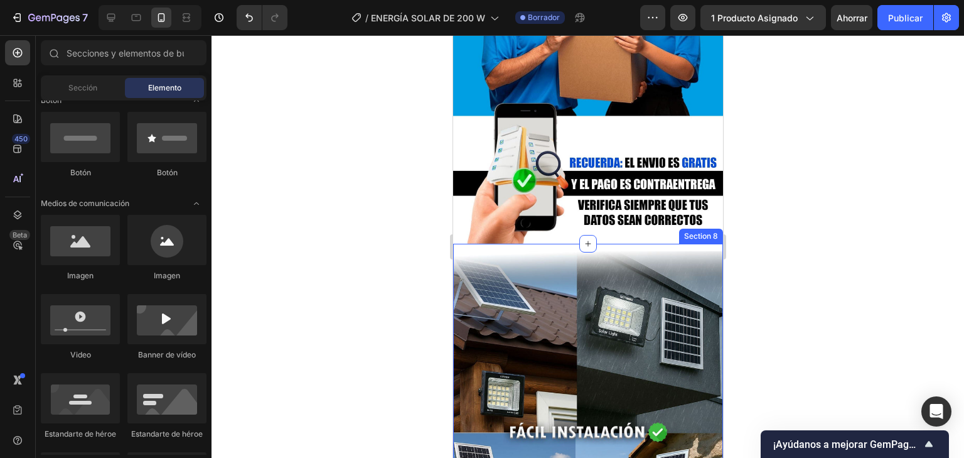
click at [689, 244] on div "Image Section 8" at bounding box center [588, 430] width 270 height 373
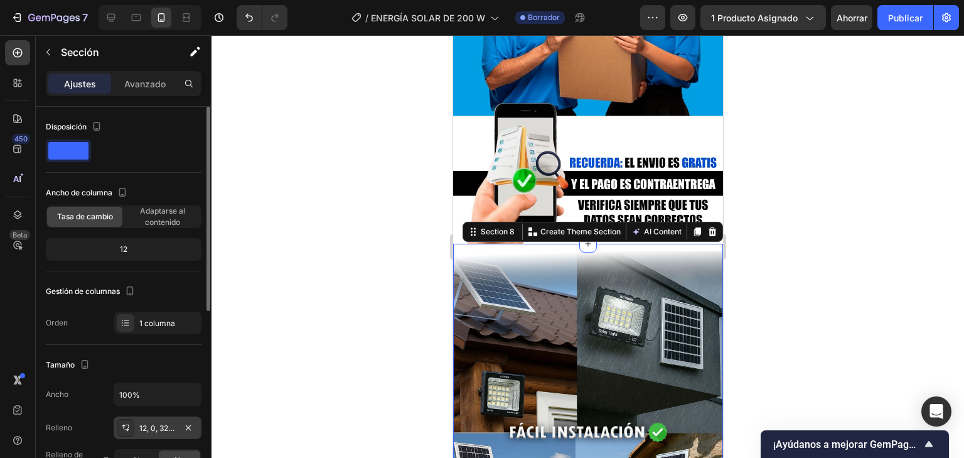
click at [178, 424] on div "12, 0, 32, 0" at bounding box center [158, 427] width 88 height 23
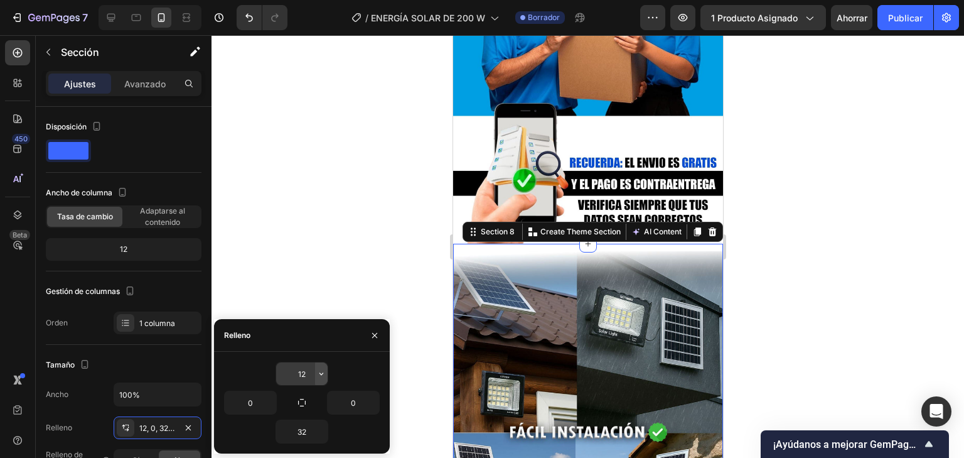
click at [317, 379] on button "button" at bounding box center [321, 373] width 13 height 23
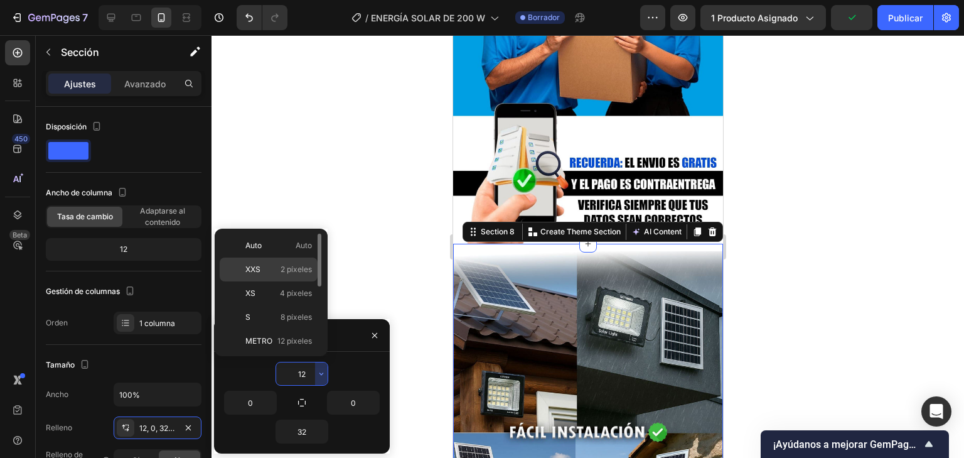
click at [285, 264] on font "2 píxeles" at bounding box center [296, 268] width 31 height 9
type input "2"
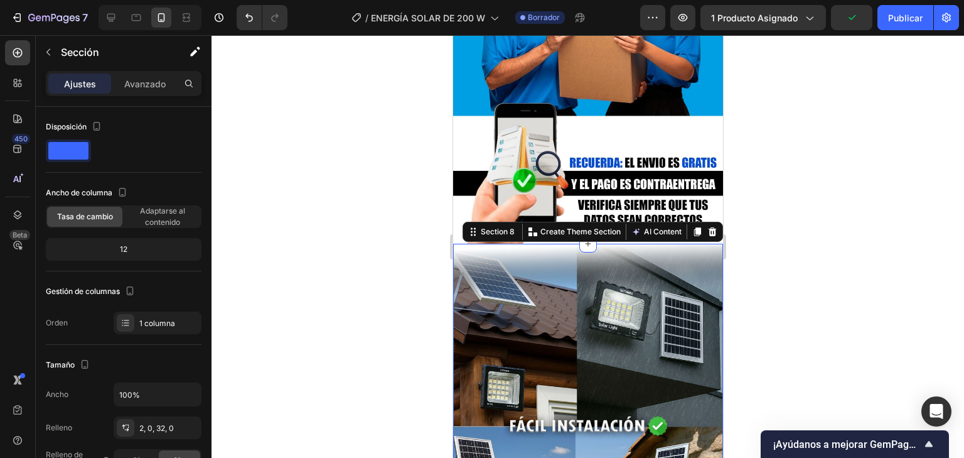
click at [831, 281] on div at bounding box center [588, 246] width 753 height 422
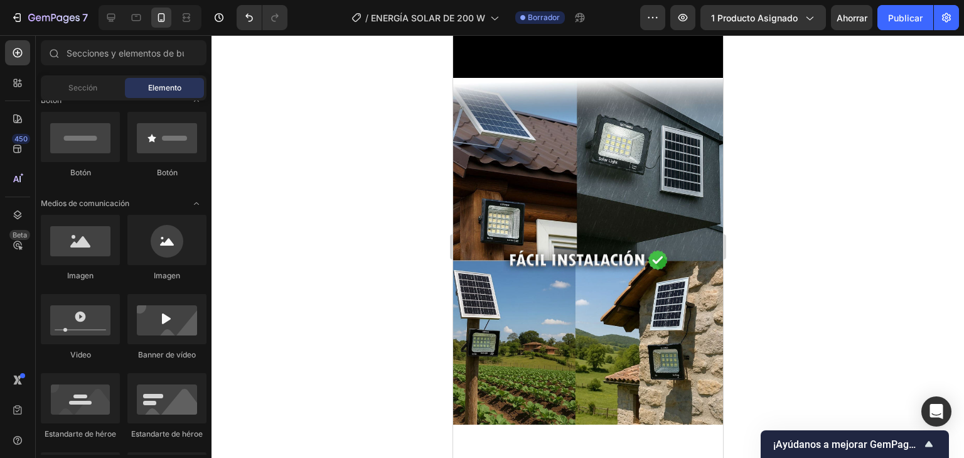
scroll to position [3976, 0]
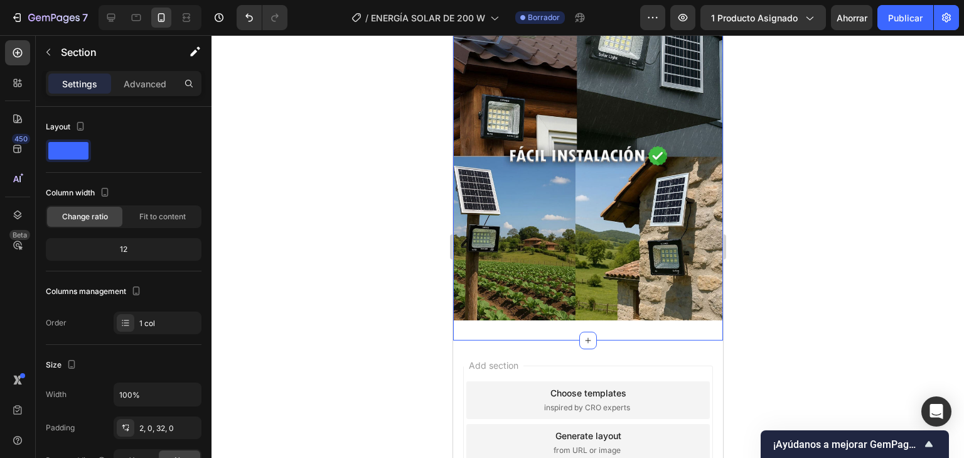
click at [582, 318] on div "Image Section 8 You can create reusable sections Create Theme Section AI Conten…" at bounding box center [588, 157] width 270 height 367
click at [163, 434] on div "2, 0, 32, 0" at bounding box center [158, 427] width 88 height 23
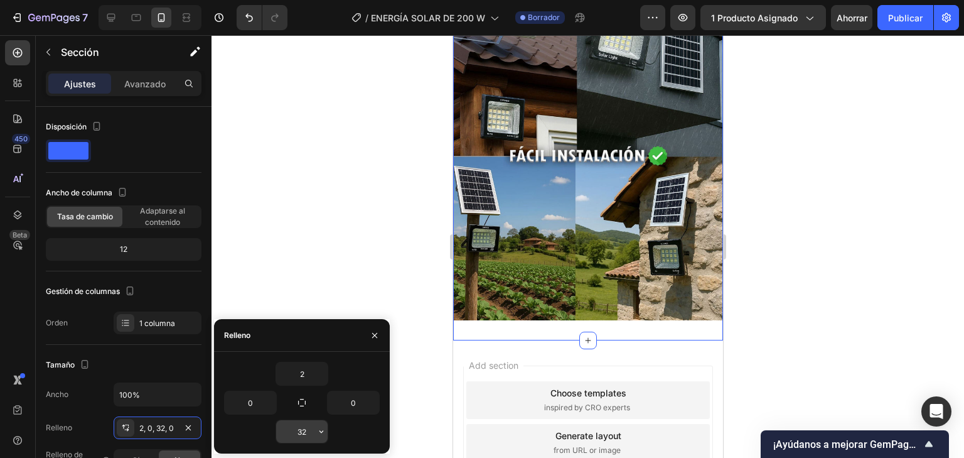
click at [314, 434] on input "32" at bounding box center [301, 431] width 51 height 23
click at [321, 432] on icon "button" at bounding box center [321, 431] width 10 height 10
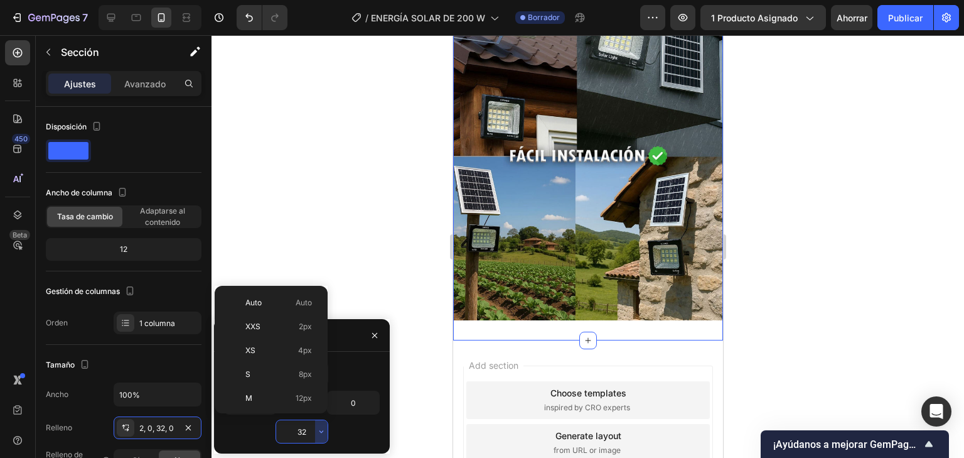
scroll to position [90, 0]
click at [301, 309] on font "12 píxeles" at bounding box center [294, 307] width 35 height 9
type input "12"
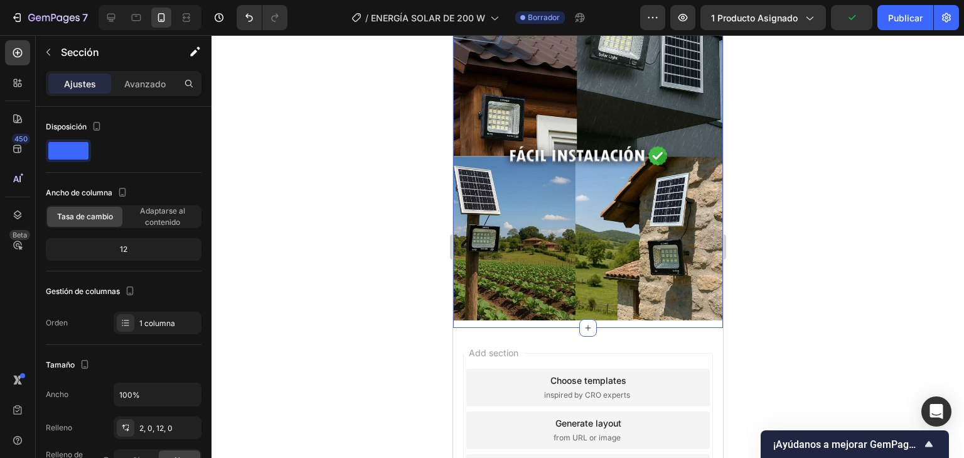
click at [749, 256] on div at bounding box center [588, 246] width 753 height 422
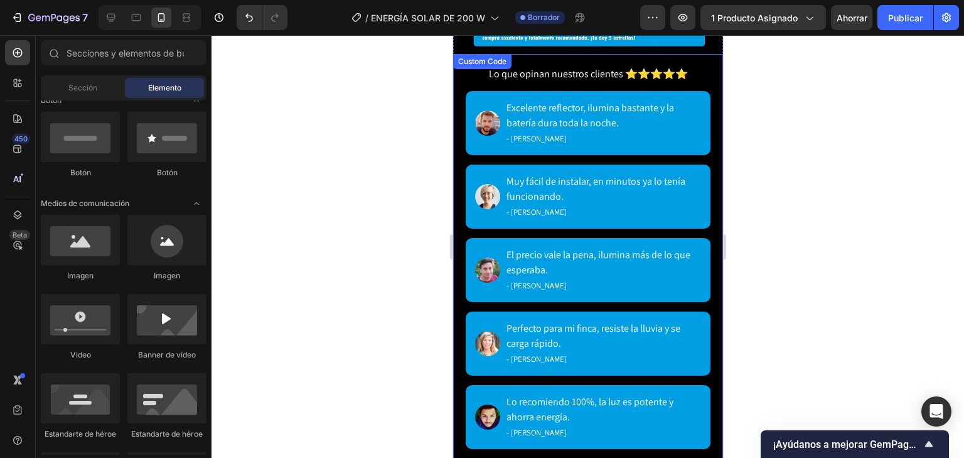
scroll to position [3172, 0]
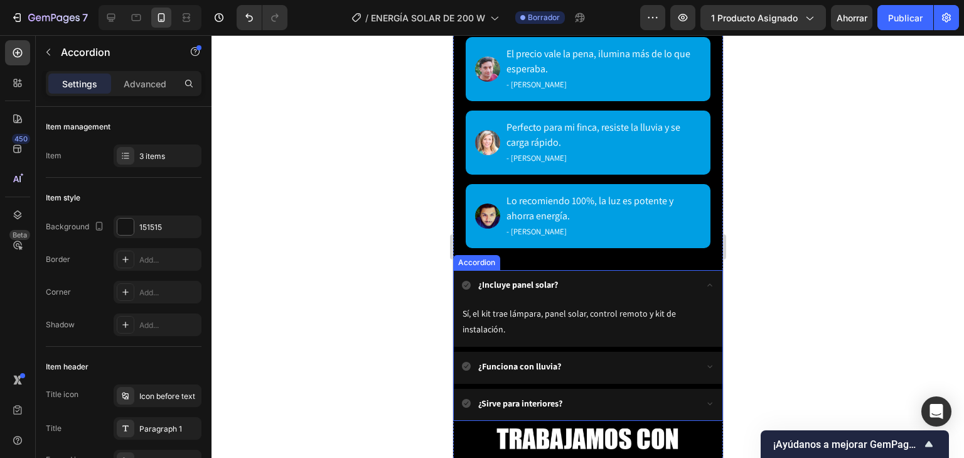
click at [704, 280] on icon at bounding box center [709, 285] width 10 height 10
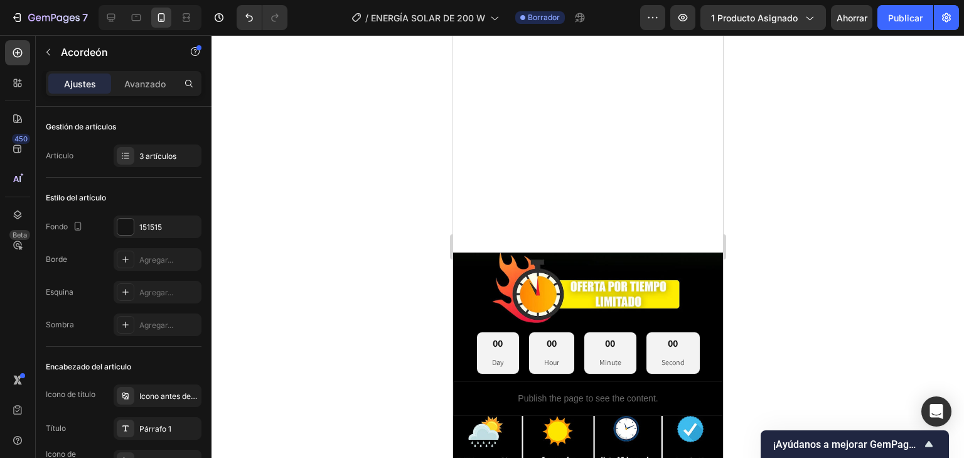
scroll to position [260, 0]
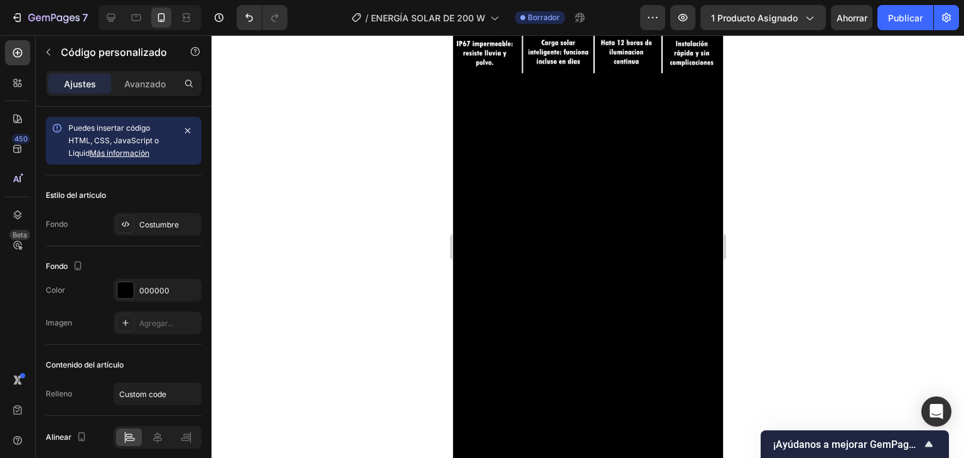
click at [753, 223] on div at bounding box center [588, 246] width 753 height 422
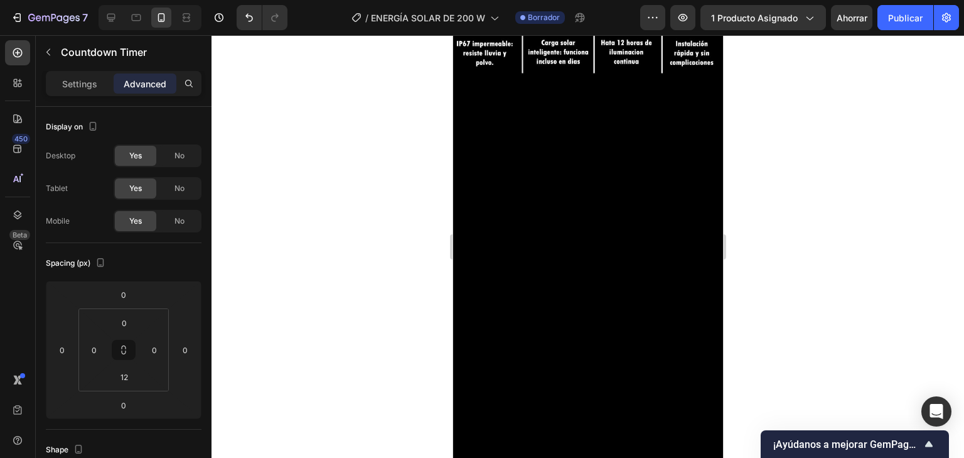
click at [70, 82] on font "Ajustes" at bounding box center [80, 83] width 32 height 11
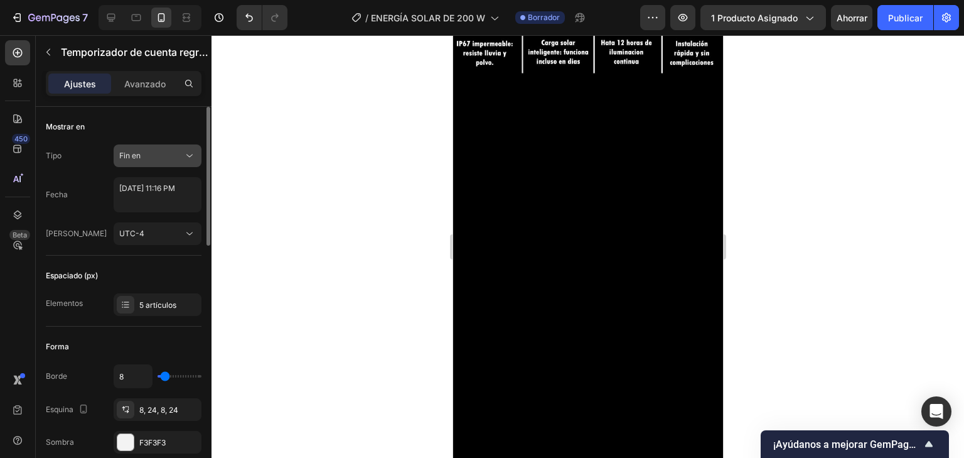
click at [162, 161] on button "Fin en" at bounding box center [158, 155] width 88 height 23
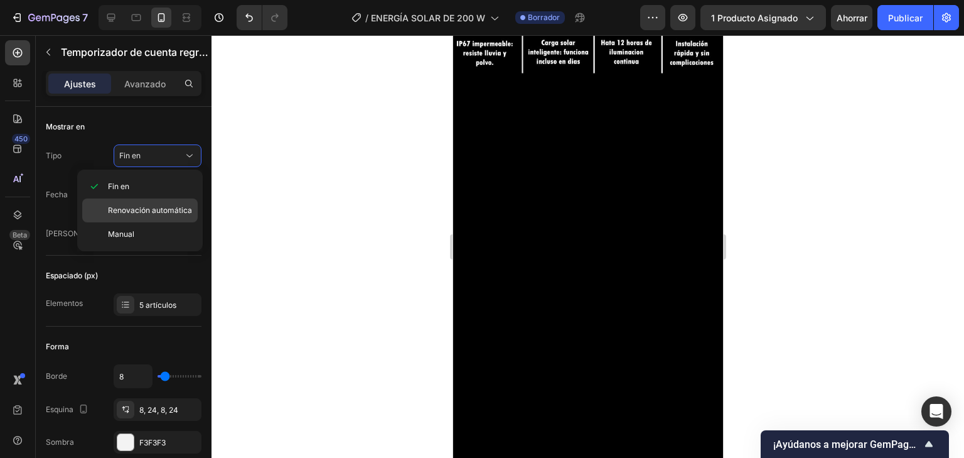
click at [152, 211] on font "Renovación automática" at bounding box center [150, 209] width 84 height 9
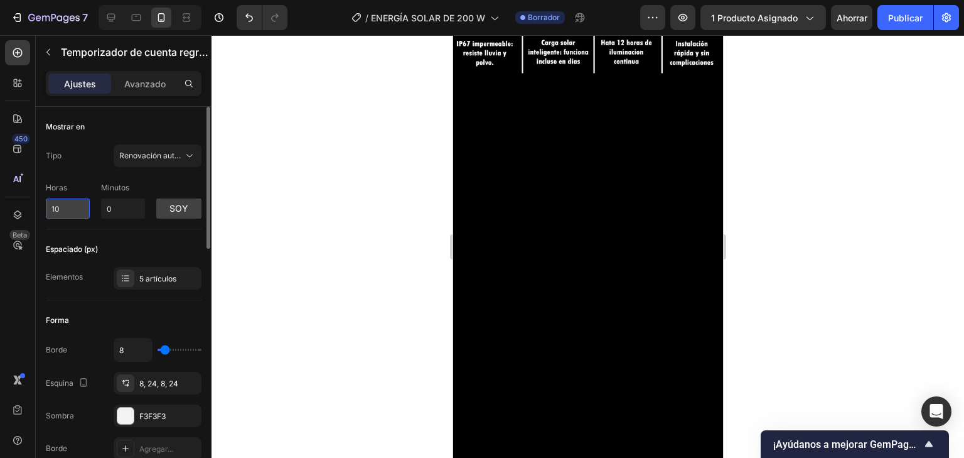
click at [74, 210] on input "10" at bounding box center [68, 208] width 44 height 20
drag, startPoint x: 62, startPoint y: 213, endPoint x: 35, endPoint y: 212, distance: 27.6
click at [35, 212] on div "450 Beta Secciones(18) Elementos(84) Sección Elemento Sección de héroes Detalle…" at bounding box center [106, 246] width 212 height 422
type input "10"
click at [186, 213] on button "soy" at bounding box center [178, 208] width 45 height 20
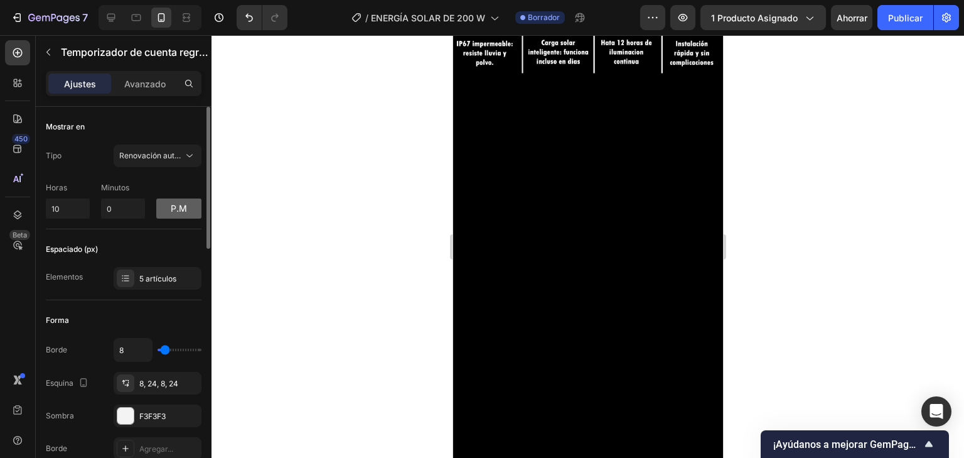
click at [186, 213] on button "p.m" at bounding box center [178, 208] width 45 height 20
click at [186, 213] on button "soy" at bounding box center [178, 208] width 45 height 20
click at [186, 213] on button "p.m" at bounding box center [178, 208] width 45 height 20
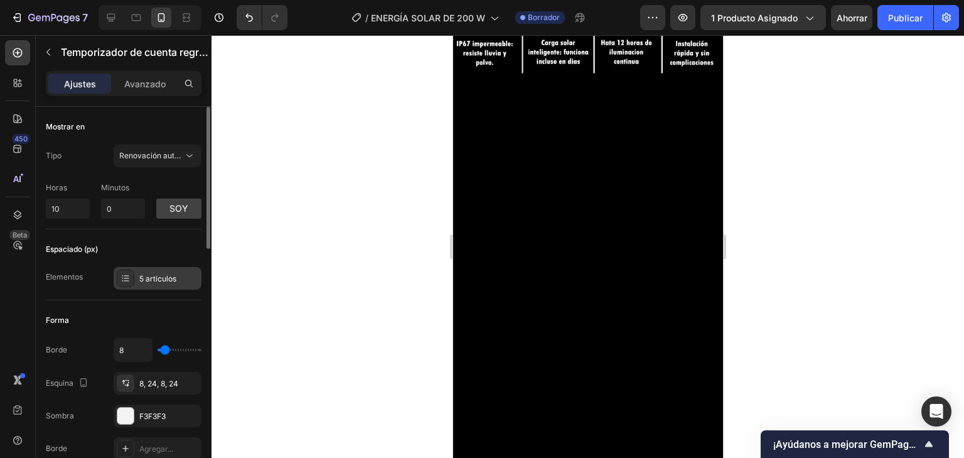
click at [163, 274] on font "5 artículos" at bounding box center [157, 278] width 37 height 9
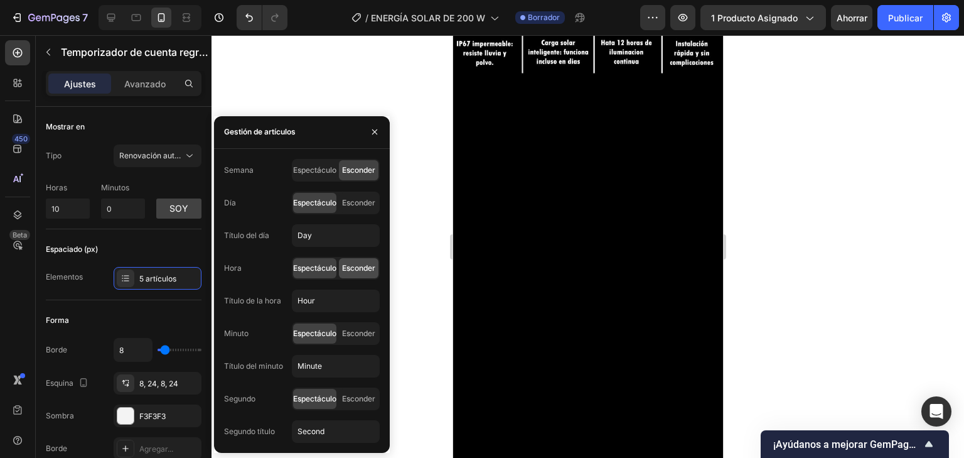
click at [367, 269] on font "Esconder" at bounding box center [358, 267] width 33 height 9
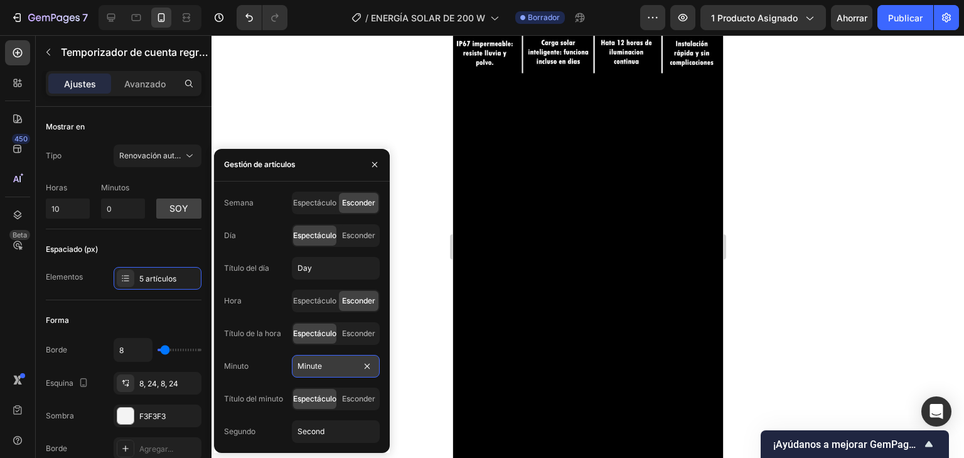
click at [316, 368] on input "Minute" at bounding box center [336, 366] width 88 height 23
click at [329, 303] on font "Espectáculo" at bounding box center [314, 300] width 43 height 9
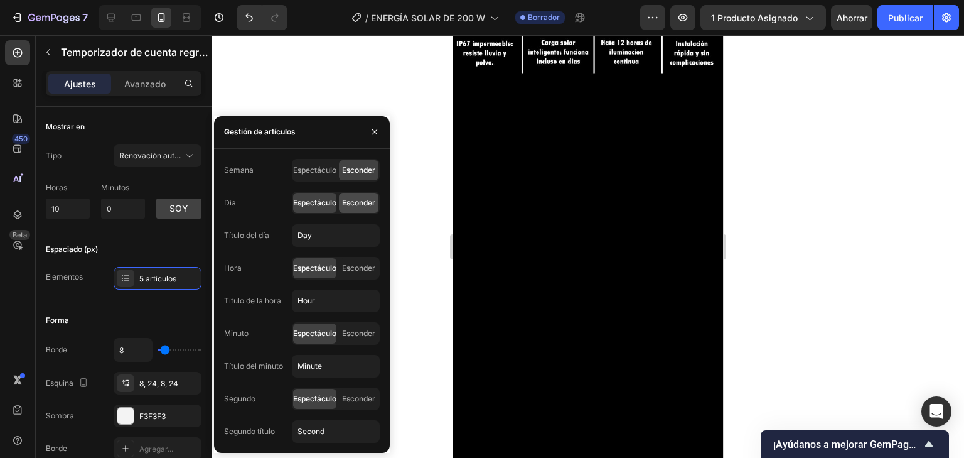
click at [360, 204] on font "Esconder" at bounding box center [358, 202] width 33 height 9
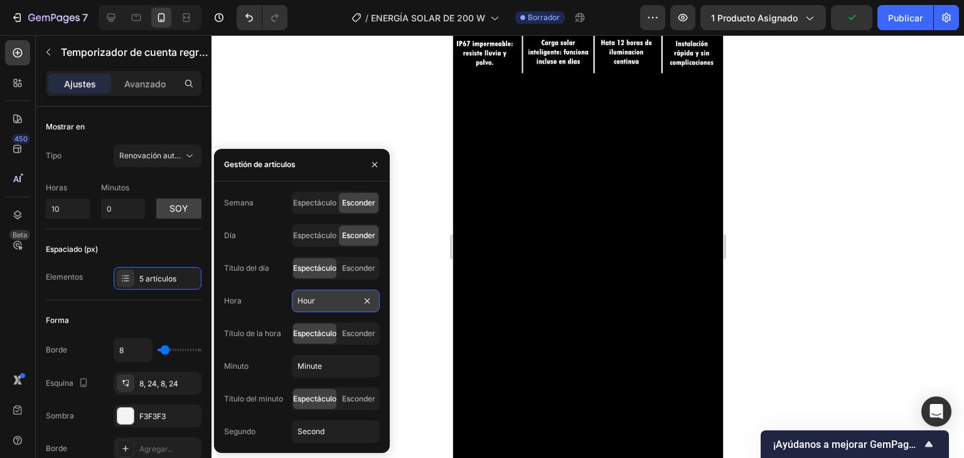
click at [317, 298] on input "Hour" at bounding box center [336, 300] width 88 height 23
type input "HORA"
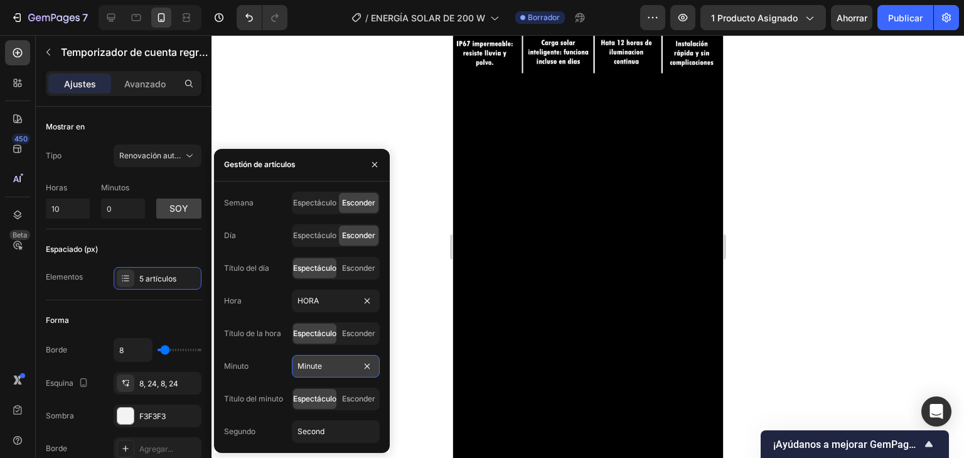
click at [336, 369] on input "Minute" at bounding box center [336, 366] width 88 height 23
type input "MINUTO"
click at [324, 439] on input "Second" at bounding box center [336, 431] width 88 height 23
type input "SEGUNDO"
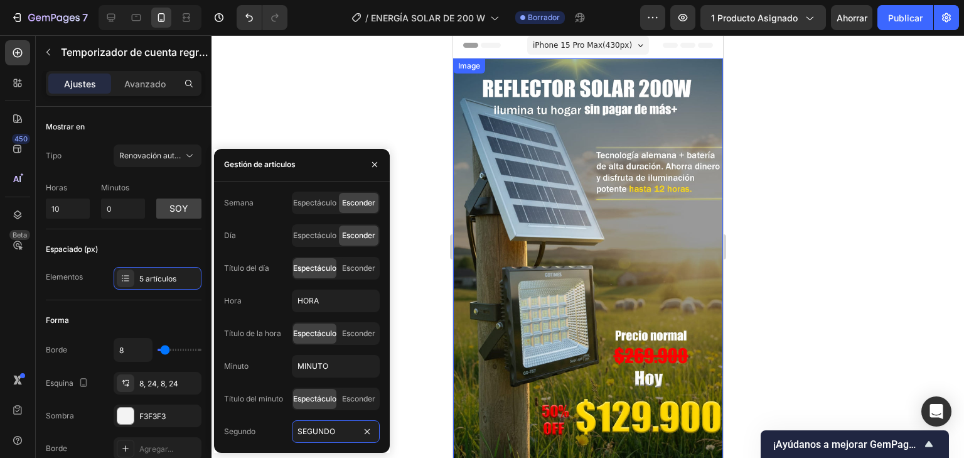
scroll to position [0, 0]
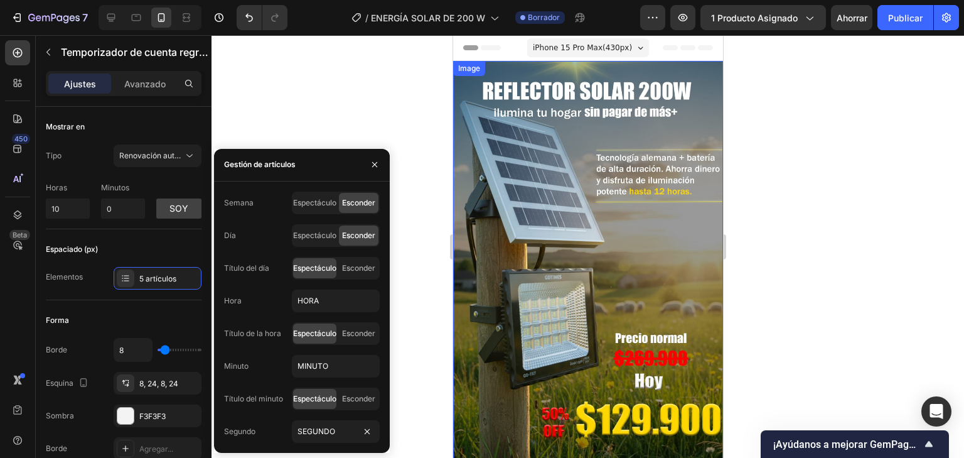
click at [528, 230] on img at bounding box center [588, 263] width 270 height 404
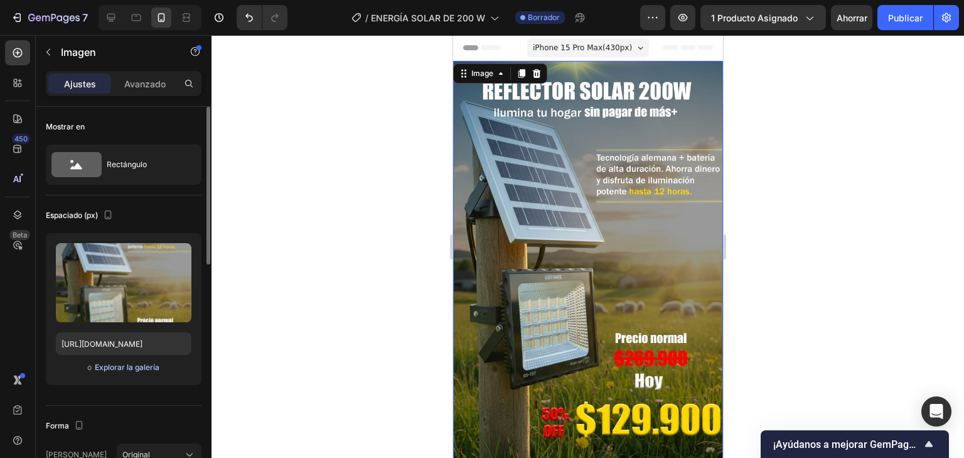
click at [121, 371] on font "Explorar la galería" at bounding box center [127, 366] width 65 height 9
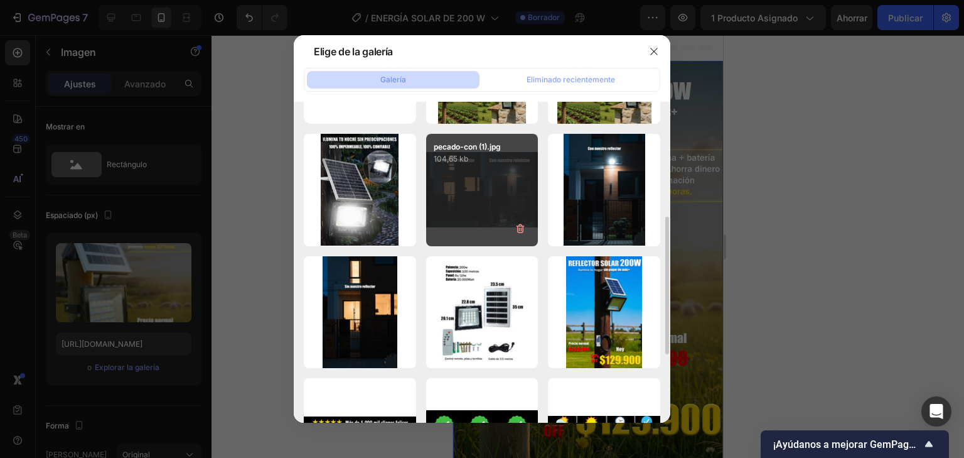
scroll to position [151, 0]
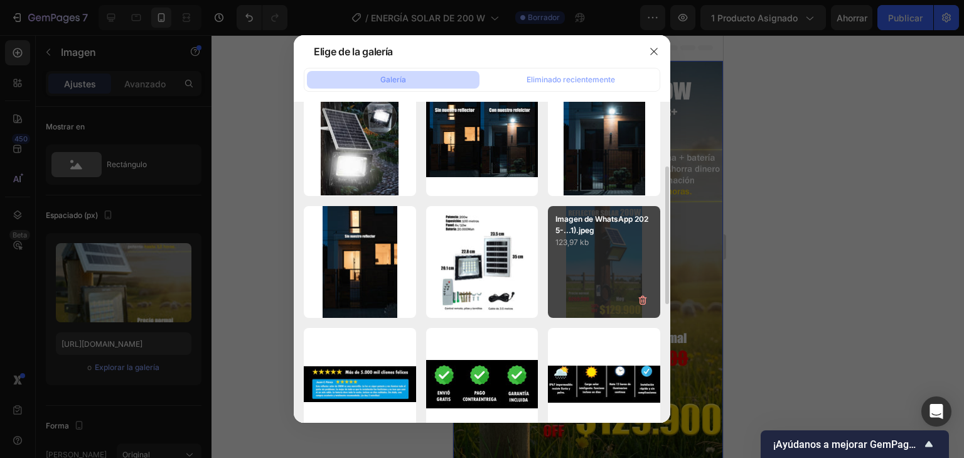
click at [614, 269] on div "Imagen de WhatsApp 2025-...1).jpeg 123,97 kb" at bounding box center [604, 262] width 112 height 112
type input "https://cdn.shopify.com/s/files/1/0597/3783/3532/files/gempages_497817723598800…"
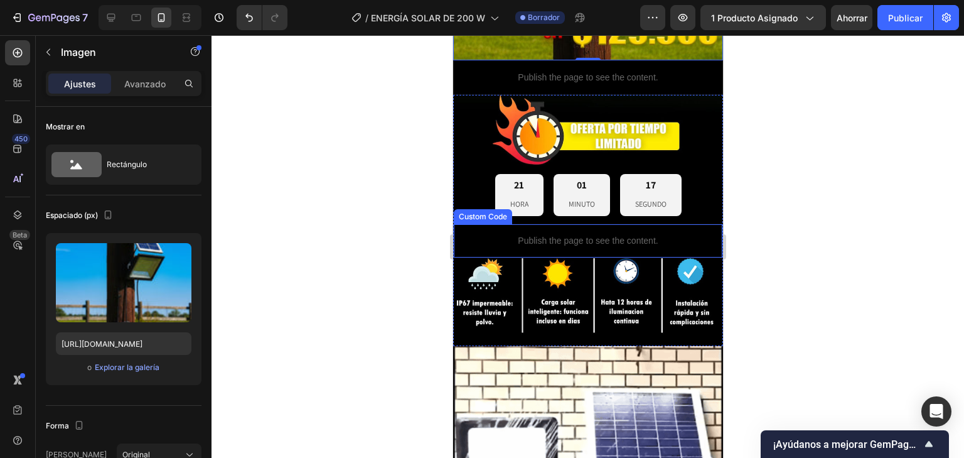
scroll to position [402, 0]
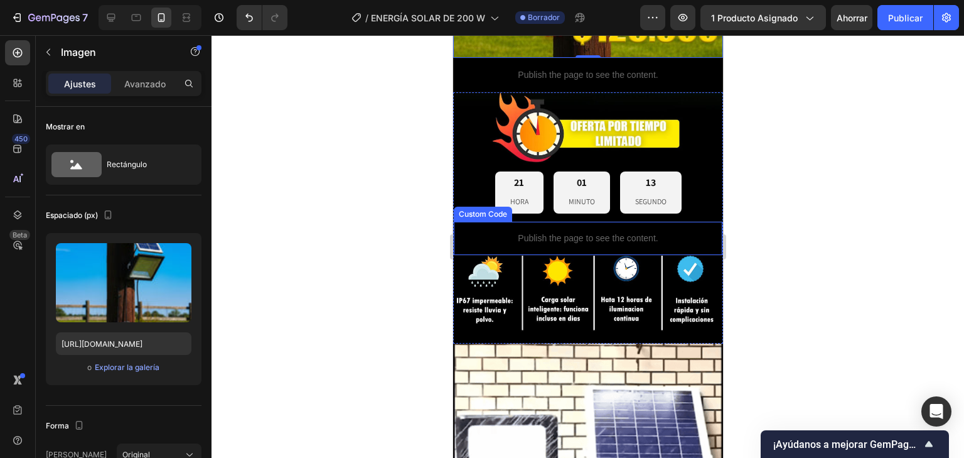
click at [675, 232] on p "Publish the page to see the content." at bounding box center [587, 238] width 269 height 13
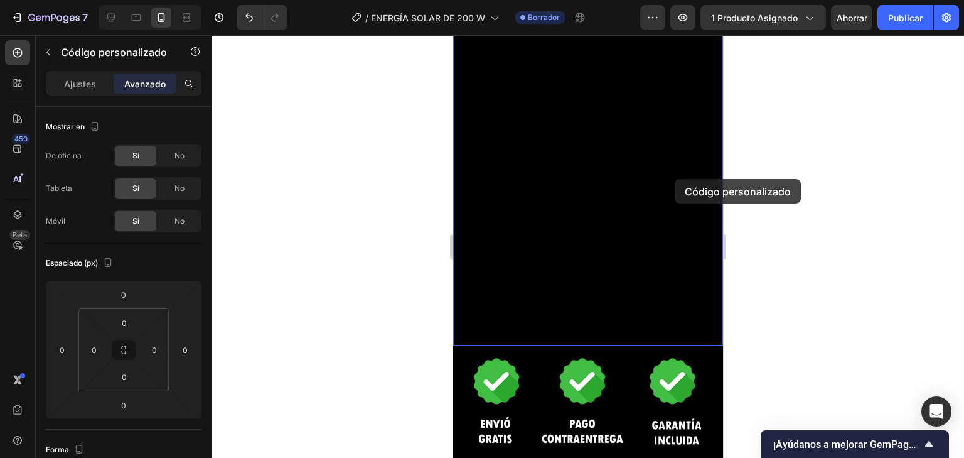
scroll to position [1171, 0]
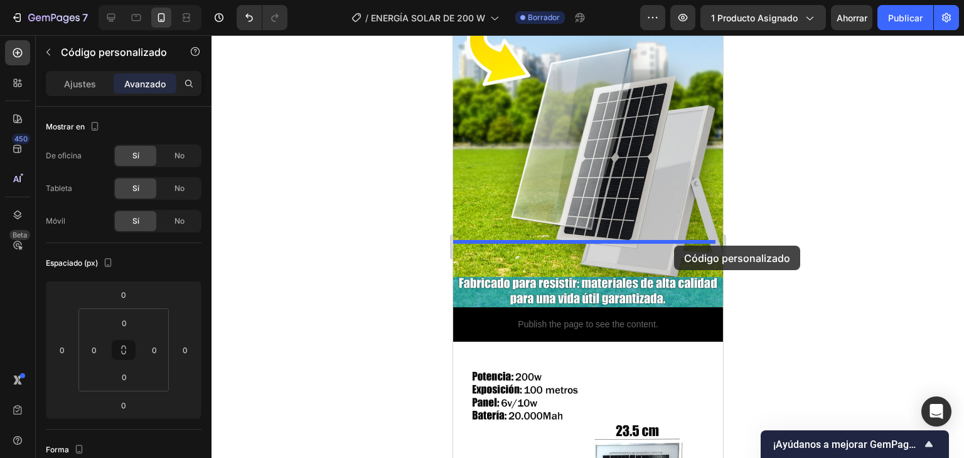
drag, startPoint x: 675, startPoint y: 218, endPoint x: 673, endPoint y: 245, distance: 27.6
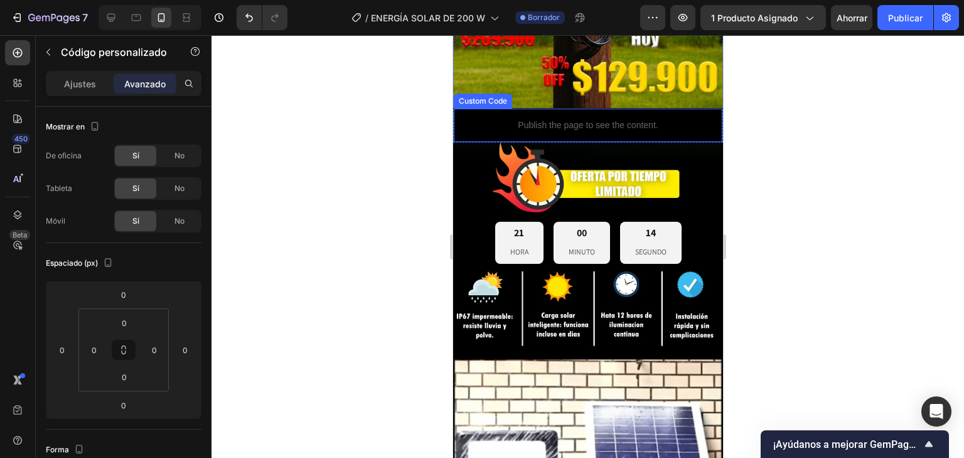
scroll to position [151, 0]
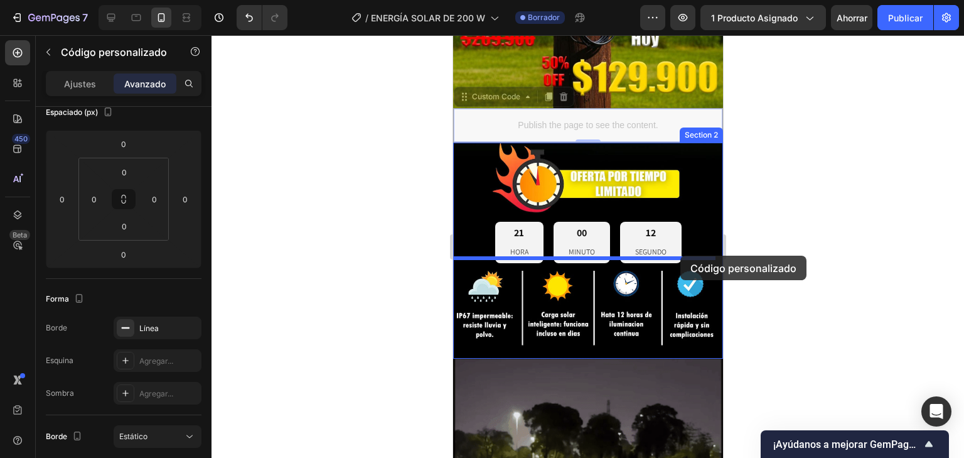
drag, startPoint x: 679, startPoint y: 105, endPoint x: 680, endPoint y: 255, distance: 150.6
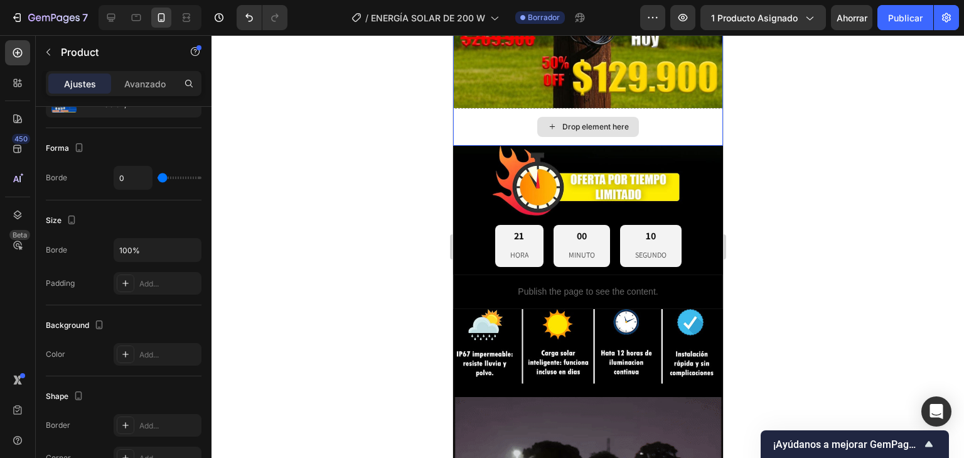
click at [666, 120] on div "Drop element here" at bounding box center [588, 127] width 270 height 38
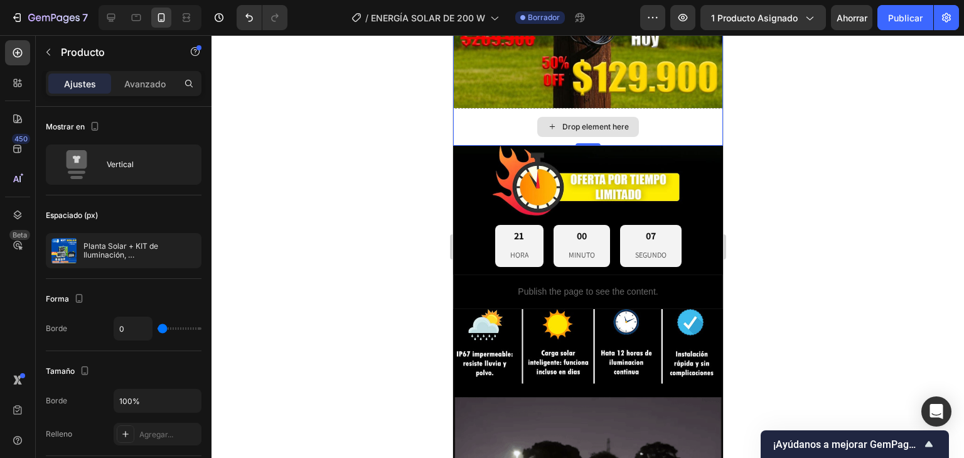
click at [674, 112] on div "Drop element here" at bounding box center [588, 127] width 270 height 38
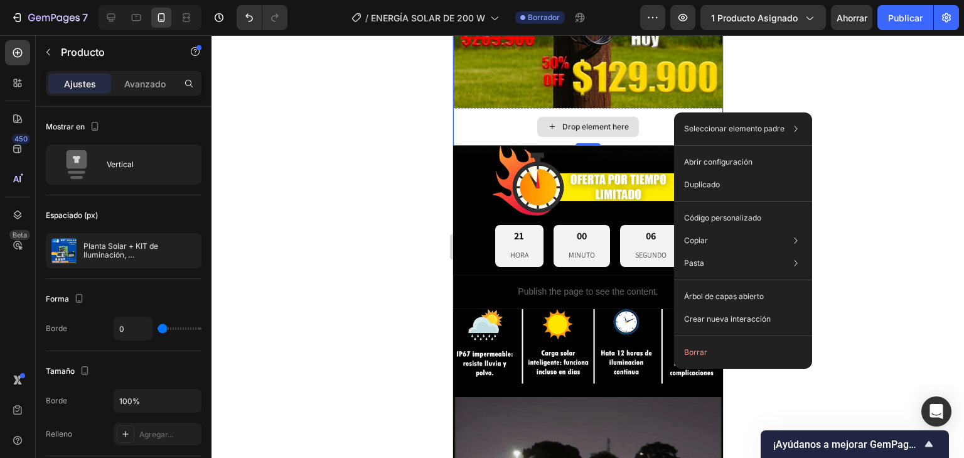
click at [670, 110] on div "Drop element here" at bounding box center [588, 127] width 270 height 38
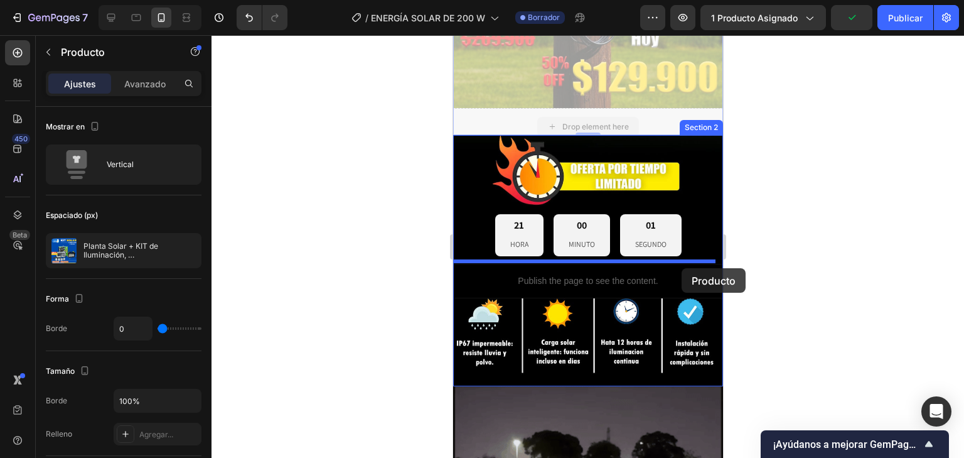
drag, startPoint x: 675, startPoint y: 102, endPoint x: 681, endPoint y: 268, distance: 166.4
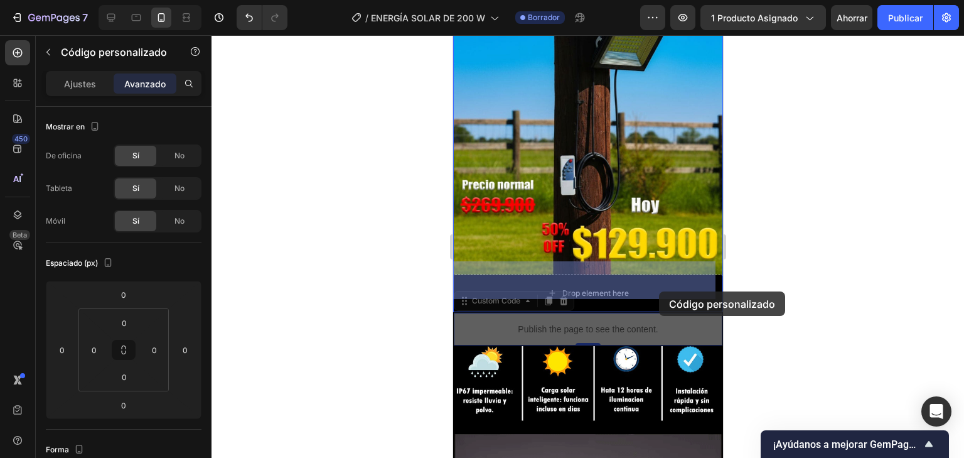
drag, startPoint x: 662, startPoint y: 318, endPoint x: 658, endPoint y: 291, distance: 27.2
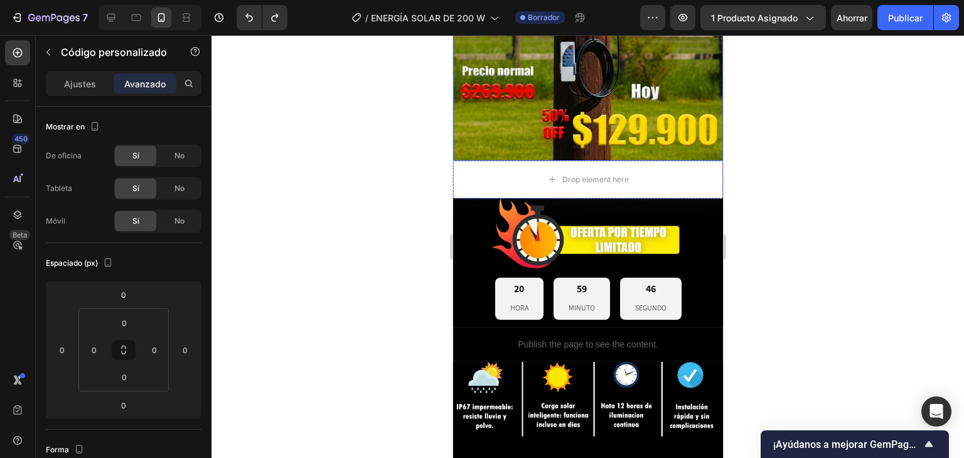
scroll to position [301, 0]
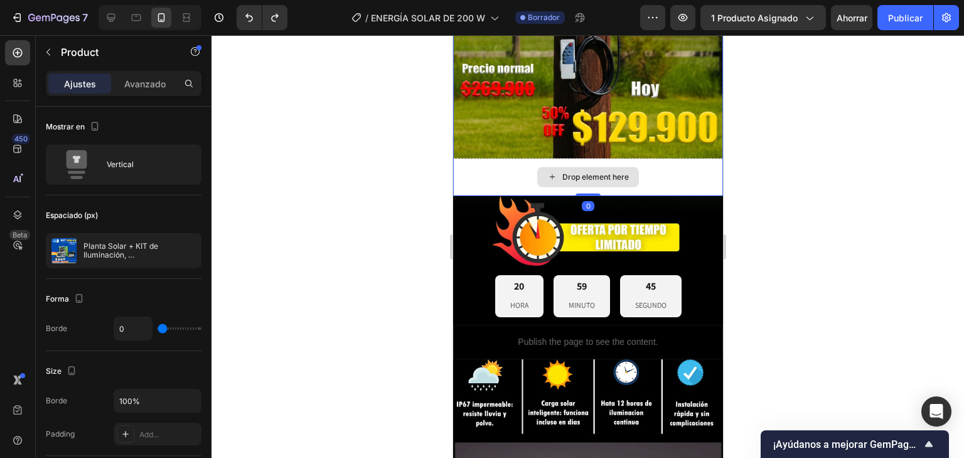
click at [680, 170] on div "Drop element here" at bounding box center [588, 177] width 270 height 38
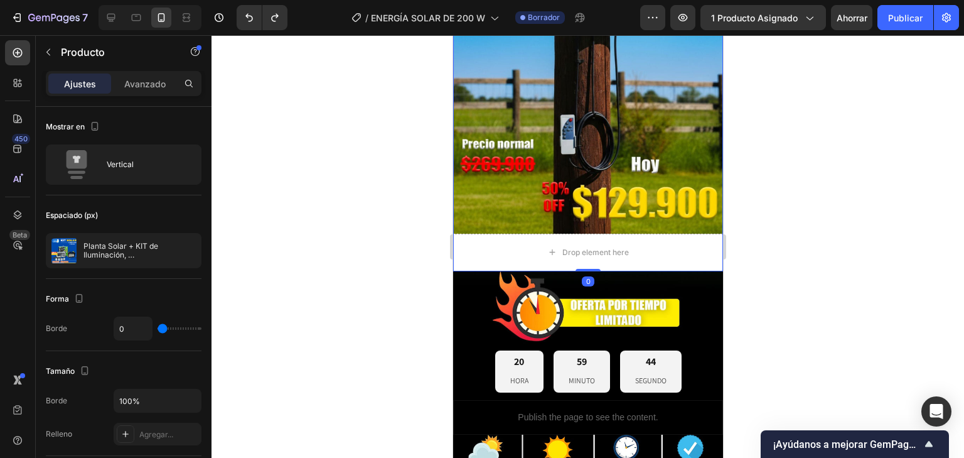
scroll to position [351, 0]
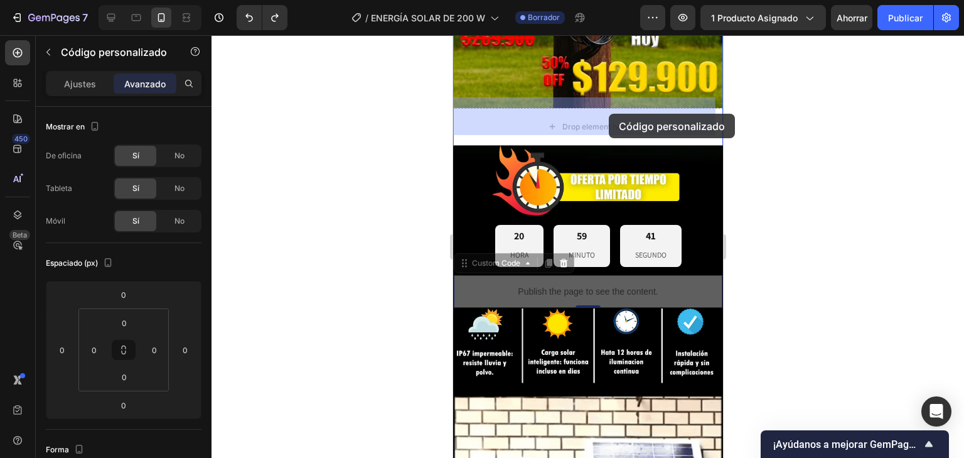
drag, startPoint x: 613, startPoint y: 281, endPoint x: 608, endPoint y: 114, distance: 167.7
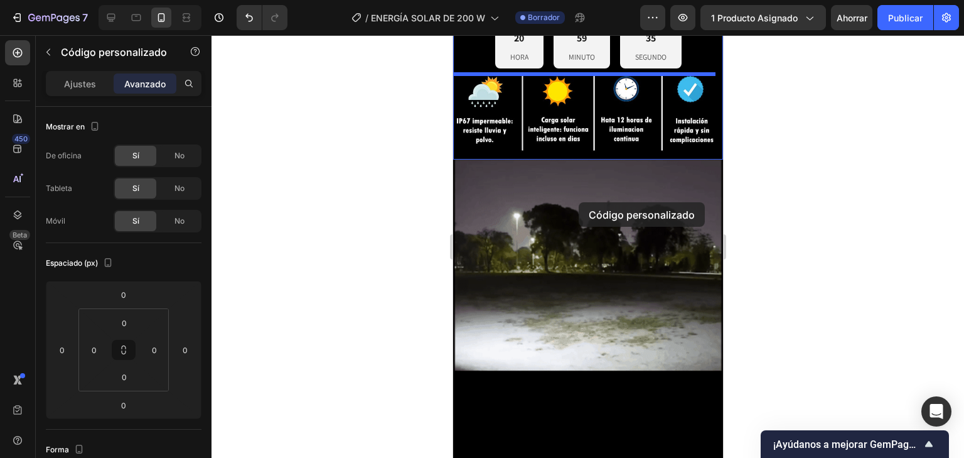
scroll to position [437, 0]
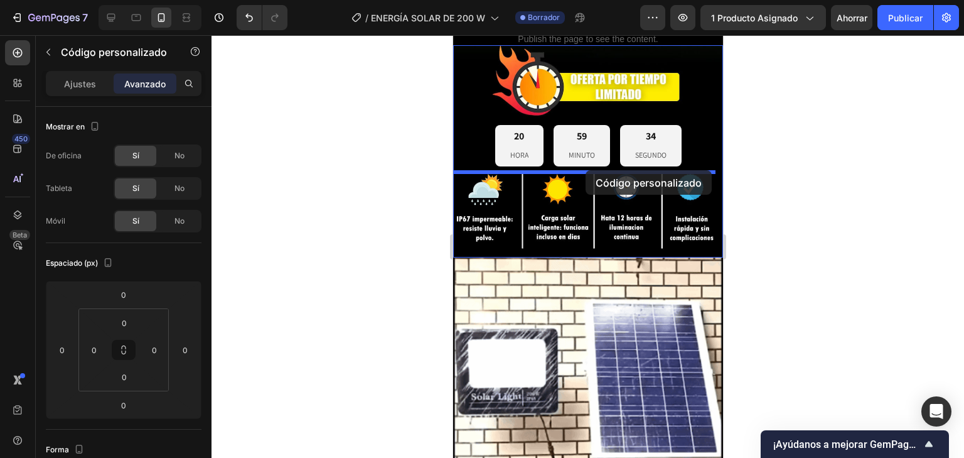
drag, startPoint x: 651, startPoint y: 362, endPoint x: 585, endPoint y: 170, distance: 203.1
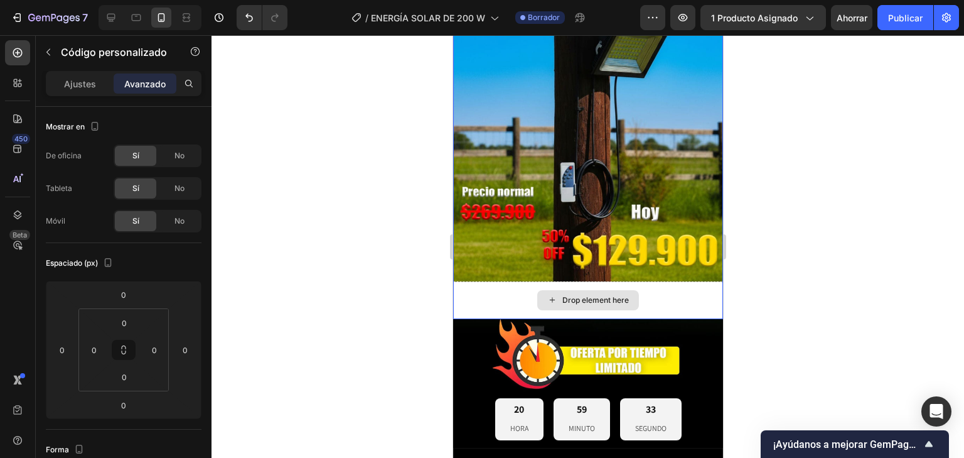
scroll to position [237, 0]
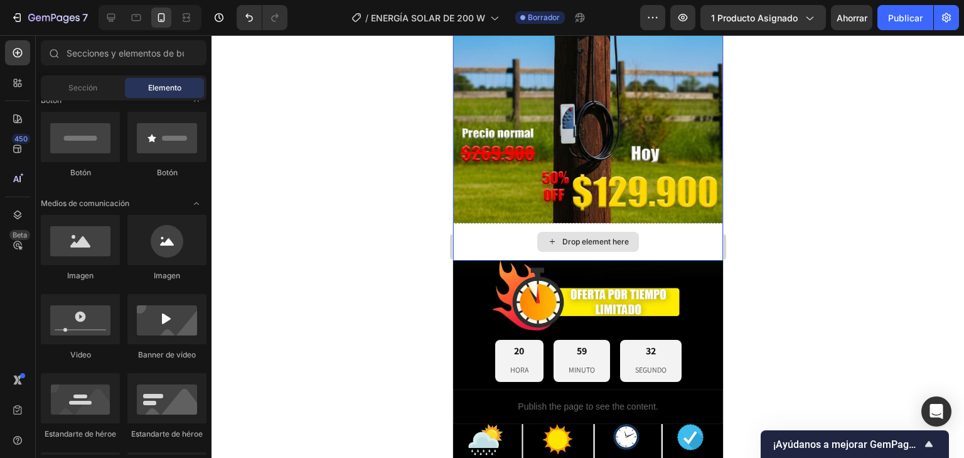
click at [588, 232] on div "Drop element here" at bounding box center [588, 242] width 102 height 20
click at [665, 223] on div "Drop element here" at bounding box center [588, 242] width 270 height 38
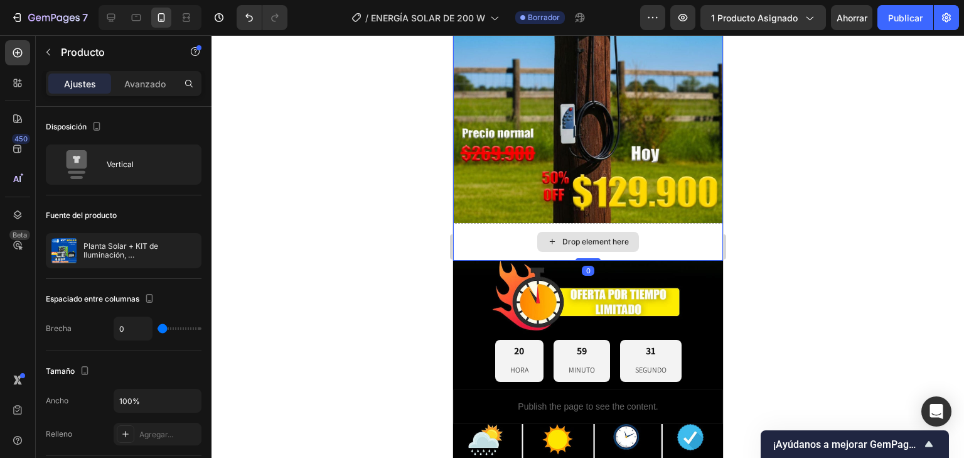
click at [665, 223] on div "Drop element here" at bounding box center [588, 242] width 270 height 38
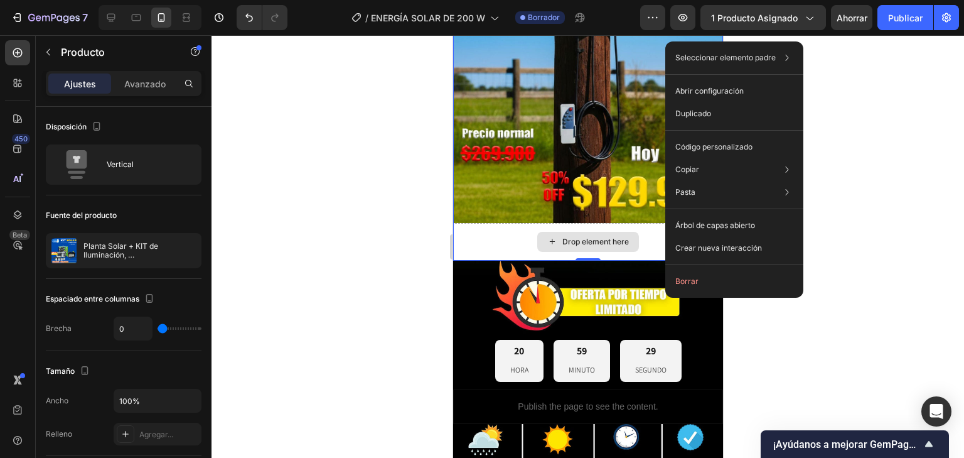
click at [644, 228] on div "Drop element here" at bounding box center [588, 242] width 270 height 38
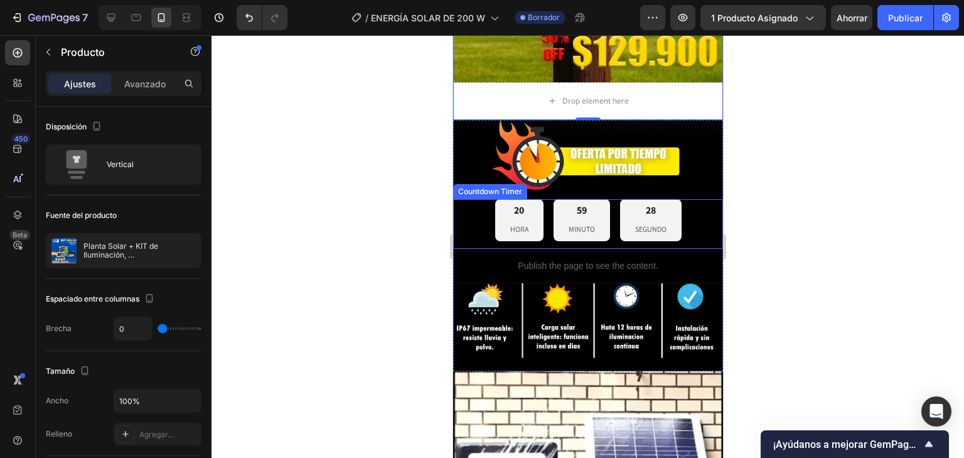
scroll to position [387, 0]
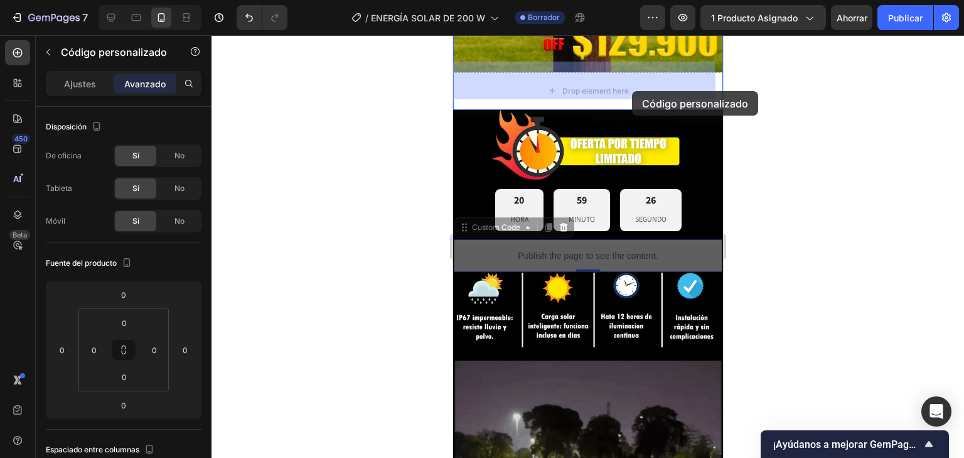
drag, startPoint x: 610, startPoint y: 242, endPoint x: 631, endPoint y: 91, distance: 152.8
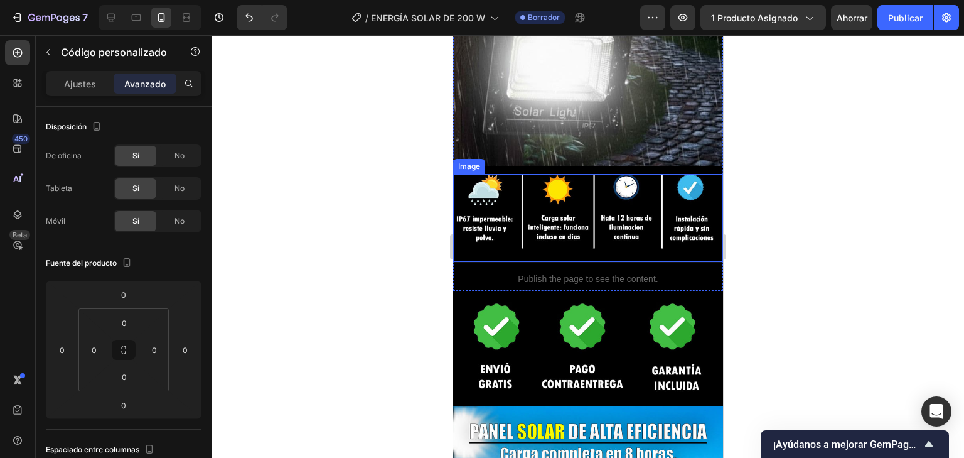
scroll to position [1140, 0]
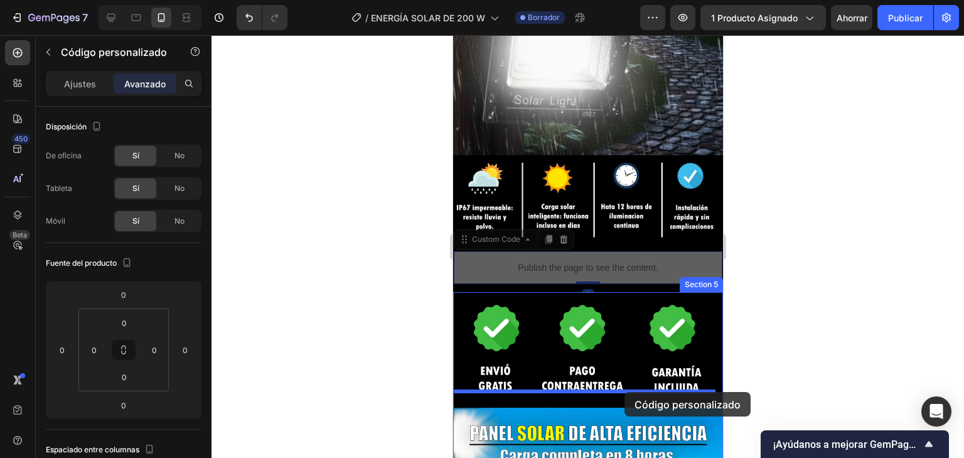
drag, startPoint x: 633, startPoint y: 251, endPoint x: 624, endPoint y: 392, distance: 140.9
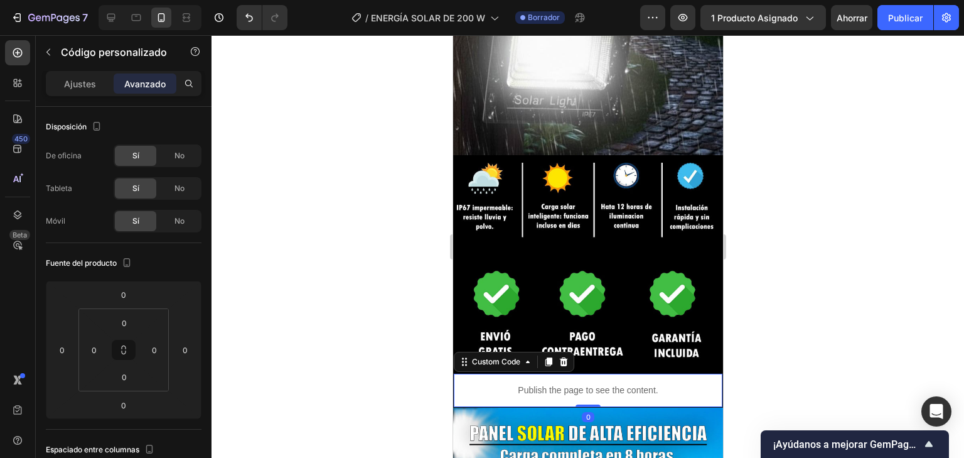
click at [687, 384] on p "Publish the page to see the content." at bounding box center [587, 390] width 269 height 13
drag, startPoint x: 695, startPoint y: 373, endPoint x: 819, endPoint y: 409, distance: 128.7
click at [695, 384] on p "Publish the page to see the content." at bounding box center [587, 390] width 269 height 13
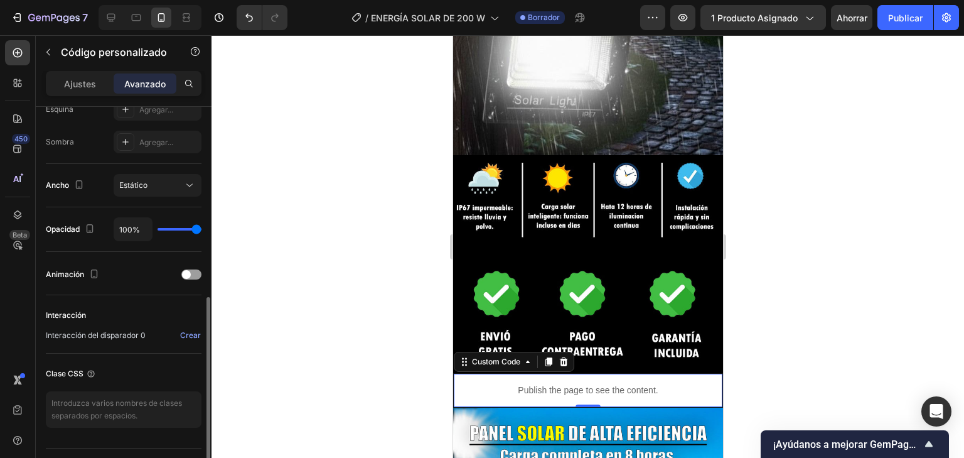
scroll to position [201, 0]
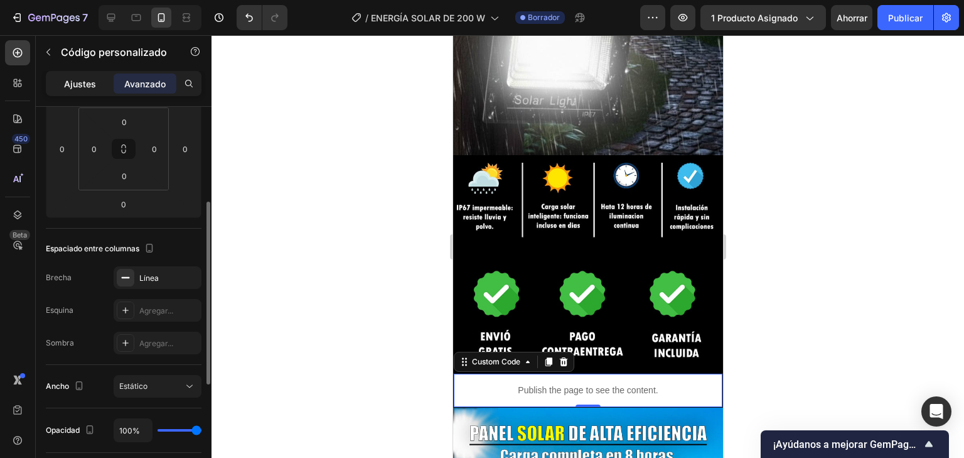
click at [95, 83] on font "Ajustes" at bounding box center [80, 83] width 32 height 11
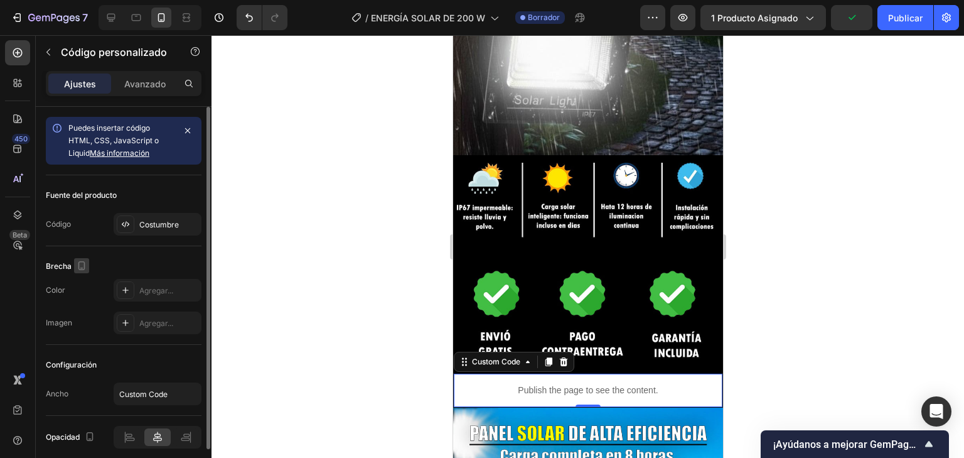
scroll to position [50, 0]
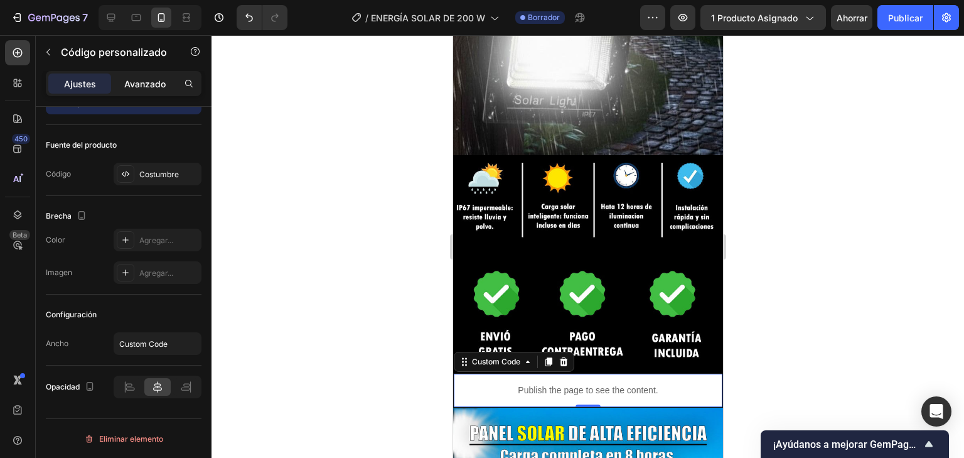
click at [144, 80] on font "Avanzado" at bounding box center [144, 83] width 41 height 11
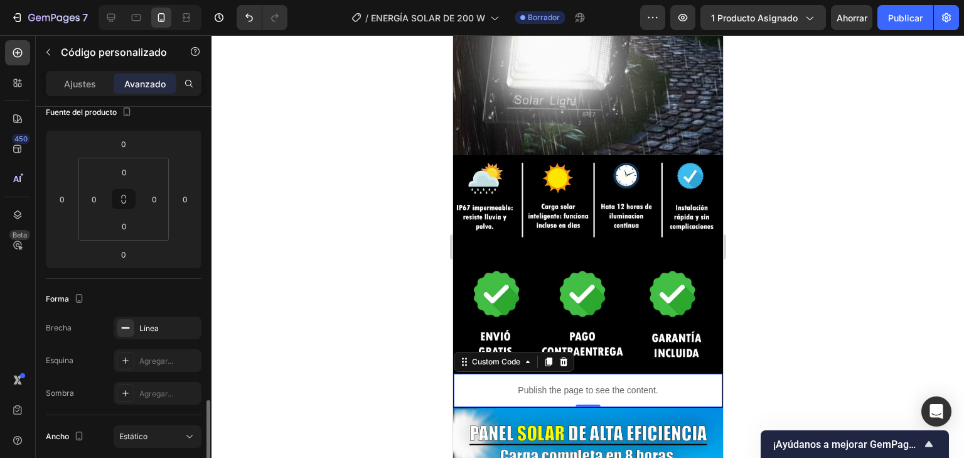
scroll to position [301, 0]
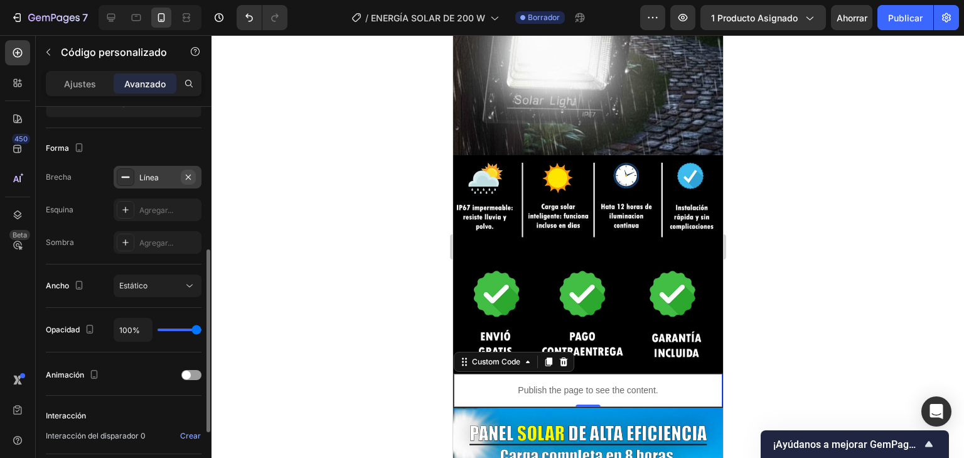
click at [188, 172] on icon "button" at bounding box center [188, 177] width 10 height 10
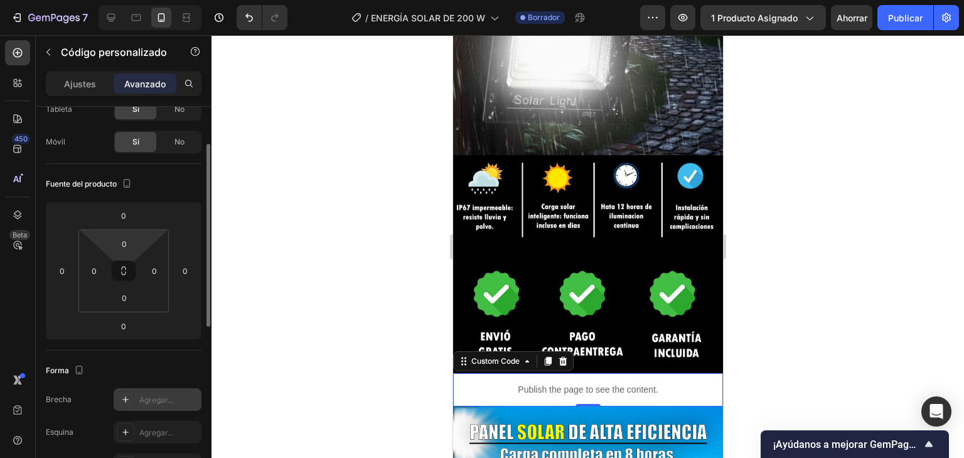
scroll to position [0, 0]
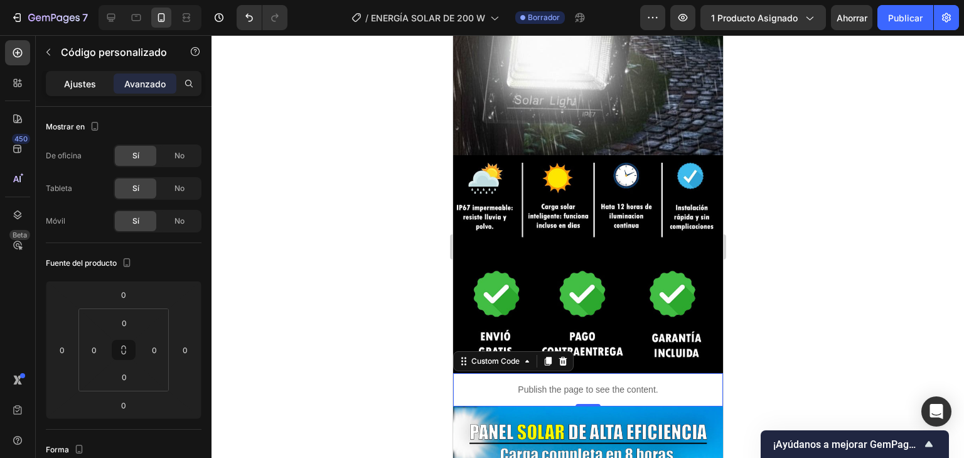
click at [60, 83] on div "Ajustes" at bounding box center [79, 83] width 63 height 20
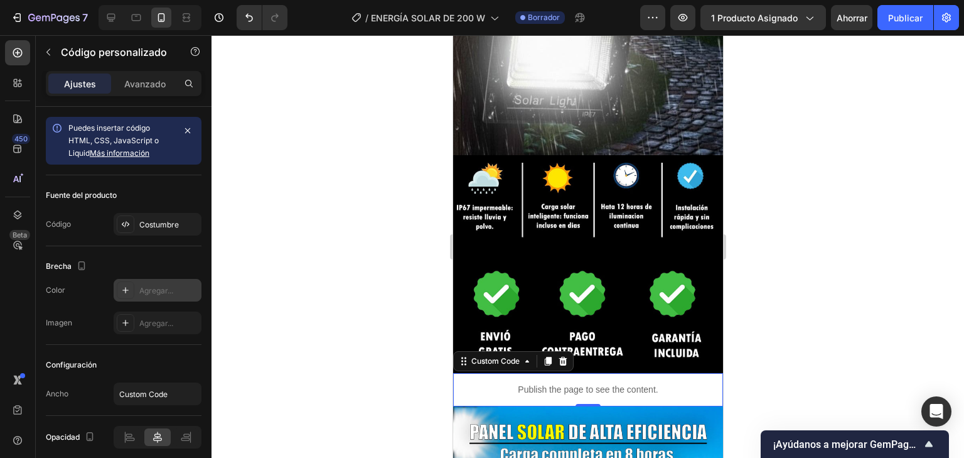
click at [164, 294] on font "Agregar..." at bounding box center [156, 290] width 34 height 9
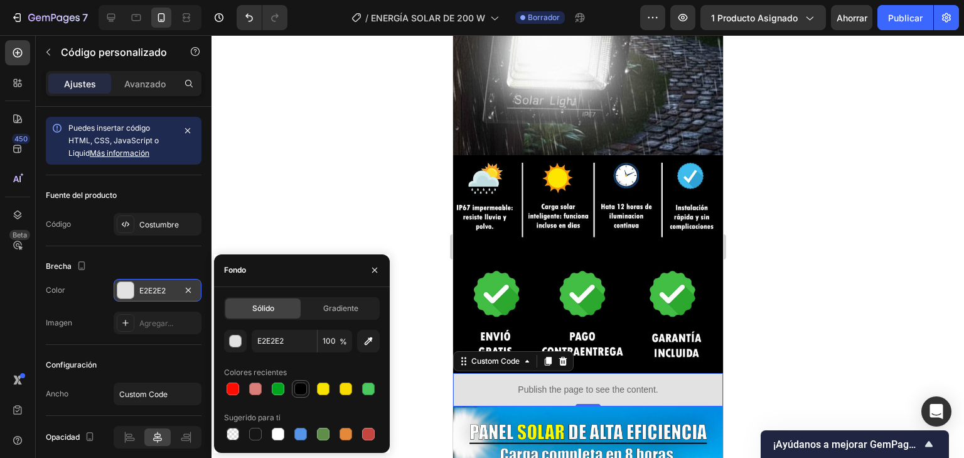
click at [299, 394] on div at bounding box center [300, 388] width 13 height 13
type input "000000"
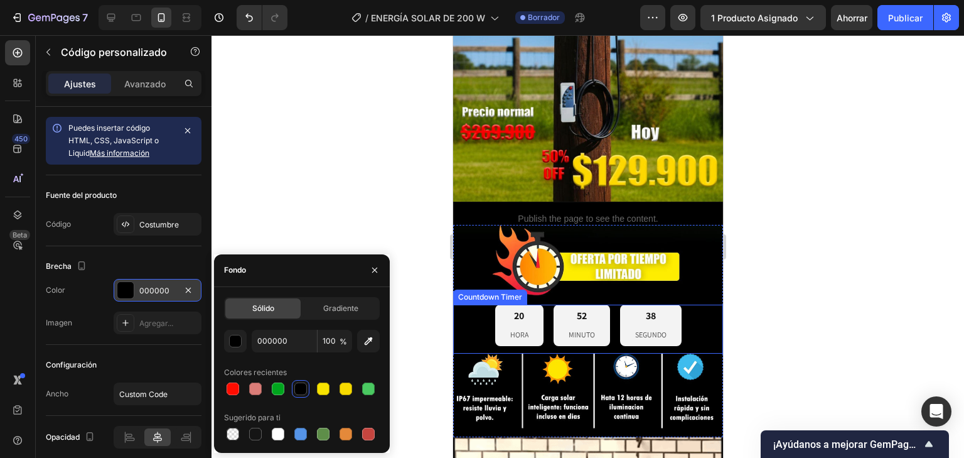
scroll to position [237, 0]
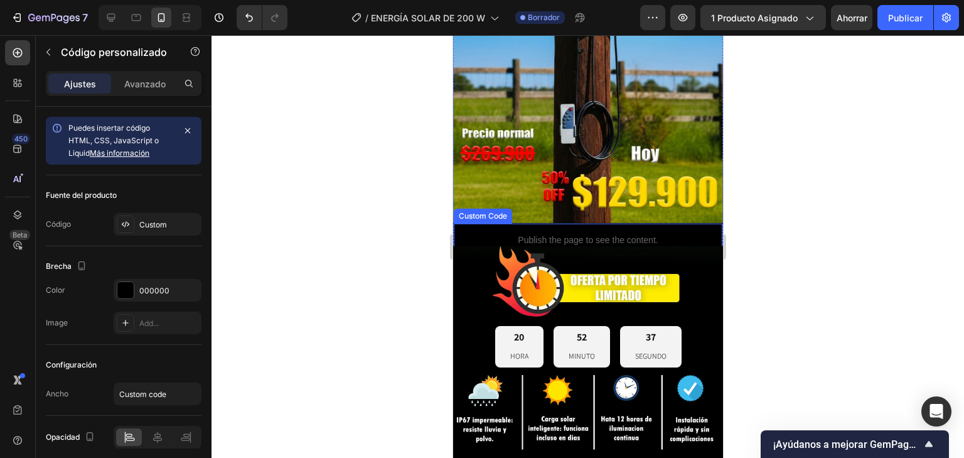
click at [663, 235] on p "Publish the page to see the content." at bounding box center [587, 239] width 269 height 13
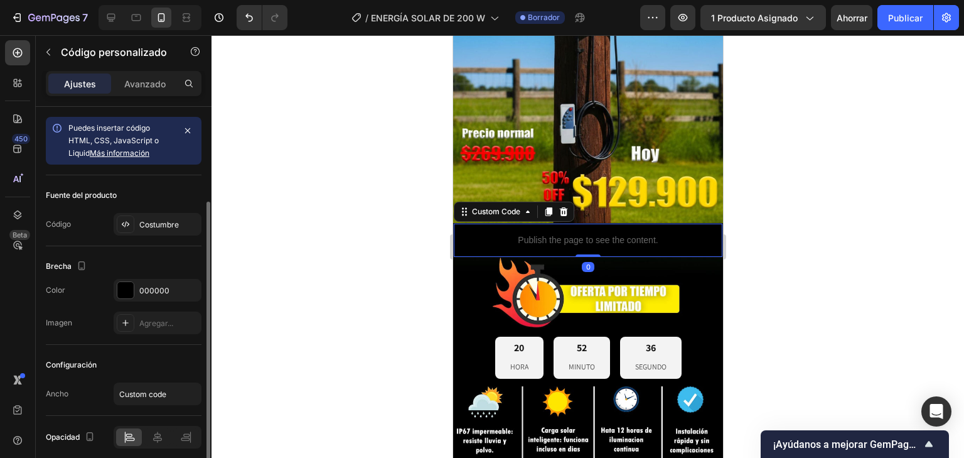
scroll to position [50, 0]
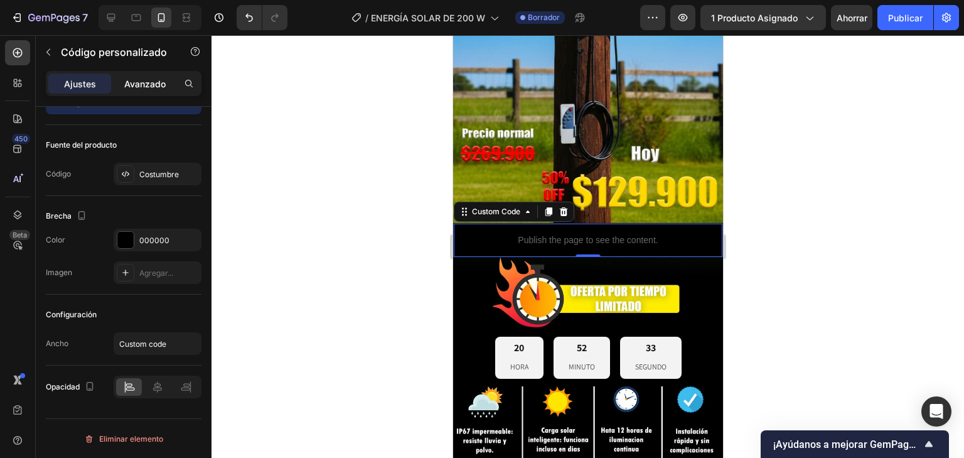
click at [156, 83] on font "Avanzado" at bounding box center [144, 83] width 41 height 11
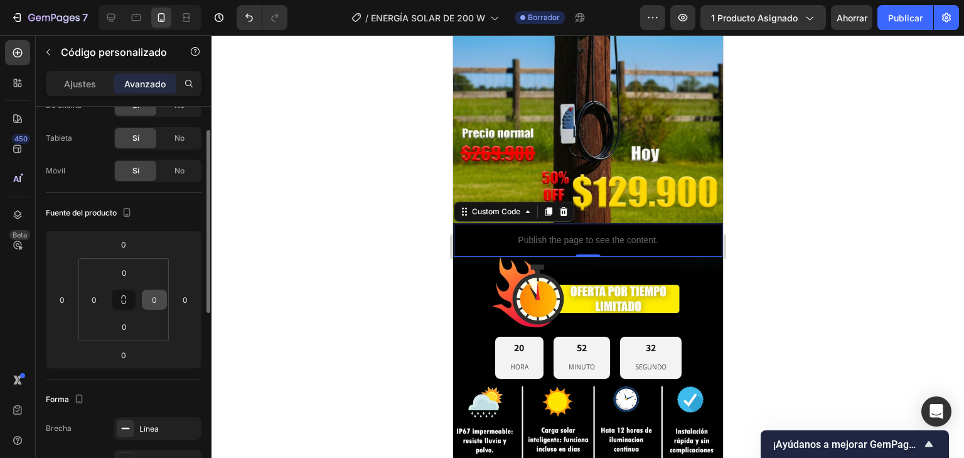
scroll to position [151, 0]
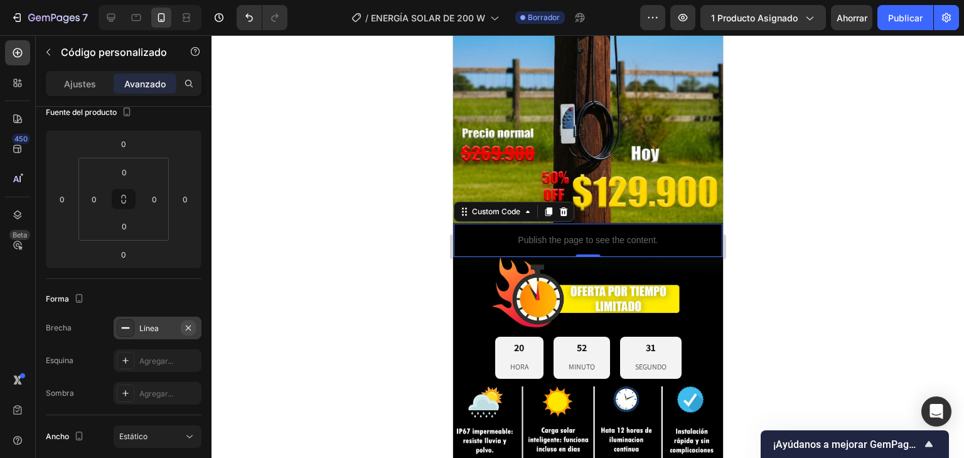
click at [188, 330] on icon "button" at bounding box center [188, 328] width 10 height 10
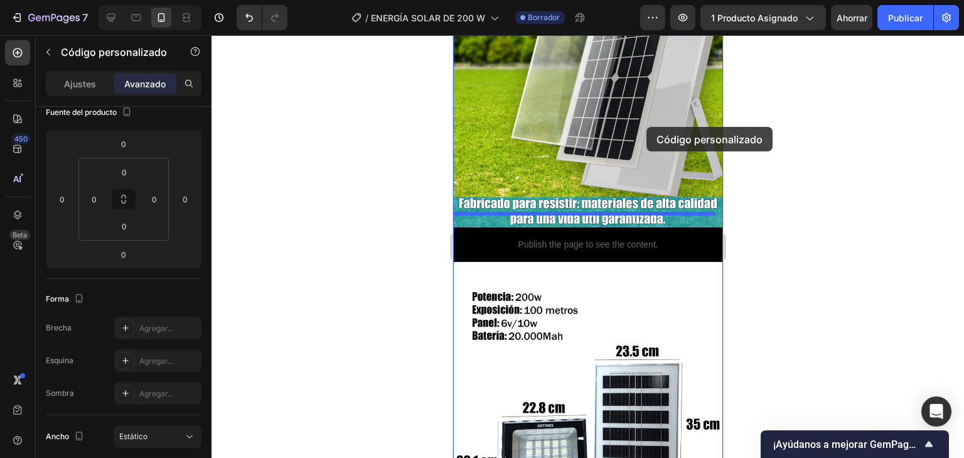
scroll to position [1783, 0]
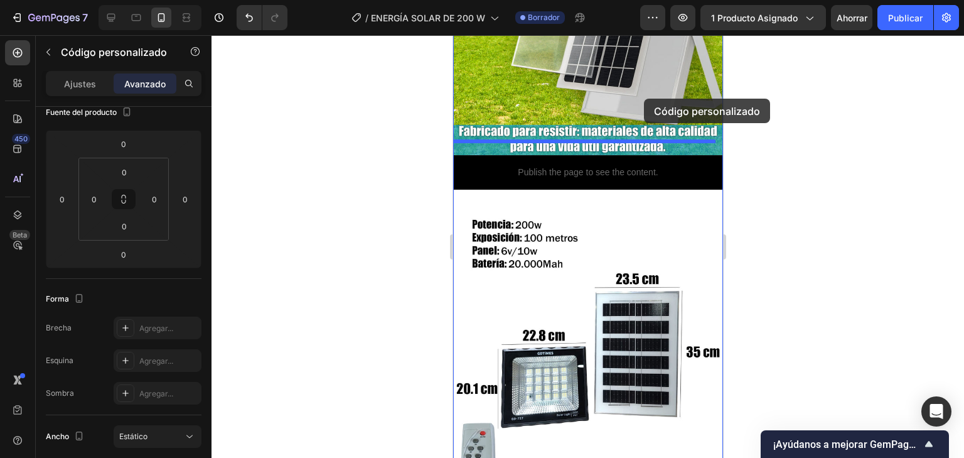
drag, startPoint x: 697, startPoint y: 119, endPoint x: 643, endPoint y: 99, distance: 57.6
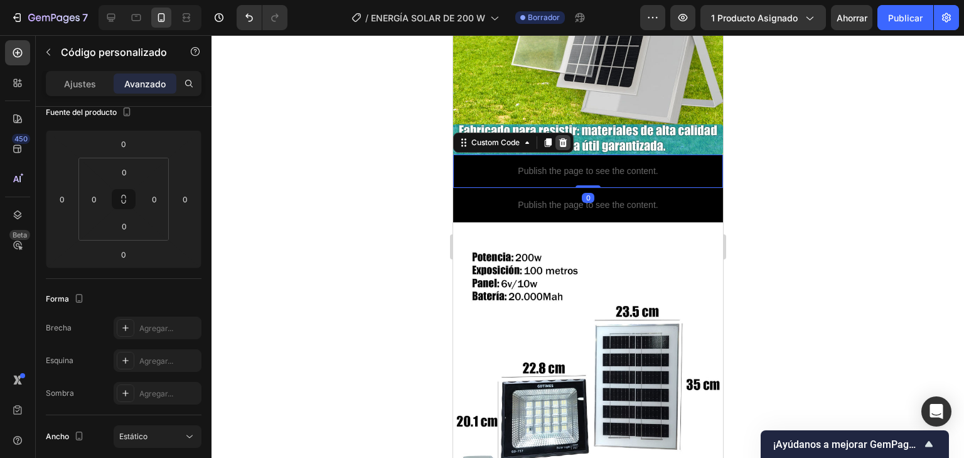
click at [566, 137] on icon at bounding box center [562, 142] width 10 height 10
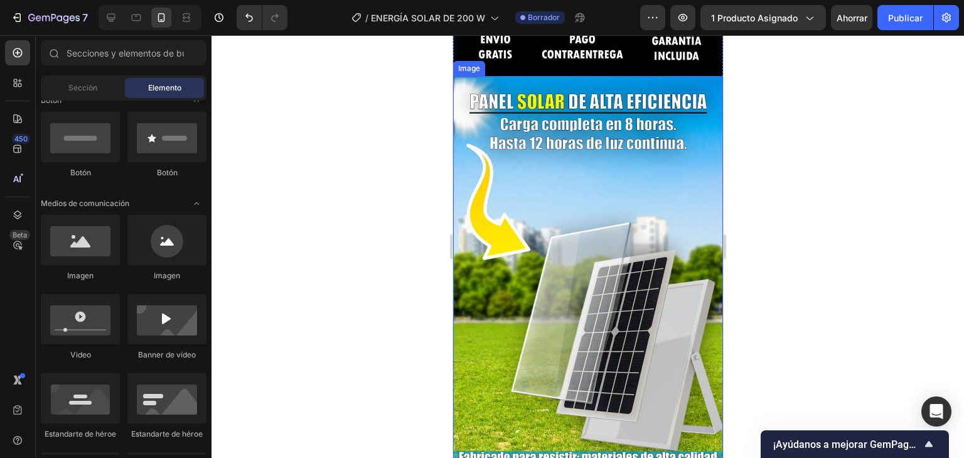
scroll to position [1649, 0]
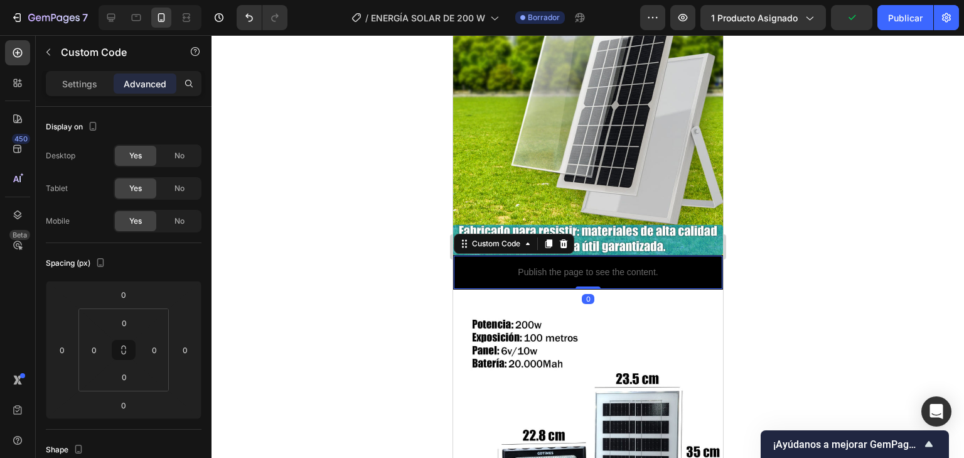
click at [646, 255] on div "Publish the page to see the content." at bounding box center [587, 271] width 269 height 33
click at [541, 236] on div at bounding box center [547, 243] width 15 height 15
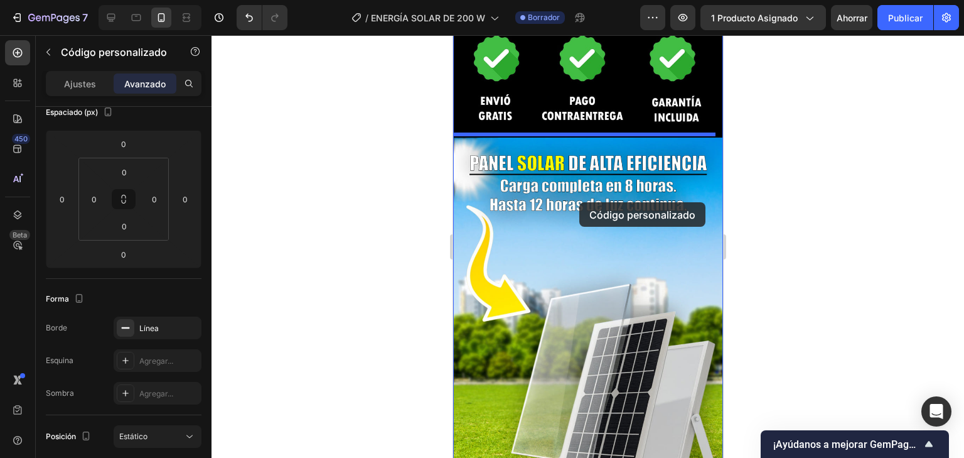
scroll to position [1252, 0]
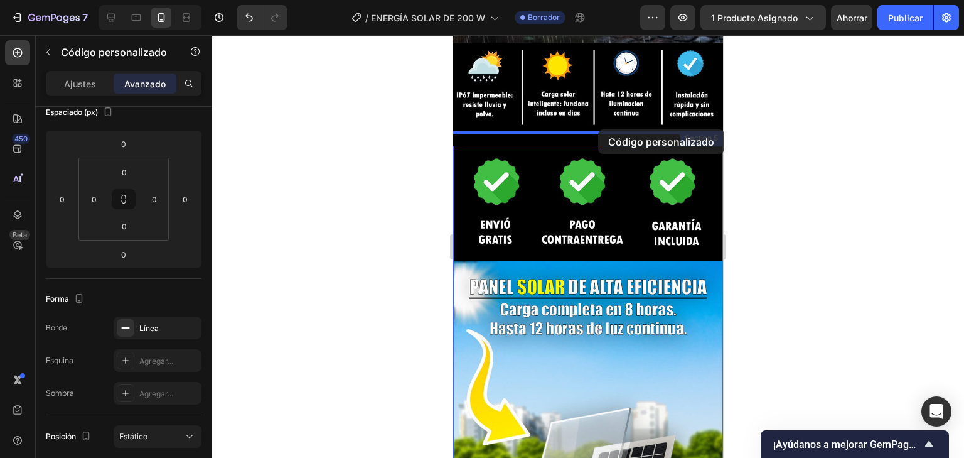
drag, startPoint x: 616, startPoint y: 255, endPoint x: 598, endPoint y: 129, distance: 127.5
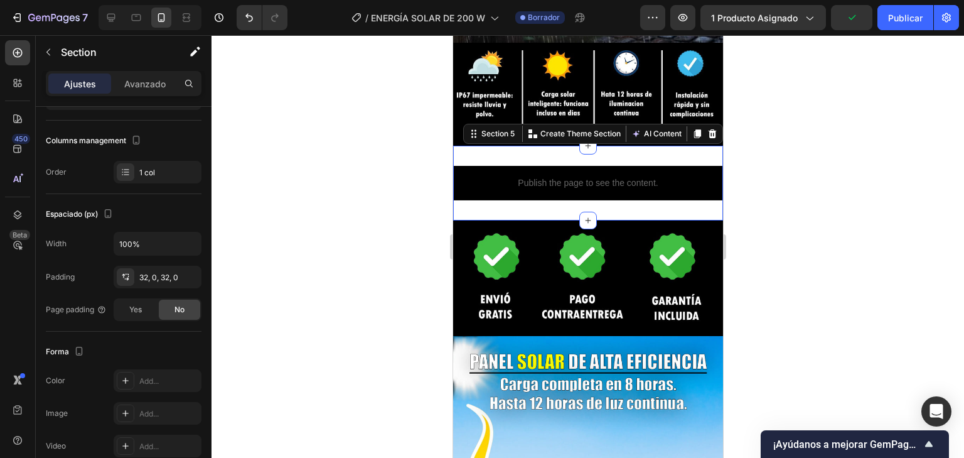
click at [682, 191] on div "Publish the page to see the content. Custom Code Section 5 You can create reusa…" at bounding box center [588, 183] width 270 height 75
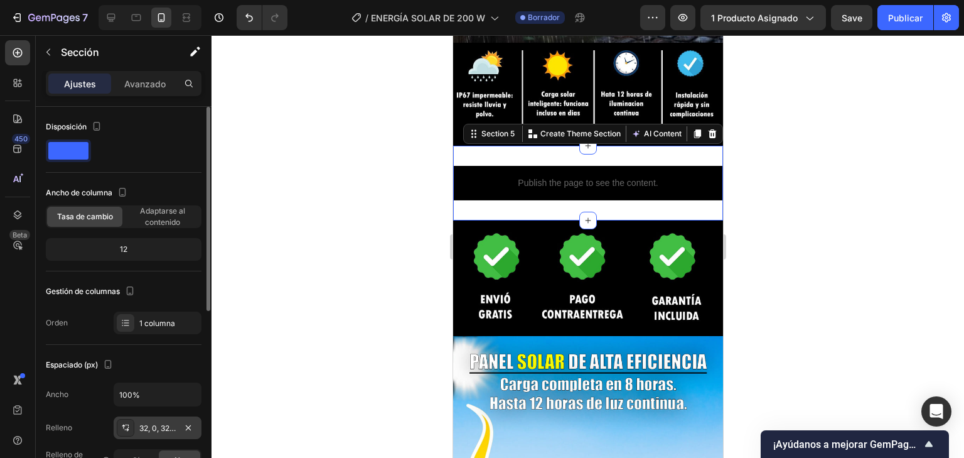
click at [171, 429] on font "32, 0, 32, 0" at bounding box center [158, 427] width 39 height 9
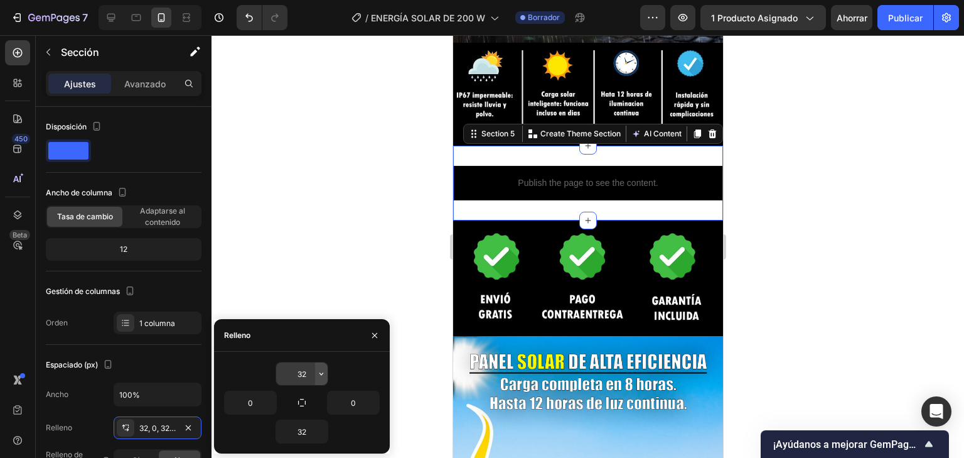
click at [320, 375] on icon "button" at bounding box center [321, 373] width 10 height 10
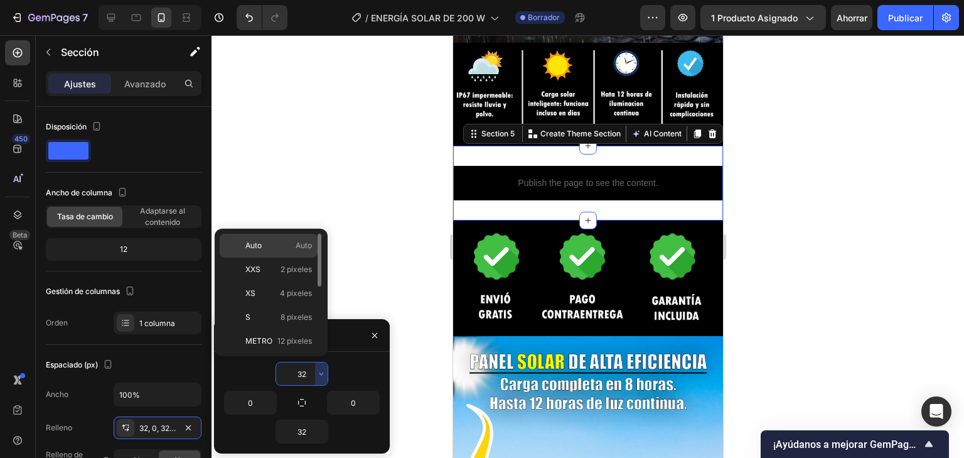
click at [296, 240] on span "Auto" at bounding box center [304, 245] width 16 height 11
type input "Auto"
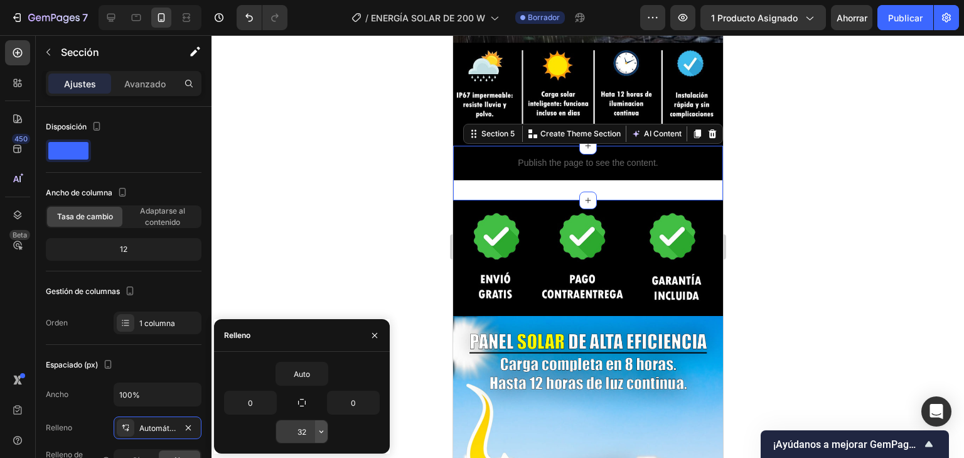
click at [318, 438] on button "button" at bounding box center [321, 431] width 13 height 23
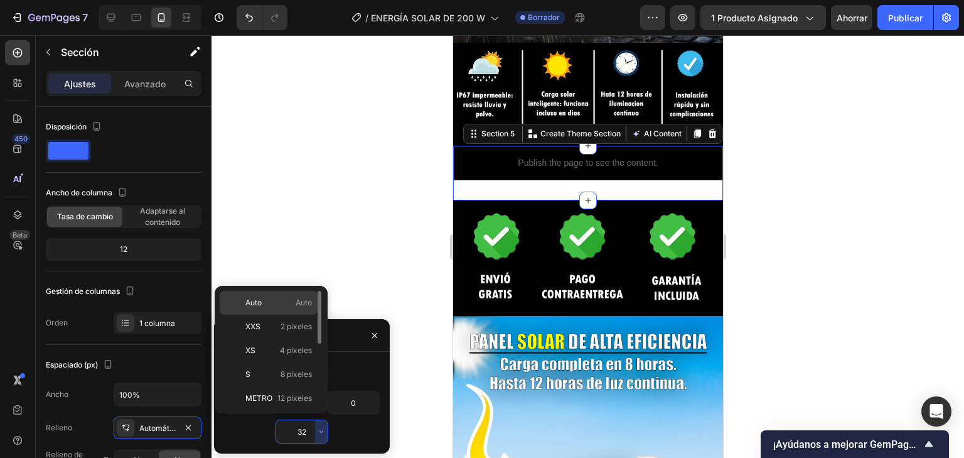
click at [303, 308] on span "Auto" at bounding box center [304, 302] width 16 height 11
type input "Auto"
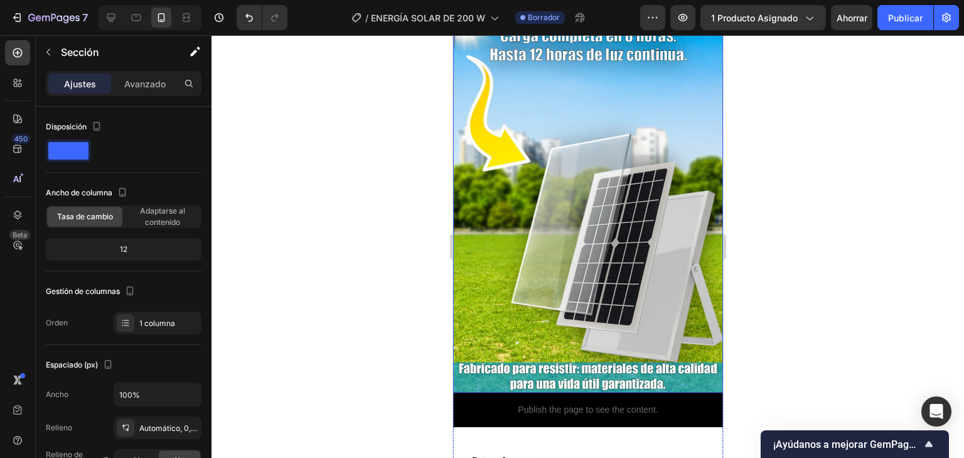
scroll to position [1603, 0]
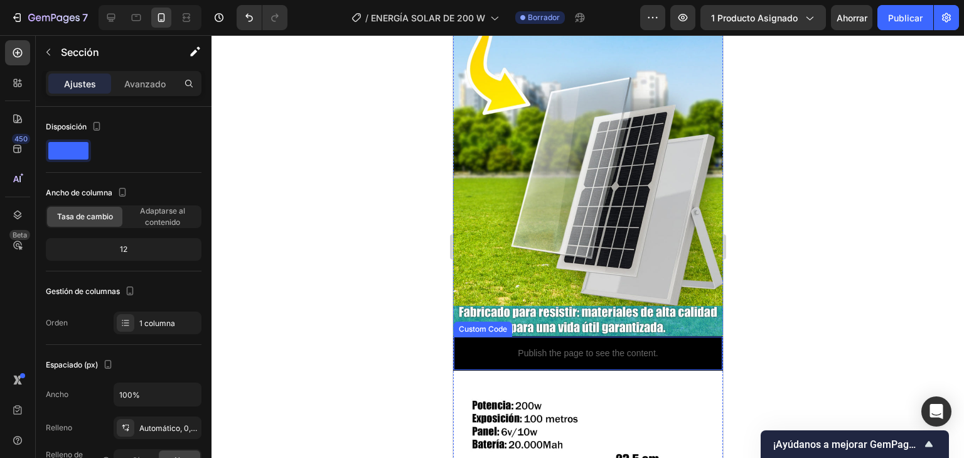
click at [616, 346] on p "Publish the page to see the content." at bounding box center [587, 352] width 269 height 13
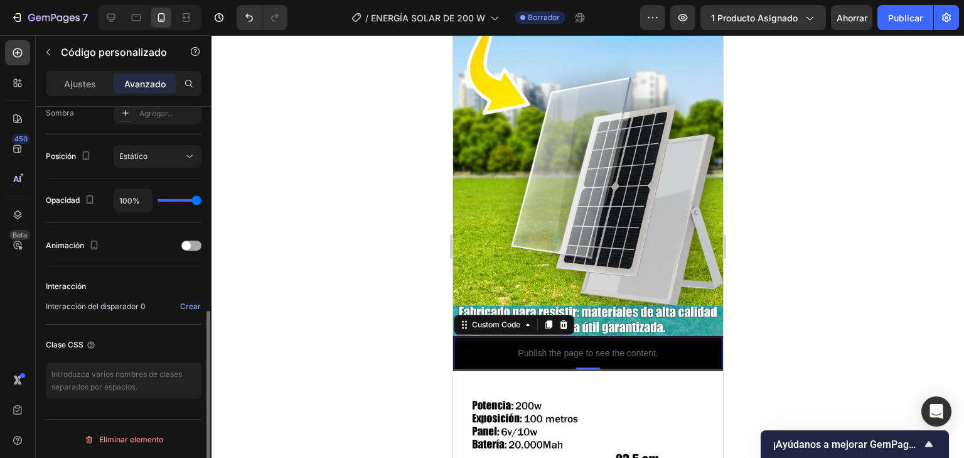
scroll to position [330, 0]
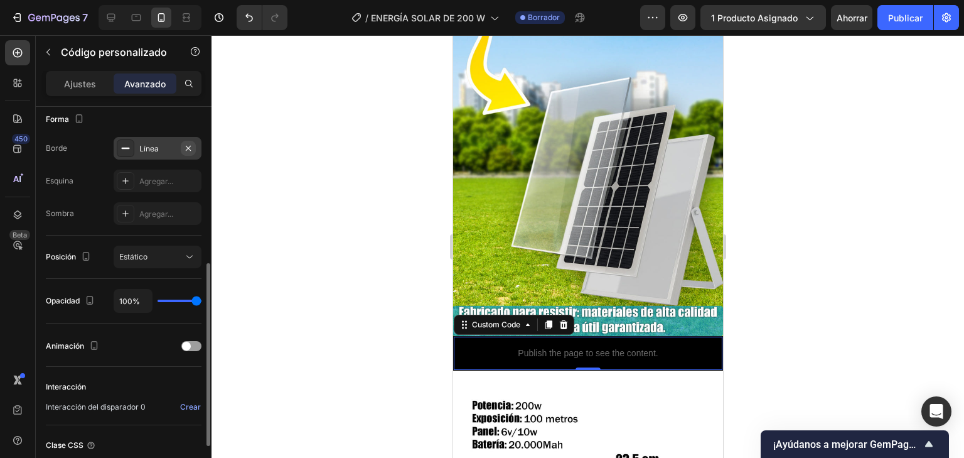
click at [190, 148] on icon "button" at bounding box center [188, 147] width 5 height 5
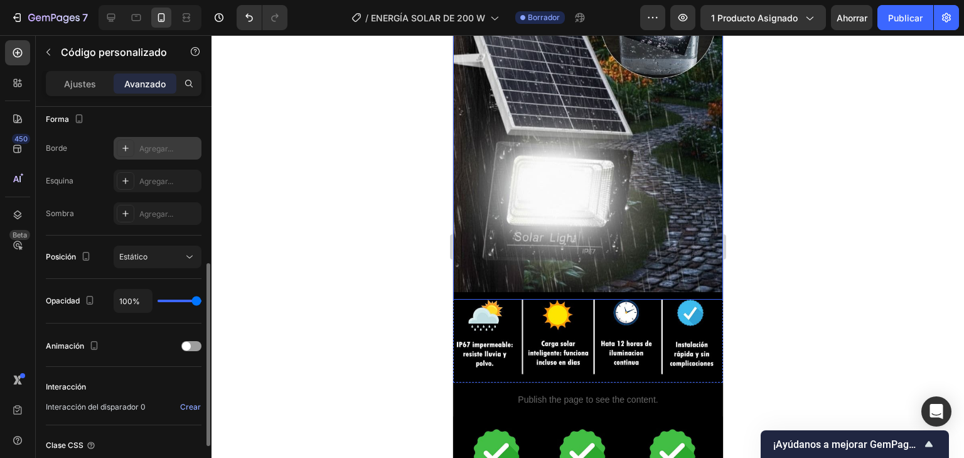
scroll to position [1151, 0]
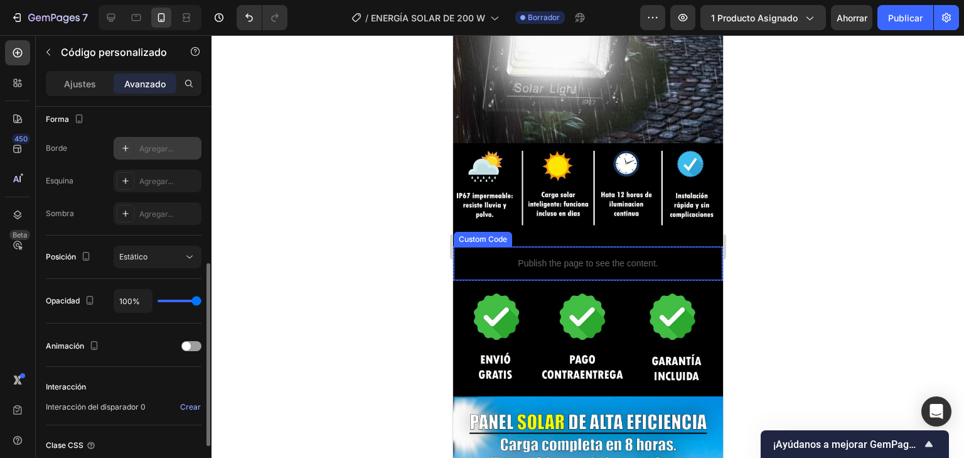
click at [577, 257] on p "Publish the page to see the content." at bounding box center [587, 263] width 269 height 13
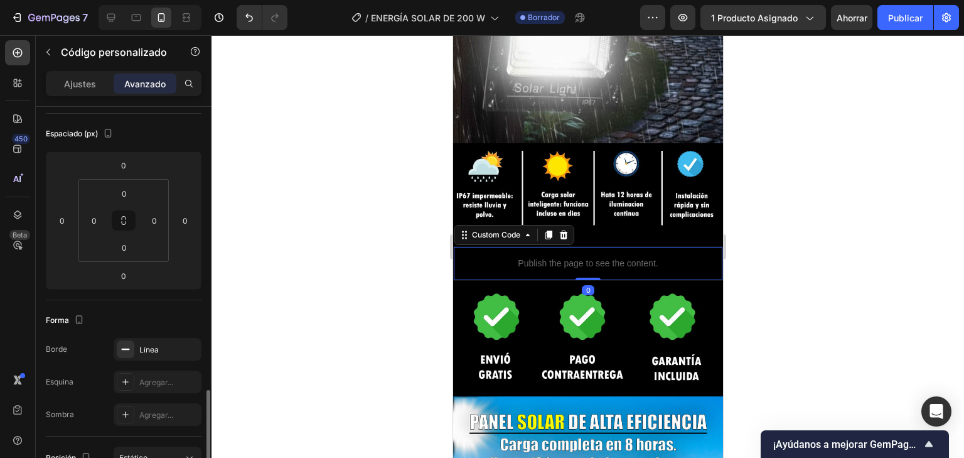
scroll to position [330, 0]
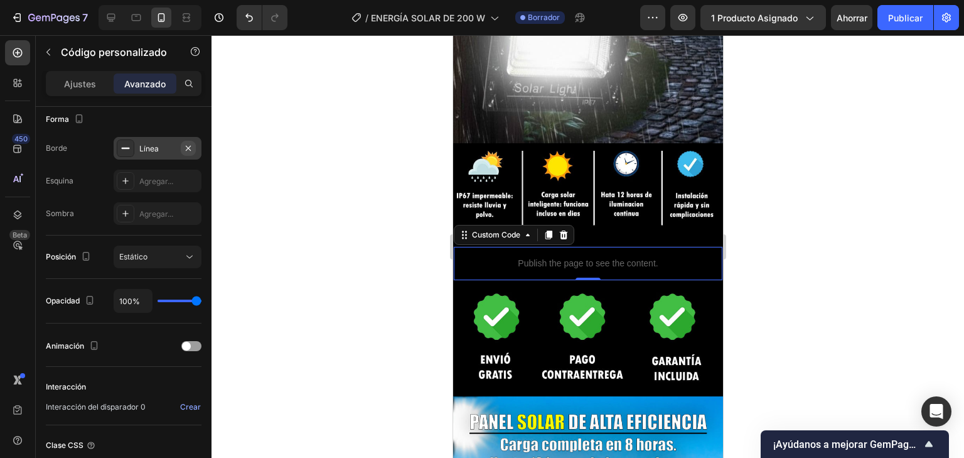
click at [193, 147] on icon "button" at bounding box center [188, 148] width 10 height 10
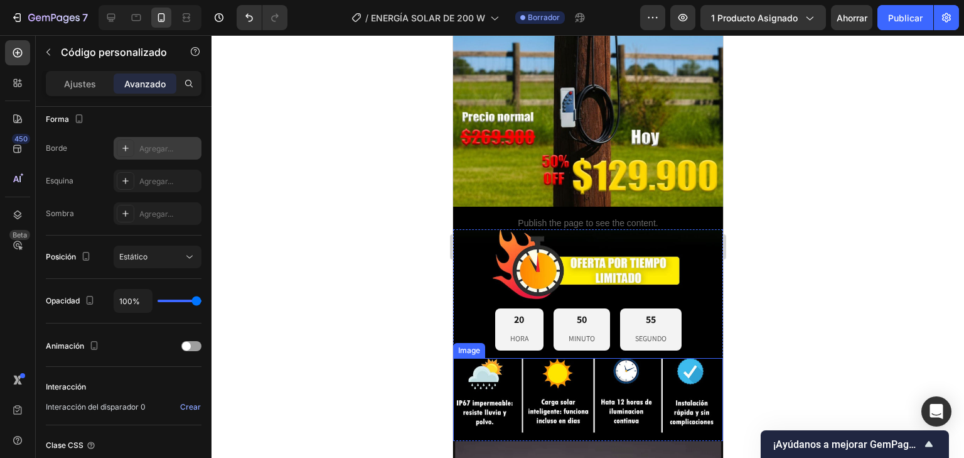
scroll to position [247, 0]
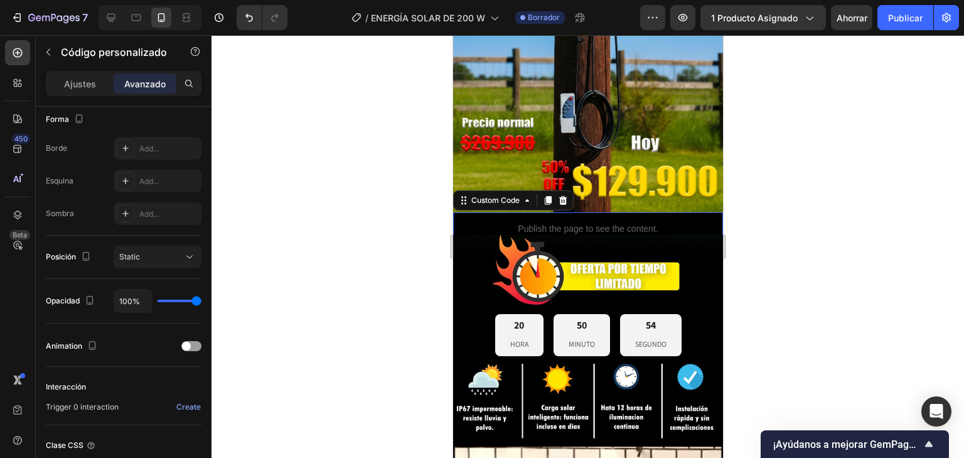
click at [630, 212] on div "Publish the page to see the content." at bounding box center [588, 228] width 270 height 33
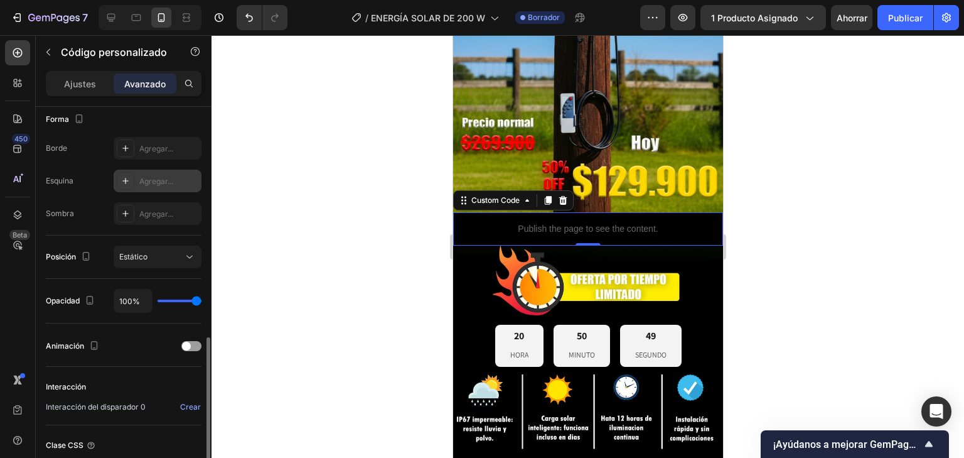
scroll to position [380, 0]
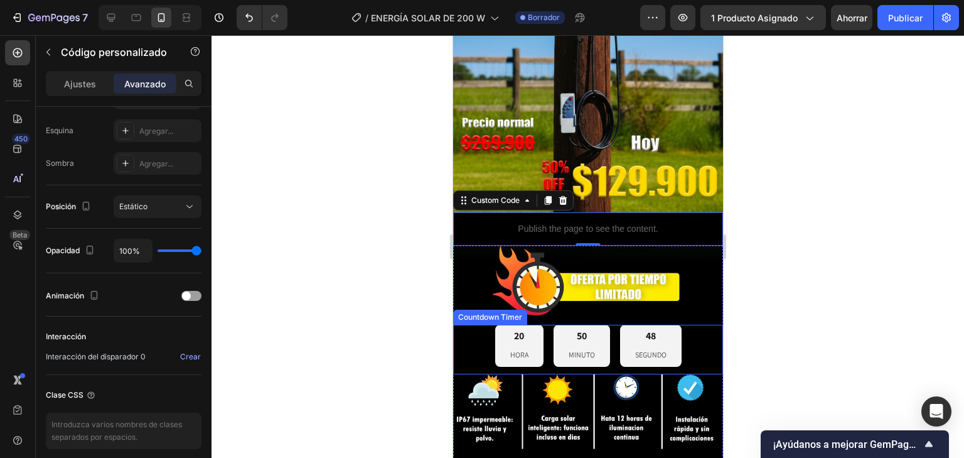
click at [635, 348] on p "SEGUNDO" at bounding box center [650, 355] width 31 height 14
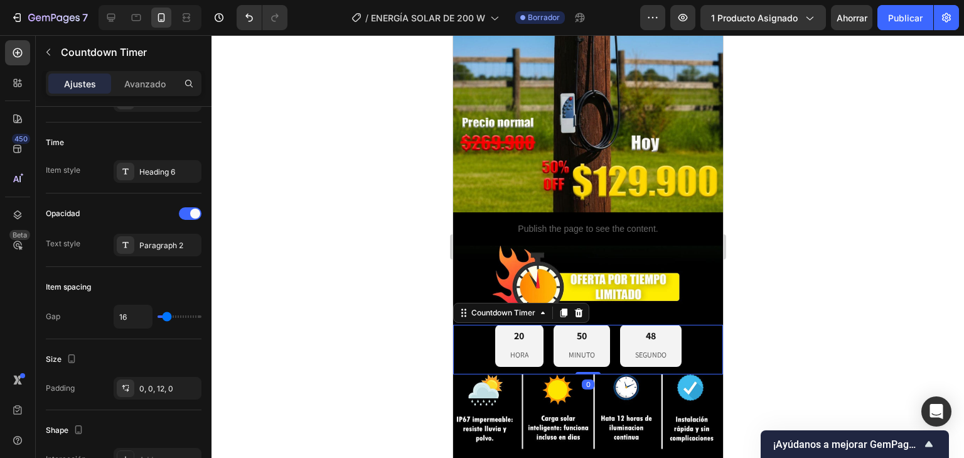
scroll to position [0, 0]
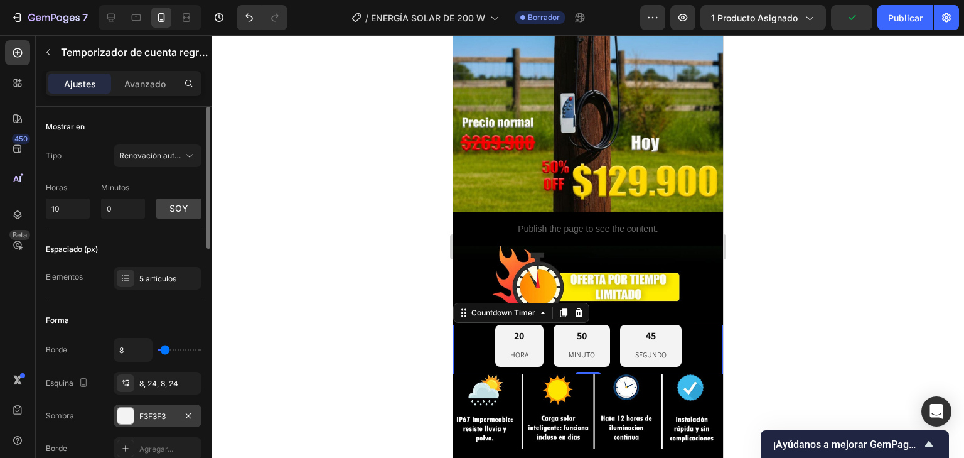
click at [141, 417] on font "F3F3F3" at bounding box center [152, 415] width 26 height 9
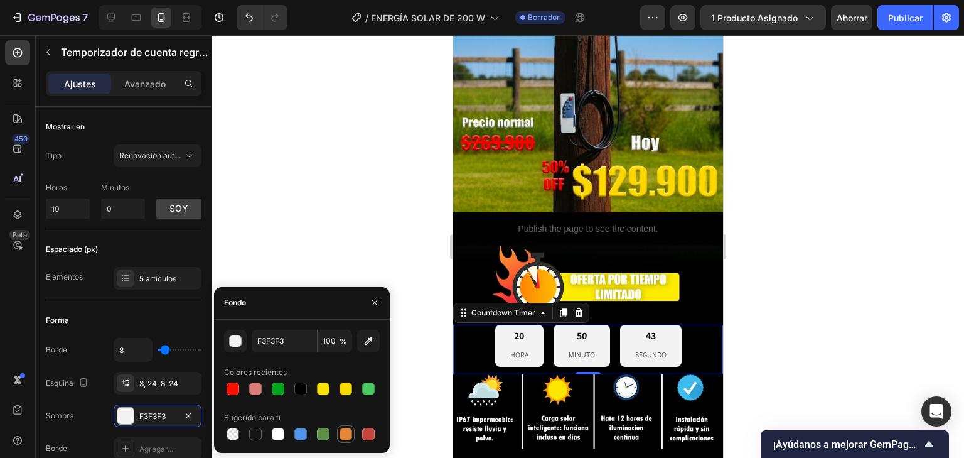
click at [346, 434] on div at bounding box center [346, 433] width 13 height 13
type input "E4893A"
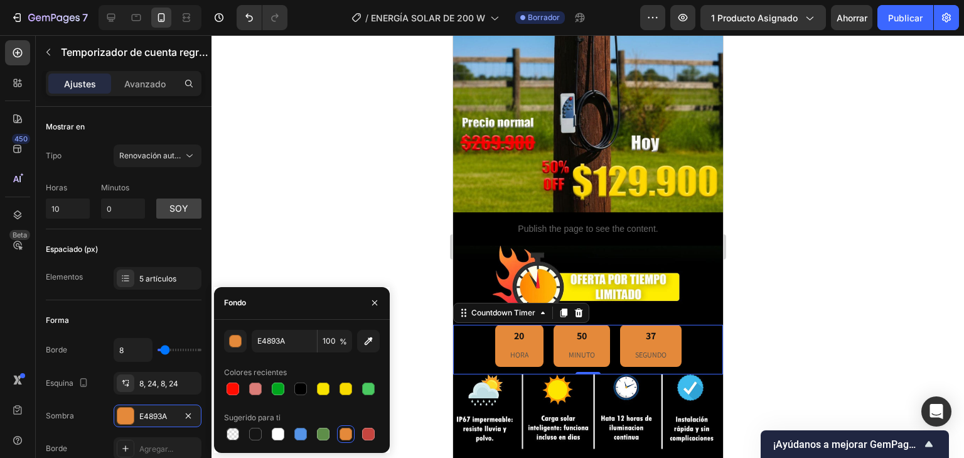
click at [417, 205] on div at bounding box center [588, 246] width 753 height 422
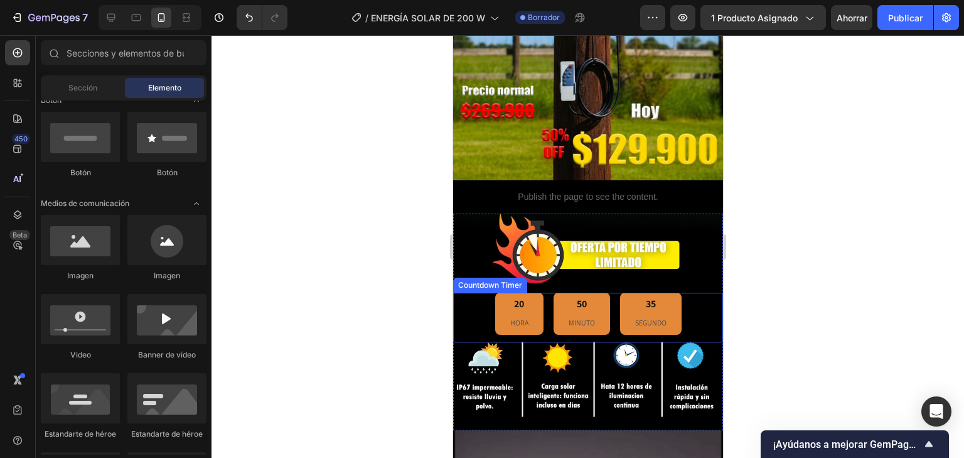
scroll to position [298, 0]
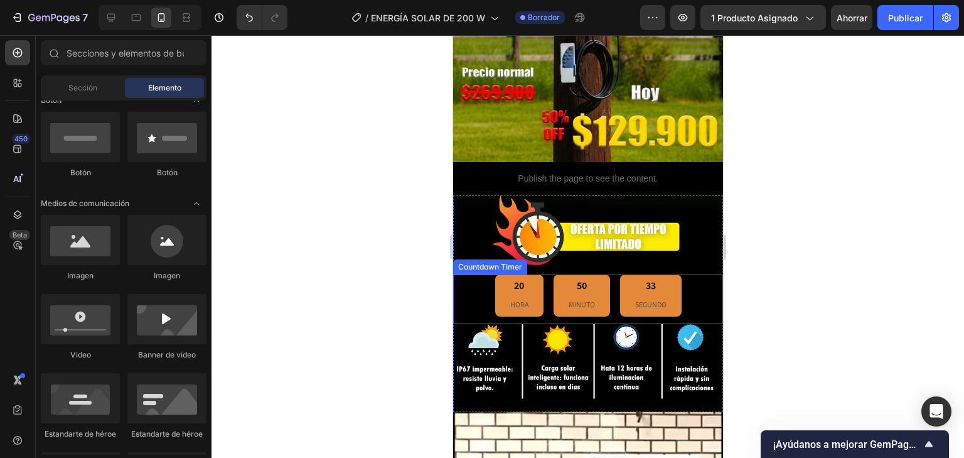
click at [520, 281] on div "20 HORA" at bounding box center [519, 294] width 48 height 41
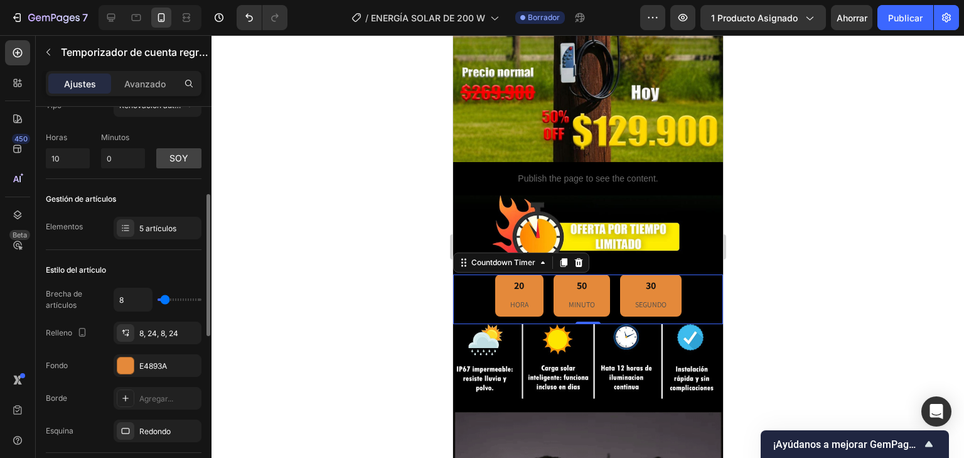
scroll to position [100, 0]
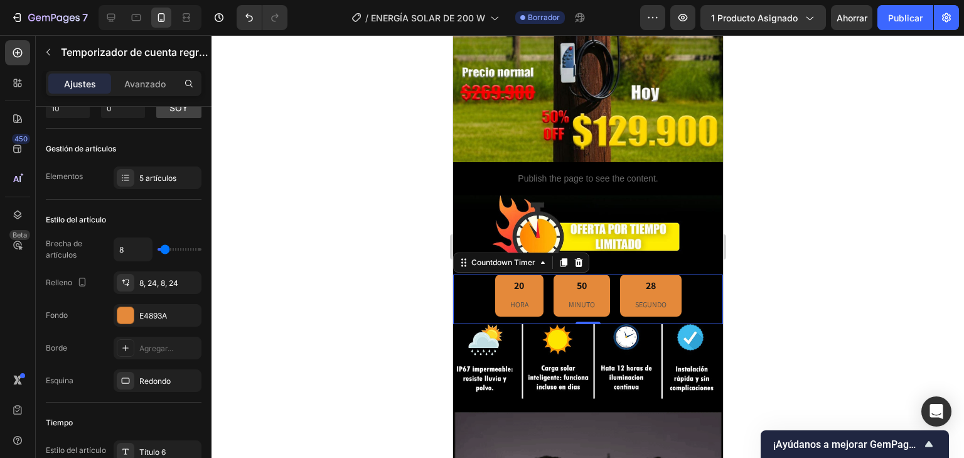
click at [335, 288] on div at bounding box center [588, 246] width 753 height 422
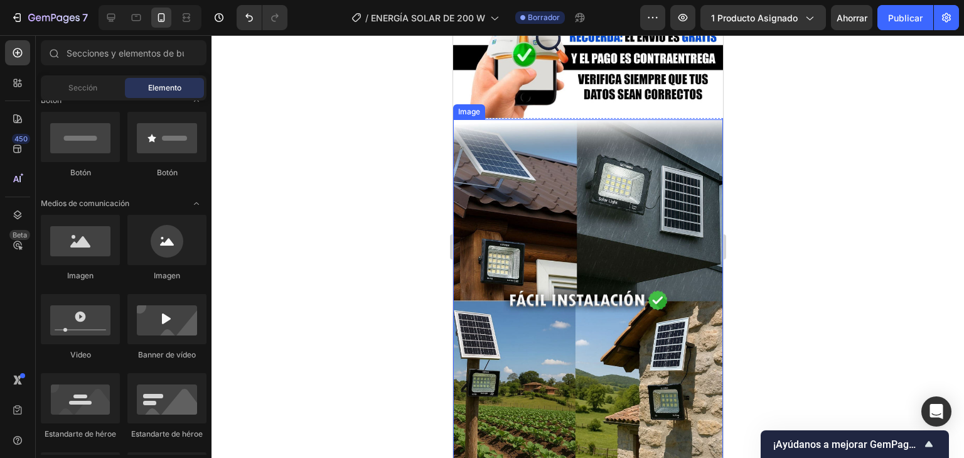
scroll to position [3863, 0]
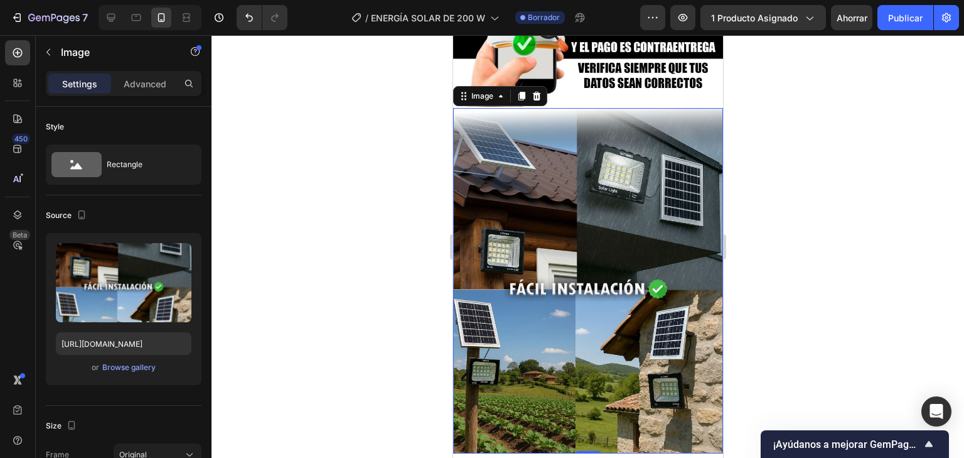
click at [566, 380] on img at bounding box center [588, 280] width 270 height 345
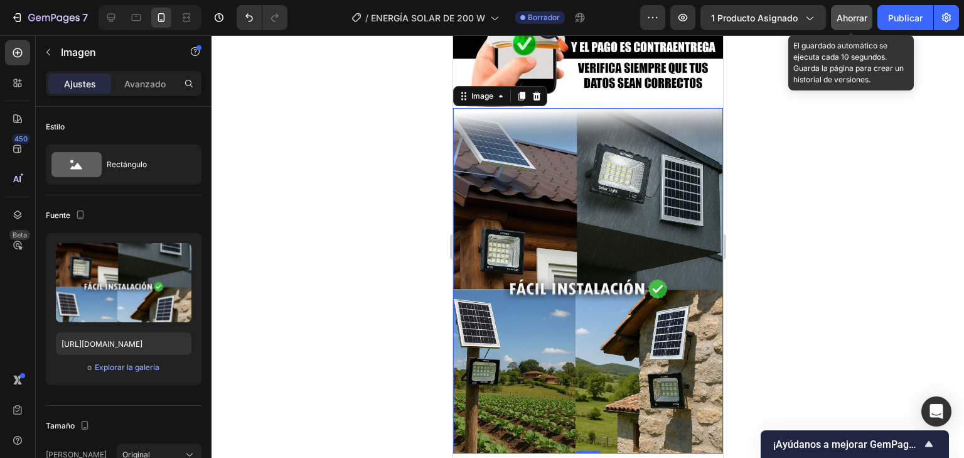
click at [861, 15] on font "Ahorrar" at bounding box center [852, 18] width 31 height 11
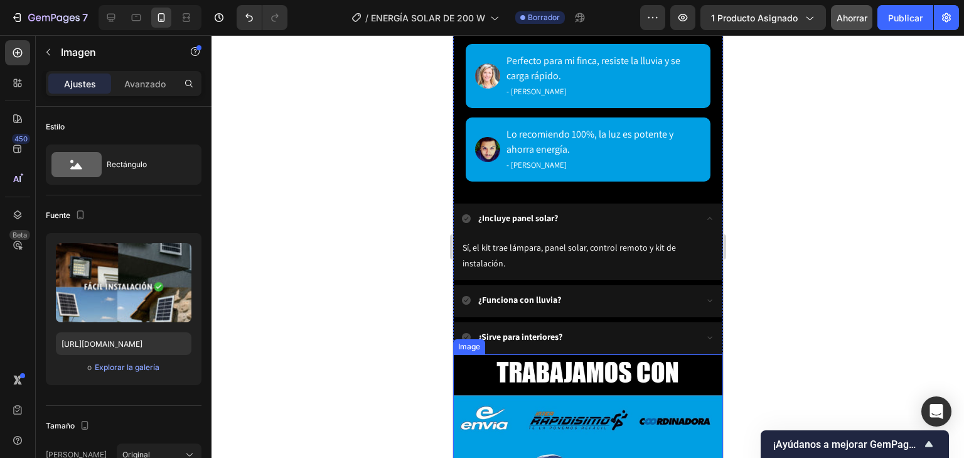
scroll to position [3260, 0]
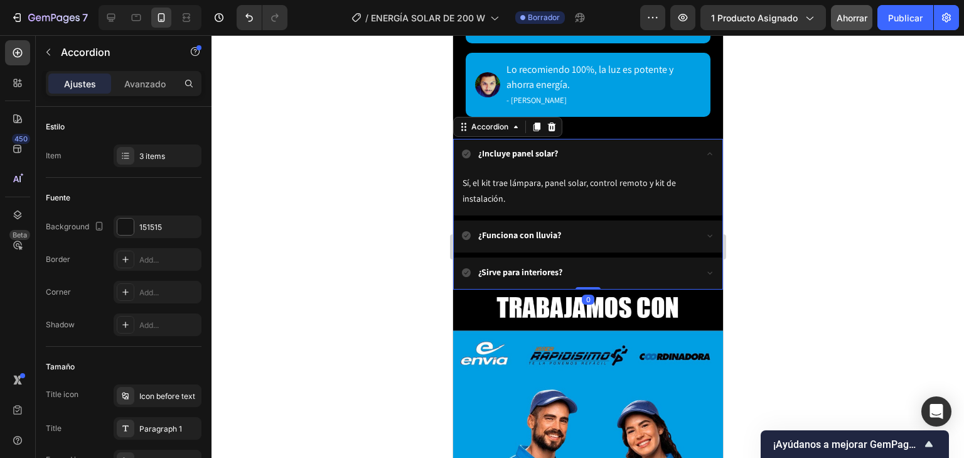
click at [704, 149] on icon at bounding box center [709, 154] width 10 height 10
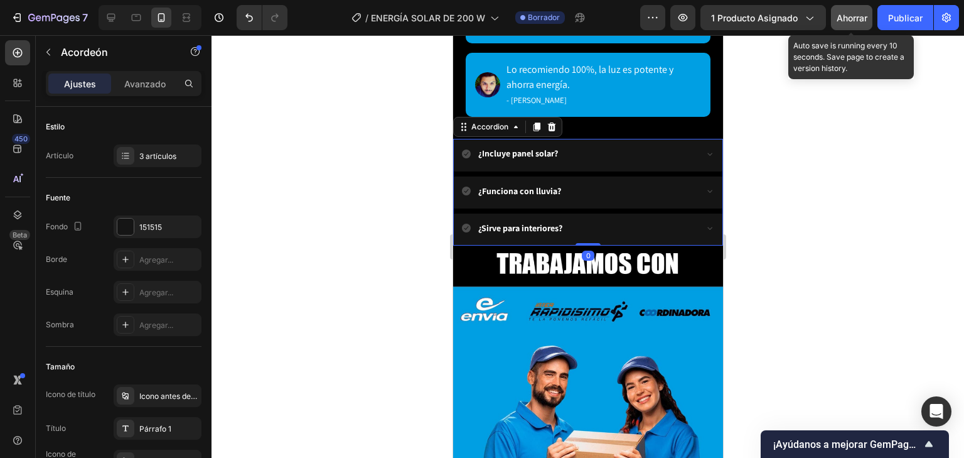
click at [871, 3] on div "7 Version history / ENERGÍA SOLAR DE 200 W Borrador Avance 1 producto asignado …" at bounding box center [482, 18] width 964 height 36
click at [864, 14] on font "Ahorrar" at bounding box center [852, 18] width 31 height 11
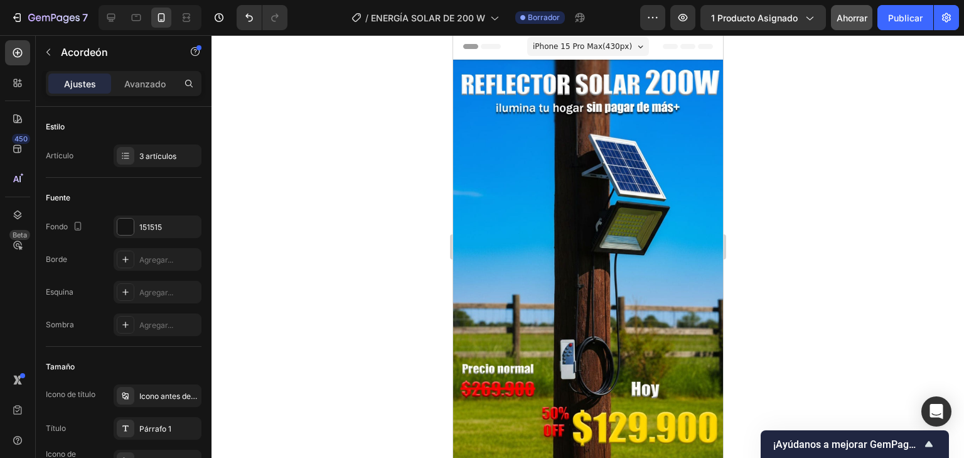
scroll to position [0, 0]
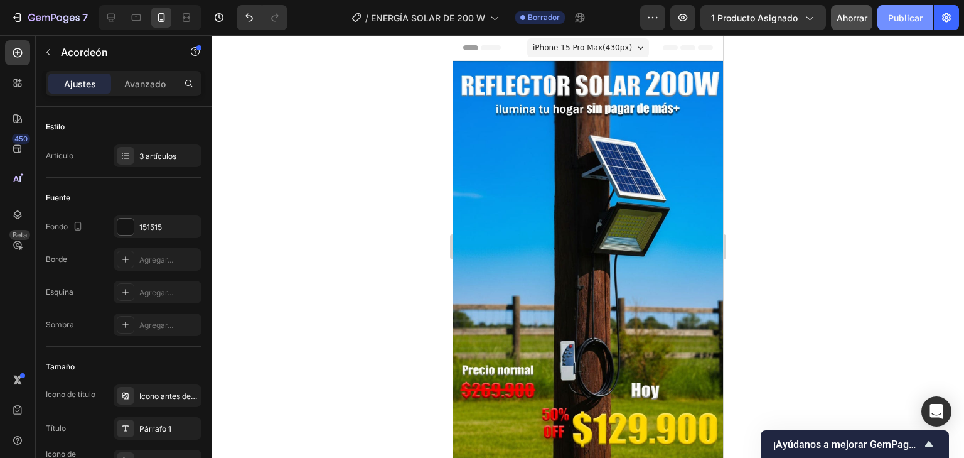
click at [899, 11] on font "Publicar" at bounding box center [905, 17] width 35 height 13
click at [582, 25] on button "button" at bounding box center [581, 17] width 25 height 25
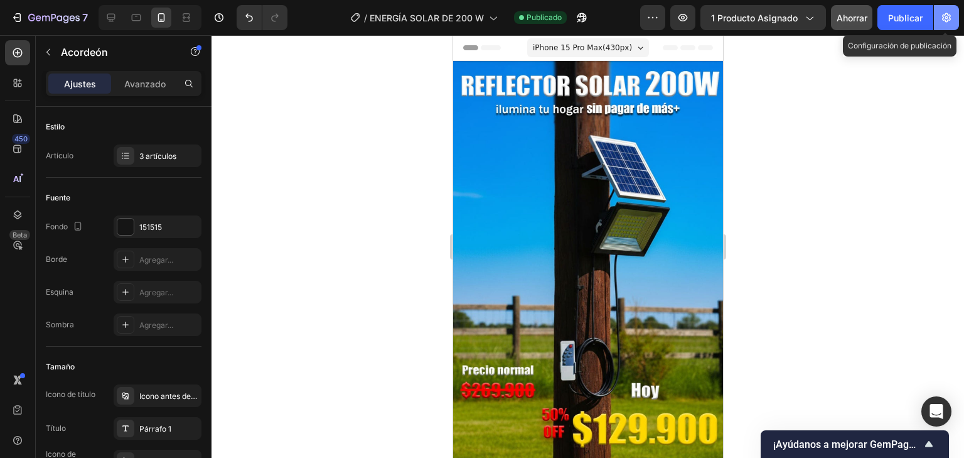
click at [949, 25] on button "button" at bounding box center [946, 17] width 25 height 25
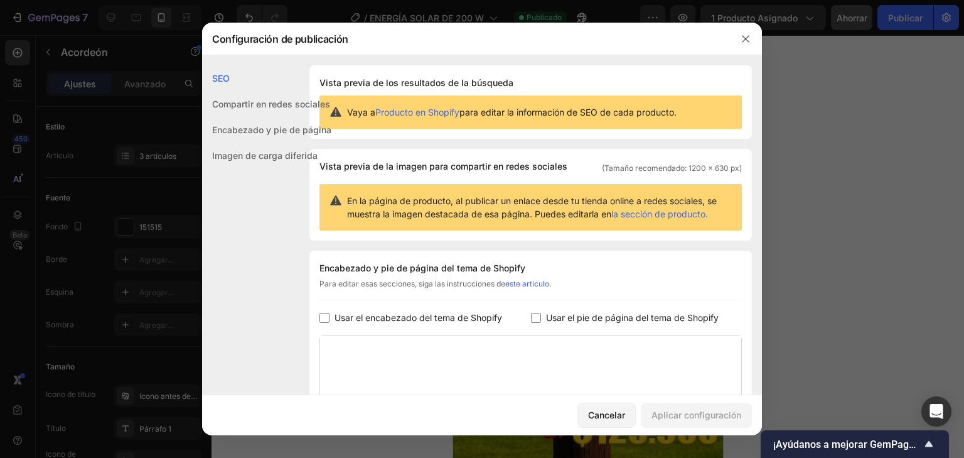
click at [324, 324] on div "Usar el encabezado del tema de Shopify" at bounding box center [425, 317] width 212 height 15
checkbox input "true"
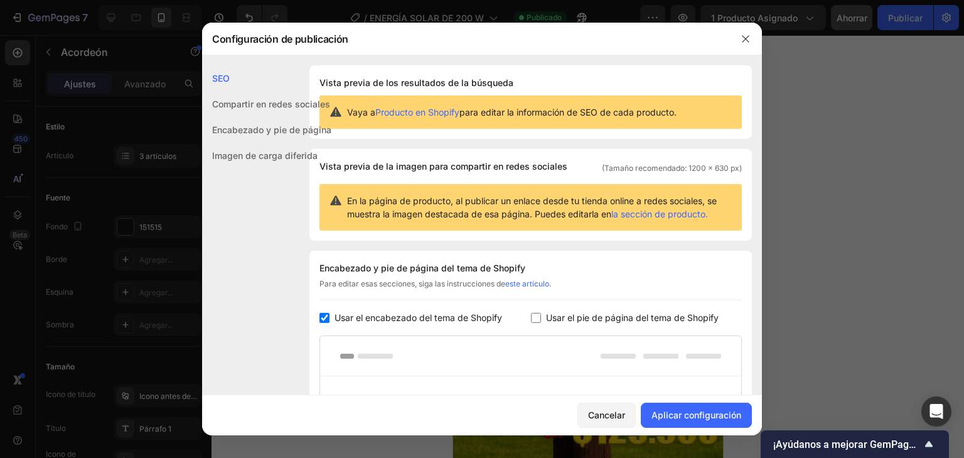
click at [535, 319] on input "checkbox" at bounding box center [536, 318] width 10 height 10
checkbox input "true"
click at [357, 321] on font "Usar el encabezado del tema de Shopify" at bounding box center [419, 317] width 168 height 11
checkbox input "false"
click at [582, 319] on font "Usar el pie de página del tema de Shopify" at bounding box center [632, 317] width 173 height 11
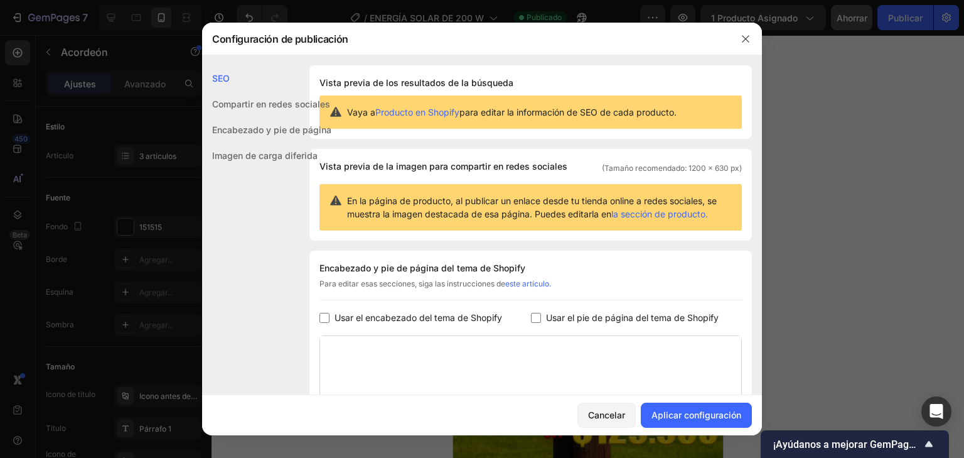
checkbox input "false"
click at [695, 410] on font "Aplicar configuración" at bounding box center [697, 414] width 90 height 11
click at [746, 45] on button "button" at bounding box center [746, 39] width 20 height 20
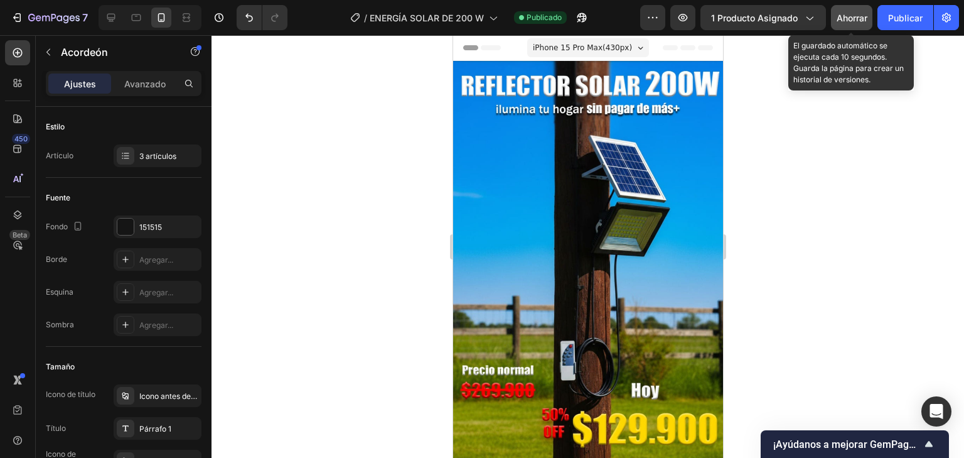
click at [864, 11] on div "Ahorrar" at bounding box center [852, 17] width 31 height 13
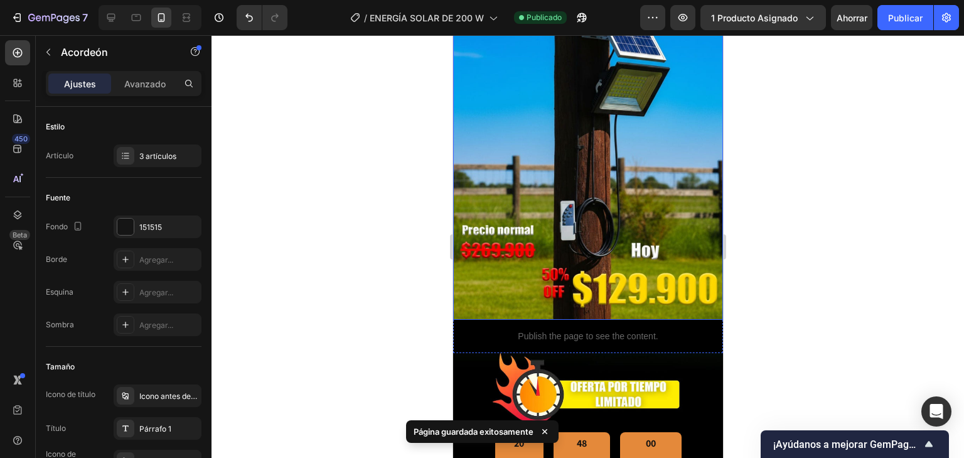
scroll to position [301, 0]
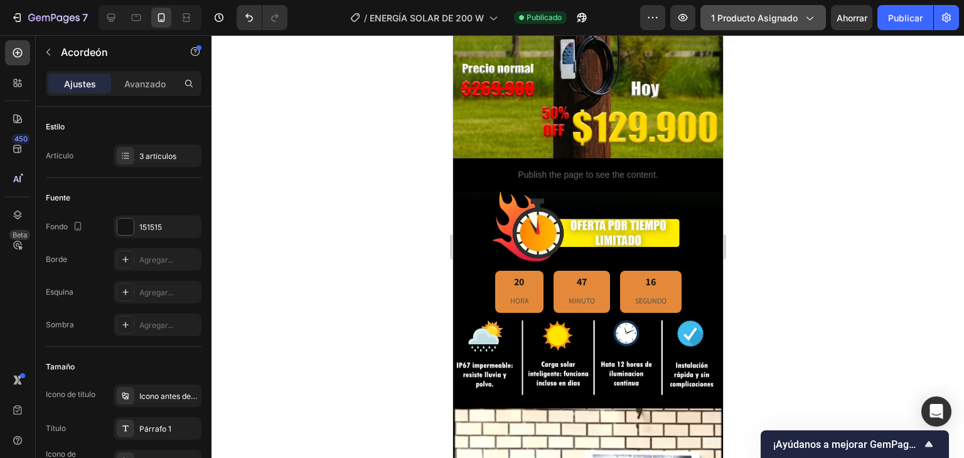
click at [798, 25] on button "1 producto asignado" at bounding box center [763, 17] width 126 height 25
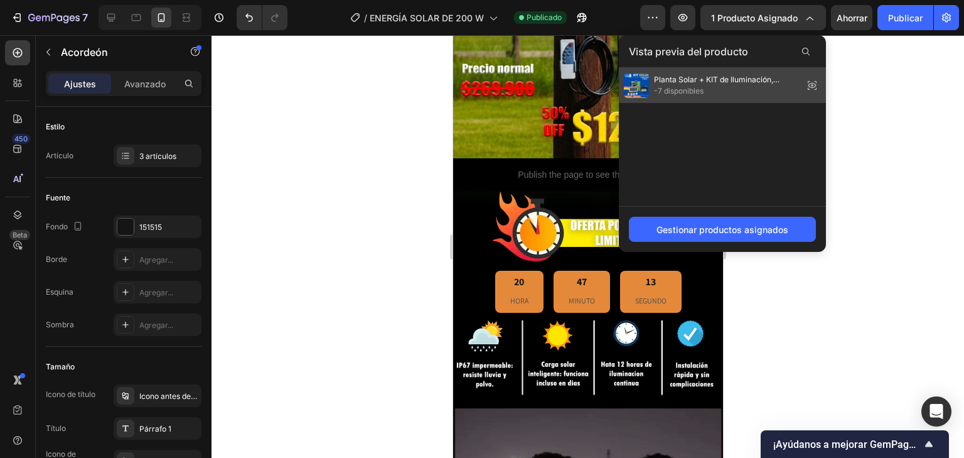
click at [694, 83] on font "Planta Solar + KIT de Iluminación, FM/MP3/BLUETOOHT" at bounding box center [717, 85] width 126 height 21
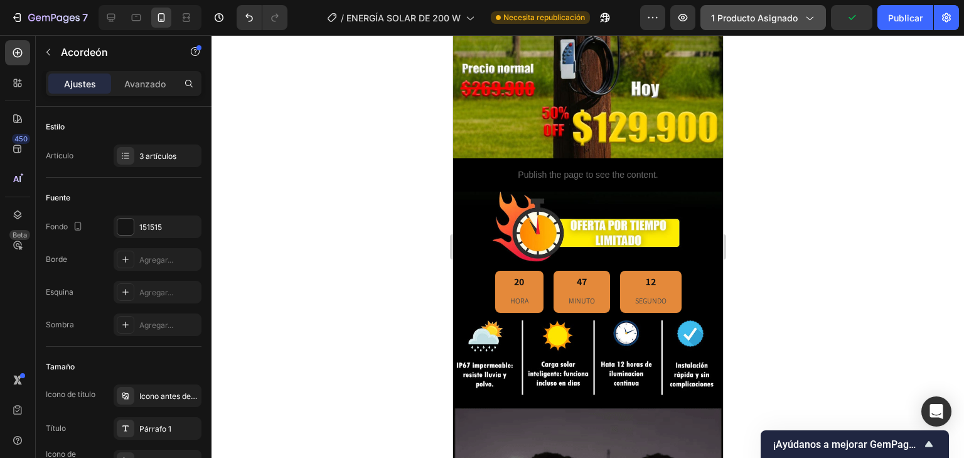
click at [811, 18] on icon "button" at bounding box center [809, 17] width 13 height 13
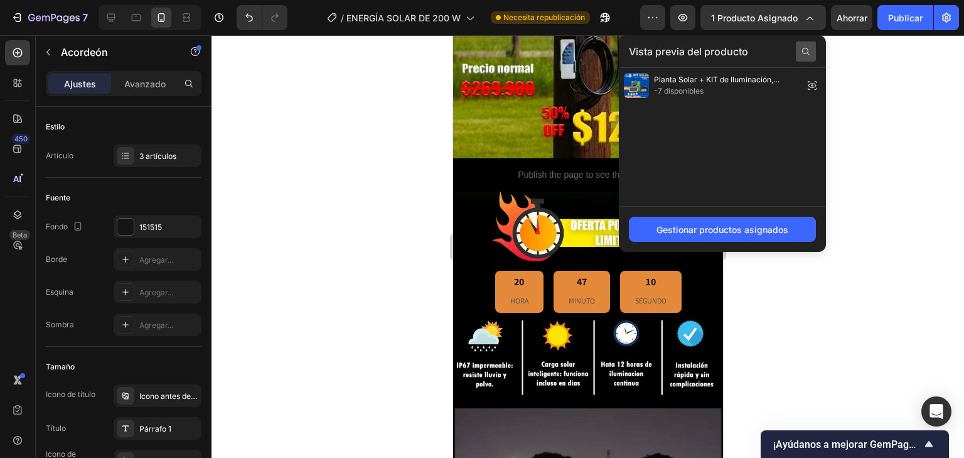
click at [808, 48] on icon at bounding box center [806, 51] width 10 height 10
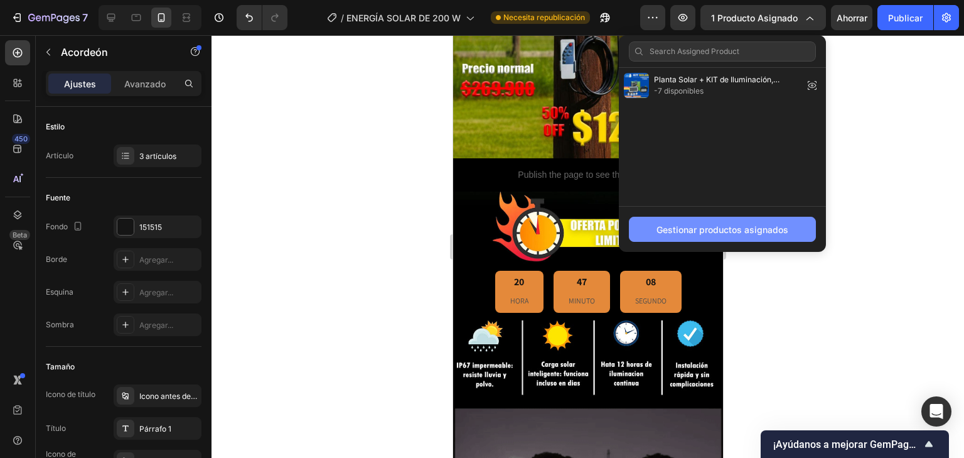
click at [706, 236] on button "Gestionar productos asignados" at bounding box center [722, 229] width 187 height 25
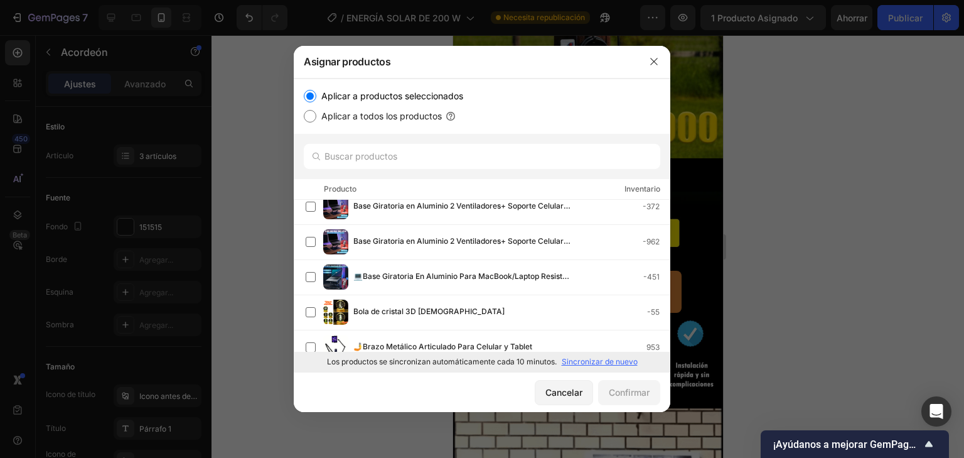
scroll to position [0, 0]
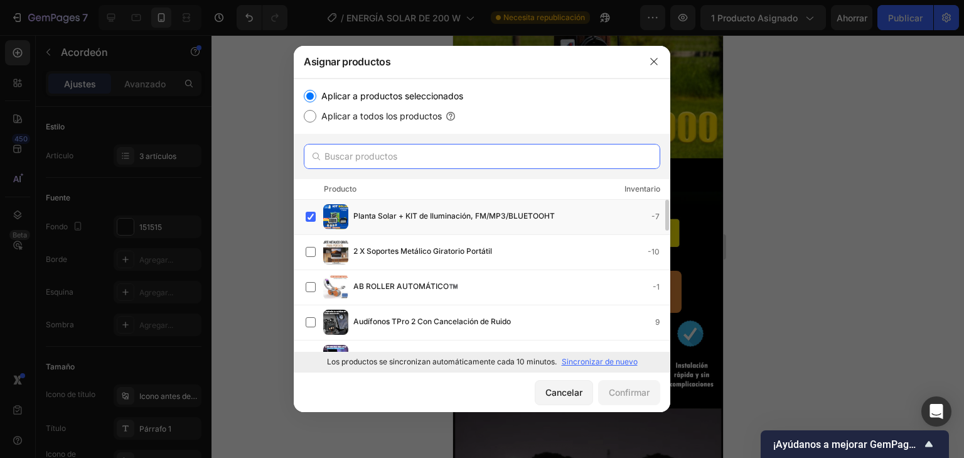
click at [400, 152] on input "text" at bounding box center [482, 156] width 357 height 25
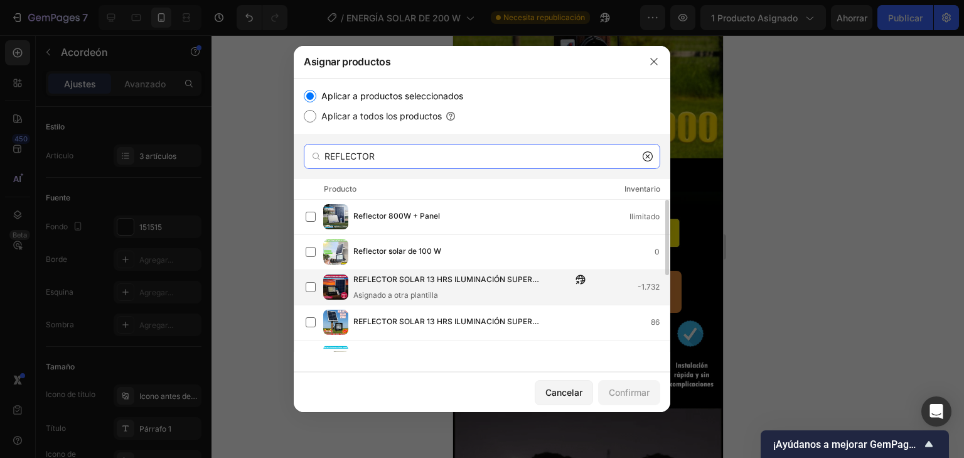
scroll to position [100, 0]
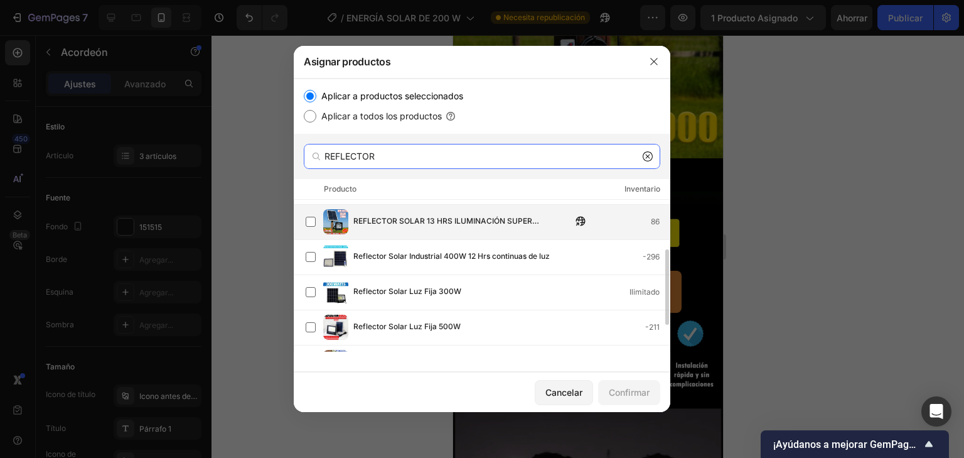
type input "REFLECTOR"
click at [344, 228] on img at bounding box center [335, 221] width 25 height 25
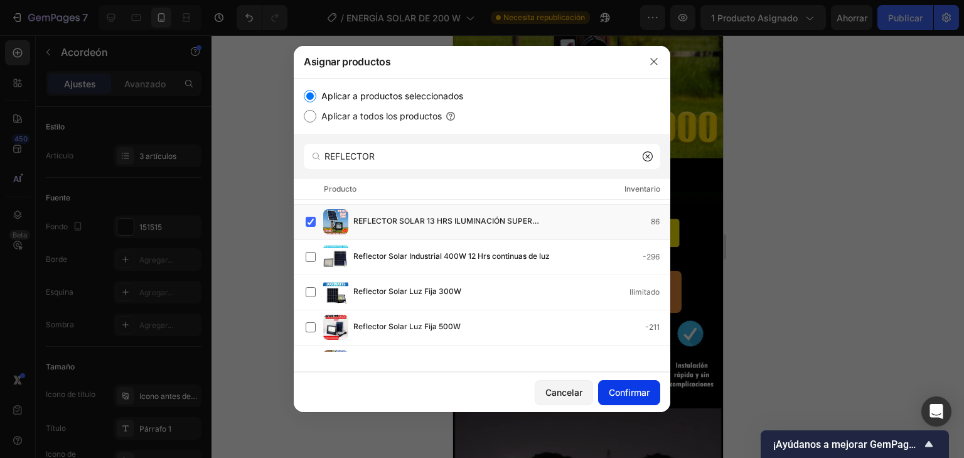
click at [633, 391] on font "Confirmar" at bounding box center [629, 392] width 41 height 11
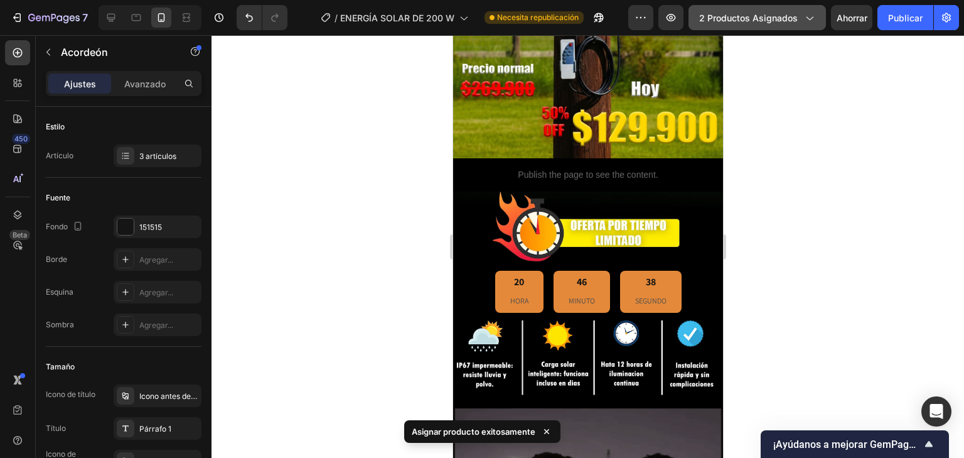
click at [765, 15] on font "2 productos asignados" at bounding box center [748, 18] width 99 height 11
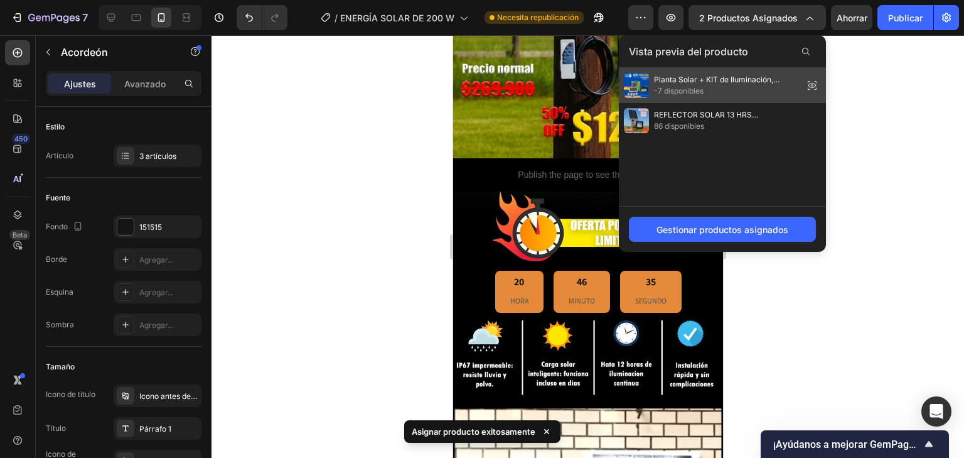
click at [776, 86] on span "-7 disponibles" at bounding box center [726, 90] width 144 height 11
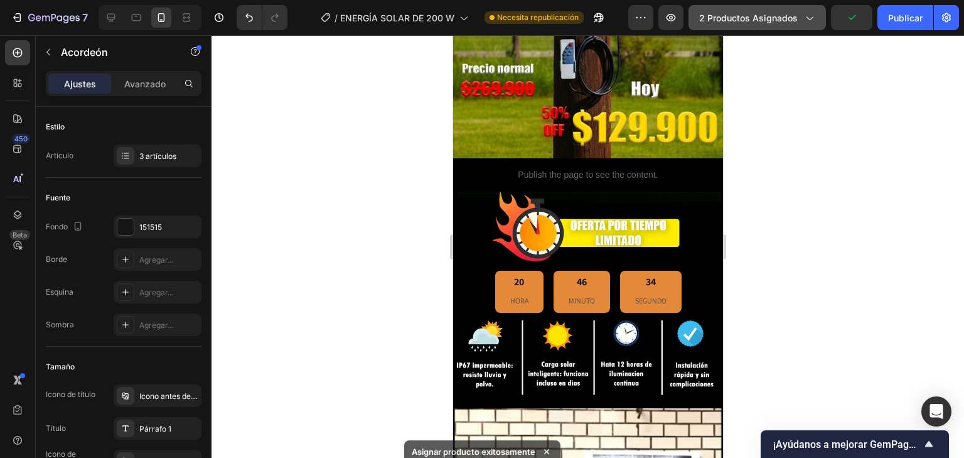
click at [815, 21] on icon "button" at bounding box center [809, 17] width 13 height 13
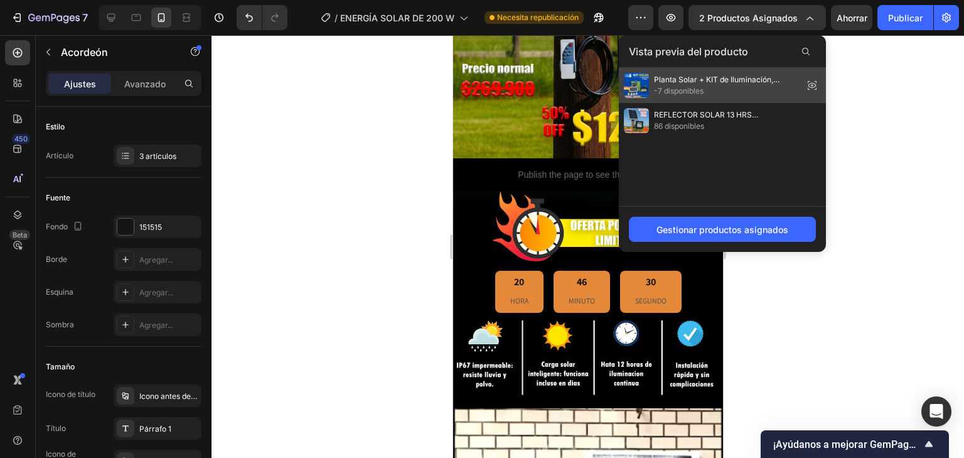
drag, startPoint x: 714, startPoint y: 89, endPoint x: 776, endPoint y: 75, distance: 64.3
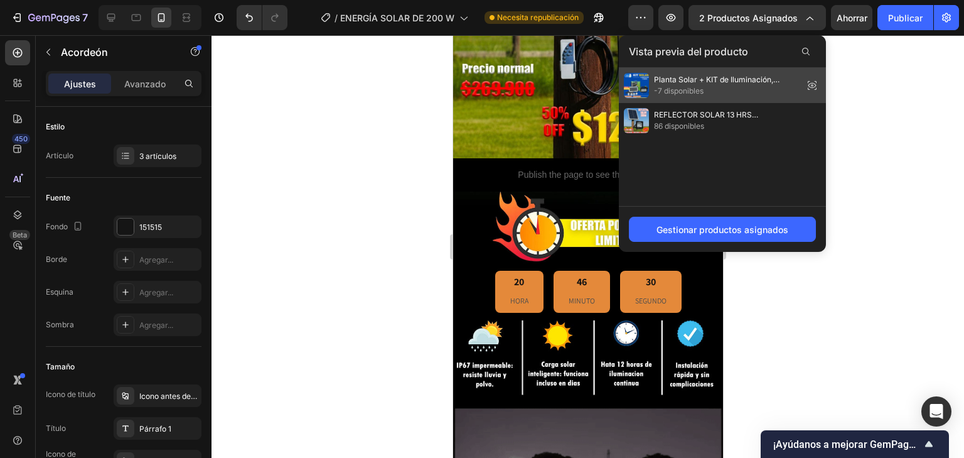
click at [776, 75] on font "Planta Solar + KIT de Iluminación, FM/MP3/BLUETOOHT" at bounding box center [717, 85] width 126 height 21
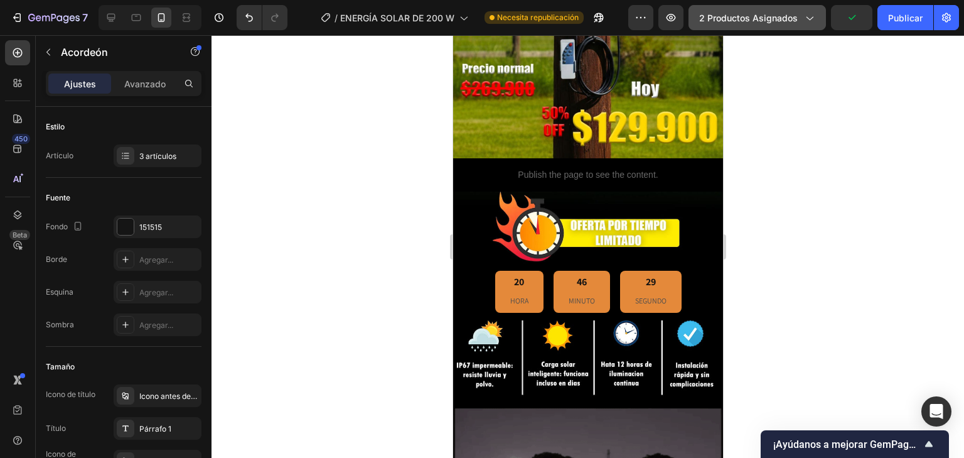
click at [793, 14] on font "2 productos asignados" at bounding box center [748, 18] width 99 height 11
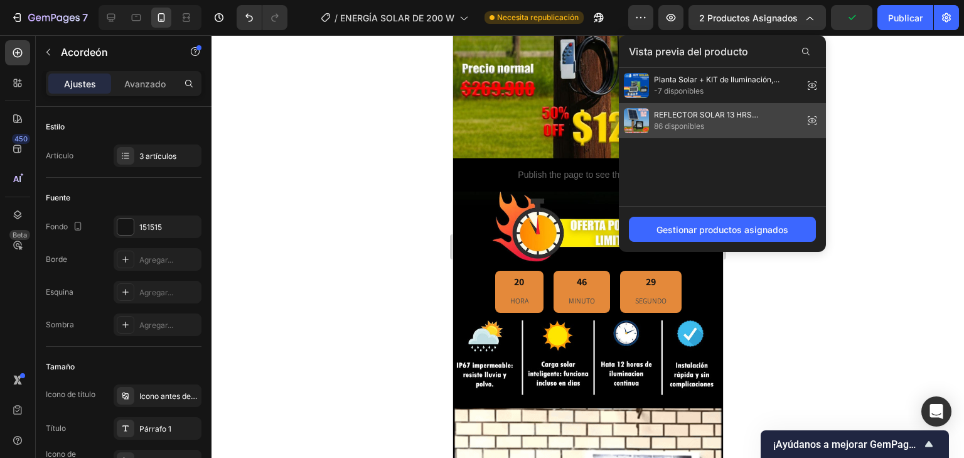
click at [723, 131] on span "86 disponibles" at bounding box center [726, 126] width 144 height 11
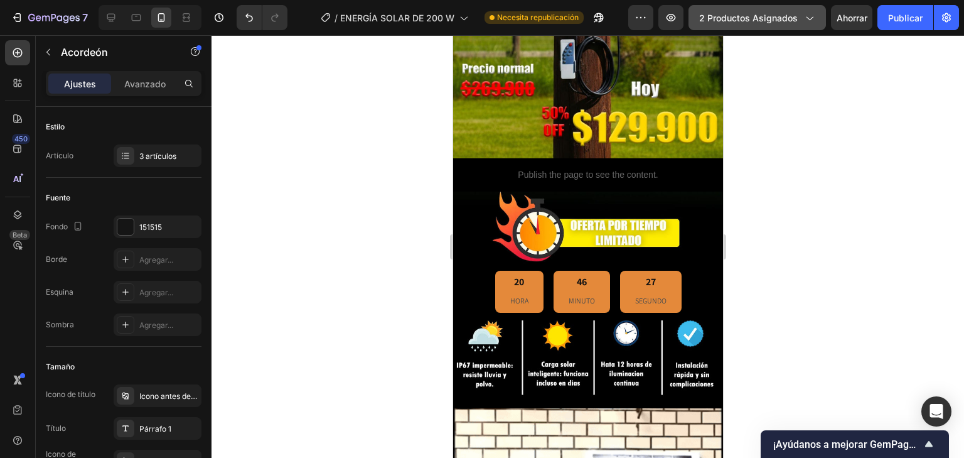
click at [815, 16] on icon "button" at bounding box center [809, 17] width 13 height 13
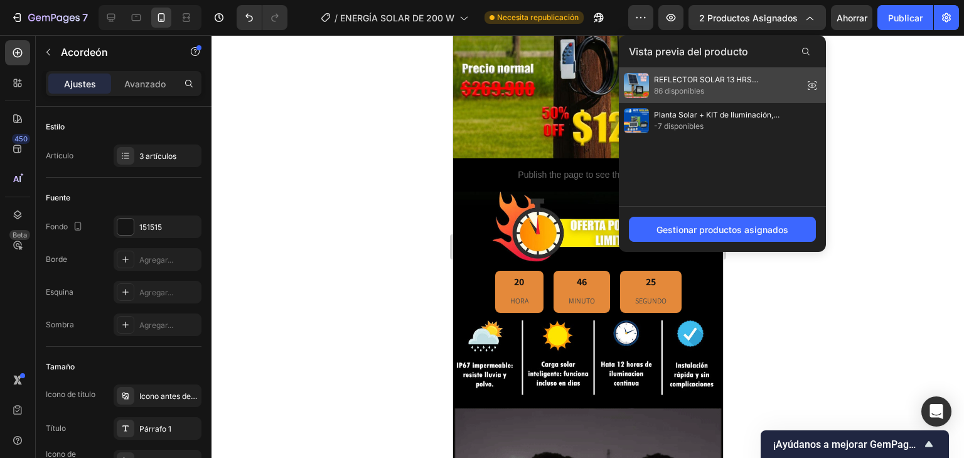
click at [814, 82] on icon at bounding box center [812, 86] width 18 height 18
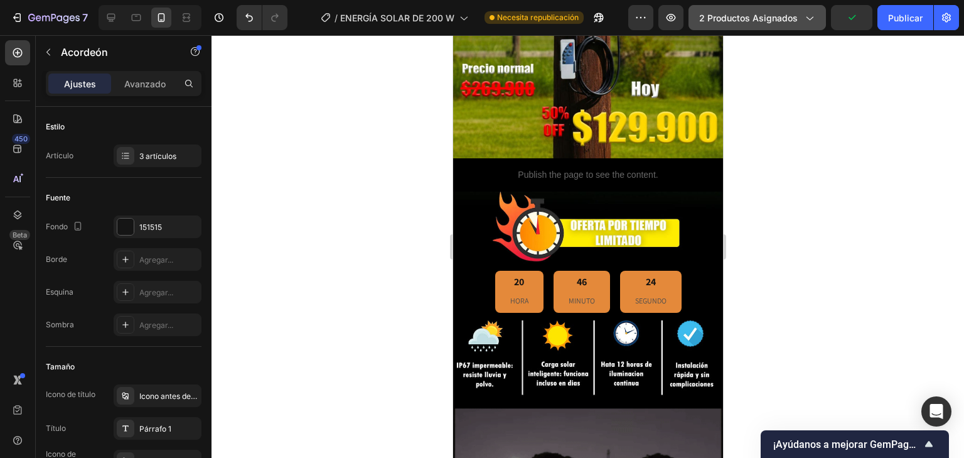
click at [805, 14] on icon "button" at bounding box center [809, 17] width 13 height 13
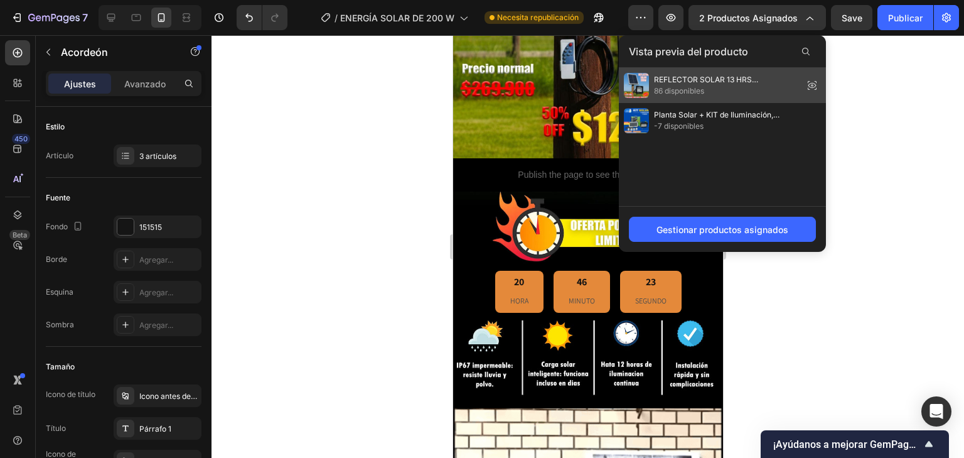
click at [810, 84] on icon at bounding box center [812, 86] width 18 height 18
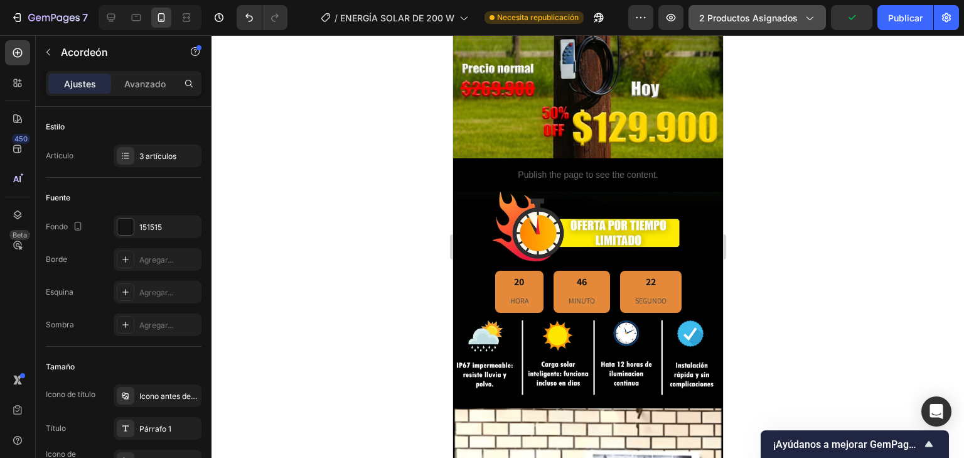
click at [809, 13] on icon "button" at bounding box center [809, 17] width 13 height 13
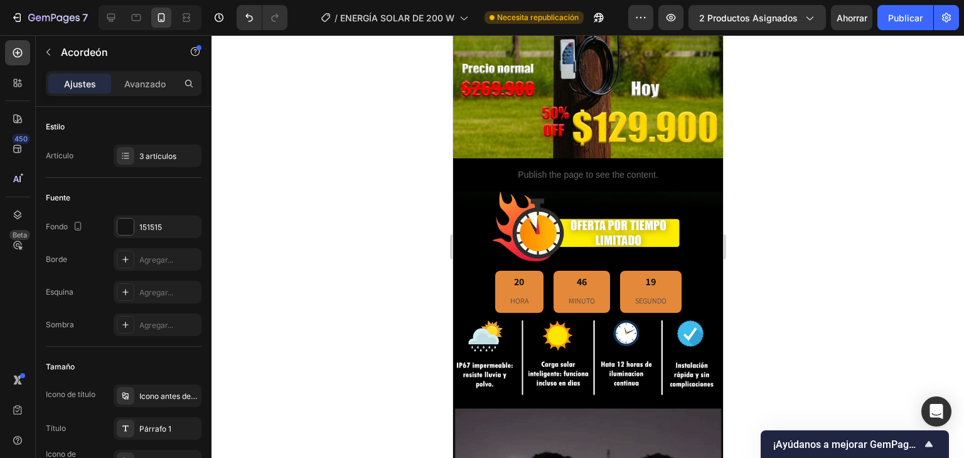
click at [900, 86] on div at bounding box center [588, 246] width 753 height 422
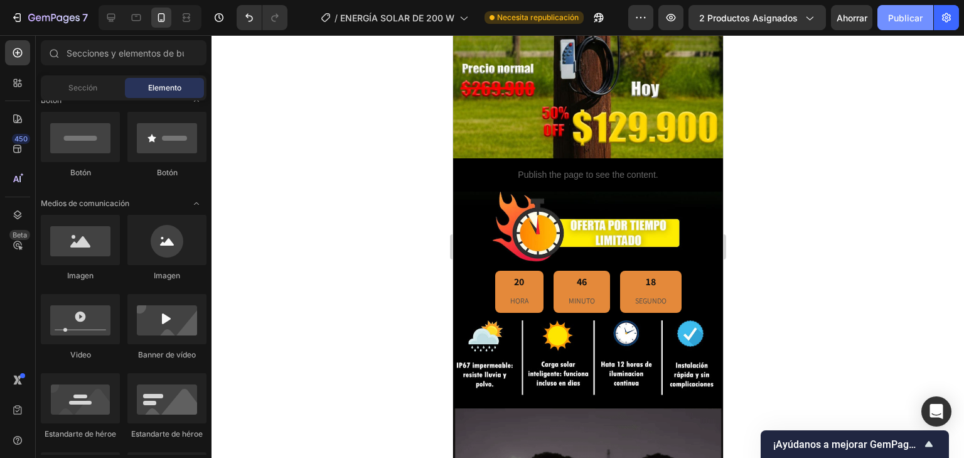
click at [904, 21] on font "Publicar" at bounding box center [905, 18] width 35 height 11
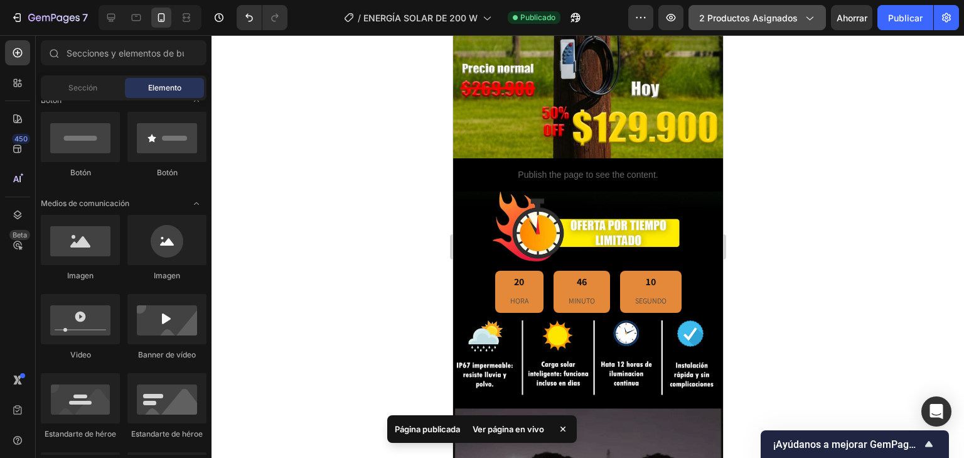
click at [815, 21] on icon "button" at bounding box center [809, 17] width 13 height 13
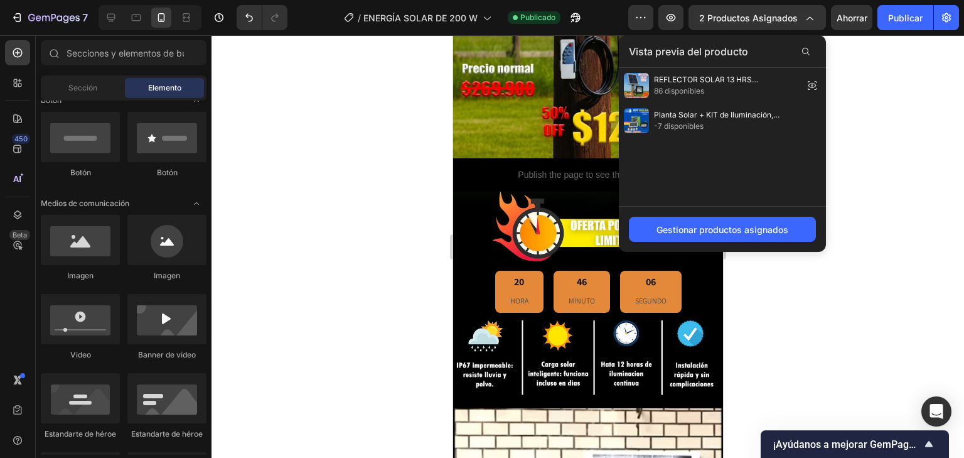
drag, startPoint x: 780, startPoint y: 120, endPoint x: 803, endPoint y: 206, distance: 89.1
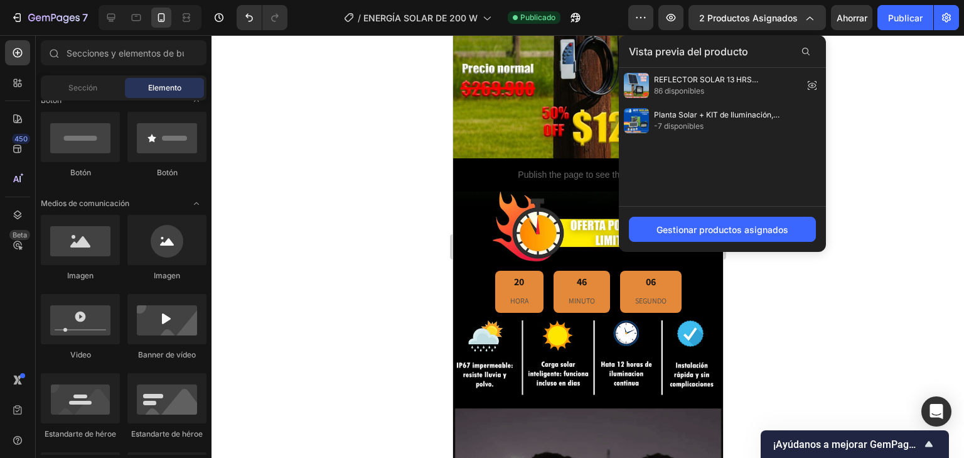
click at [803, 206] on div "Gestionar productos asignados" at bounding box center [722, 229] width 207 height 46
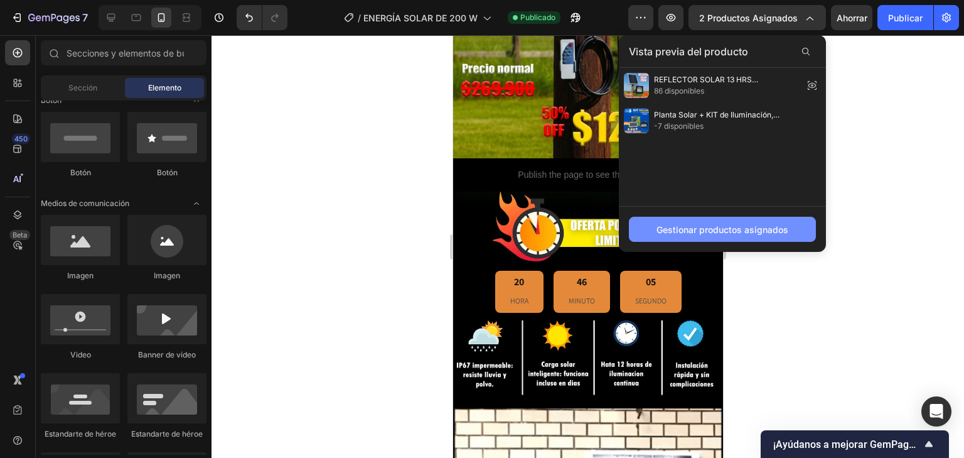
click at [768, 231] on font "Gestionar productos asignados" at bounding box center [723, 229] width 132 height 11
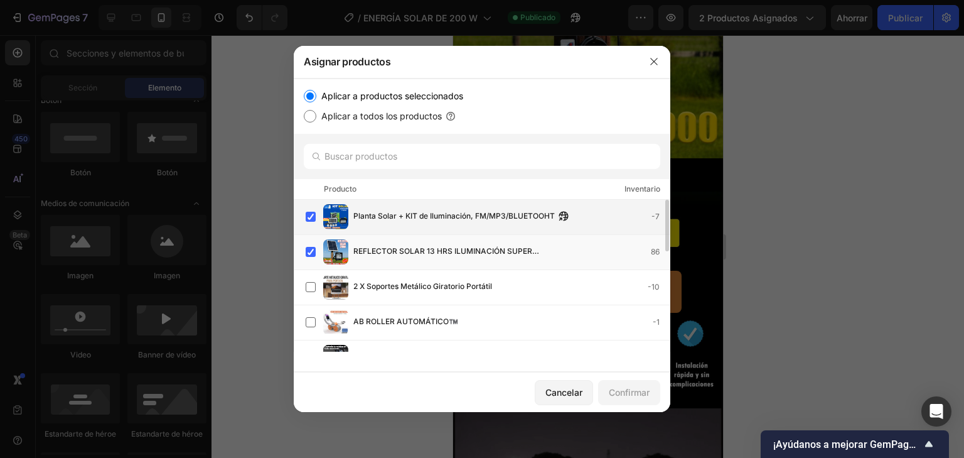
click at [325, 217] on img at bounding box center [335, 216] width 25 height 25
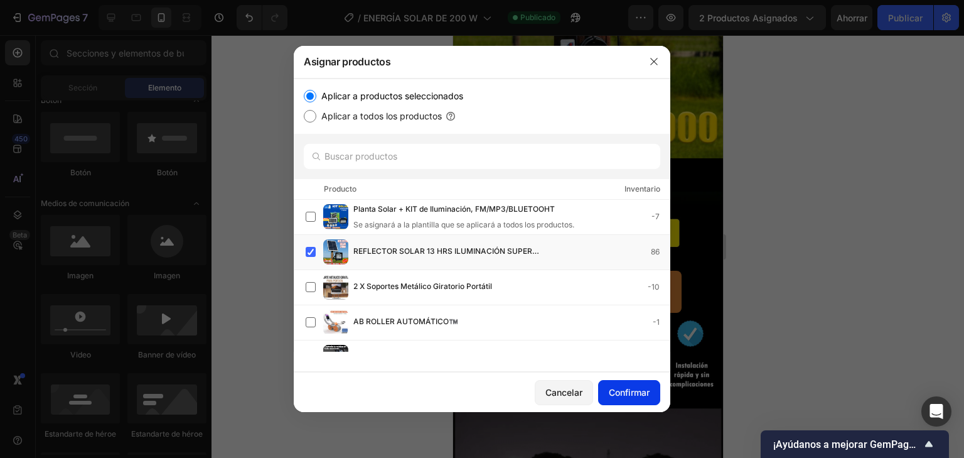
click at [633, 384] on button "Confirmar" at bounding box center [629, 392] width 62 height 25
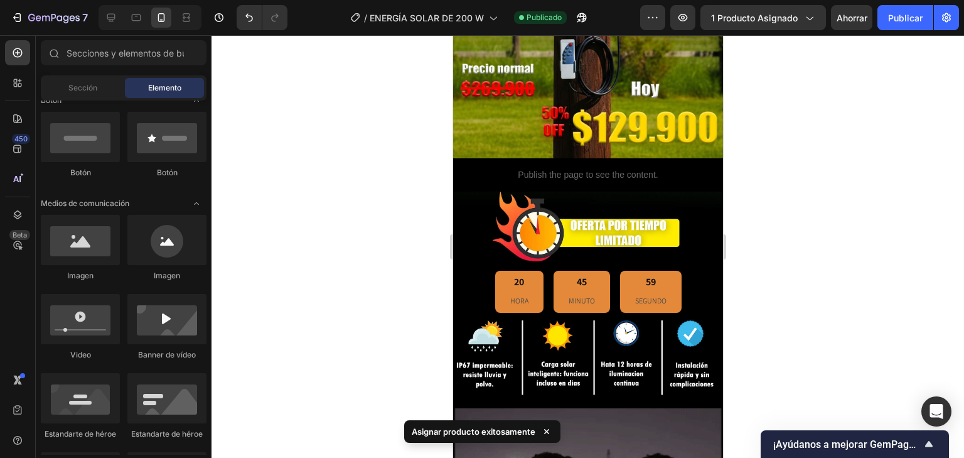
drag, startPoint x: 889, startPoint y: 16, endPoint x: 871, endPoint y: 40, distance: 29.6
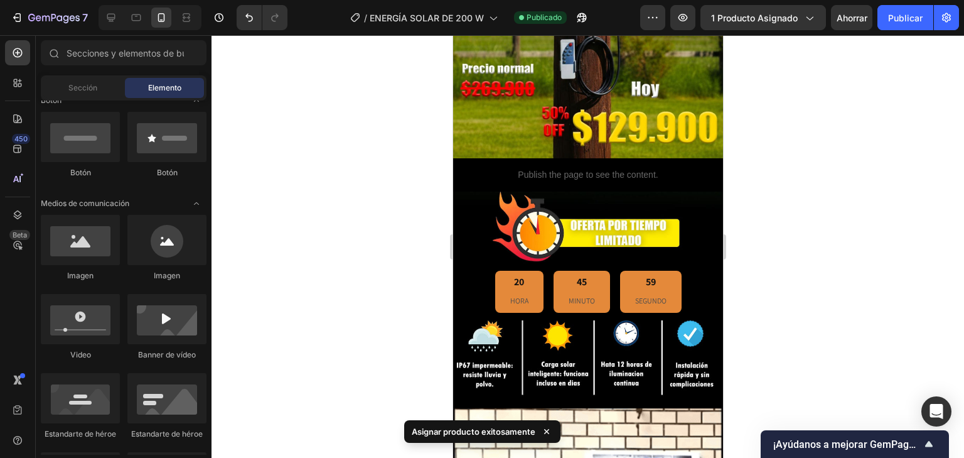
click at [889, 17] on font "Publicar" at bounding box center [905, 18] width 35 height 11
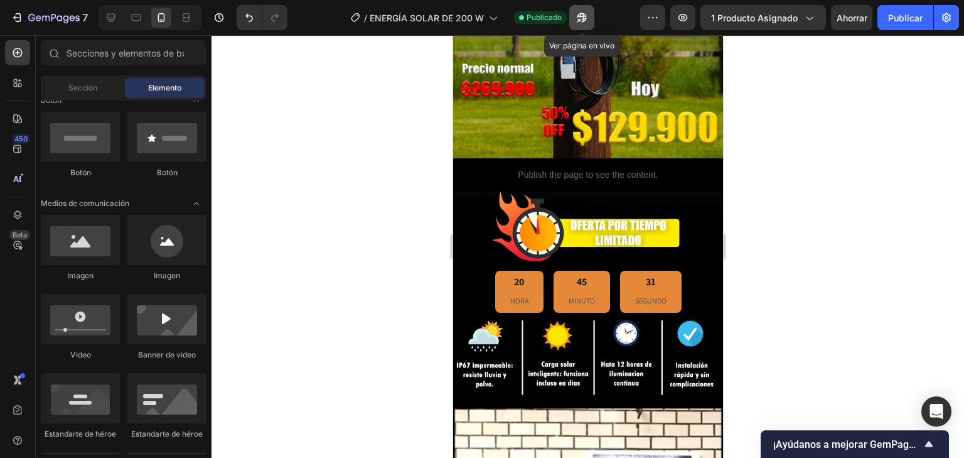
click at [585, 12] on icon "button" at bounding box center [582, 17] width 13 height 13
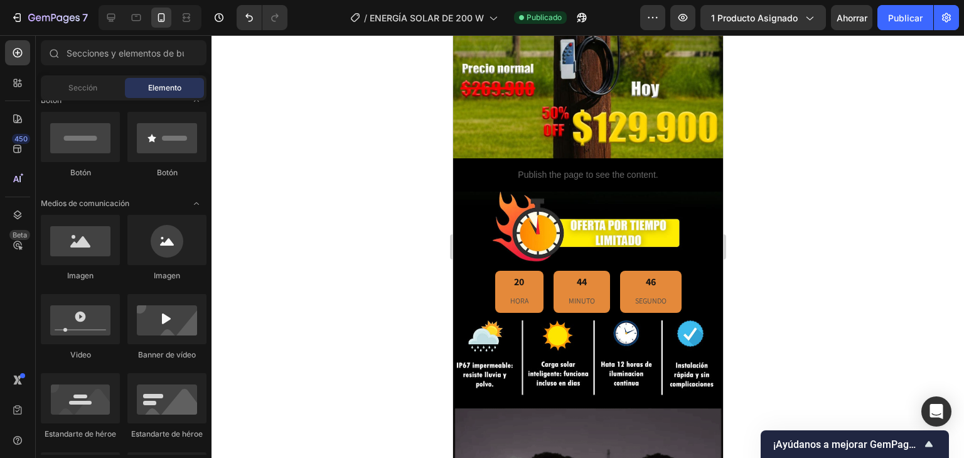
click at [341, 258] on div at bounding box center [588, 246] width 753 height 422
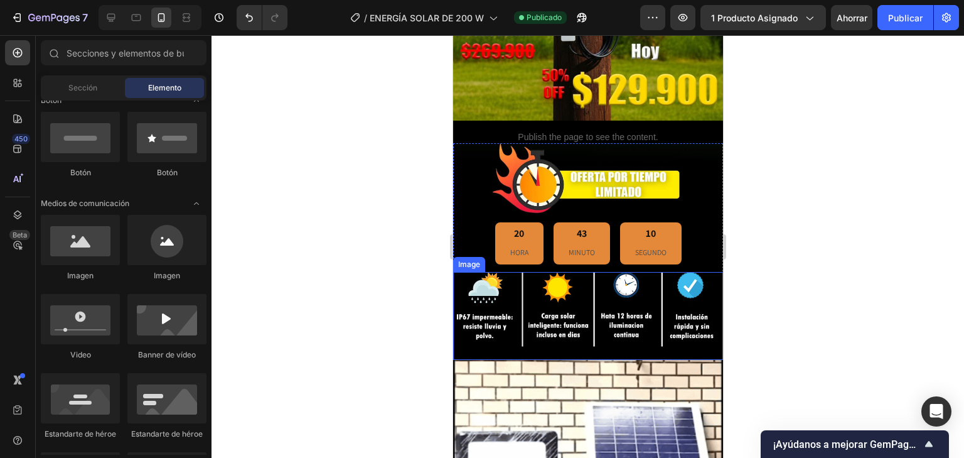
scroll to position [301, 0]
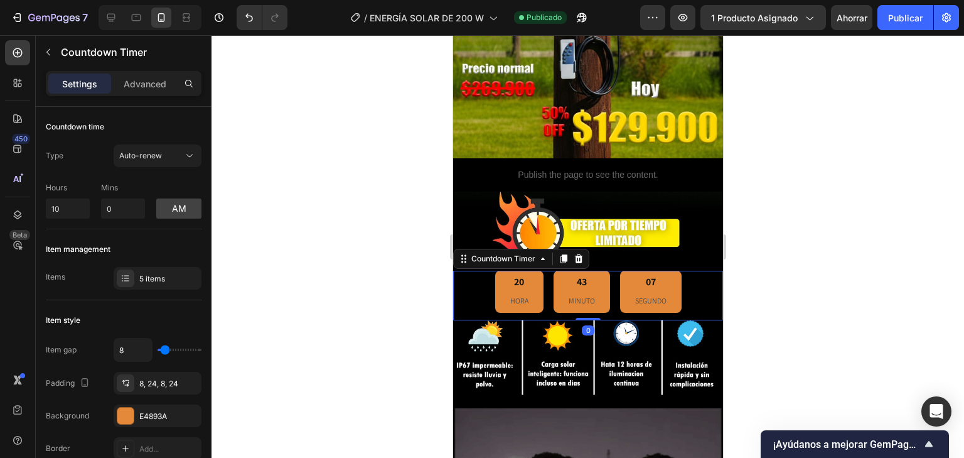
click at [513, 276] on div "20" at bounding box center [519, 282] width 18 height 13
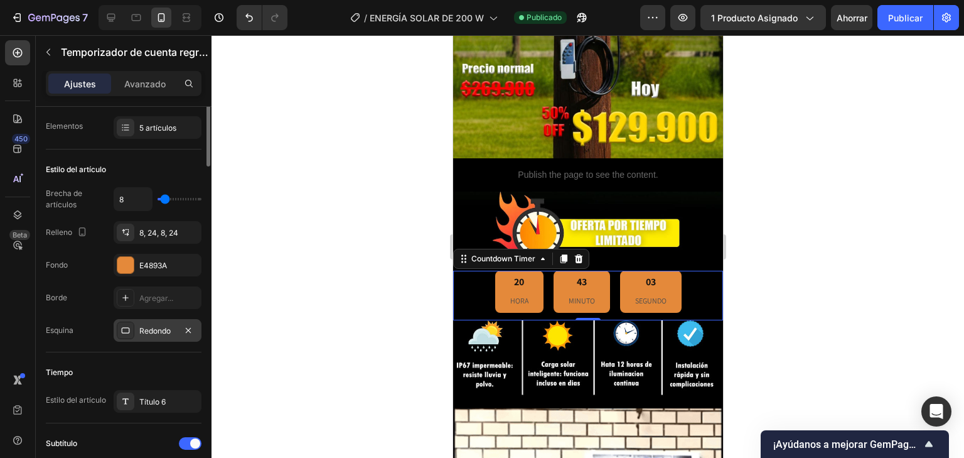
scroll to position [0, 0]
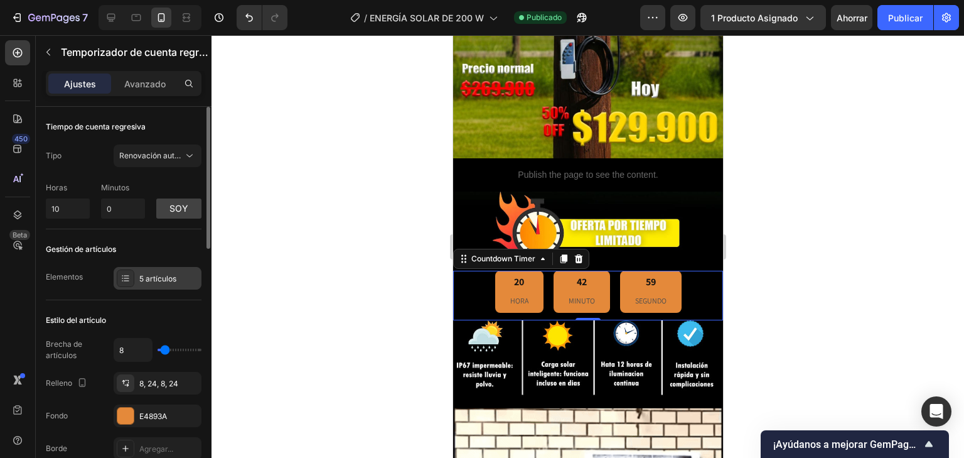
click at [146, 279] on font "5 artículos" at bounding box center [157, 278] width 37 height 9
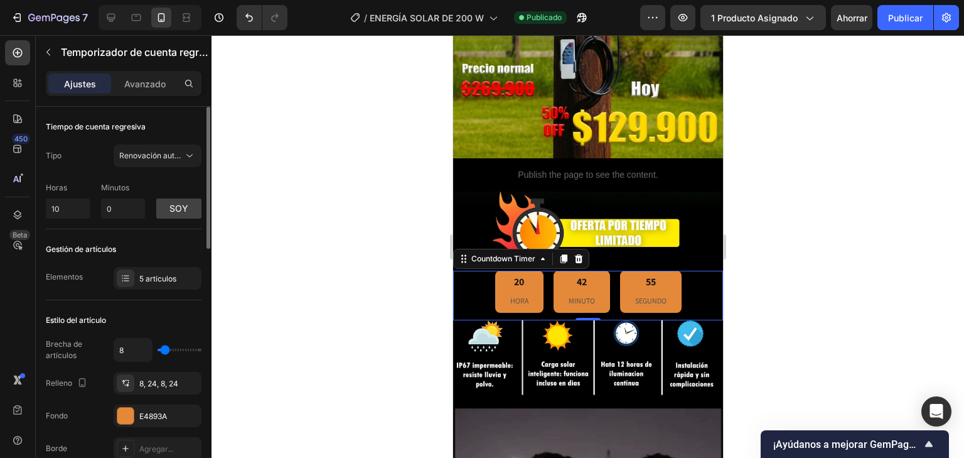
click at [95, 298] on div "Gestión de artículos Elementos 5 artículos" at bounding box center [124, 264] width 156 height 71
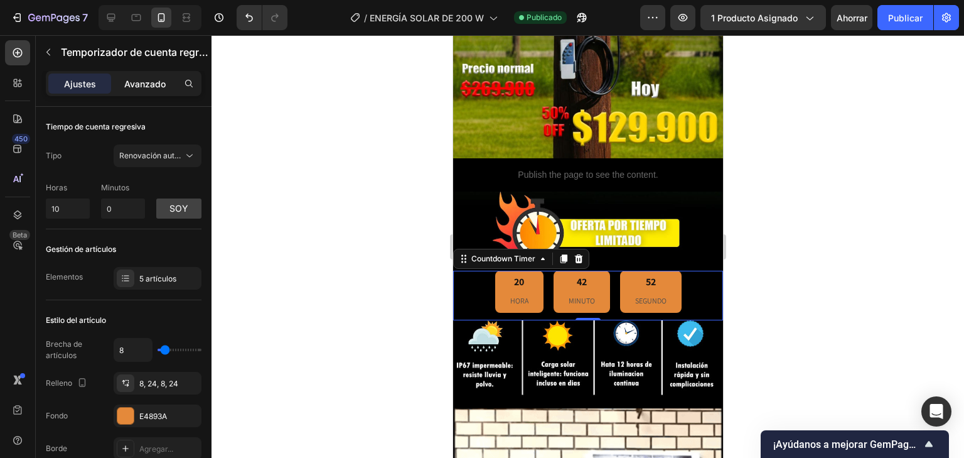
click at [138, 82] on font "Avanzado" at bounding box center [144, 83] width 41 height 11
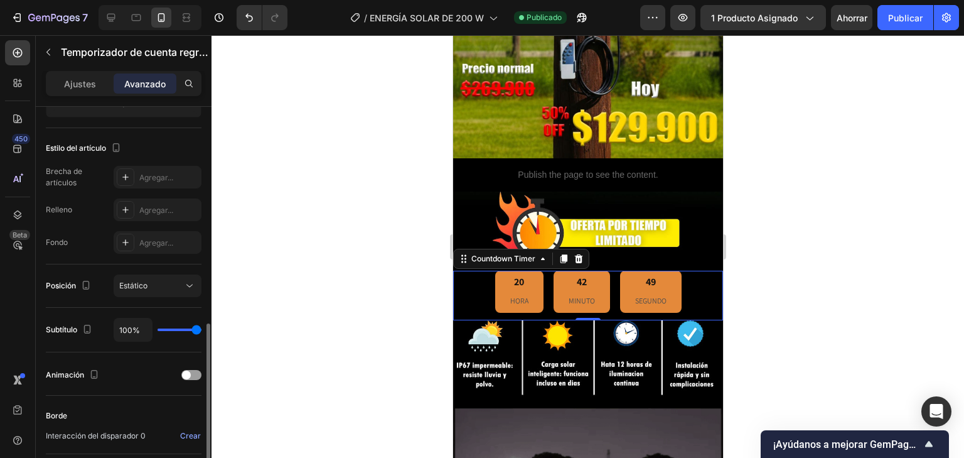
scroll to position [402, 0]
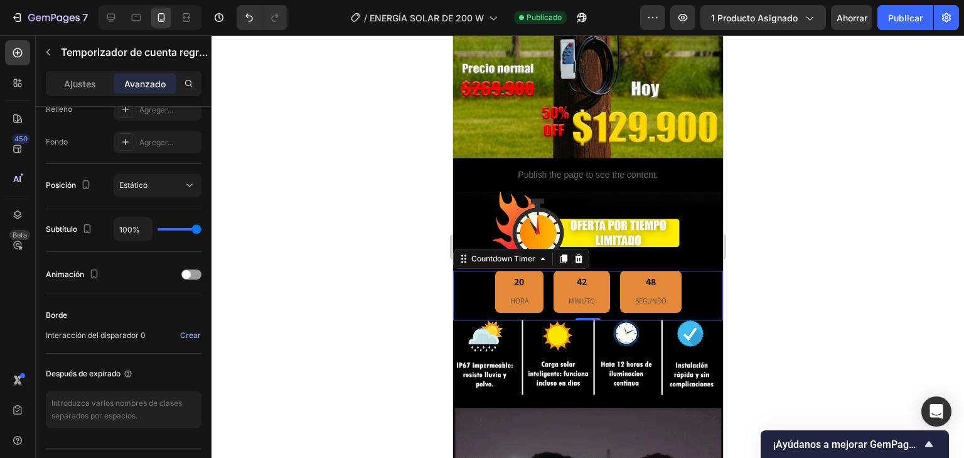
click at [516, 276] on div "20" at bounding box center [519, 282] width 18 height 13
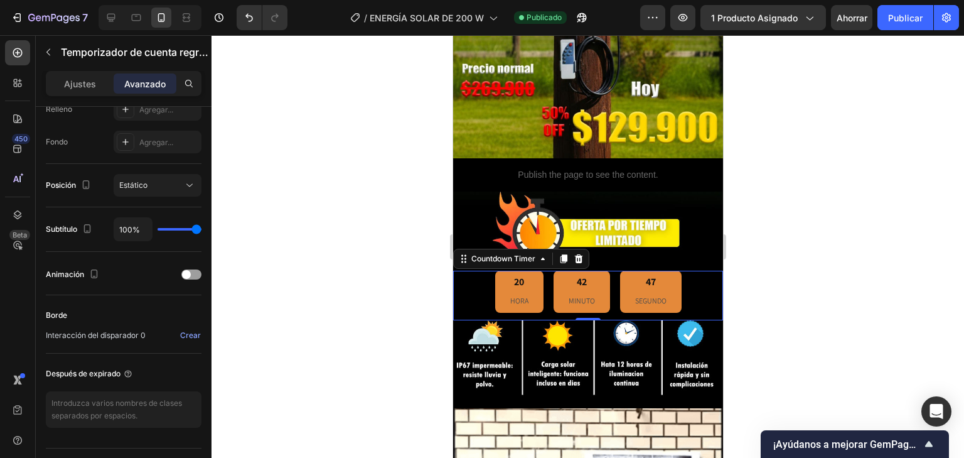
click at [518, 276] on div "20" at bounding box center [519, 282] width 18 height 13
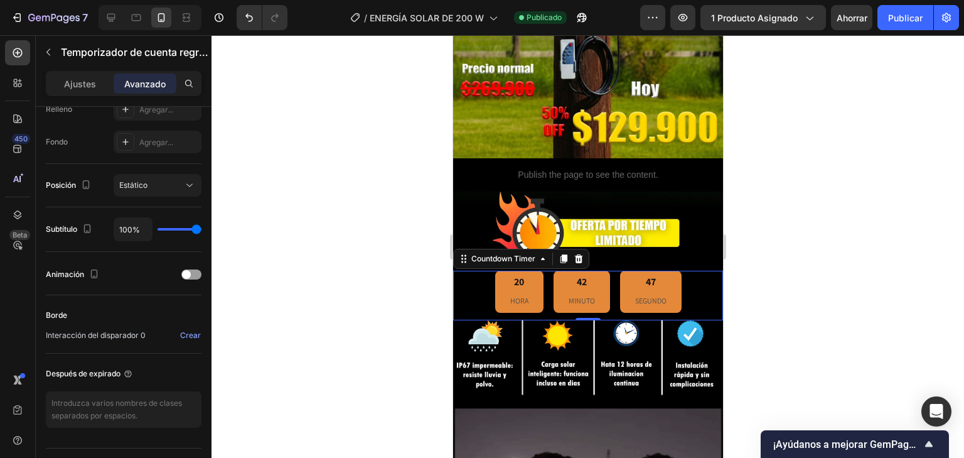
click at [518, 276] on div "20" at bounding box center [519, 282] width 18 height 13
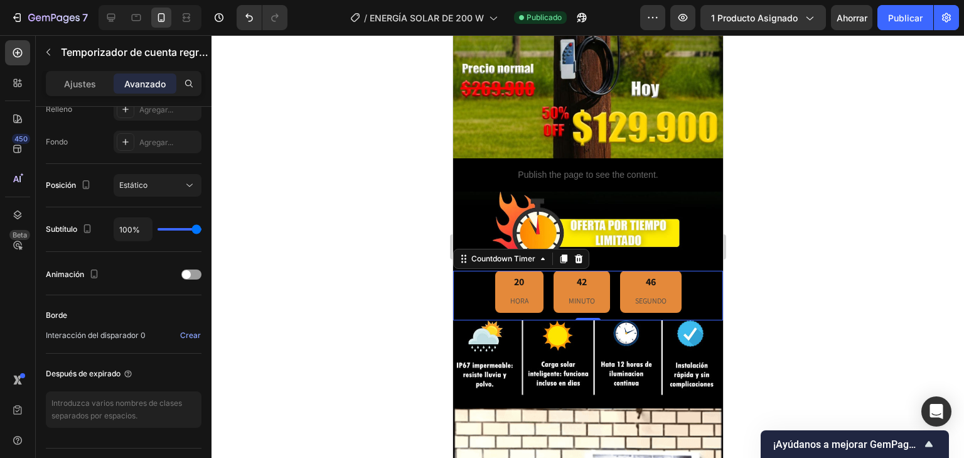
click at [513, 276] on div "20" at bounding box center [519, 282] width 18 height 13
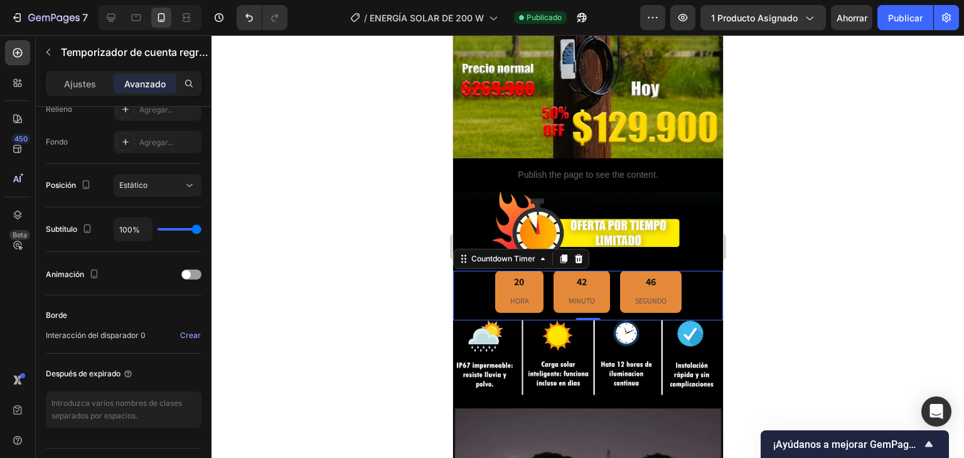
click at [513, 276] on div "20" at bounding box center [519, 282] width 18 height 13
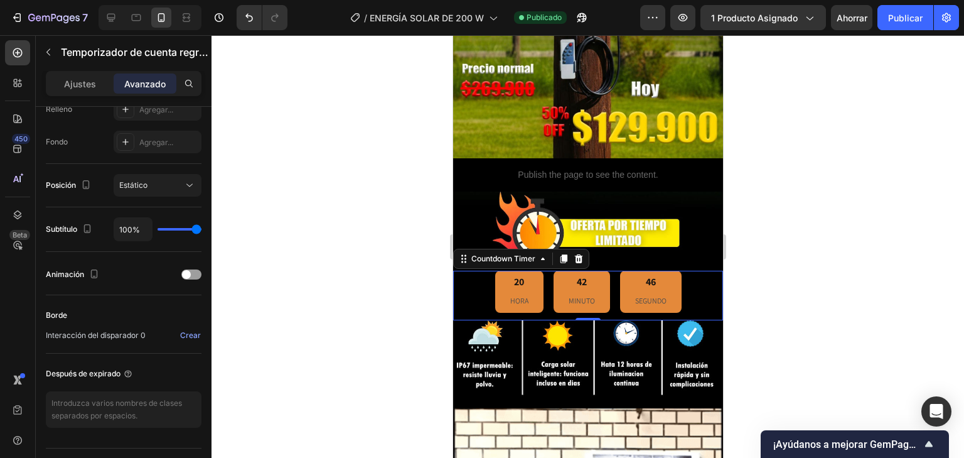
click at [513, 276] on div "20" at bounding box center [519, 282] width 18 height 13
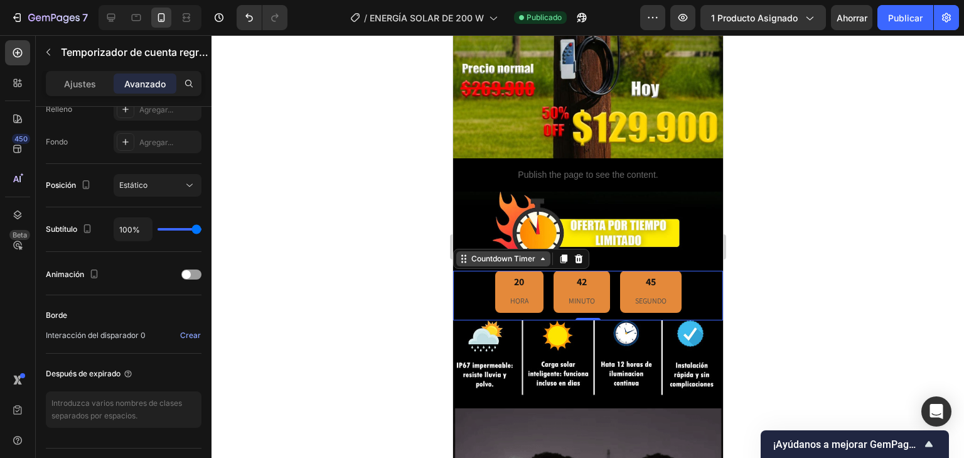
click at [520, 253] on div "Countdown Timer" at bounding box center [502, 258] width 69 height 11
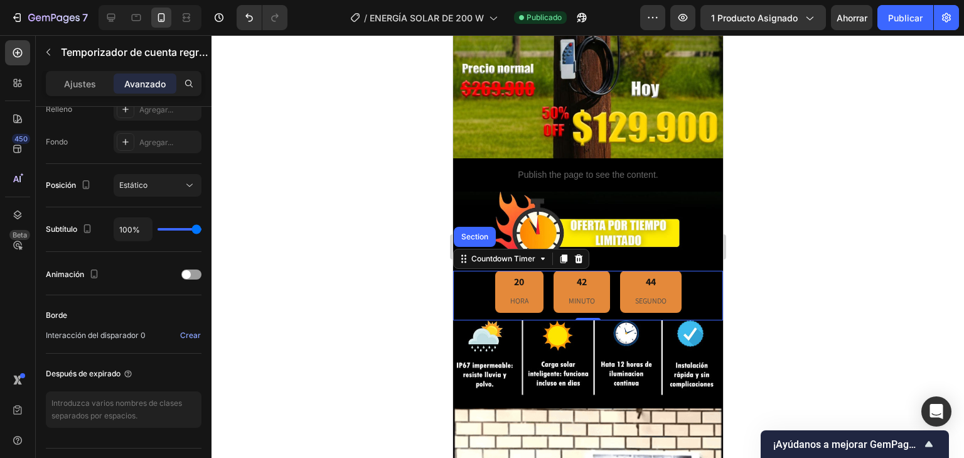
click at [766, 212] on div at bounding box center [588, 246] width 753 height 422
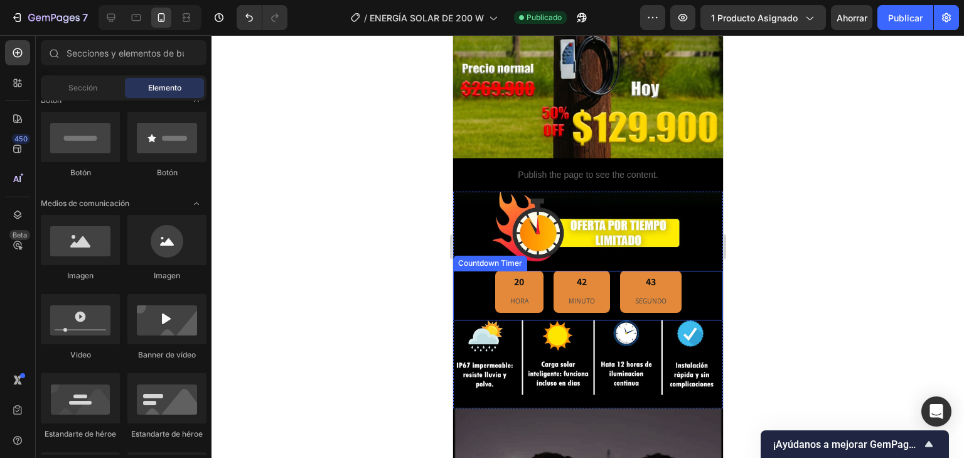
click at [677, 281] on div "20 HORA 42 MINUTO 43 SEGUNDO" at bounding box center [588, 291] width 270 height 41
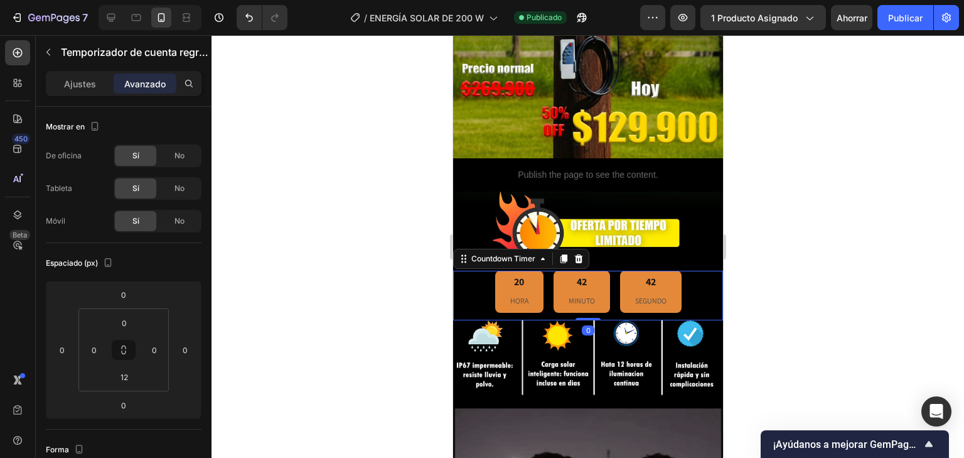
click at [671, 272] on div "42 SEGUNDO" at bounding box center [651, 291] width 62 height 41
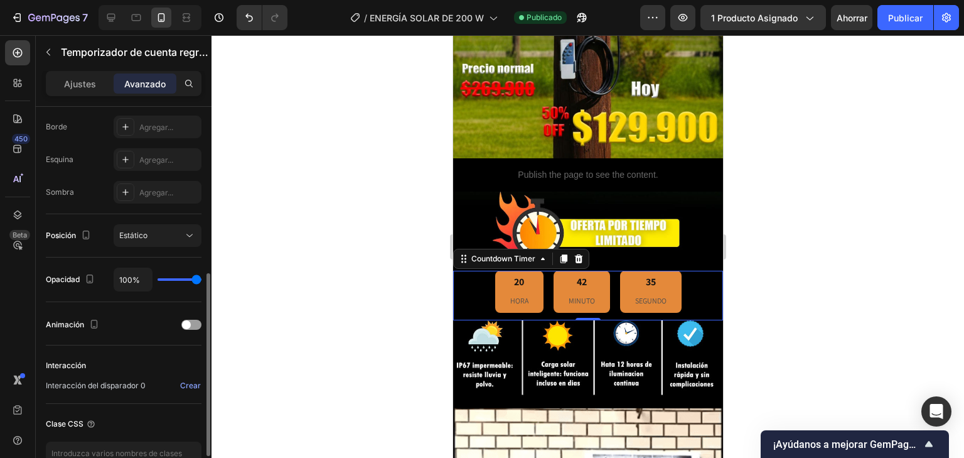
scroll to position [431, 0]
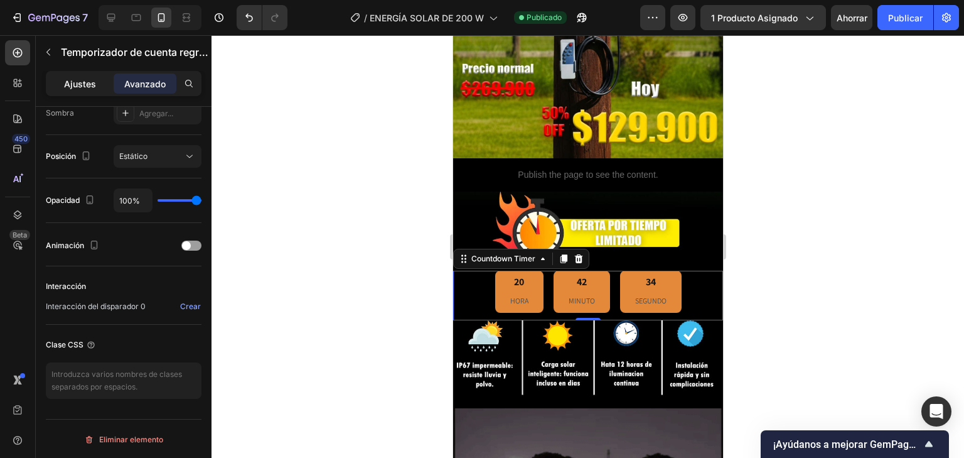
click at [73, 85] on font "Ajustes" at bounding box center [80, 83] width 32 height 11
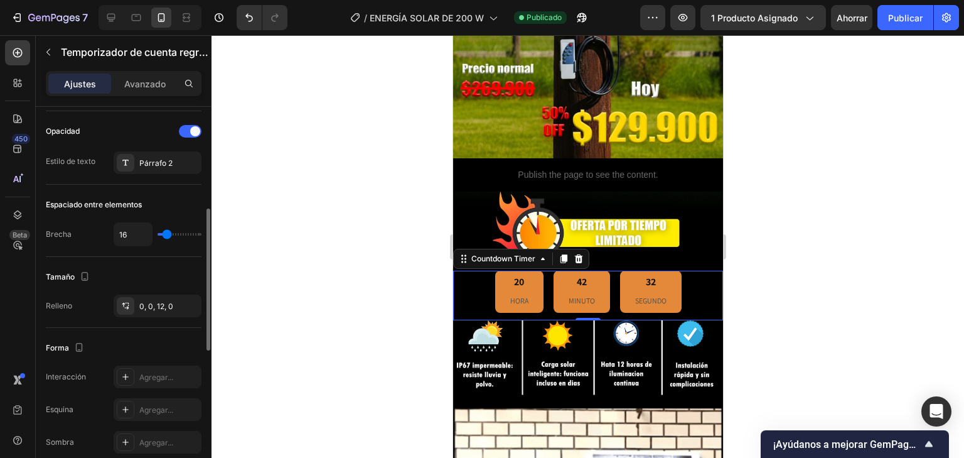
scroll to position [412, 0]
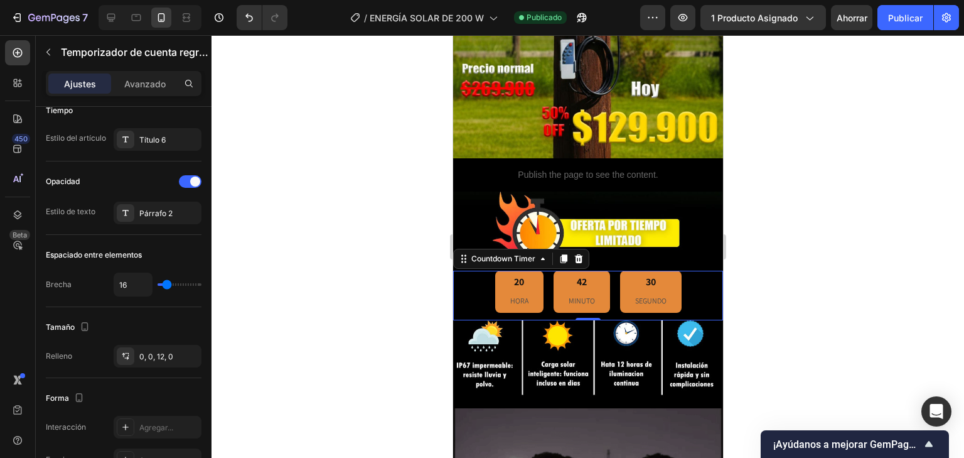
click at [532, 282] on div "20 HORA" at bounding box center [519, 291] width 48 height 41
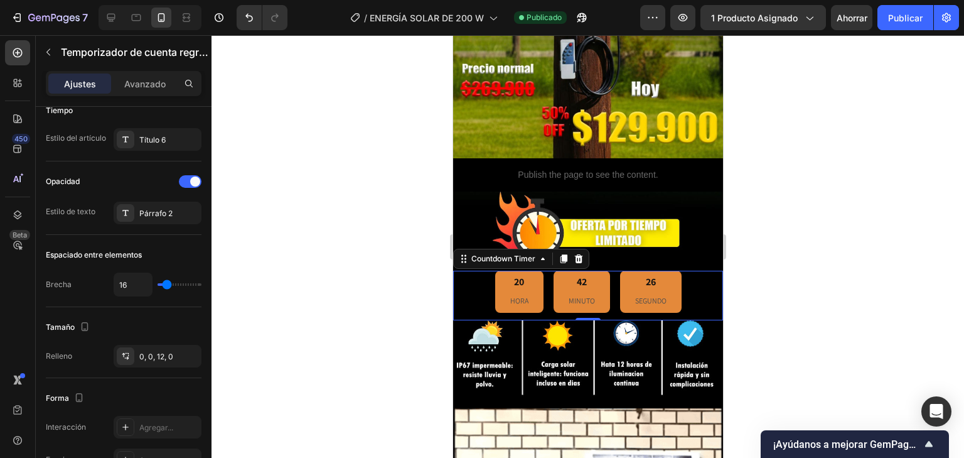
click at [532, 281] on div "20 HORA" at bounding box center [519, 291] width 48 height 41
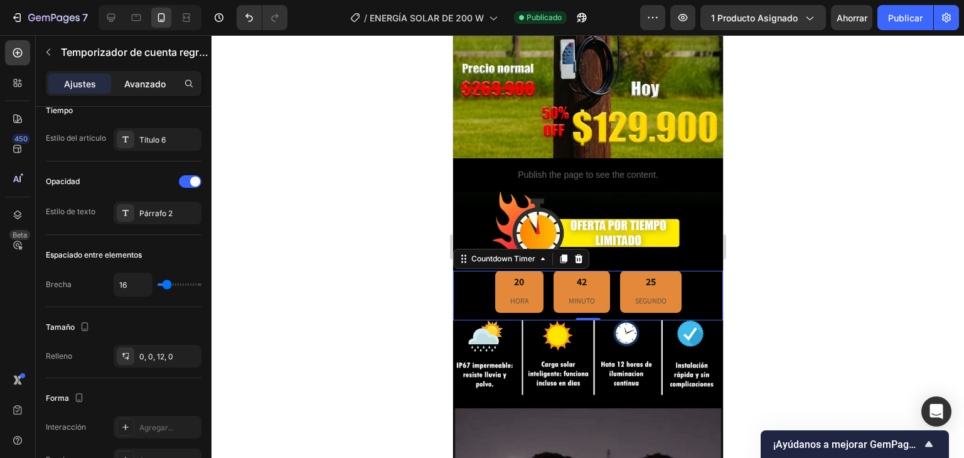
drag, startPoint x: 122, startPoint y: 76, endPoint x: 119, endPoint y: 83, distance: 8.2
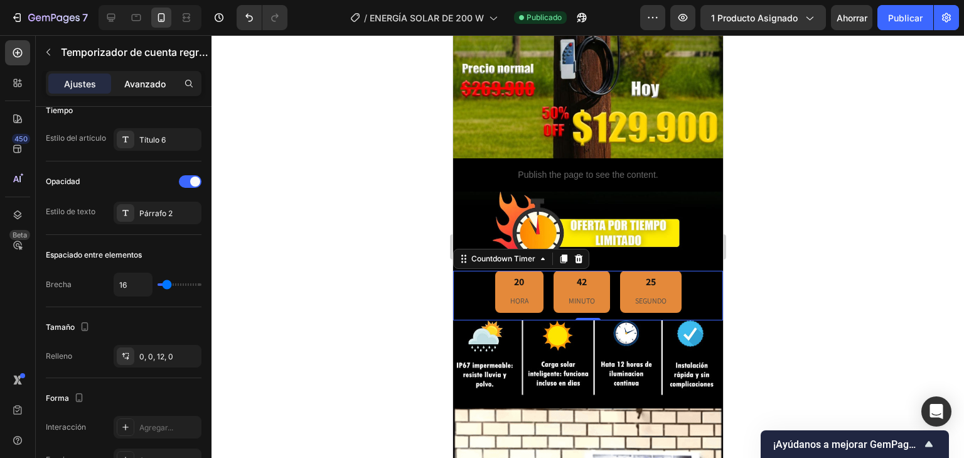
click at [122, 77] on div "Avanzado" at bounding box center [145, 83] width 63 height 20
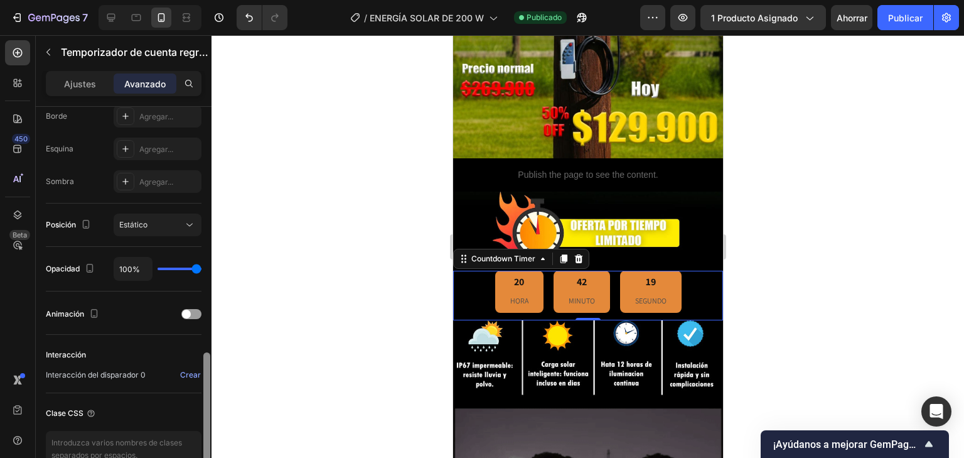
scroll to position [431, 0]
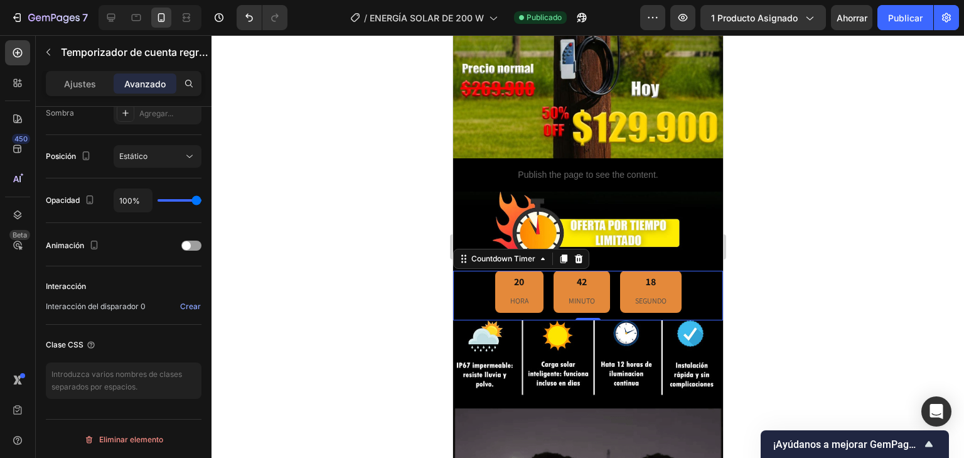
click at [663, 271] on div "18 SEGUNDO" at bounding box center [651, 291] width 62 height 41
click at [625, 271] on div "17 SEGUNDO" at bounding box center [651, 291] width 62 height 41
click at [85, 81] on font "Ajustes" at bounding box center [80, 83] width 32 height 11
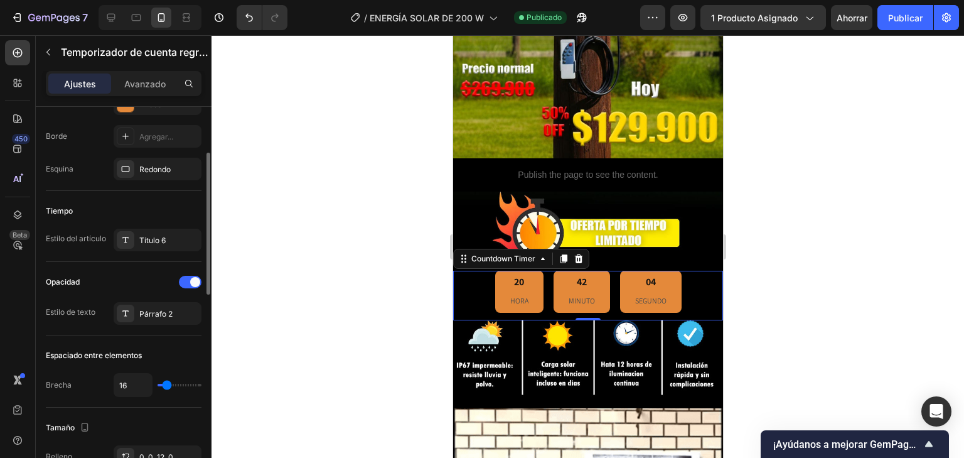
scroll to position [212, 0]
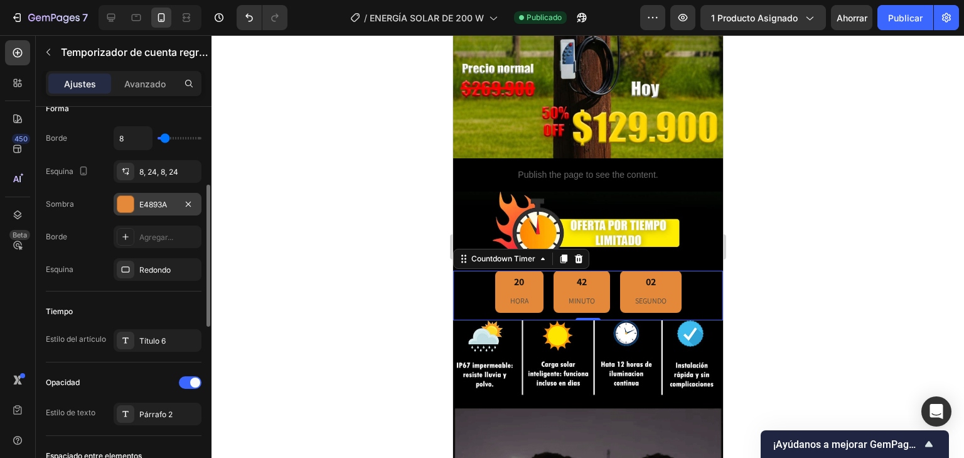
click at [161, 203] on font "E4893A" at bounding box center [153, 204] width 28 height 9
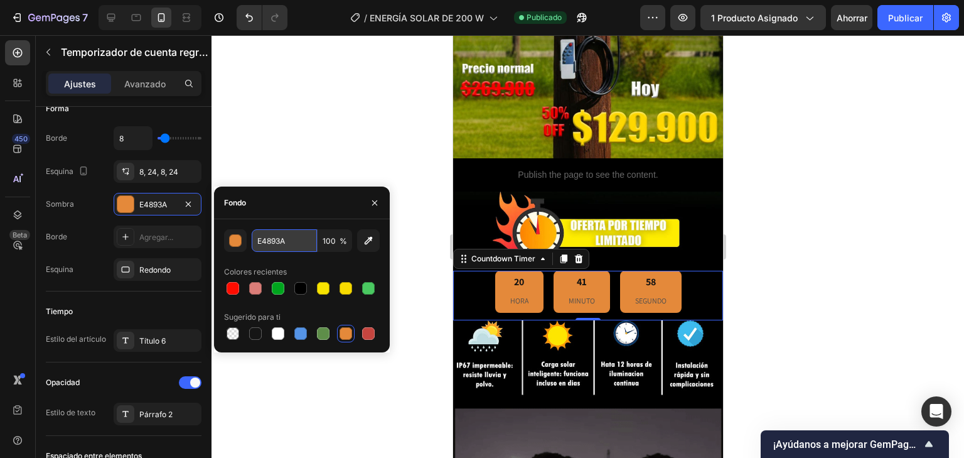
click at [306, 243] on input "E4893A" at bounding box center [284, 240] width 65 height 23
click at [374, 240] on icon "button" at bounding box center [368, 240] width 13 height 13
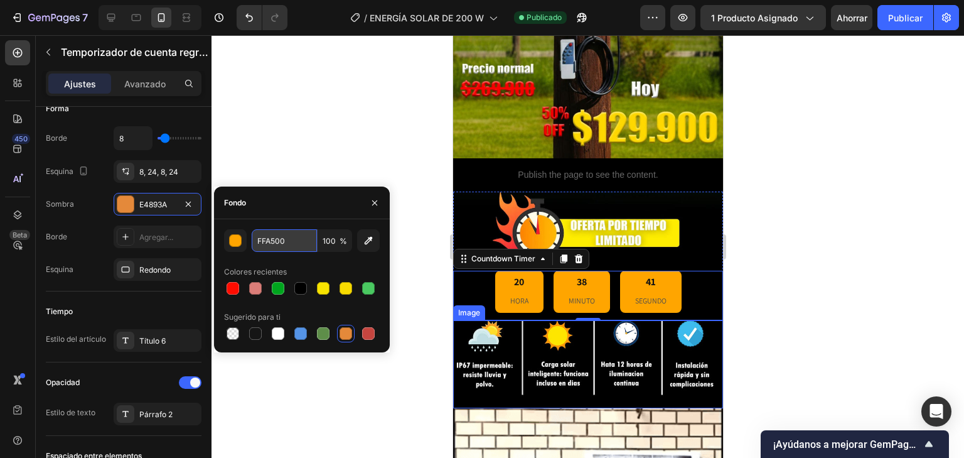
type input "FFA500"
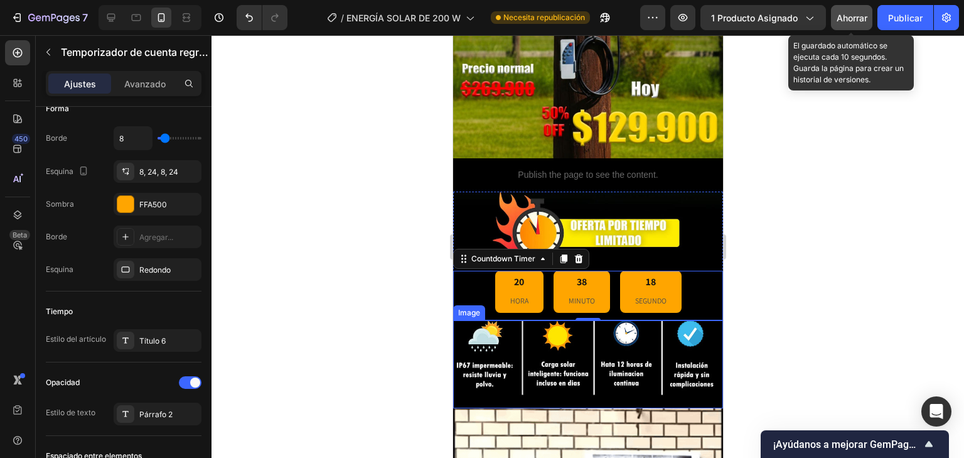
click at [845, 16] on font "Ahorrar" at bounding box center [852, 18] width 31 height 11
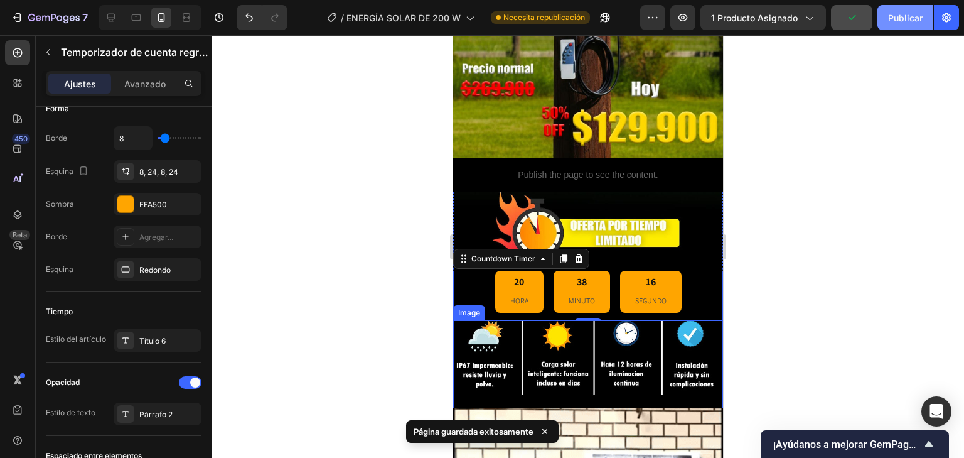
click at [899, 18] on font "Publicar" at bounding box center [905, 18] width 35 height 11
click at [601, 13] on icon "button" at bounding box center [605, 17] width 13 height 13
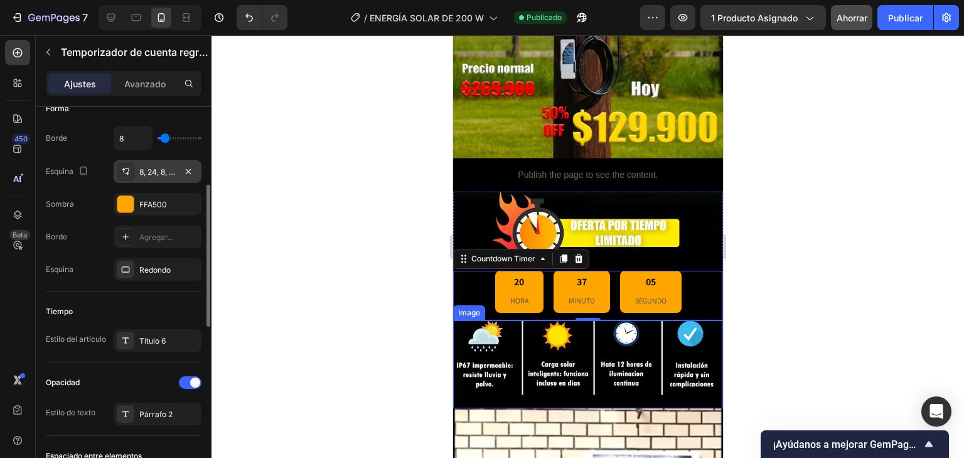
click at [161, 169] on font "8, 24, 8, 24" at bounding box center [158, 171] width 39 height 9
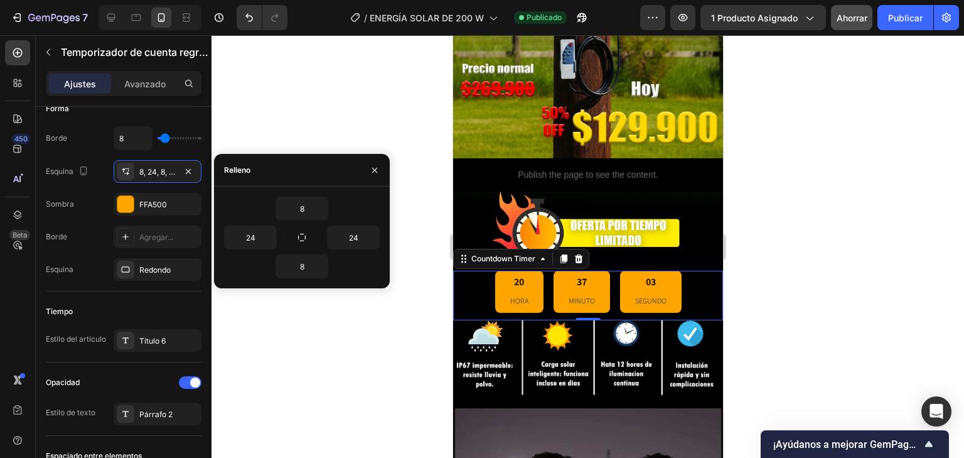
click at [314, 239] on div "24" at bounding box center [341, 237] width 78 height 24
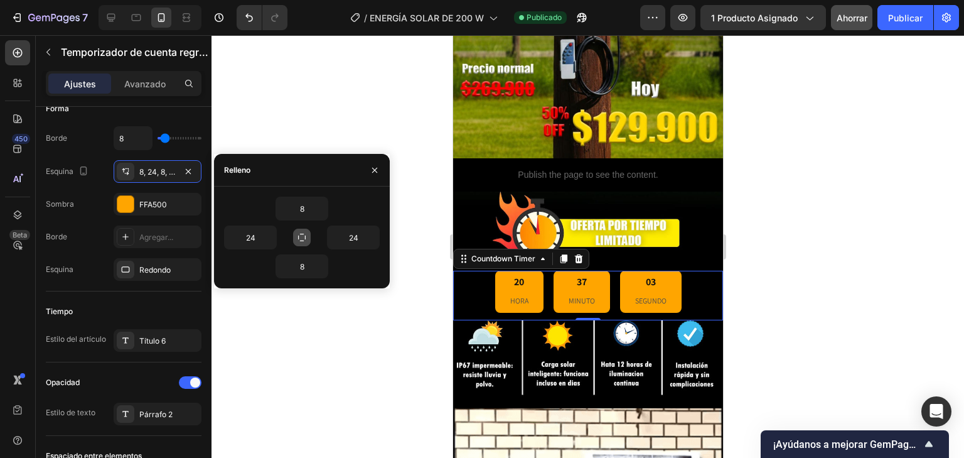
click at [306, 238] on button "button" at bounding box center [302, 237] width 18 height 18
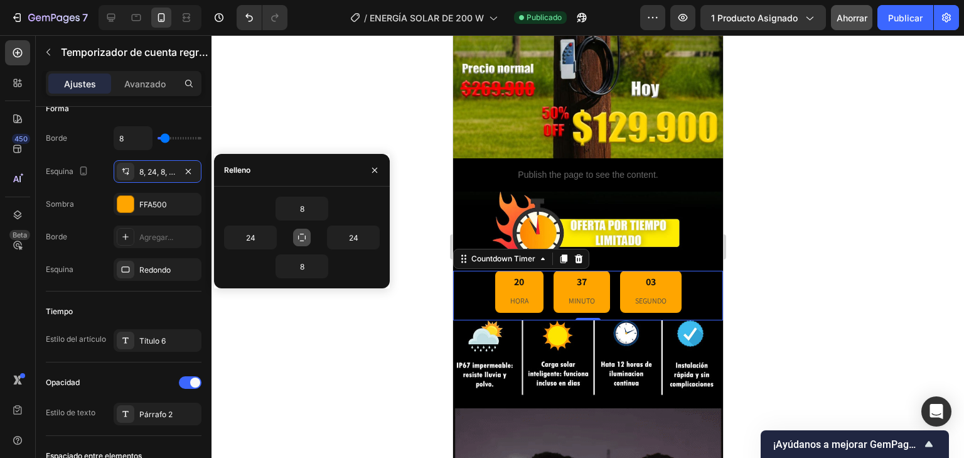
type input "8"
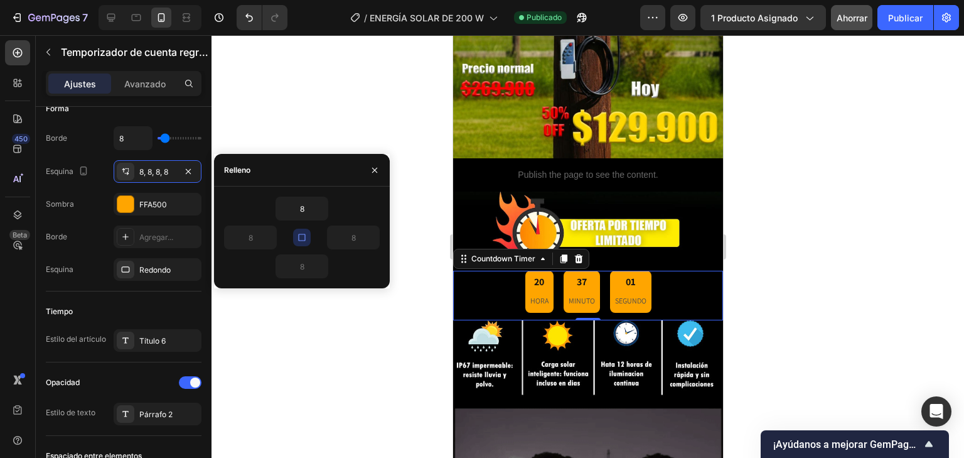
click at [316, 236] on div "8" at bounding box center [341, 237] width 78 height 24
click at [297, 233] on icon "button" at bounding box center [302, 237] width 10 height 10
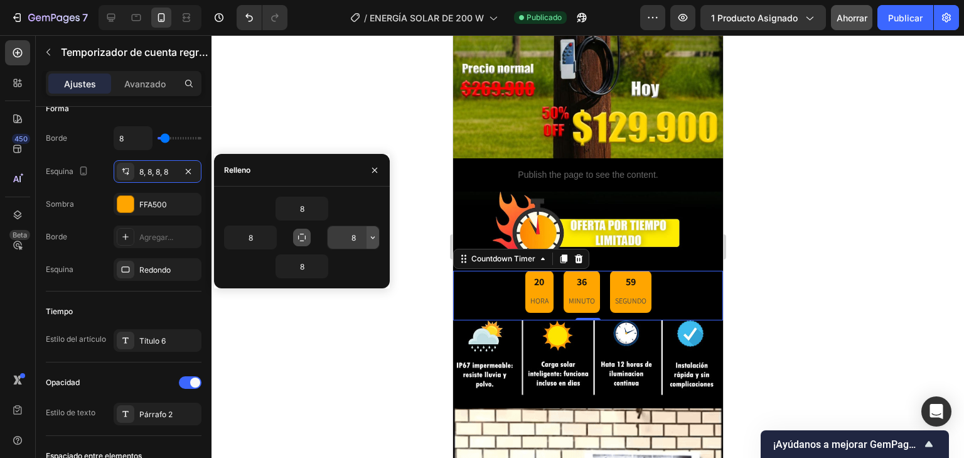
click at [375, 237] on icon "button" at bounding box center [373, 237] width 10 height 10
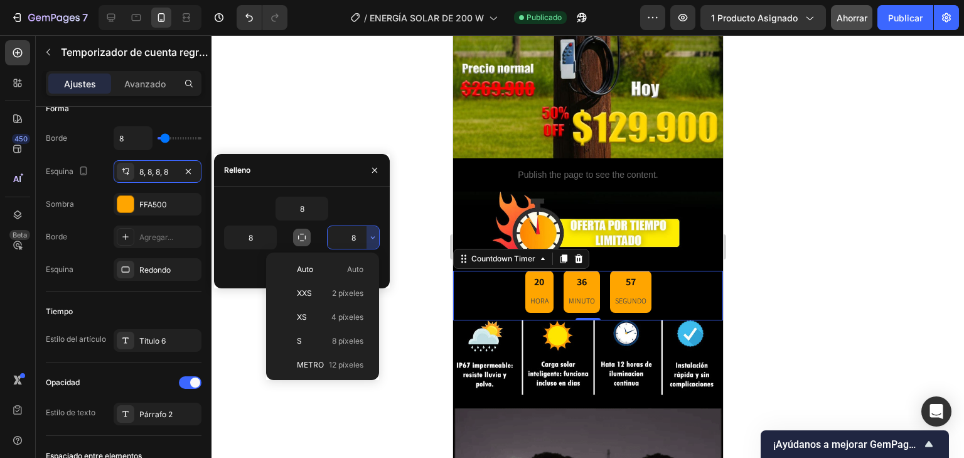
click at [326, 294] on p "XXS 2 píxeles" at bounding box center [330, 292] width 67 height 11
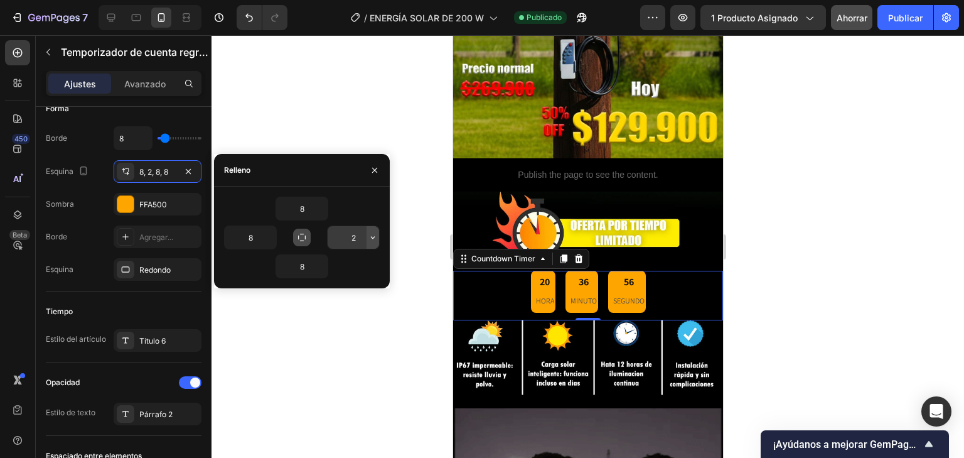
click at [374, 233] on icon "button" at bounding box center [373, 237] width 10 height 10
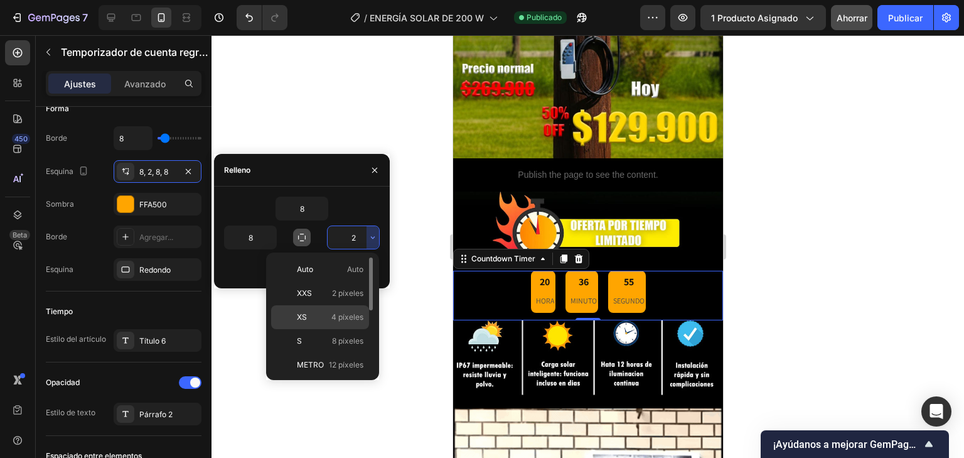
click at [314, 320] on p "XS 4 píxeles" at bounding box center [330, 316] width 67 height 11
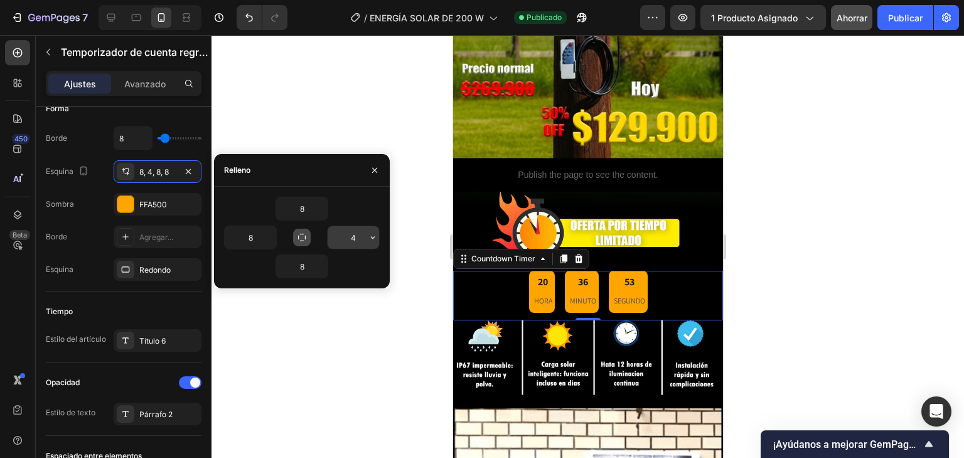
click at [369, 233] on icon "button" at bounding box center [373, 237] width 10 height 10
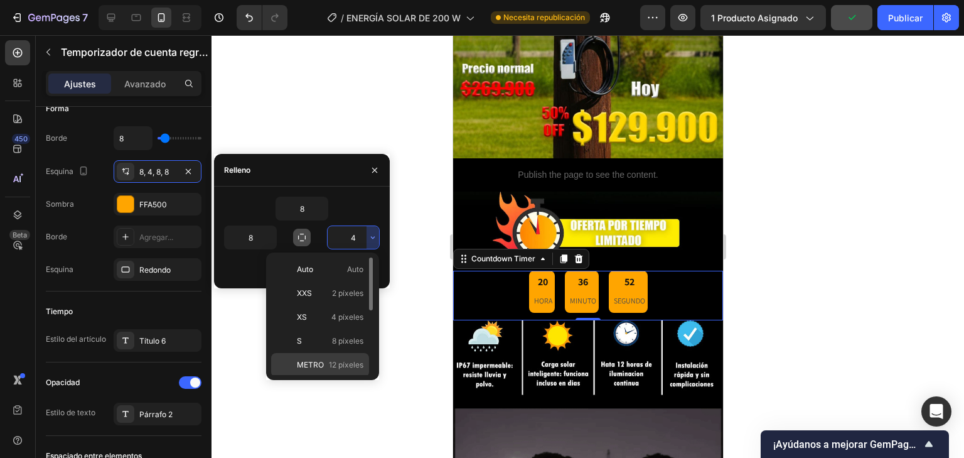
click at [310, 361] on font "METRO" at bounding box center [310, 364] width 27 height 9
type input "12"
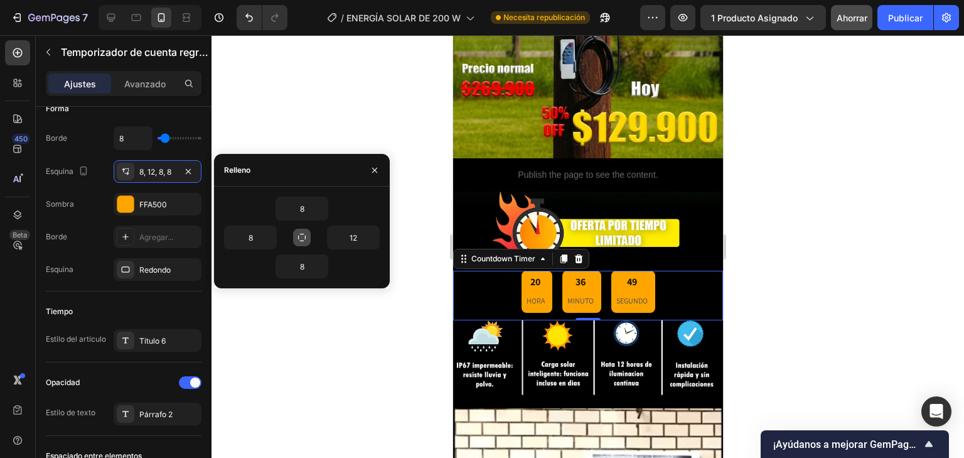
click at [625, 294] on p "SEGUNDO" at bounding box center [631, 301] width 31 height 14
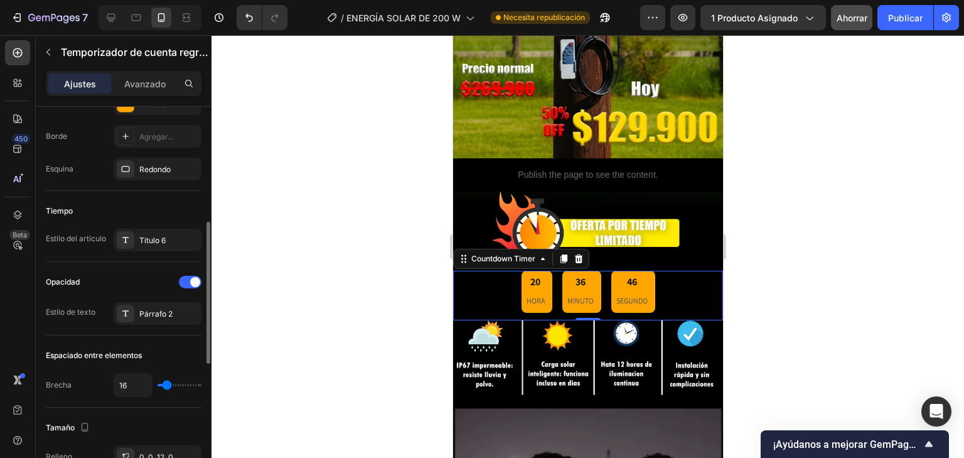
scroll to position [362, 0]
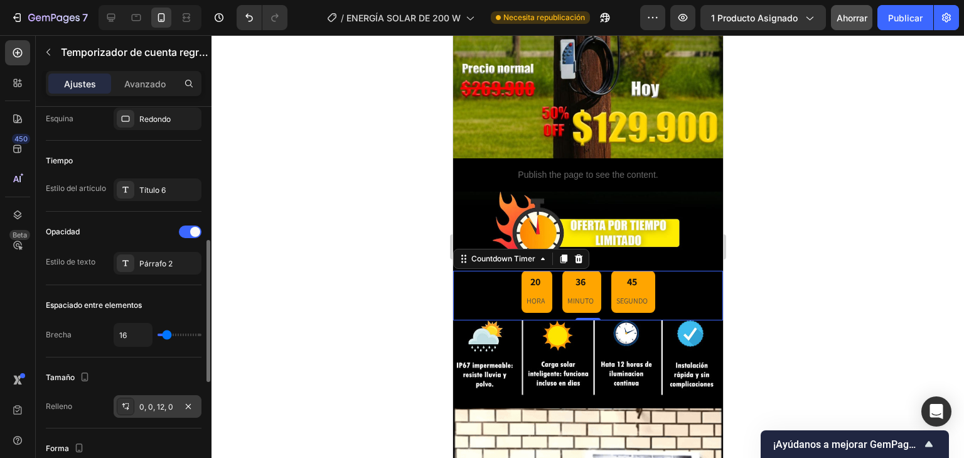
click at [163, 398] on div "0, 0, 12, 0" at bounding box center [158, 406] width 88 height 23
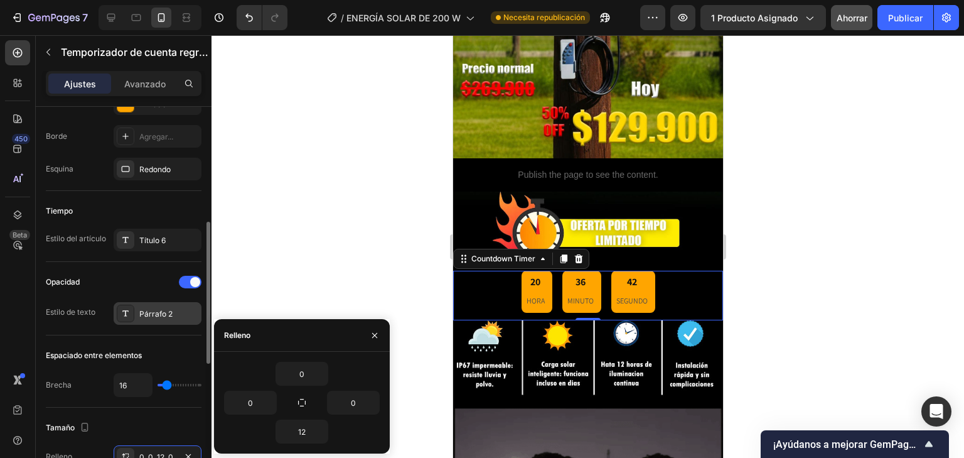
scroll to position [262, 0]
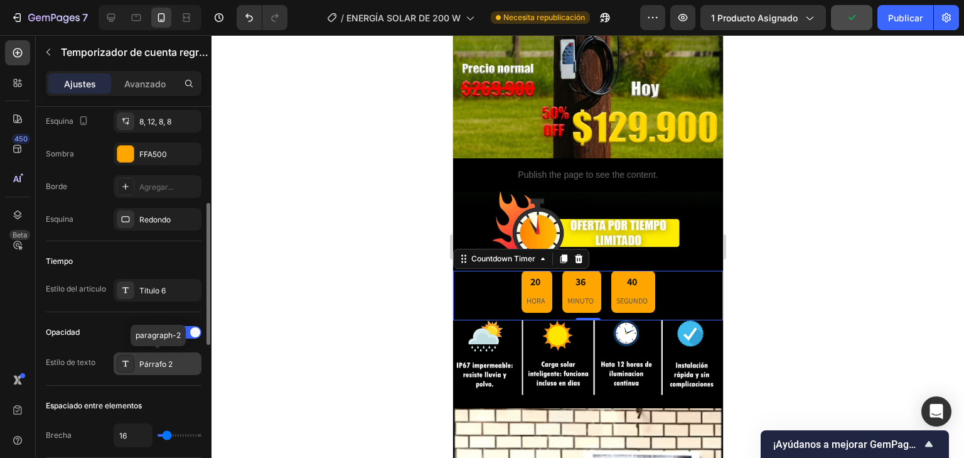
click at [173, 368] on div "Párrafo 2" at bounding box center [158, 363] width 88 height 23
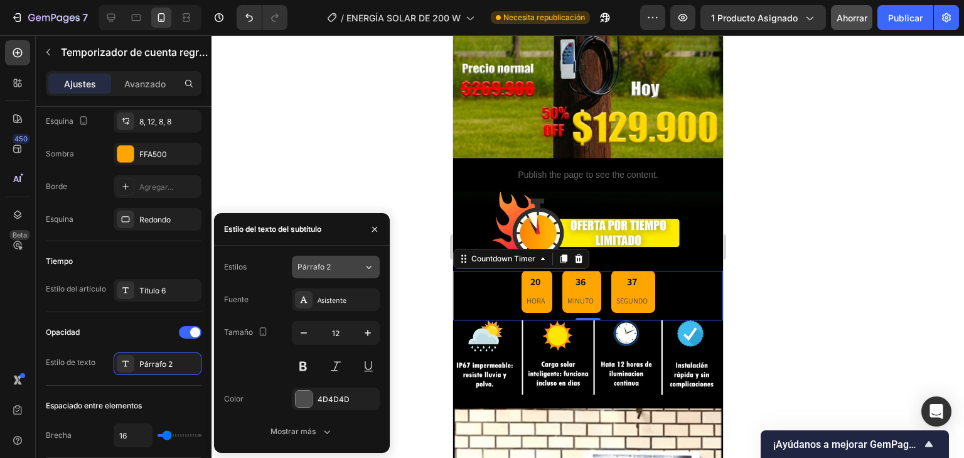
click at [371, 269] on icon at bounding box center [368, 266] width 11 height 13
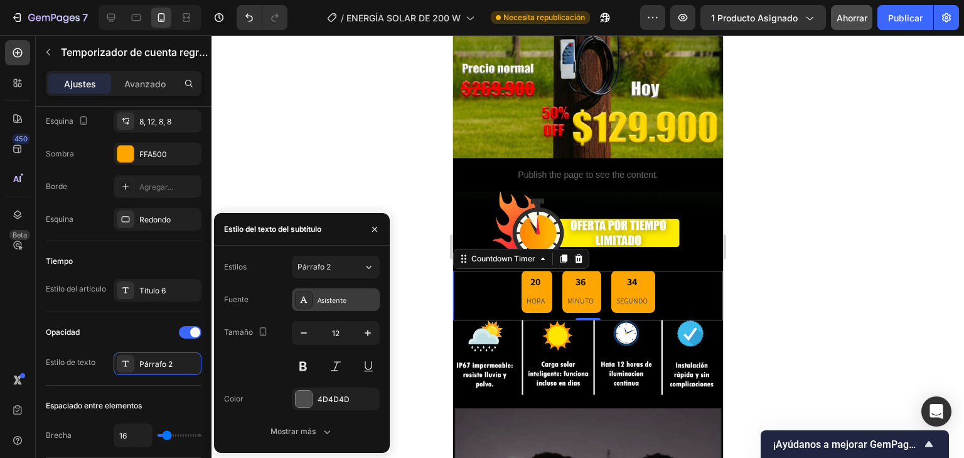
click at [369, 304] on div "Asistente" at bounding box center [347, 299] width 59 height 11
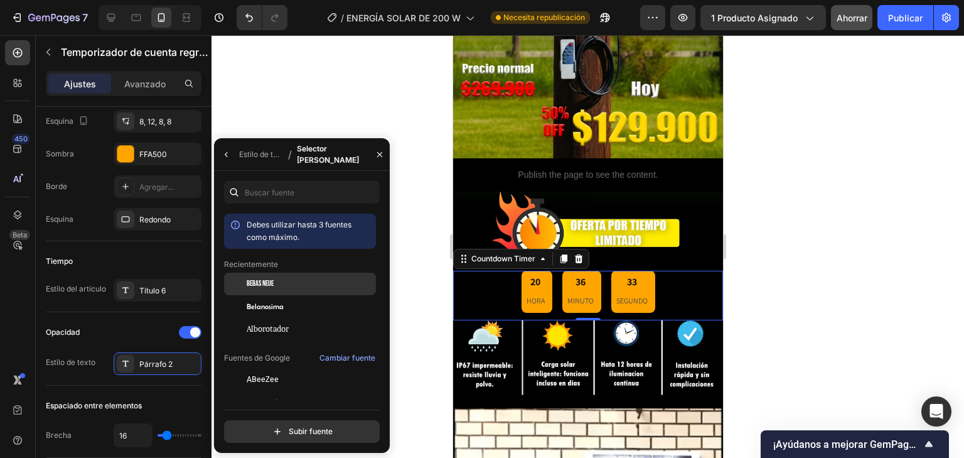
click at [279, 284] on div "Bebas Neue" at bounding box center [310, 283] width 127 height 11
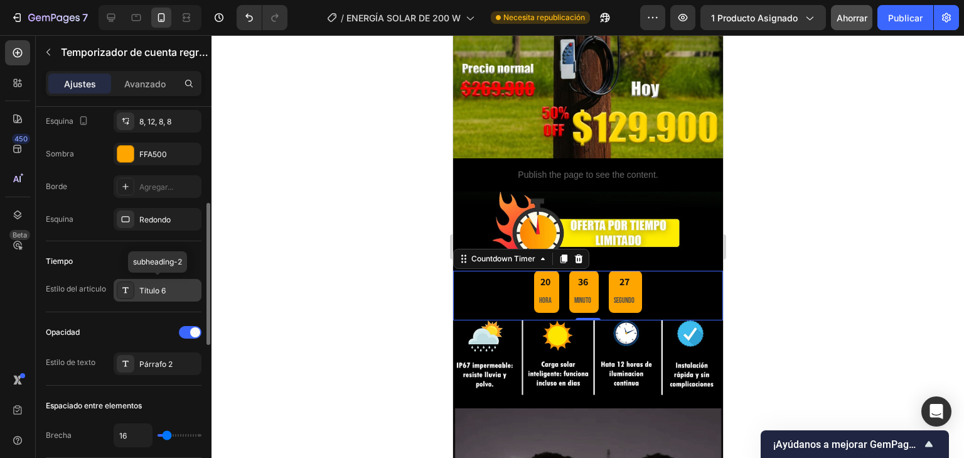
click at [171, 292] on div "Título 6" at bounding box center [168, 290] width 59 height 11
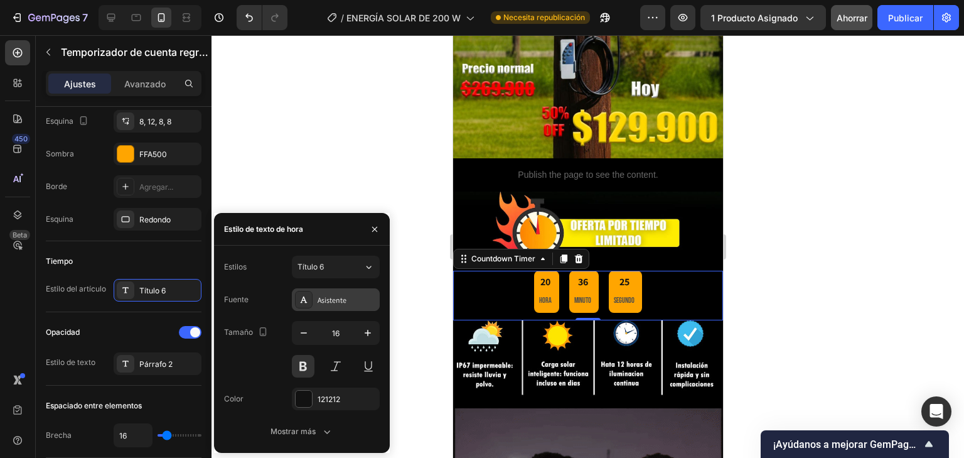
click at [350, 303] on div "Asistente" at bounding box center [347, 299] width 59 height 11
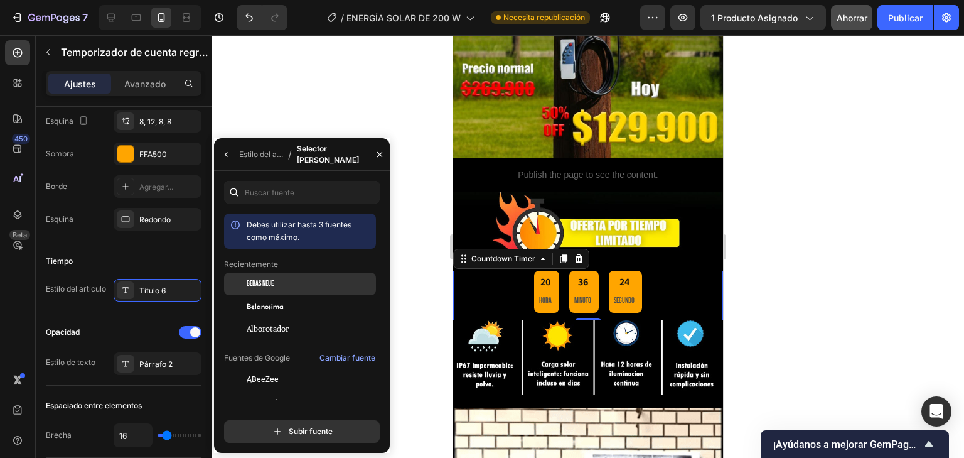
click at [331, 279] on div "Bebas Neue" at bounding box center [310, 283] width 127 height 11
click at [231, 151] on icon "button" at bounding box center [227, 154] width 10 height 10
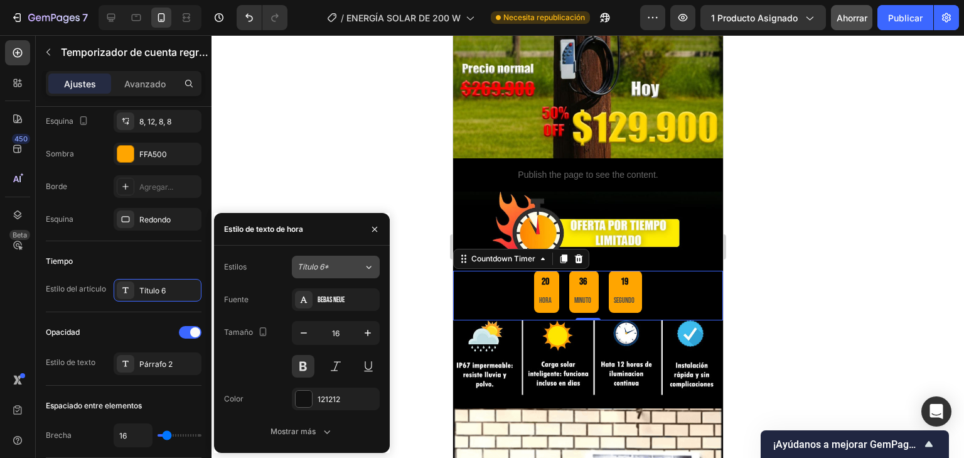
click at [359, 264] on div "Título 6*" at bounding box center [331, 266] width 66 height 11
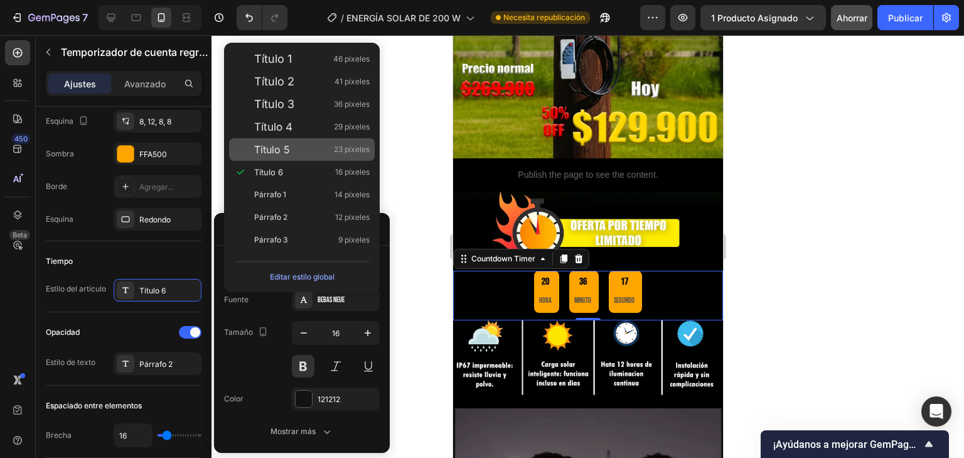
click at [323, 144] on div "Título 5 23 píxeles" at bounding box center [311, 149] width 115 height 13
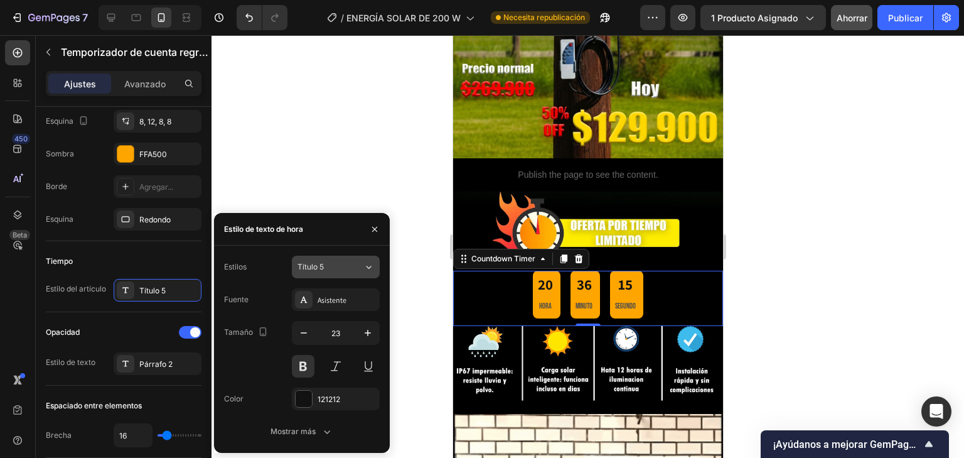
click at [363, 269] on icon at bounding box center [368, 266] width 11 height 13
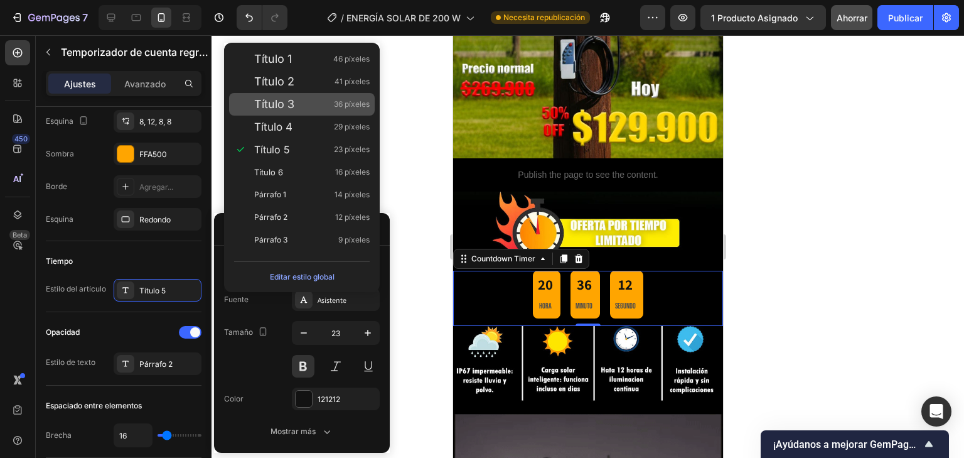
click at [311, 103] on div "Título 3 36 píxeles" at bounding box center [311, 104] width 115 height 13
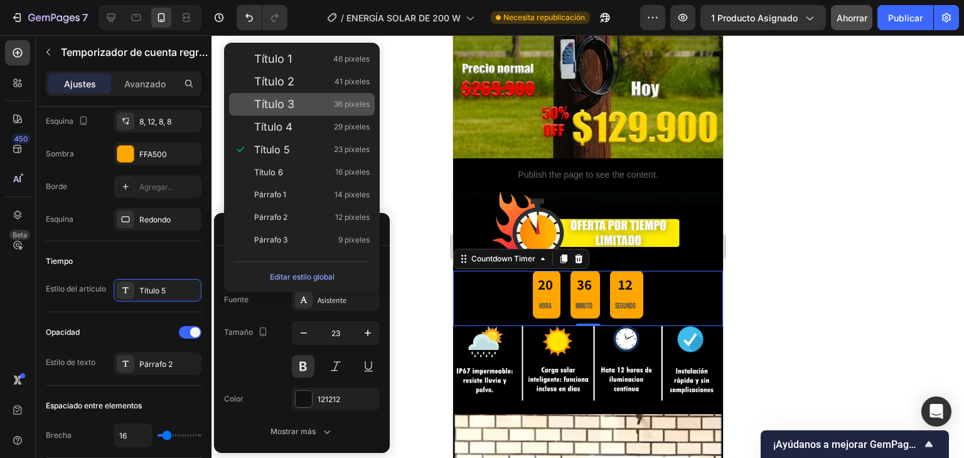
type input "36"
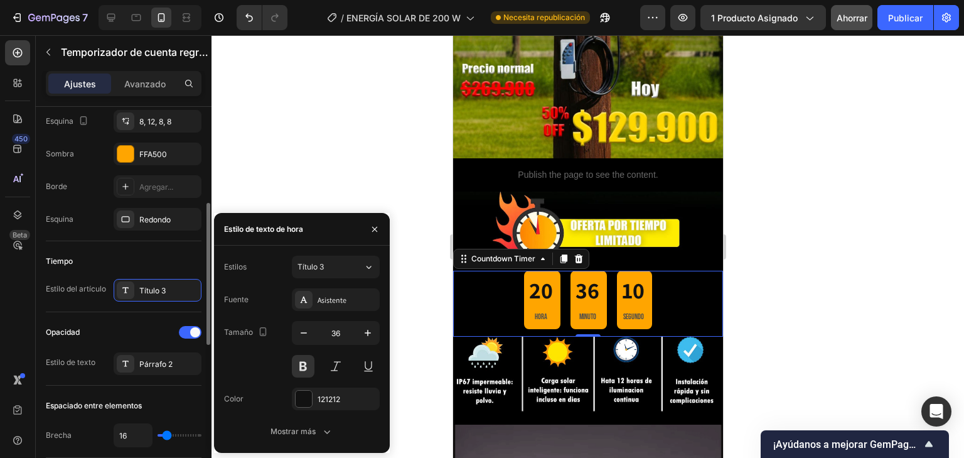
click at [146, 239] on div "Forma Borde 8 Esquina 8, 12, 8, 8 Sombra FFA500 Borde Agregar... Esquina Redondo" at bounding box center [124, 139] width 156 height 203
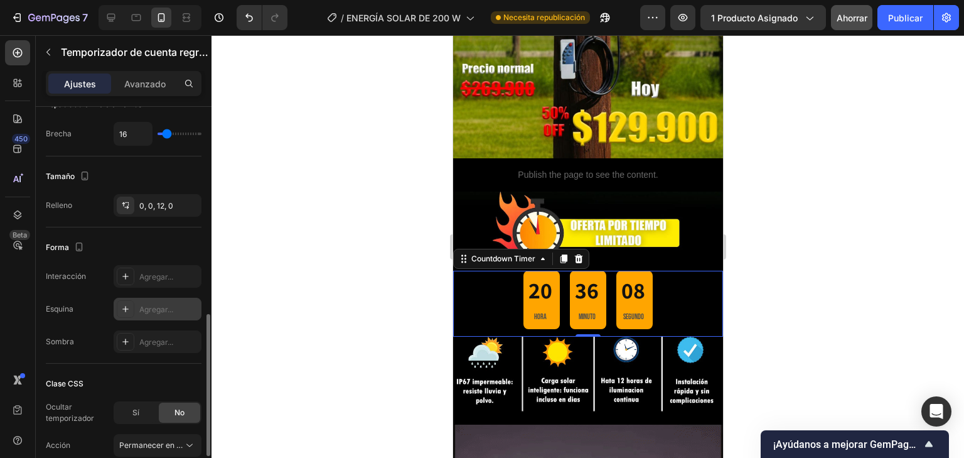
scroll to position [663, 0]
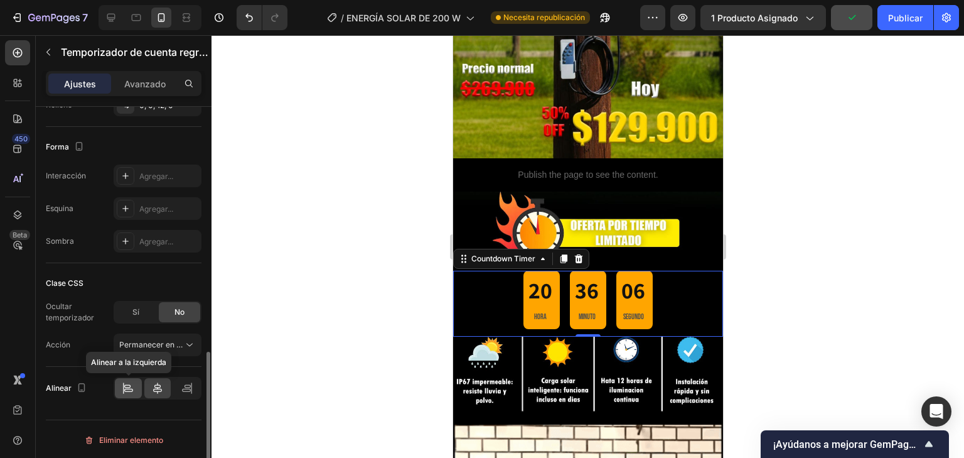
click at [135, 384] on div at bounding box center [128, 388] width 27 height 20
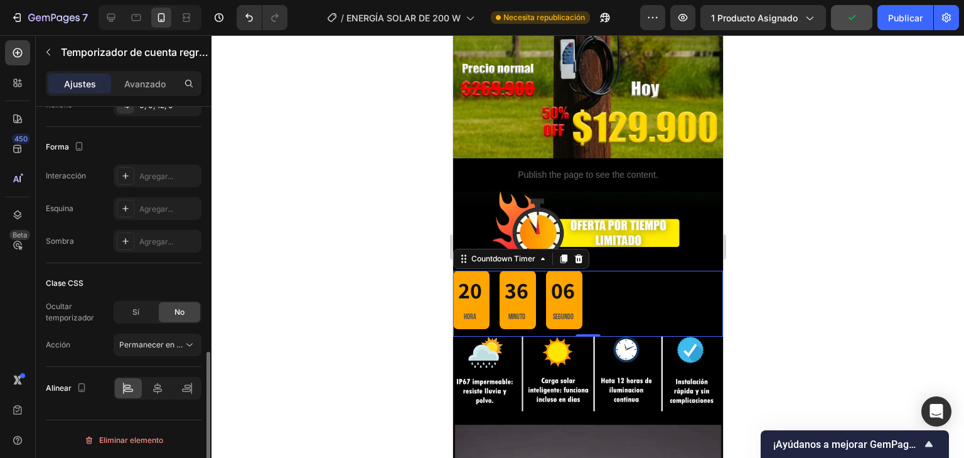
click at [173, 385] on div at bounding box center [158, 388] width 88 height 23
click at [150, 385] on div at bounding box center [157, 388] width 27 height 20
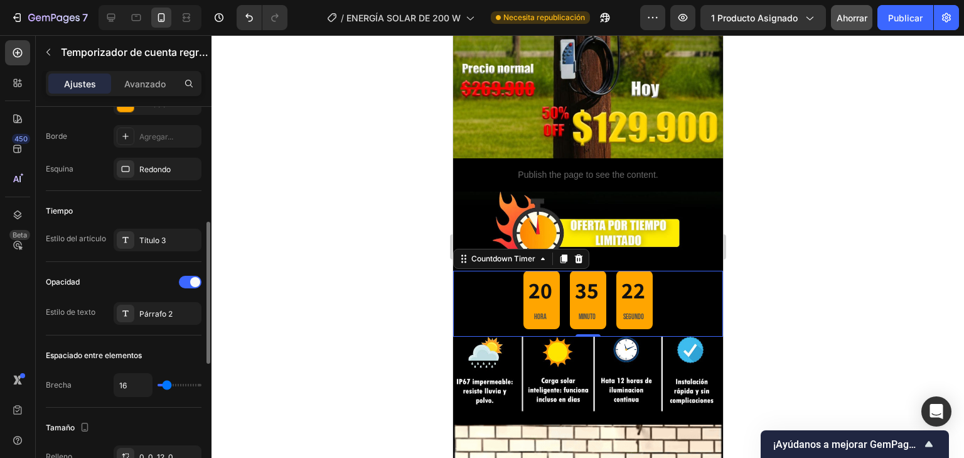
scroll to position [61, 0]
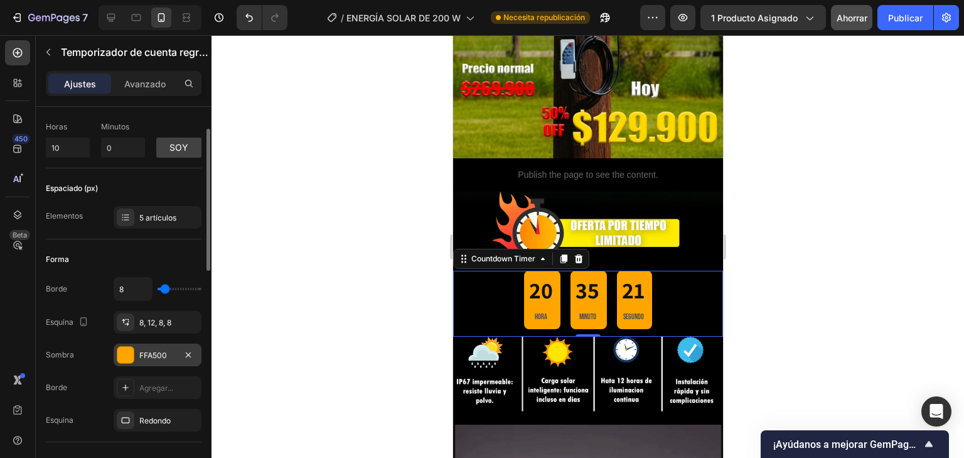
click at [178, 362] on div "FFA500" at bounding box center [158, 354] width 88 height 23
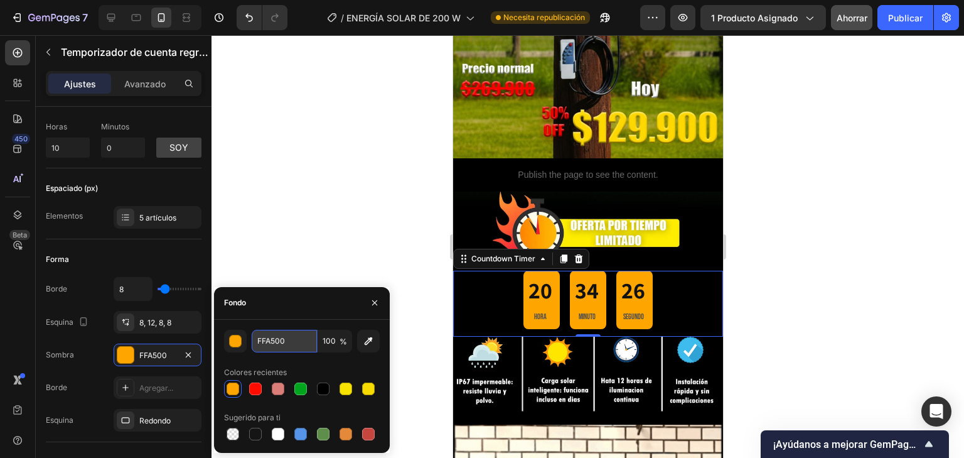
click at [288, 347] on input "FFA500" at bounding box center [284, 341] width 65 height 23
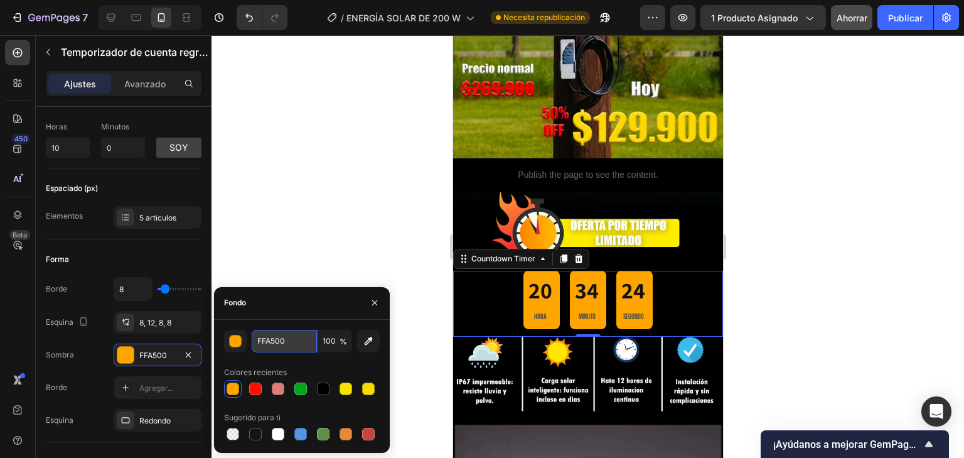
click at [309, 334] on input "FFA500" at bounding box center [284, 341] width 65 height 23
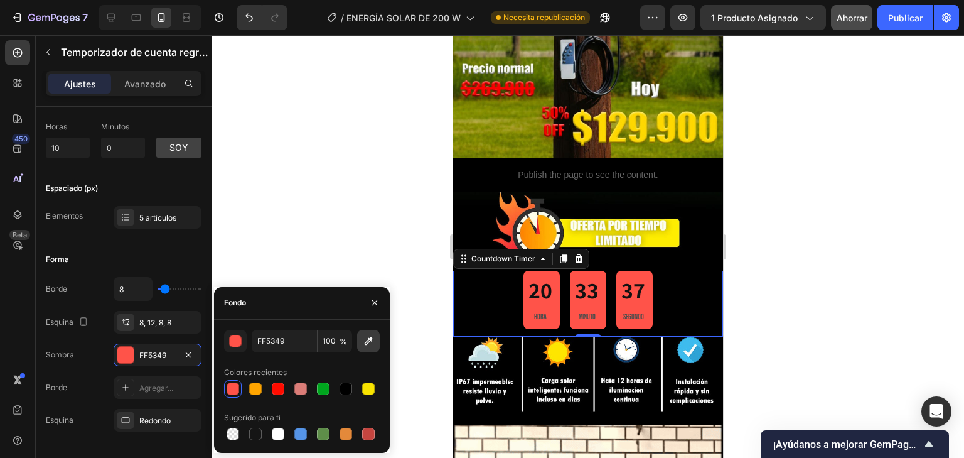
click at [370, 339] on icon "button" at bounding box center [369, 340] width 8 height 8
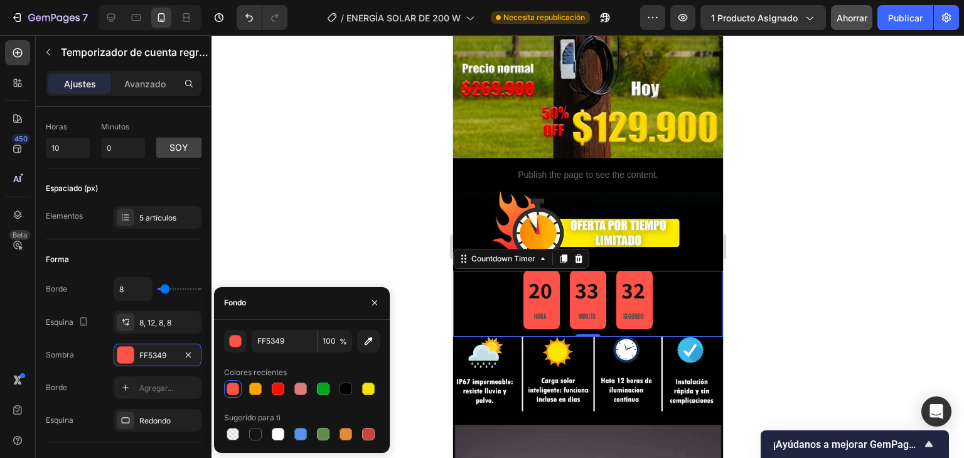
type input "FF9802"
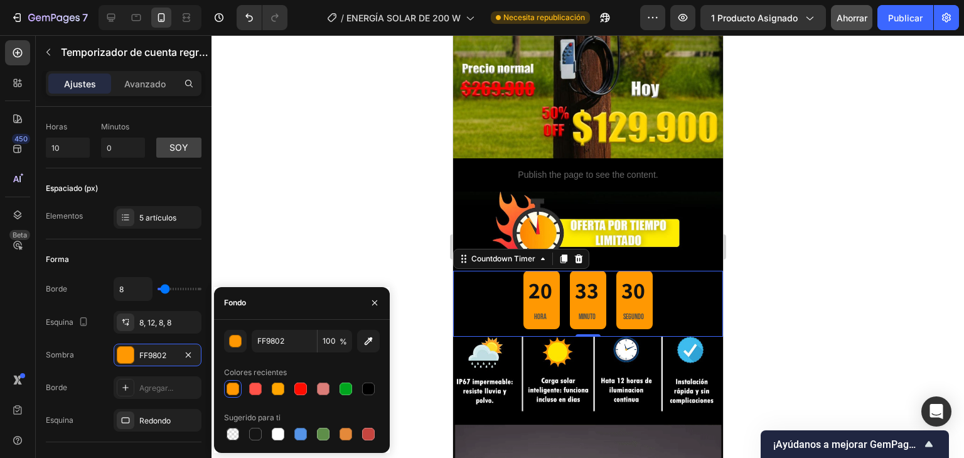
click at [771, 241] on div at bounding box center [588, 246] width 753 height 422
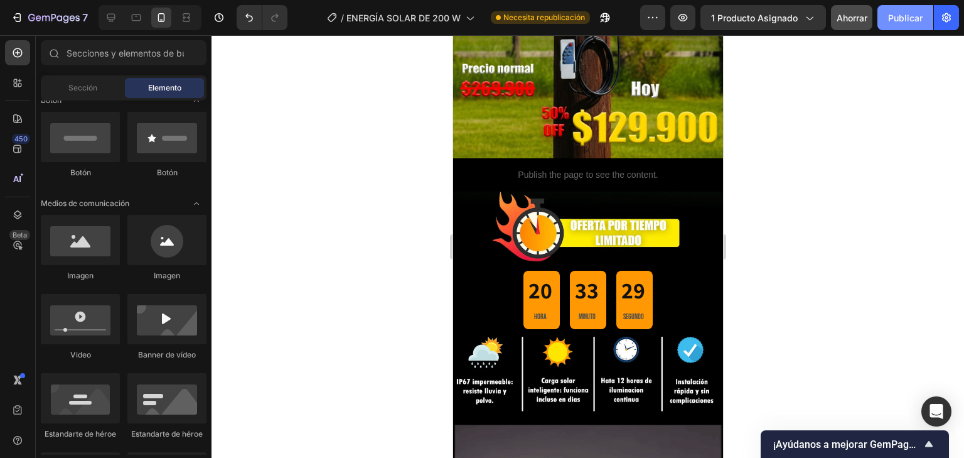
click at [904, 11] on font "Publicar" at bounding box center [905, 17] width 35 height 13
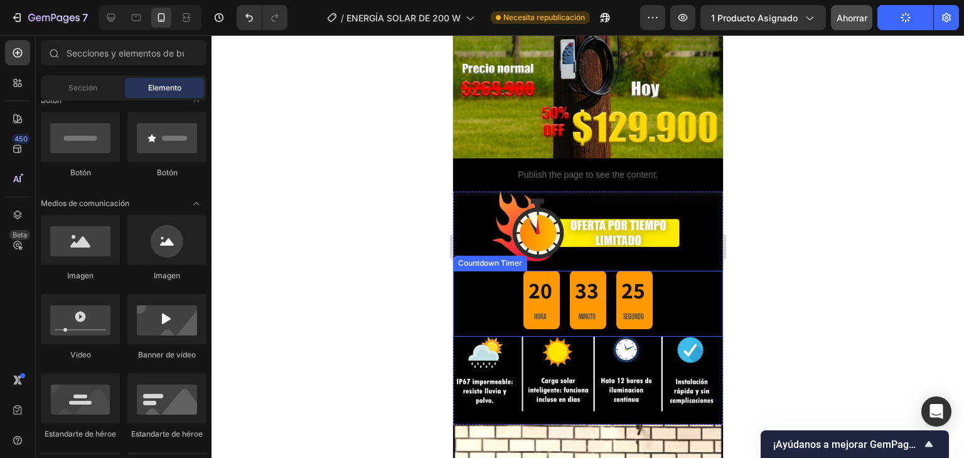
click at [559, 291] on div "20 HORA 33 MINUTO 25 SEGUNDO" at bounding box center [587, 300] width 129 height 58
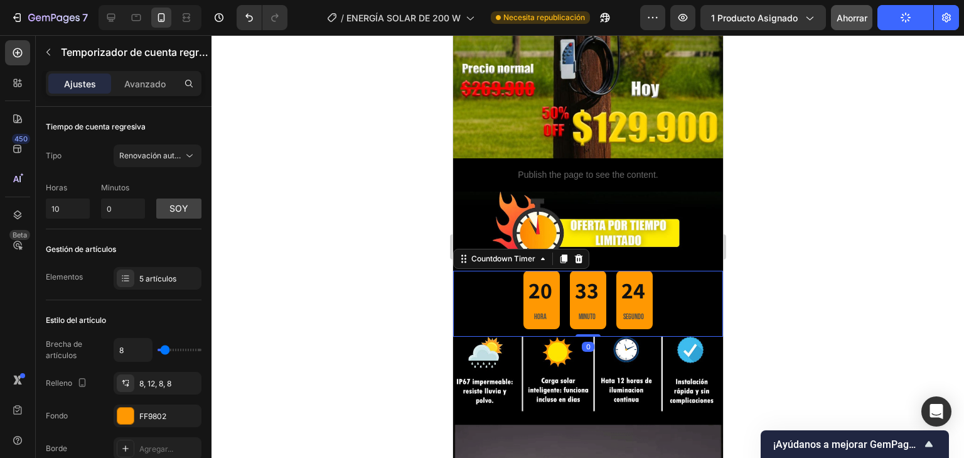
click at [540, 290] on div "20" at bounding box center [540, 291] width 24 height 30
click at [164, 380] on font "8, 12, 8, 8" at bounding box center [155, 382] width 32 height 9
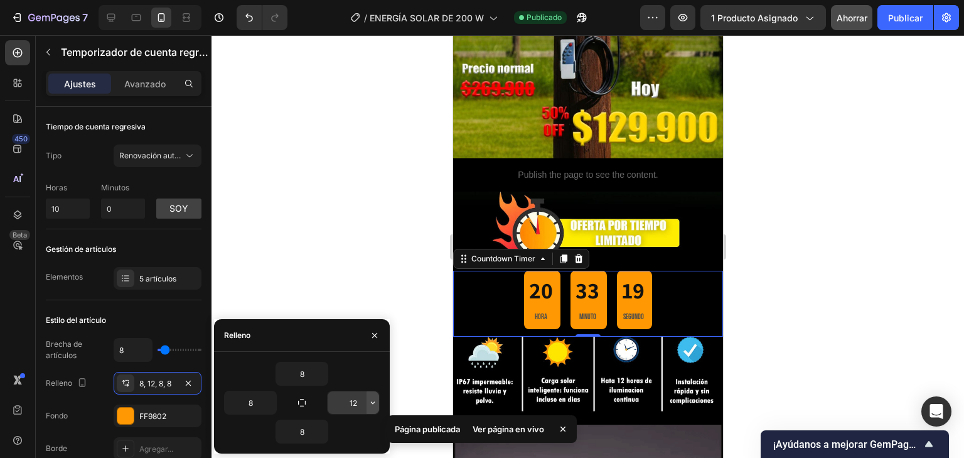
click at [372, 402] on icon "button" at bounding box center [373, 402] width 10 height 10
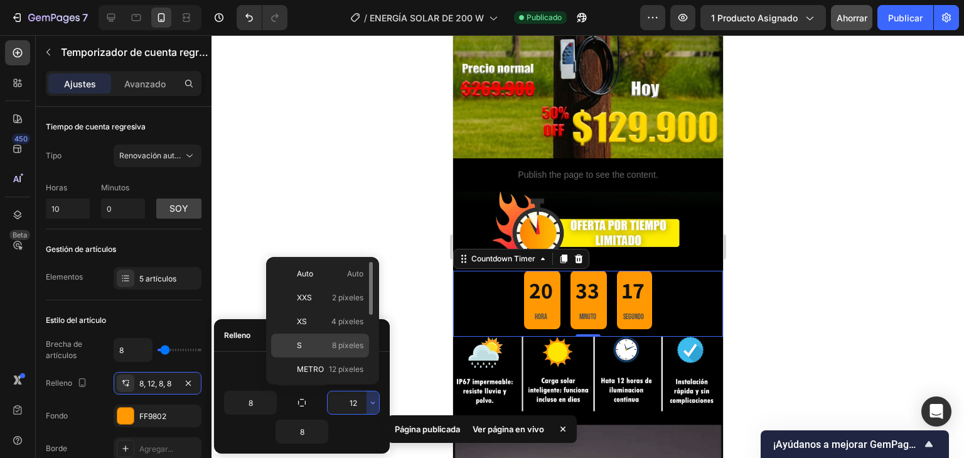
click at [327, 348] on p "S 8 píxeles" at bounding box center [330, 345] width 67 height 11
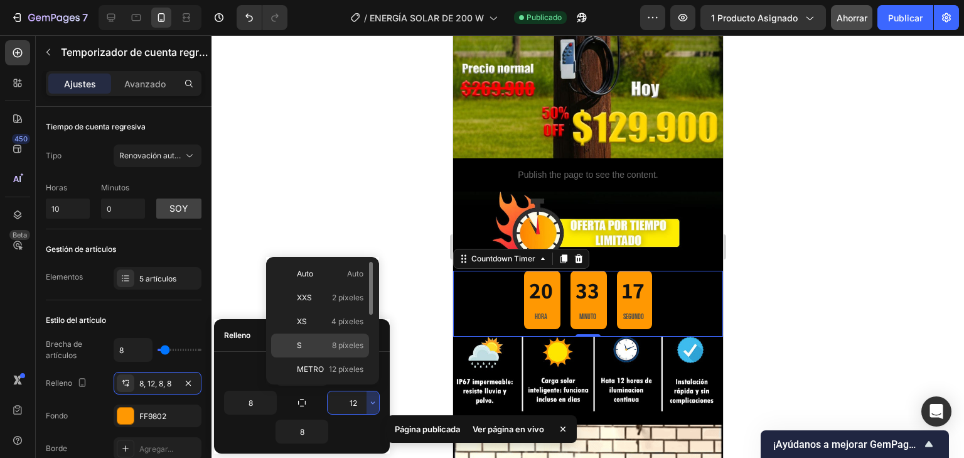
type input "8"
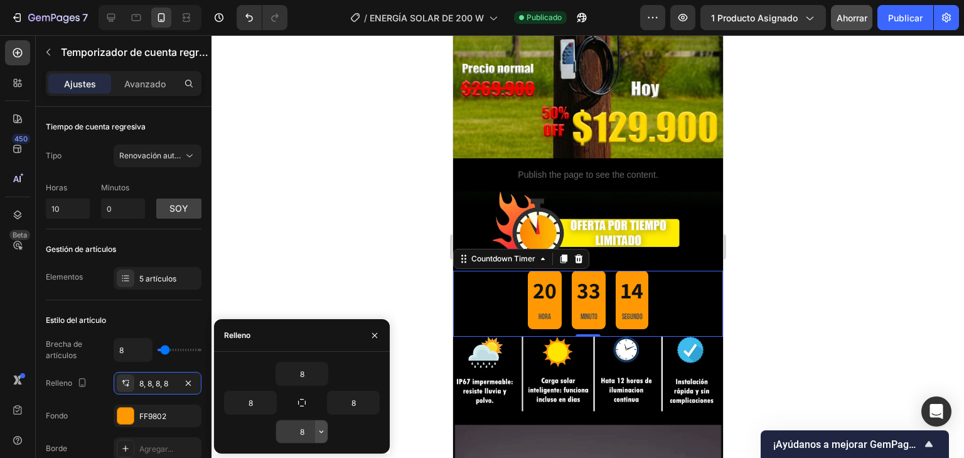
click at [319, 432] on icon "button" at bounding box center [321, 431] width 10 height 10
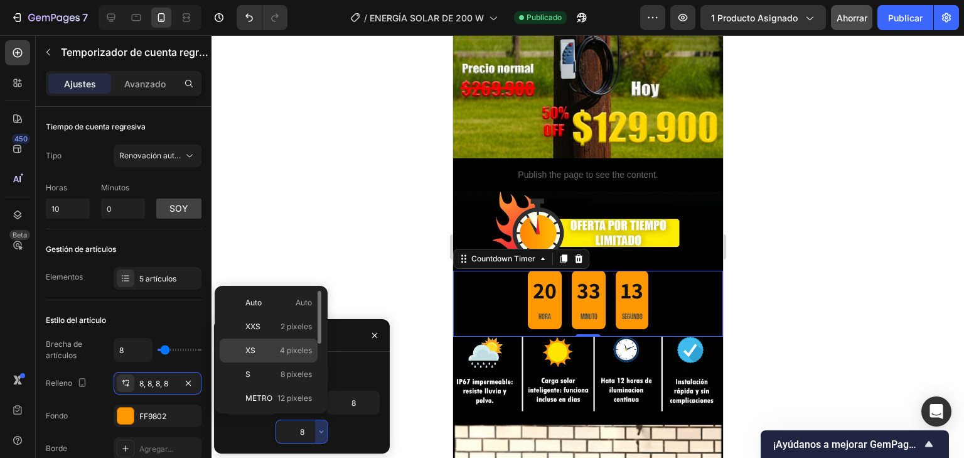
click at [304, 345] on span "4 píxeles" at bounding box center [296, 350] width 32 height 11
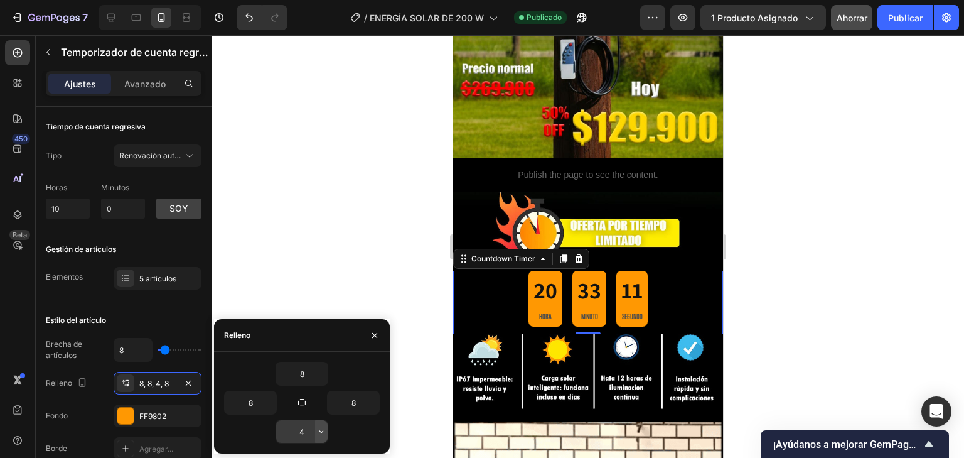
click at [321, 429] on icon "button" at bounding box center [321, 431] width 10 height 10
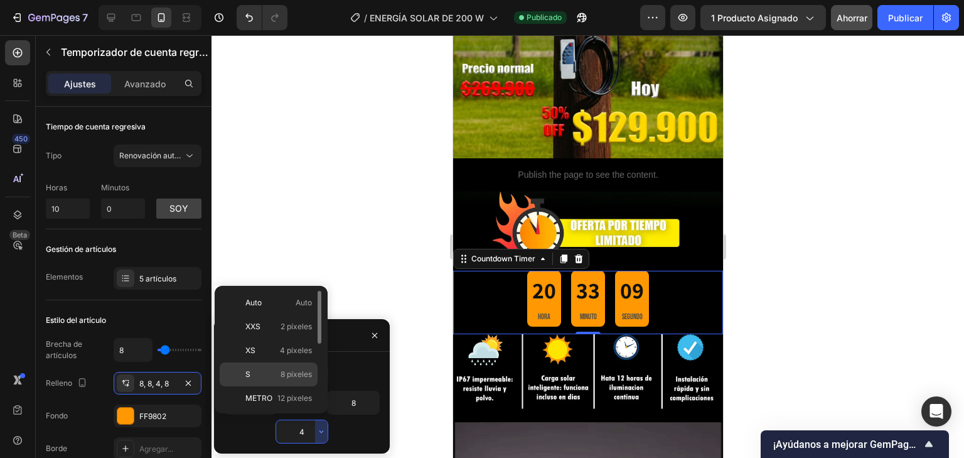
click at [298, 370] on font "8 píxeles" at bounding box center [296, 373] width 31 height 9
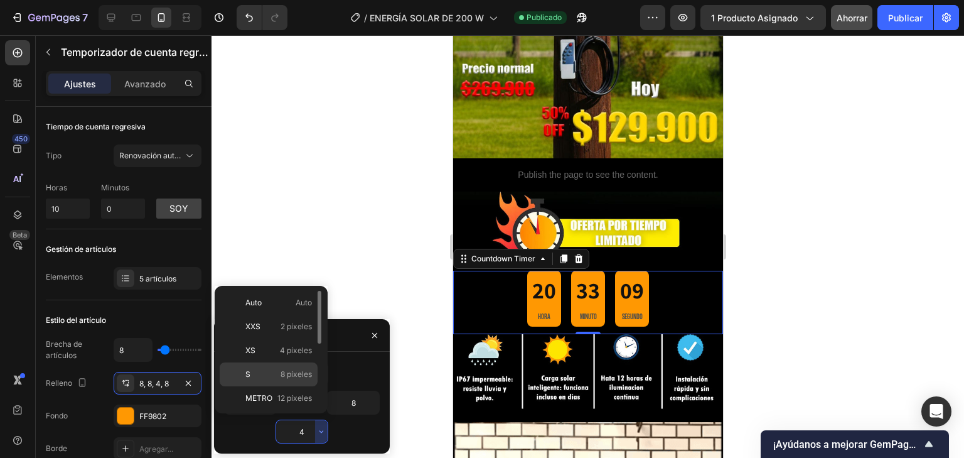
type input "8"
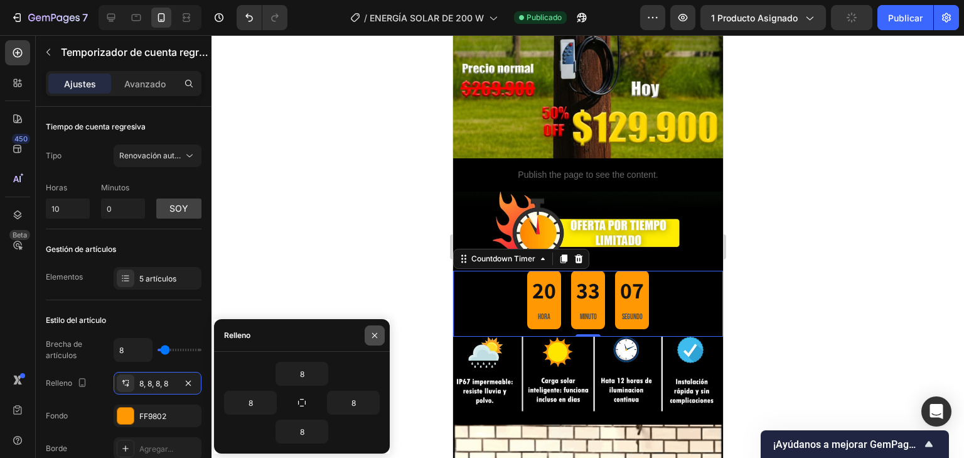
click at [375, 331] on icon "button" at bounding box center [375, 335] width 10 height 10
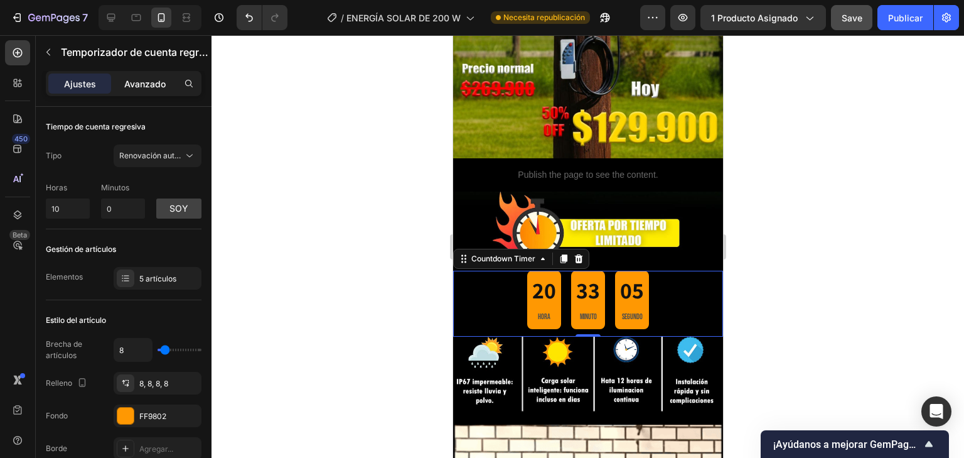
click at [145, 83] on font "Avanzado" at bounding box center [144, 83] width 41 height 11
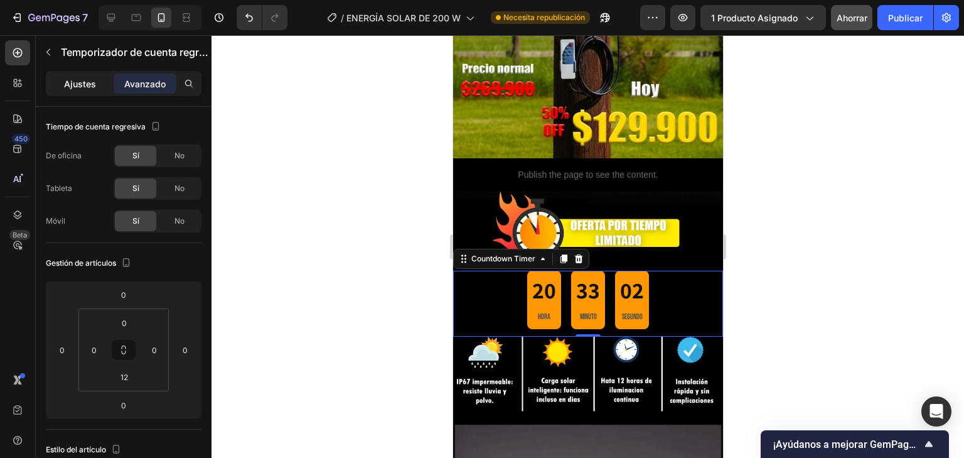
click at [92, 78] on font "Ajustes" at bounding box center [80, 83] width 32 height 11
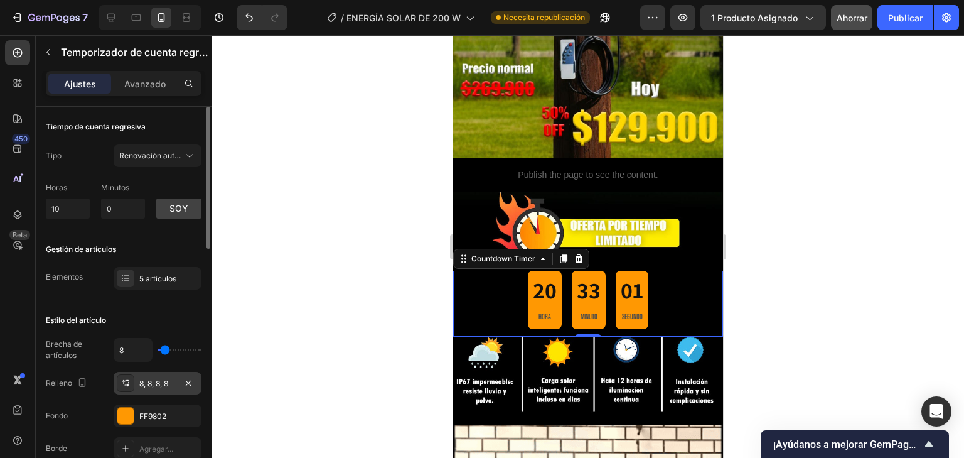
click at [176, 388] on div "8, 8, 8, 8" at bounding box center [158, 383] width 88 height 23
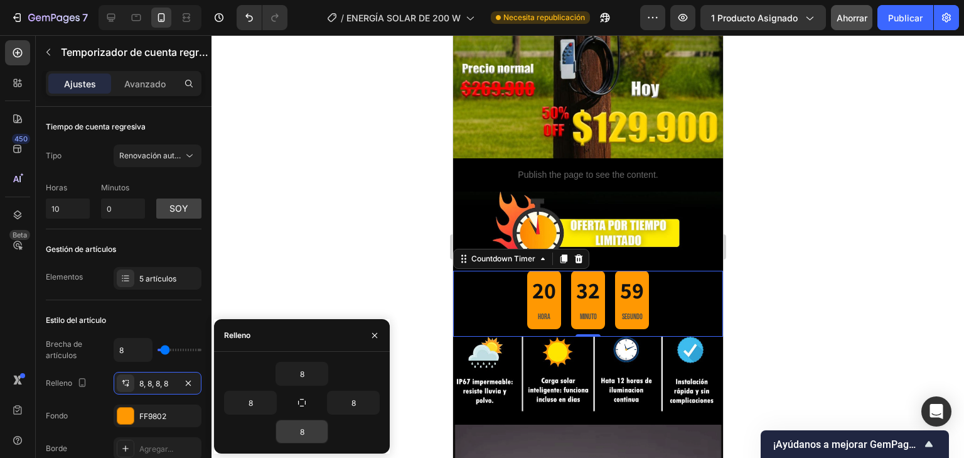
click at [328, 437] on div "8" at bounding box center [302, 431] width 156 height 24
click at [313, 426] on input "8" at bounding box center [301, 431] width 51 height 23
click at [325, 432] on icon "button" at bounding box center [321, 431] width 10 height 10
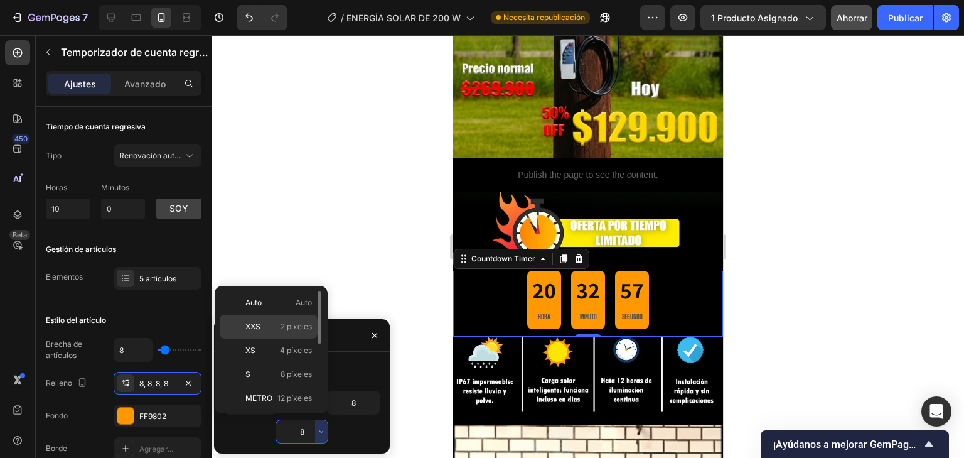
click at [296, 329] on font "2 píxeles" at bounding box center [296, 325] width 31 height 9
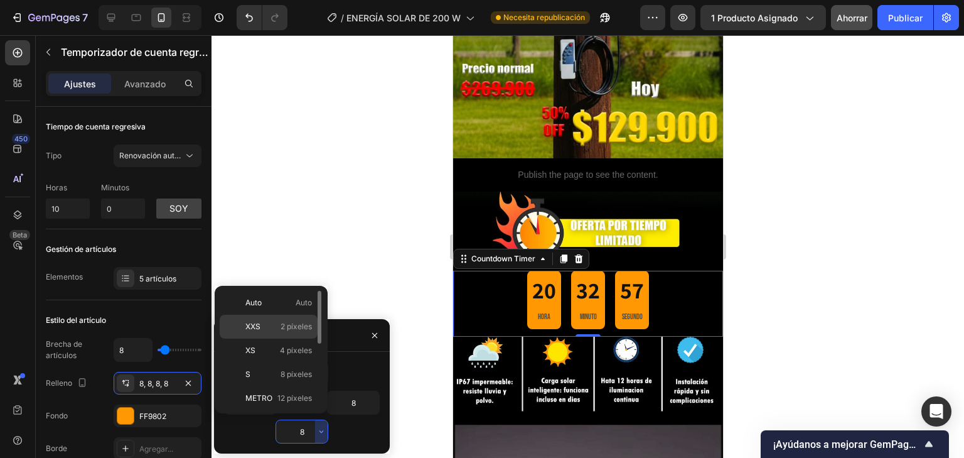
type input "2"
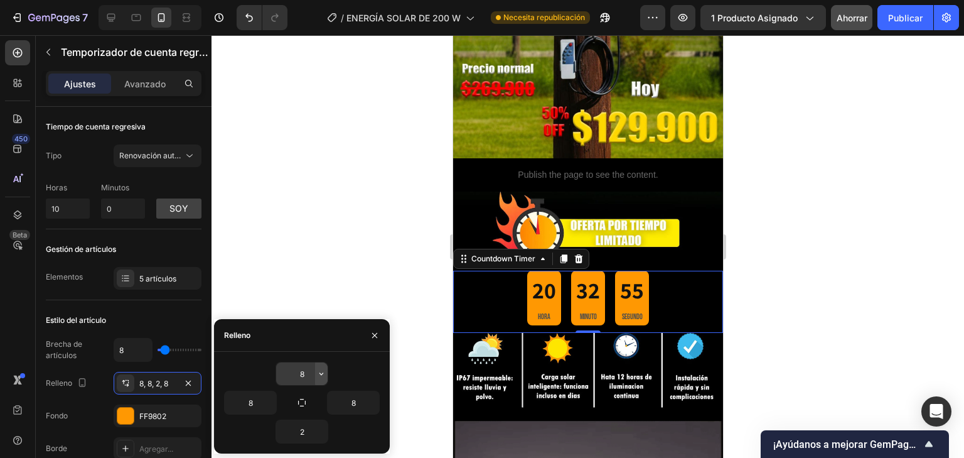
click at [316, 373] on button "button" at bounding box center [321, 373] width 13 height 23
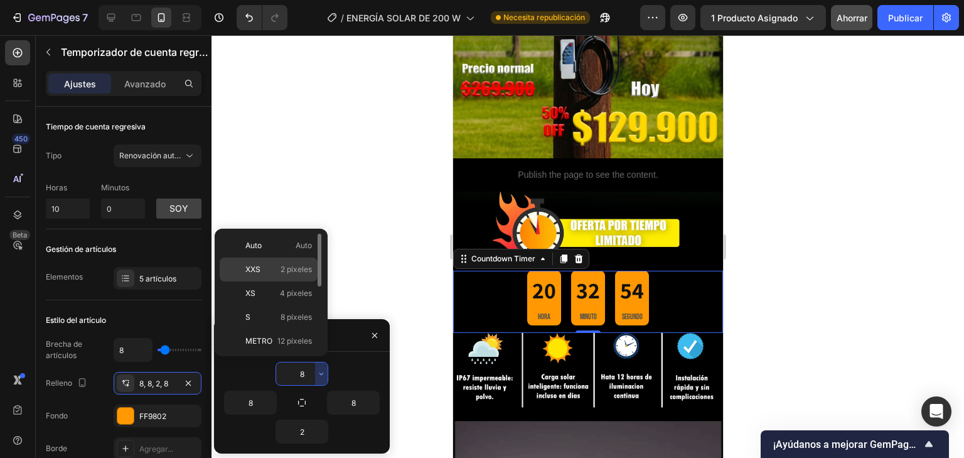
click at [294, 274] on span "2 píxeles" at bounding box center [296, 269] width 31 height 11
type input "2"
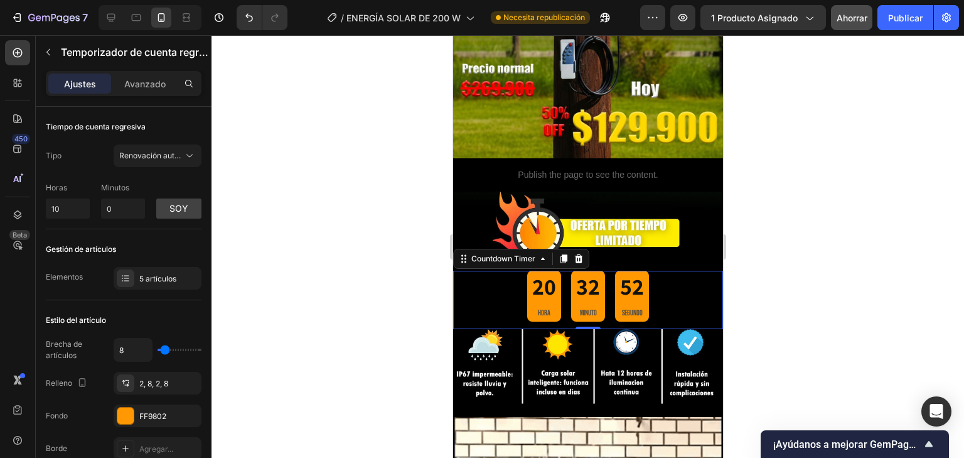
click at [766, 269] on div at bounding box center [588, 246] width 753 height 422
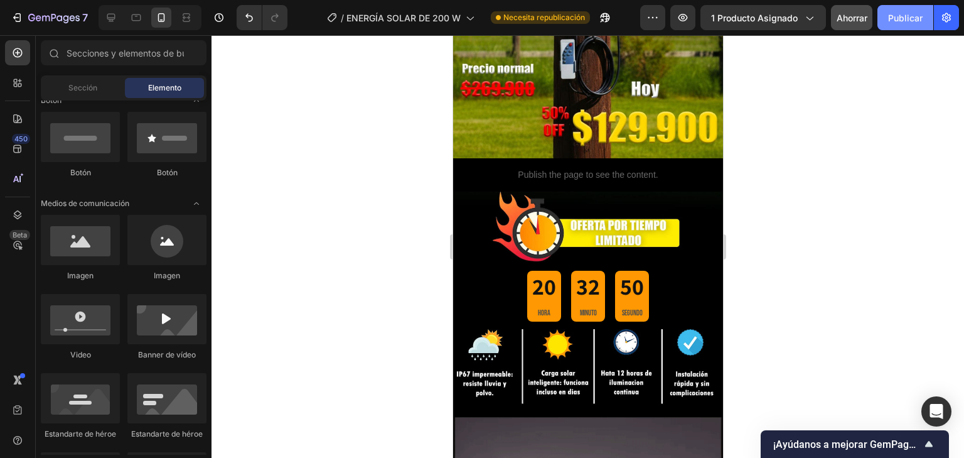
click at [917, 23] on font "Publicar" at bounding box center [905, 17] width 35 height 13
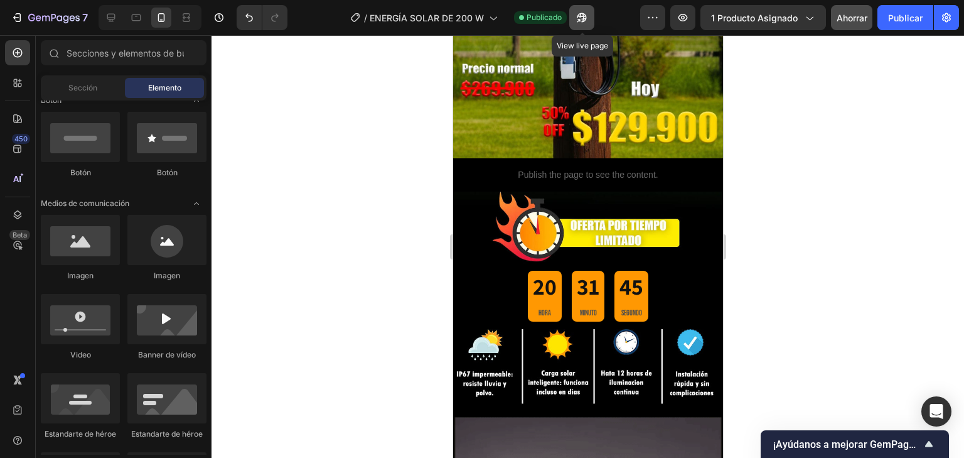
click at [580, 24] on button "button" at bounding box center [581, 17] width 25 height 25
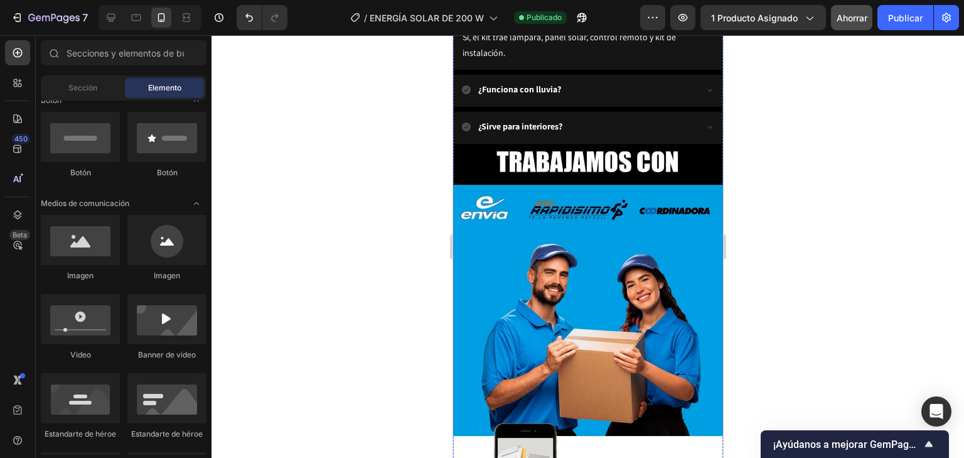
scroll to position [3214, 0]
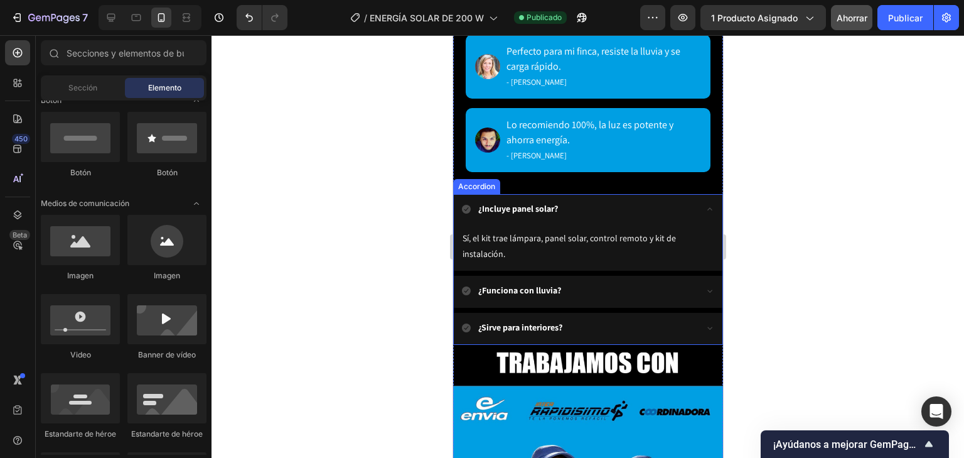
click at [707, 208] on icon at bounding box center [709, 209] width 5 height 3
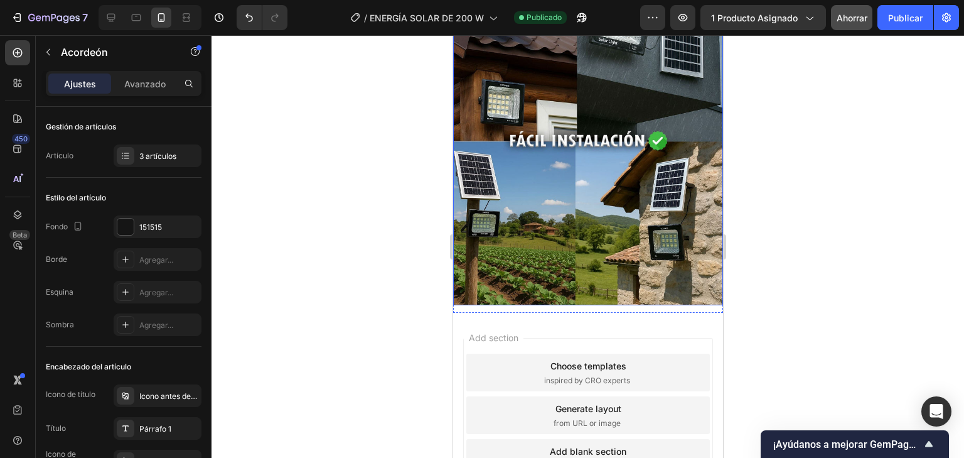
scroll to position [3967, 0]
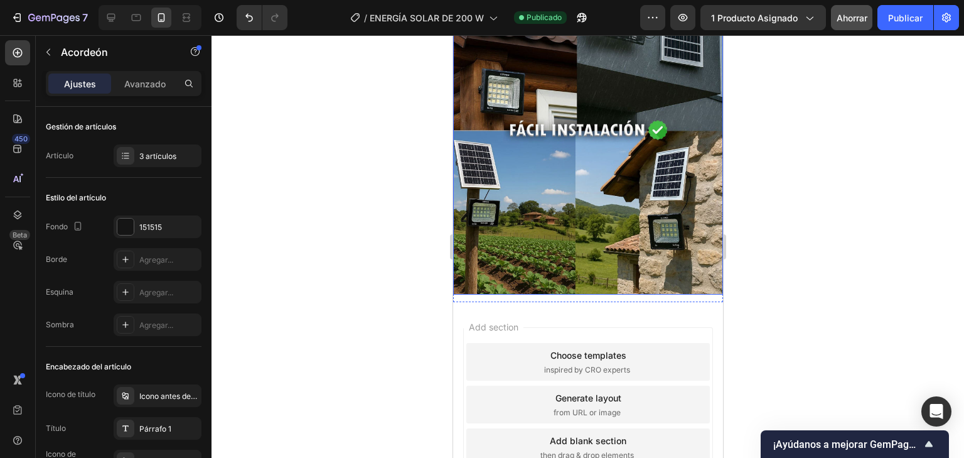
click at [753, 361] on div at bounding box center [588, 246] width 753 height 422
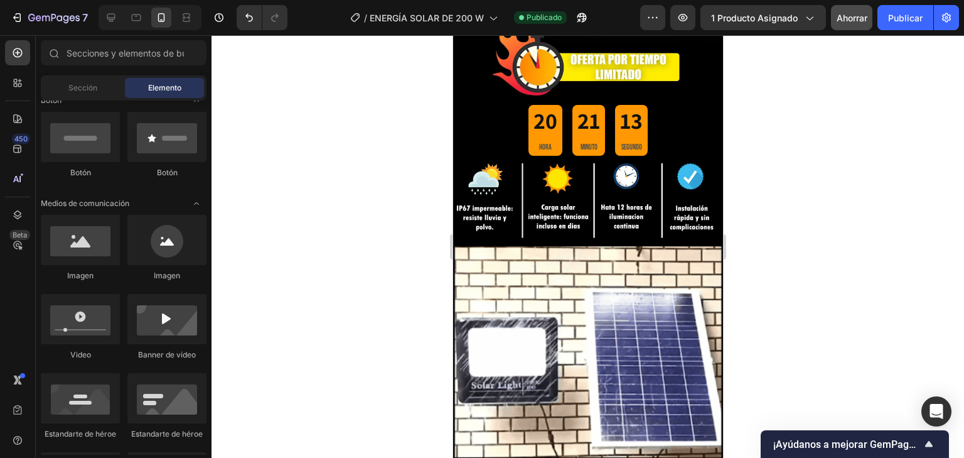
scroll to position [313, 0]
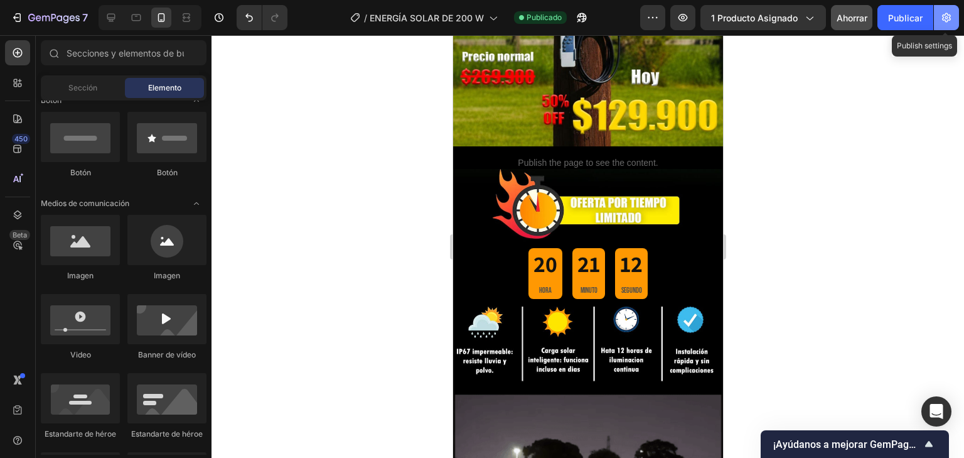
click at [953, 11] on button "button" at bounding box center [946, 17] width 25 height 25
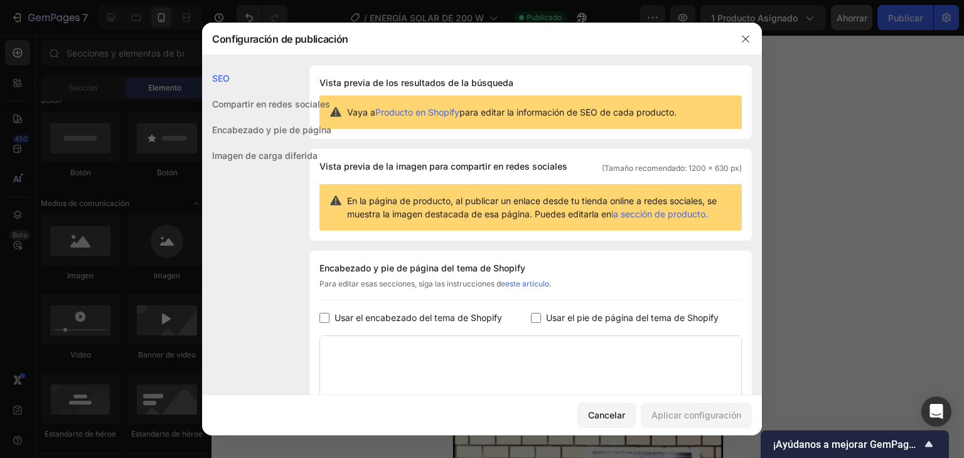
click at [335, 314] on font "Usar el encabezado del tema de Shopify" at bounding box center [419, 317] width 168 height 11
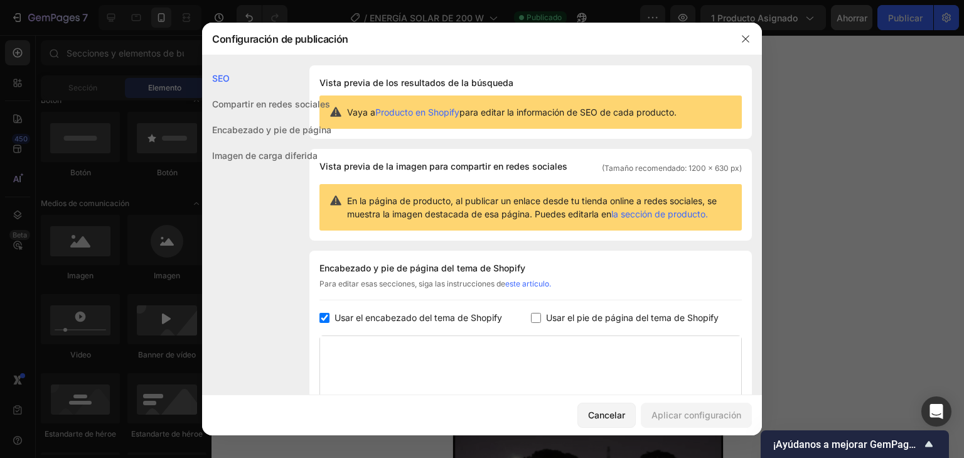
checkbox input "true"
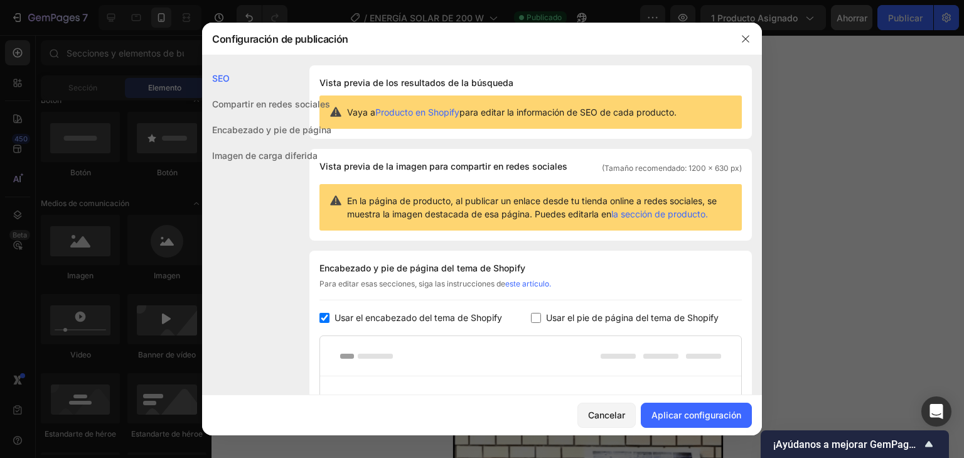
click at [549, 317] on font "Usar el pie de página del tema de Shopify" at bounding box center [632, 317] width 173 height 11
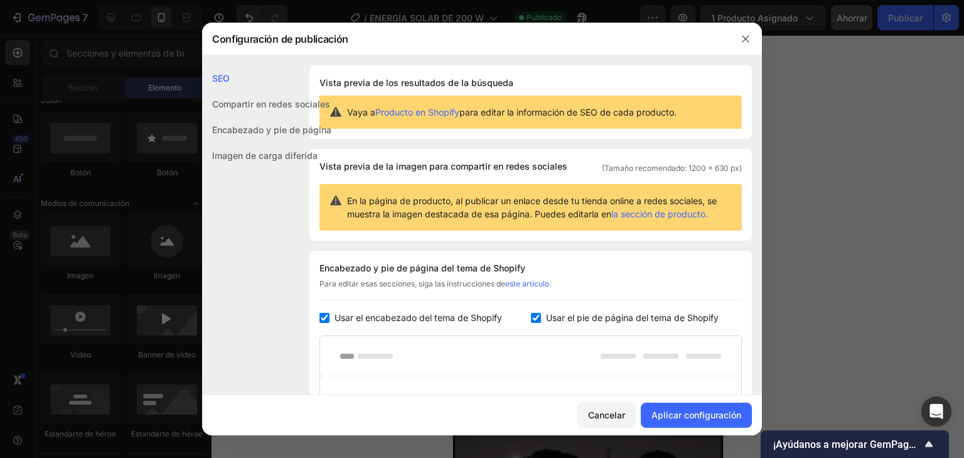
checkbox input "true"
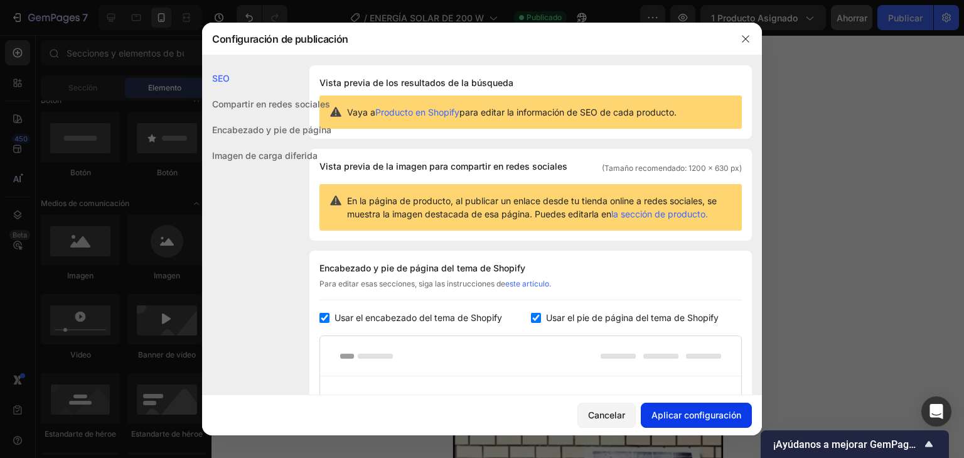
click at [705, 415] on font "Aplicar configuración" at bounding box center [697, 414] width 90 height 11
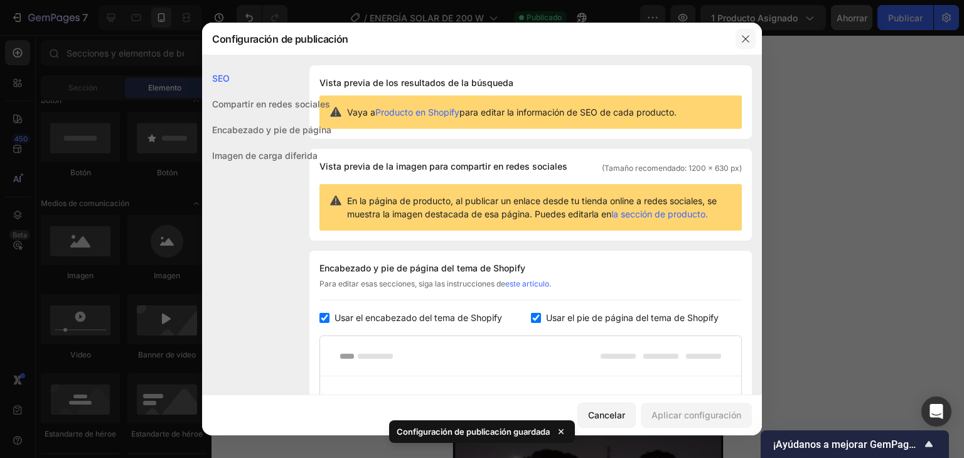
click at [741, 40] on icon "button" at bounding box center [746, 39] width 10 height 10
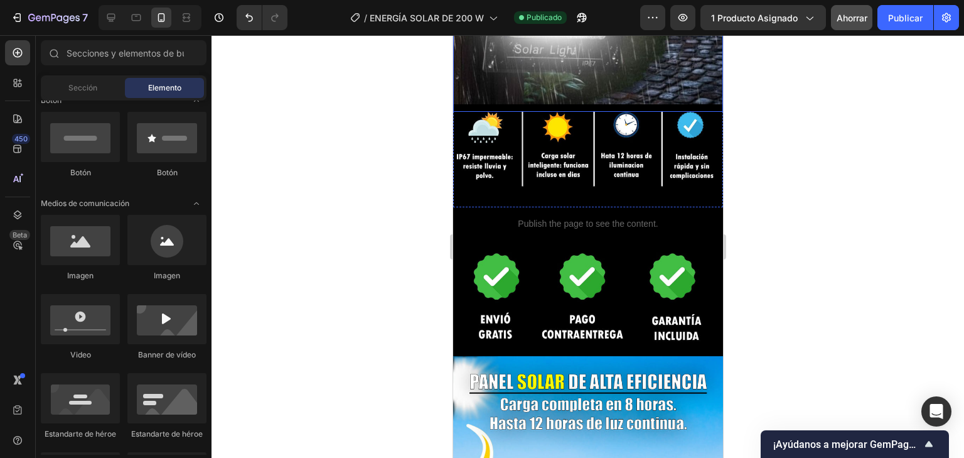
scroll to position [1217, 0]
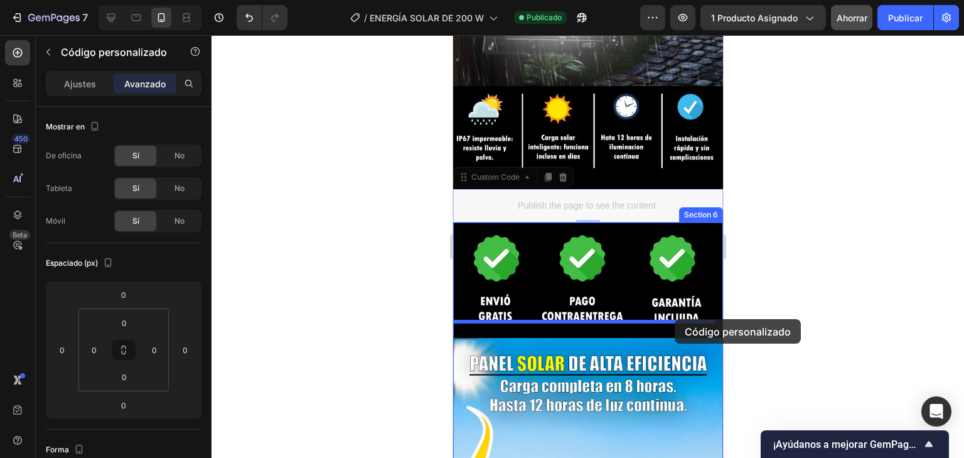
drag, startPoint x: 691, startPoint y: 186, endPoint x: 674, endPoint y: 319, distance: 134.1
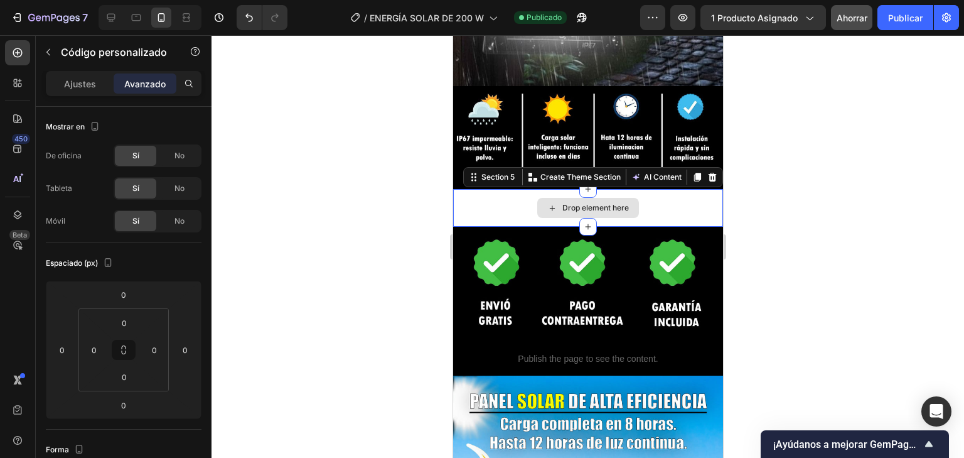
click at [643, 198] on div "Drop element here" at bounding box center [588, 208] width 270 height 38
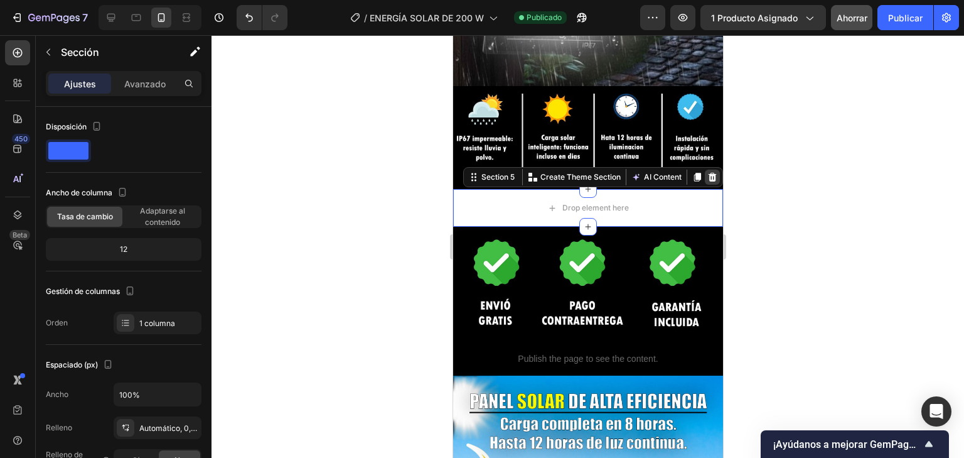
click at [707, 172] on icon at bounding box center [712, 177] width 10 height 10
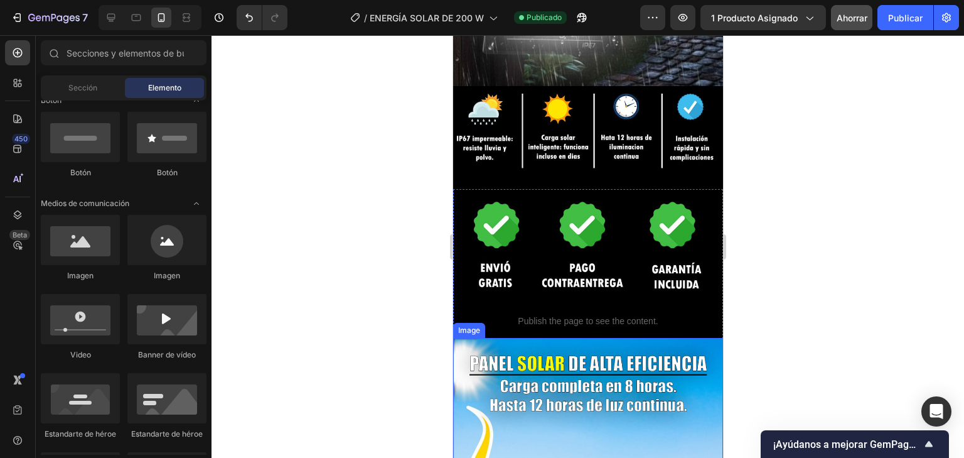
click at [785, 221] on div at bounding box center [588, 246] width 753 height 422
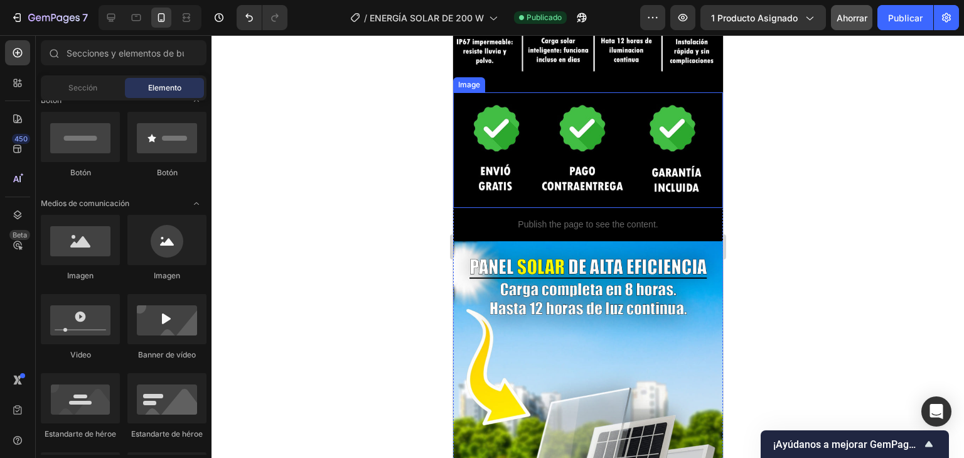
scroll to position [1317, 0]
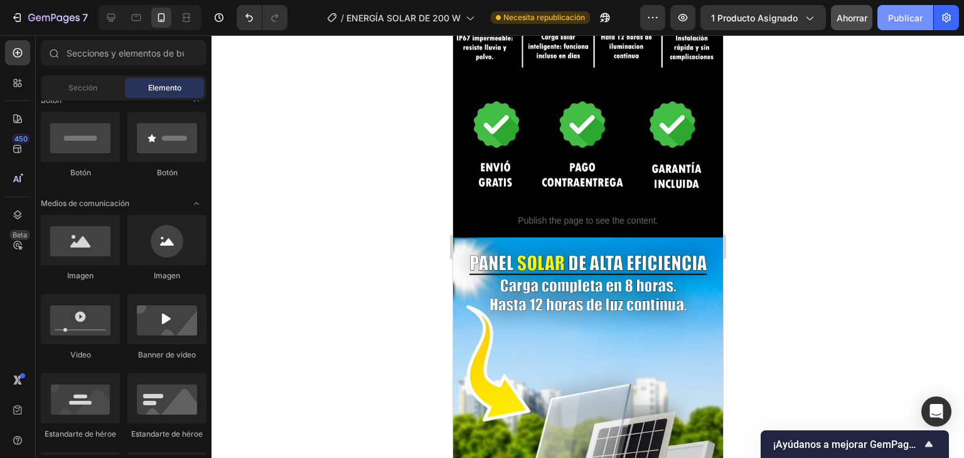
click at [906, 23] on font "Publicar" at bounding box center [905, 17] width 35 height 13
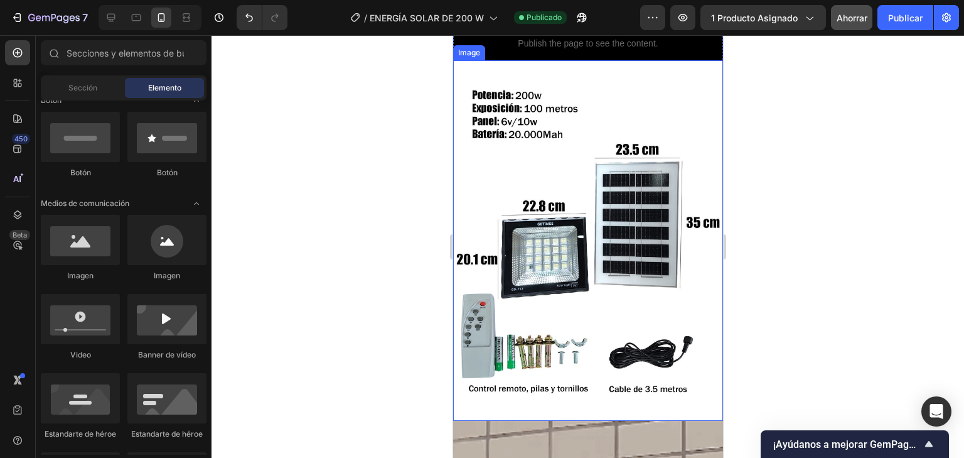
scroll to position [1920, 0]
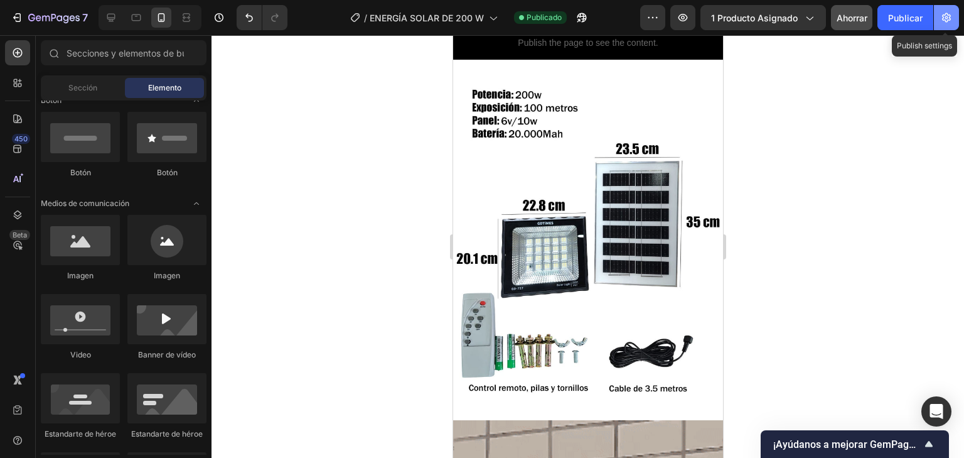
click at [941, 19] on icon "button" at bounding box center [946, 17] width 13 height 13
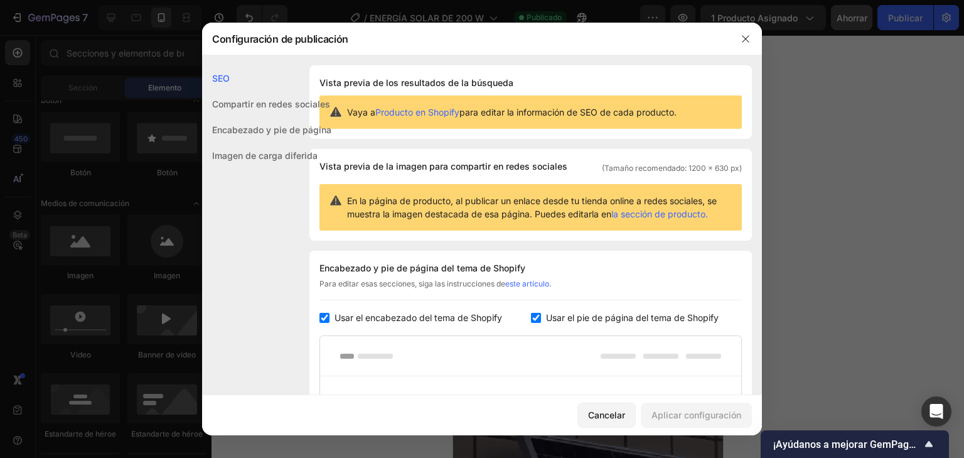
click at [741, 43] on icon "button" at bounding box center [746, 39] width 10 height 10
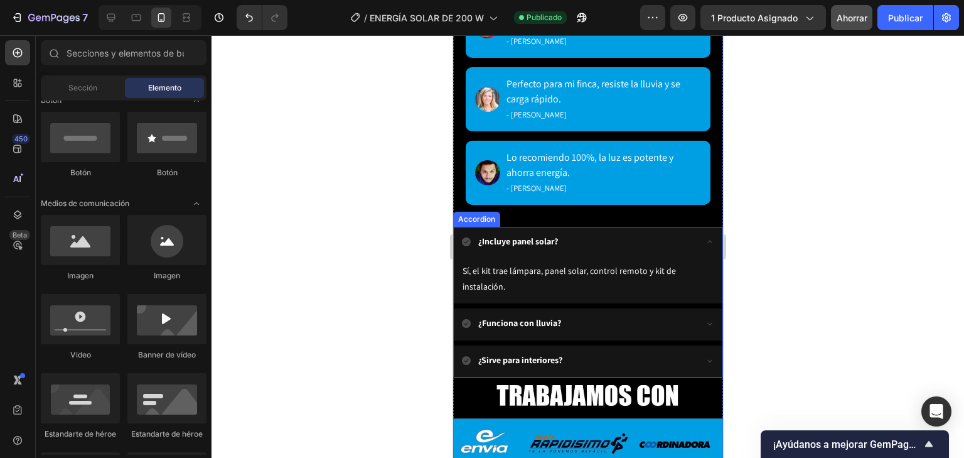
scroll to position [3175, 0]
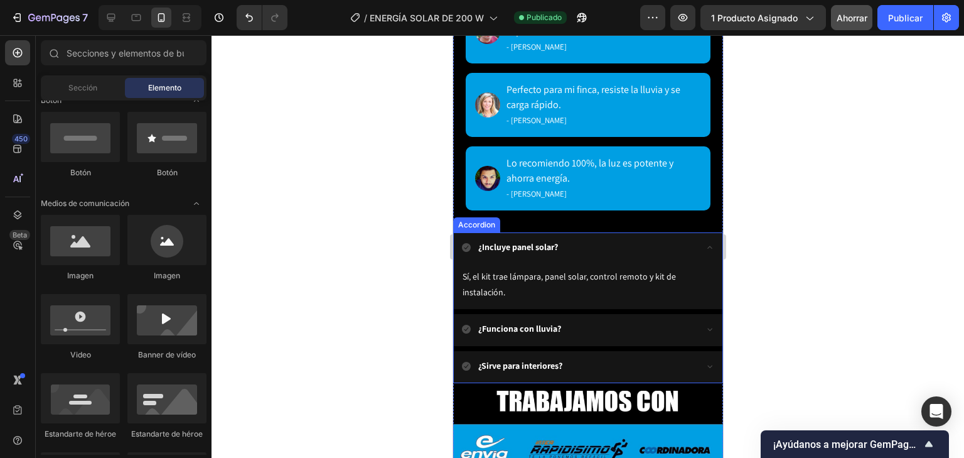
click at [550, 241] on strong "¿Incluye panel solar?" at bounding box center [518, 246] width 80 height 11
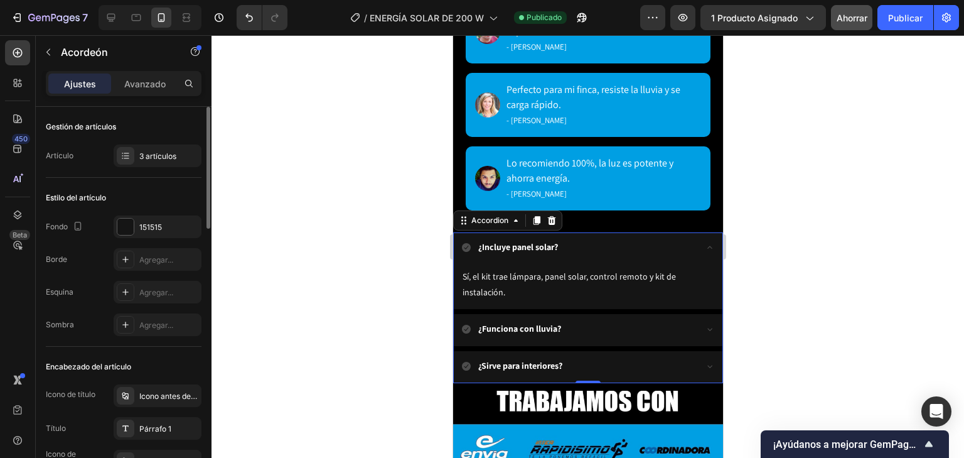
scroll to position [50, 0]
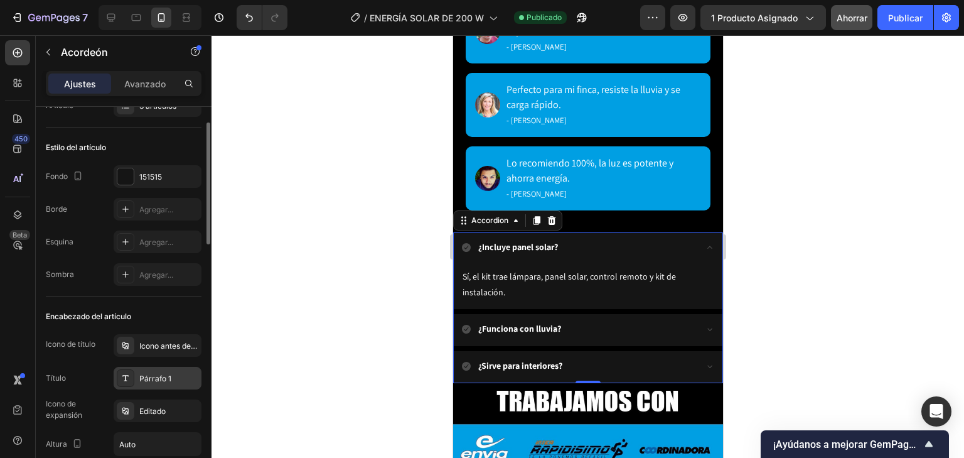
click at [156, 384] on div "Párrafo 1" at bounding box center [158, 378] width 88 height 23
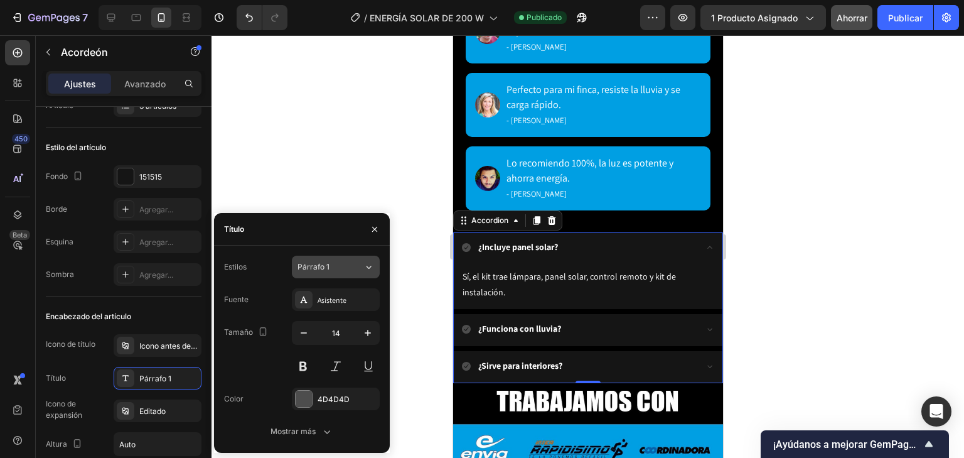
click at [358, 269] on div "Párrafo 1" at bounding box center [331, 266] width 66 height 11
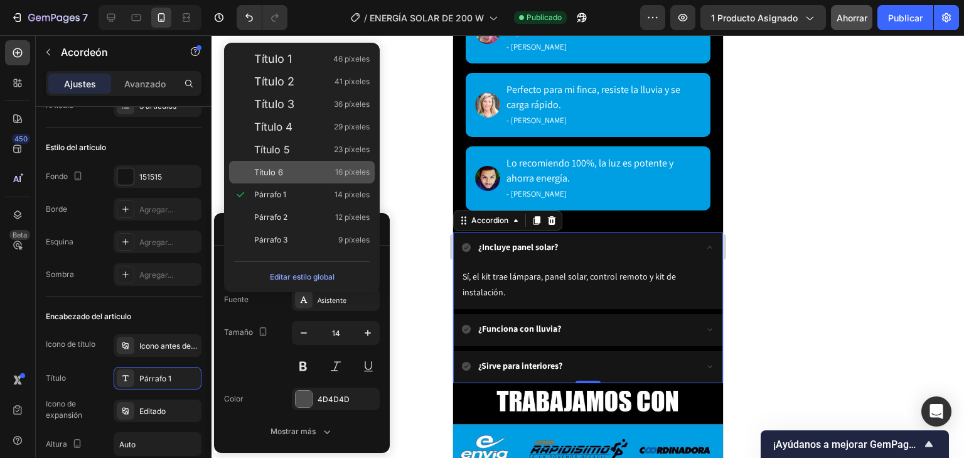
click at [288, 164] on div "Título 6 16 píxeles" at bounding box center [302, 172] width 146 height 23
type input "16"
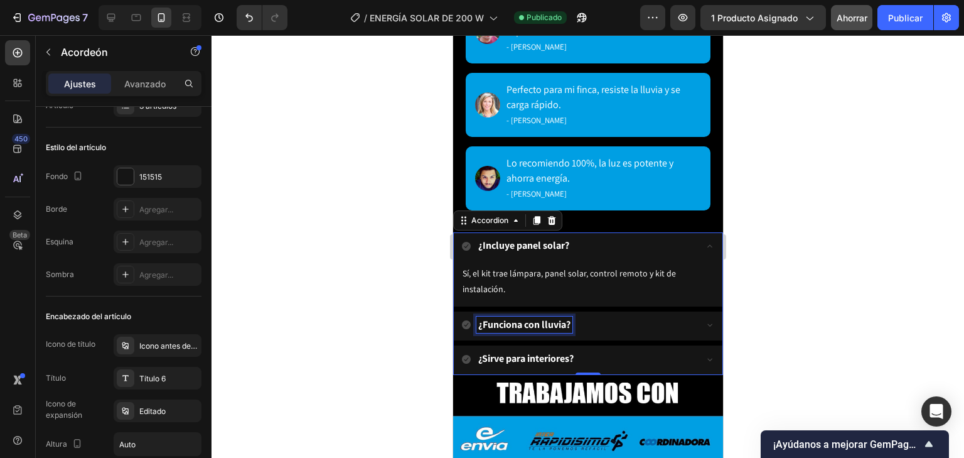
click at [562, 320] on strong "¿Funciona con lluvia?" at bounding box center [524, 324] width 92 height 13
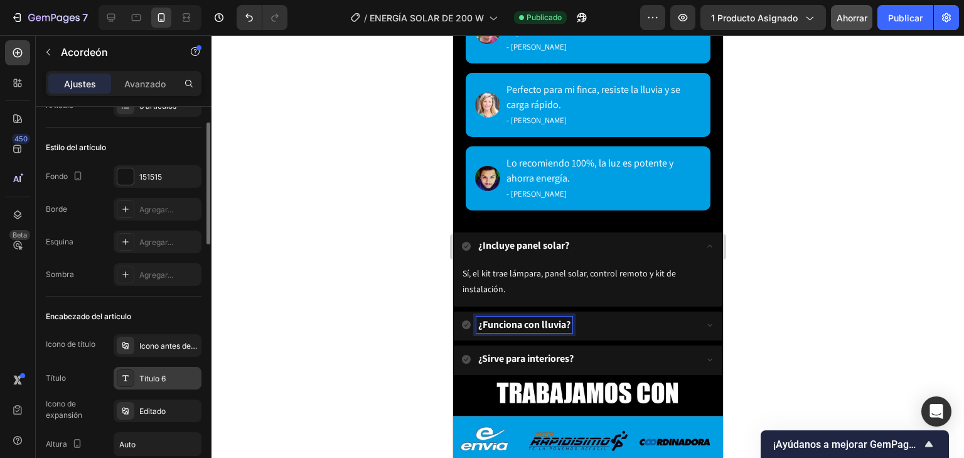
click at [161, 380] on font "Título 6" at bounding box center [152, 377] width 26 height 9
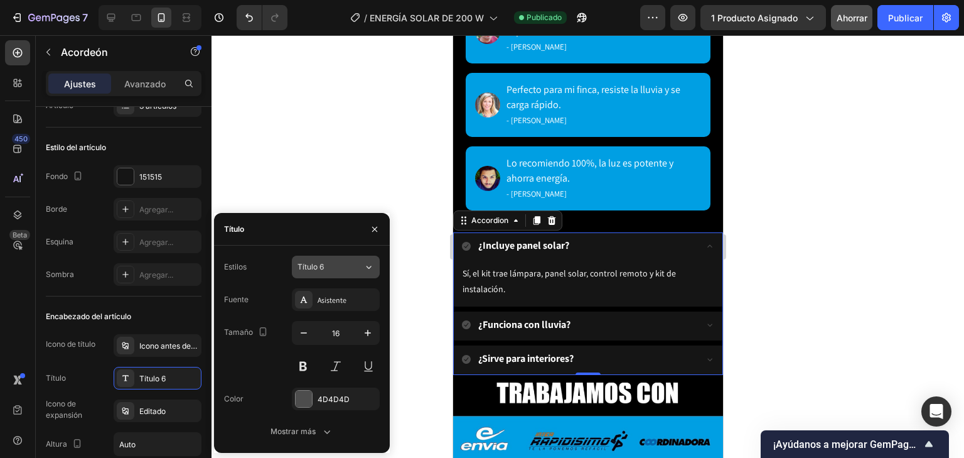
click at [342, 272] on div "Título 6" at bounding box center [323, 266] width 51 height 11
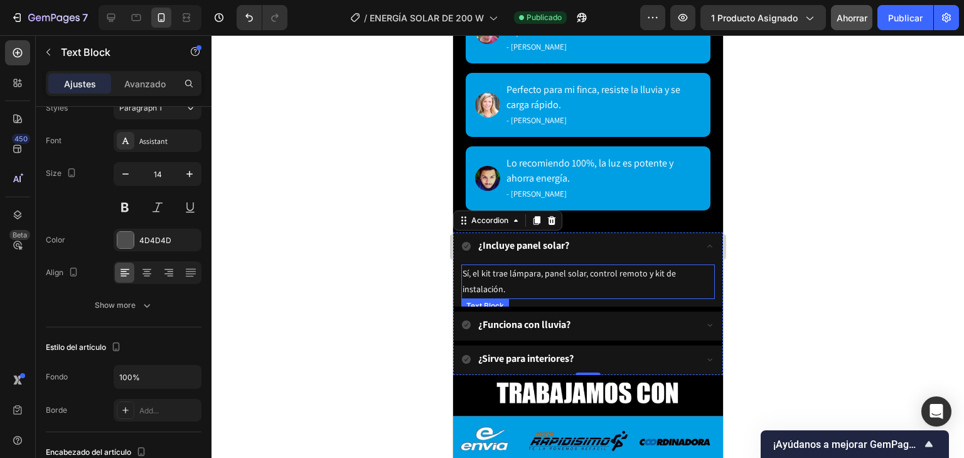
click at [552, 267] on span "Sí, el kit trae lámpara, panel solar, control remoto y kit de instalación." at bounding box center [568, 280] width 213 height 27
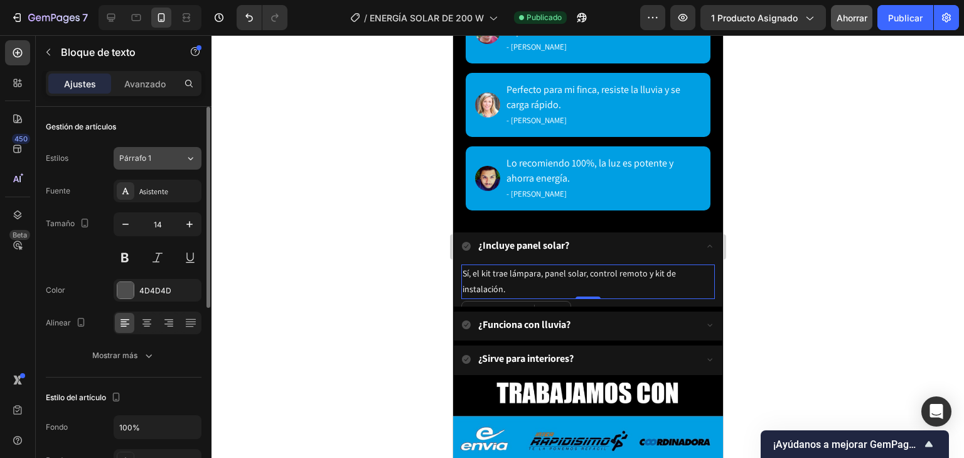
click at [168, 159] on div "Párrafo 1" at bounding box center [144, 158] width 51 height 11
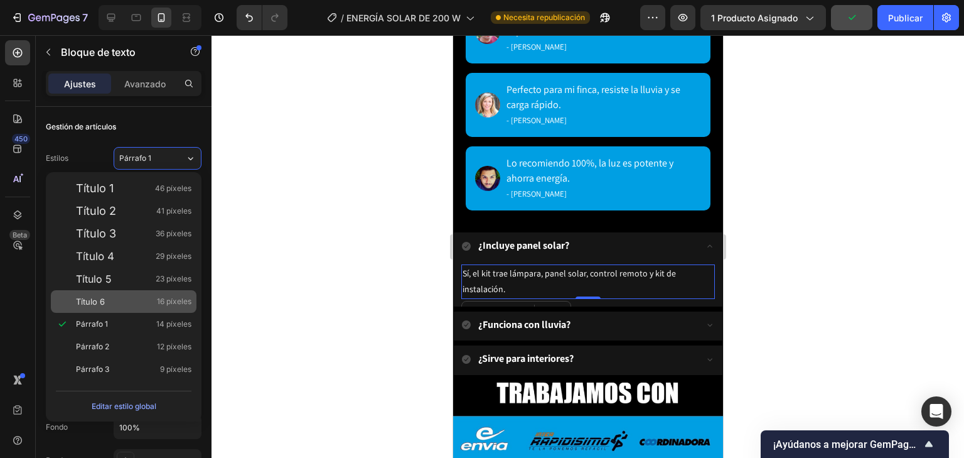
click at [151, 292] on div "Título 6 16 píxeles" at bounding box center [124, 301] width 146 height 23
type input "16"
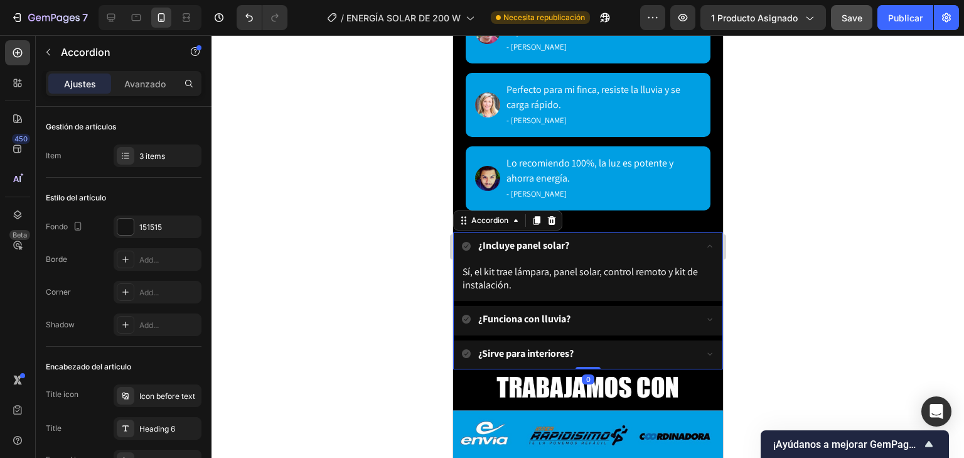
click at [611, 311] on div "¿Funciona con lluvia?" at bounding box center [577, 319] width 233 height 17
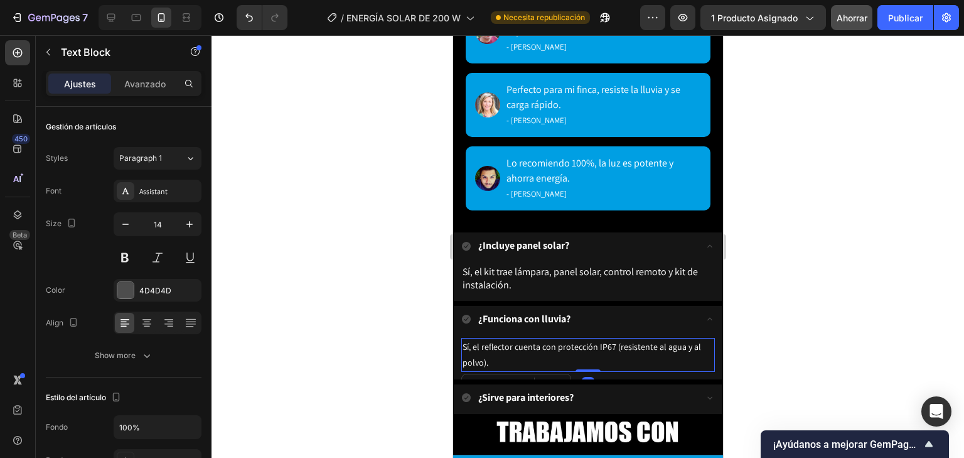
click at [602, 341] on span "Sí, el reflector cuenta con protección IP67 (resistente al agua y al polvo)." at bounding box center [581, 354] width 239 height 27
click at [192, 166] on button "Párrafo 1" at bounding box center [158, 158] width 88 height 23
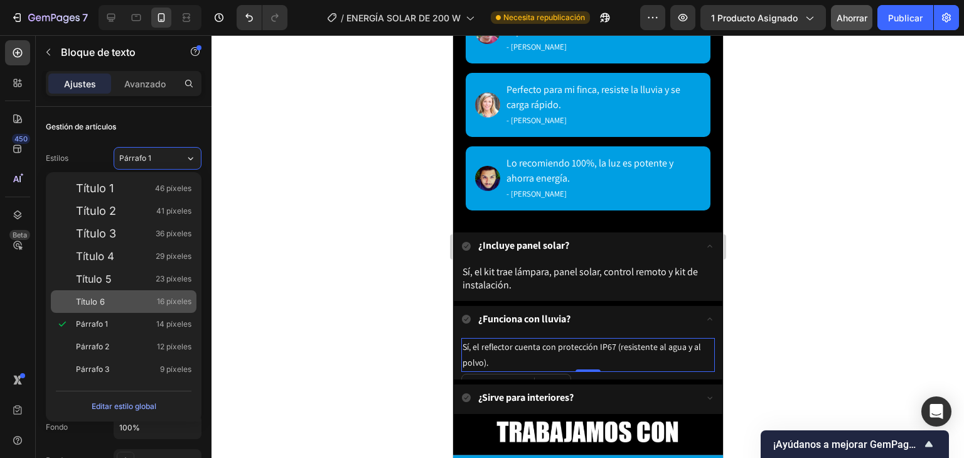
click at [112, 293] on div "Título 6 16 píxeles" at bounding box center [124, 301] width 146 height 23
type input "16"
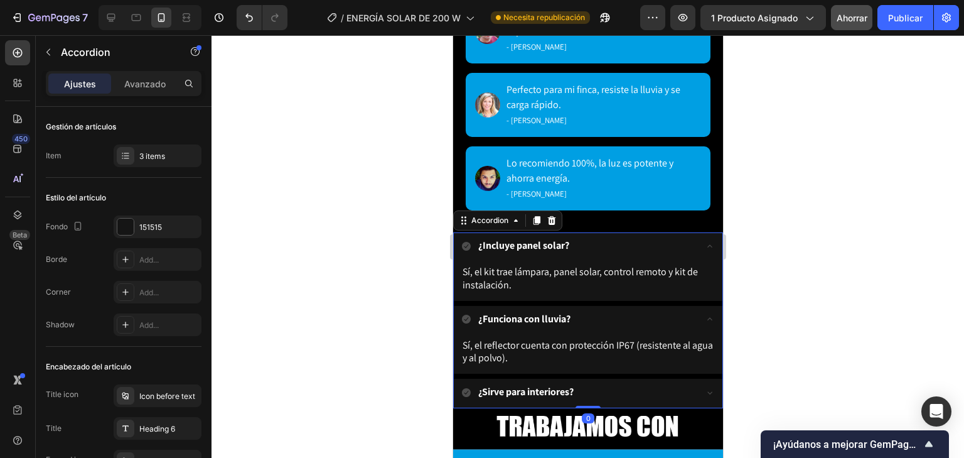
click at [705, 378] on div "¿Sirve para interiores?" at bounding box center [587, 393] width 269 height 30
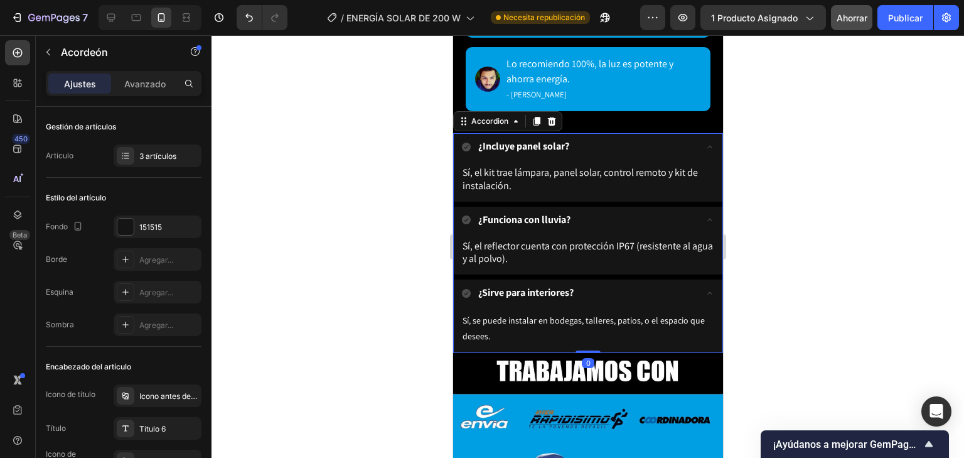
scroll to position [3276, 0]
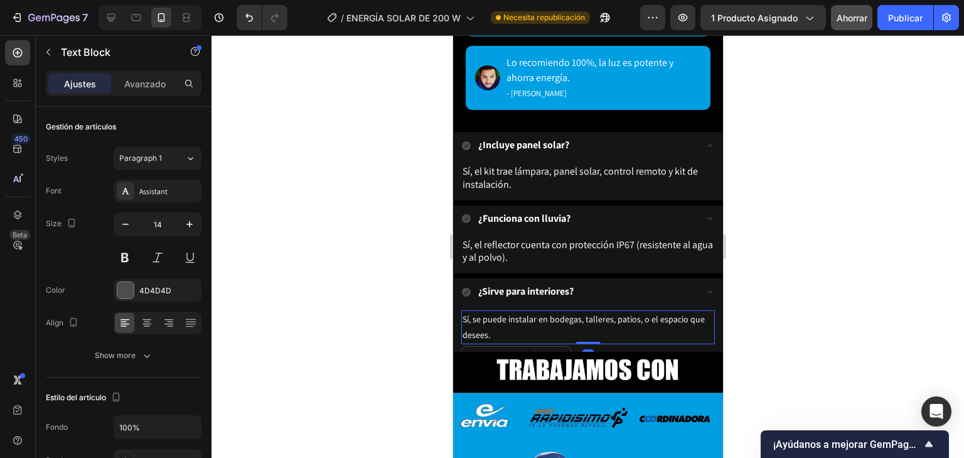
click at [557, 322] on p "Sí, se puede instalar en bodegas, talleres, patios, o el espacio que desees." at bounding box center [587, 326] width 251 height 31
click at [185, 162] on icon at bounding box center [190, 158] width 11 height 13
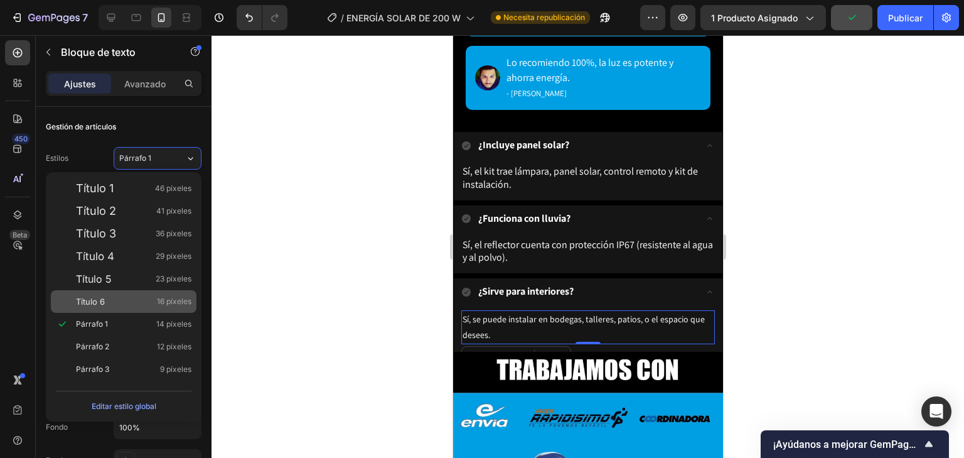
click at [137, 294] on div "Título 6 16 píxeles" at bounding box center [124, 301] width 146 height 23
type input "16"
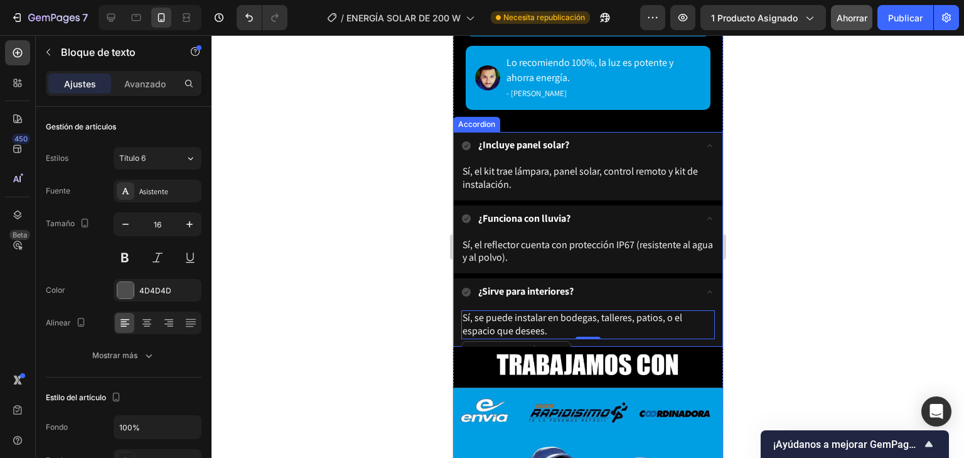
click at [704, 287] on icon at bounding box center [709, 292] width 10 height 10
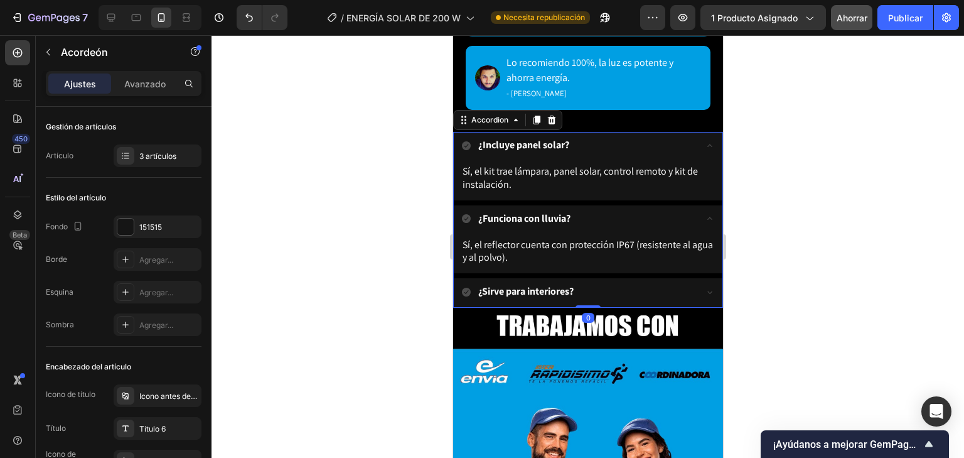
click at [704, 213] on icon at bounding box center [709, 218] width 10 height 10
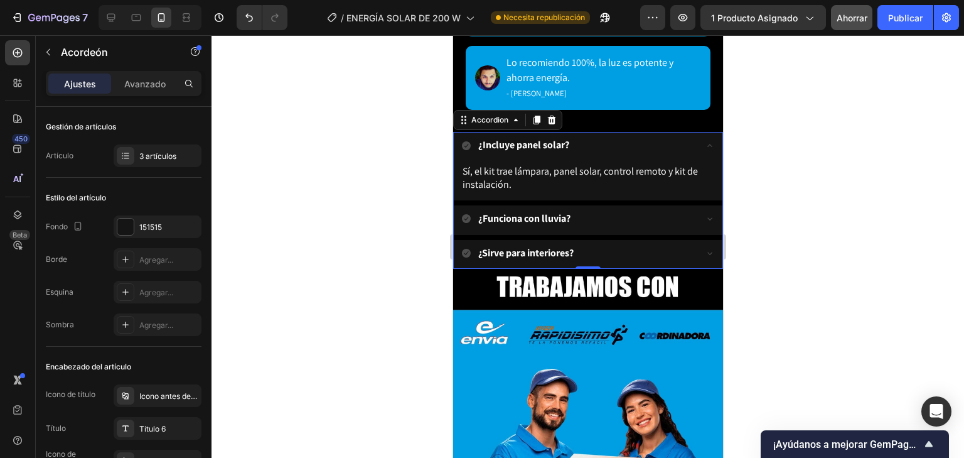
click at [704, 141] on icon at bounding box center [709, 146] width 10 height 10
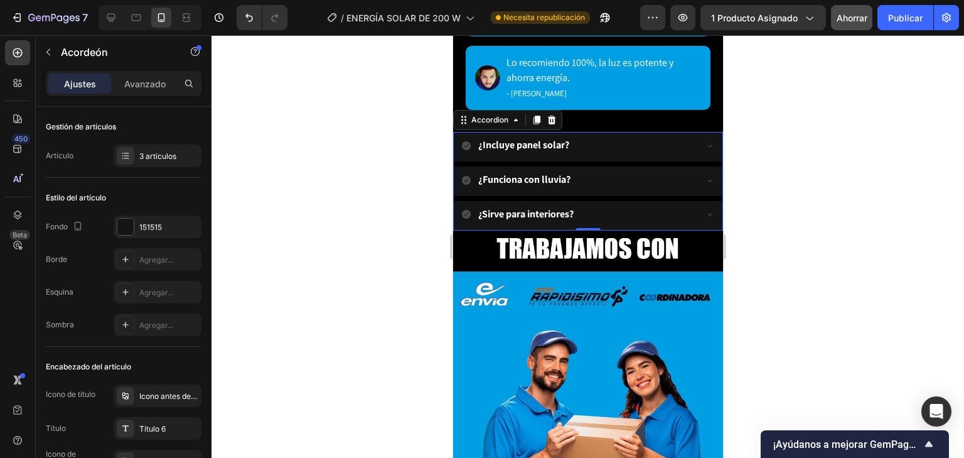
click at [465, 142] on icon at bounding box center [465, 145] width 9 height 9
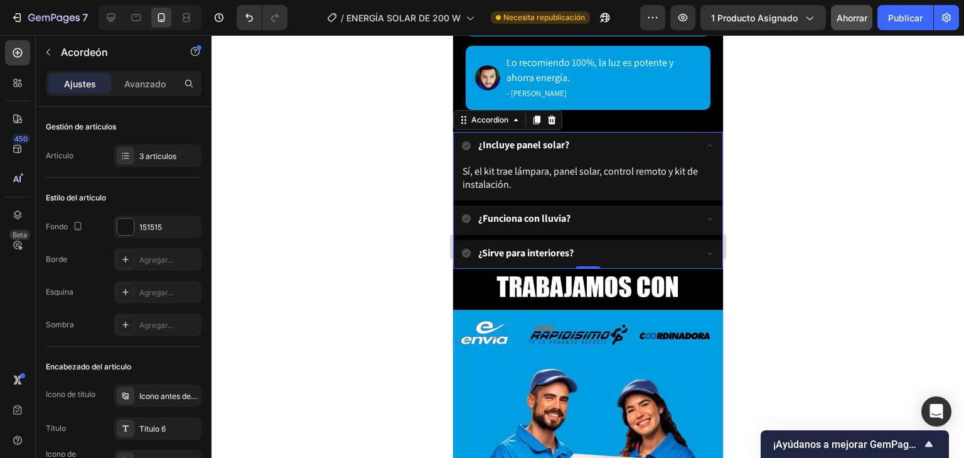
click at [463, 141] on icon at bounding box center [465, 145] width 9 height 9
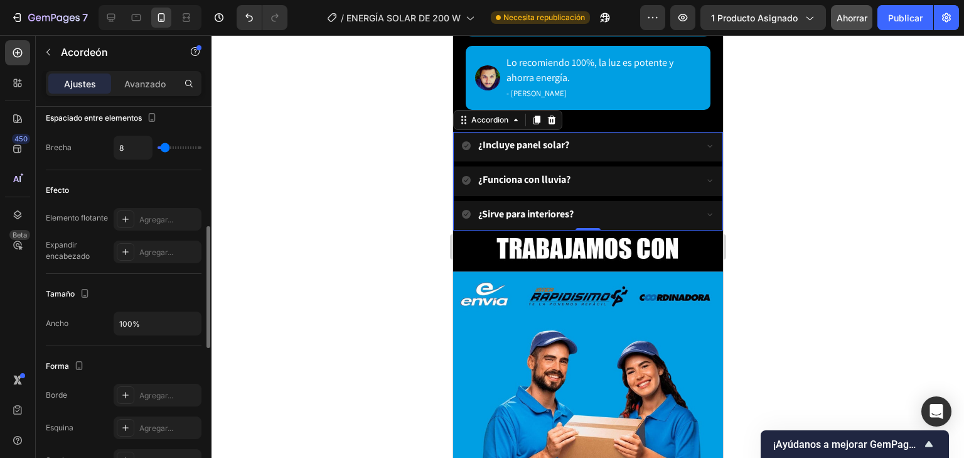
scroll to position [537, 0]
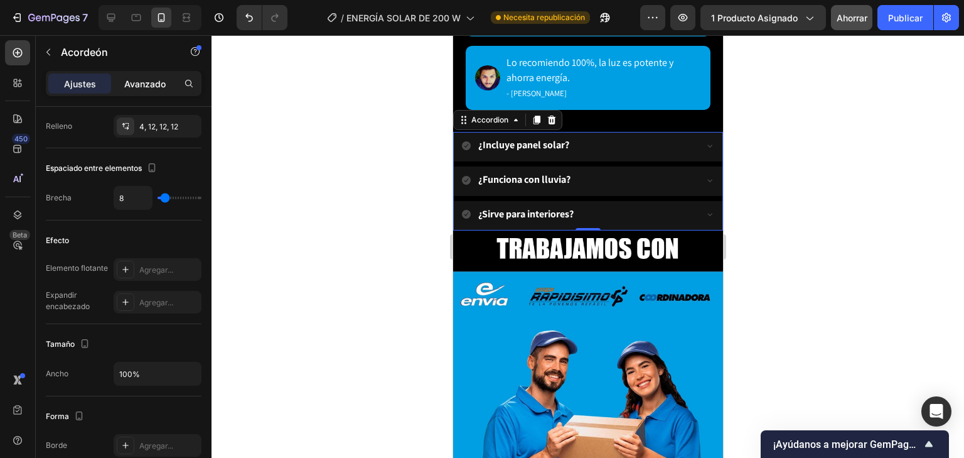
click at [149, 85] on font "Avanzado" at bounding box center [144, 83] width 41 height 11
type input "100%"
type input "100"
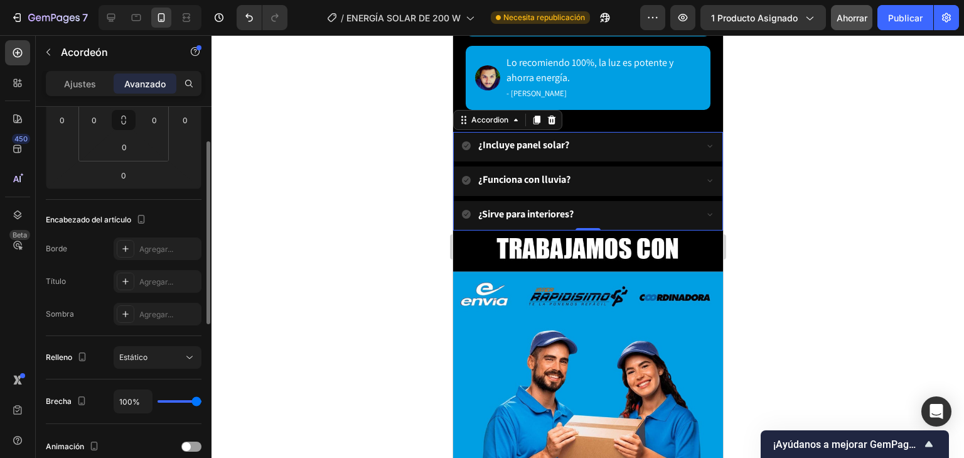
scroll to position [180, 0]
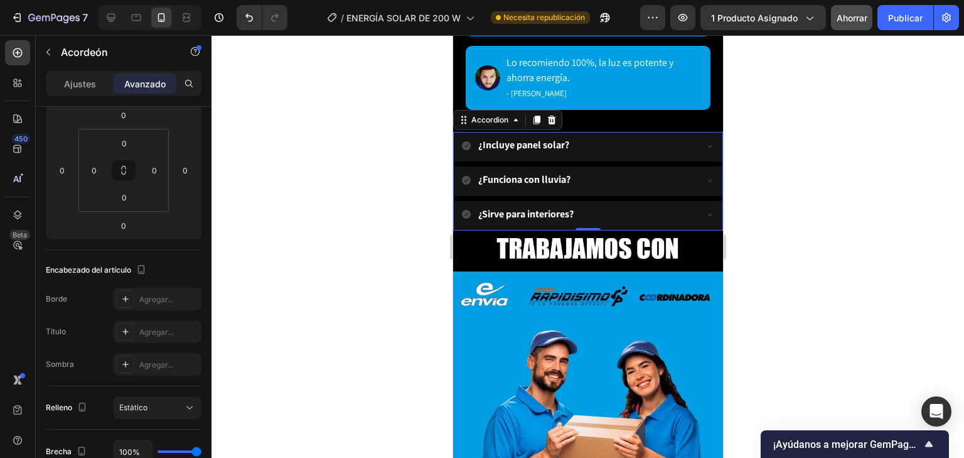
click at [470, 175] on icon at bounding box center [466, 180] width 10 height 10
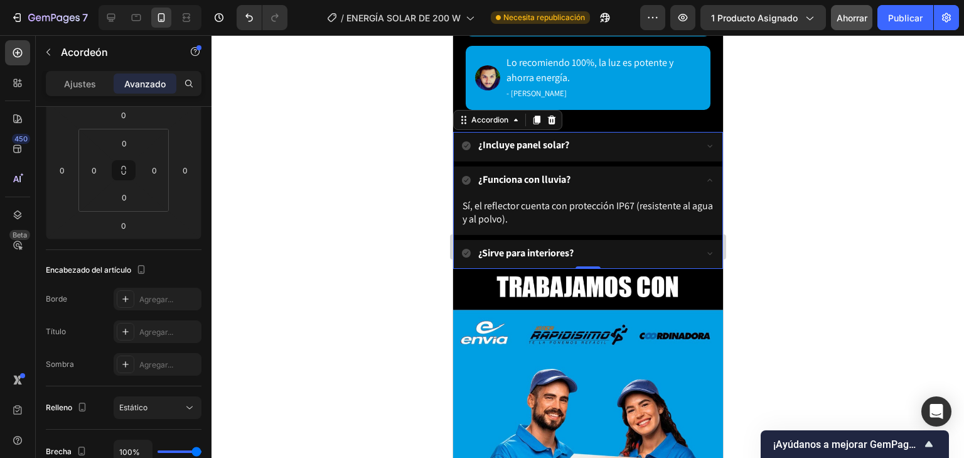
click at [464, 176] on icon at bounding box center [465, 180] width 9 height 9
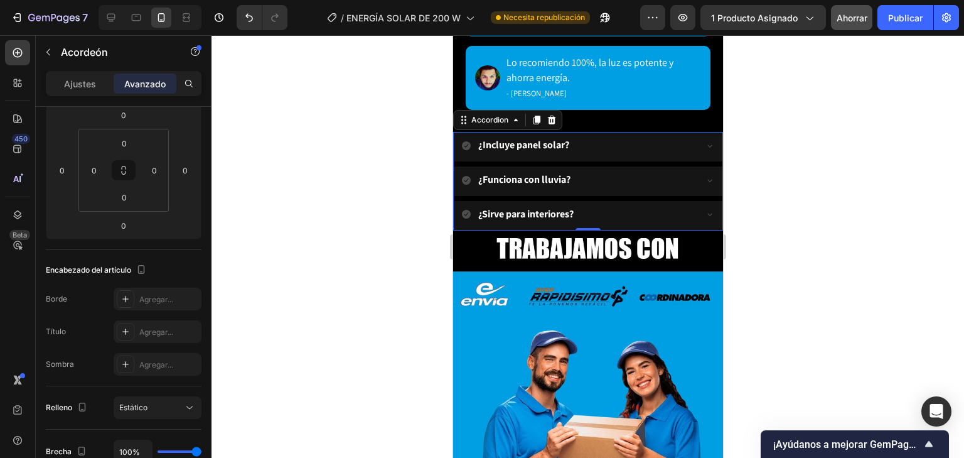
click at [464, 176] on icon at bounding box center [465, 180] width 9 height 9
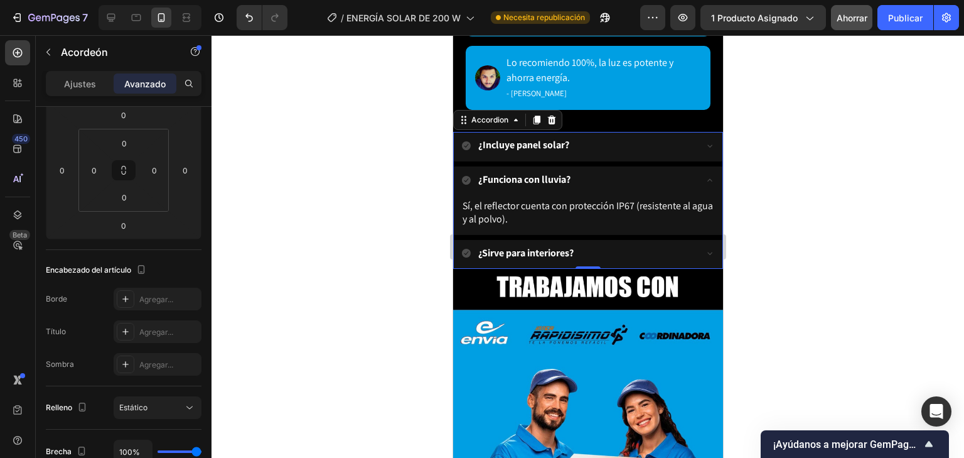
click at [464, 176] on icon at bounding box center [465, 180] width 9 height 9
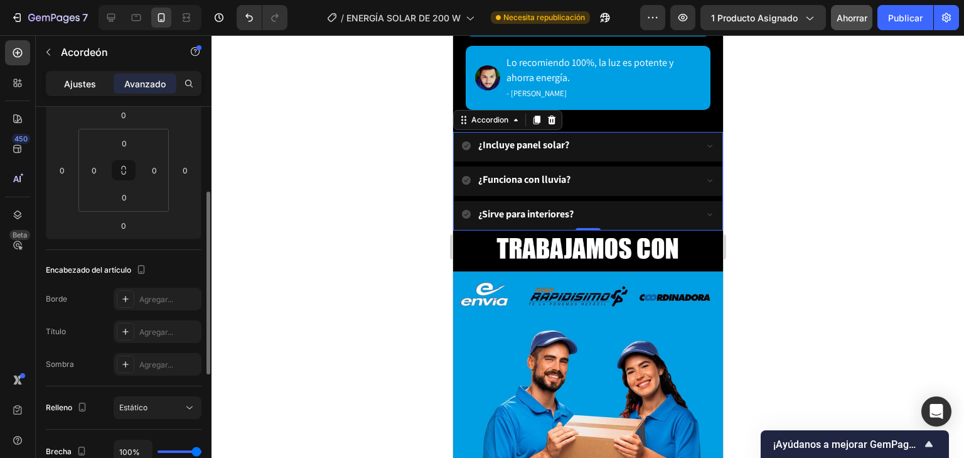
click at [89, 89] on p "Ajustes" at bounding box center [80, 83] width 32 height 13
type input "8"
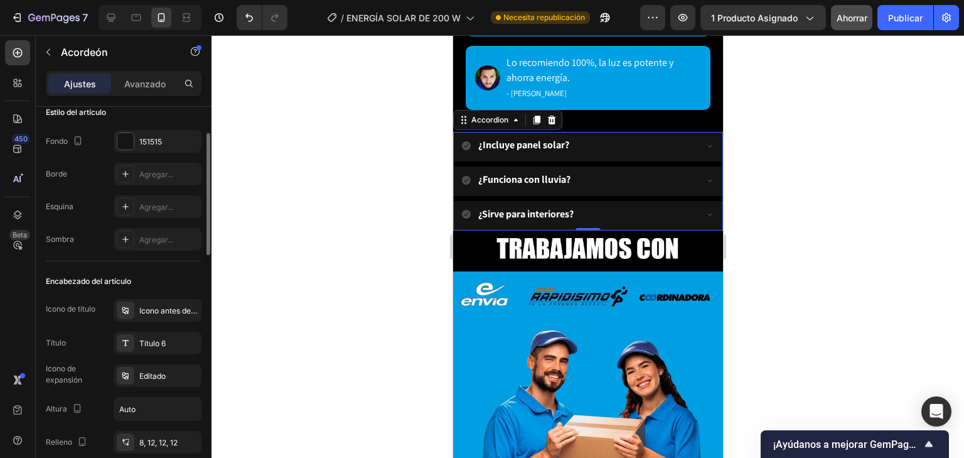
scroll to position [0, 0]
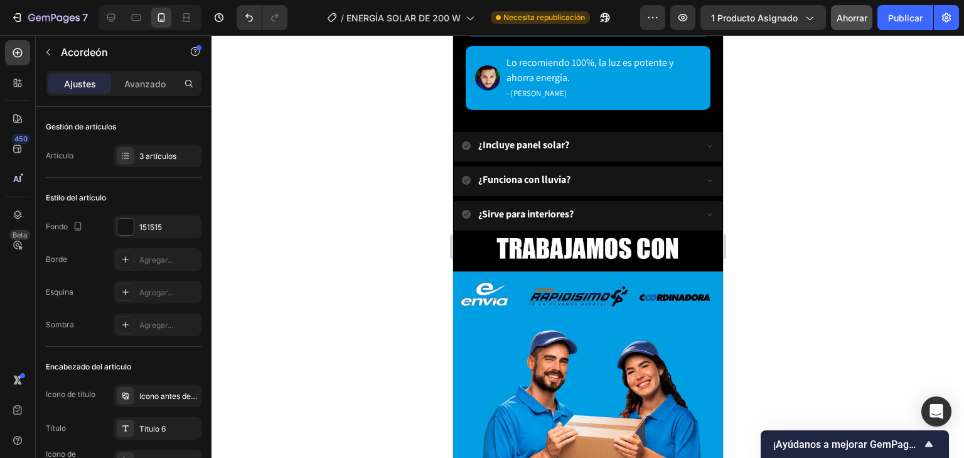
click at [468, 141] on icon at bounding box center [465, 145] width 9 height 9
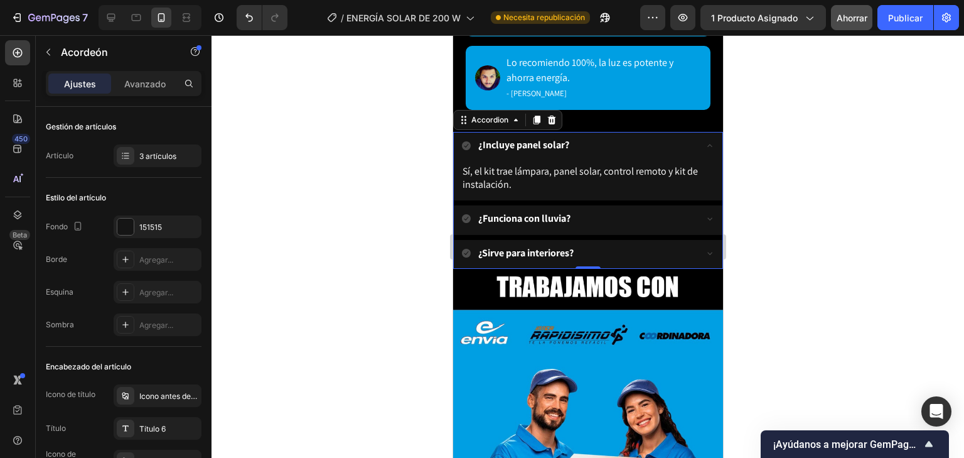
click at [468, 141] on icon at bounding box center [465, 145] width 9 height 9
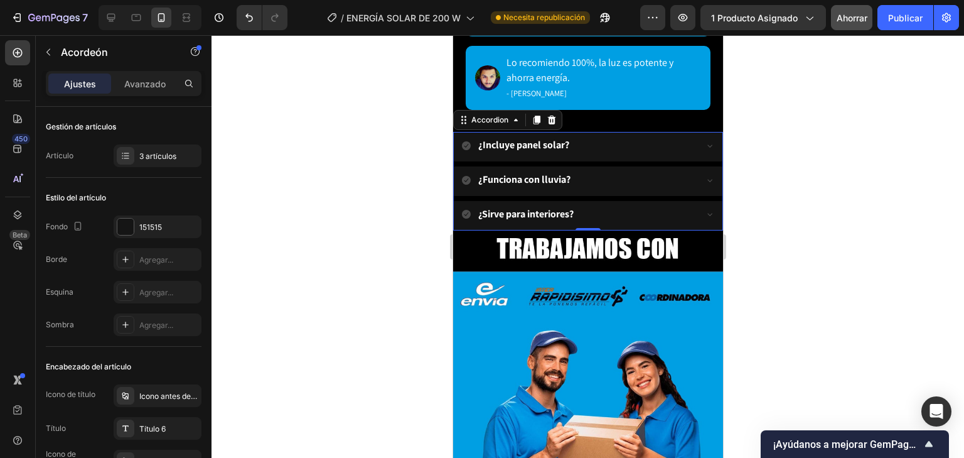
click at [468, 141] on icon at bounding box center [465, 145] width 9 height 9
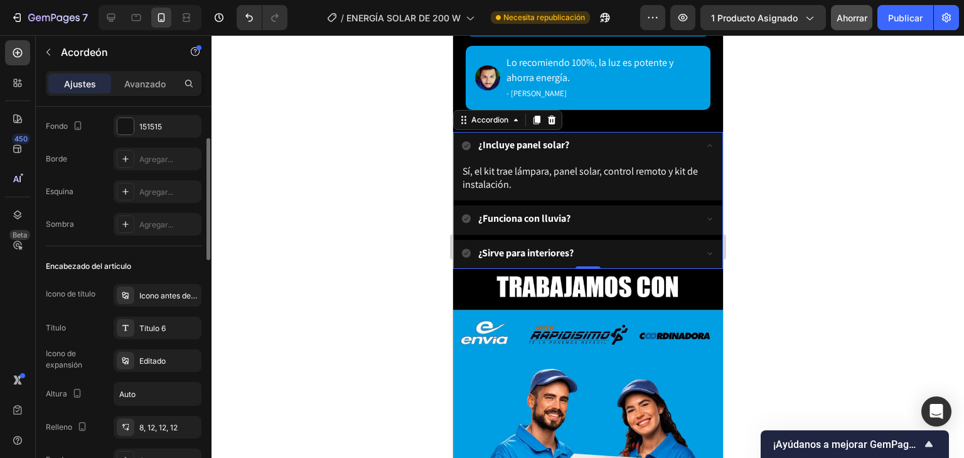
scroll to position [151, 0]
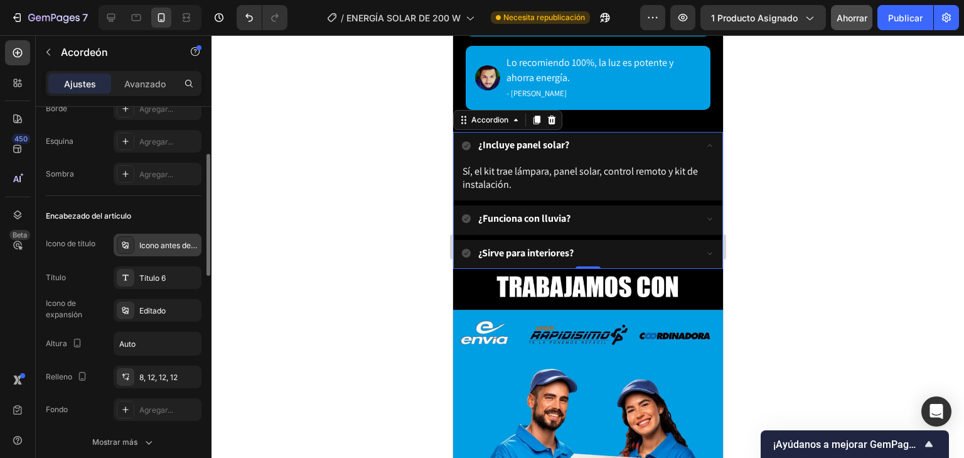
click at [168, 235] on div "Icono antes del texto" at bounding box center [158, 244] width 88 height 23
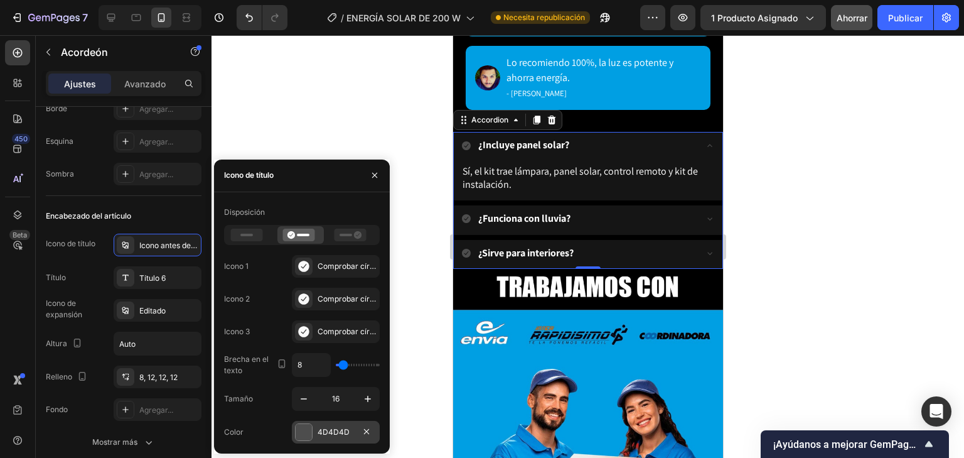
click at [314, 437] on div "4D4D4D" at bounding box center [336, 432] width 88 height 23
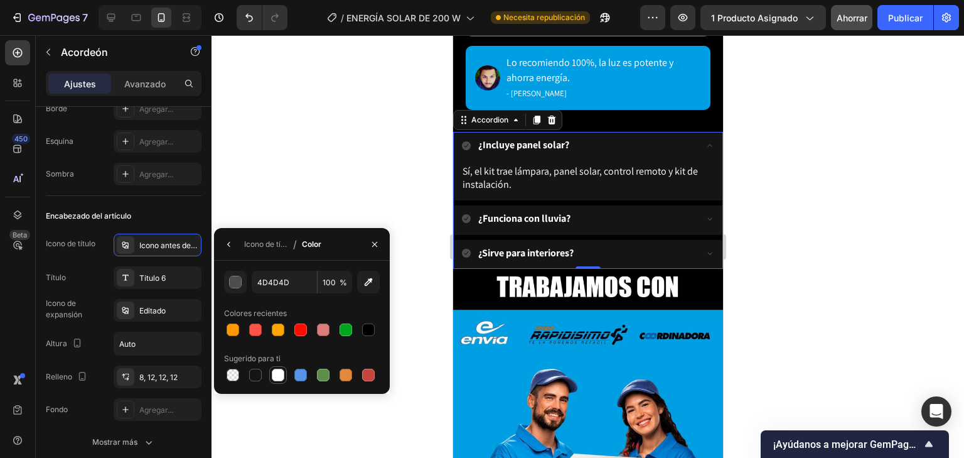
click at [275, 371] on div at bounding box center [278, 374] width 13 height 13
type input "FFFFFF"
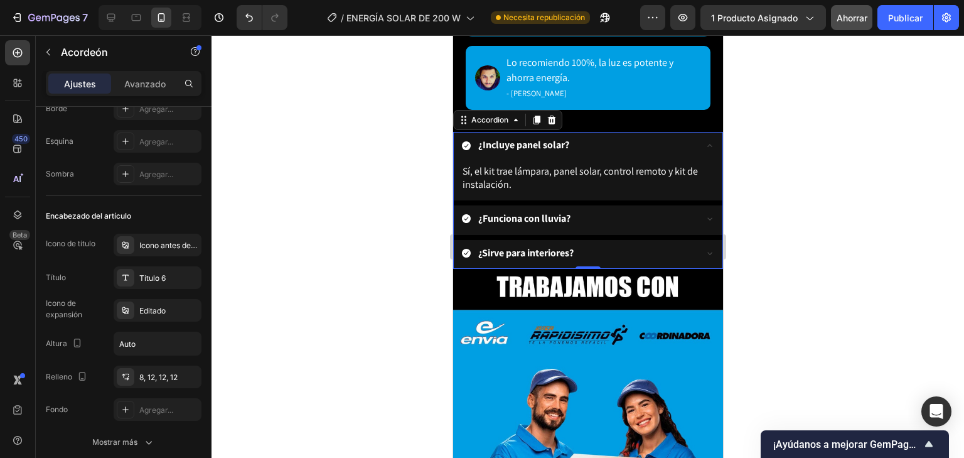
click at [773, 183] on div at bounding box center [588, 246] width 753 height 422
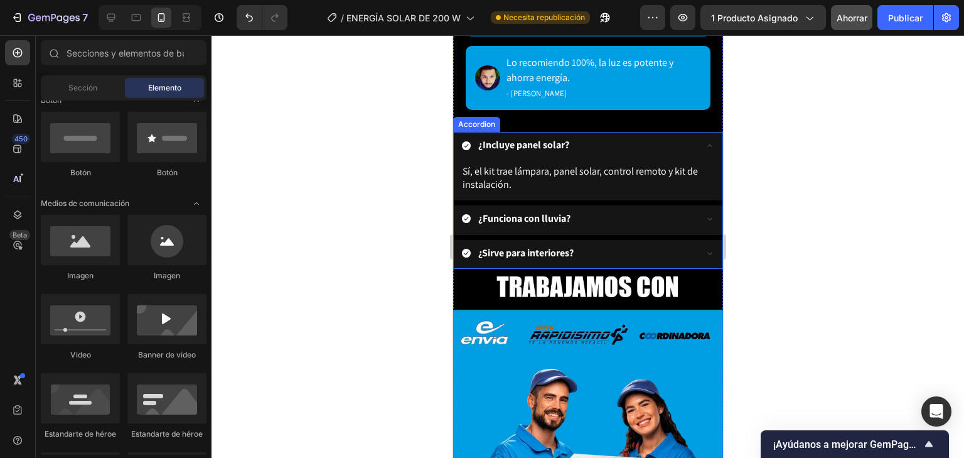
click at [705, 141] on icon at bounding box center [709, 146] width 10 height 10
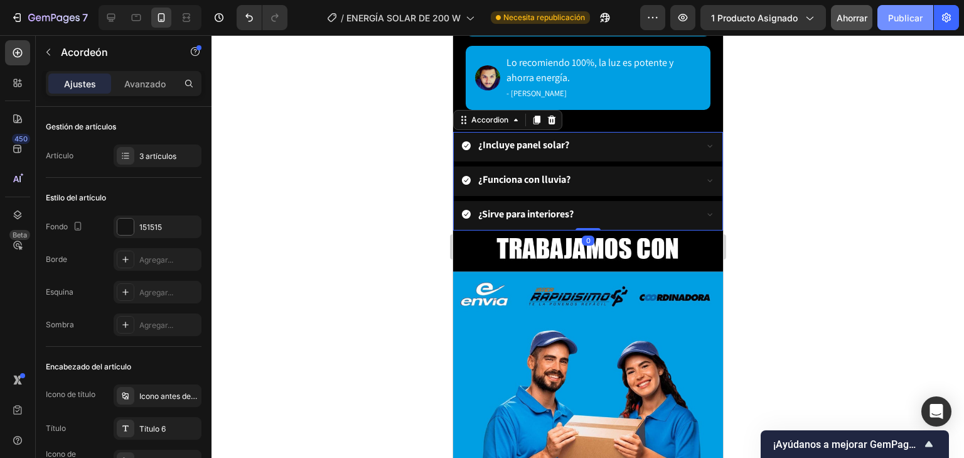
click at [919, 9] on button "Publicar" at bounding box center [905, 17] width 56 height 25
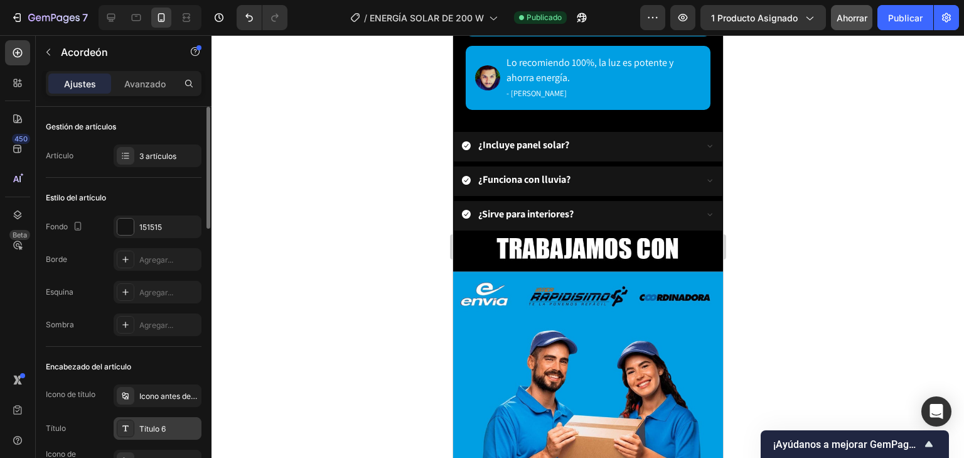
click at [196, 427] on div "Título 6" at bounding box center [168, 428] width 59 height 11
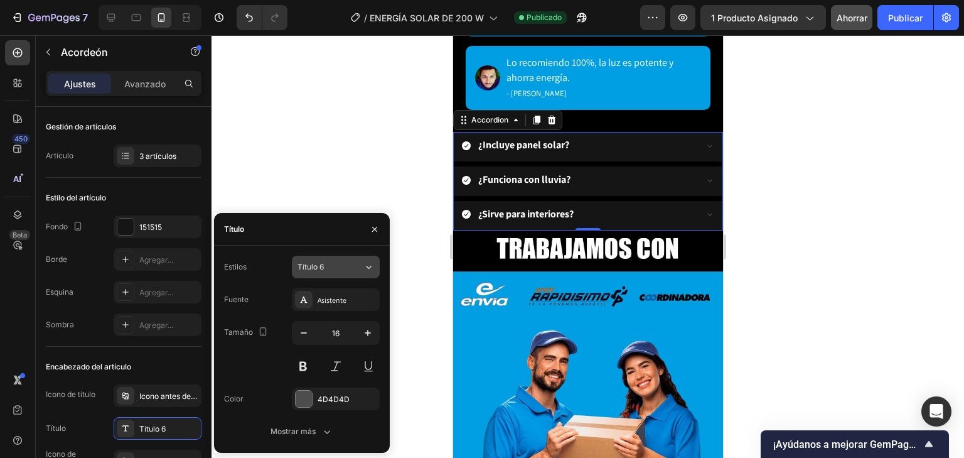
click at [377, 266] on button "Título 6" at bounding box center [336, 266] width 88 height 23
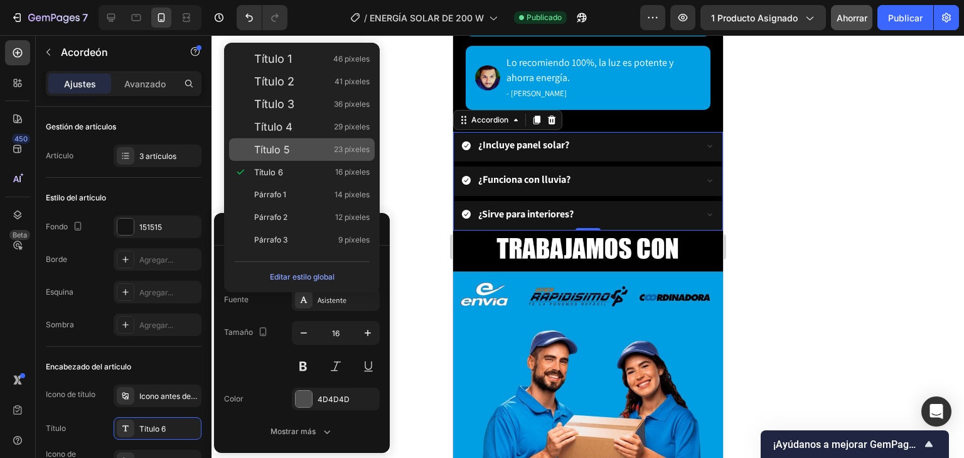
click at [294, 149] on div "Título 5 23 píxeles" at bounding box center [311, 149] width 115 height 13
type input "23"
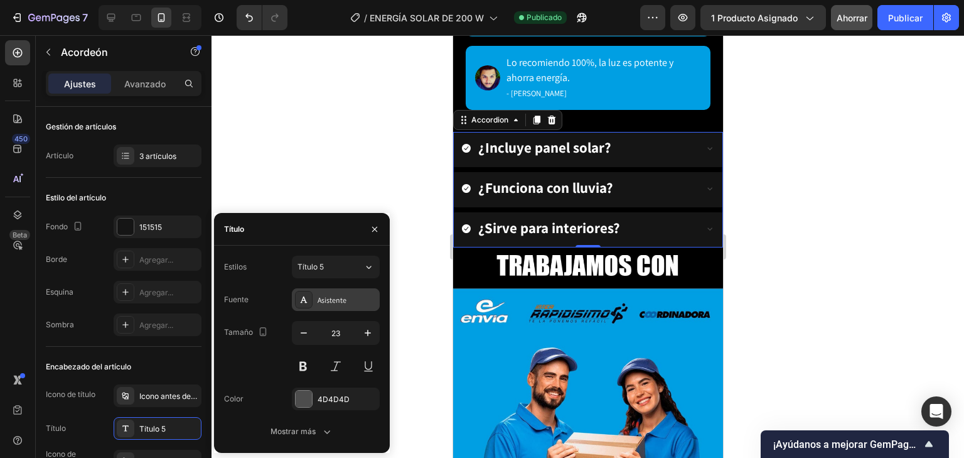
click at [346, 304] on div "Asistente" at bounding box center [347, 299] width 59 height 11
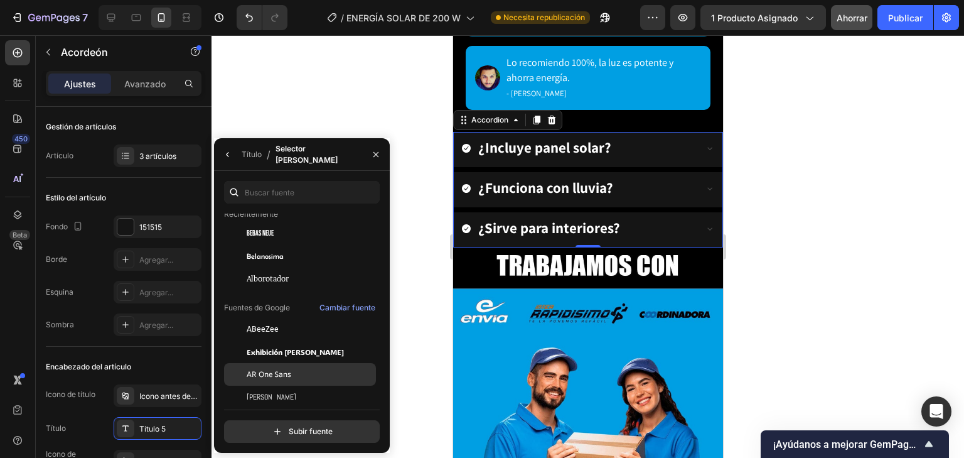
scroll to position [100, 0]
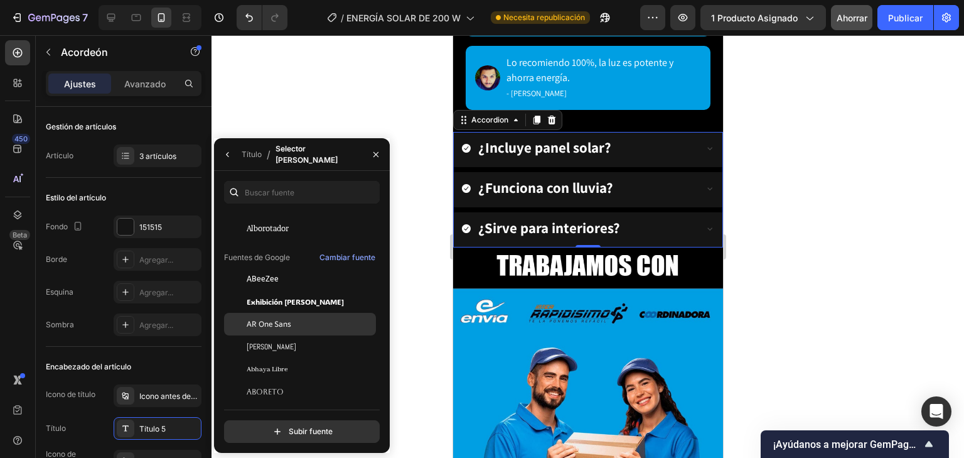
click at [291, 330] on div "AR One Sans" at bounding box center [300, 324] width 152 height 23
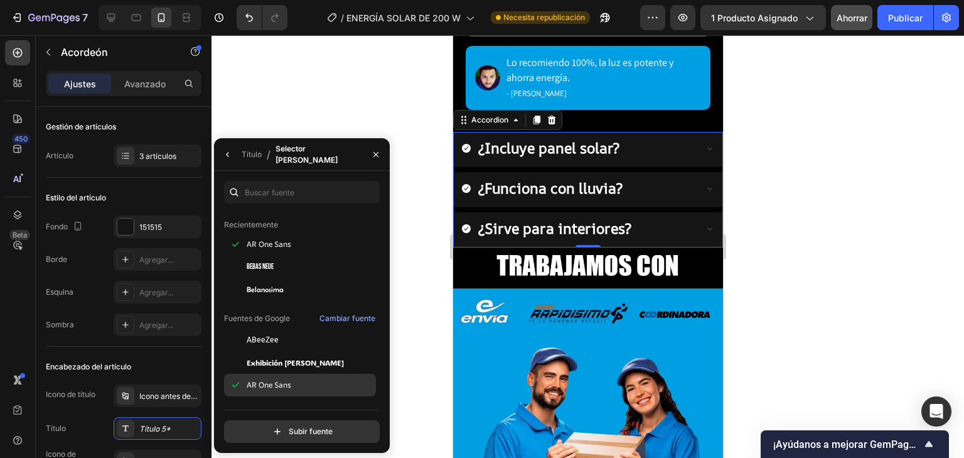
scroll to position [0, 0]
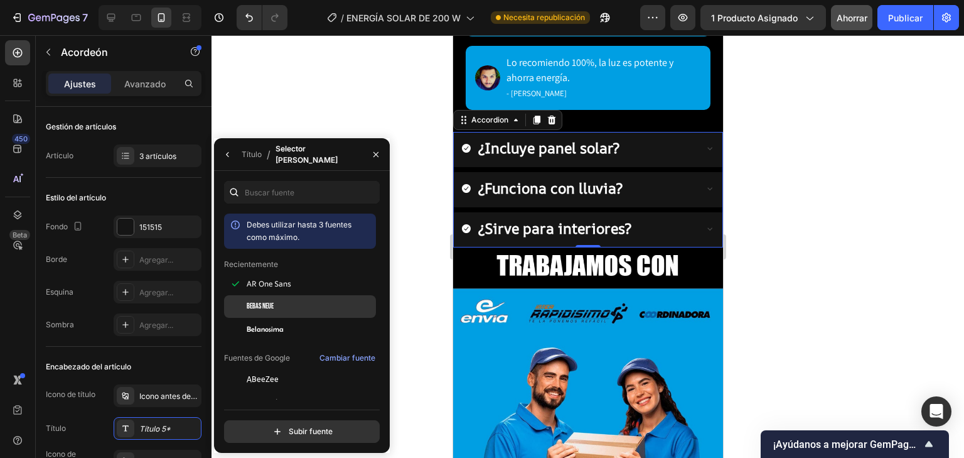
click at [281, 306] on div "Bebas Neue" at bounding box center [310, 306] width 127 height 11
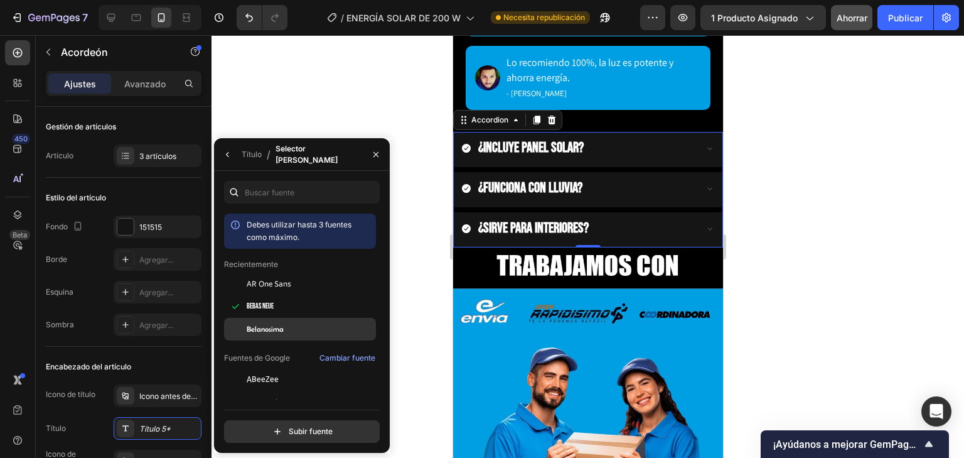
click at [281, 330] on font "Belanosima" at bounding box center [265, 329] width 37 height 8
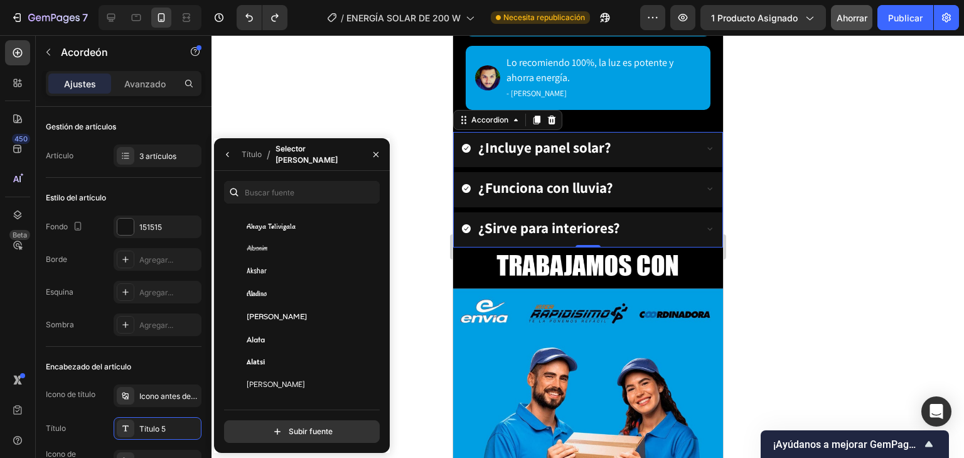
scroll to position [753, 0]
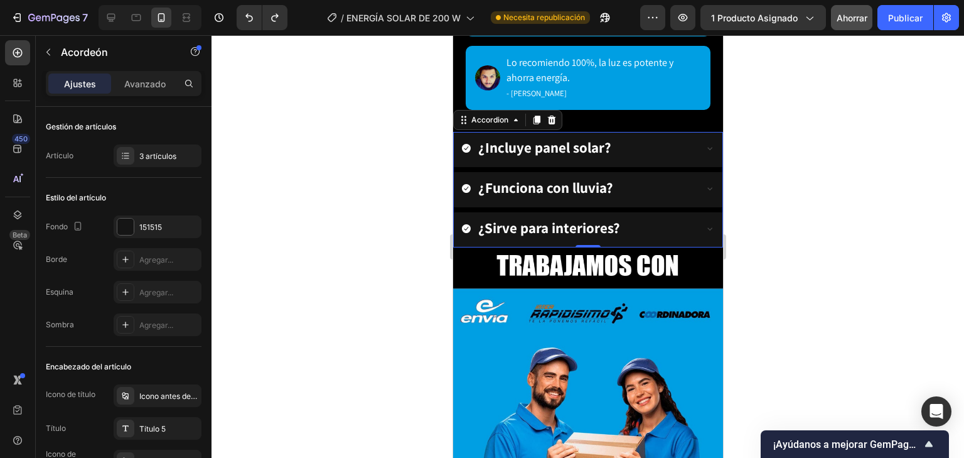
click at [711, 136] on div "¿Incluye panel solar?" at bounding box center [587, 149] width 269 height 35
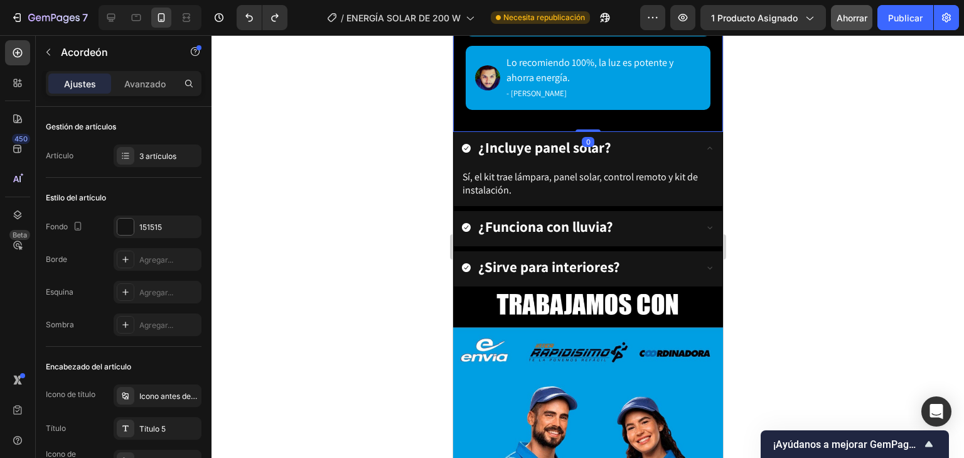
click at [693, 88] on div "Lo recomiendo 100%, la luz es potente y ahorra energía. - Diego Fernández" at bounding box center [603, 77] width 195 height 45
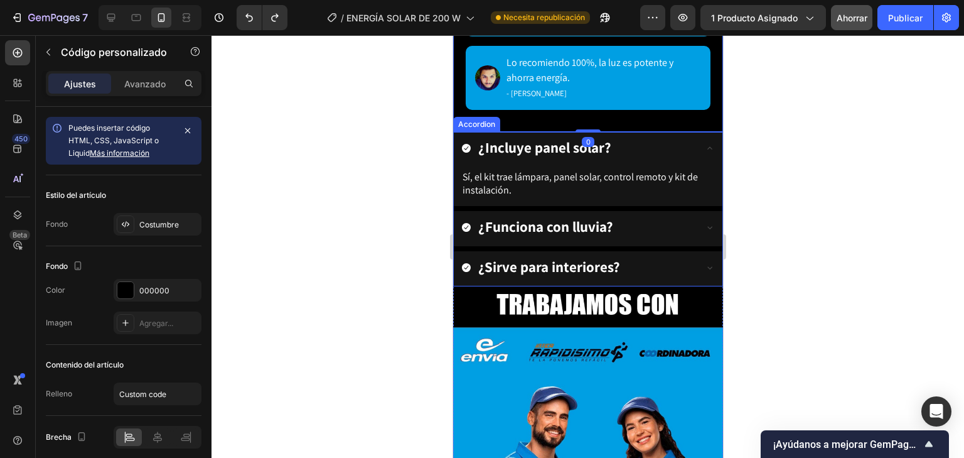
click at [762, 149] on div at bounding box center [588, 246] width 753 height 422
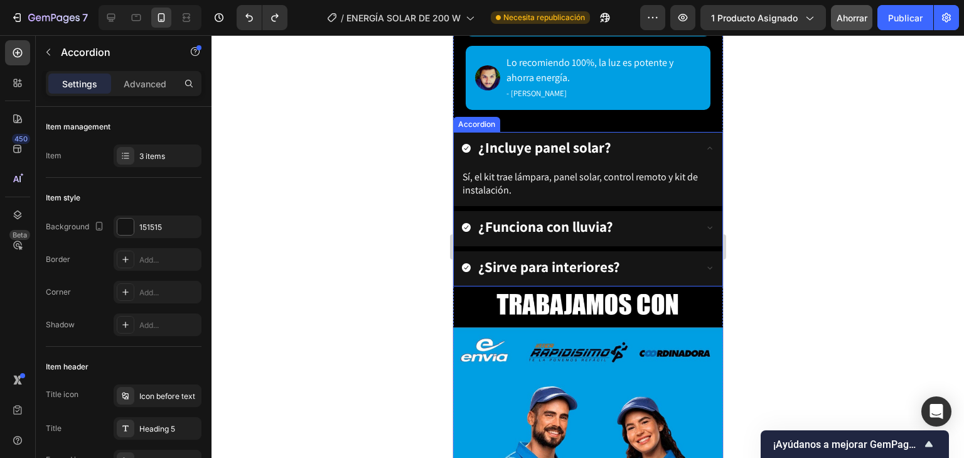
click at [705, 143] on icon at bounding box center [709, 148] width 10 height 10
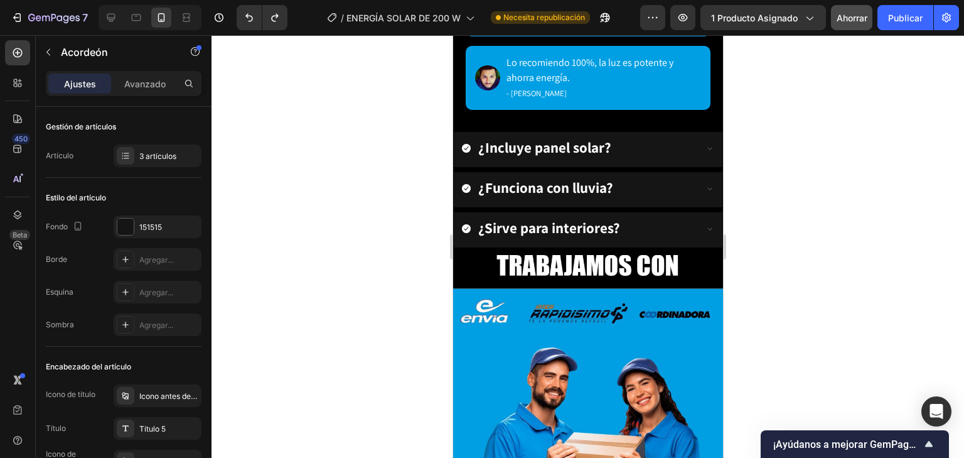
click at [621, 143] on div "¿Incluye panel solar?" at bounding box center [577, 148] width 233 height 23
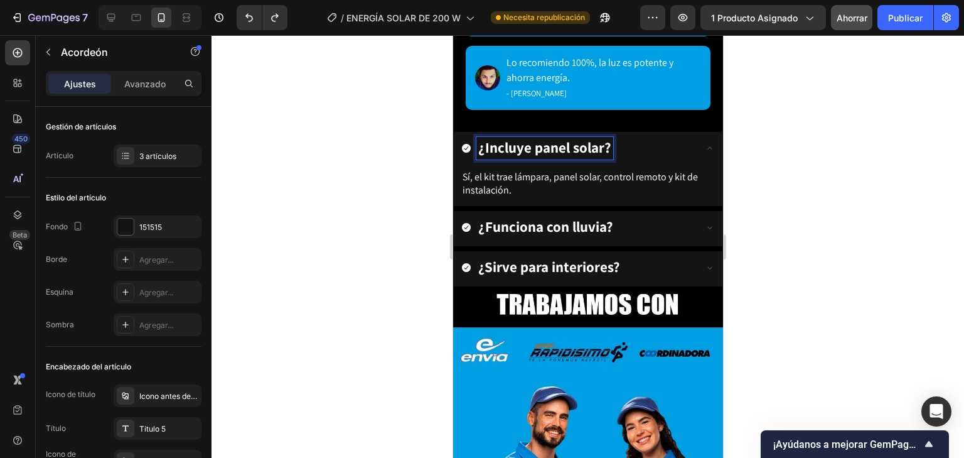
click at [605, 139] on strong "¿Incluye panel solar?" at bounding box center [544, 147] width 133 height 19
click at [611, 146] on div "¿Incluye panel solar?" at bounding box center [577, 148] width 233 height 23
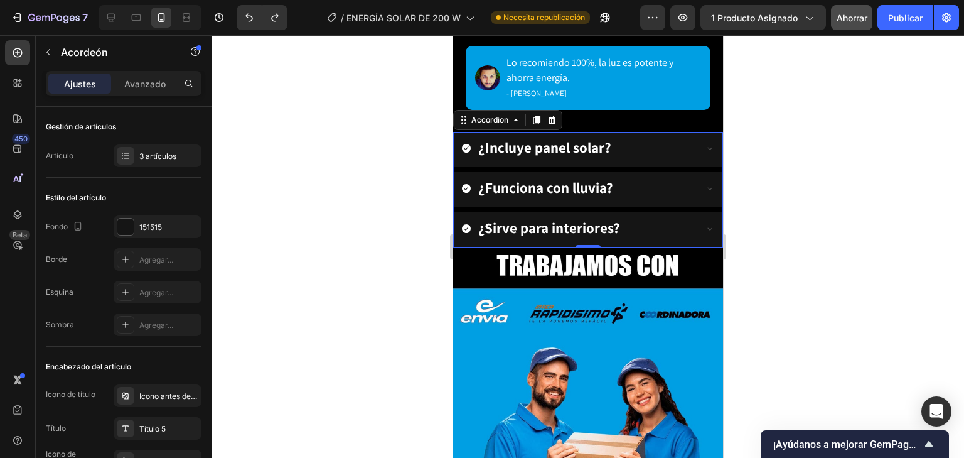
click at [608, 146] on strong "¿Incluye panel solar?" at bounding box center [544, 147] width 133 height 19
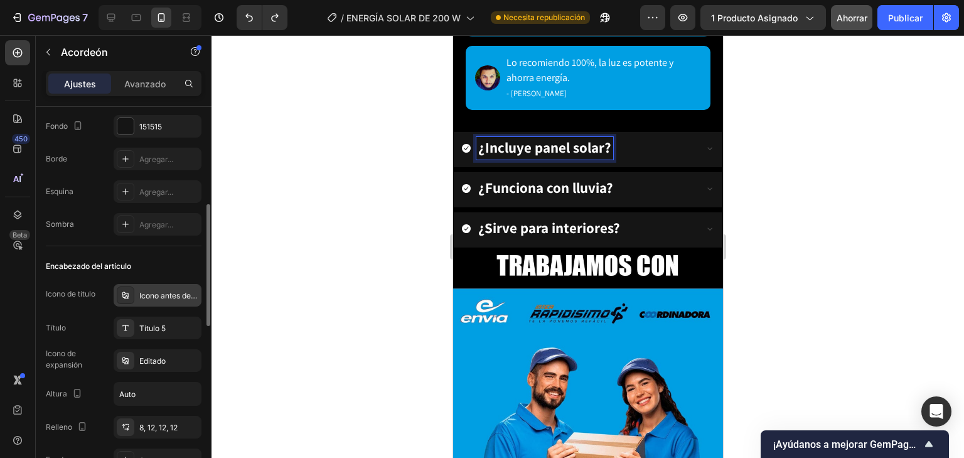
scroll to position [151, 0]
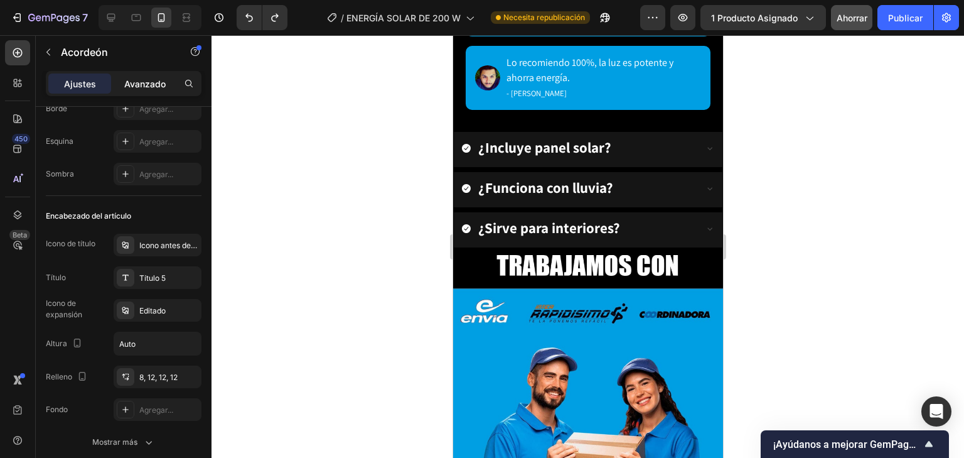
click at [158, 86] on font "Avanzado" at bounding box center [144, 83] width 41 height 11
type input "100%"
type input "100"
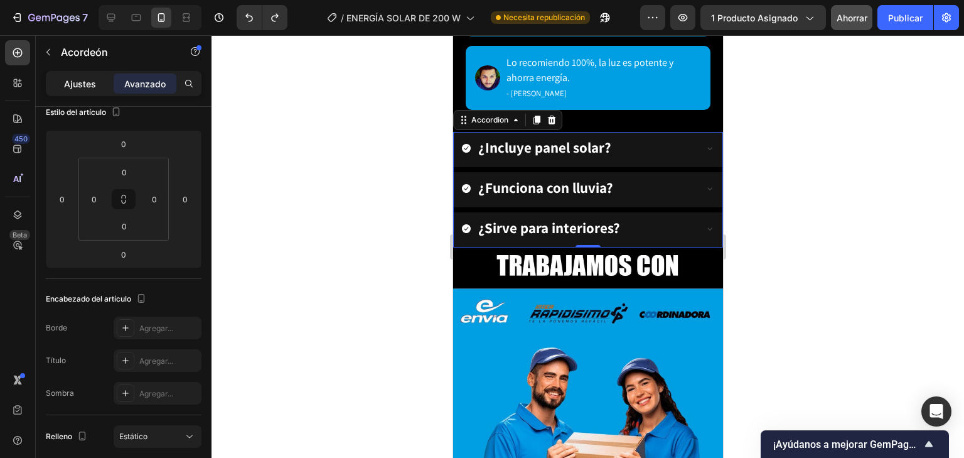
click at [75, 85] on font "Ajustes" at bounding box center [80, 83] width 32 height 11
type input "8"
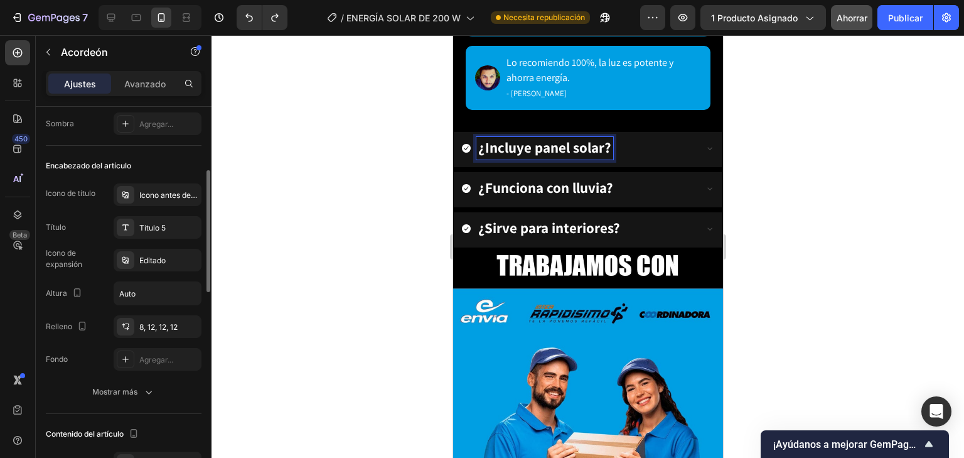
scroll to position [251, 0]
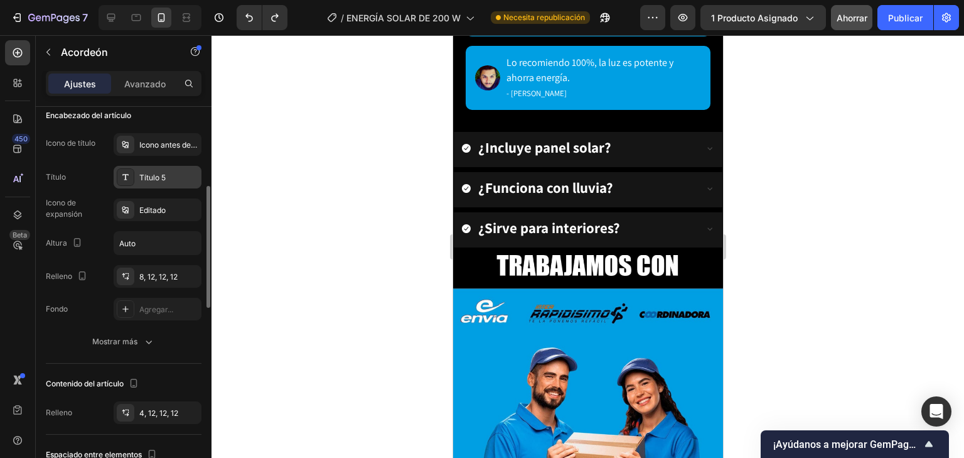
click at [174, 172] on div "Título 5" at bounding box center [168, 177] width 59 height 11
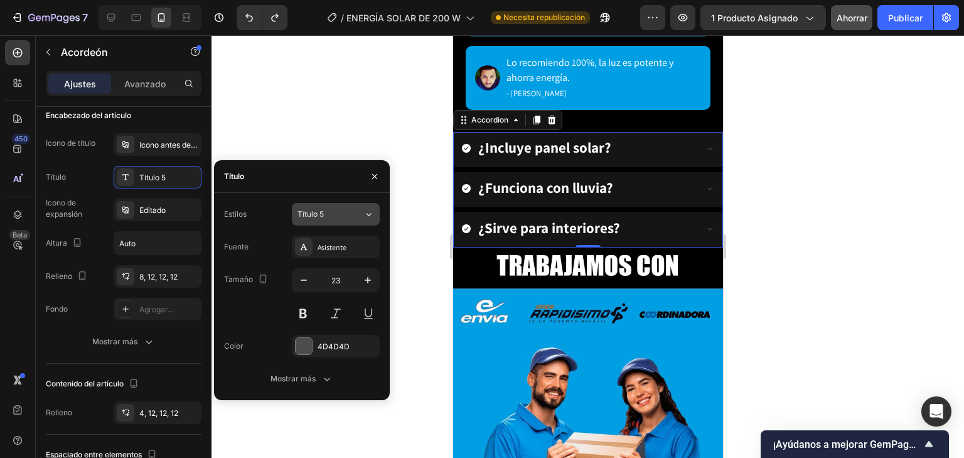
click at [348, 212] on div "Título 5" at bounding box center [331, 213] width 66 height 11
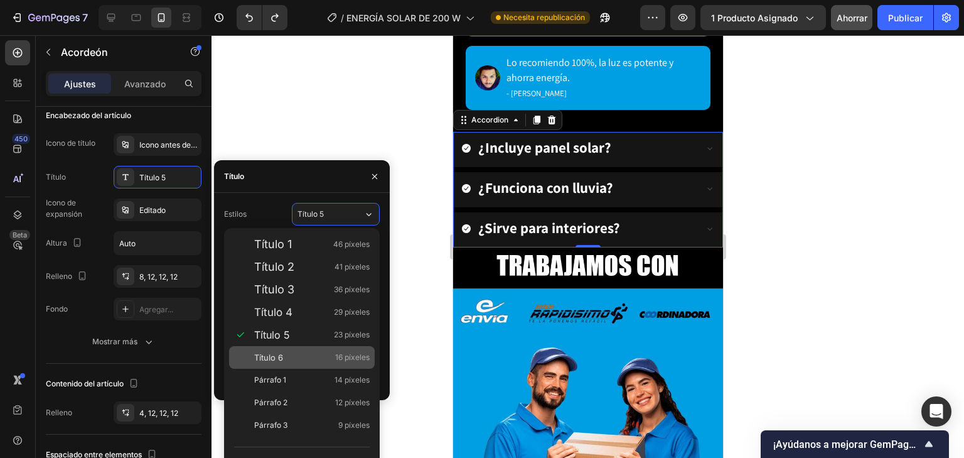
click at [292, 358] on div "Título 6 16 píxeles" at bounding box center [311, 357] width 115 height 13
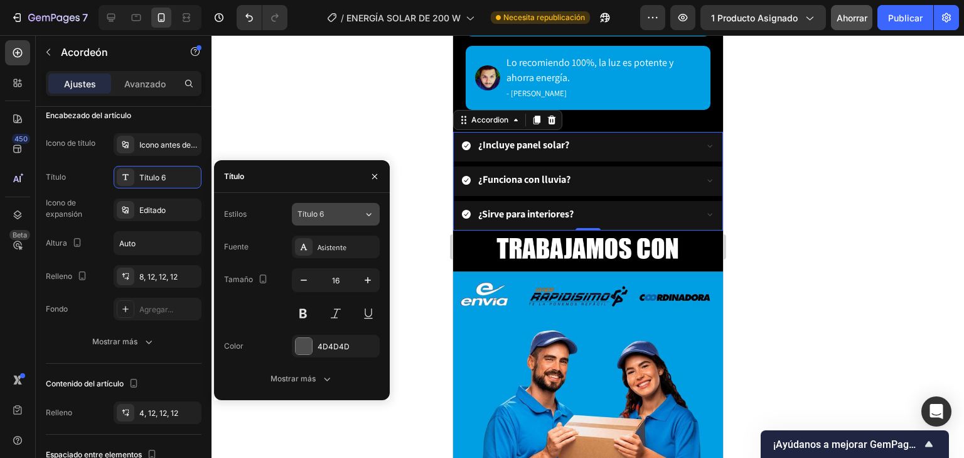
click at [325, 219] on div "Título 6" at bounding box center [323, 213] width 51 height 11
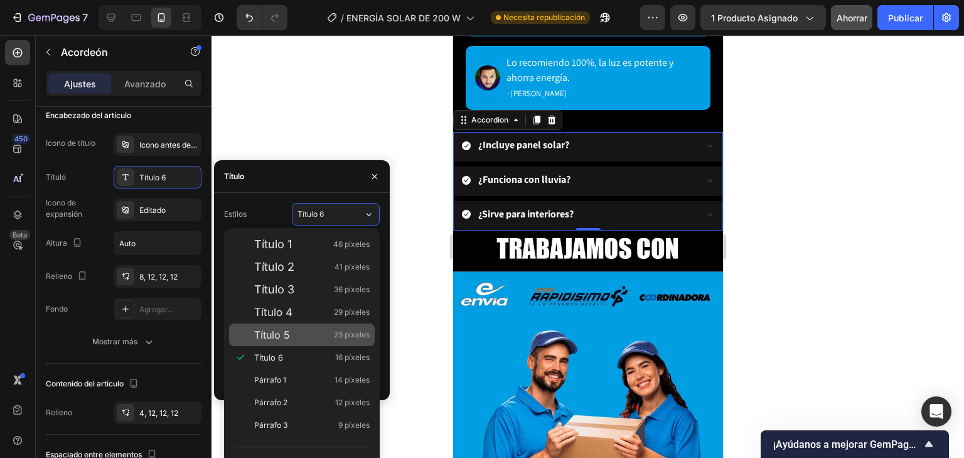
click at [289, 336] on font "Título 5" at bounding box center [272, 334] width 36 height 13
type input "23"
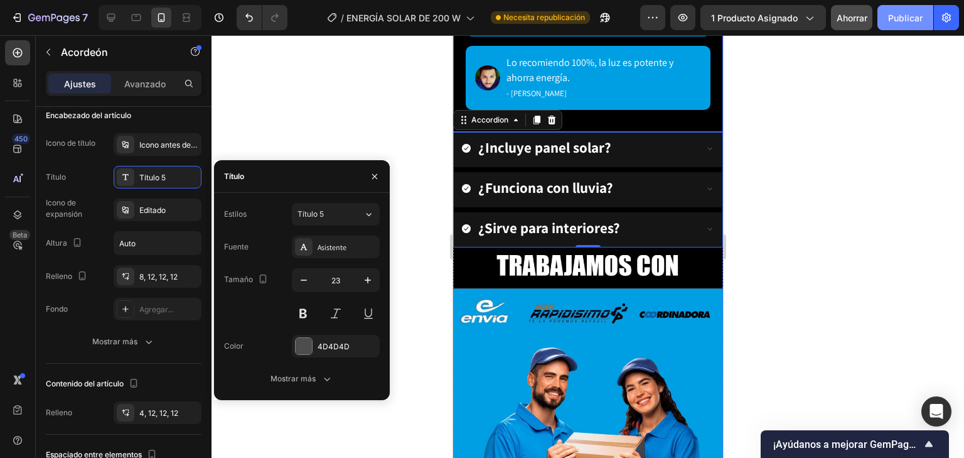
click at [912, 13] on font "Publicar" at bounding box center [905, 18] width 35 height 11
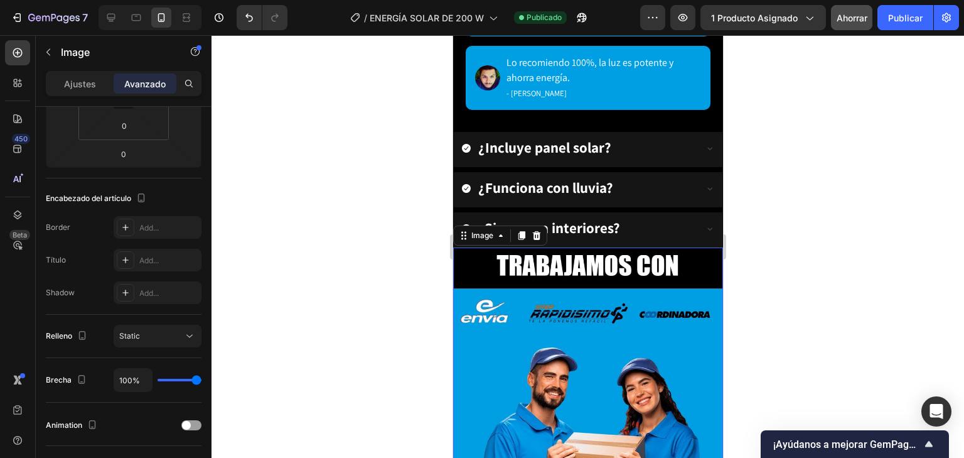
click at [705, 247] on div "Image 0" at bounding box center [588, 457] width 270 height 420
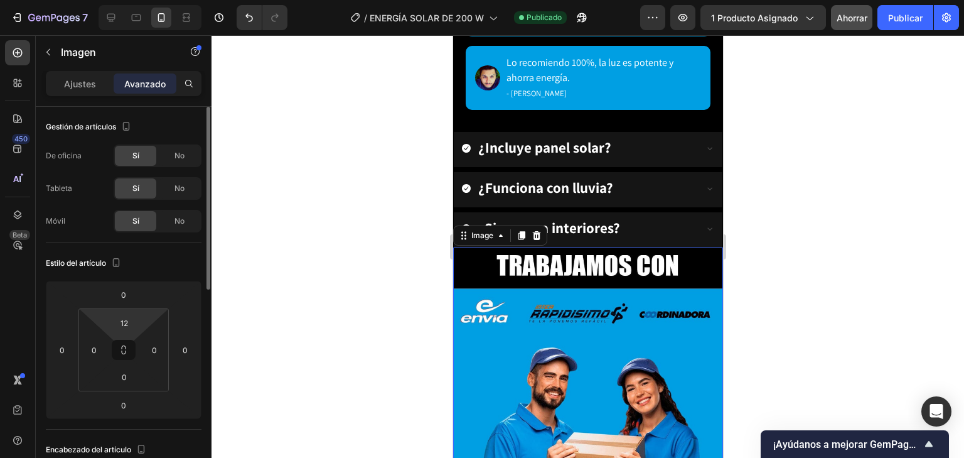
click at [146, 0] on html "7 Version history / ENERGÍA SOLAR DE 200 W Publicado Avance 1 producto asignado…" at bounding box center [482, 0] width 964 height 0
click at [137, 324] on div "12" at bounding box center [124, 323] width 31 height 20
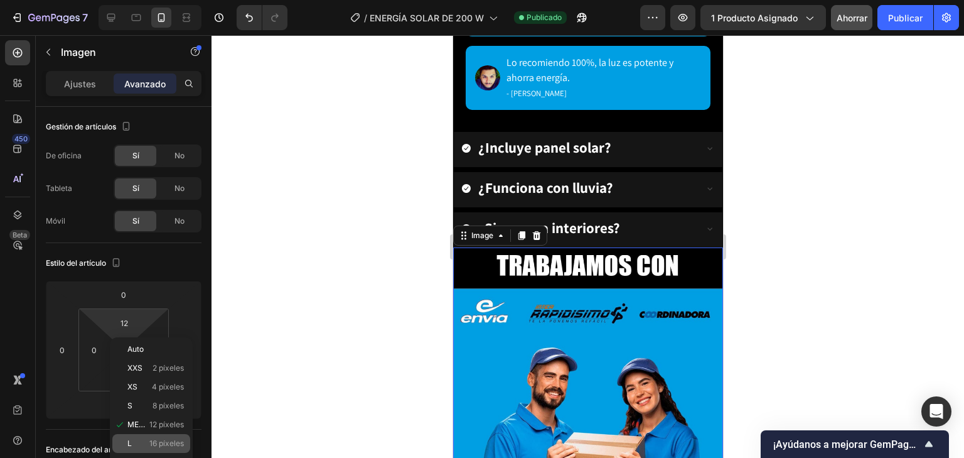
click at [148, 449] on div "L 16 píxeles" at bounding box center [151, 443] width 78 height 19
type input "16"
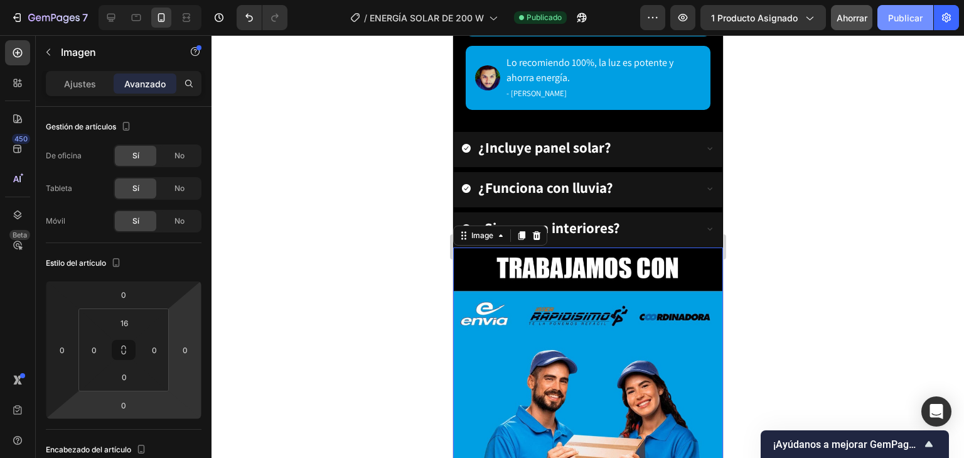
click at [921, 13] on font "Publicar" at bounding box center [905, 18] width 35 height 11
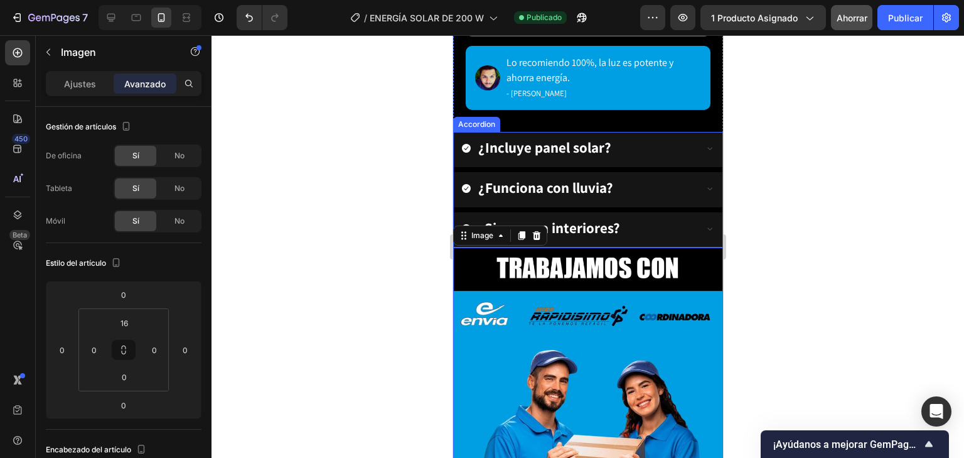
click at [704, 143] on icon at bounding box center [709, 148] width 10 height 10
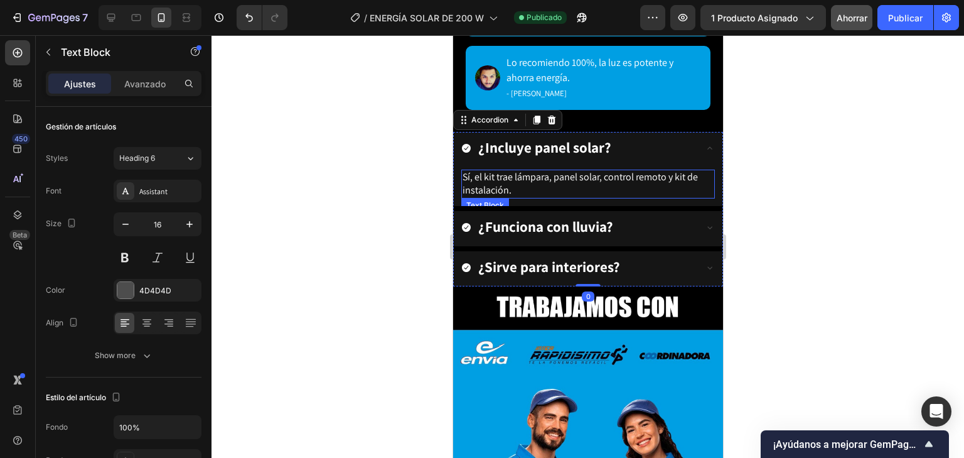
click at [599, 171] on span "Sí, el kit trae lámpara, panel solar, control remoto y kit de instalación." at bounding box center [579, 183] width 235 height 26
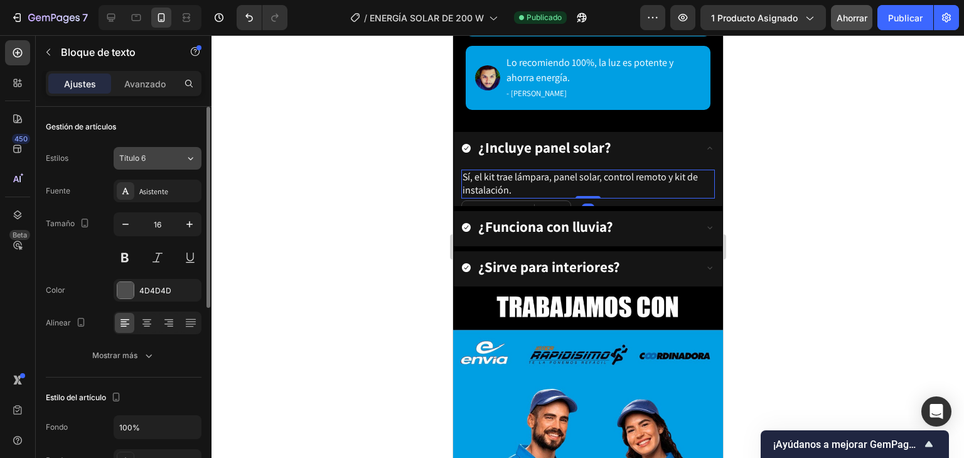
click at [186, 152] on icon at bounding box center [190, 158] width 11 height 13
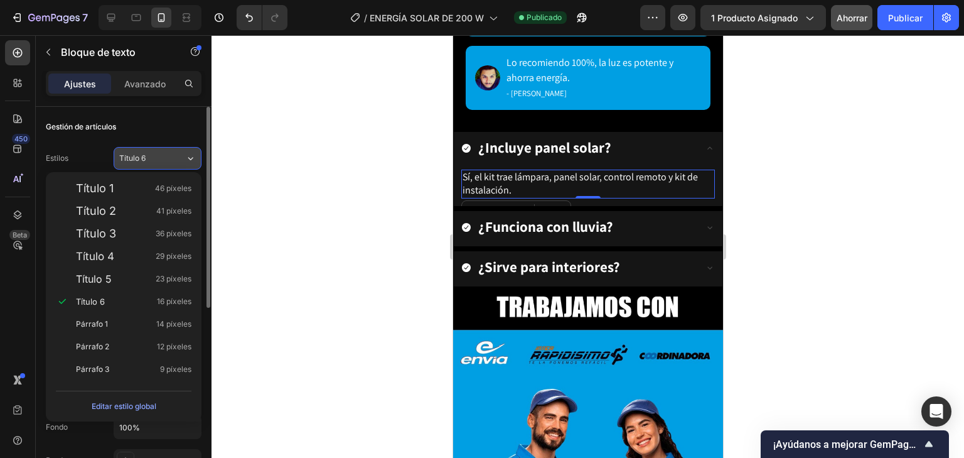
click at [174, 157] on div "Título 6" at bounding box center [152, 158] width 66 height 11
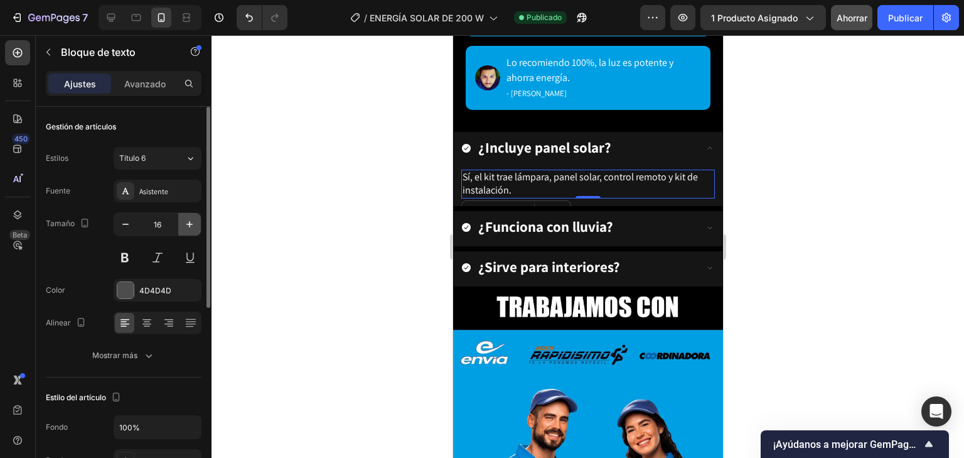
click at [196, 222] on button "button" at bounding box center [189, 224] width 23 height 23
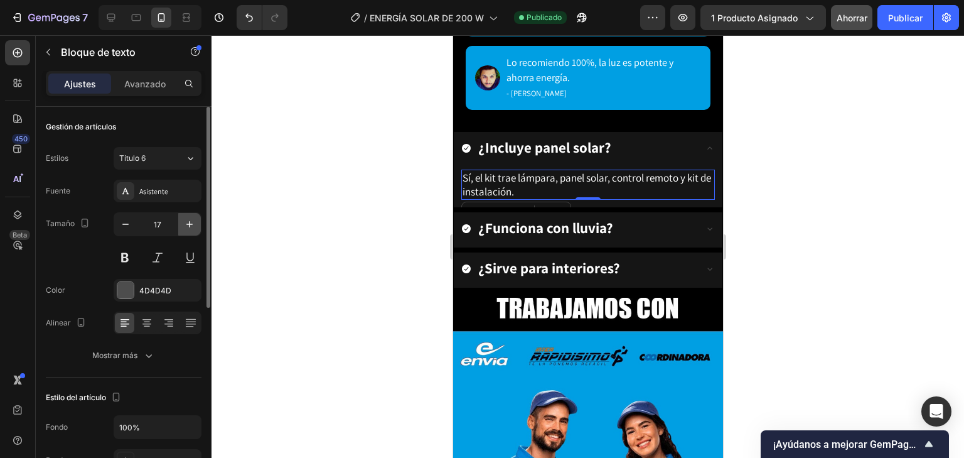
click at [196, 223] on button "button" at bounding box center [189, 224] width 23 height 23
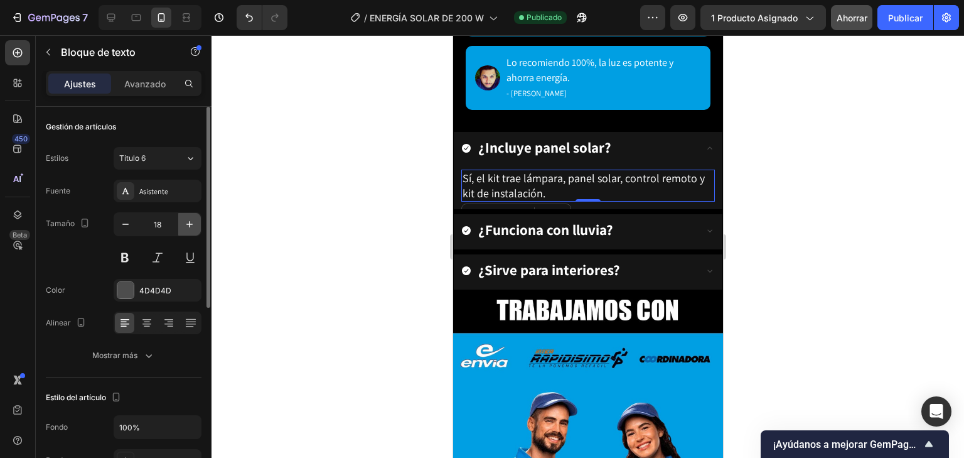
click at [196, 223] on button "button" at bounding box center [189, 224] width 23 height 23
type input "19"
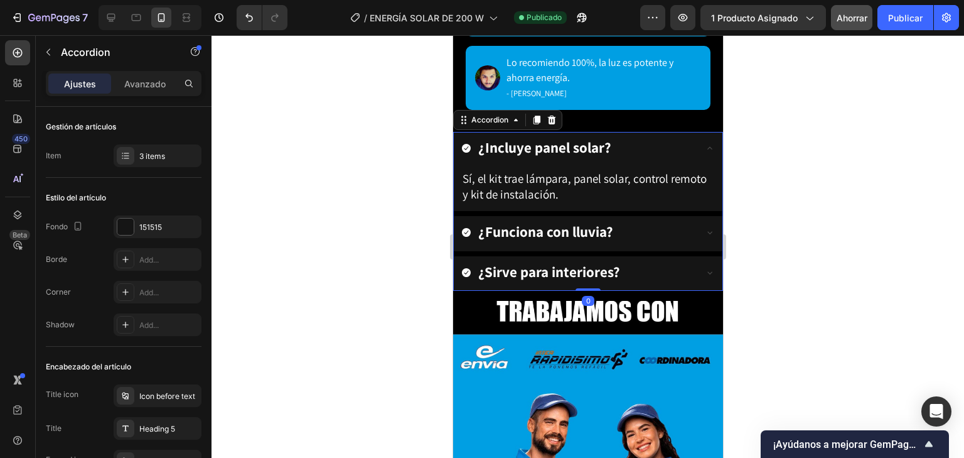
click at [709, 226] on div "¿Funciona con lluvia?" at bounding box center [587, 233] width 269 height 35
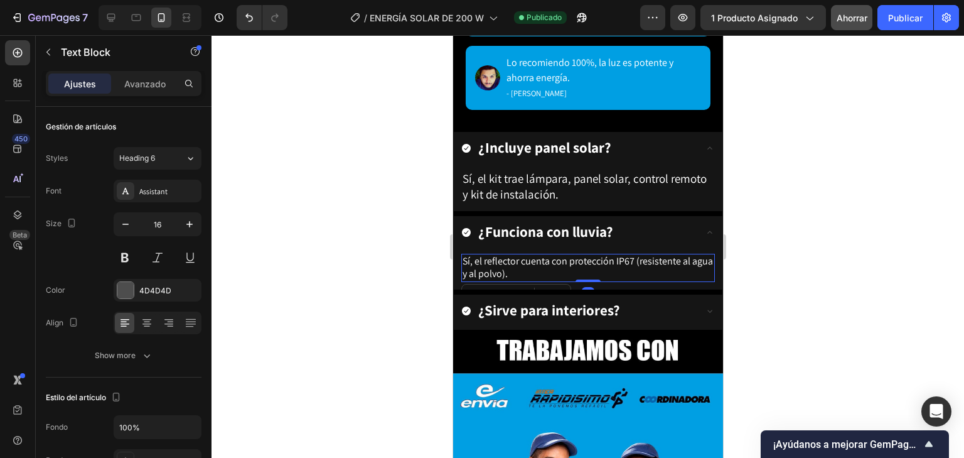
click at [550, 264] on p "Sí, el reflector cuenta con protección IP67 (resistente al agua y al polvo)." at bounding box center [587, 268] width 251 height 26
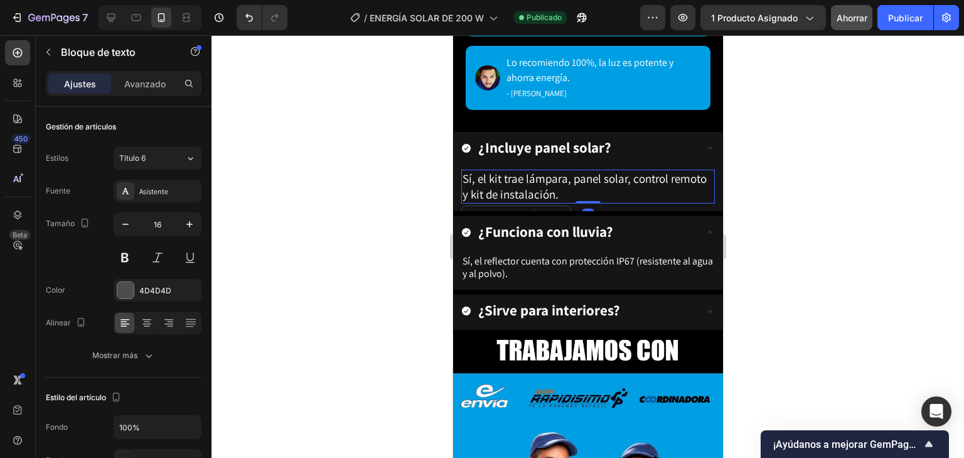
click at [547, 183] on span "Sí, el kit trae lámpara, panel solar, control remoto y kit de instalación." at bounding box center [584, 186] width 244 height 31
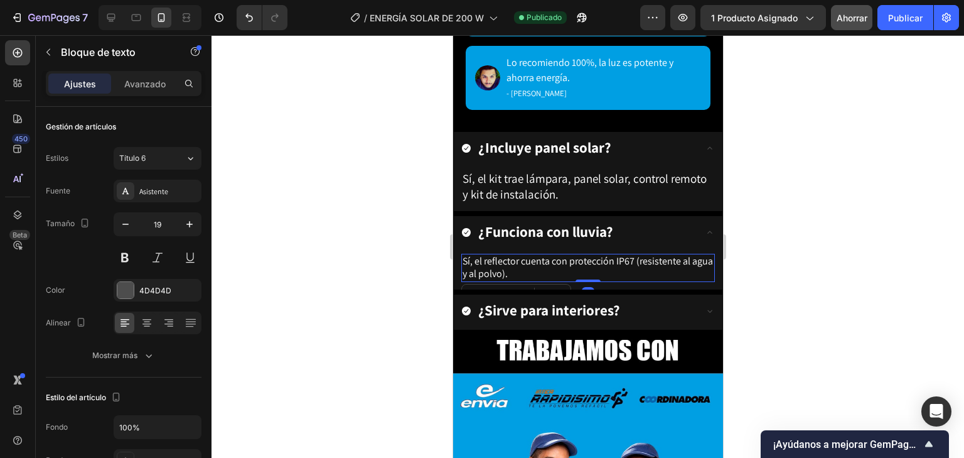
click at [534, 259] on span "Sí, el reflector cuenta con protección IP67 (resistente al agua y al polvo)." at bounding box center [587, 267] width 250 height 26
click at [194, 225] on icon "button" at bounding box center [189, 224] width 13 height 13
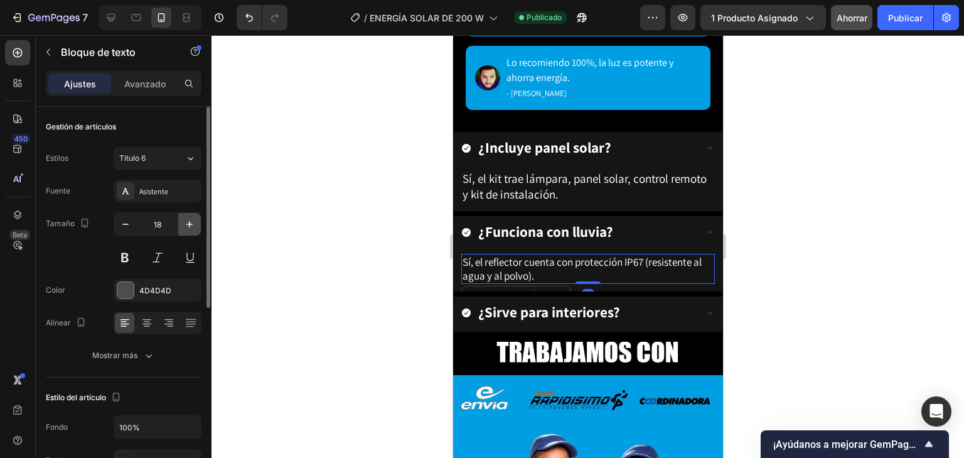
click at [194, 225] on icon "button" at bounding box center [189, 224] width 13 height 13
type input "19"
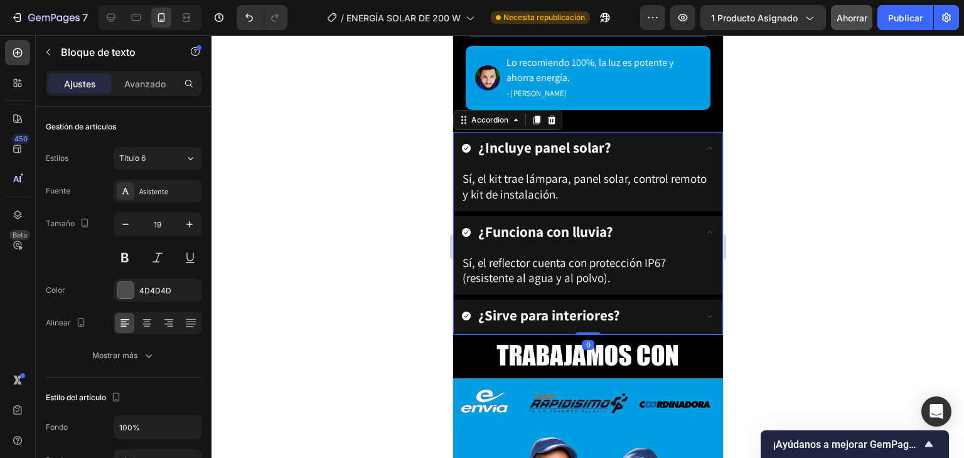
click at [709, 308] on div "¿Sirve para interiores?" at bounding box center [587, 316] width 269 height 35
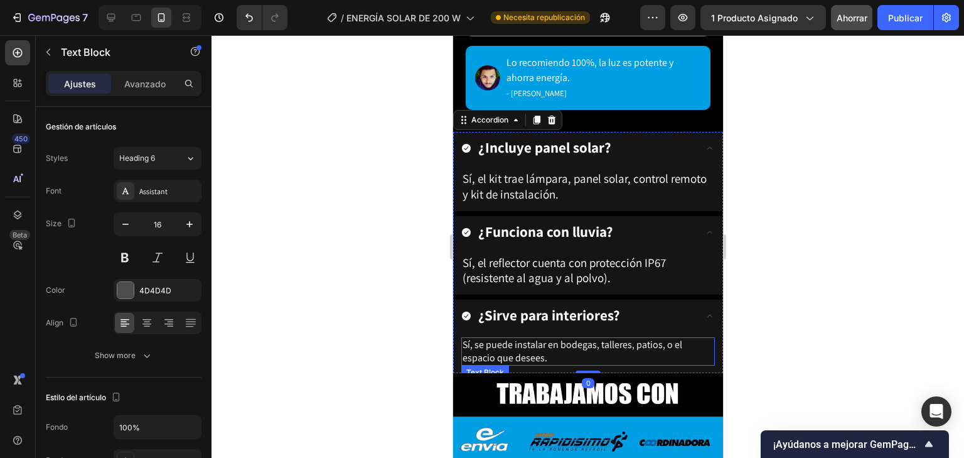
click at [545, 348] on p "Sí, se puede instalar en bodegas, talleres, patios, o el espacio que desees." at bounding box center [587, 351] width 251 height 26
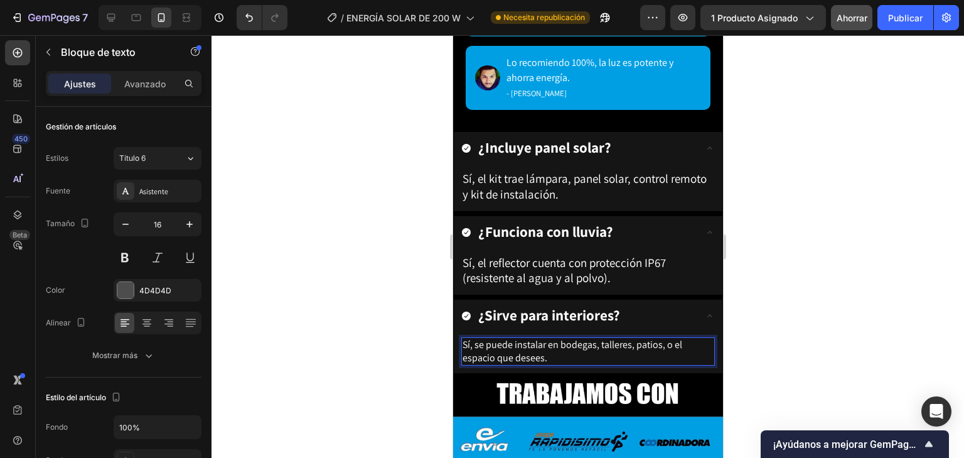
click at [543, 349] on span "Sí, se puede instalar en bodegas, talleres, patios, o el espacio que desees." at bounding box center [572, 351] width 220 height 26
click at [549, 351] on p "Sí, se puede instalar en bodegas, talleres, patios, o el espacio que desees." at bounding box center [587, 351] width 251 height 26
click at [190, 221] on icon "button" at bounding box center [189, 224] width 6 height 6
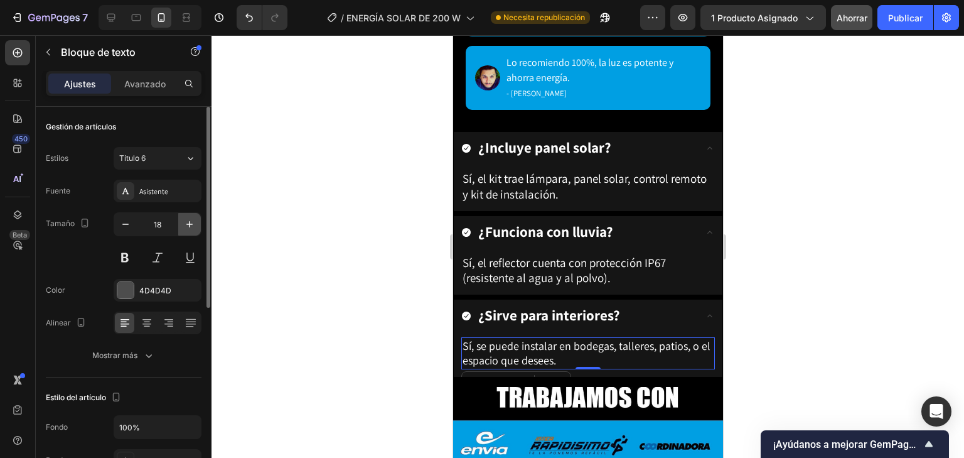
click at [190, 221] on icon "button" at bounding box center [189, 224] width 6 height 6
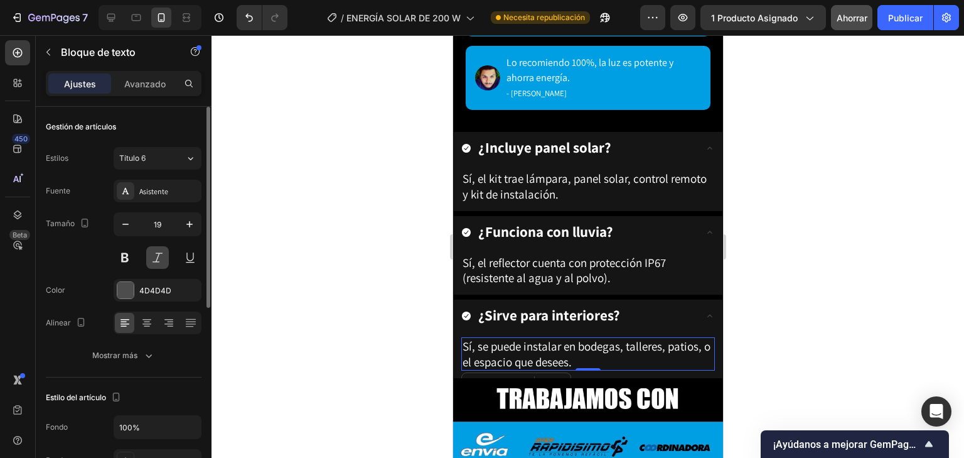
scroll to position [50, 0]
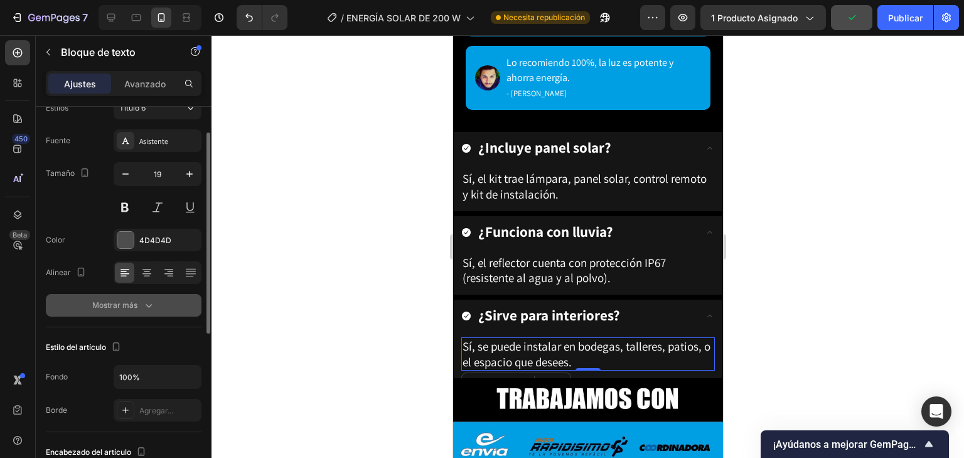
click at [150, 299] on icon "button" at bounding box center [148, 305] width 13 height 13
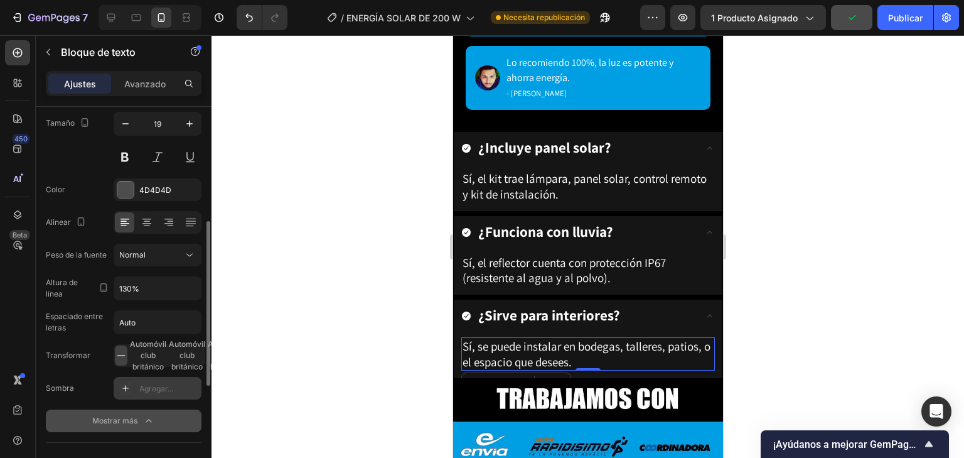
scroll to position [151, 0]
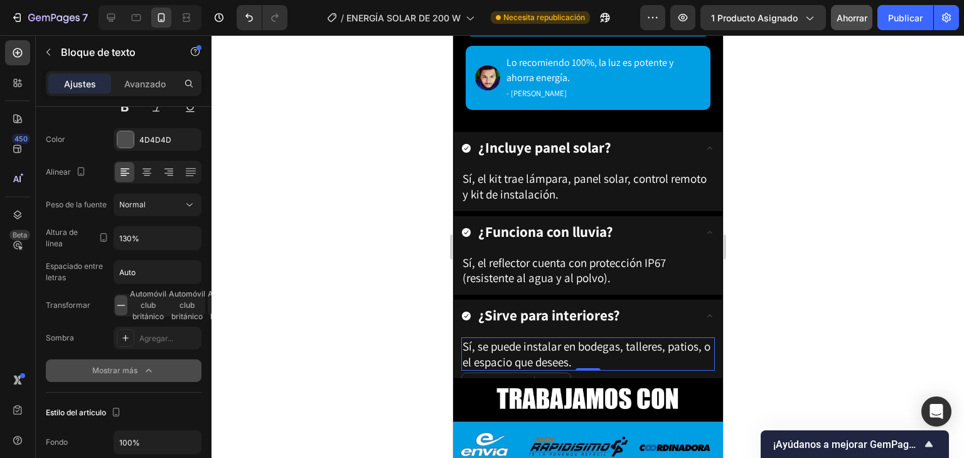
click at [137, 367] on div "Mostrar más" at bounding box center [123, 370] width 63 height 13
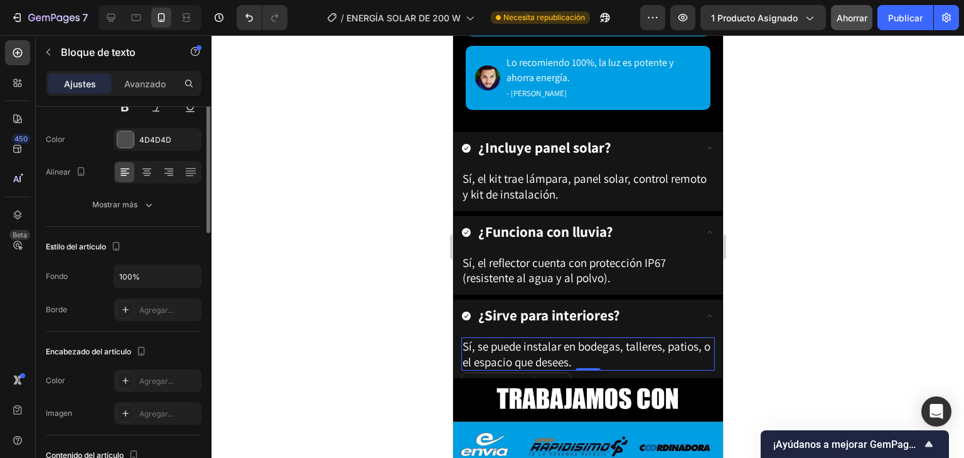
scroll to position [0, 0]
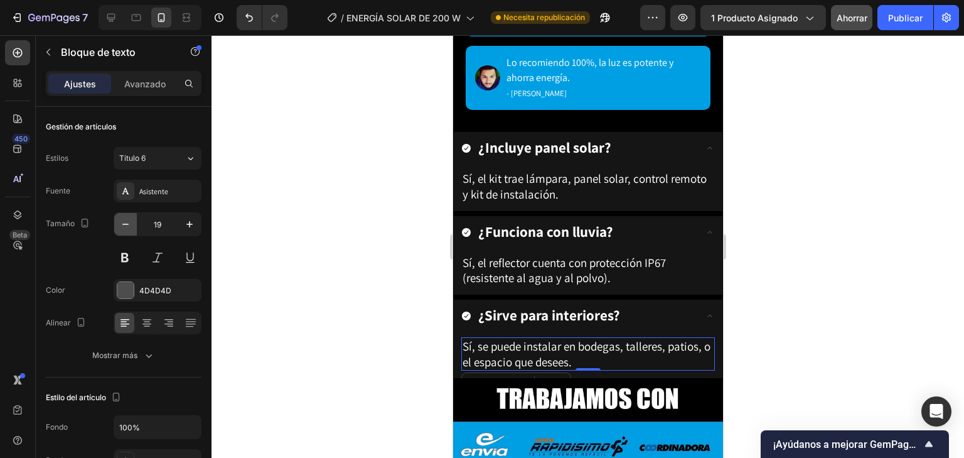
click at [132, 223] on button "button" at bounding box center [125, 224] width 23 height 23
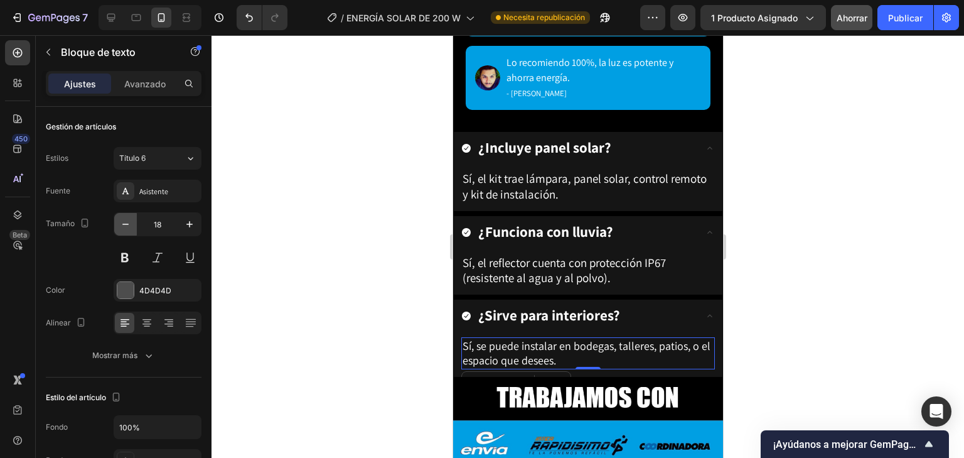
click at [132, 223] on button "button" at bounding box center [125, 224] width 23 height 23
type input "17"
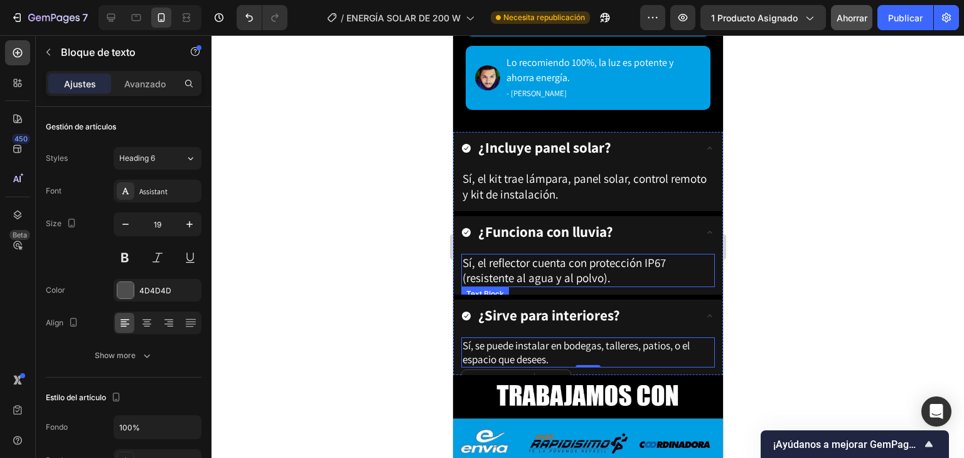
click at [581, 259] on span "Sí, el reflector cuenta con protección IP67 (resistente al agua y al polvo)." at bounding box center [563, 270] width 203 height 31
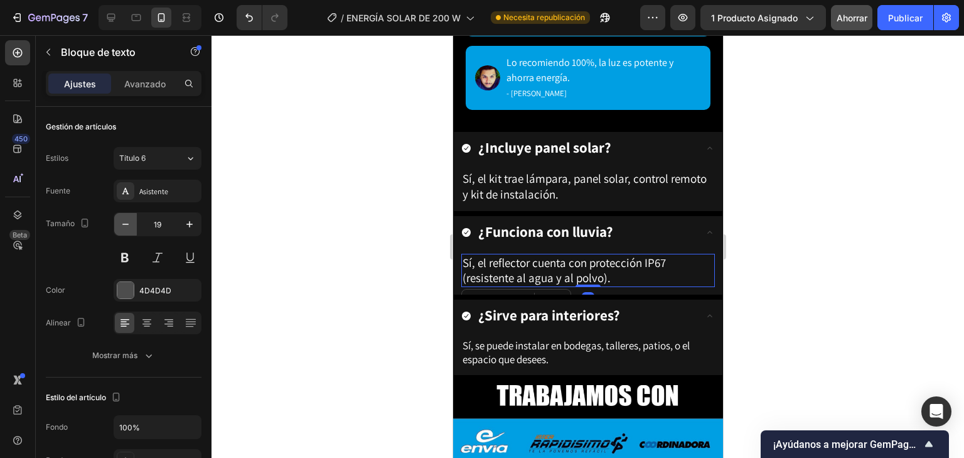
click at [136, 225] on button "button" at bounding box center [125, 224] width 23 height 23
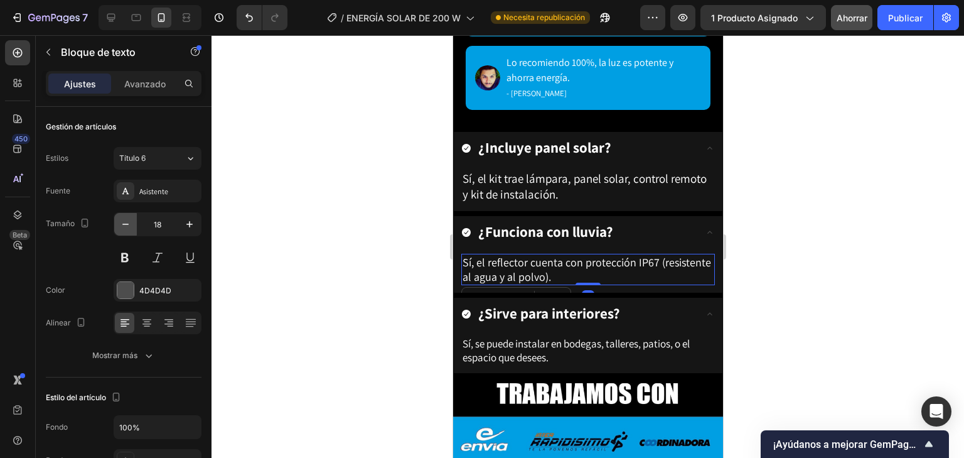
click at [136, 225] on button "button" at bounding box center [125, 224] width 23 height 23
type input "17"
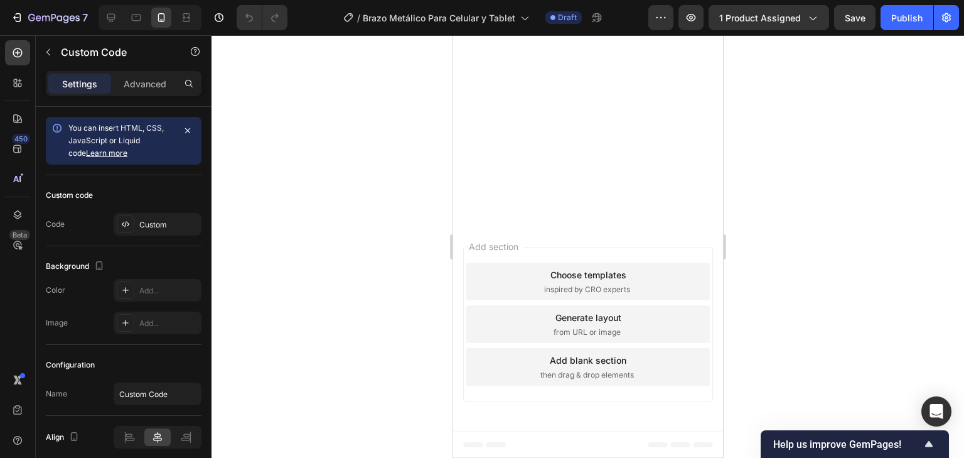
scroll to position [2460, 0]
click at [898, 28] on button "Publish" at bounding box center [907, 17] width 53 height 25
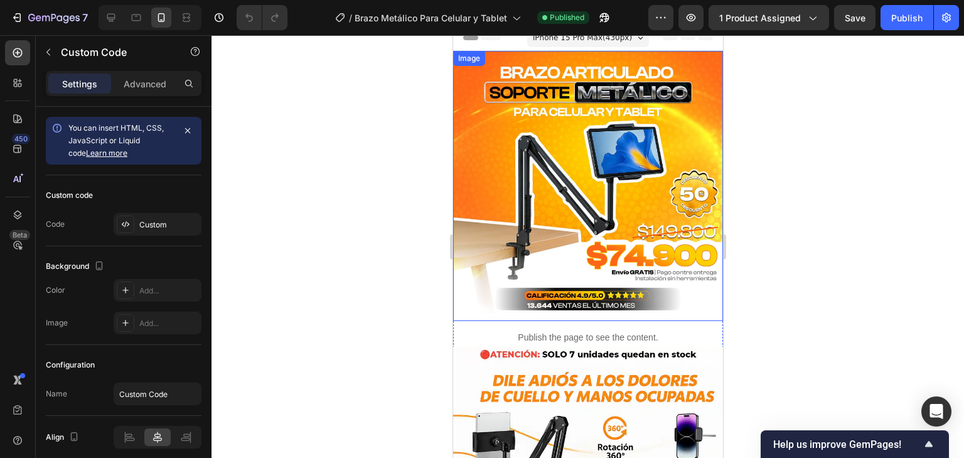
scroll to position [0, 0]
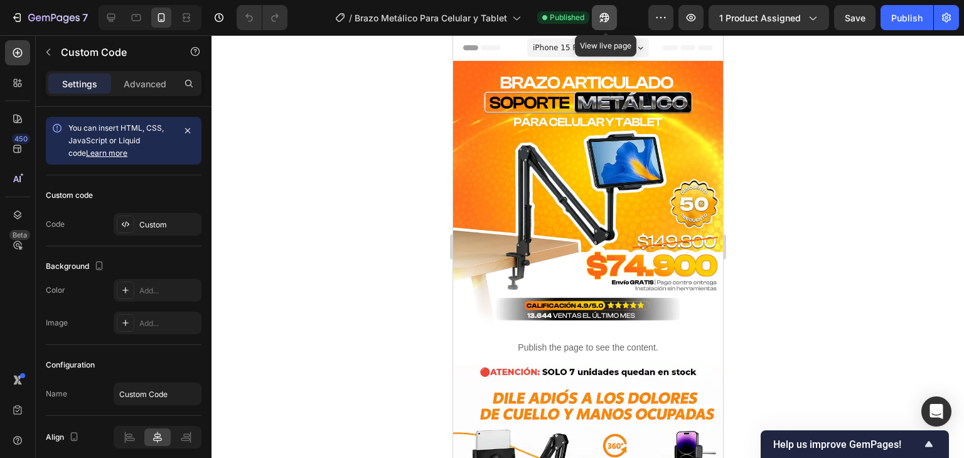
click at [609, 20] on icon "button" at bounding box center [604, 17] width 13 height 13
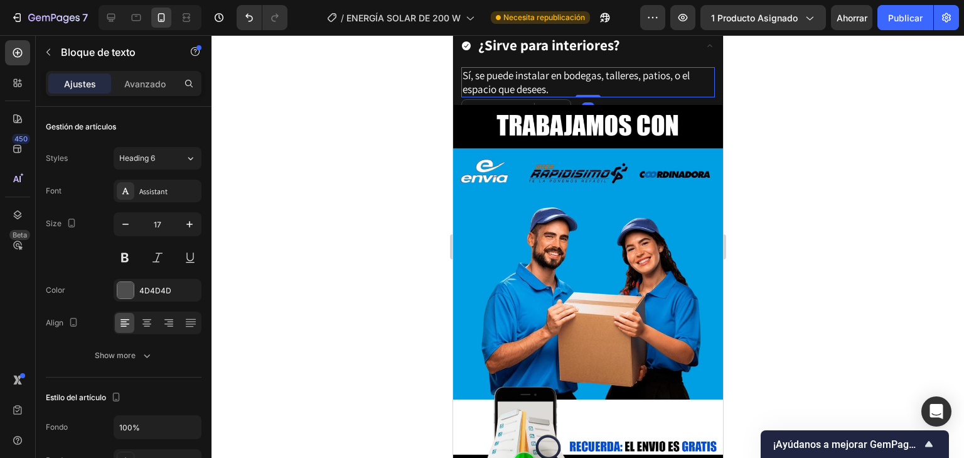
click at [518, 96] on span "Sí, se puede instalar en bodegas, talleres, patios, o el espacio que desees." at bounding box center [575, 82] width 227 height 28
click at [519, 16] on span "Sí, el reflector cuenta con protección IP67 (resistente al agua y al polvo)." at bounding box center [581, 2] width 239 height 28
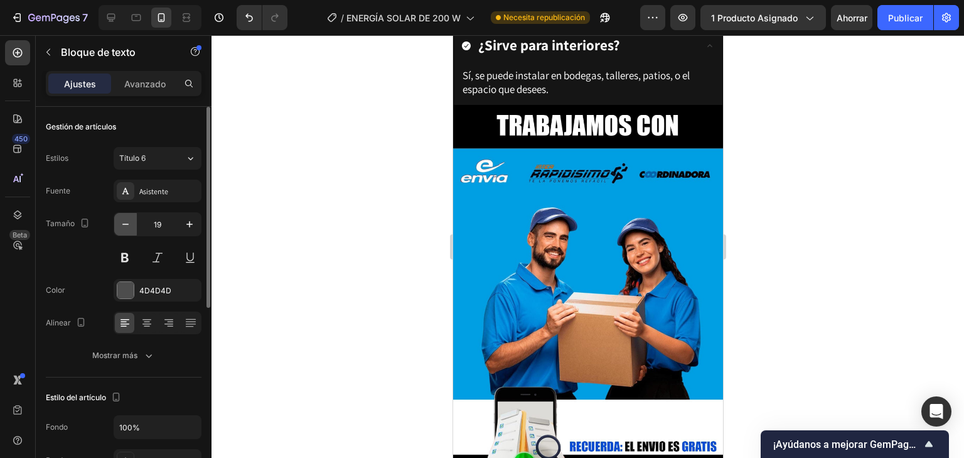
click at [126, 229] on icon "button" at bounding box center [125, 224] width 13 height 13
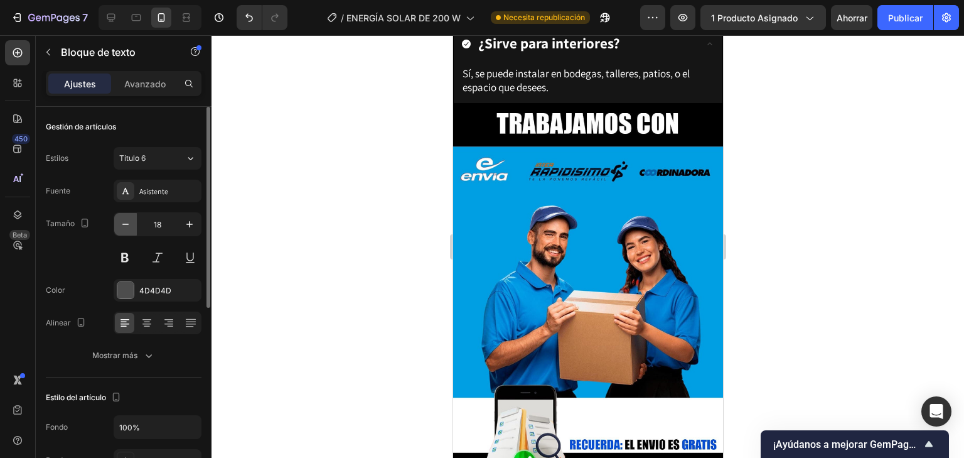
click at [126, 229] on icon "button" at bounding box center [125, 224] width 13 height 13
type input "17"
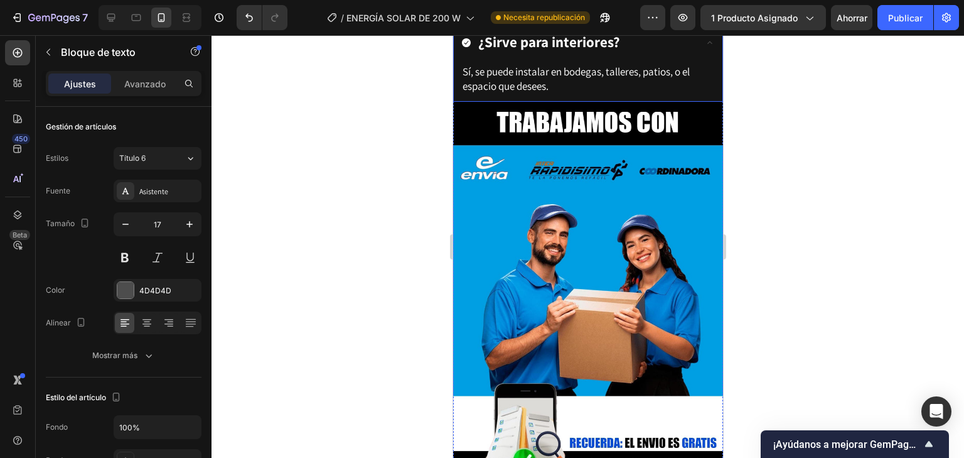
click at [568, 51] on strong "¿Sirve para interiores?" at bounding box center [549, 42] width 142 height 19
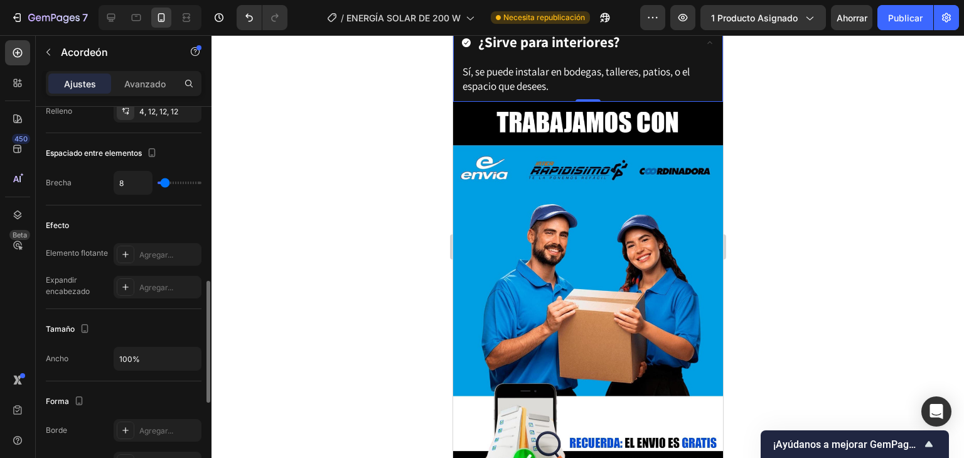
scroll to position [301, 0]
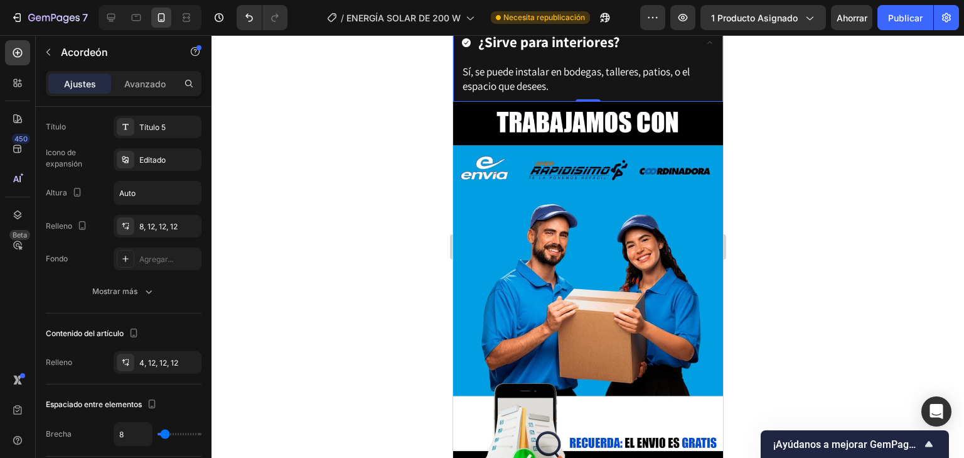
click at [627, 54] on div "¿Sirve para interiores?" at bounding box center [577, 42] width 233 height 23
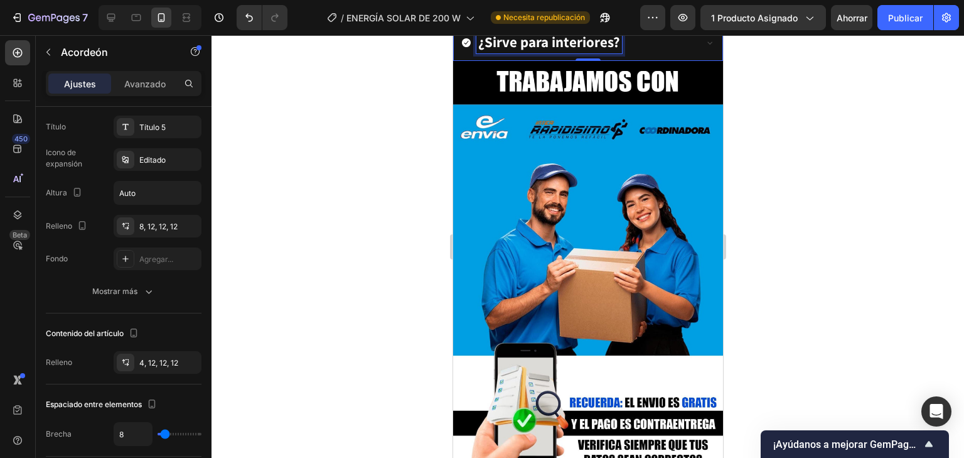
click at [618, 54] on div "¿Sirve para interiores?" at bounding box center [549, 42] width 146 height 23
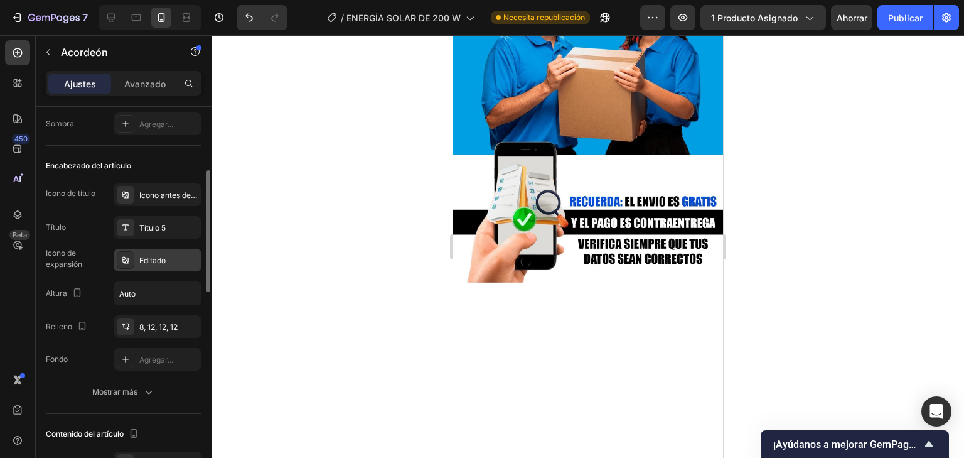
scroll to position [151, 0]
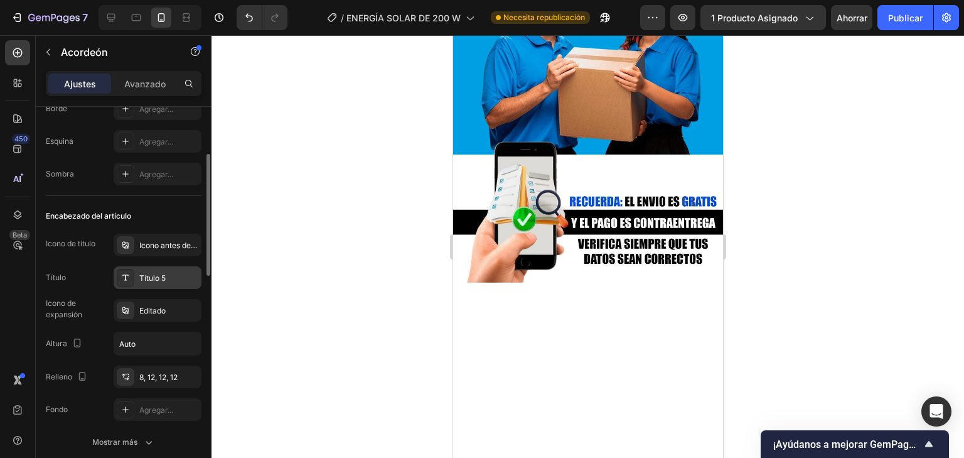
click at [173, 274] on div "Título 5" at bounding box center [168, 277] width 59 height 11
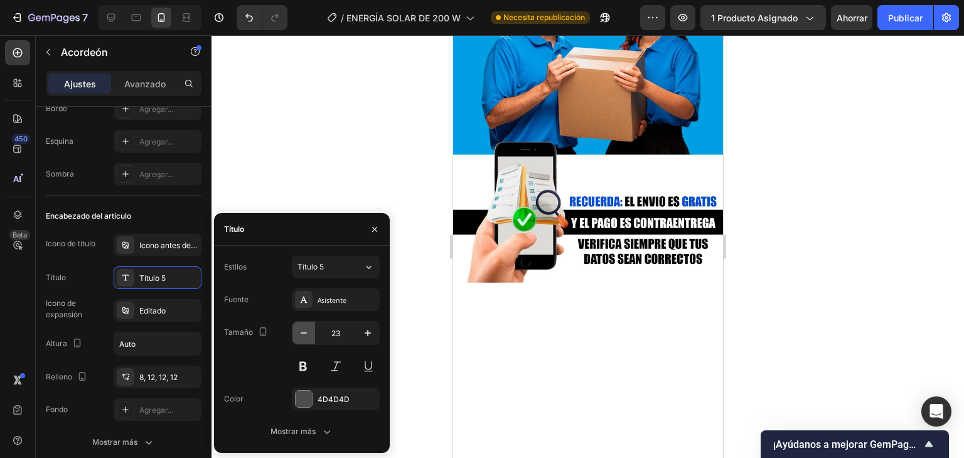
click at [304, 335] on icon "button" at bounding box center [304, 332] width 13 height 13
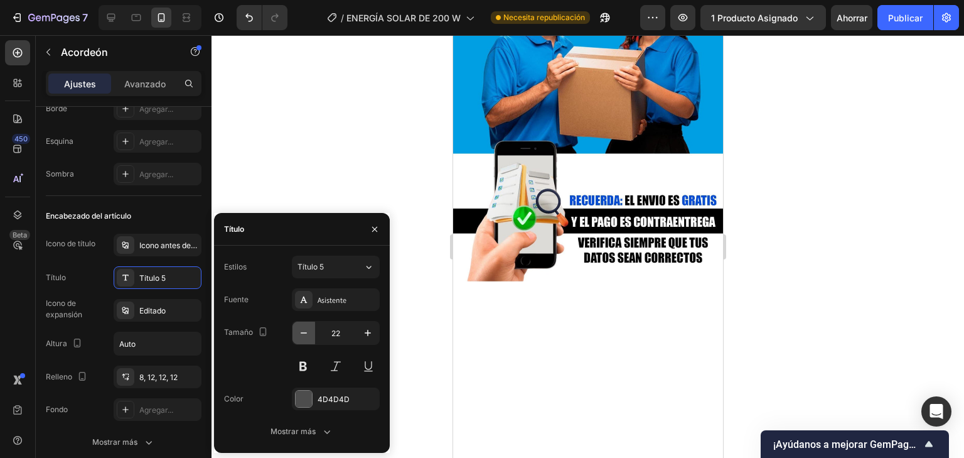
click at [304, 335] on icon "button" at bounding box center [304, 332] width 13 height 13
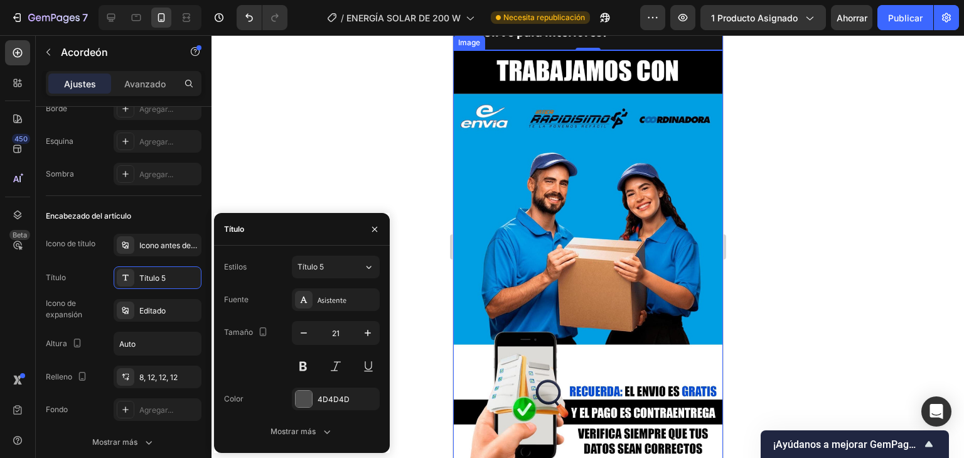
scroll to position [3274, 0]
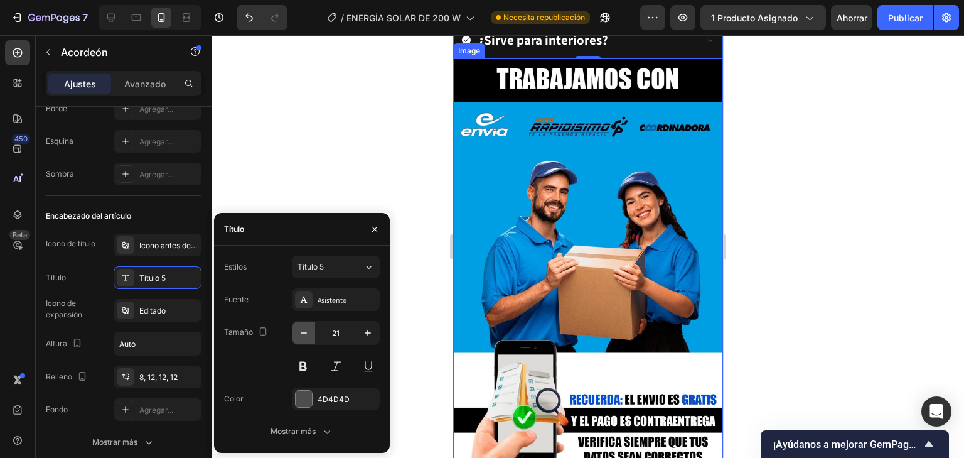
click at [305, 335] on icon "button" at bounding box center [304, 332] width 13 height 13
type input "20"
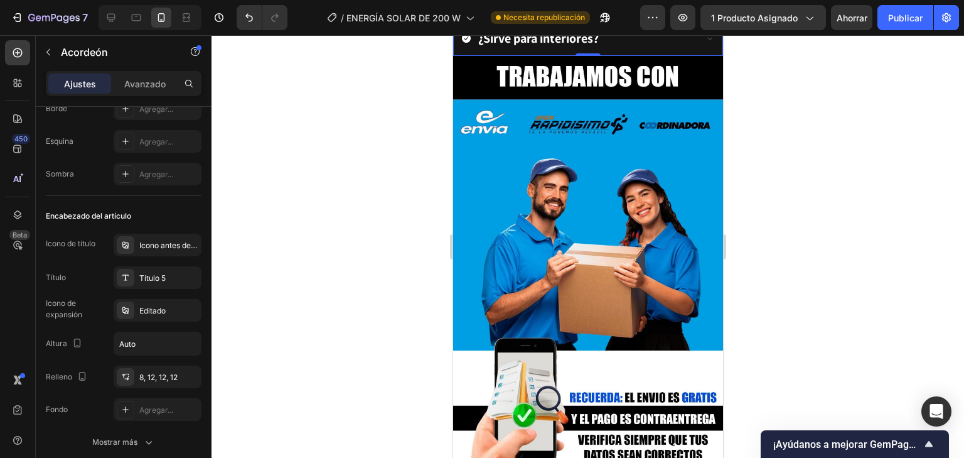
click at [813, 237] on div at bounding box center [588, 246] width 753 height 422
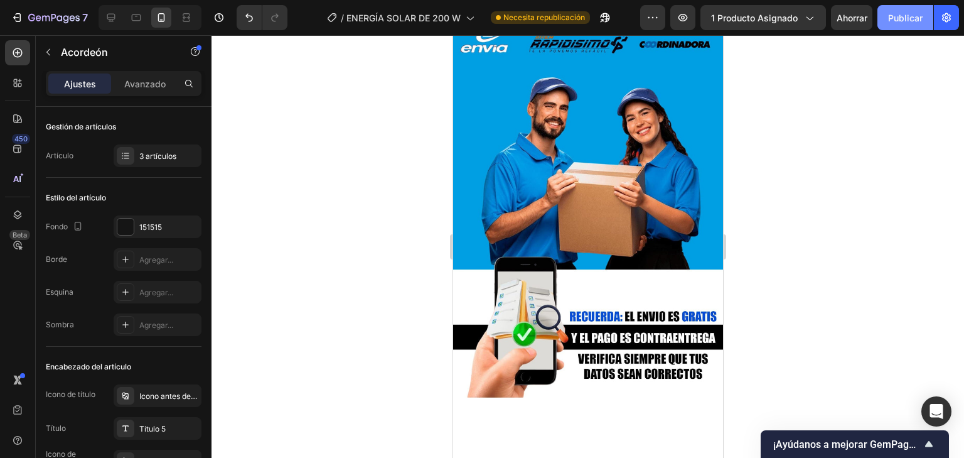
click at [886, 16] on button "Publicar" at bounding box center [905, 17] width 56 height 25
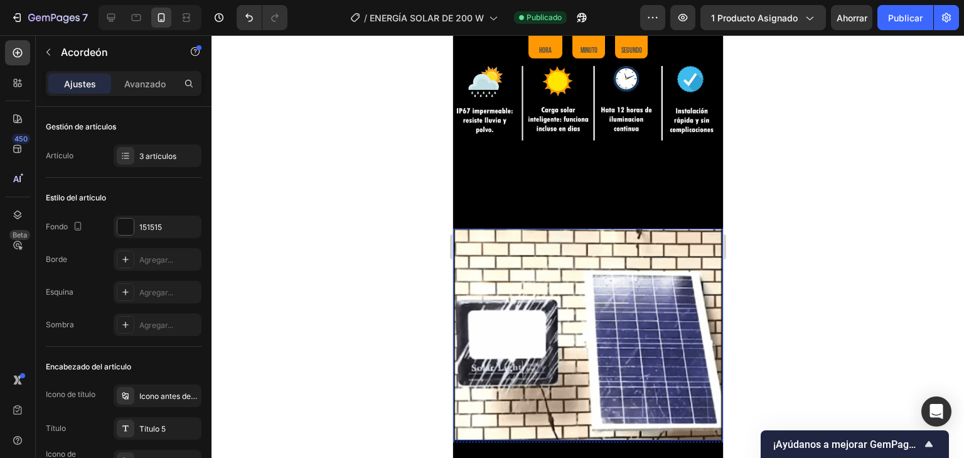
scroll to position [374, 0]
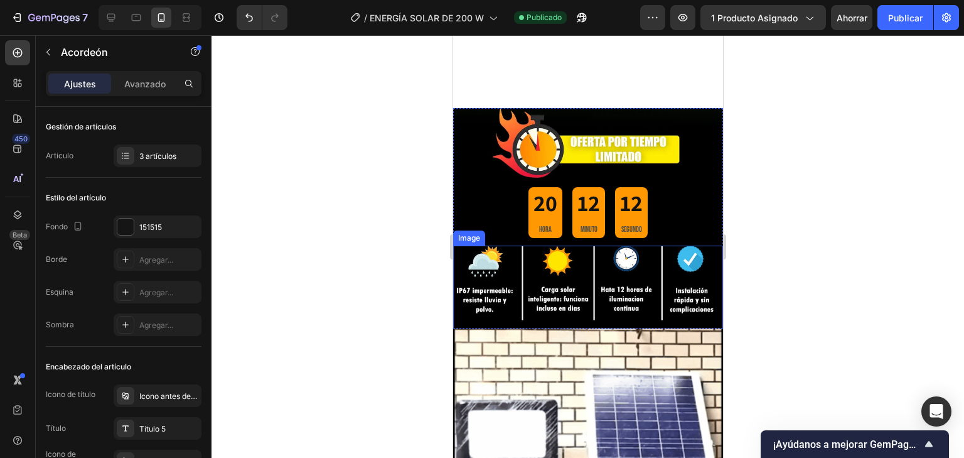
click at [703, 296] on img at bounding box center [588, 289] width 270 height 88
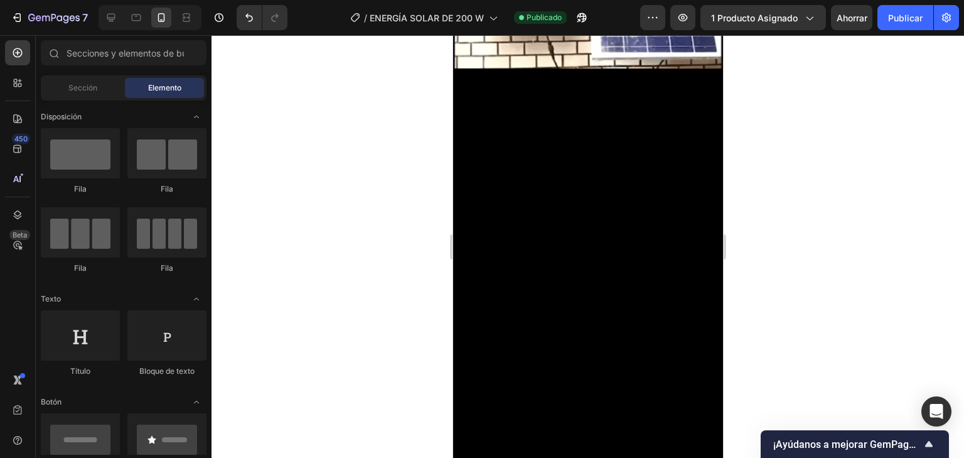
click at [764, 218] on div at bounding box center [588, 246] width 753 height 422
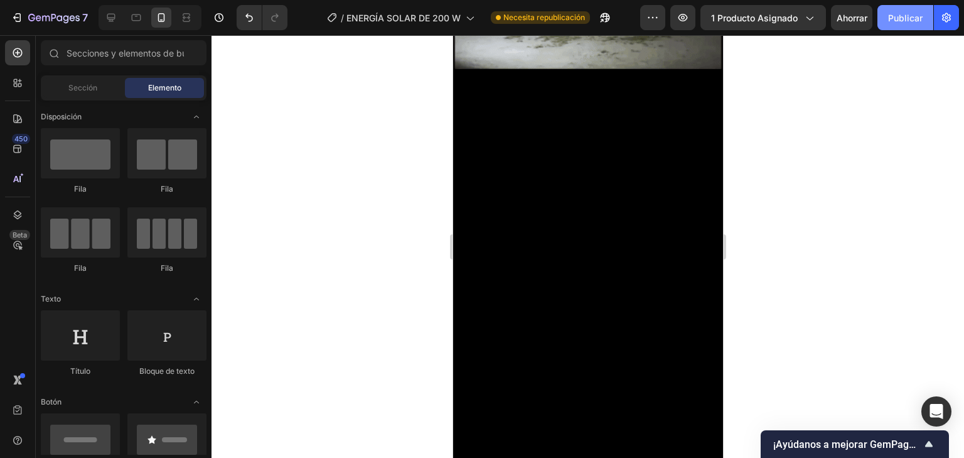
click at [916, 19] on font "Publicar" at bounding box center [905, 18] width 35 height 11
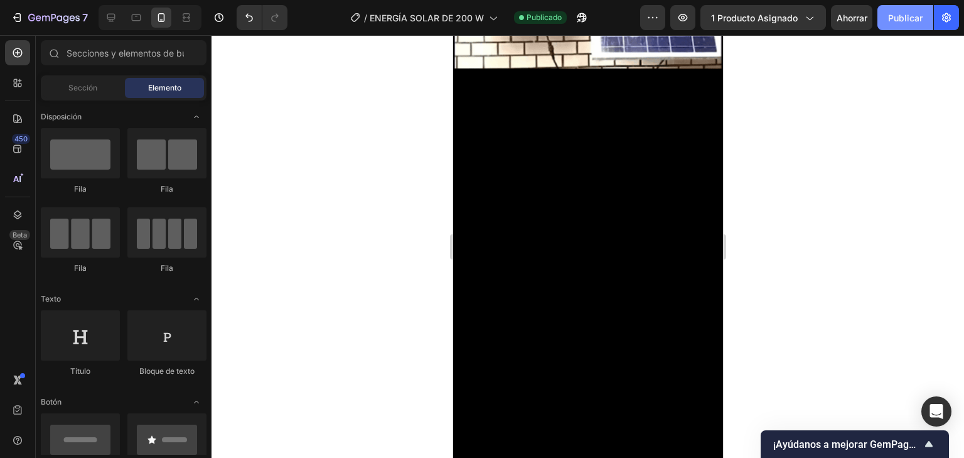
click at [929, 21] on button "Publicar" at bounding box center [905, 17] width 56 height 25
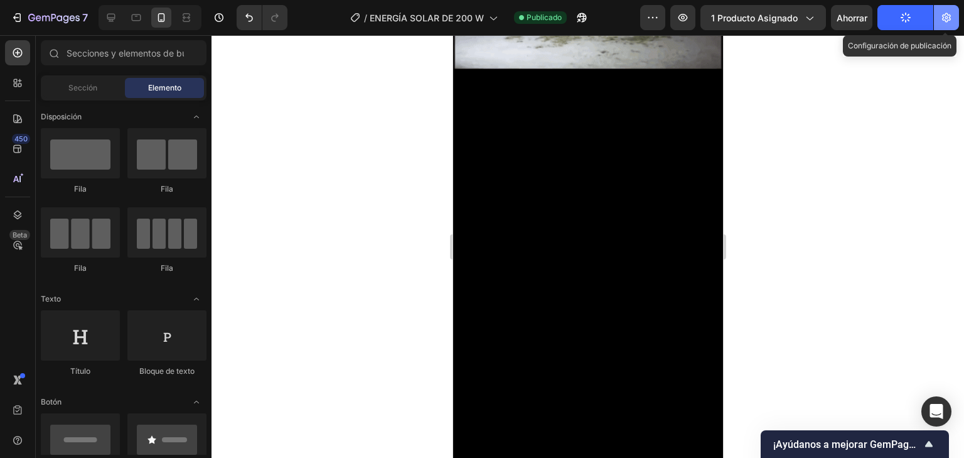
click at [938, 24] on button "button" at bounding box center [946, 17] width 25 height 25
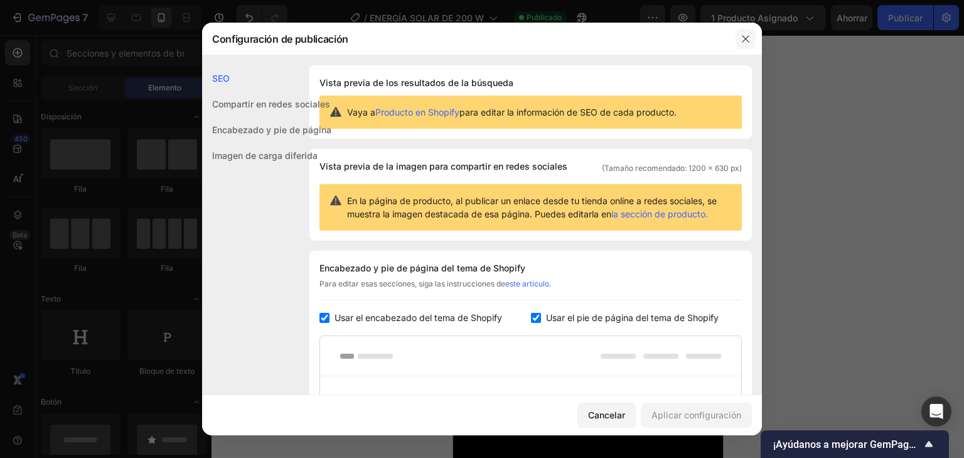
click at [747, 40] on icon "button" at bounding box center [745, 38] width 7 height 7
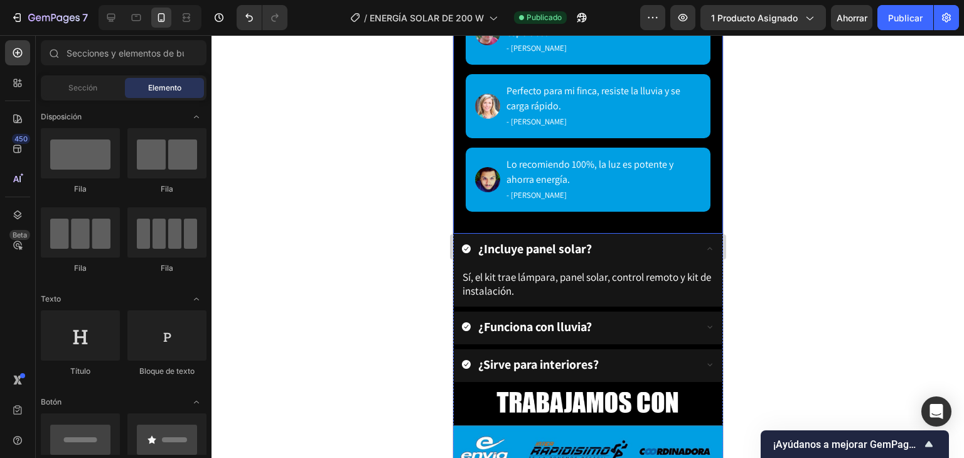
scroll to position [3063, 0]
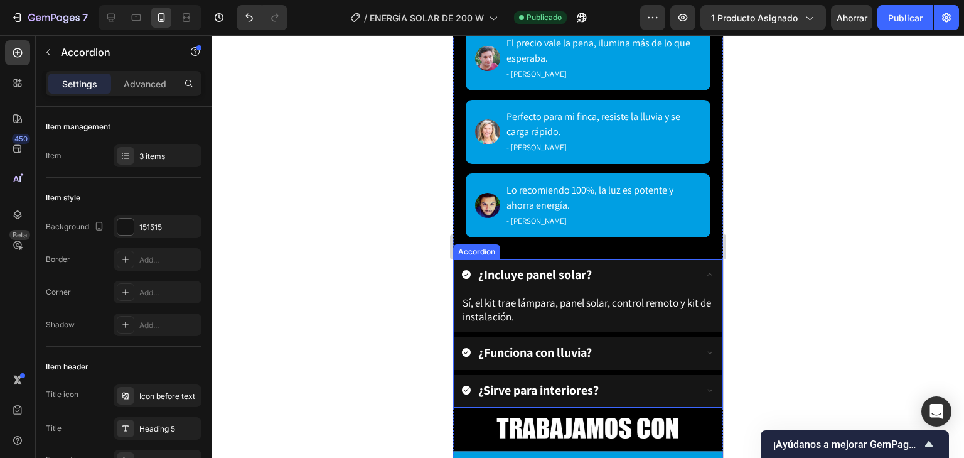
click at [704, 269] on icon at bounding box center [709, 274] width 10 height 10
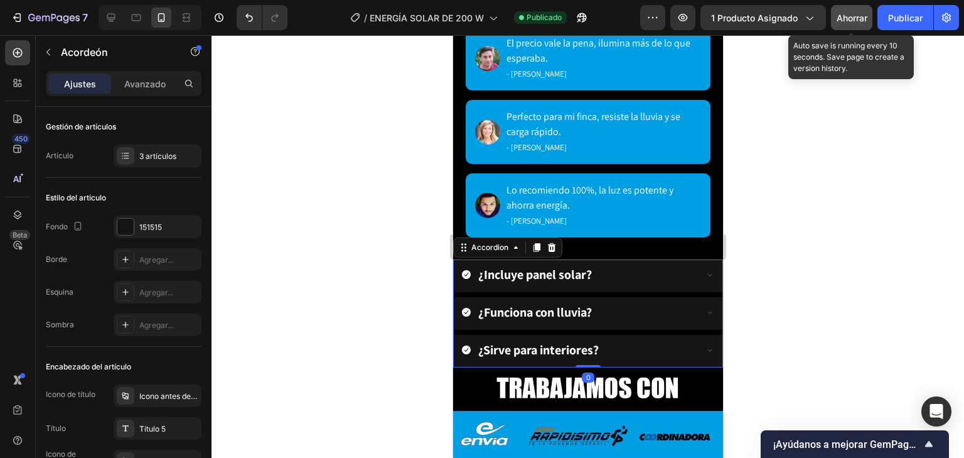
click at [851, 18] on font "Ahorrar" at bounding box center [852, 18] width 31 height 11
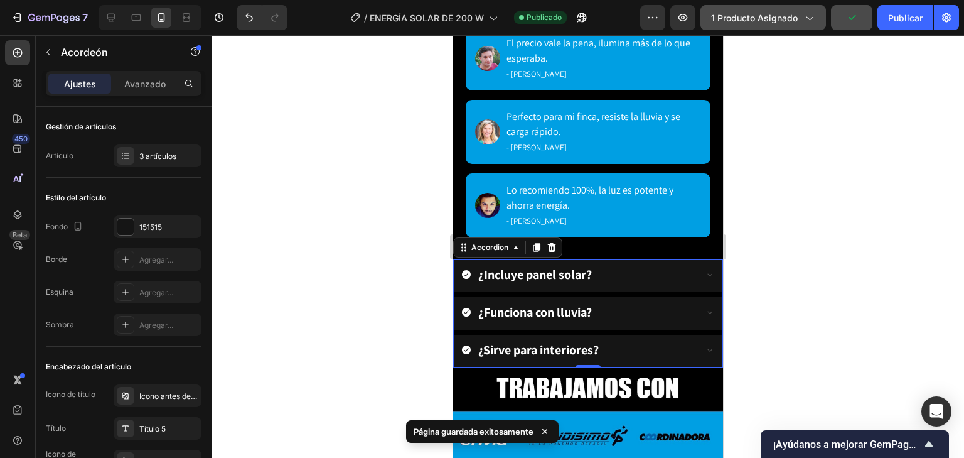
click at [807, 11] on icon "button" at bounding box center [809, 17] width 13 height 13
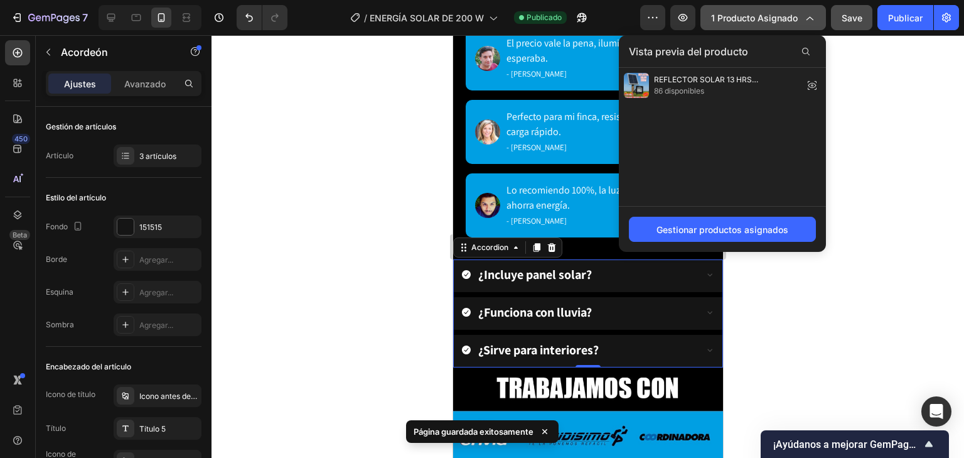
click at [807, 11] on icon "button" at bounding box center [809, 17] width 13 height 13
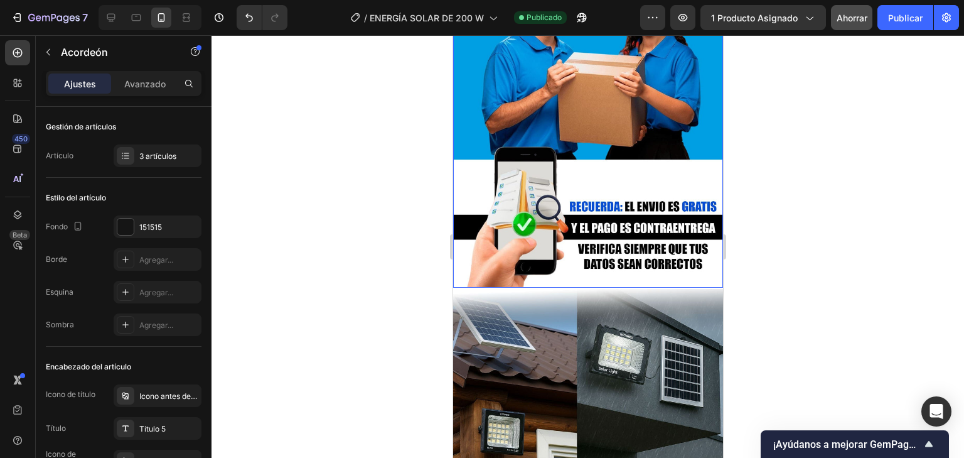
scroll to position [3615, 0]
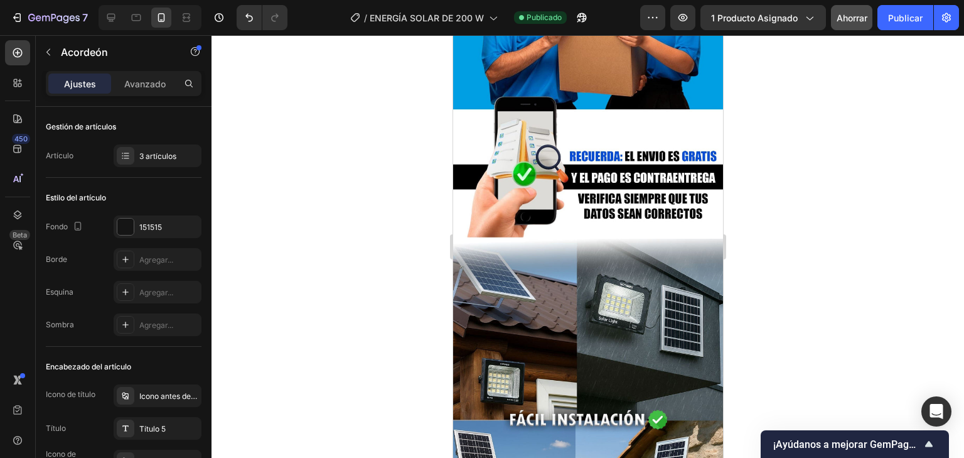
click at [773, 219] on div at bounding box center [588, 246] width 753 height 422
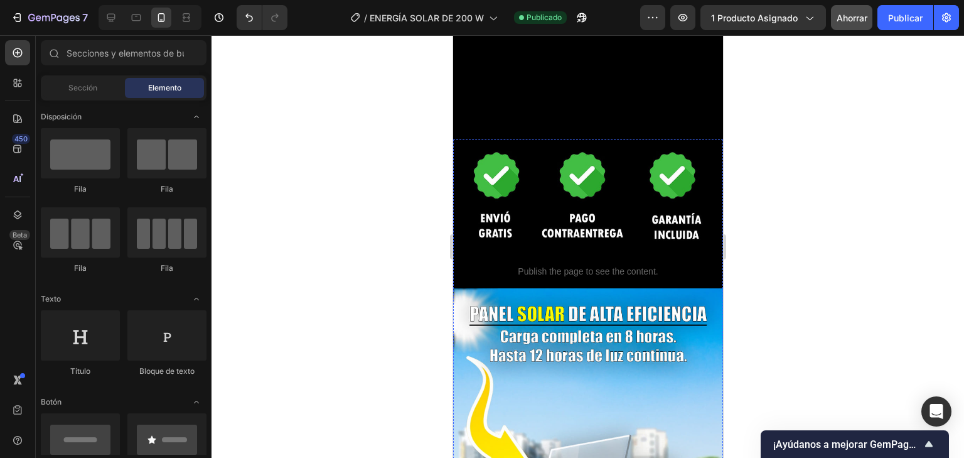
scroll to position [1016, 0]
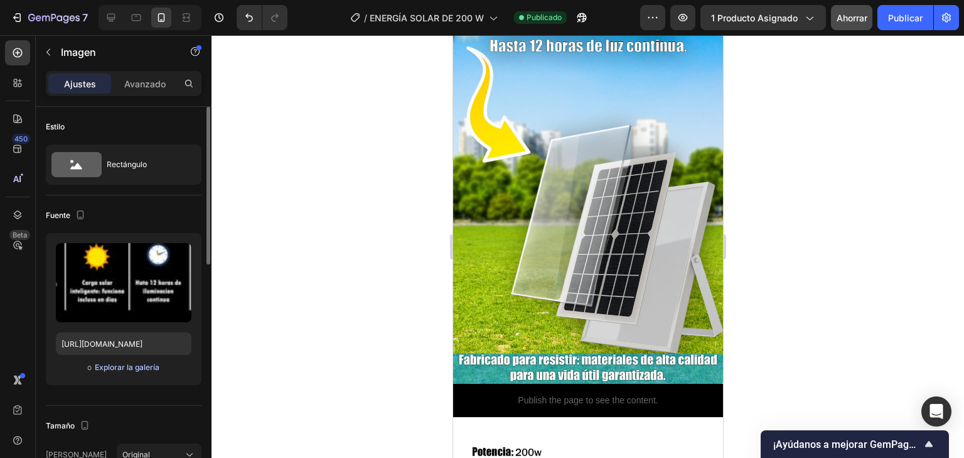
click at [146, 362] on font "Explorar la galería" at bounding box center [127, 366] width 65 height 9
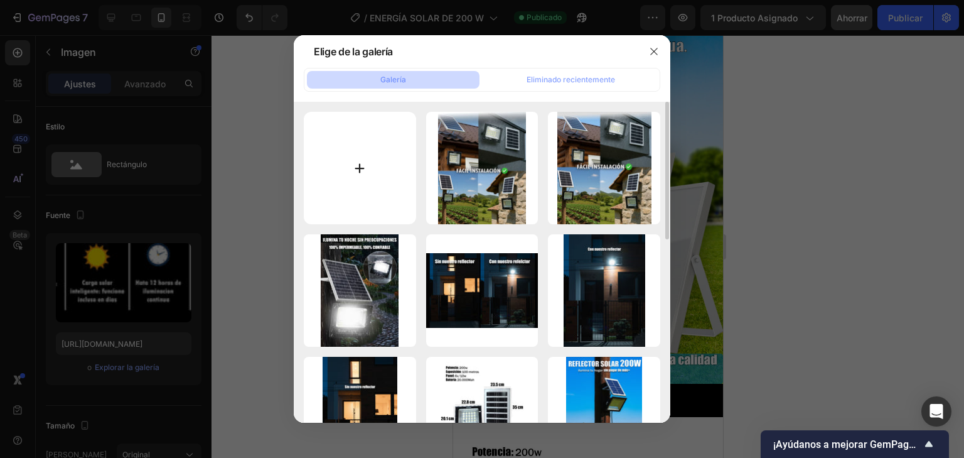
click at [344, 190] on input "file" at bounding box center [360, 168] width 112 height 112
type input "C:\fakepath\Sin-título-4 (1).jpg"
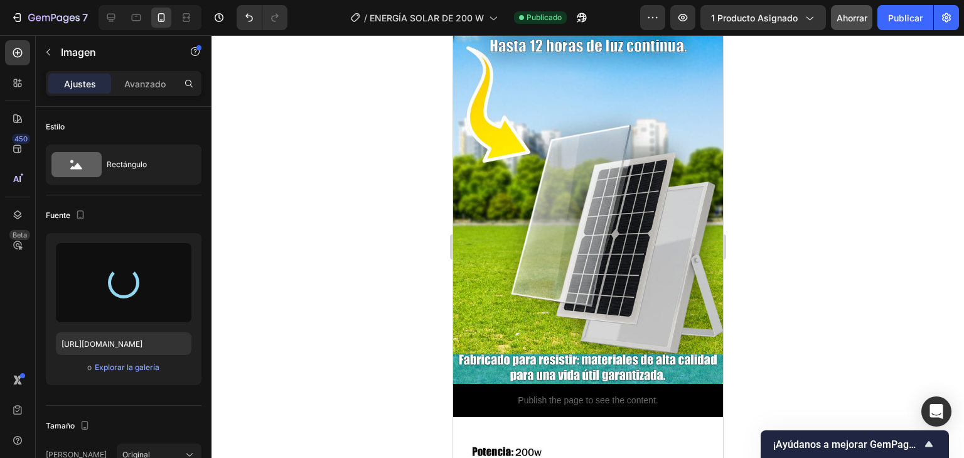
type input "[URL][DOMAIN_NAME]"
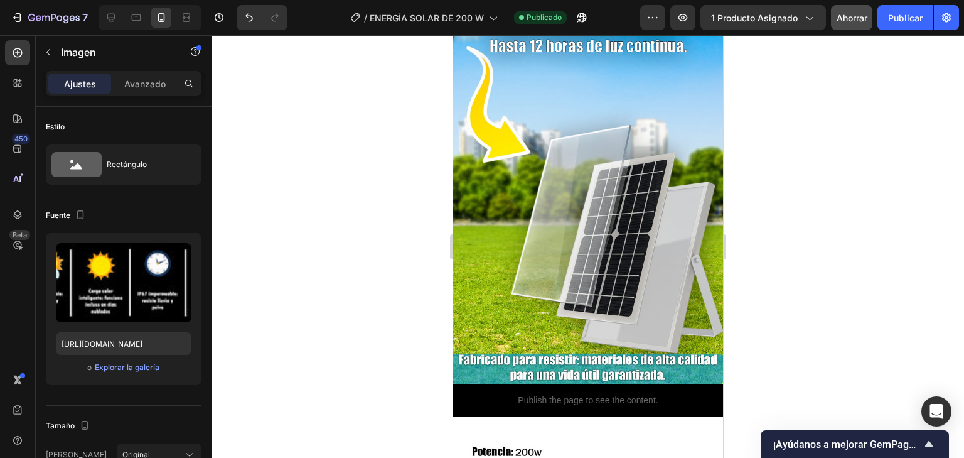
click at [770, 213] on div at bounding box center [588, 246] width 753 height 422
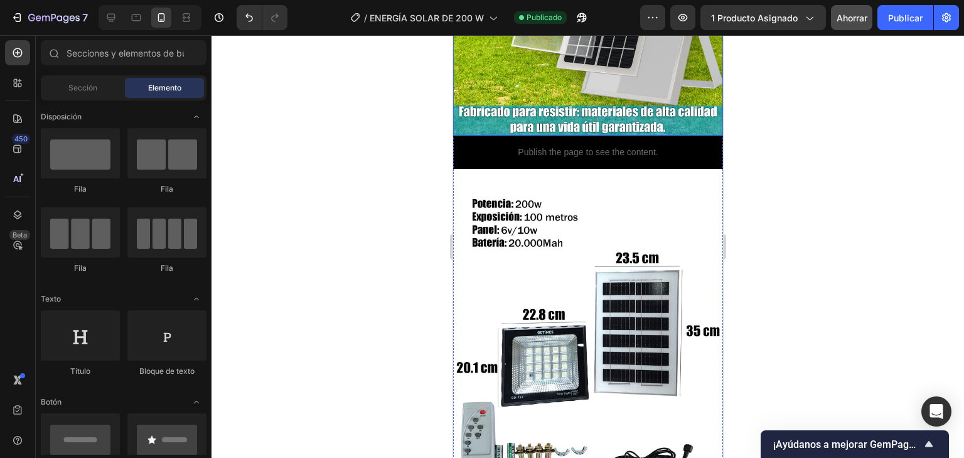
scroll to position [965, 0]
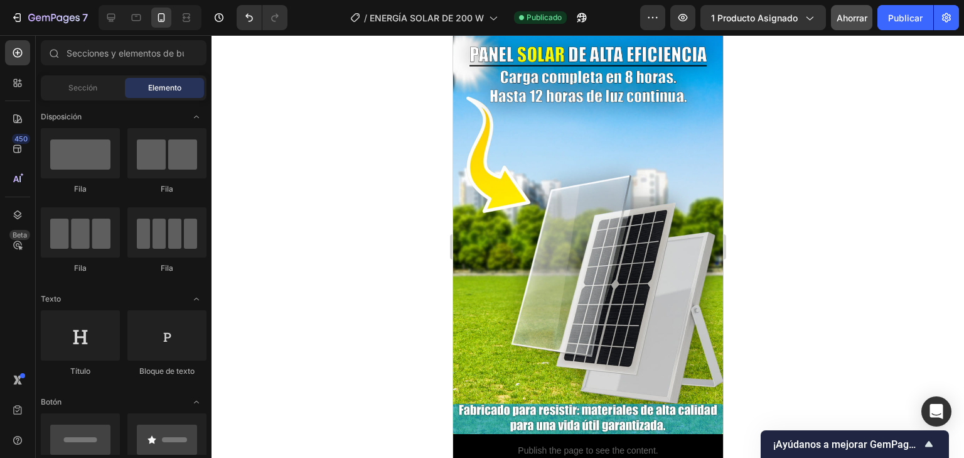
click at [907, 4] on div "7 Version history / ENERGÍA SOLAR DE 200 W Publicado Avance 1 producto asignado…" at bounding box center [482, 18] width 964 height 36
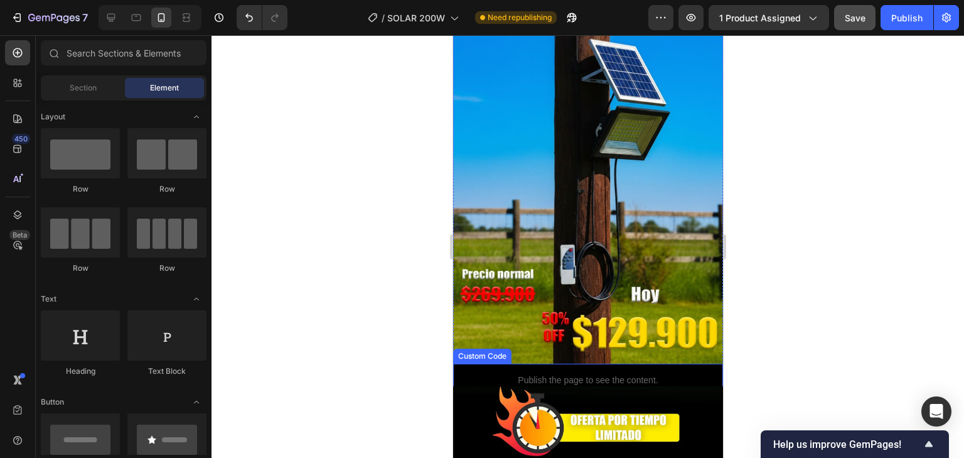
scroll to position [0, 0]
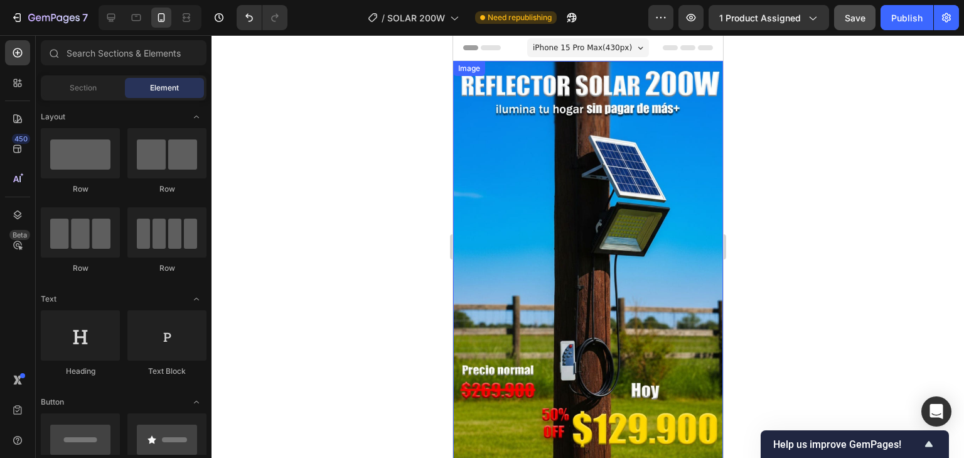
click at [625, 202] on img at bounding box center [588, 260] width 270 height 399
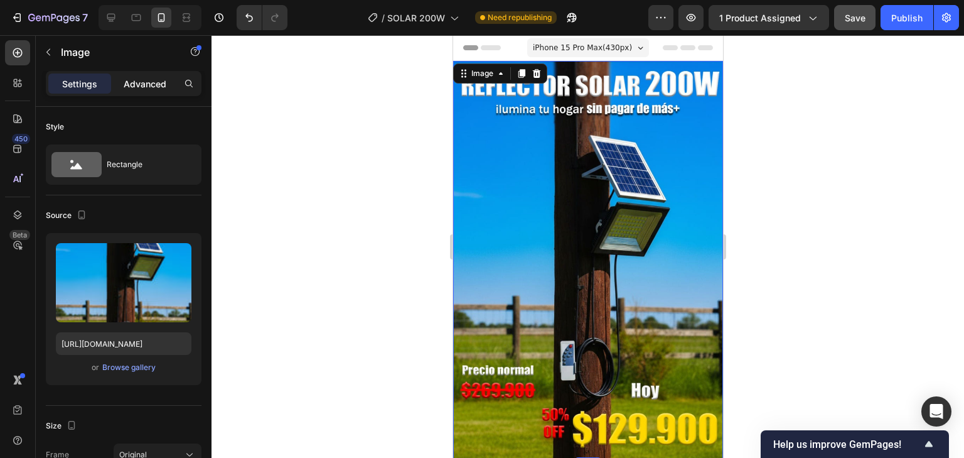
click at [143, 77] on p "Advanced" at bounding box center [145, 83] width 43 height 13
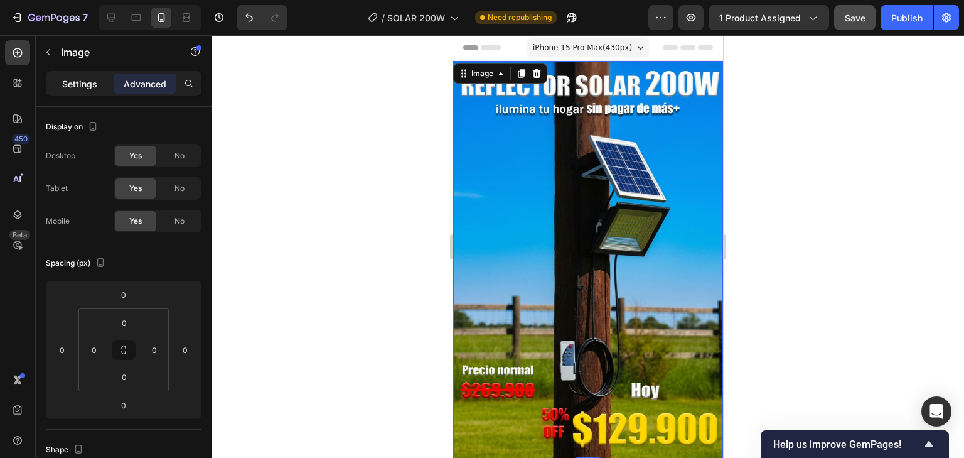
click at [89, 78] on p "Settings" at bounding box center [79, 83] width 35 height 13
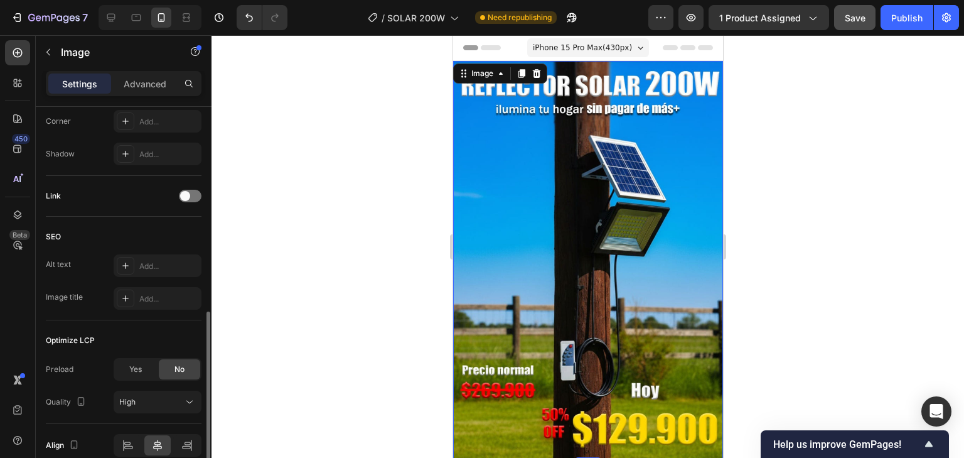
scroll to position [560, 0]
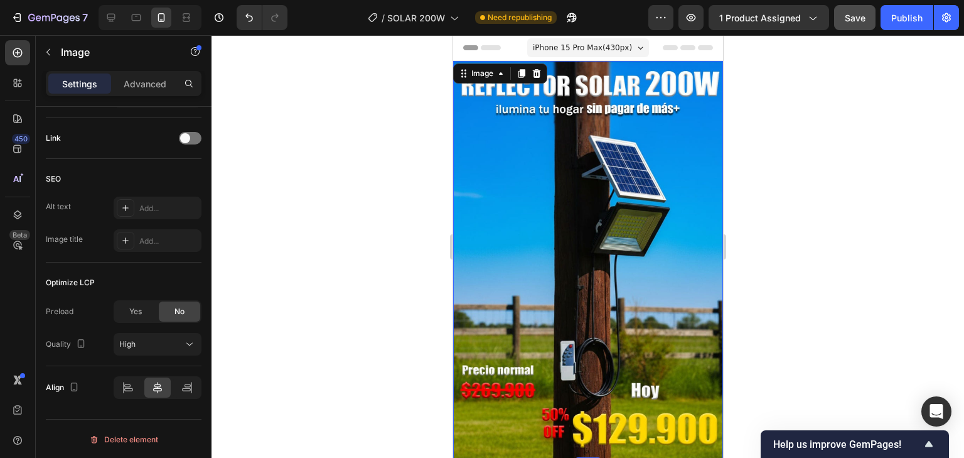
click at [577, 193] on img at bounding box center [588, 260] width 270 height 399
click at [191, 136] on div at bounding box center [190, 138] width 23 height 13
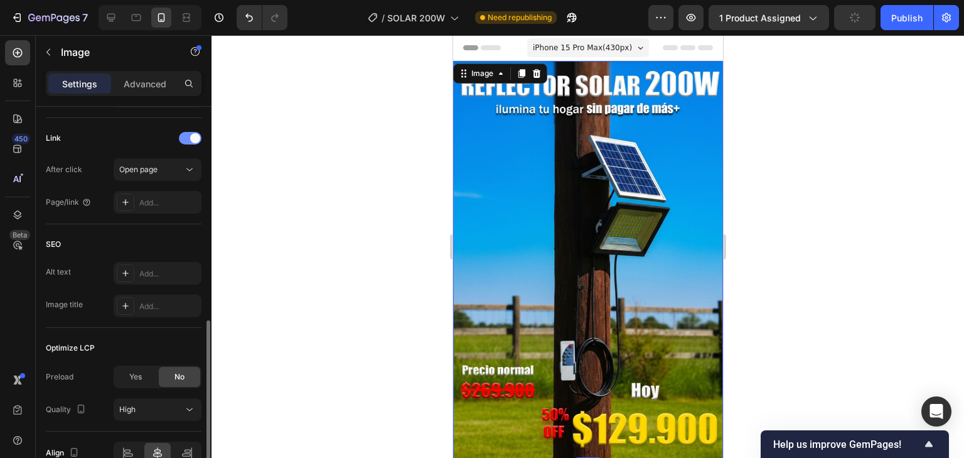
click at [191, 136] on span at bounding box center [195, 138] width 10 height 10
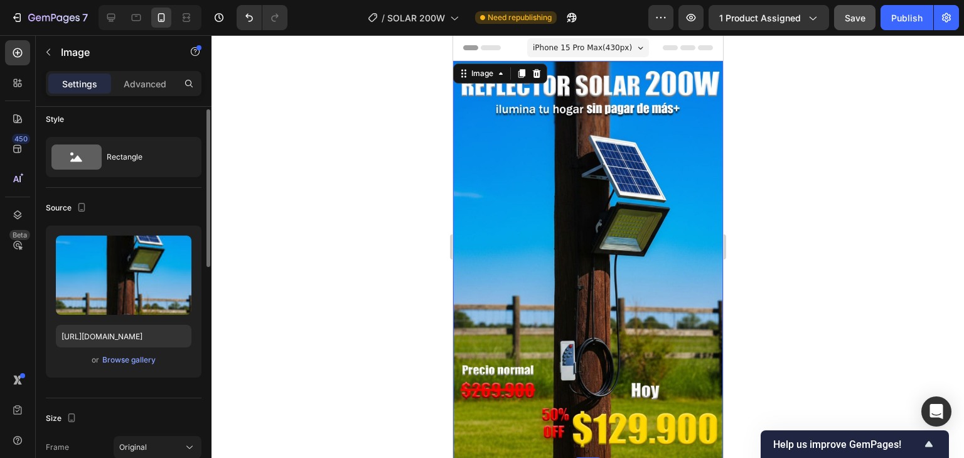
scroll to position [0, 0]
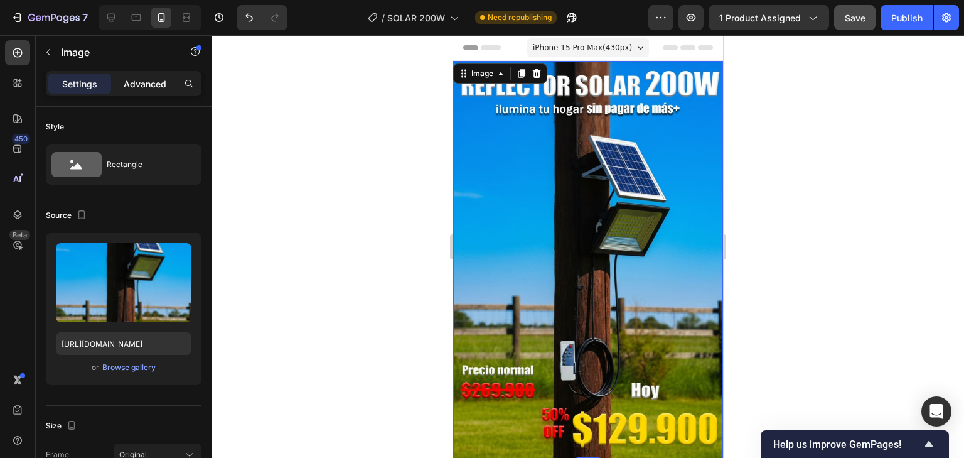
click at [144, 88] on p "Advanced" at bounding box center [145, 83] width 43 height 13
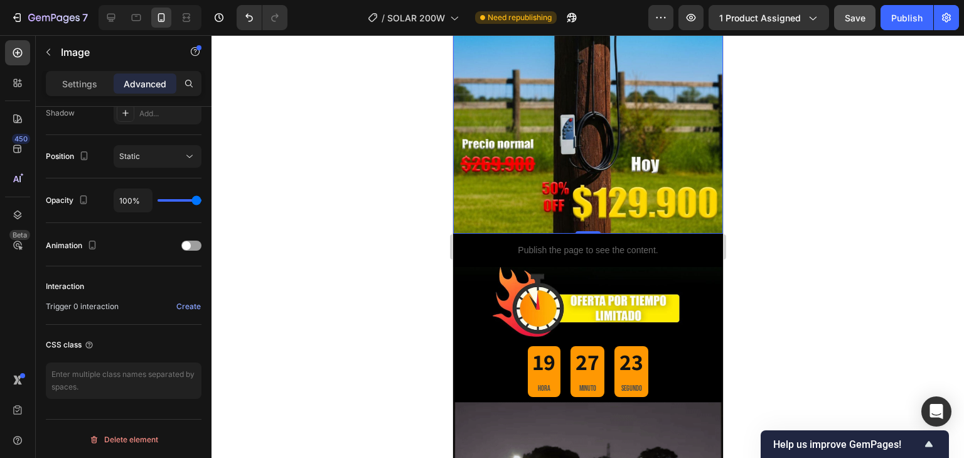
scroll to position [251, 0]
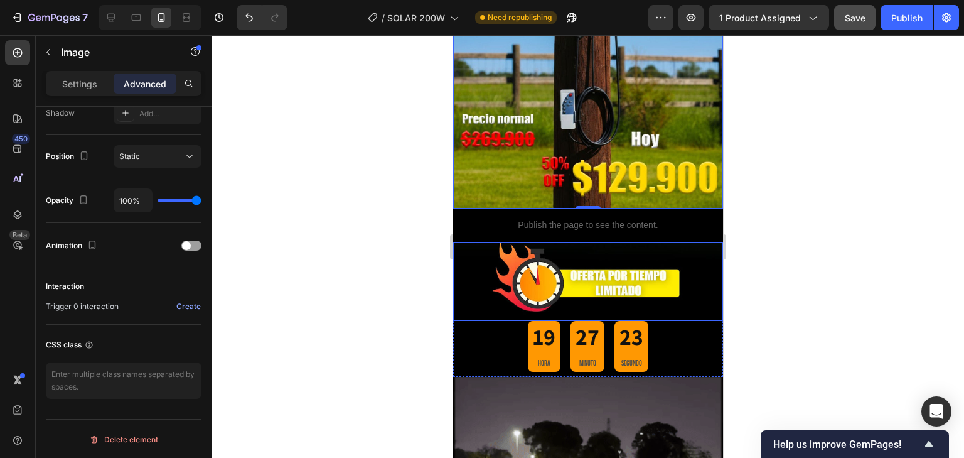
click at [673, 242] on img at bounding box center [588, 282] width 270 height 80
click at [673, 271] on img at bounding box center [588, 282] width 270 height 80
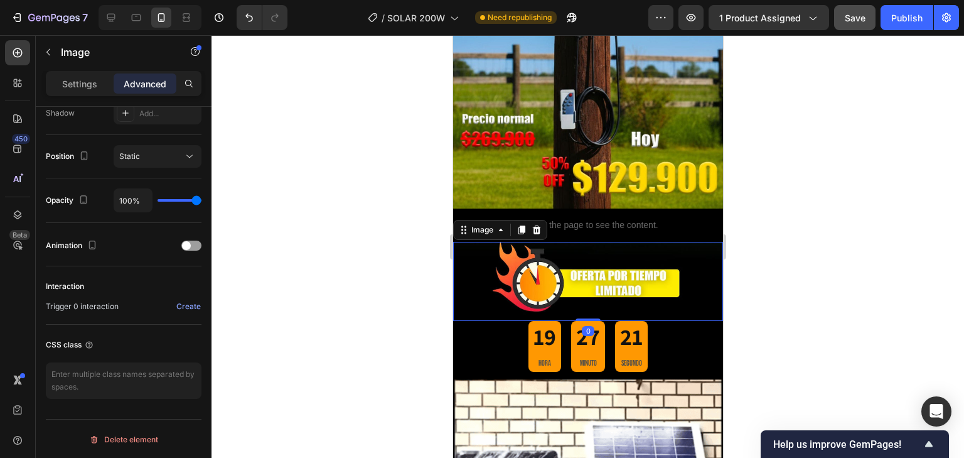
click at [642, 262] on img at bounding box center [588, 282] width 270 height 80
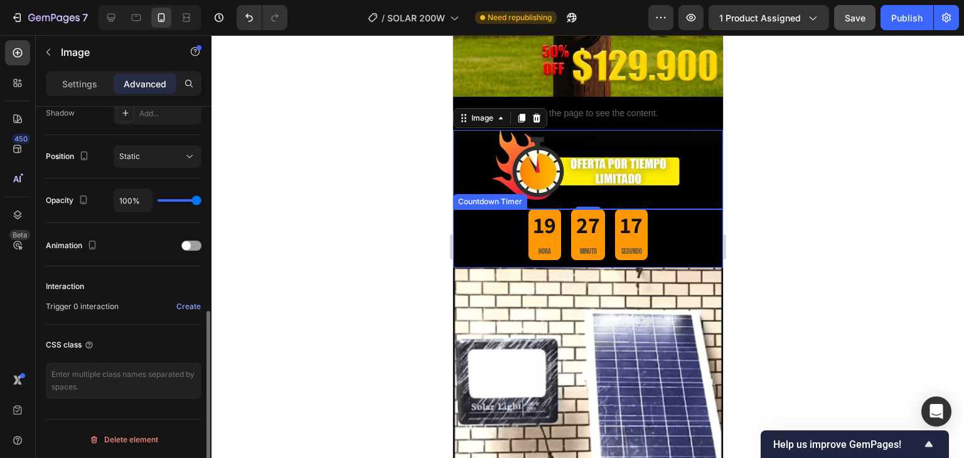
scroll to position [402, 0]
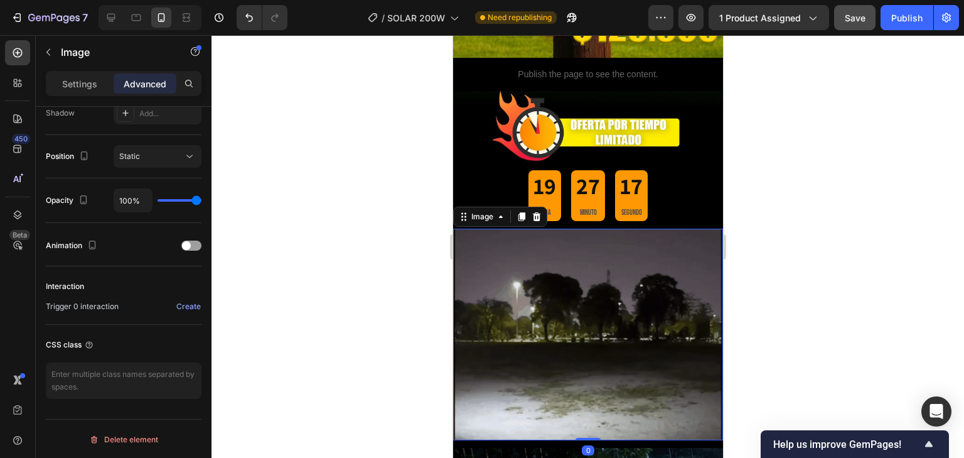
click at [527, 313] on img at bounding box center [588, 334] width 270 height 212
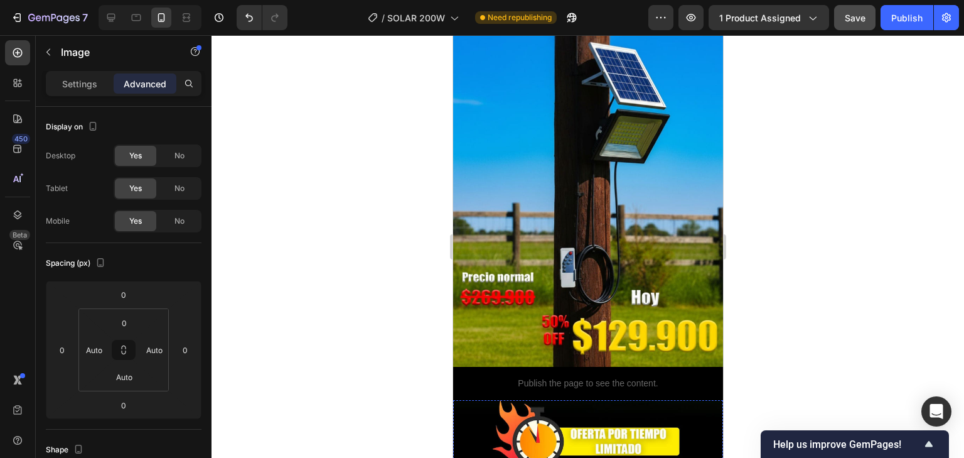
scroll to position [0, 0]
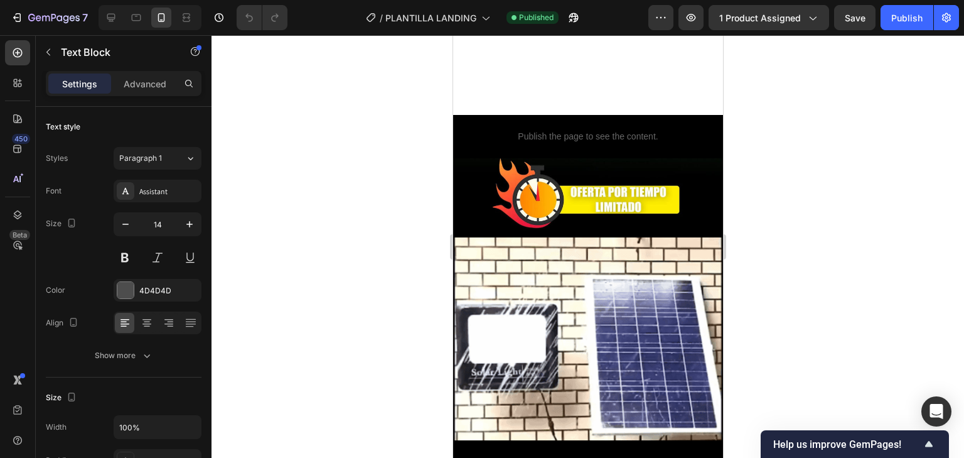
scroll to position [341, 0]
